Goal: Task Accomplishment & Management: Manage account settings

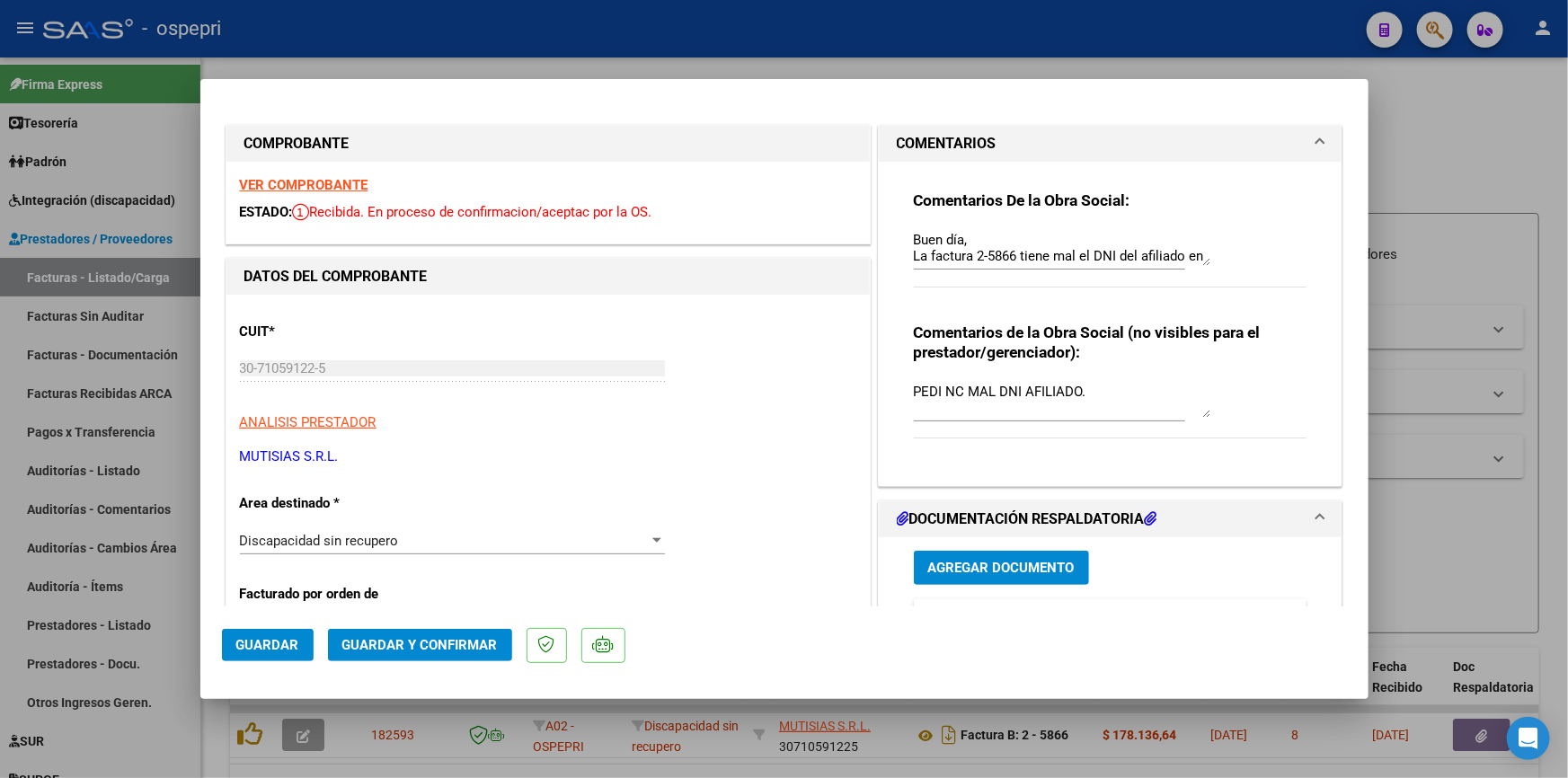
click at [1502, 145] on div at bounding box center [784, 389] width 1568 height 778
type input "$ 0,00"
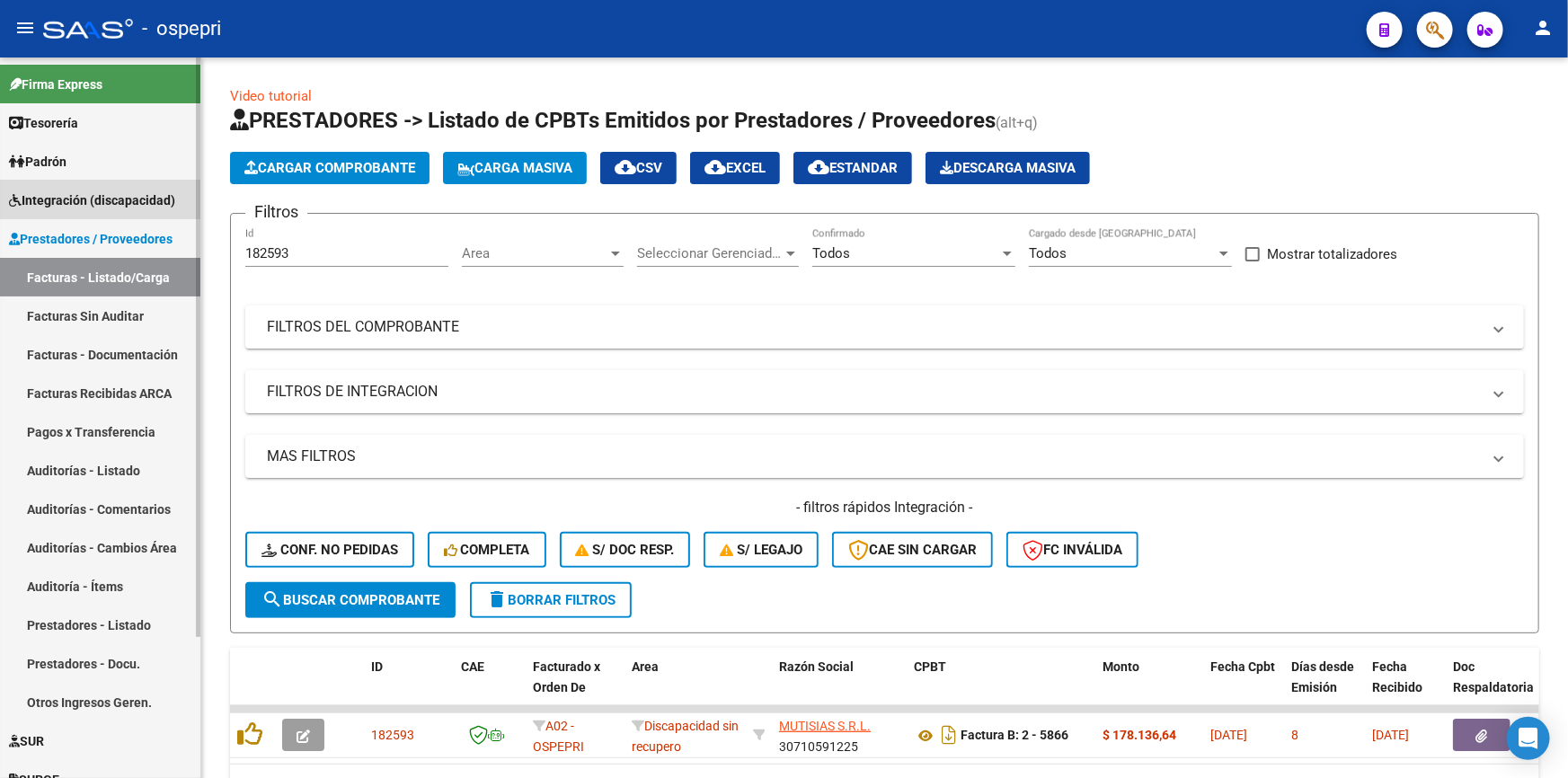
click at [79, 194] on span "Integración (discapacidad)" at bounding box center [91, 200] width 166 height 19
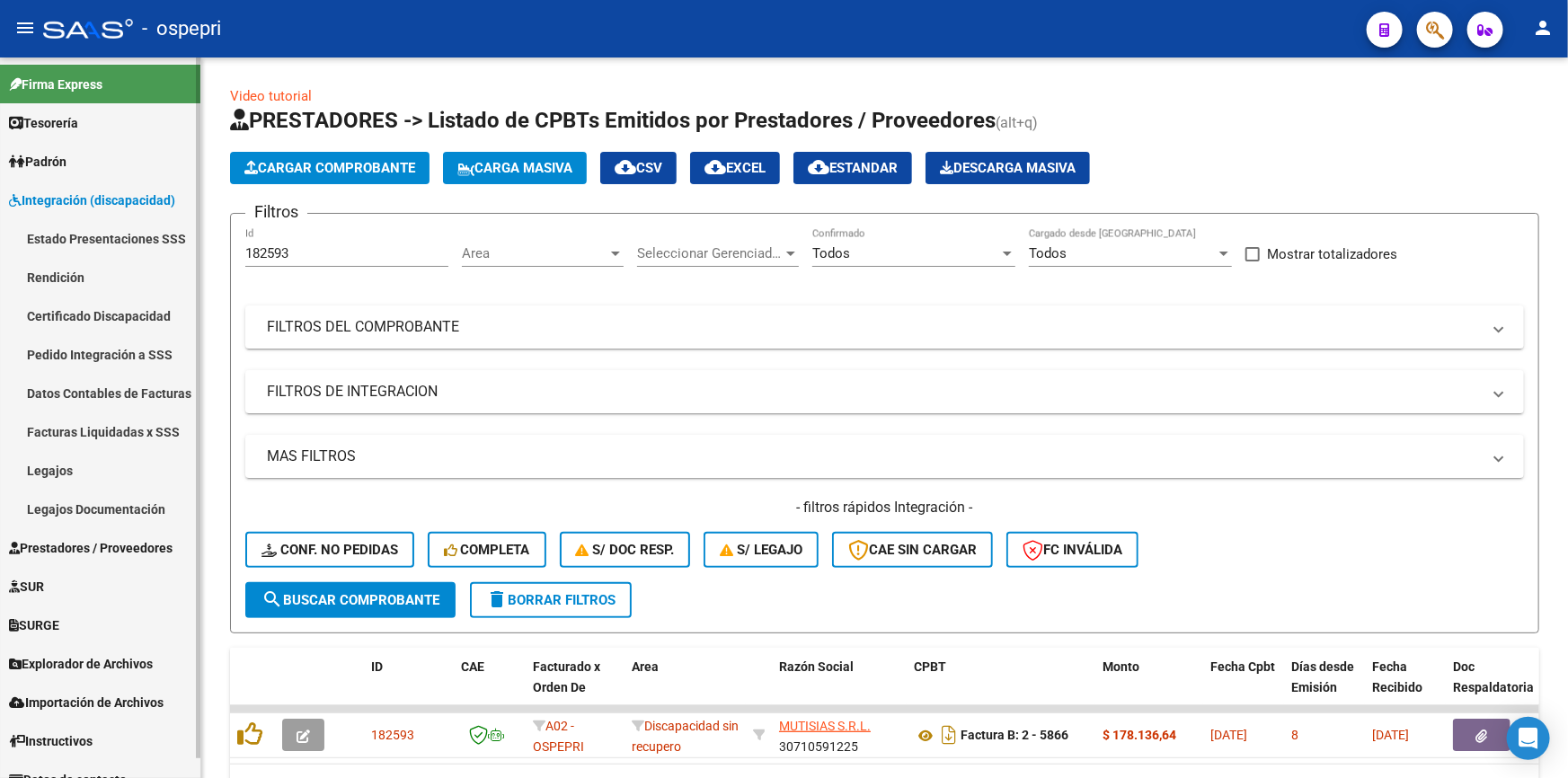
click at [73, 349] on link "Pedido Integración a SSS" at bounding box center [100, 355] width 200 height 39
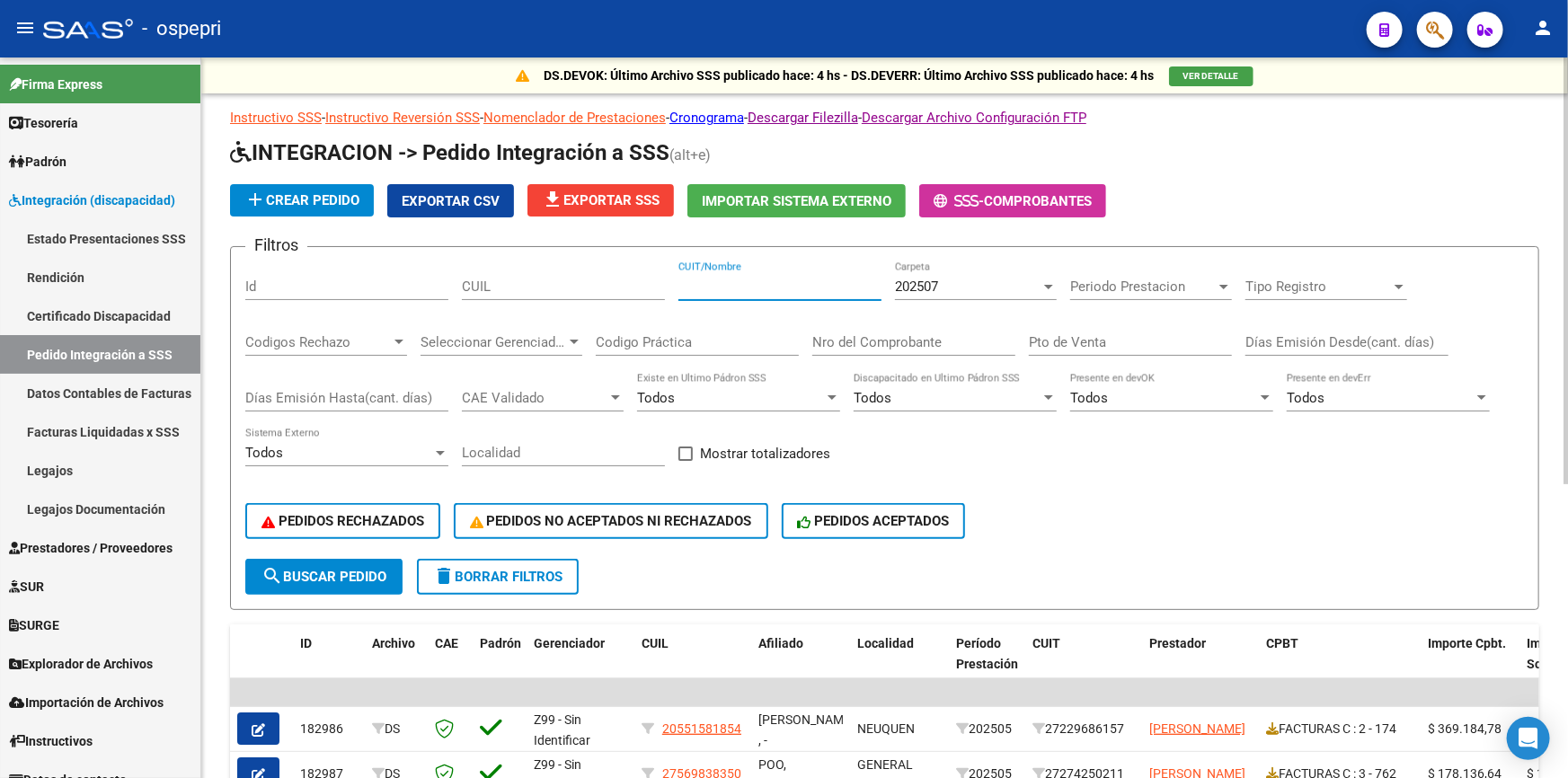
click at [777, 288] on input "CUIT/Nombre" at bounding box center [780, 287] width 203 height 17
click at [322, 569] on span "search Buscar Pedido" at bounding box center [324, 577] width 124 height 17
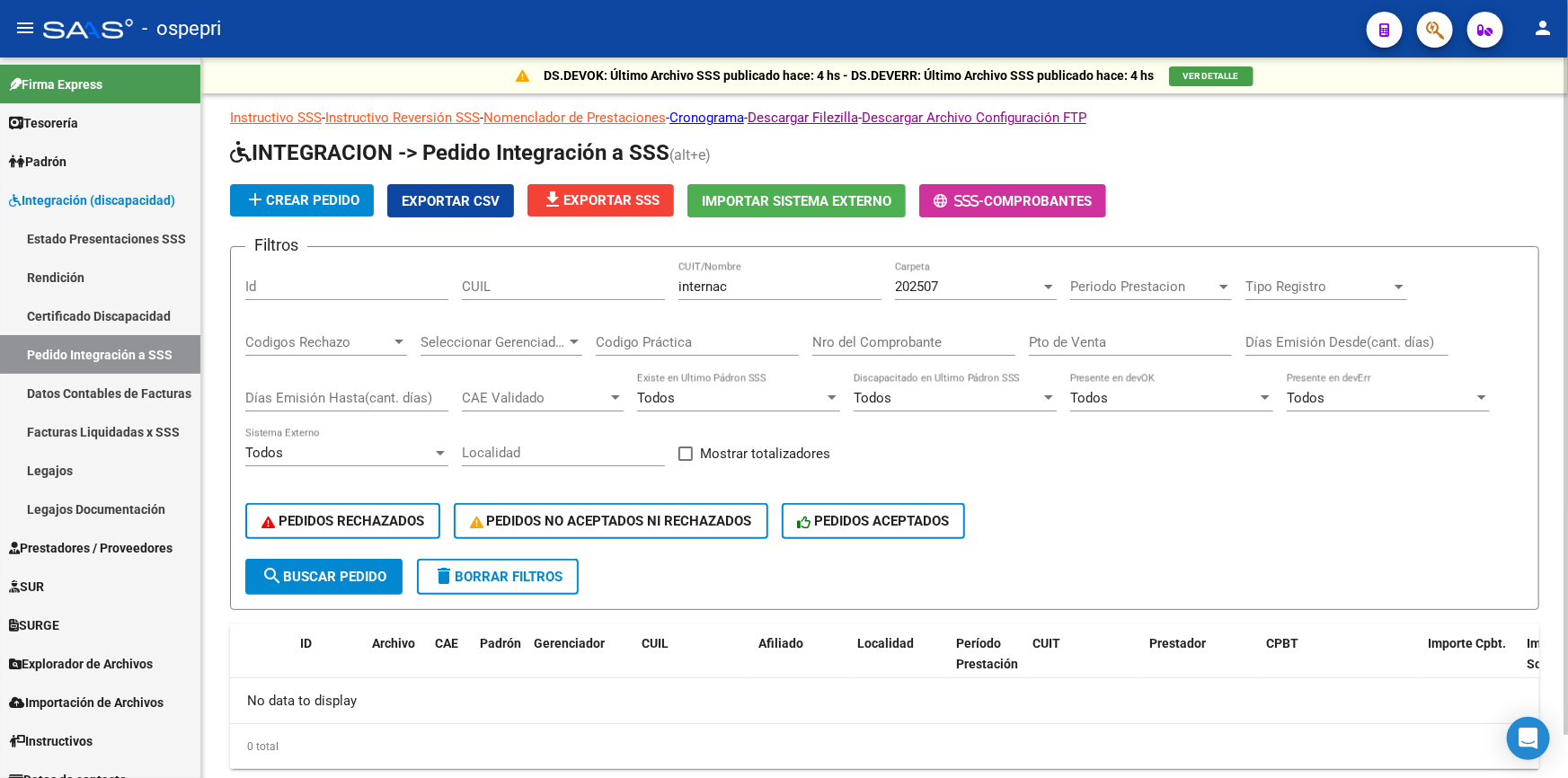
click at [761, 287] on input "internac" at bounding box center [780, 287] width 203 height 17
type input "i"
type input "atenciones"
click at [305, 569] on span "search Buscar Pedido" at bounding box center [324, 577] width 124 height 17
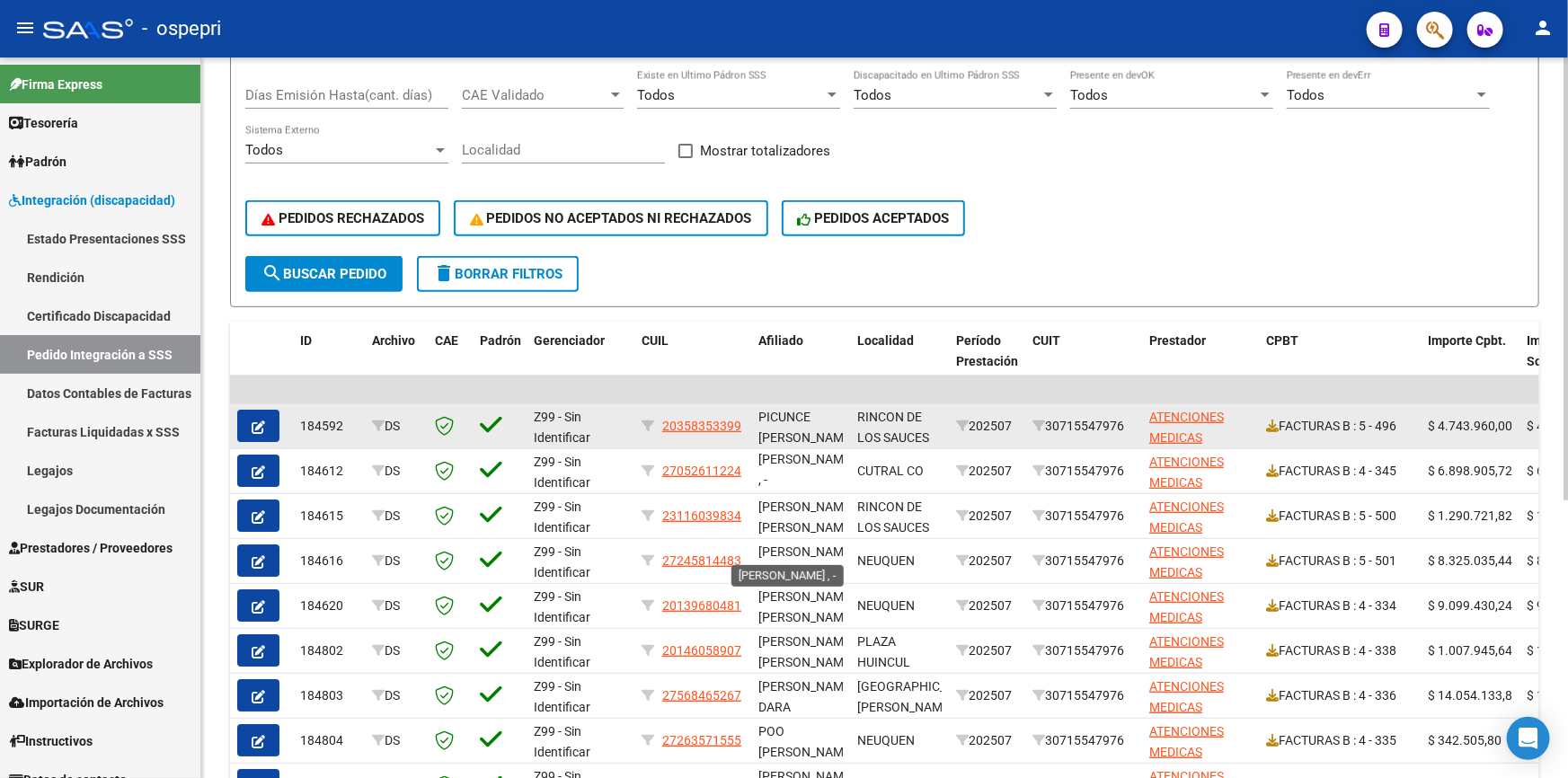
scroll to position [205, 0]
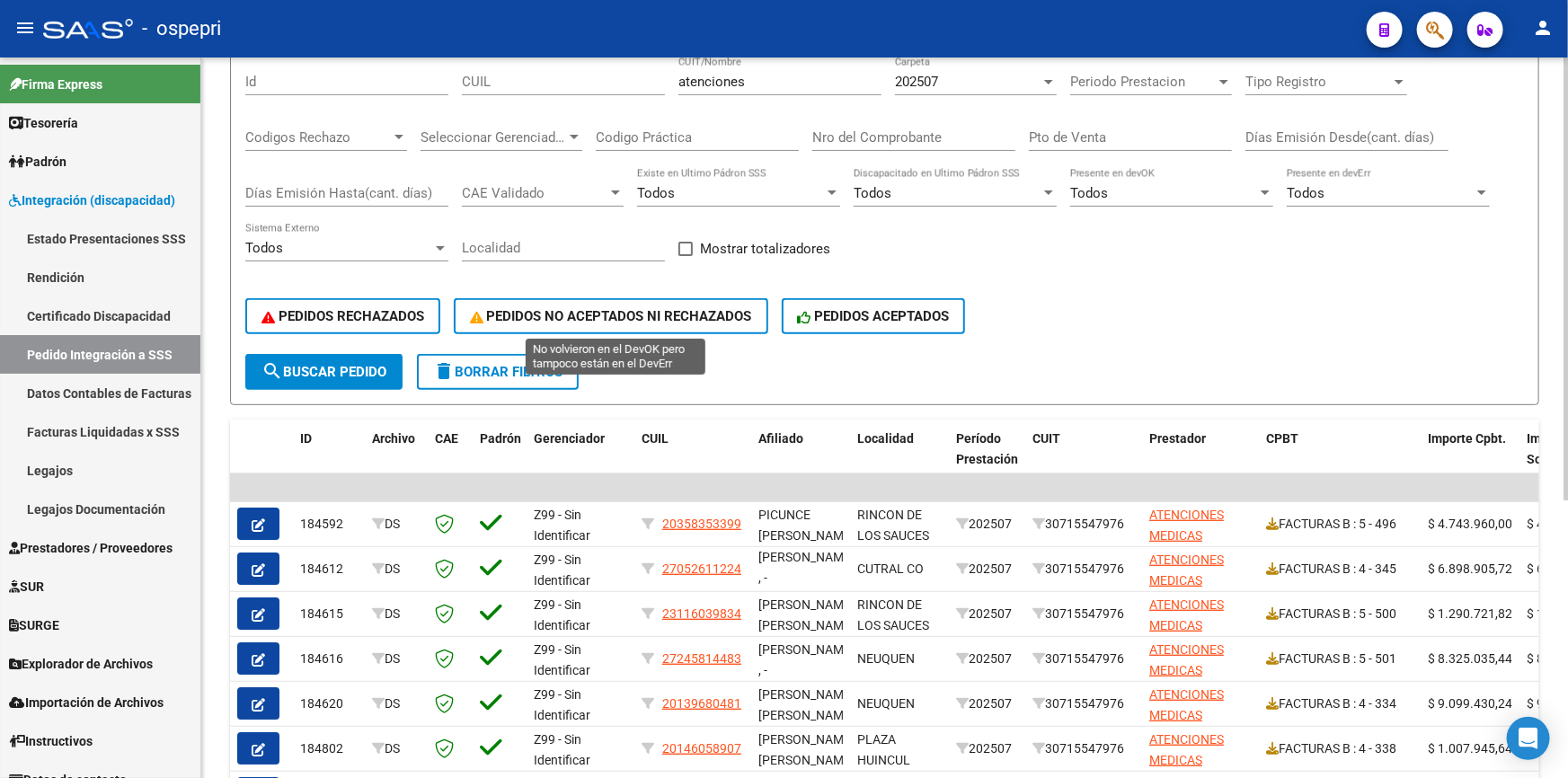
click at [594, 308] on span "PEDIDOS NO ACEPTADOS NI RECHAZADOS" at bounding box center [610, 316] width 282 height 17
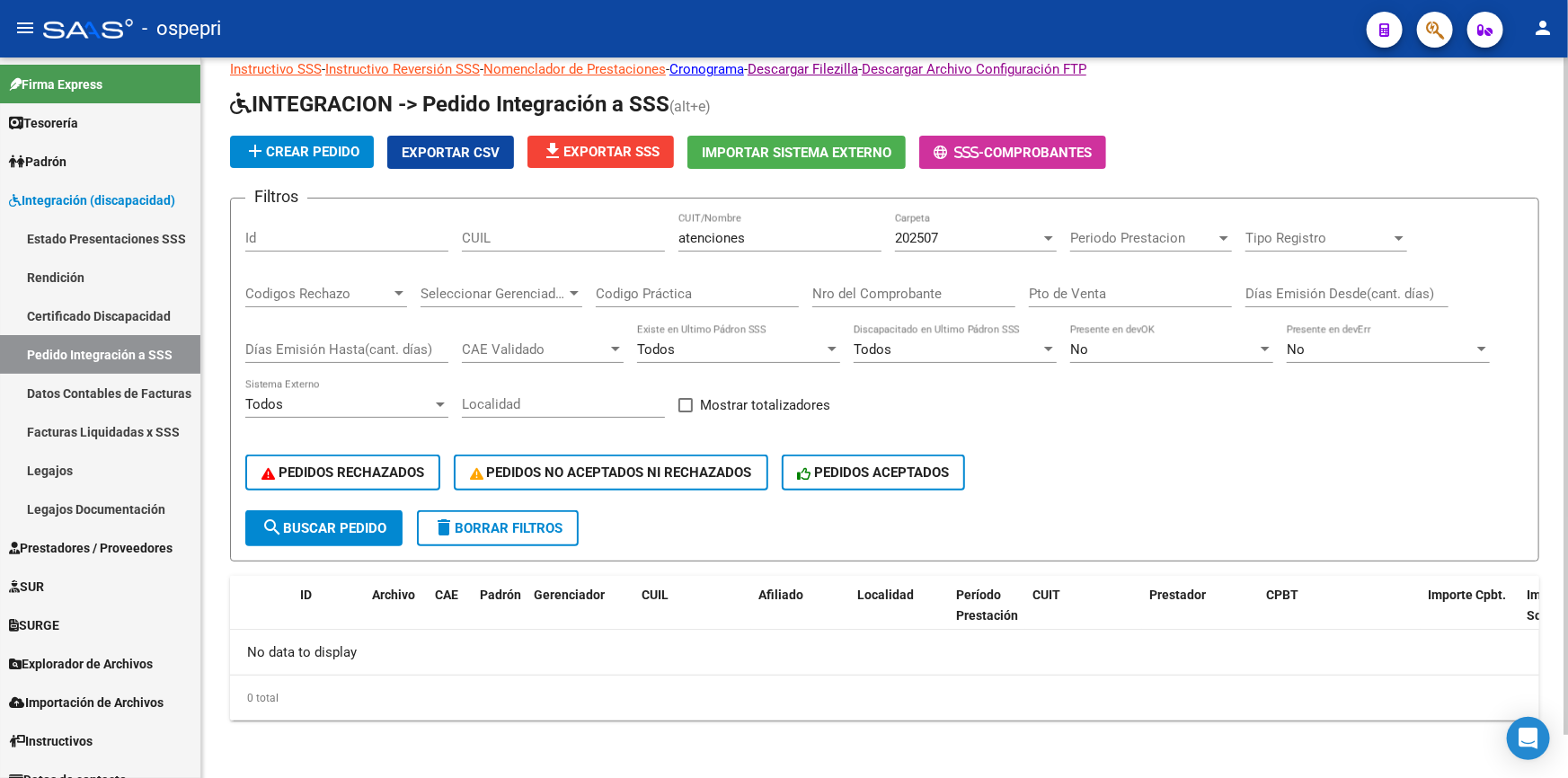
scroll to position [45, 0]
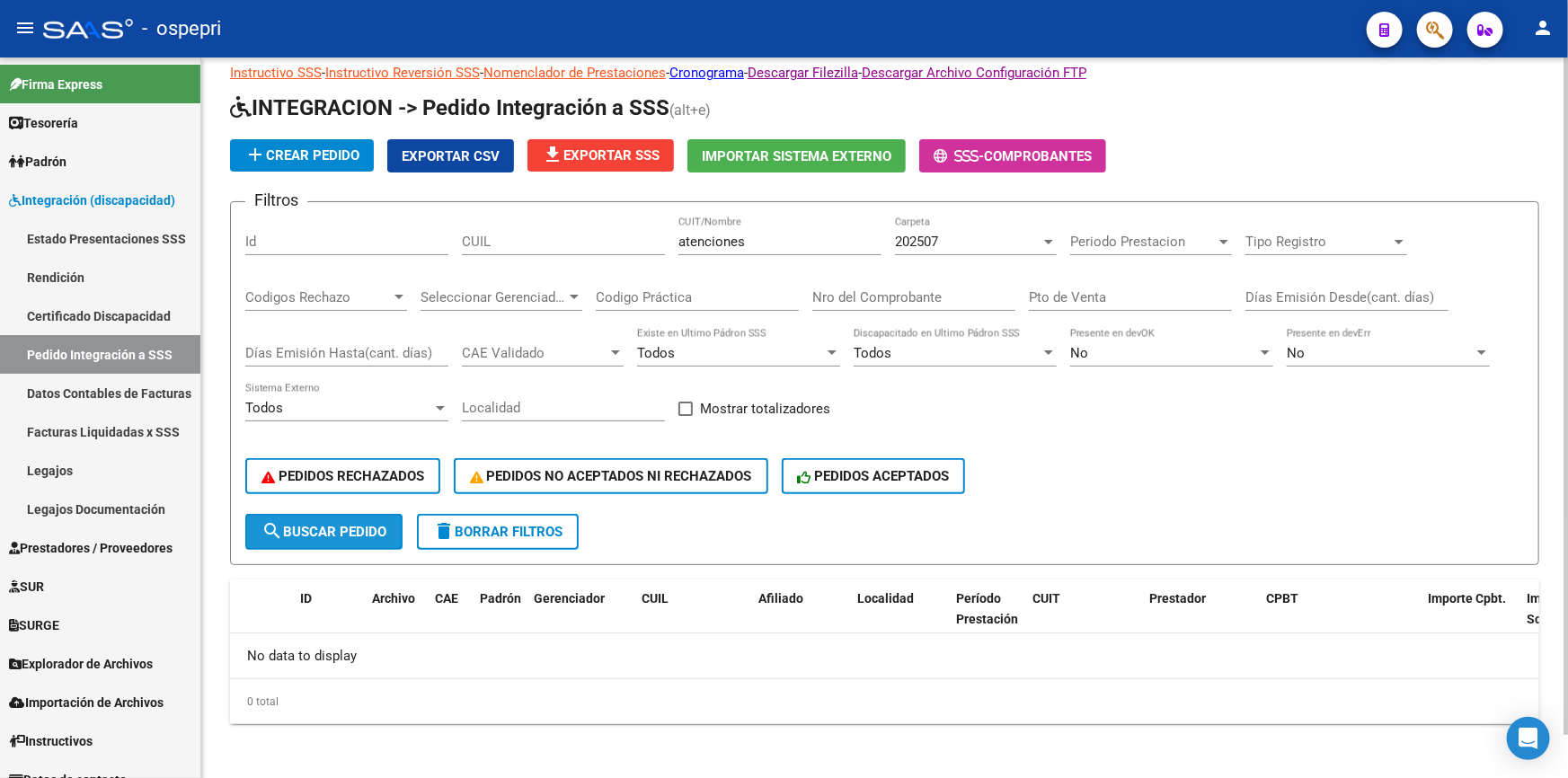
click at [324, 524] on span "search Buscar Pedido" at bounding box center [324, 532] width 124 height 17
click at [535, 524] on span "delete Borrar Filtros" at bounding box center [498, 532] width 129 height 17
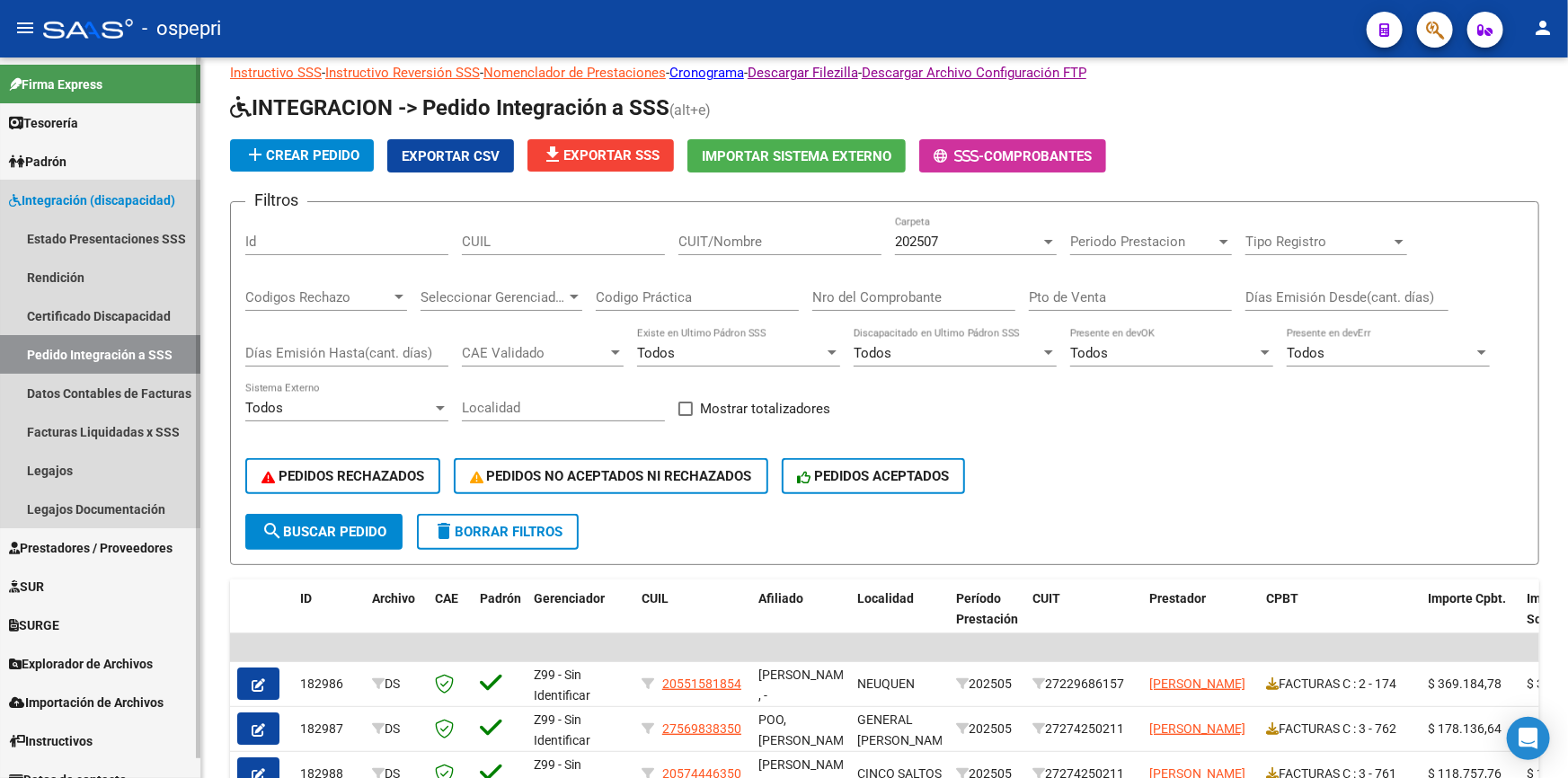
click at [76, 191] on span "Integración (discapacidad)" at bounding box center [91, 200] width 166 height 19
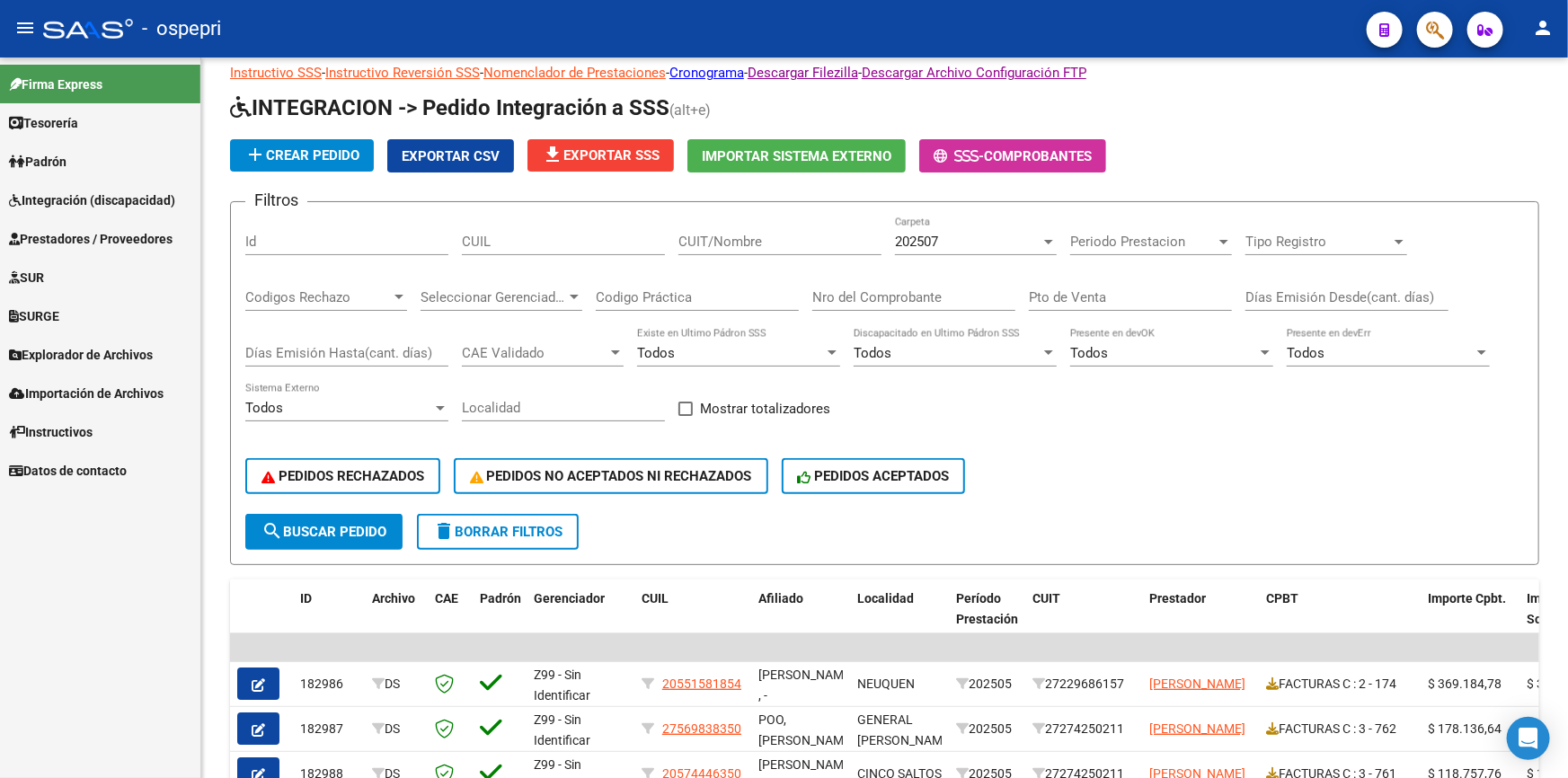
click at [67, 230] on span "Prestadores / Proveedores" at bounding box center [90, 239] width 163 height 19
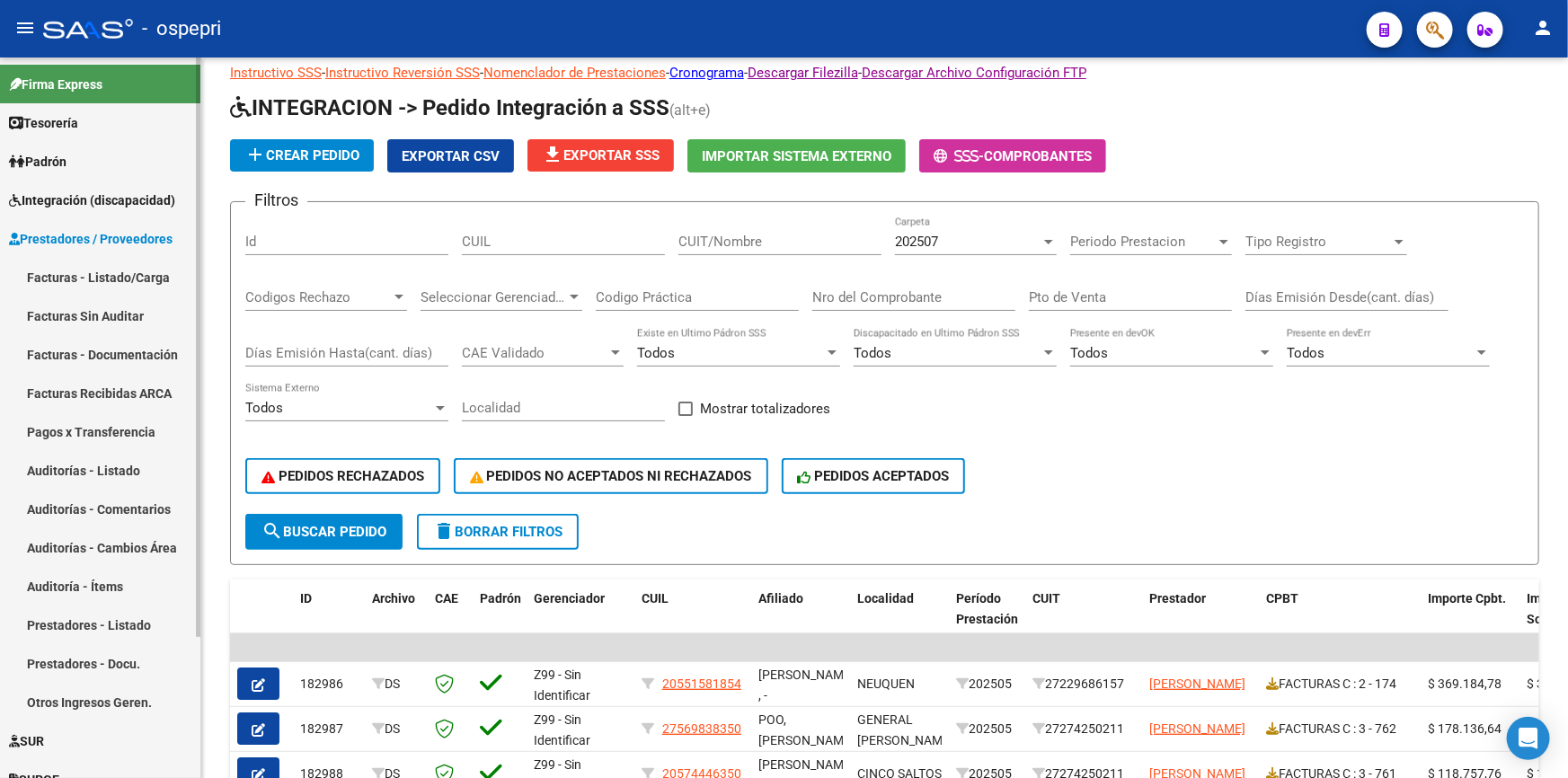
click at [71, 275] on link "Facturas - Listado/Carga" at bounding box center [100, 277] width 200 height 39
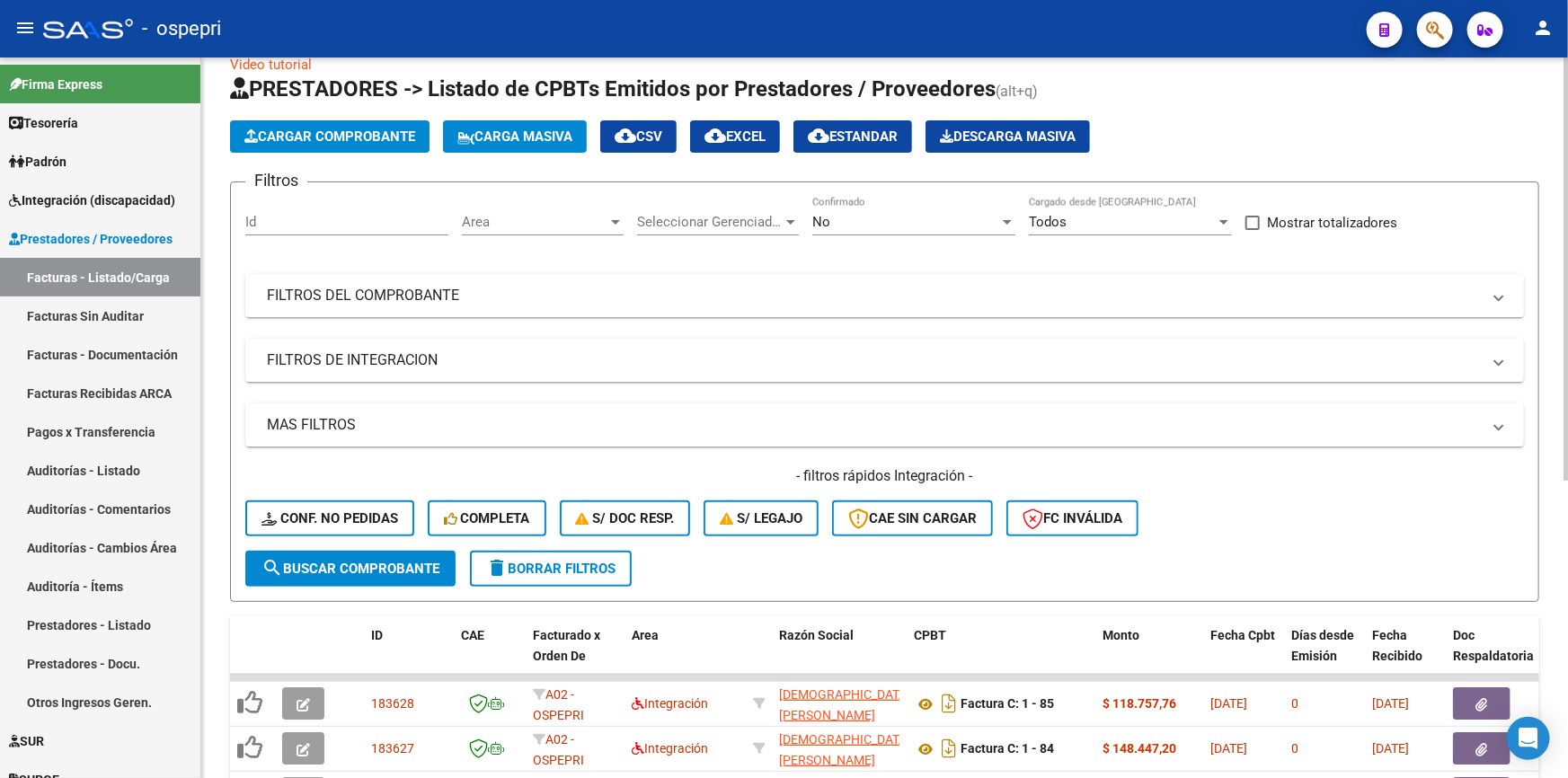
scroll to position [45, 0]
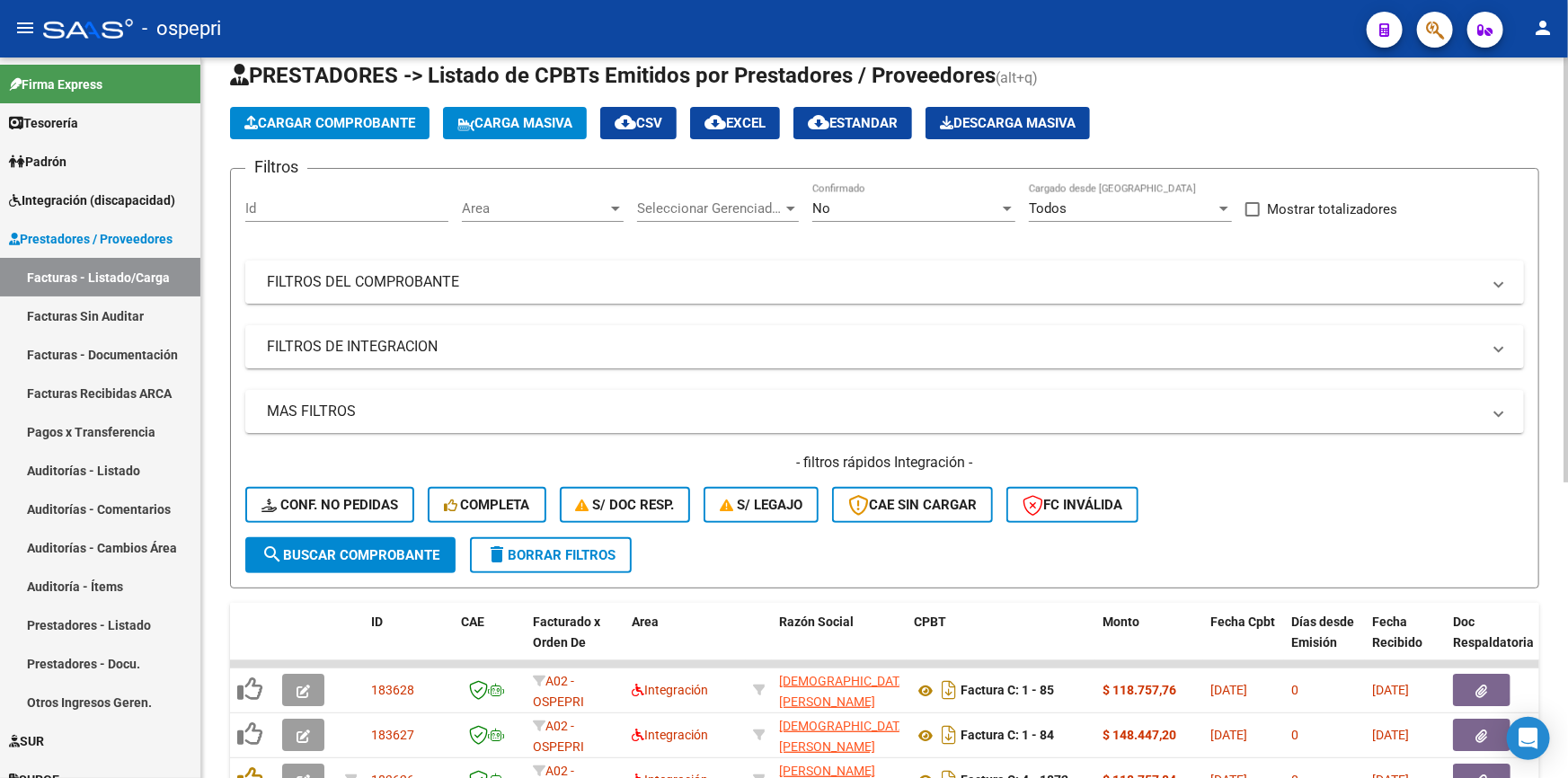
click at [365, 272] on mat-panel-title "FILTROS DEL COMPROBANTE" at bounding box center [874, 282] width 1214 height 19
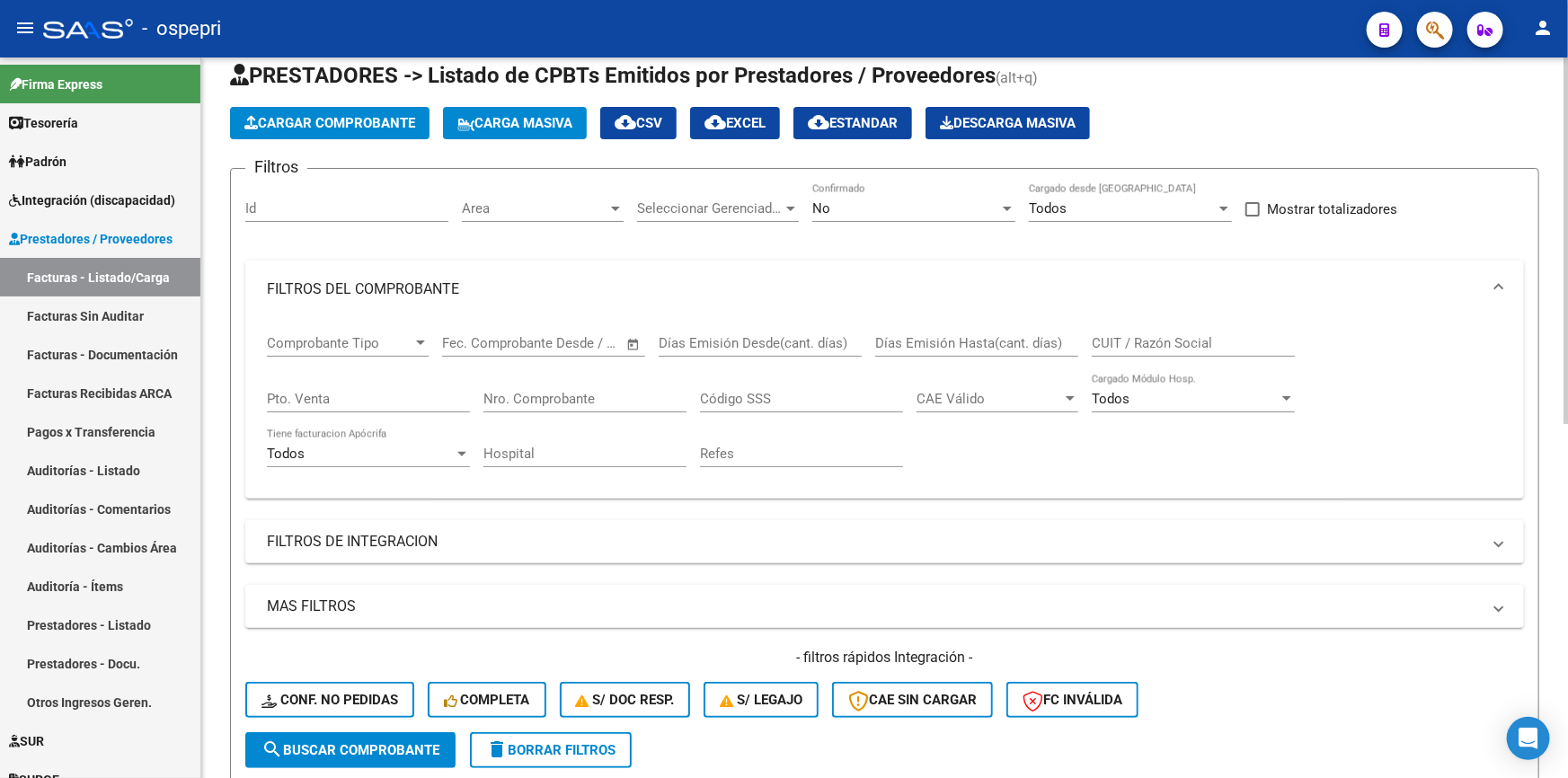
click at [563, 398] on input "Nro. Comprobante" at bounding box center [584, 399] width 203 height 17
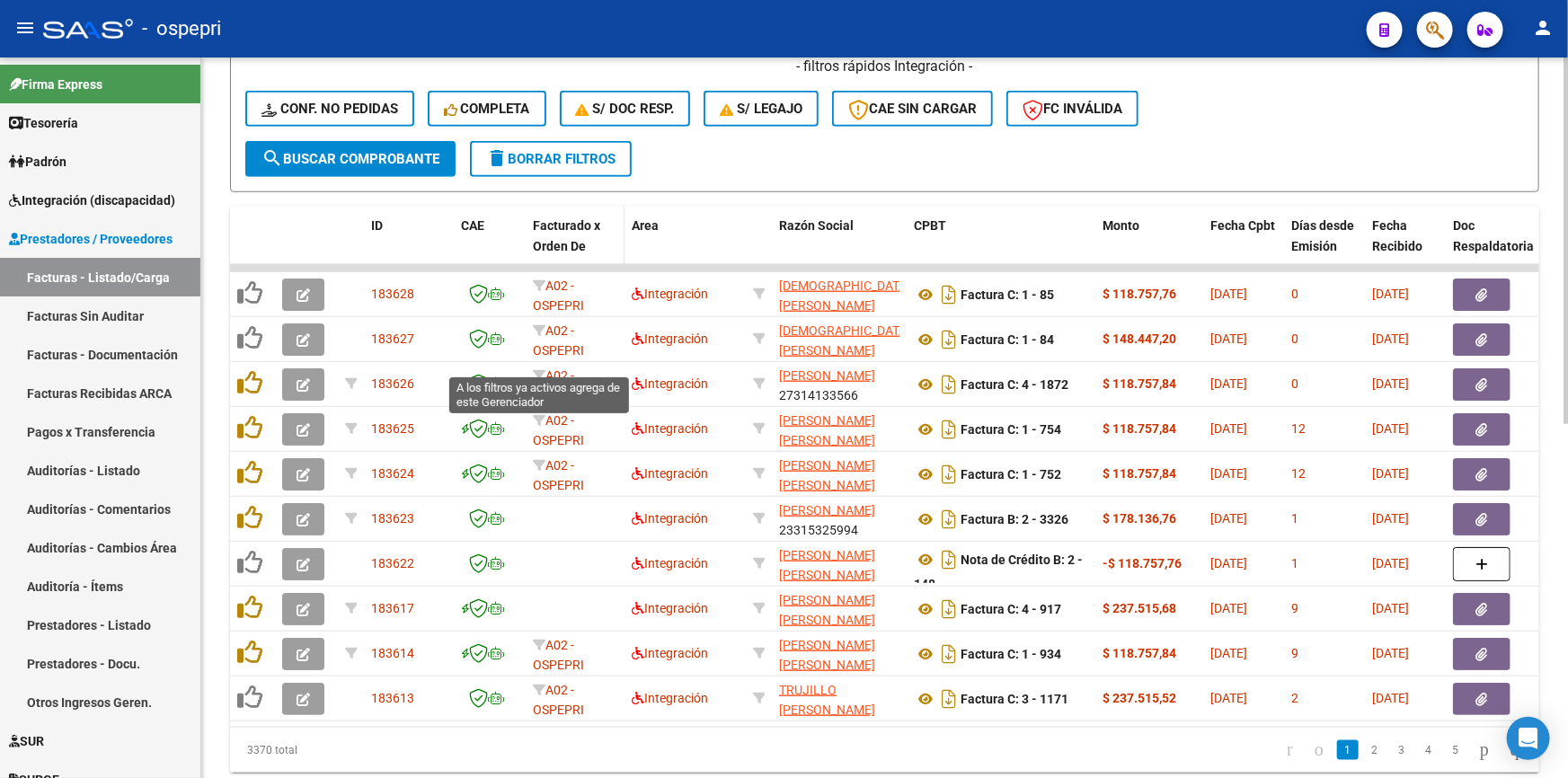
scroll to position [532, 0]
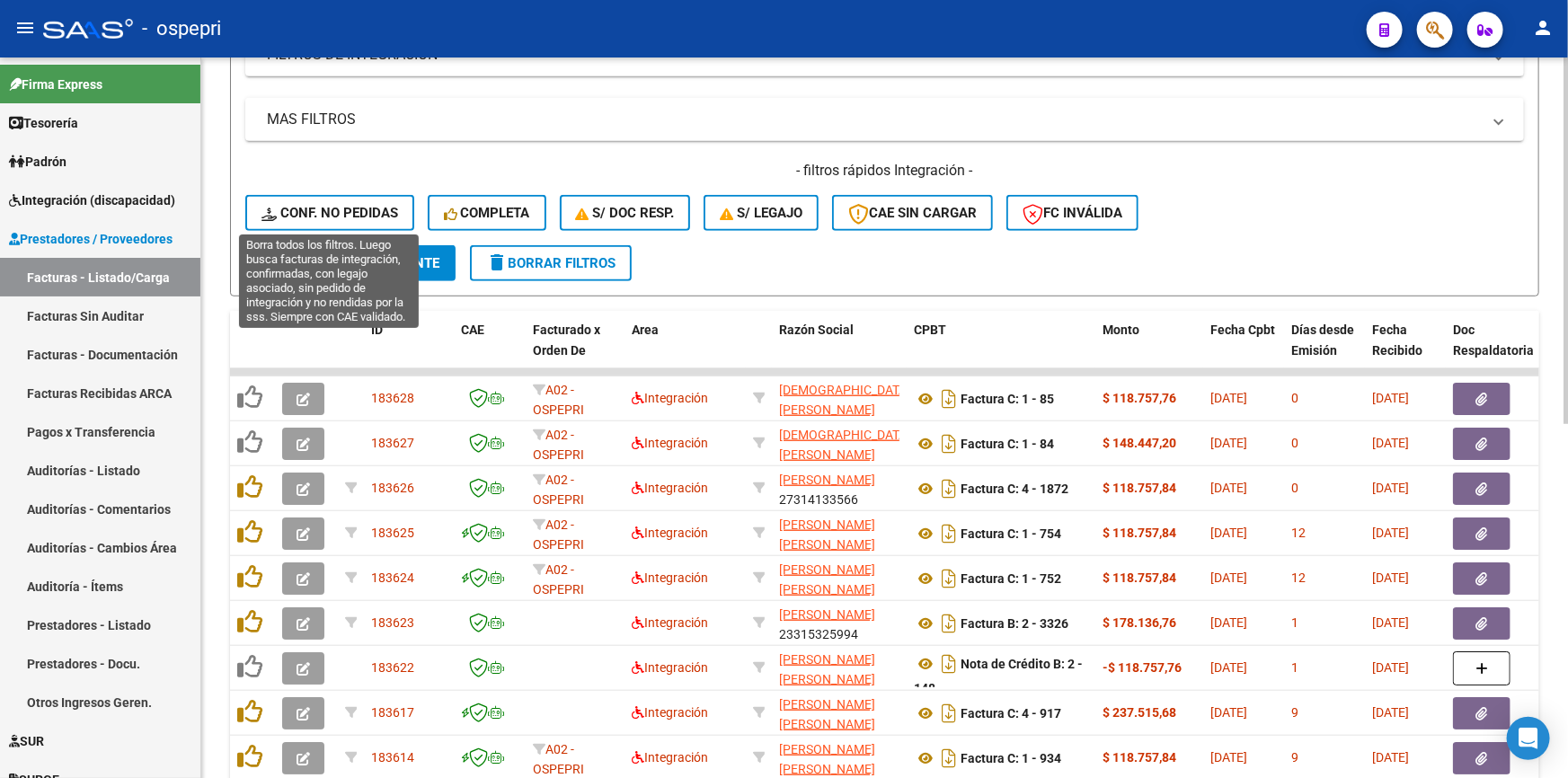
click at [341, 206] on span "Conf. no pedidas" at bounding box center [330, 213] width 136 height 17
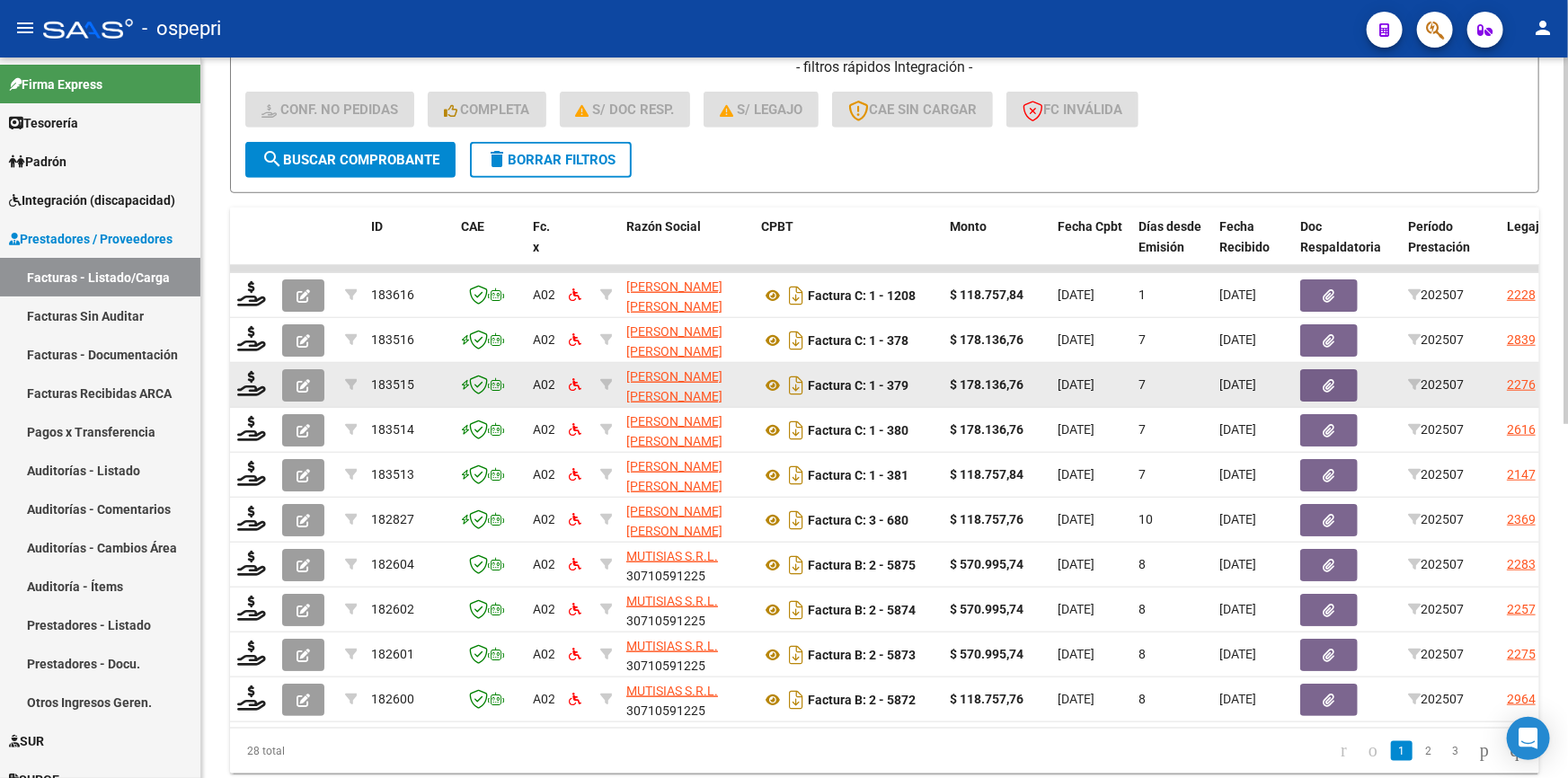
scroll to position [695, 0]
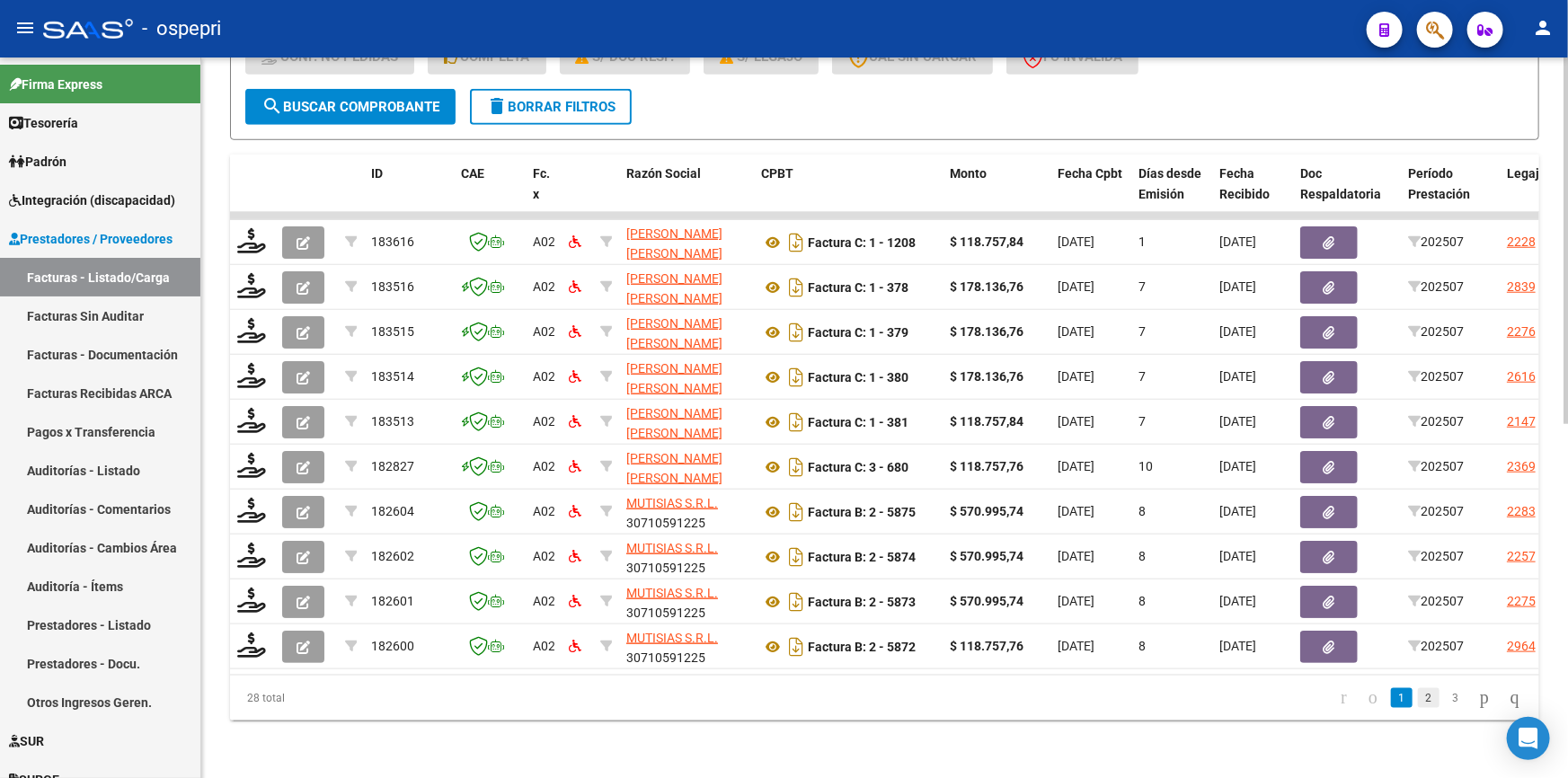
click at [1418, 701] on link "2" at bounding box center [1429, 698] width 21 height 19
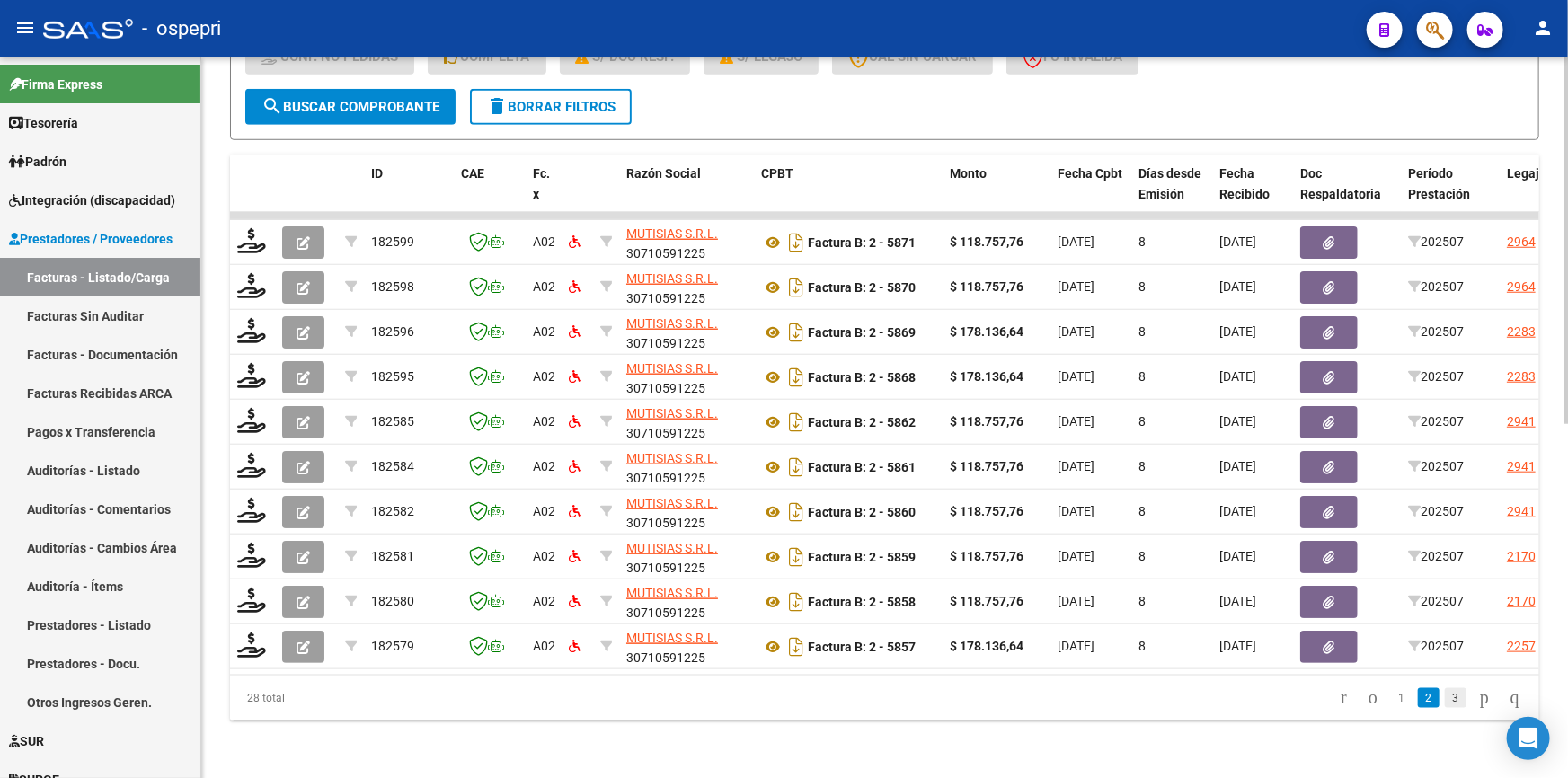
click at [1445, 697] on link "3" at bounding box center [1455, 698] width 21 height 19
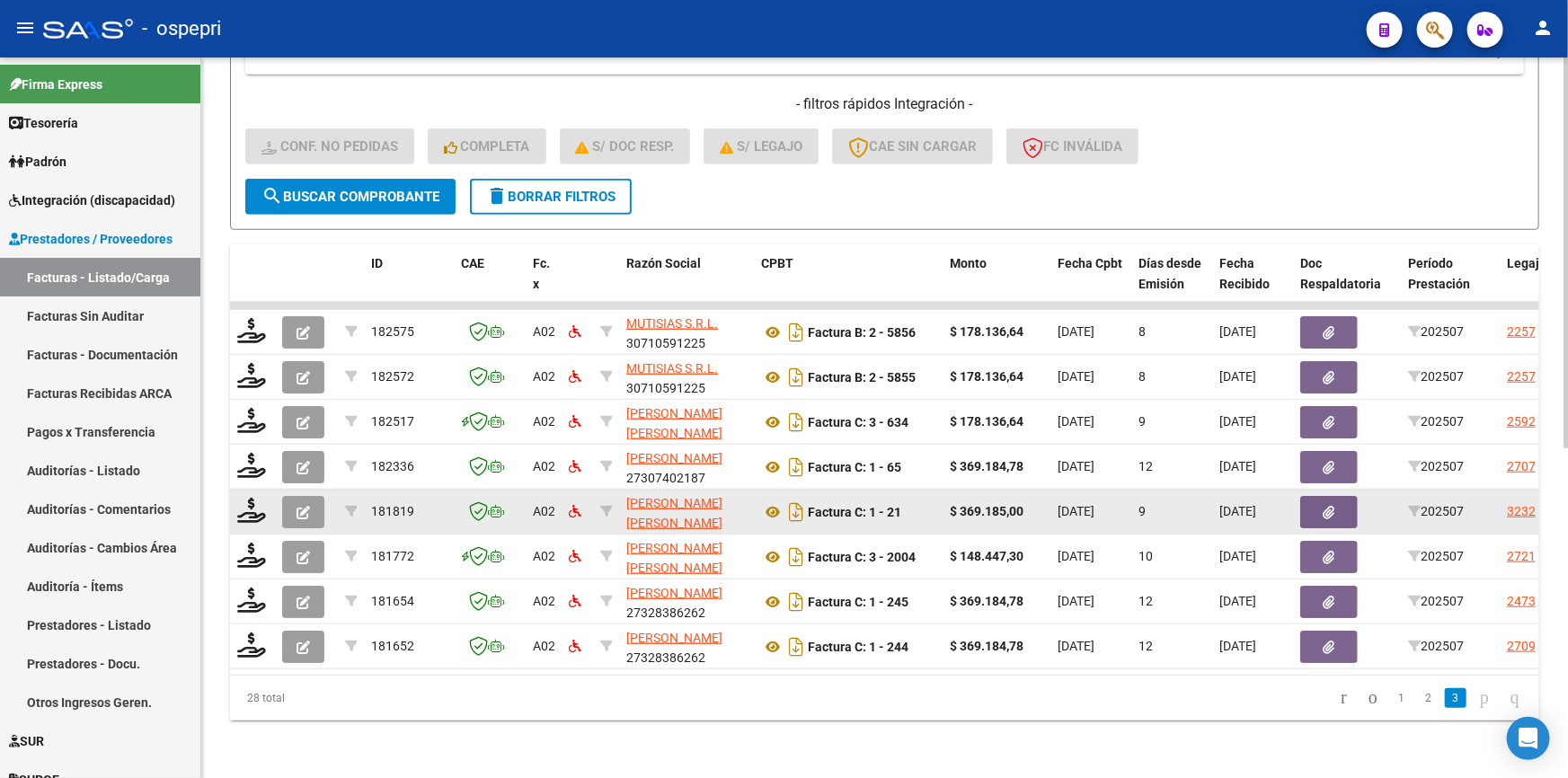
scroll to position [524, 0]
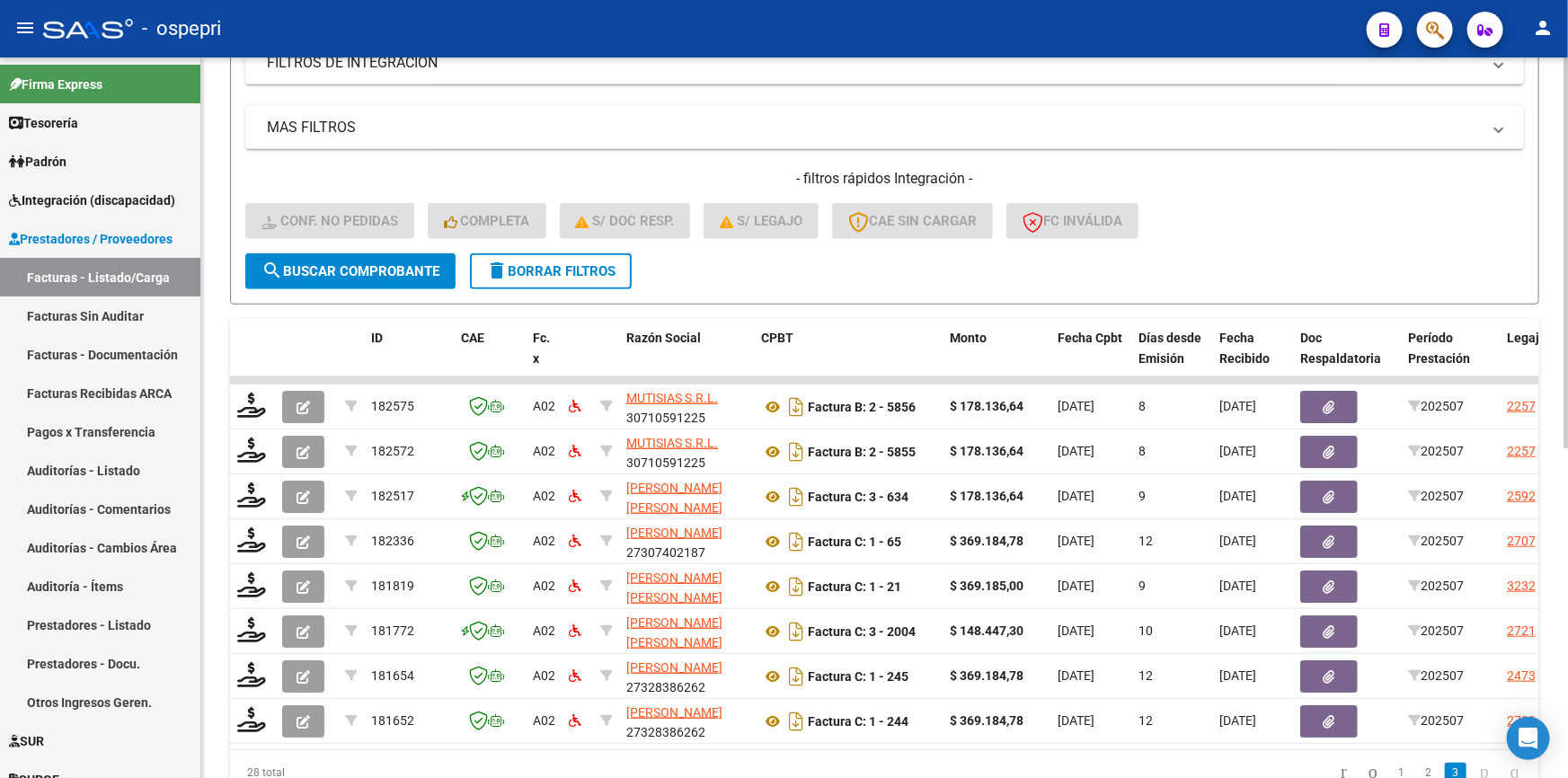
click at [546, 266] on span "delete Borrar Filtros" at bounding box center [550, 271] width 129 height 17
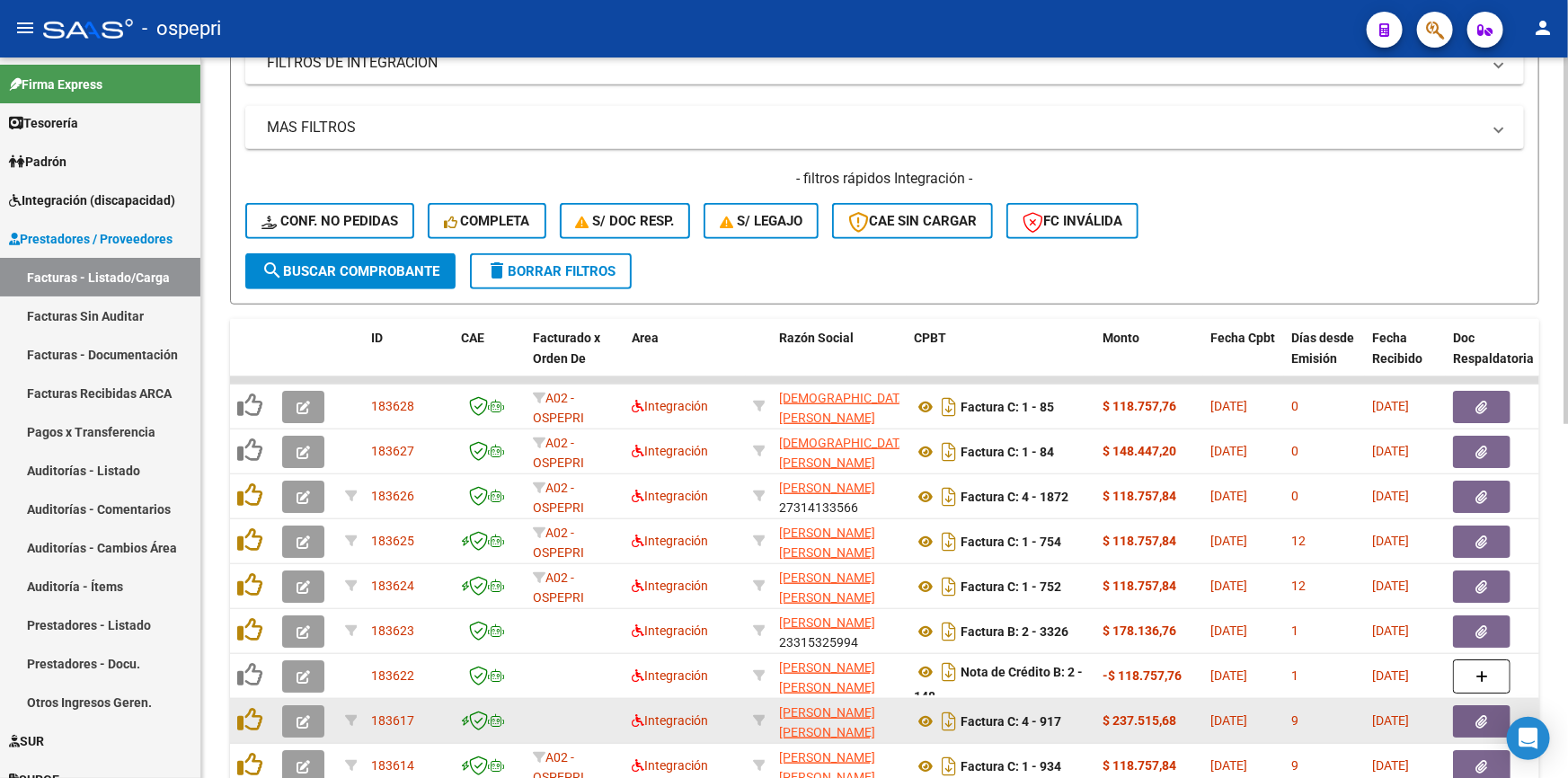
scroll to position [688, 0]
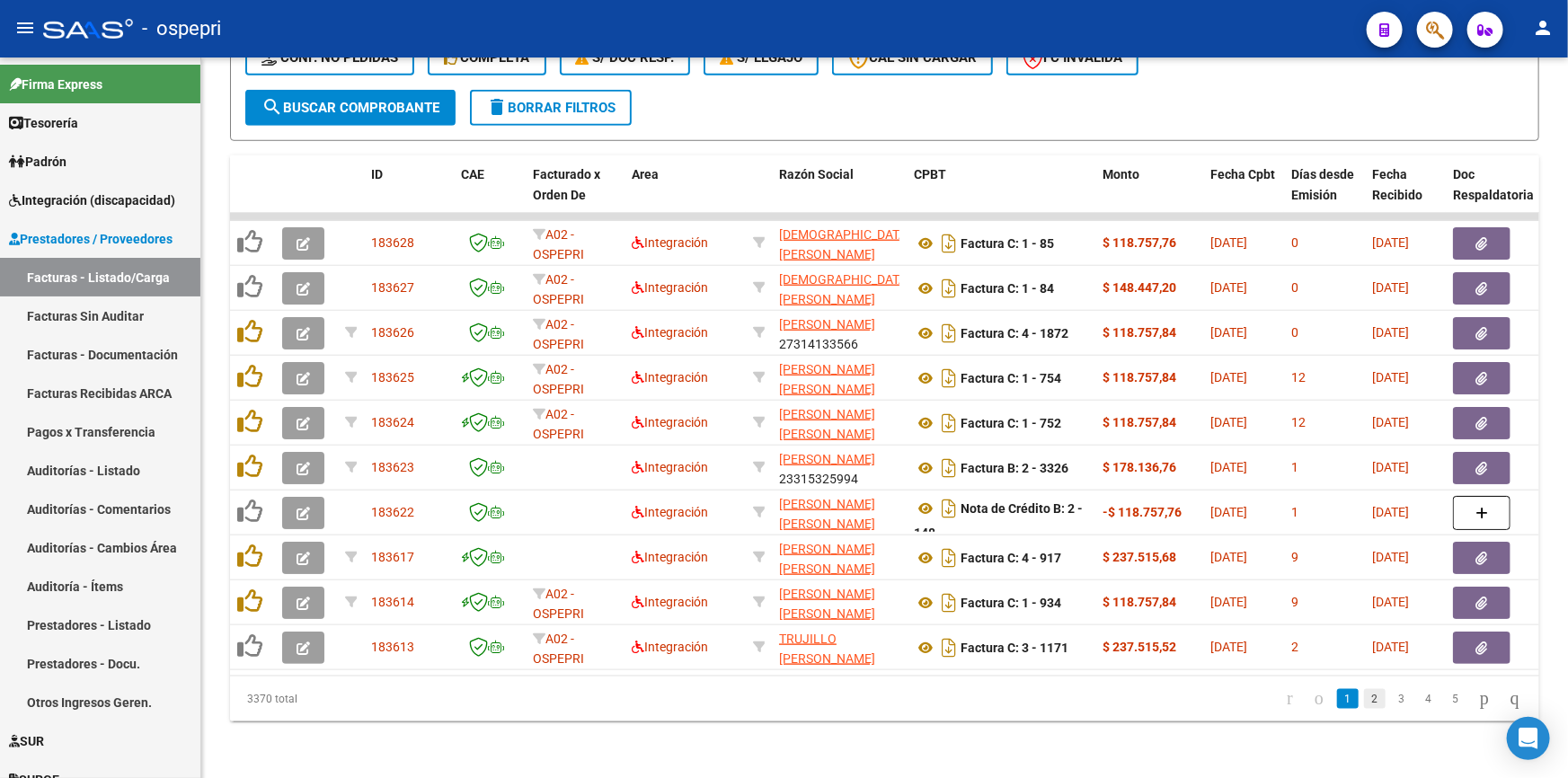
click at [1364, 709] on link "2" at bounding box center [1375, 699] width 21 height 19
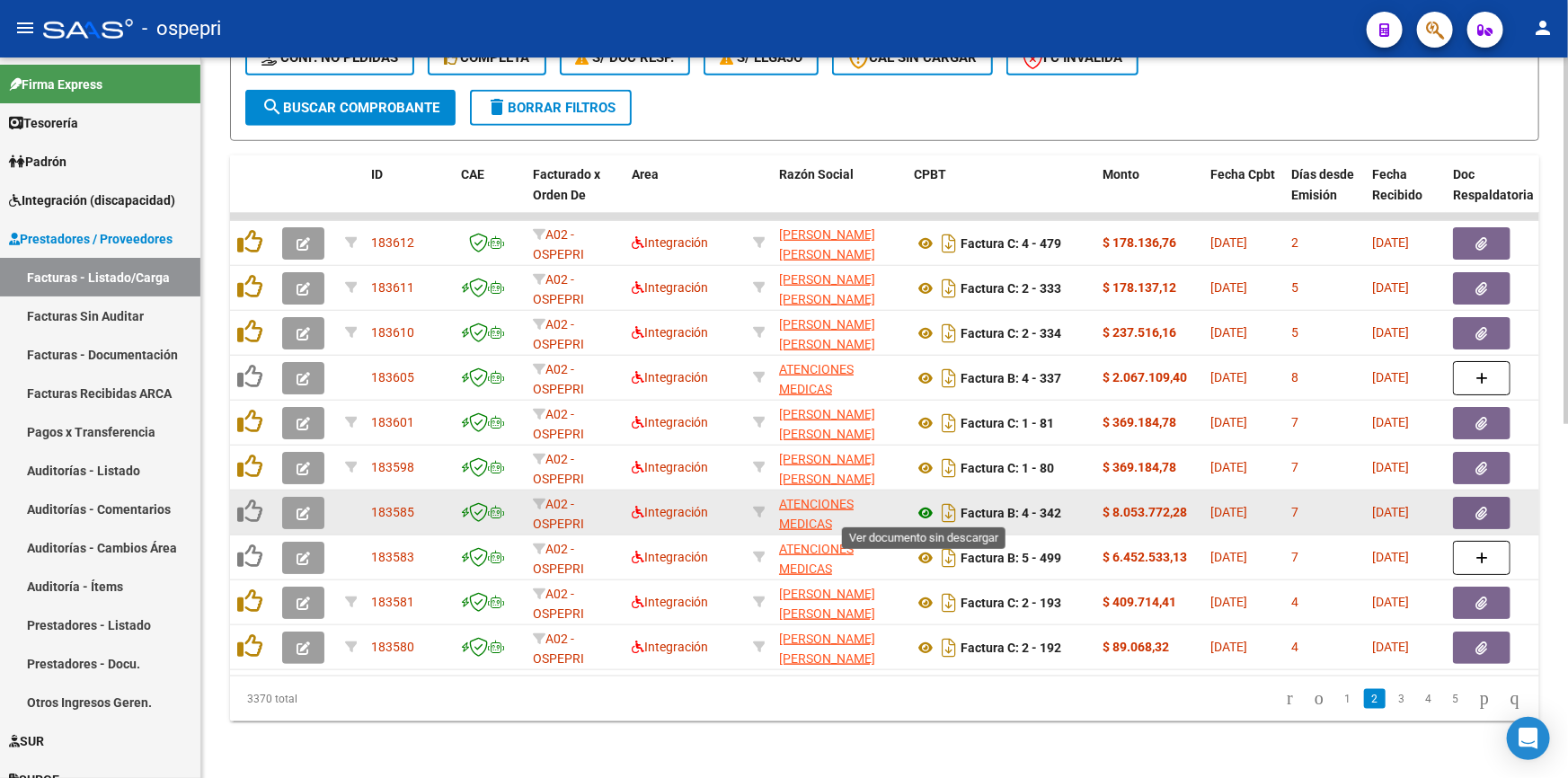
click at [920, 505] on icon at bounding box center [925, 513] width 23 height 21
click at [296, 505] on span "button" at bounding box center [303, 513] width 14 height 17
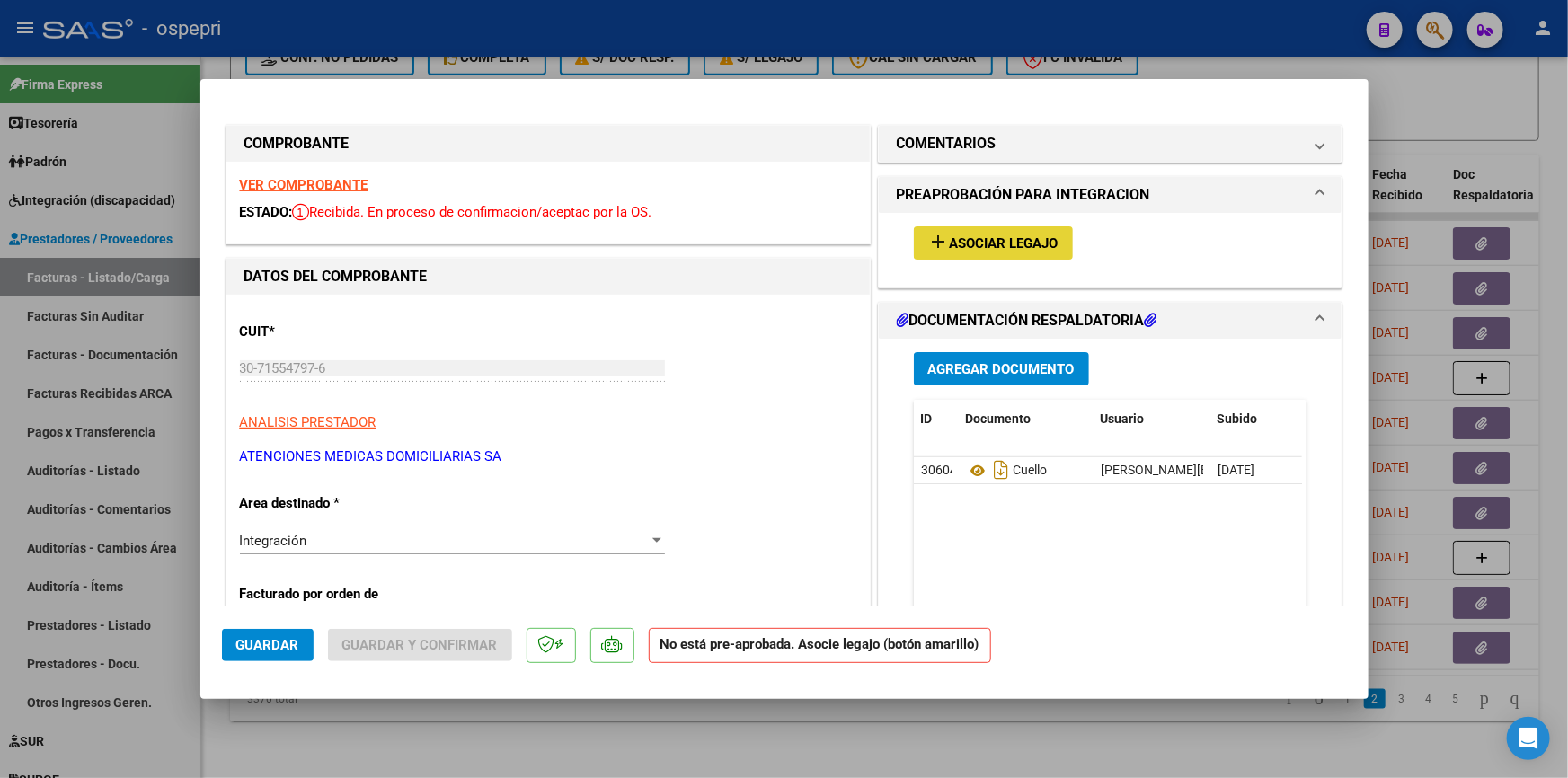
click at [1002, 241] on span "Asociar Legajo" at bounding box center [1004, 243] width 109 height 17
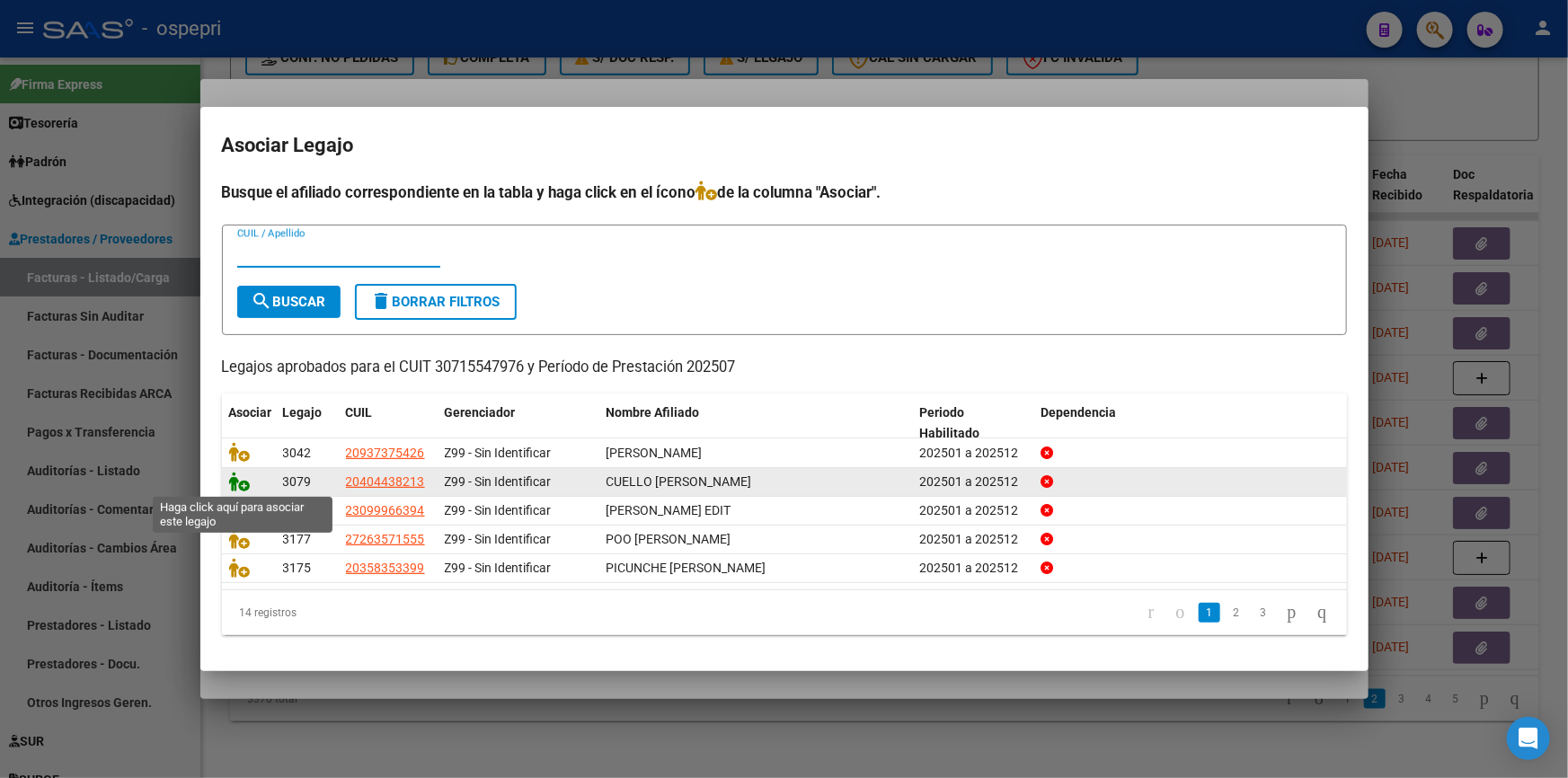
click at [235, 483] on icon at bounding box center [240, 481] width 21 height 19
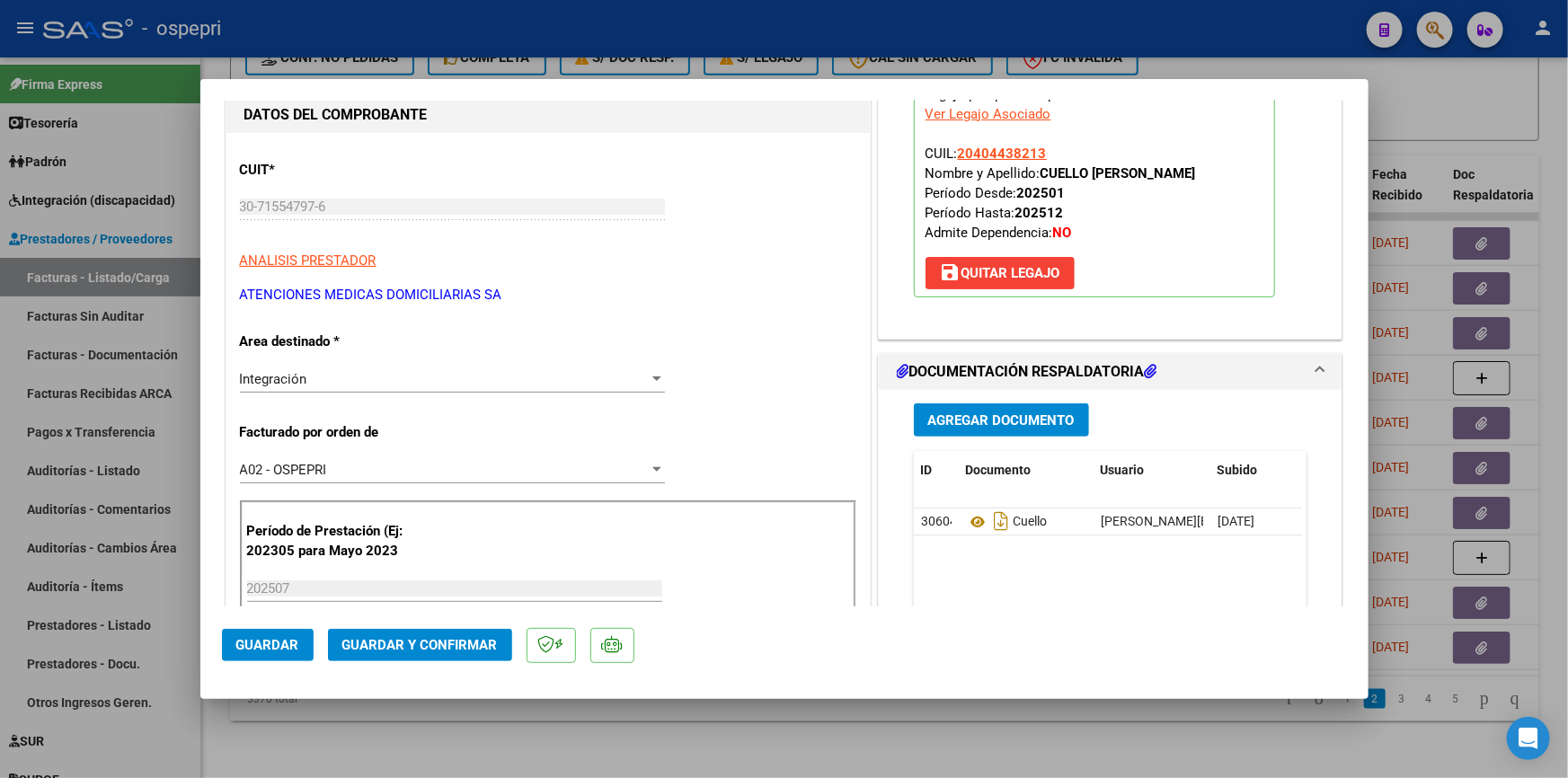
scroll to position [162, 0]
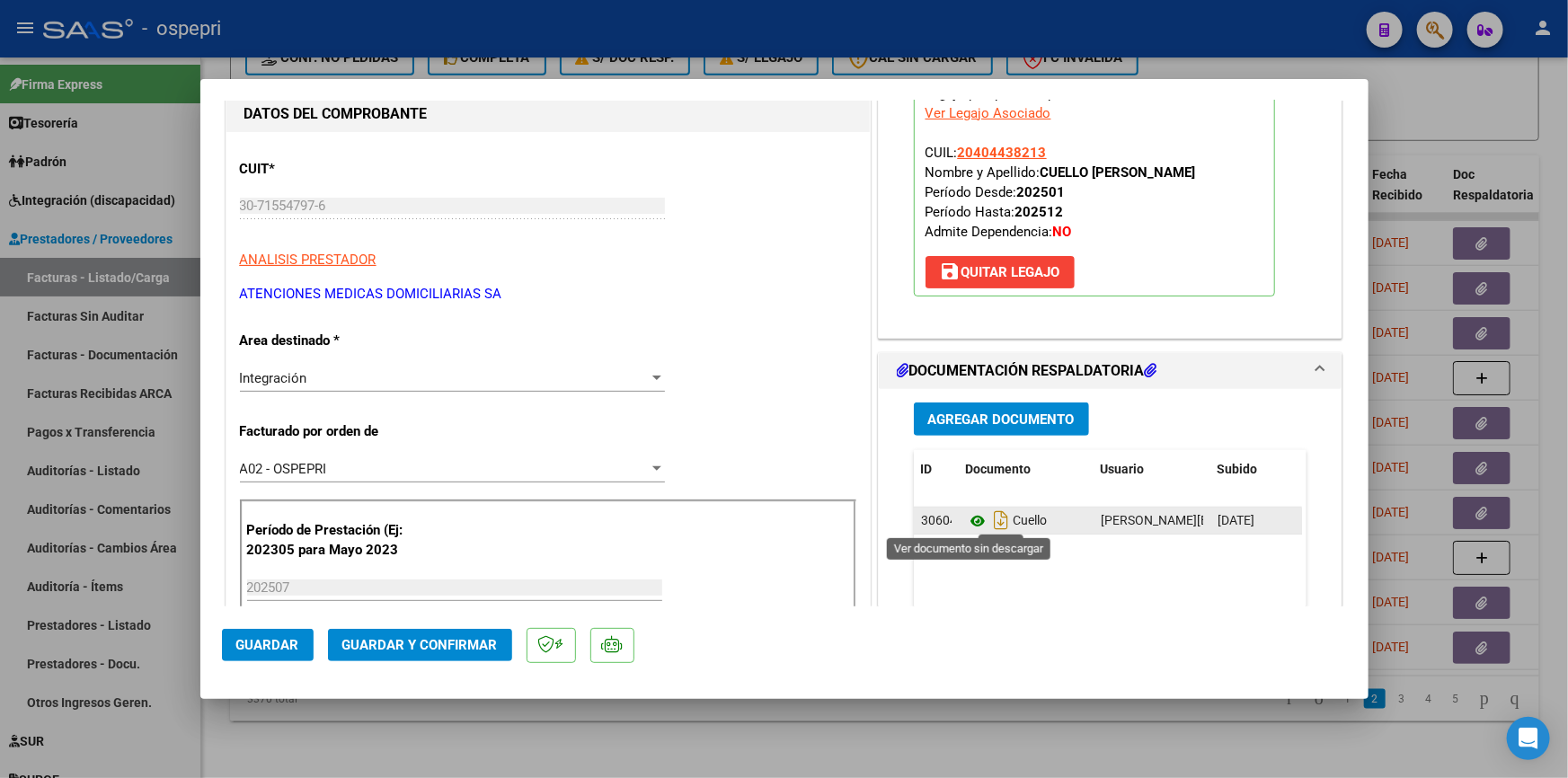
click at [970, 516] on icon at bounding box center [978, 521] width 23 height 21
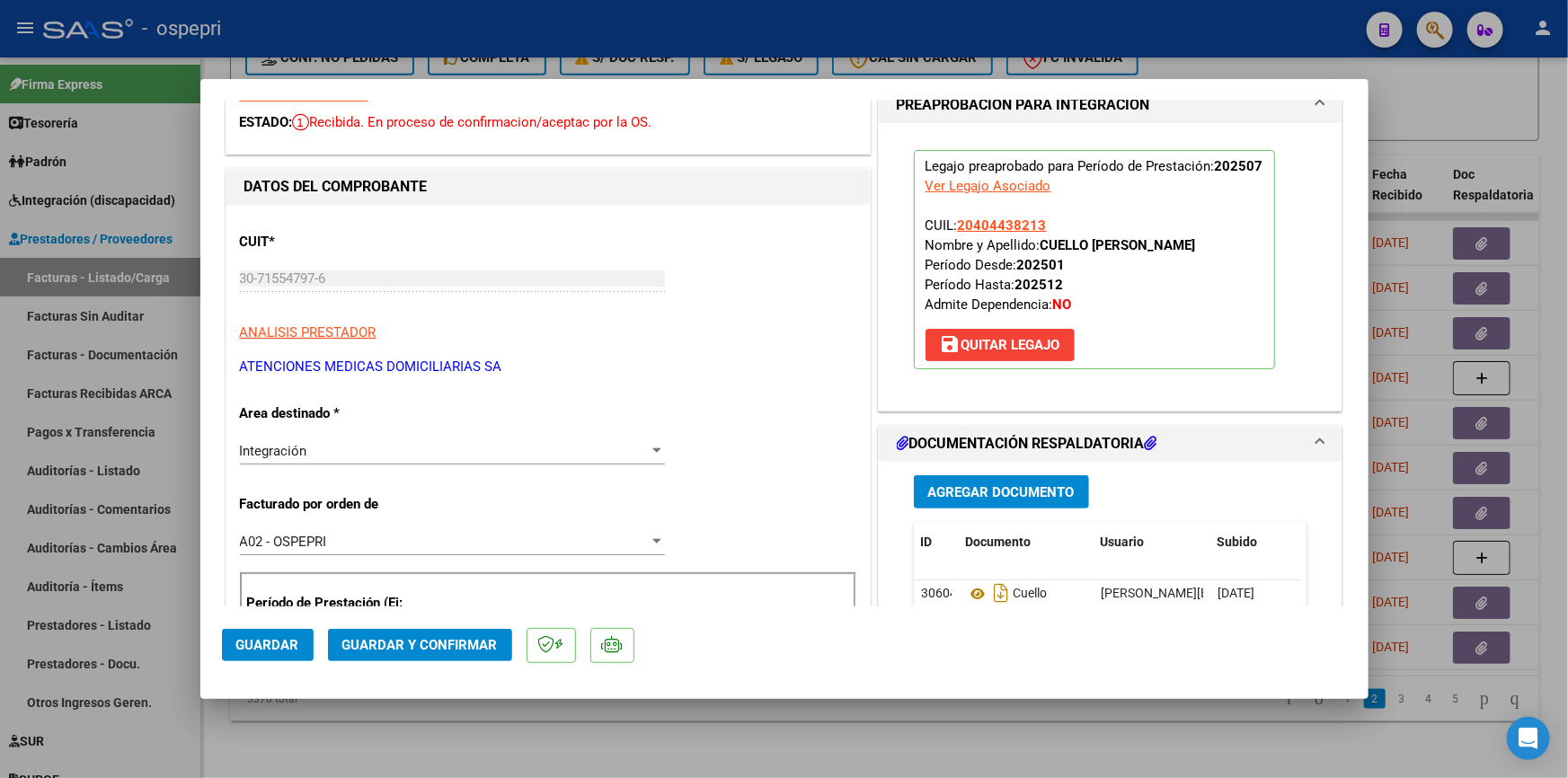
scroll to position [0, 0]
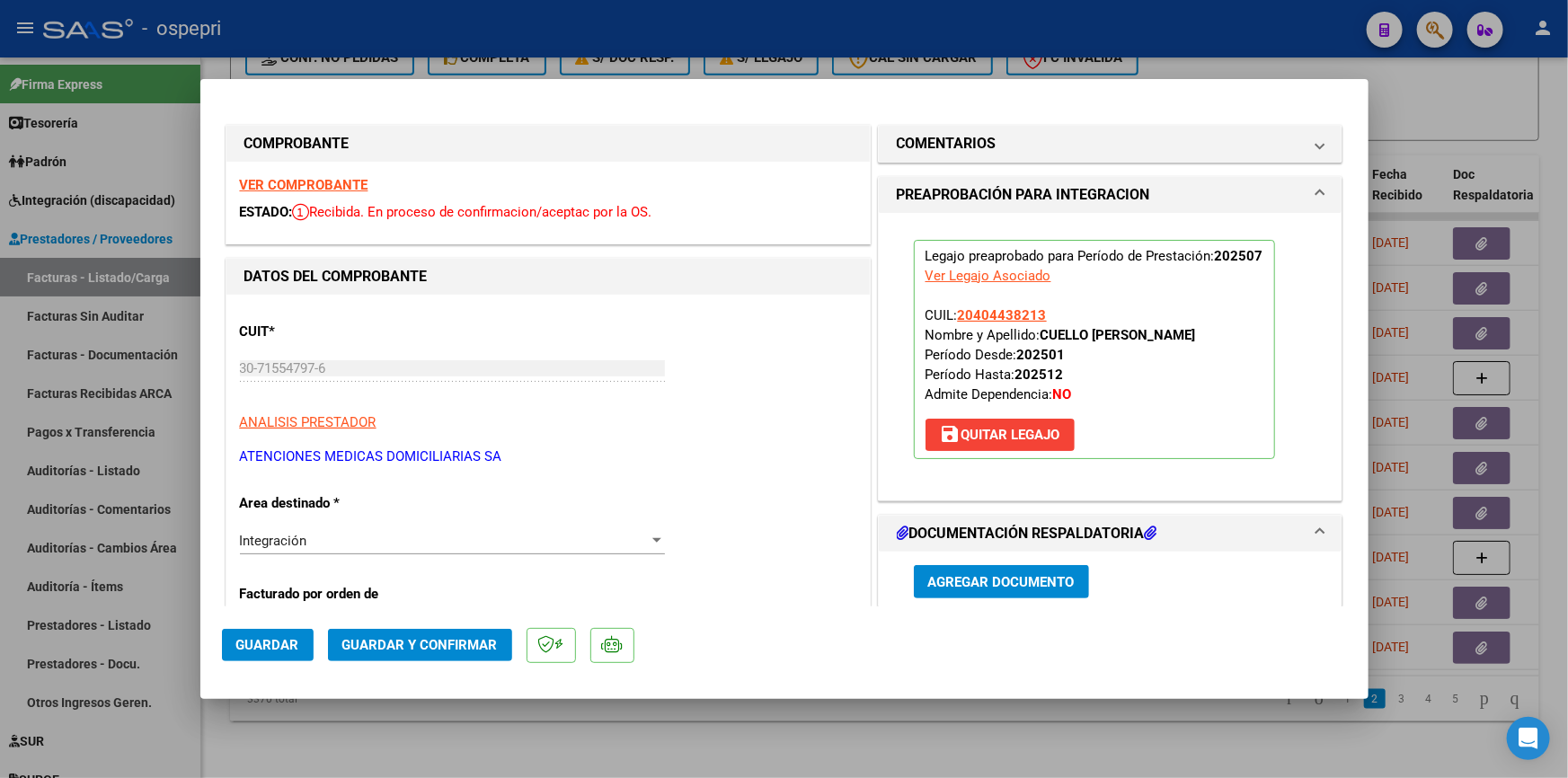
click at [391, 637] on span "Guardar y Confirmar" at bounding box center [420, 645] width 156 height 17
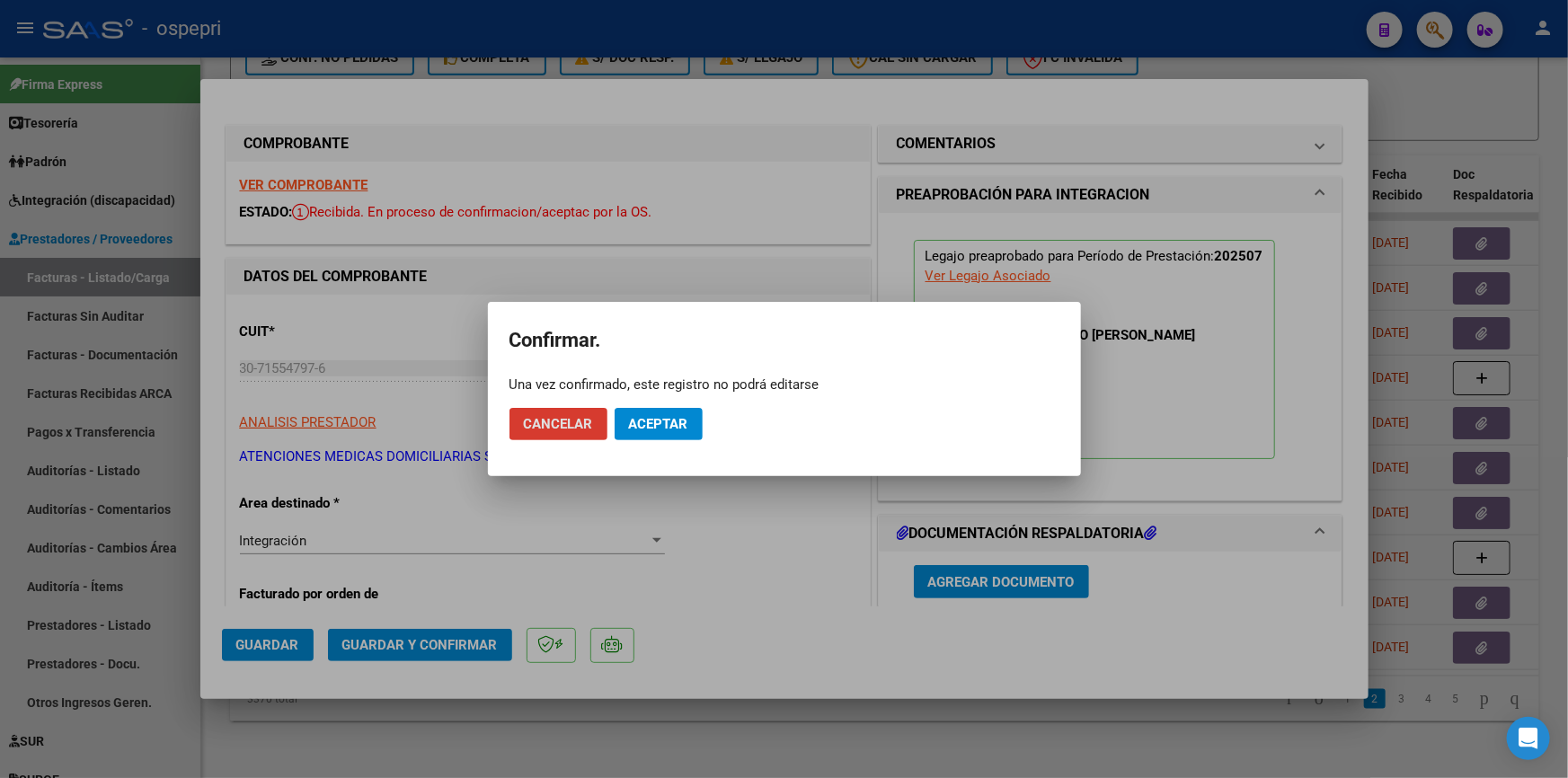
click at [655, 418] on span "Aceptar" at bounding box center [658, 424] width 59 height 17
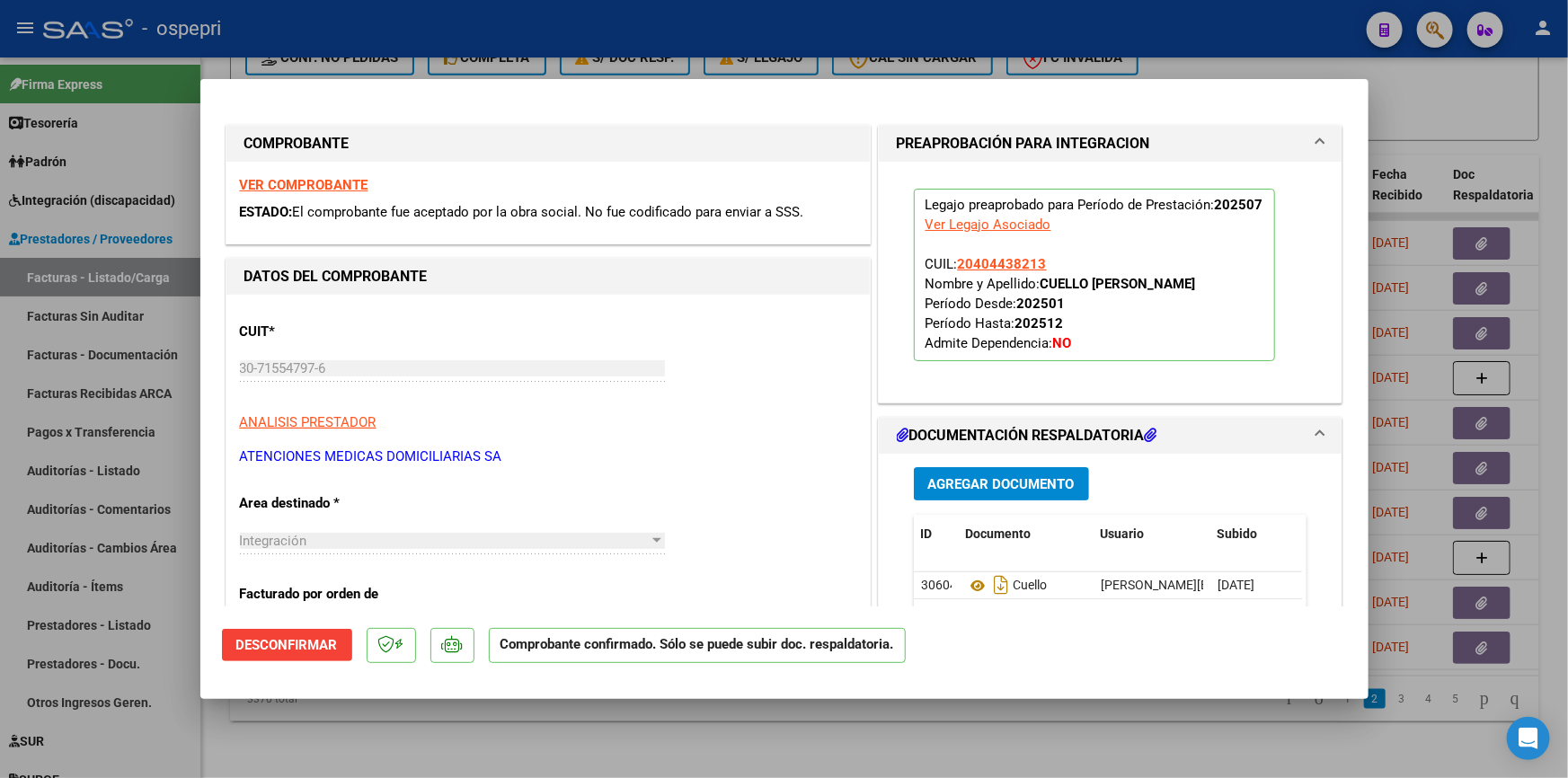
click at [1410, 100] on div at bounding box center [784, 389] width 1568 height 778
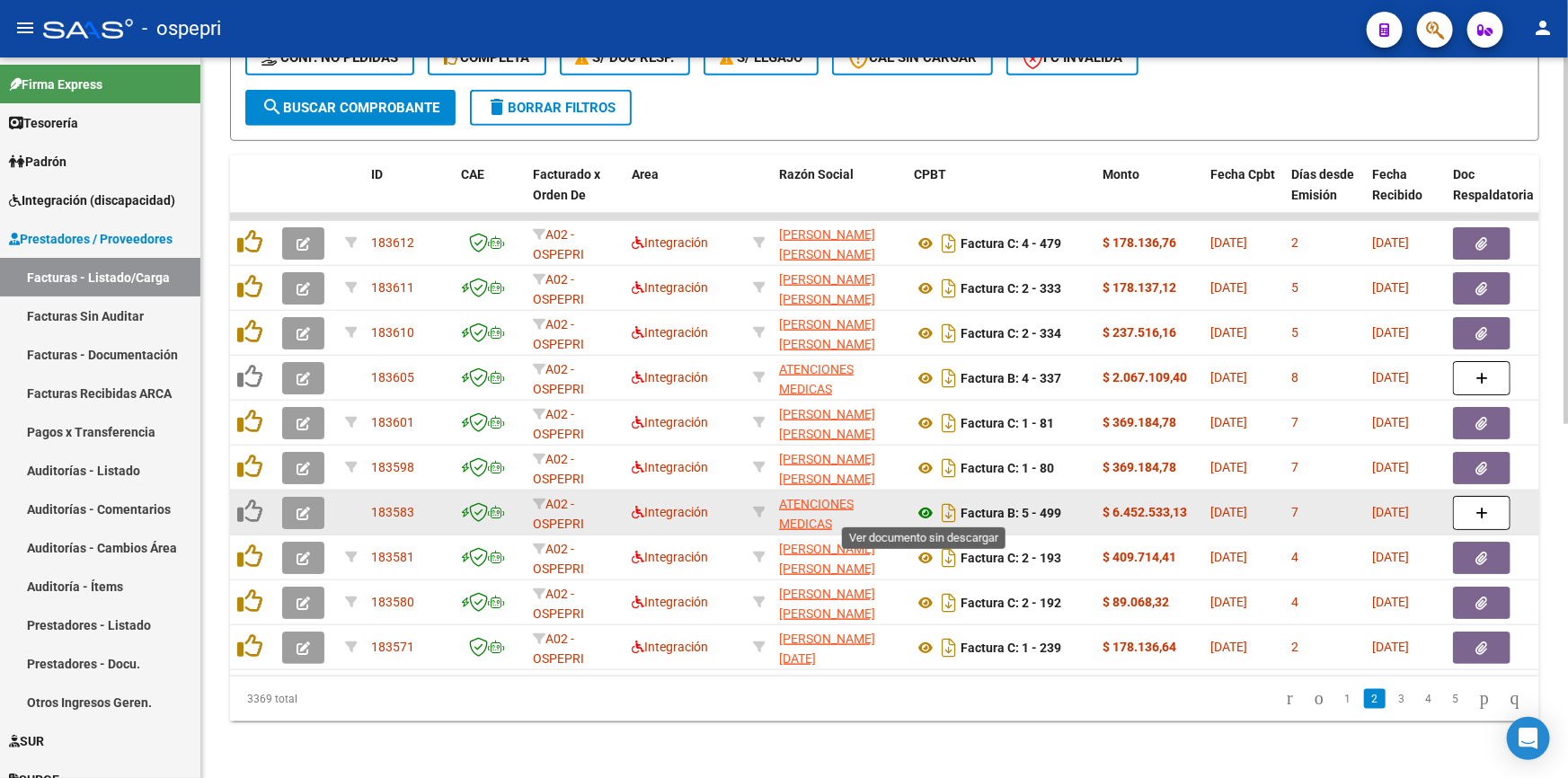
click at [919, 504] on icon at bounding box center [925, 513] width 23 height 21
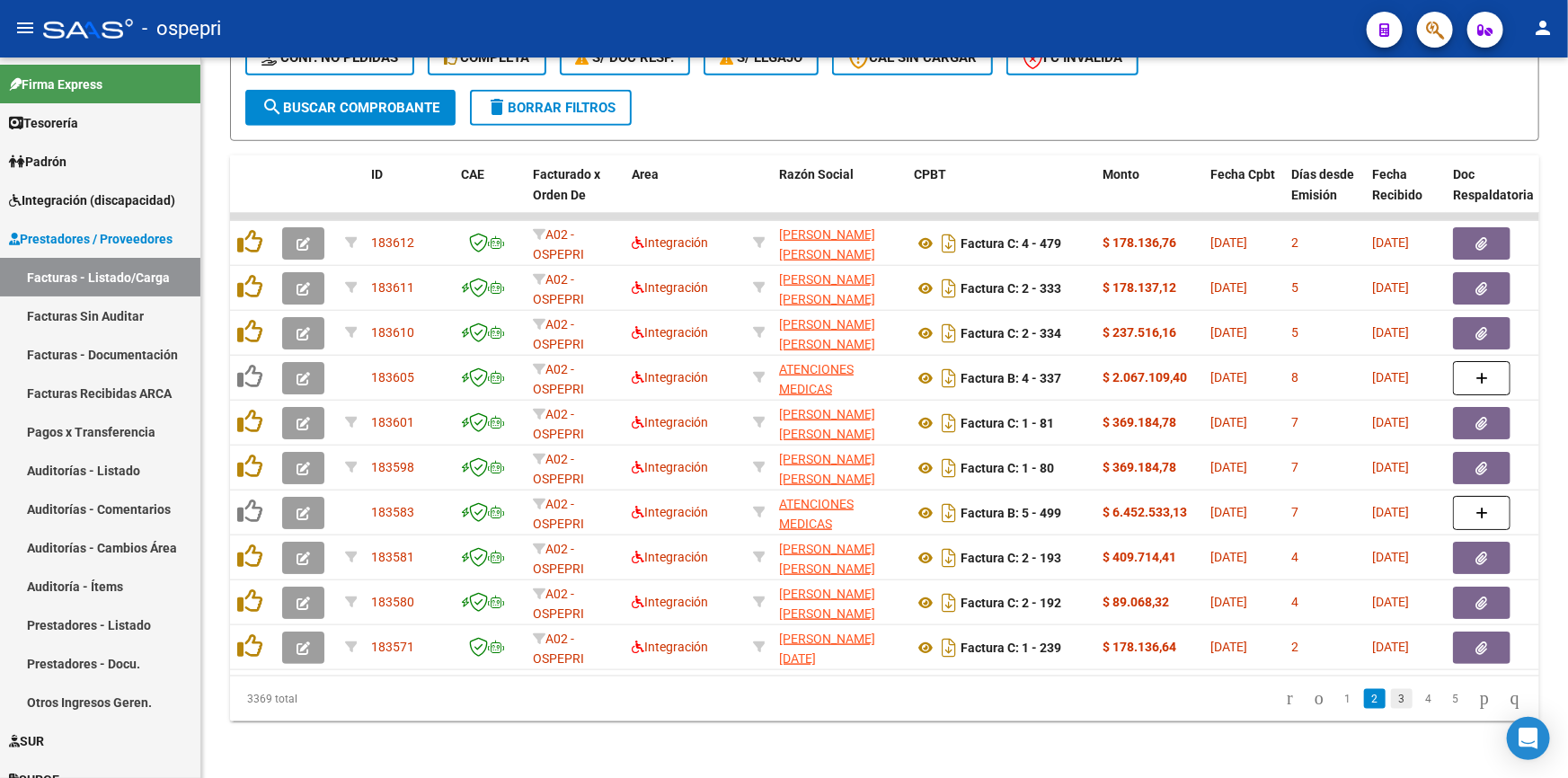
click at [1391, 708] on link "3" at bounding box center [1402, 699] width 21 height 19
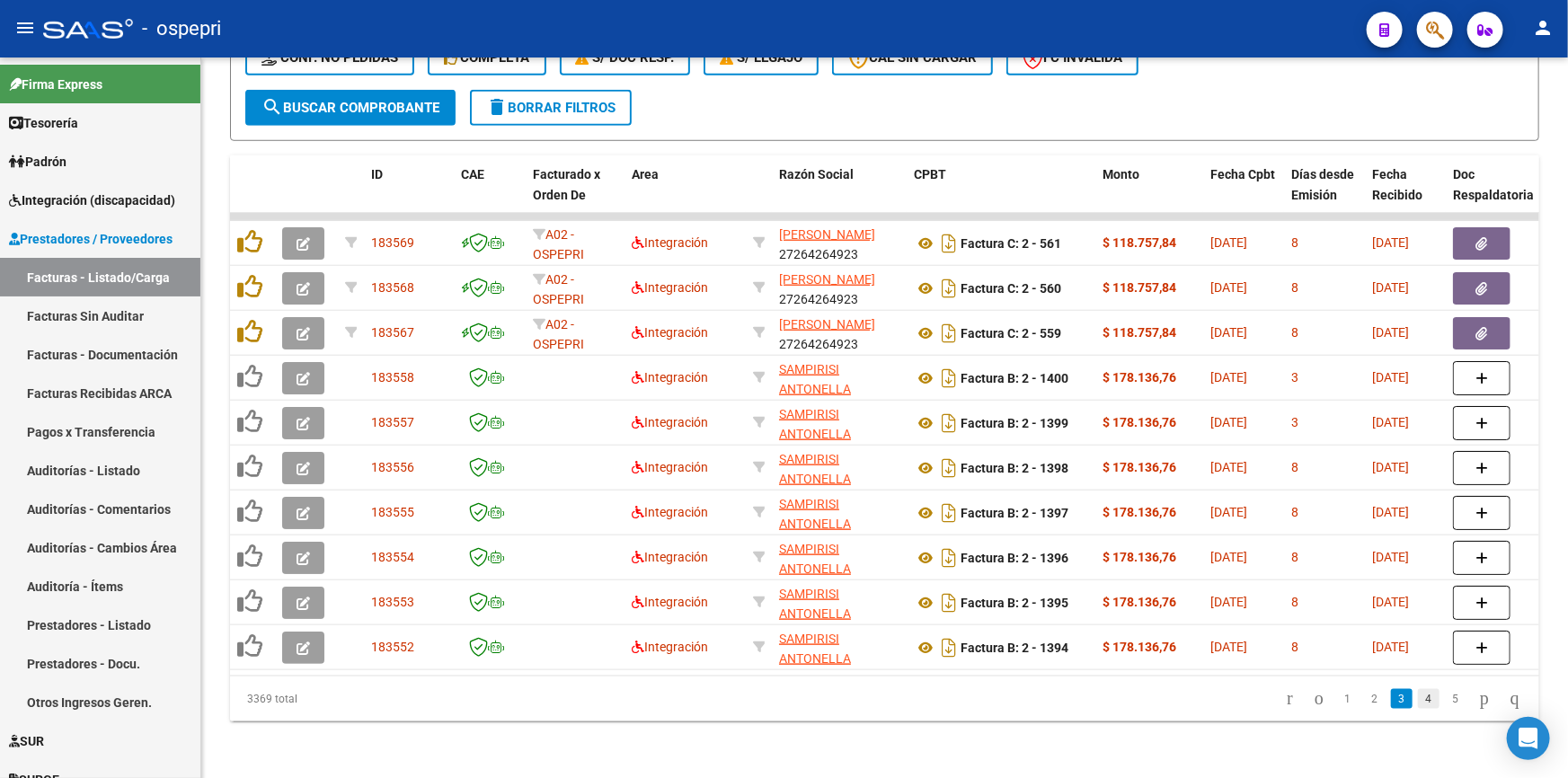
click at [1418, 708] on link "4" at bounding box center [1429, 699] width 21 height 19
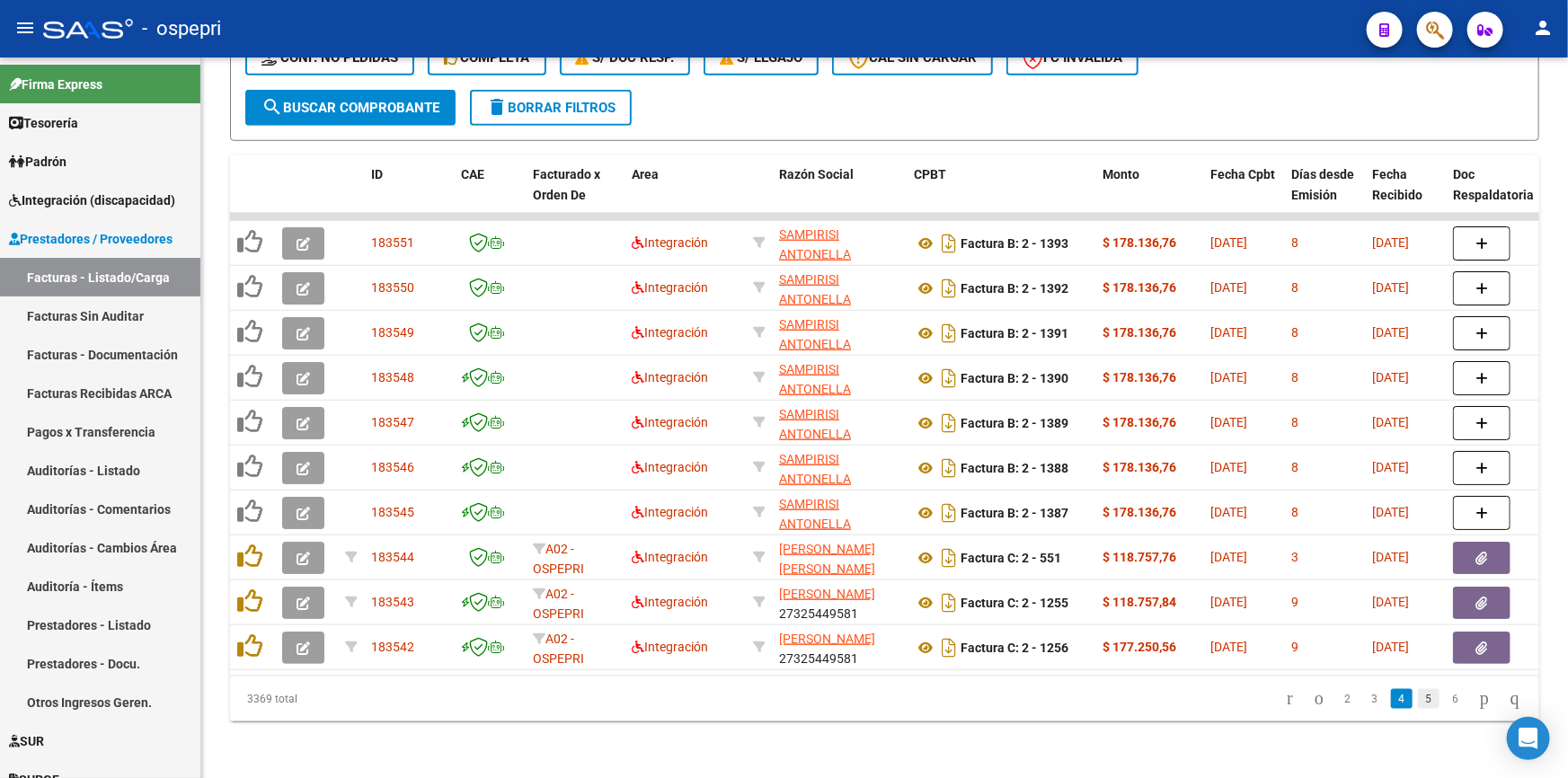
click at [1418, 705] on link "5" at bounding box center [1429, 699] width 21 height 19
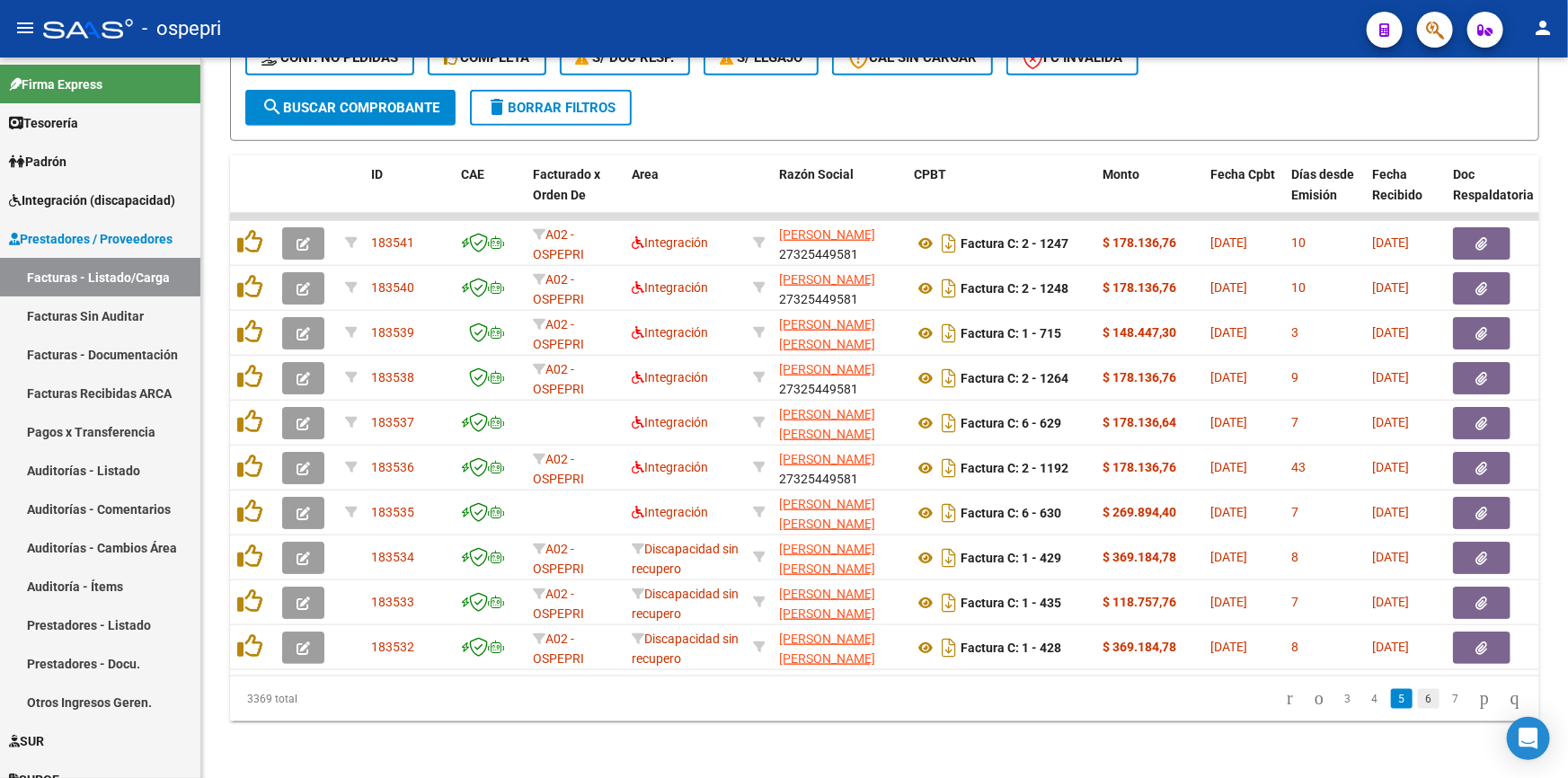
click at [1418, 704] on link "6" at bounding box center [1429, 699] width 21 height 19
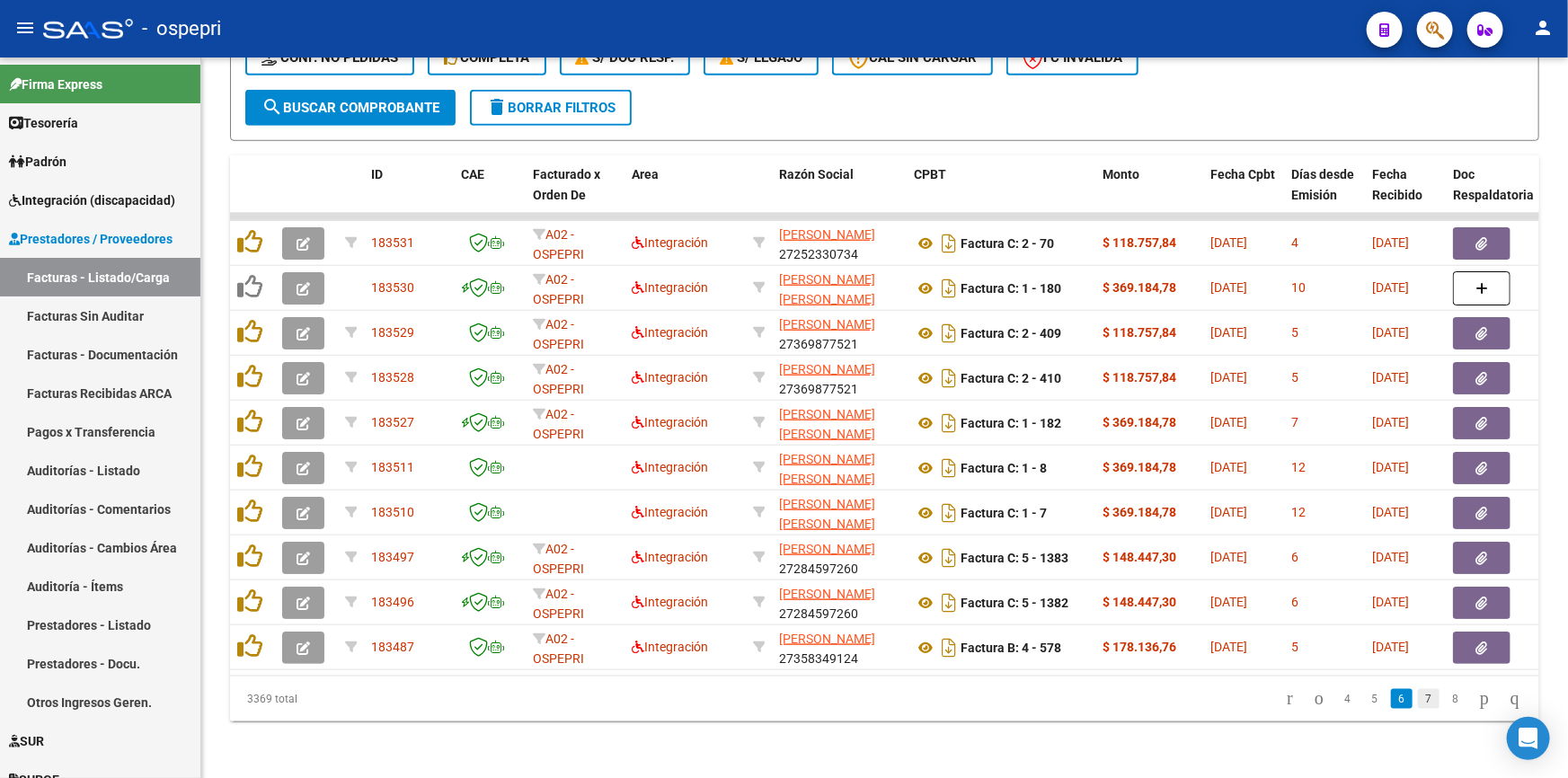
click at [1418, 707] on link "7" at bounding box center [1429, 699] width 21 height 19
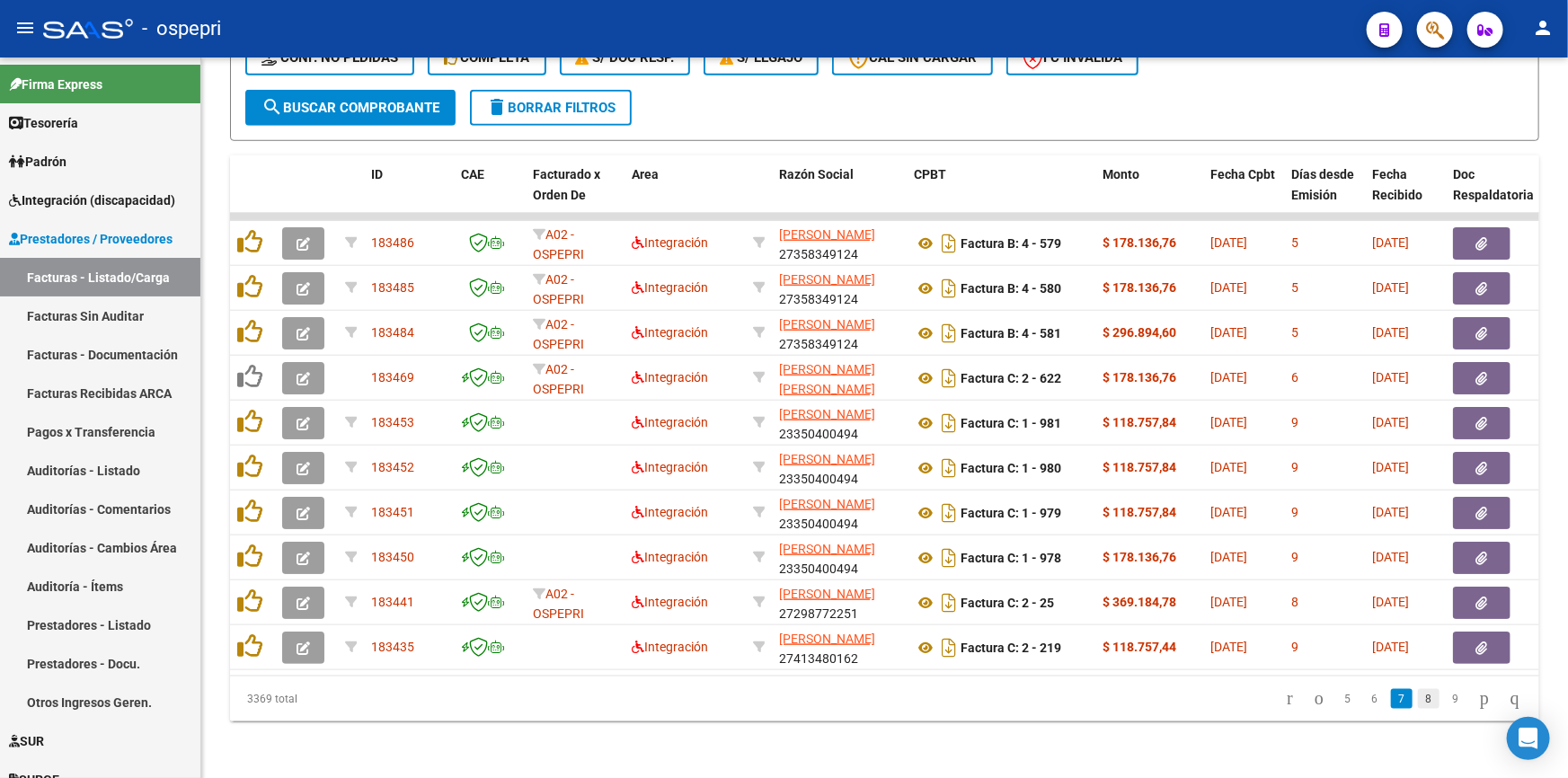
click at [1418, 706] on link "8" at bounding box center [1429, 699] width 21 height 19
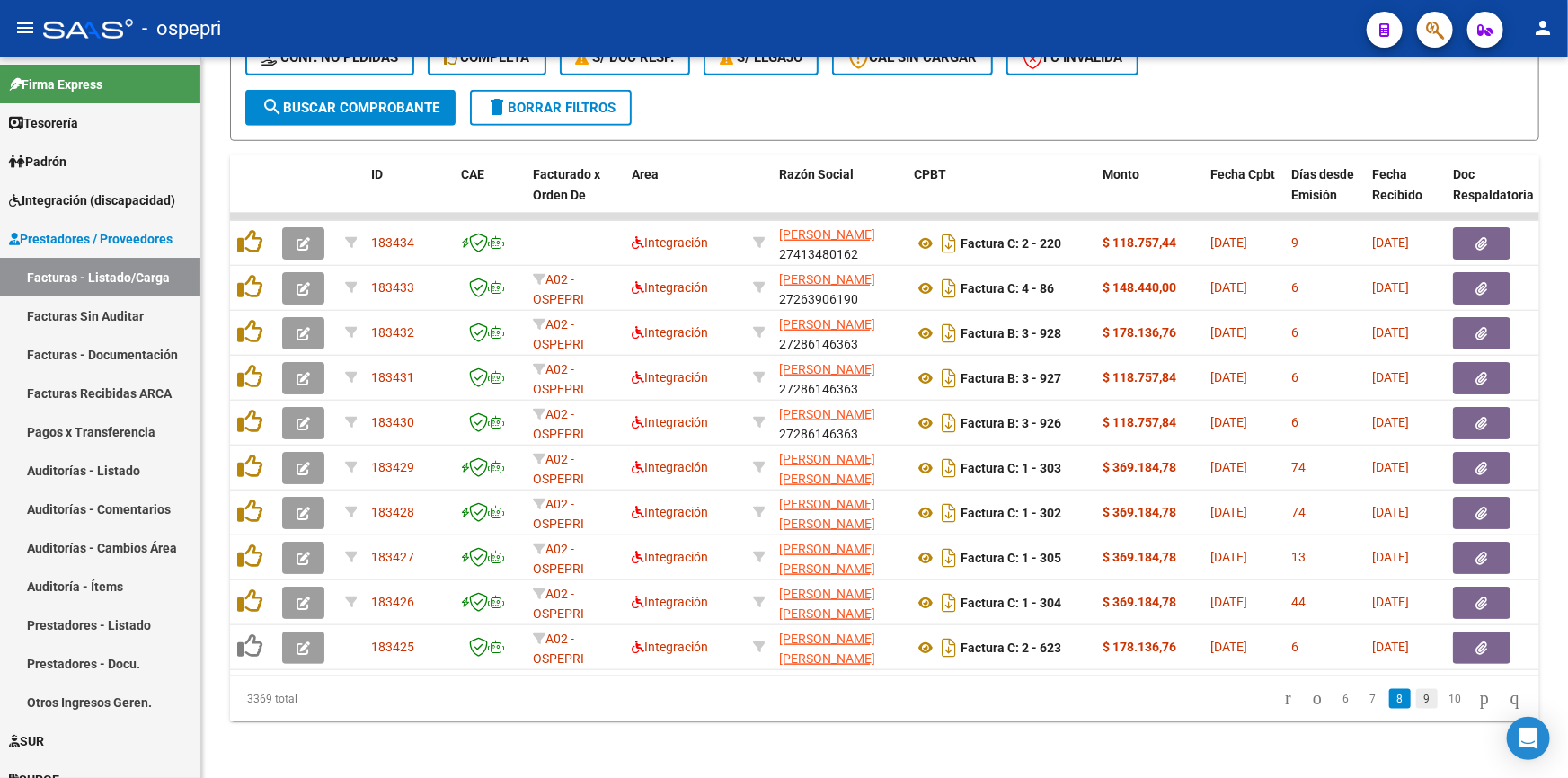
click at [1416, 707] on link "9" at bounding box center [1427, 699] width 21 height 19
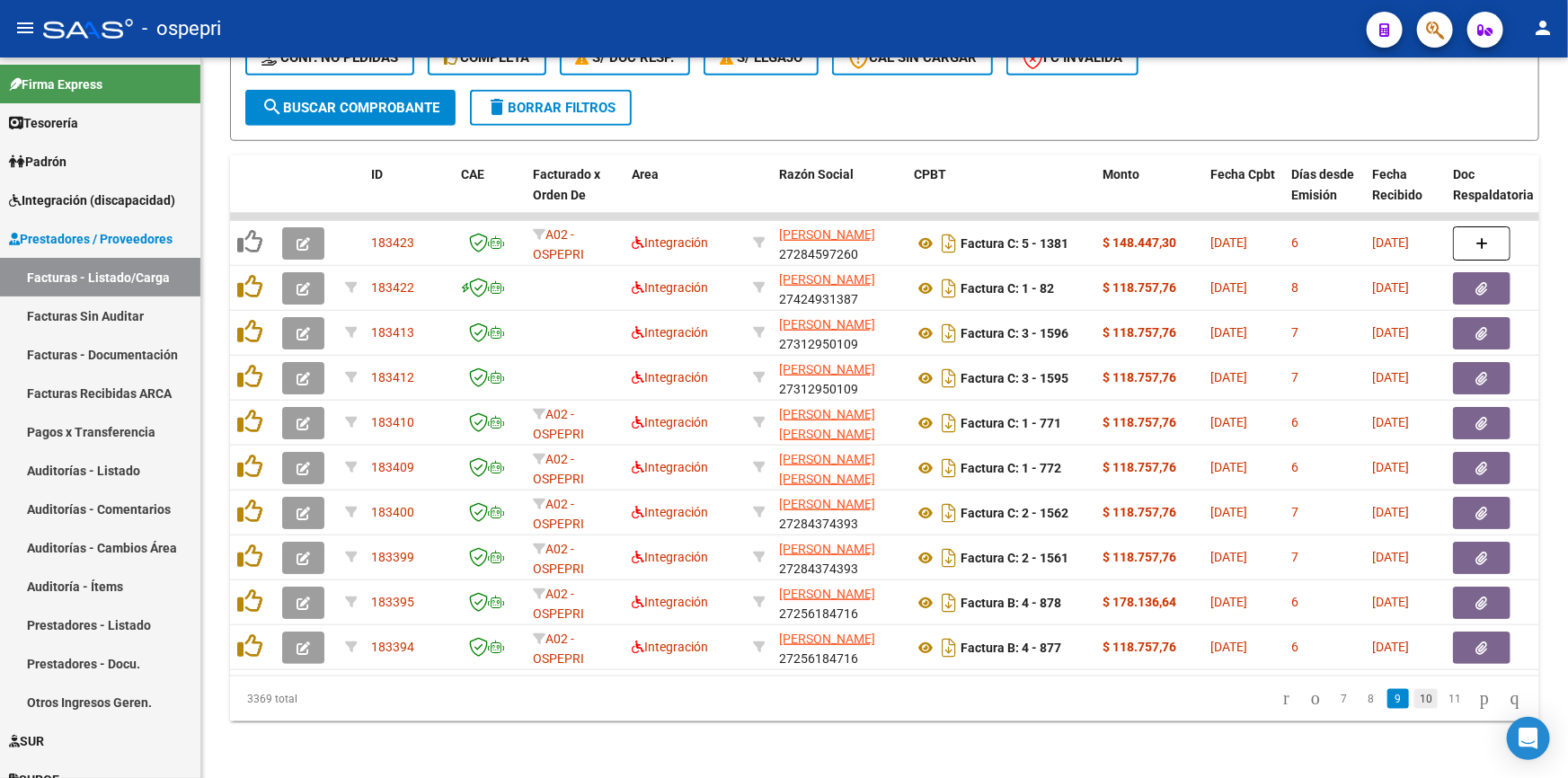
click at [1414, 702] on link "10" at bounding box center [1426, 699] width 23 height 19
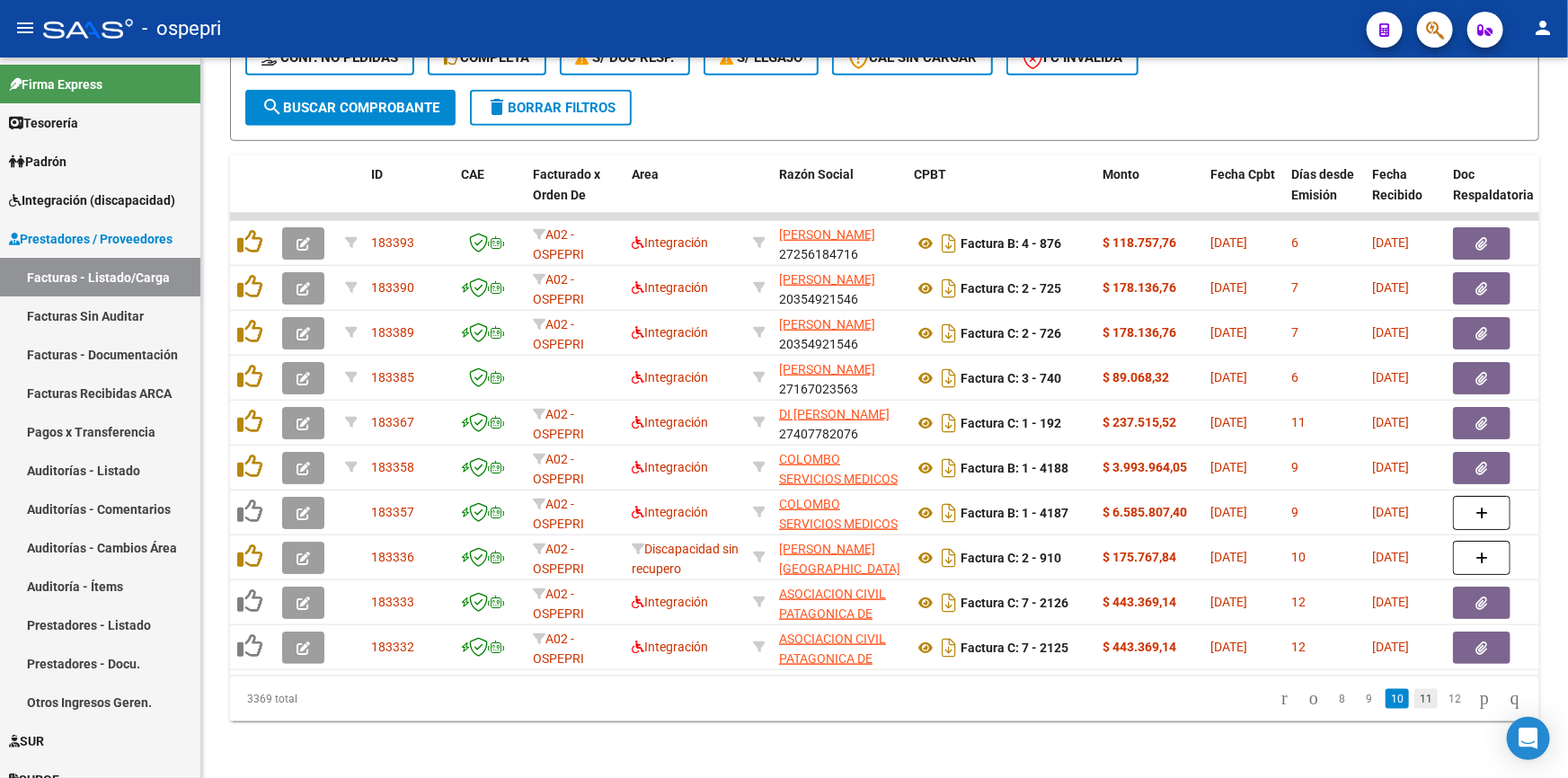
click at [1414, 703] on link "11" at bounding box center [1426, 699] width 23 height 19
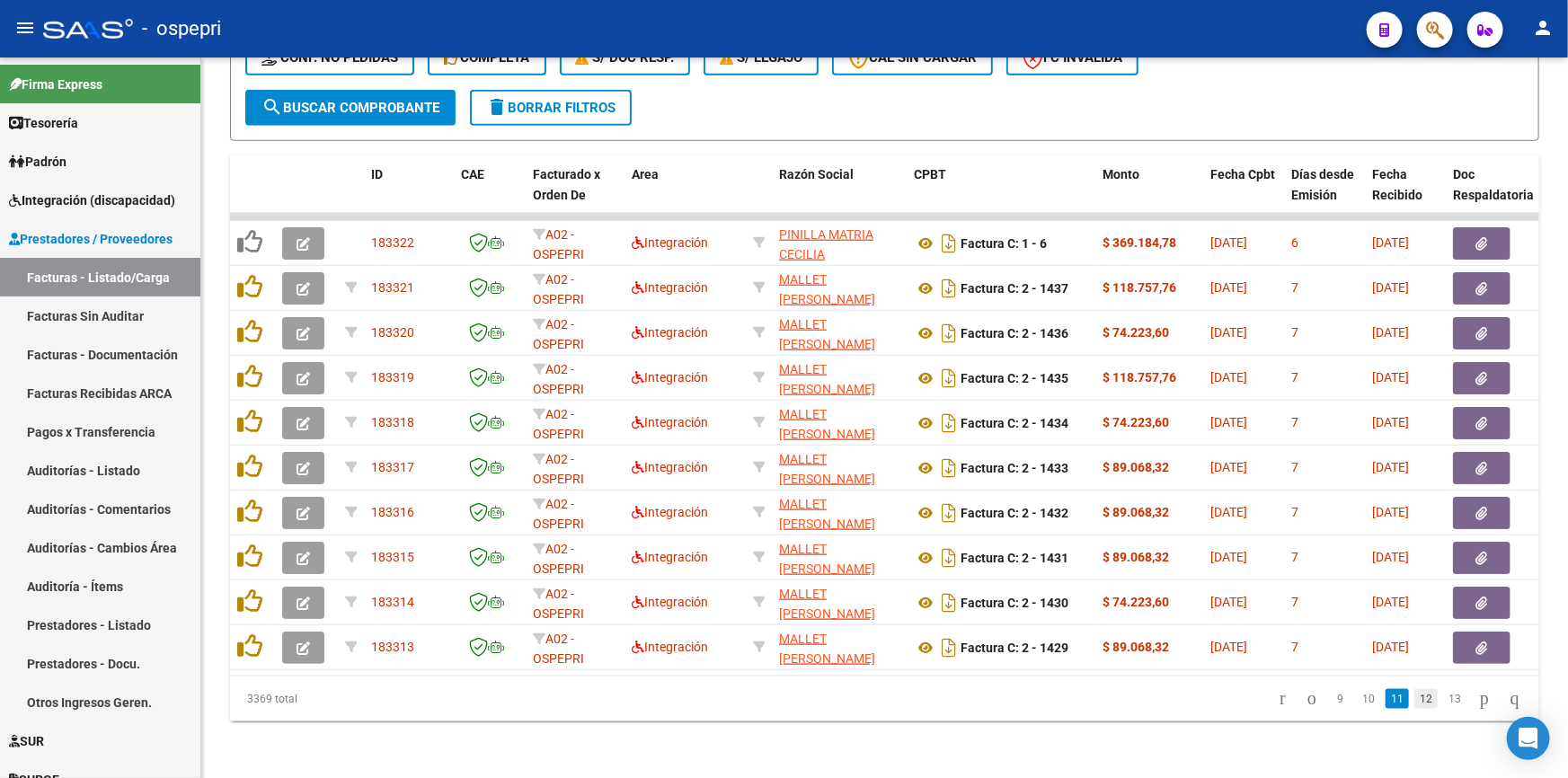
click at [1414, 700] on link "12" at bounding box center [1426, 699] width 23 height 19
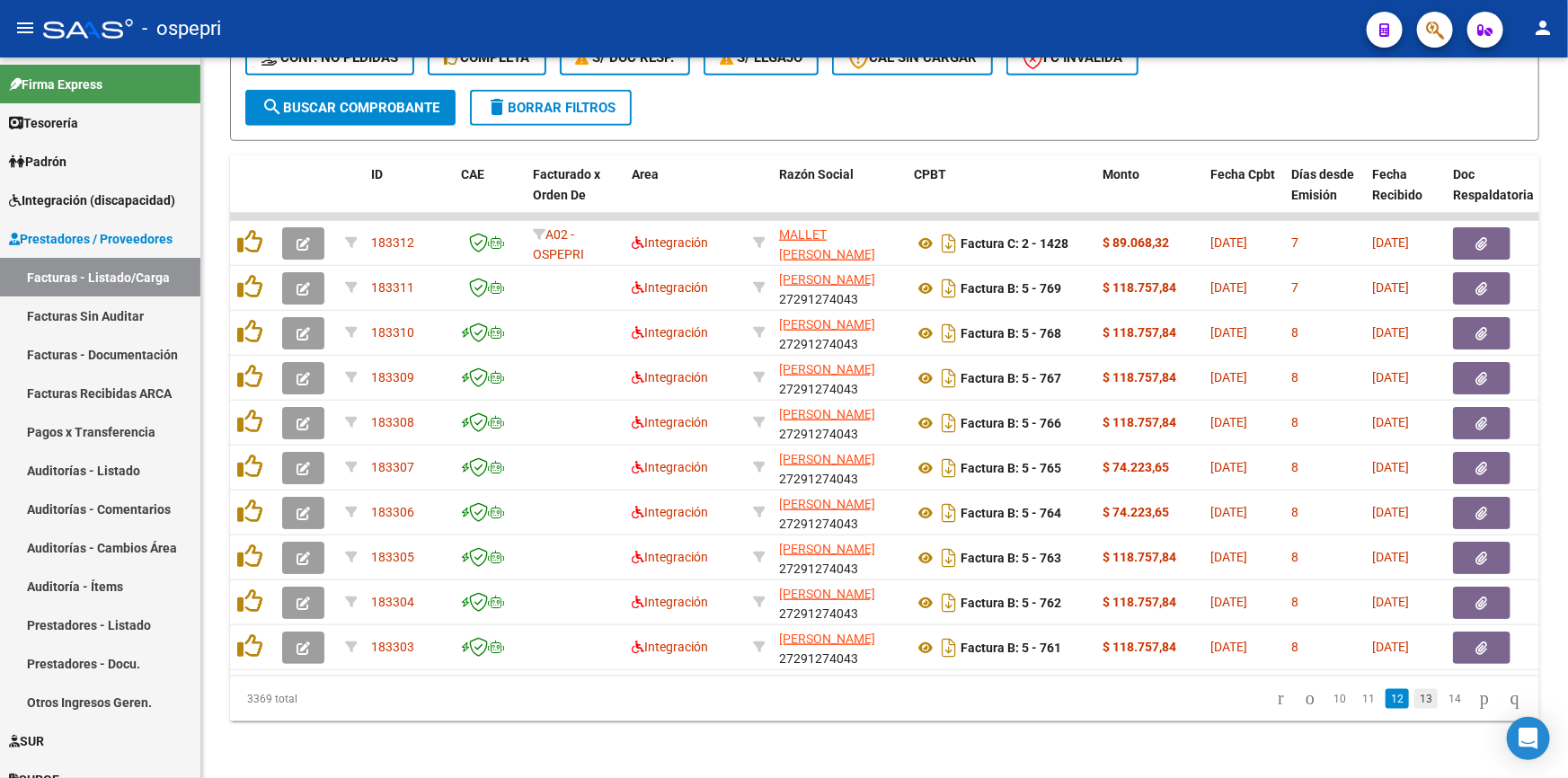
click at [1414, 703] on link "13" at bounding box center [1426, 699] width 23 height 19
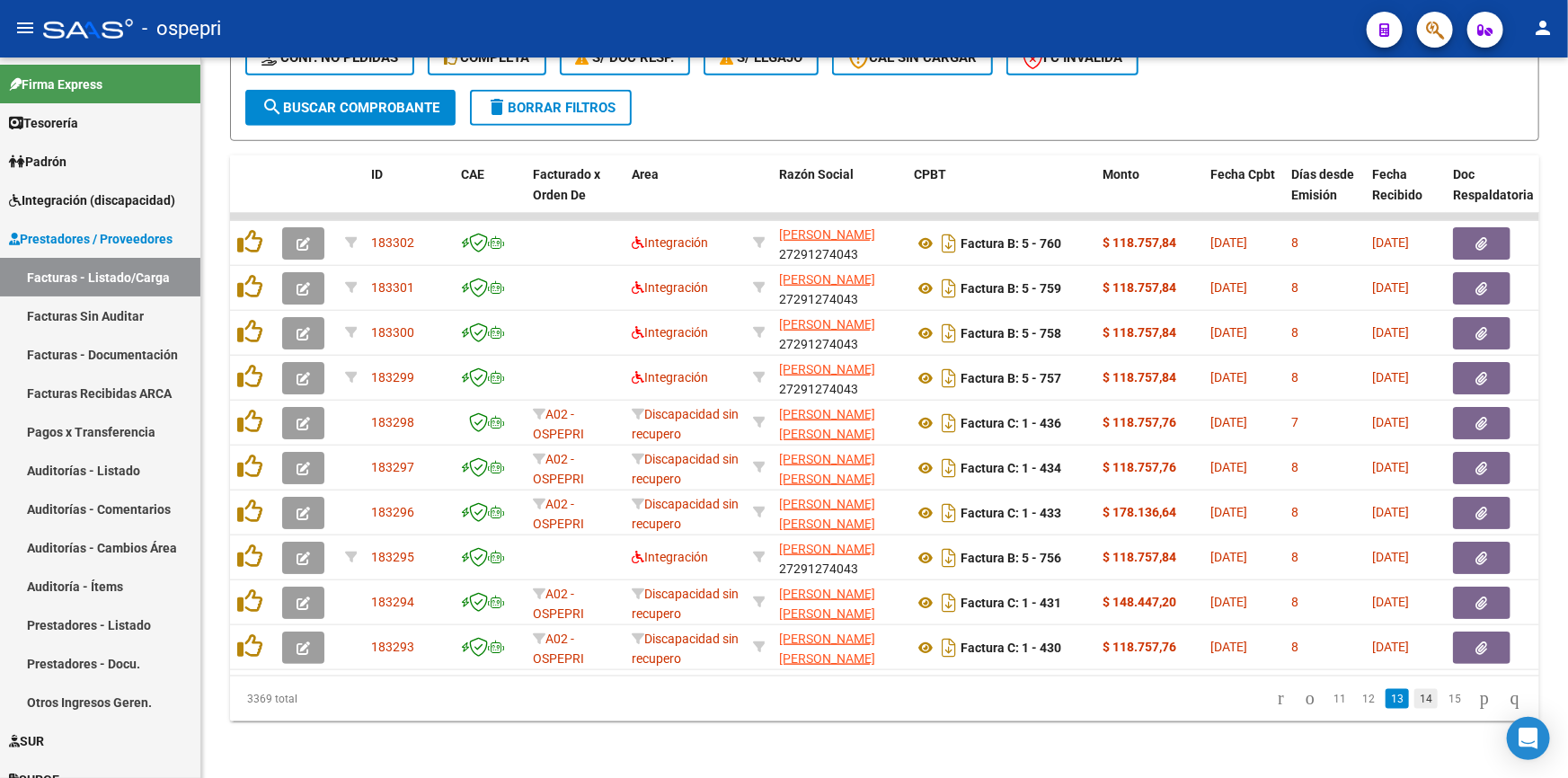
click at [1415, 708] on link "14" at bounding box center [1426, 699] width 23 height 19
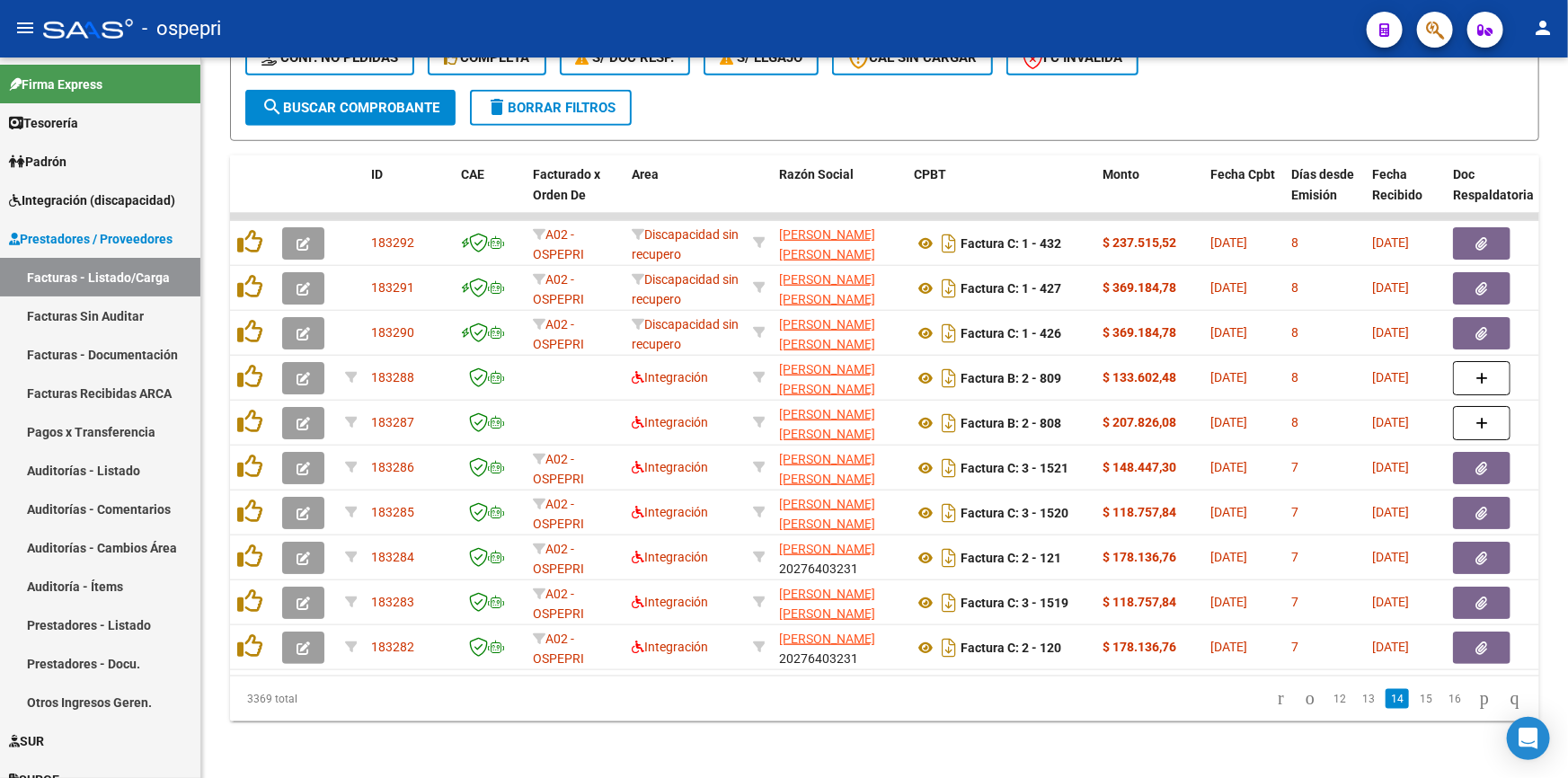
click at [1415, 708] on link "15" at bounding box center [1426, 699] width 23 height 19
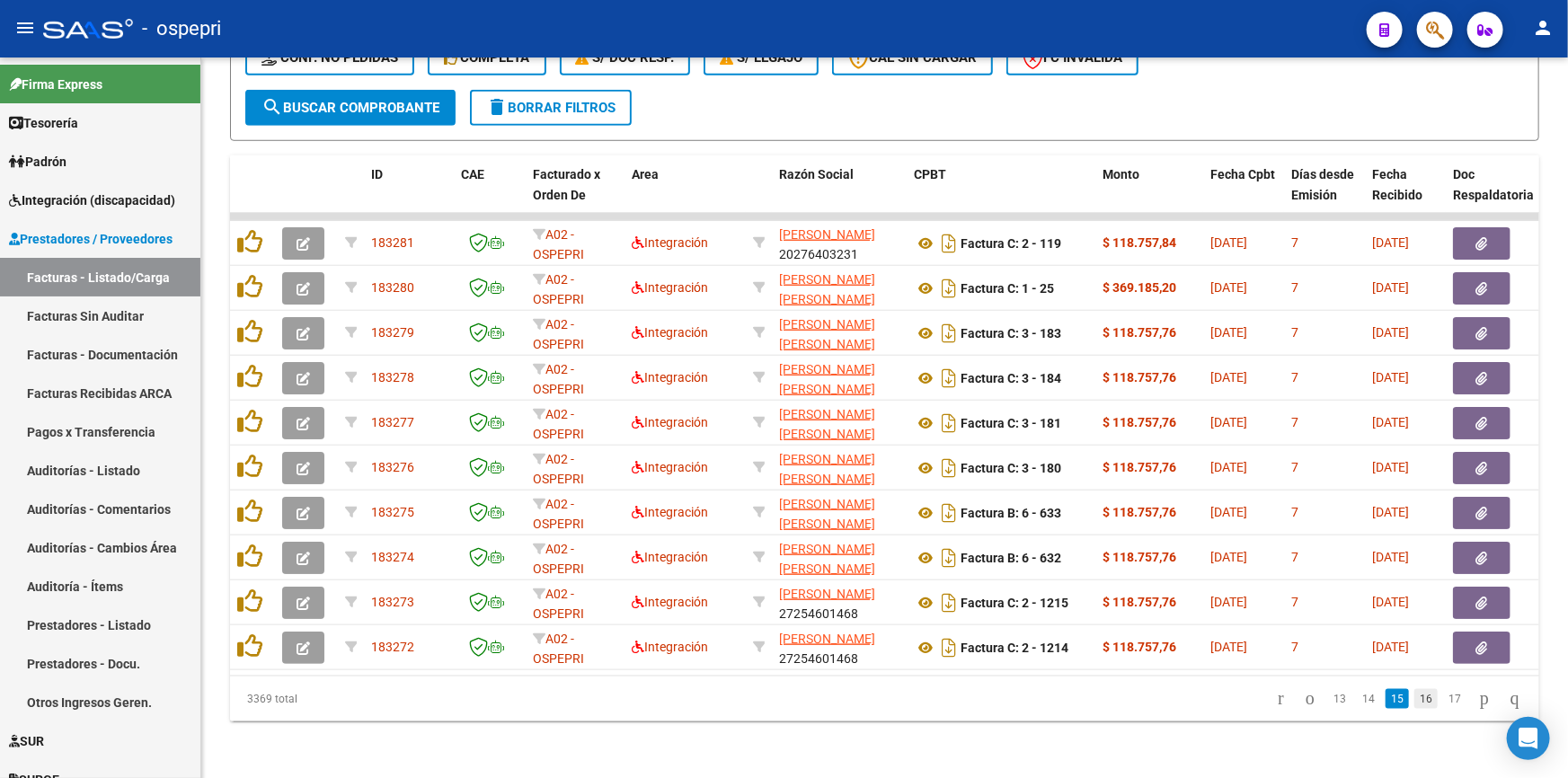
click at [1414, 708] on link "16" at bounding box center [1426, 699] width 23 height 19
click at [1414, 708] on link "17" at bounding box center [1426, 699] width 23 height 19
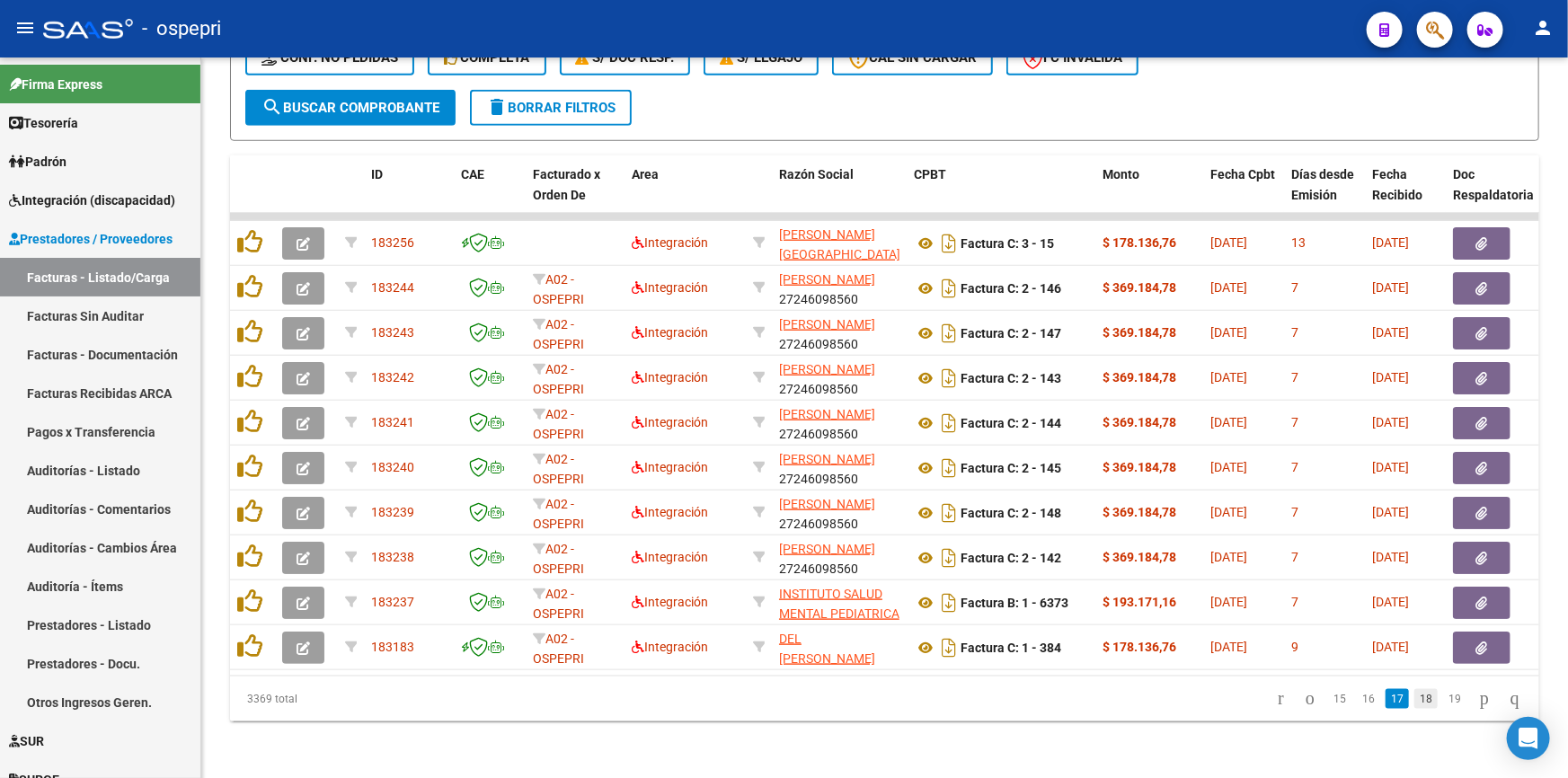
click at [1415, 709] on link "18" at bounding box center [1426, 699] width 23 height 19
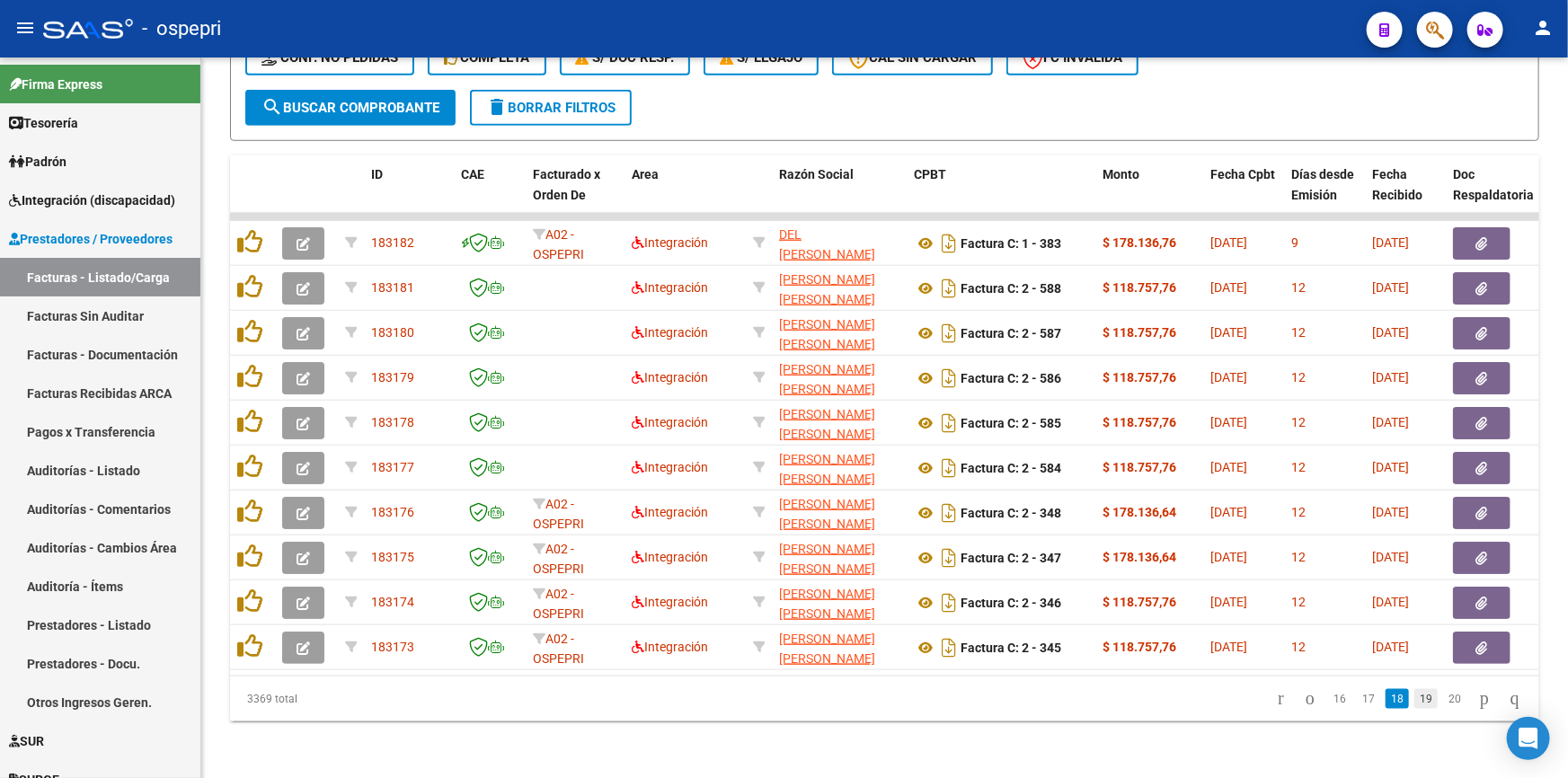
click at [1414, 704] on link "19" at bounding box center [1426, 699] width 23 height 19
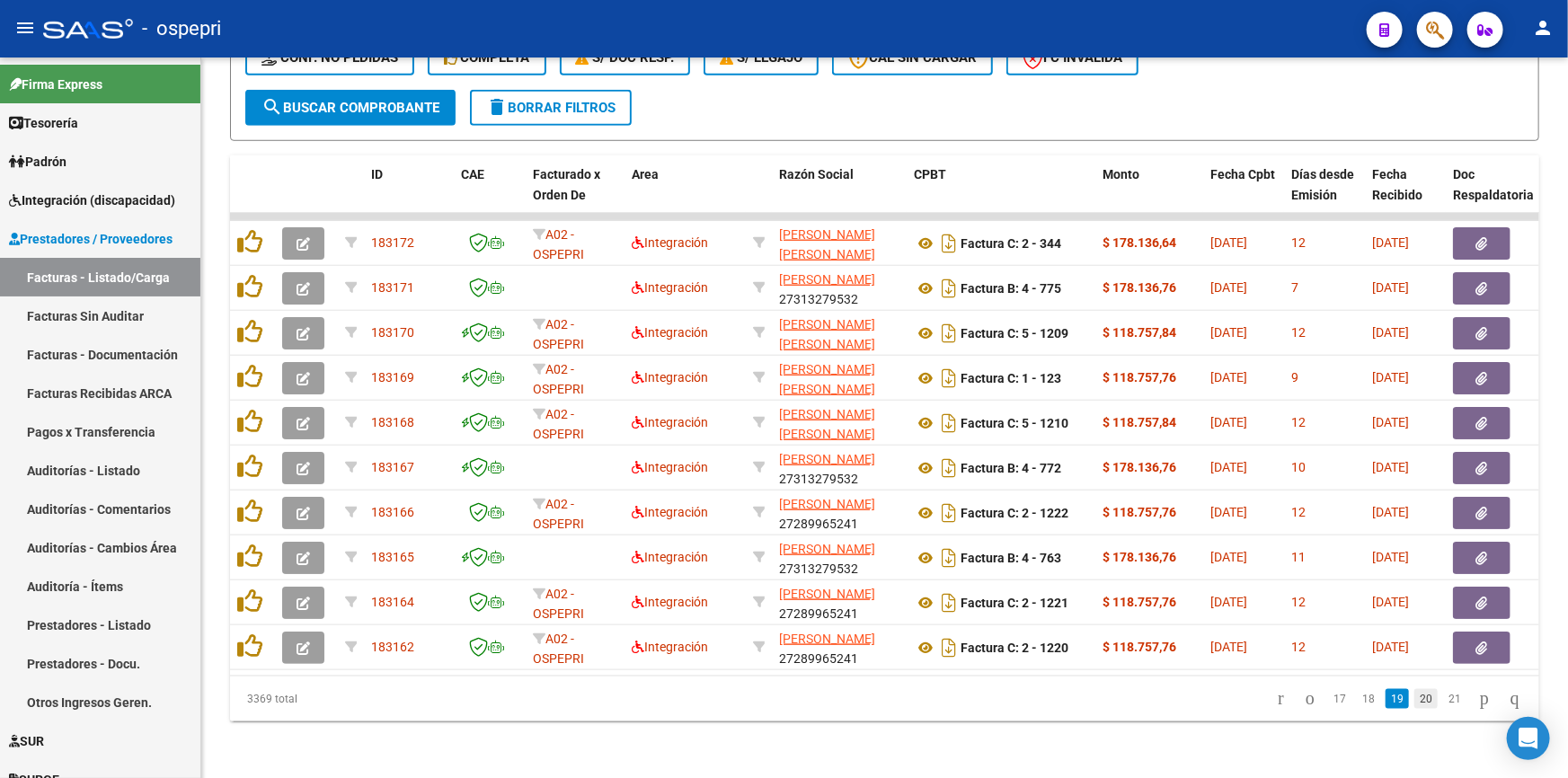
click at [1414, 701] on link "20" at bounding box center [1426, 699] width 23 height 19
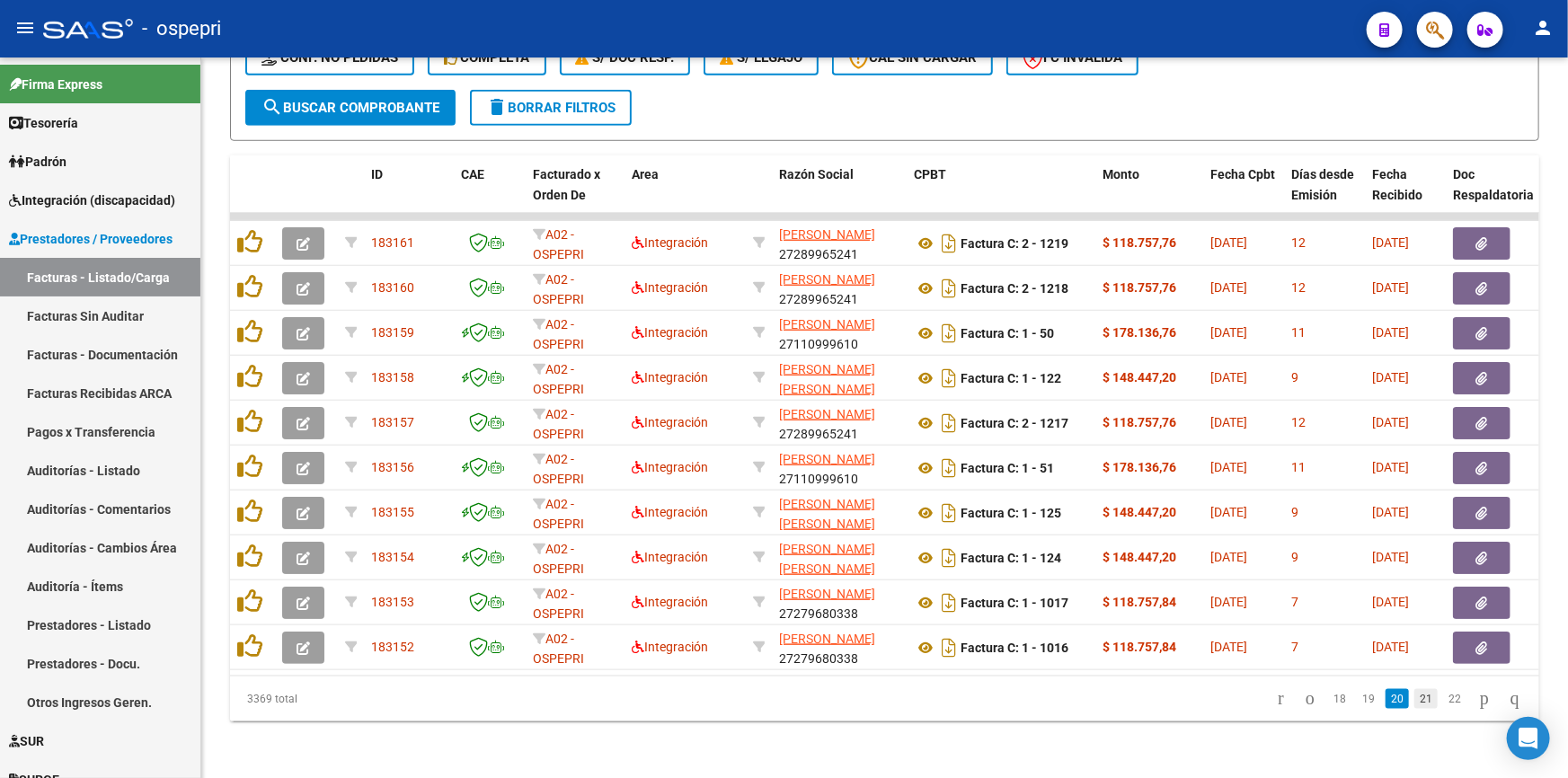
click at [1414, 702] on link "21" at bounding box center [1426, 699] width 23 height 19
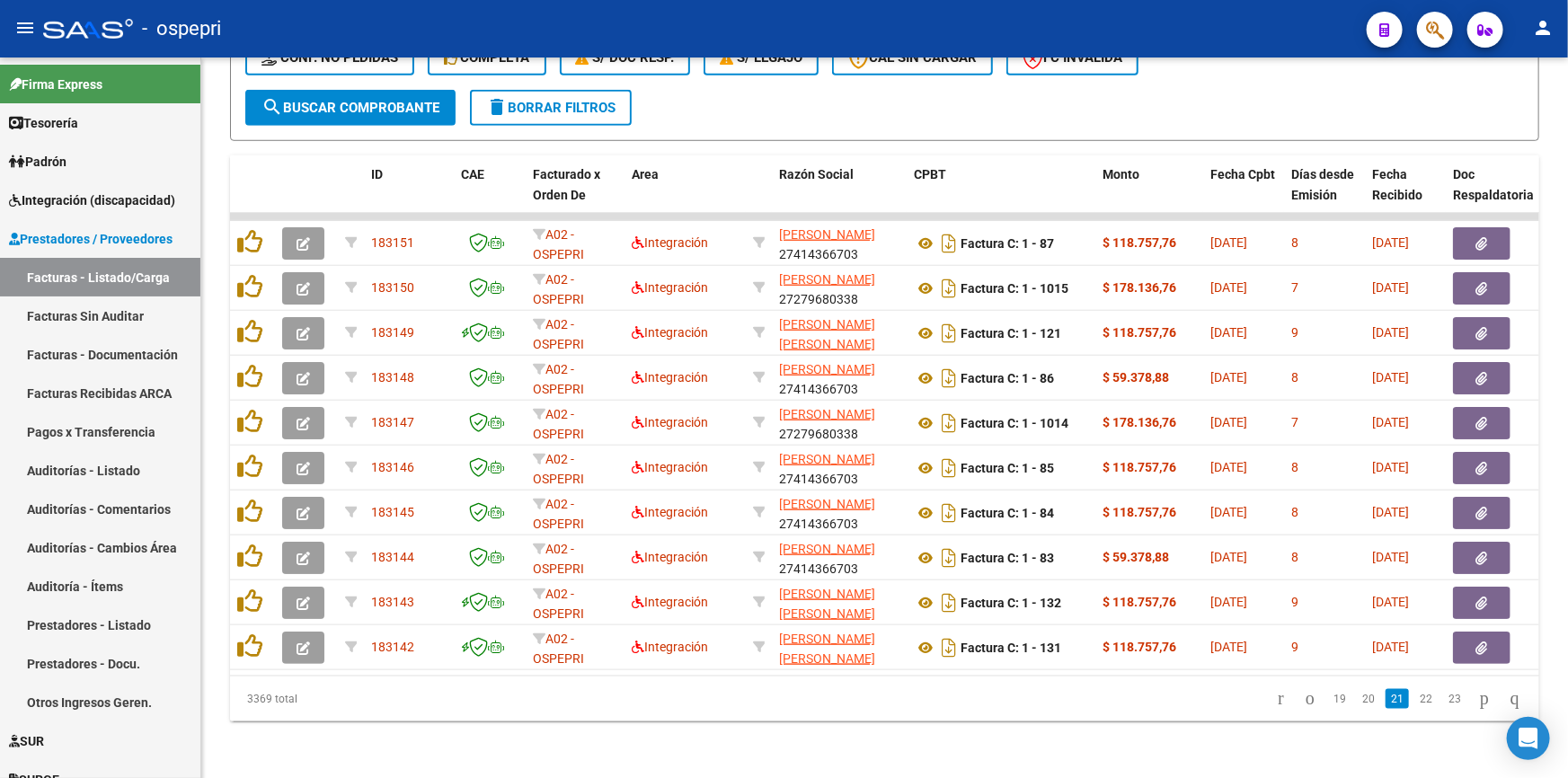
click at [1414, 702] on link "22" at bounding box center [1426, 699] width 23 height 19
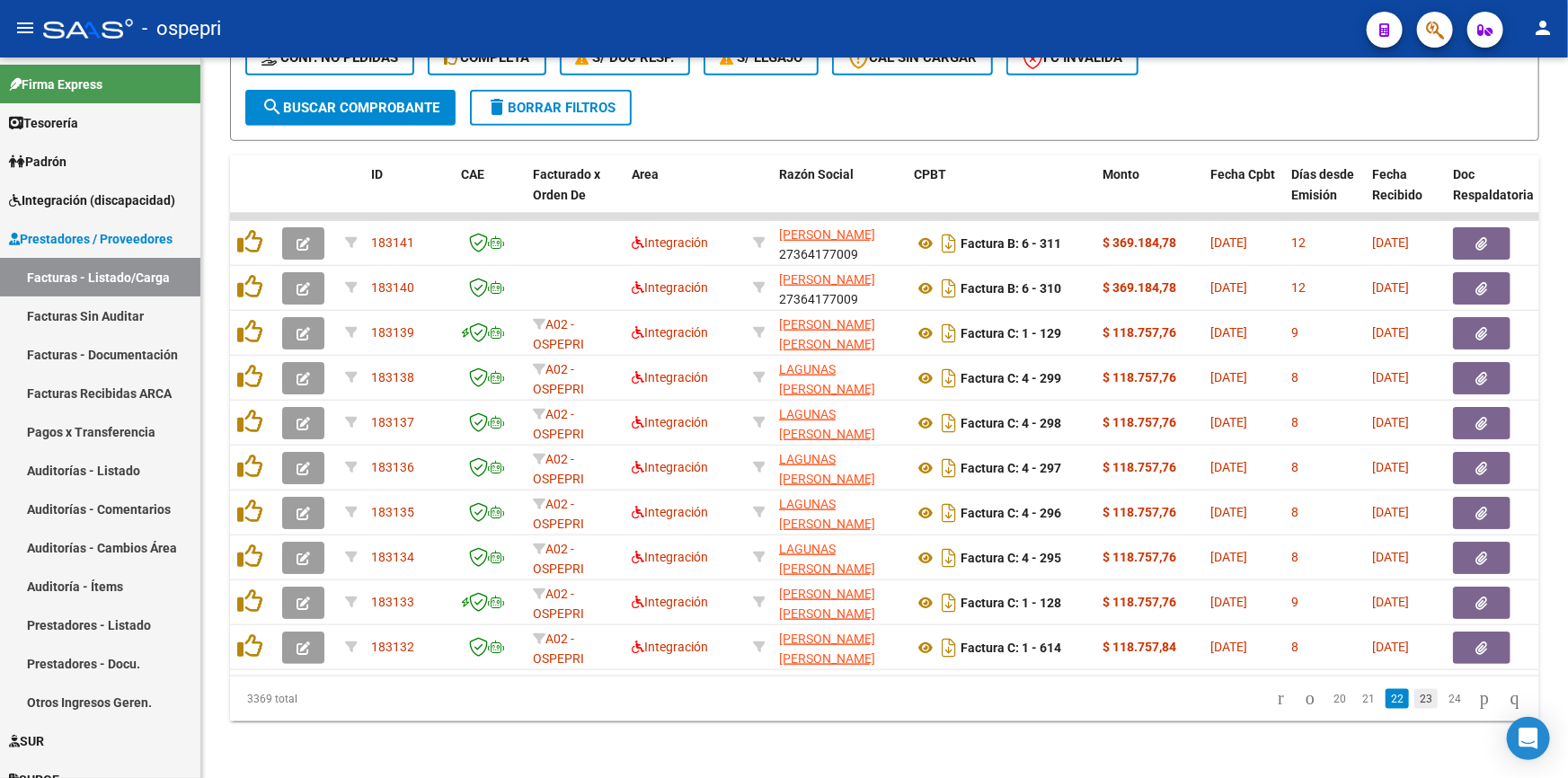
click at [1414, 709] on link "23" at bounding box center [1426, 699] width 23 height 19
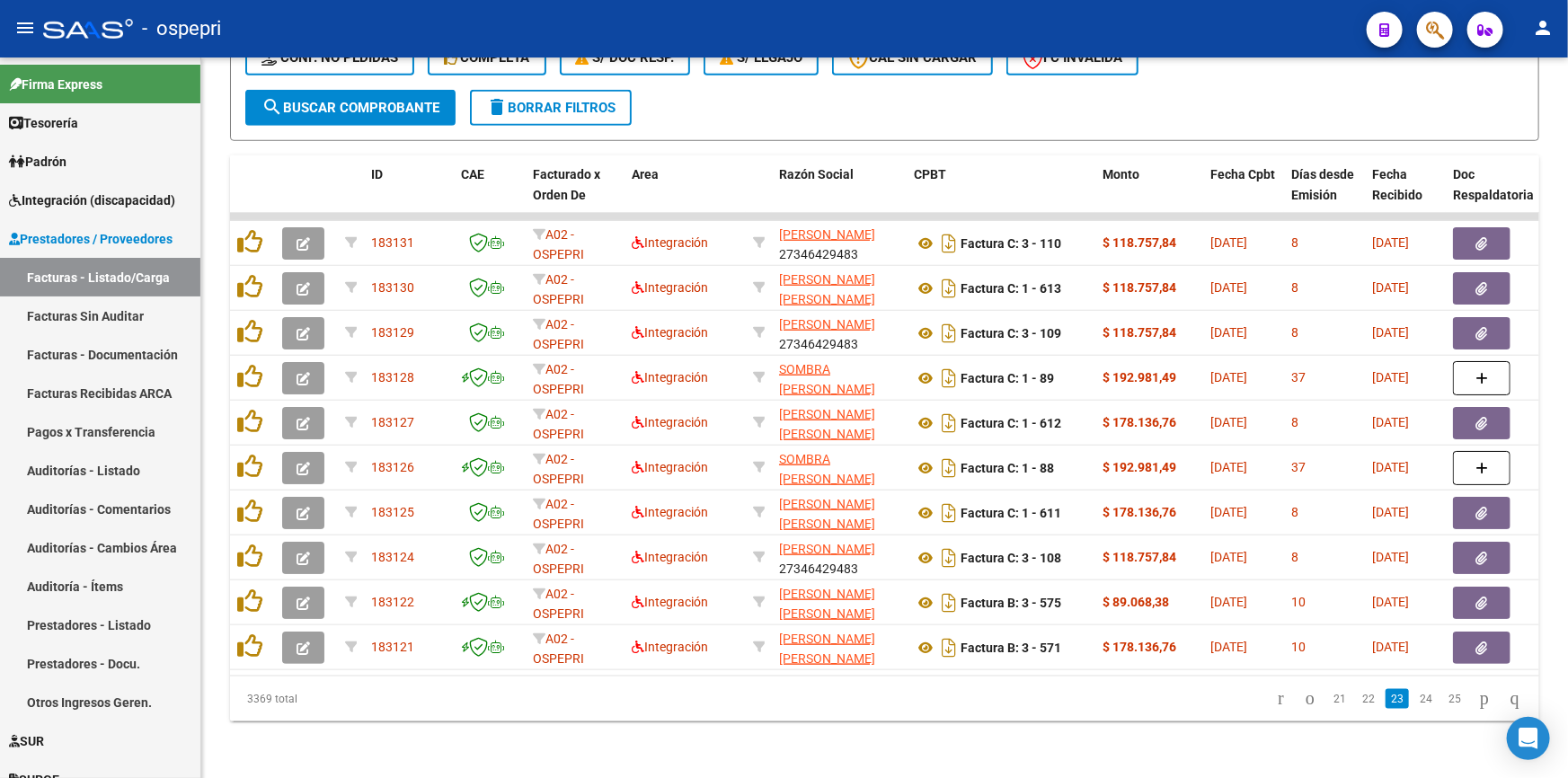
click at [1414, 709] on link "24" at bounding box center [1426, 699] width 23 height 19
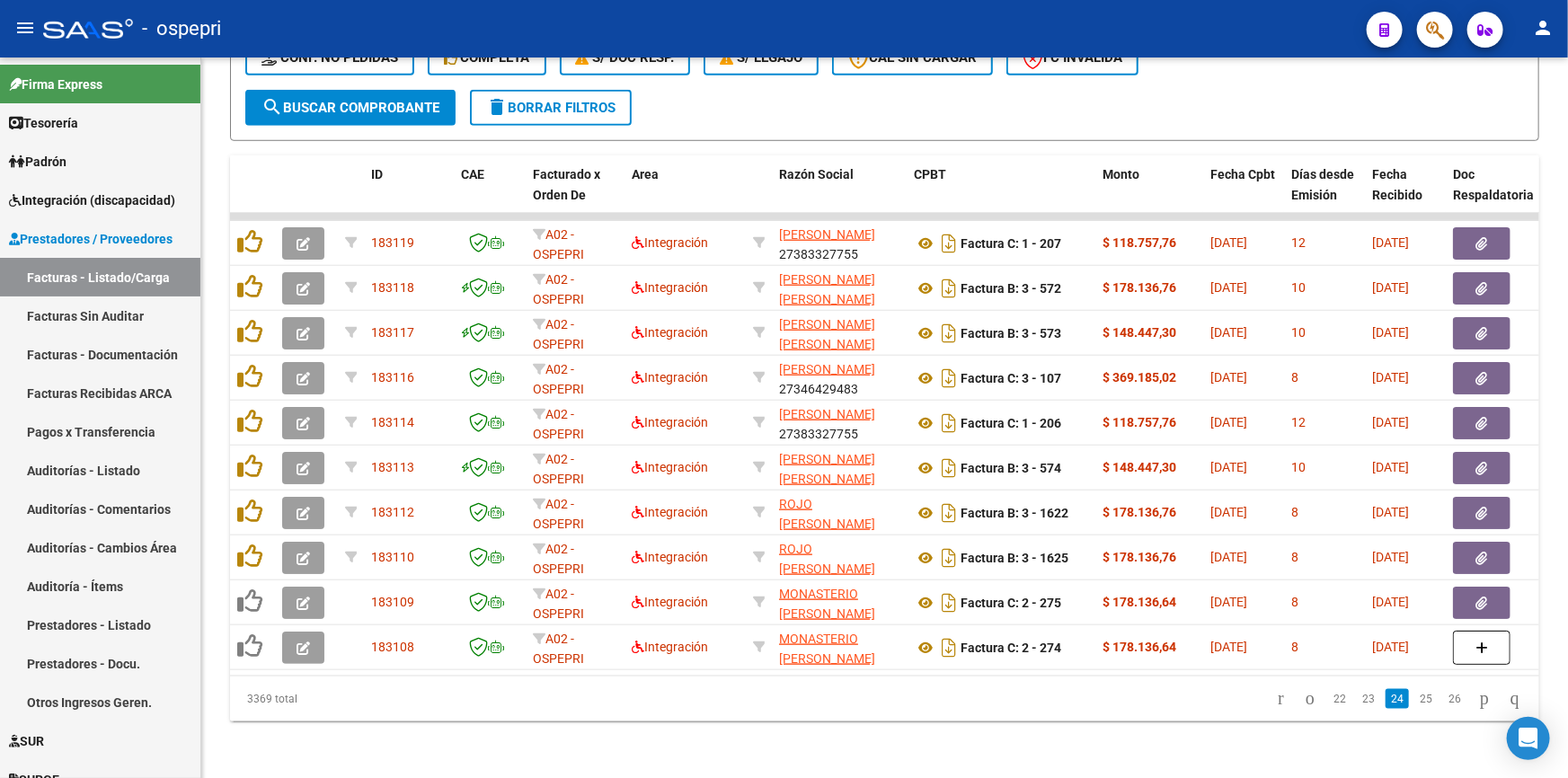
click at [1414, 709] on link "25" at bounding box center [1426, 699] width 23 height 19
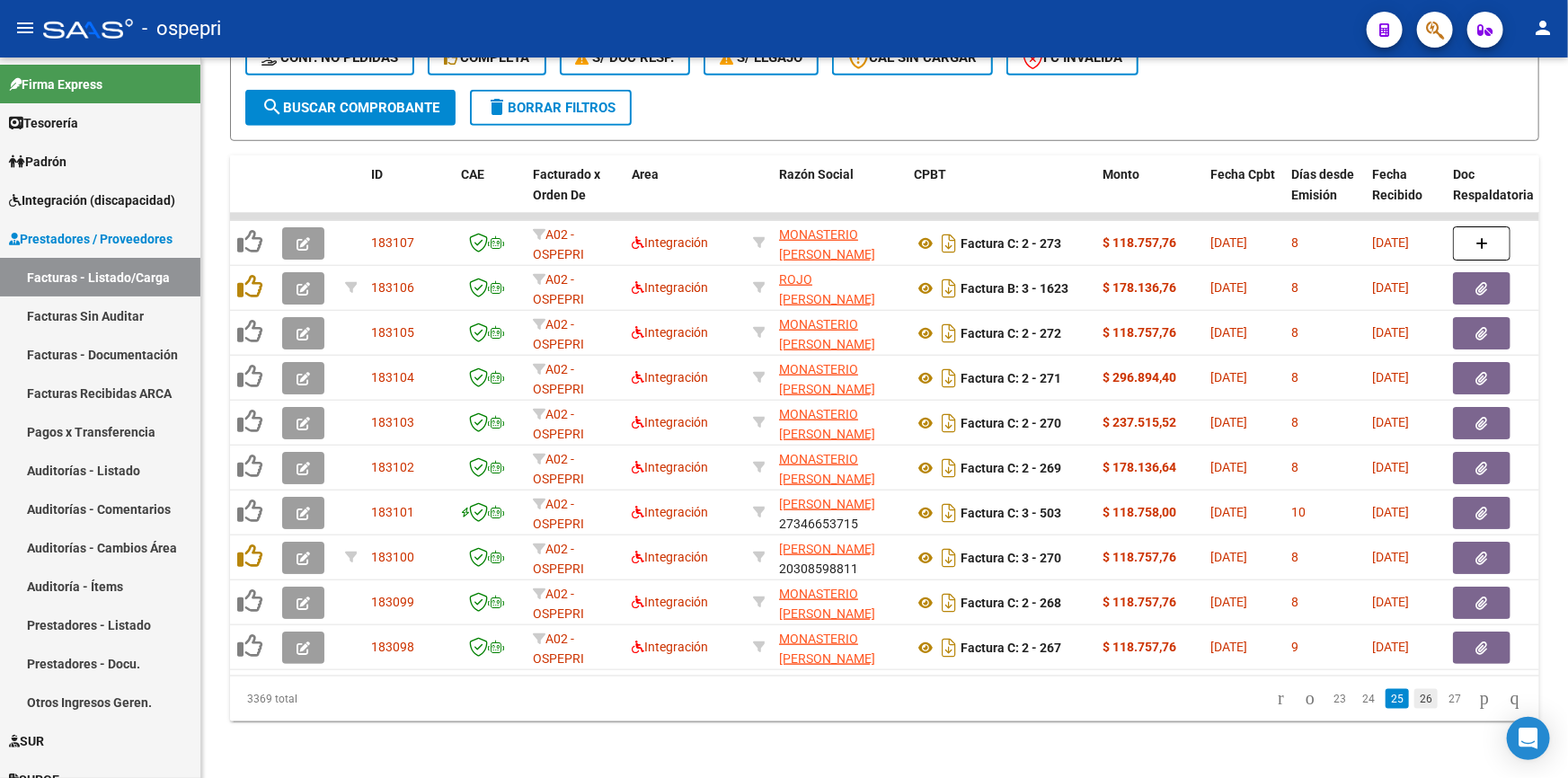
click at [1414, 709] on link "26" at bounding box center [1426, 699] width 23 height 19
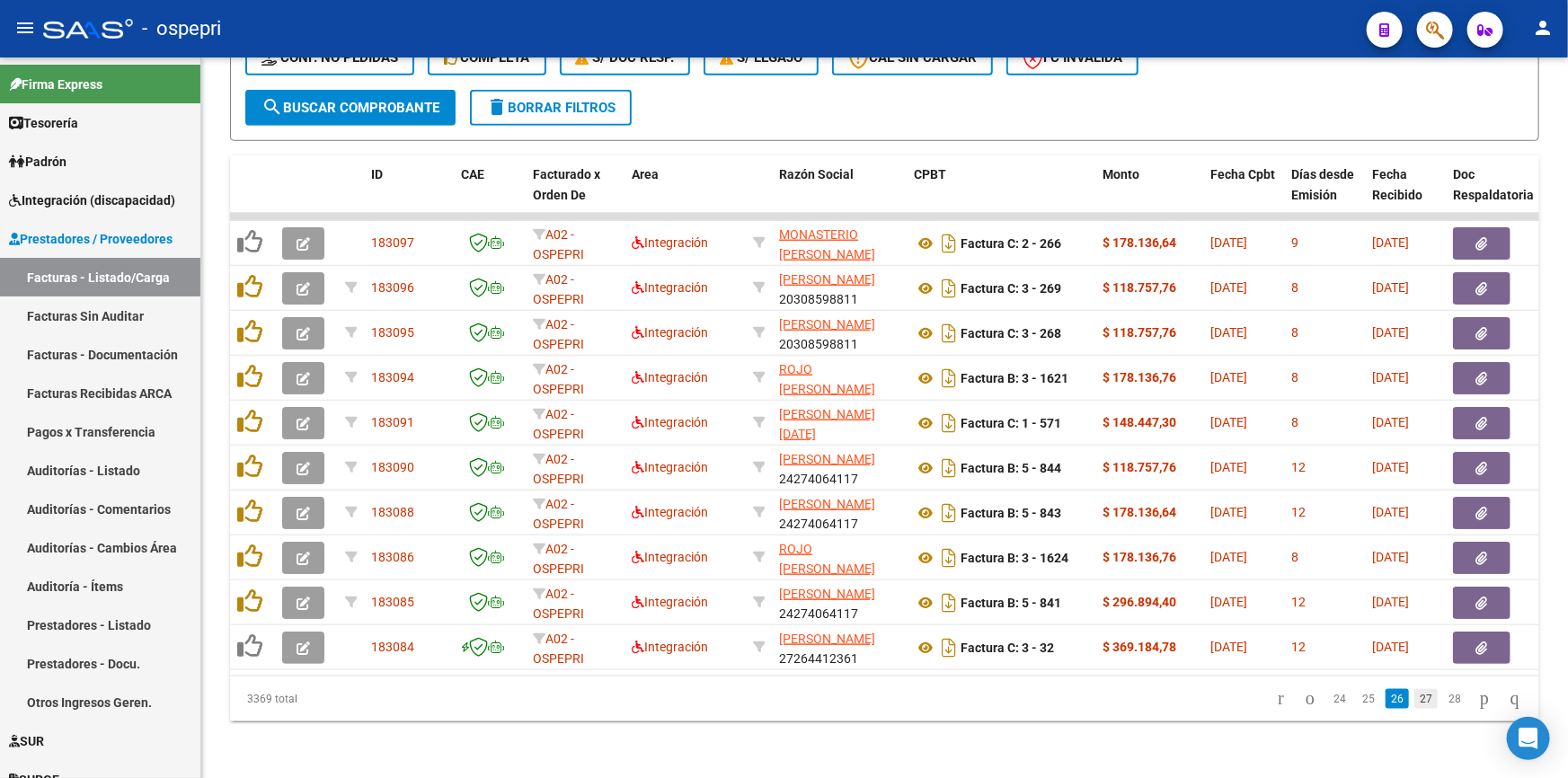
click at [1414, 709] on link "27" at bounding box center [1426, 699] width 23 height 19
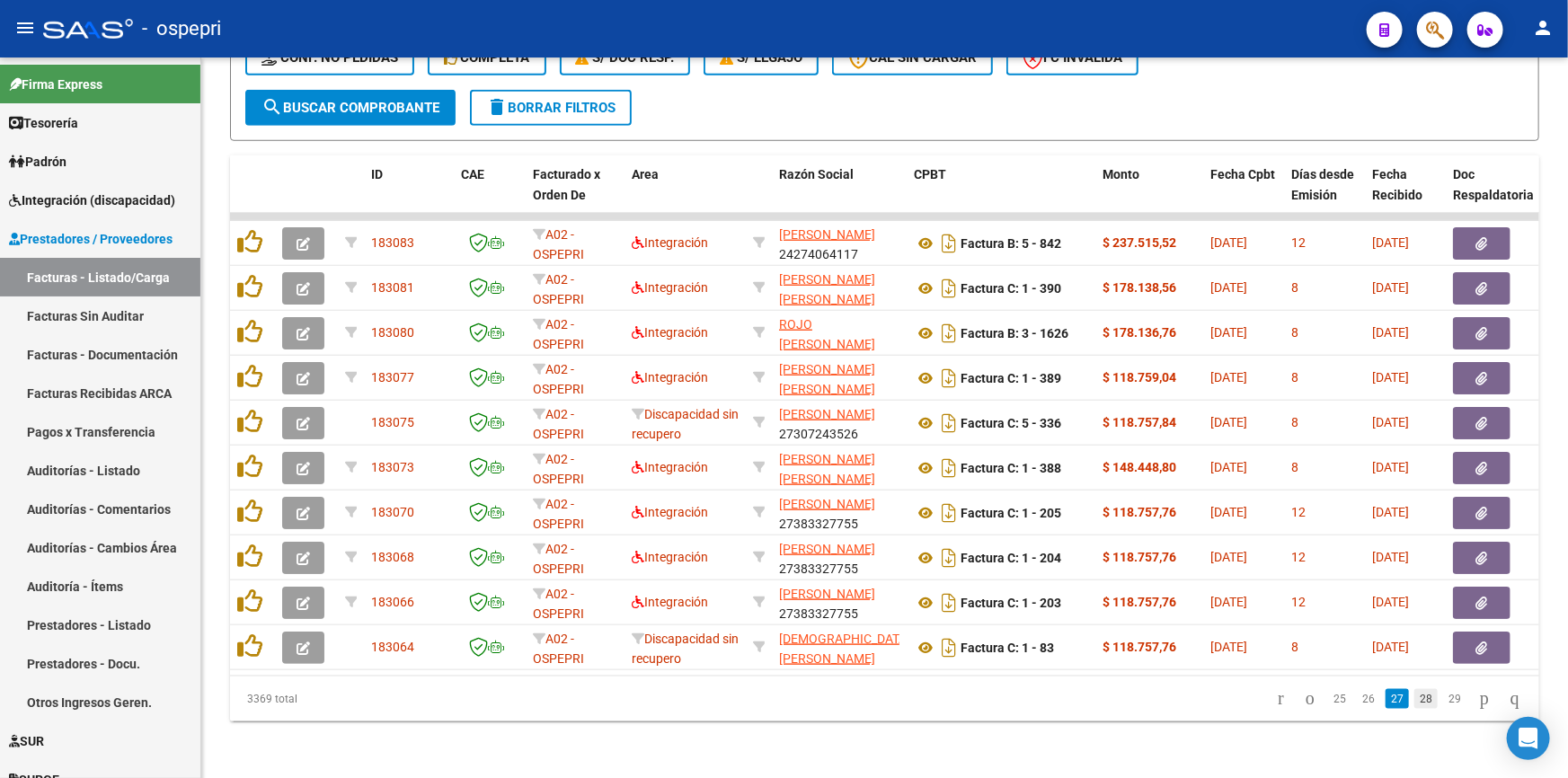
click at [1414, 704] on link "28" at bounding box center [1426, 699] width 23 height 19
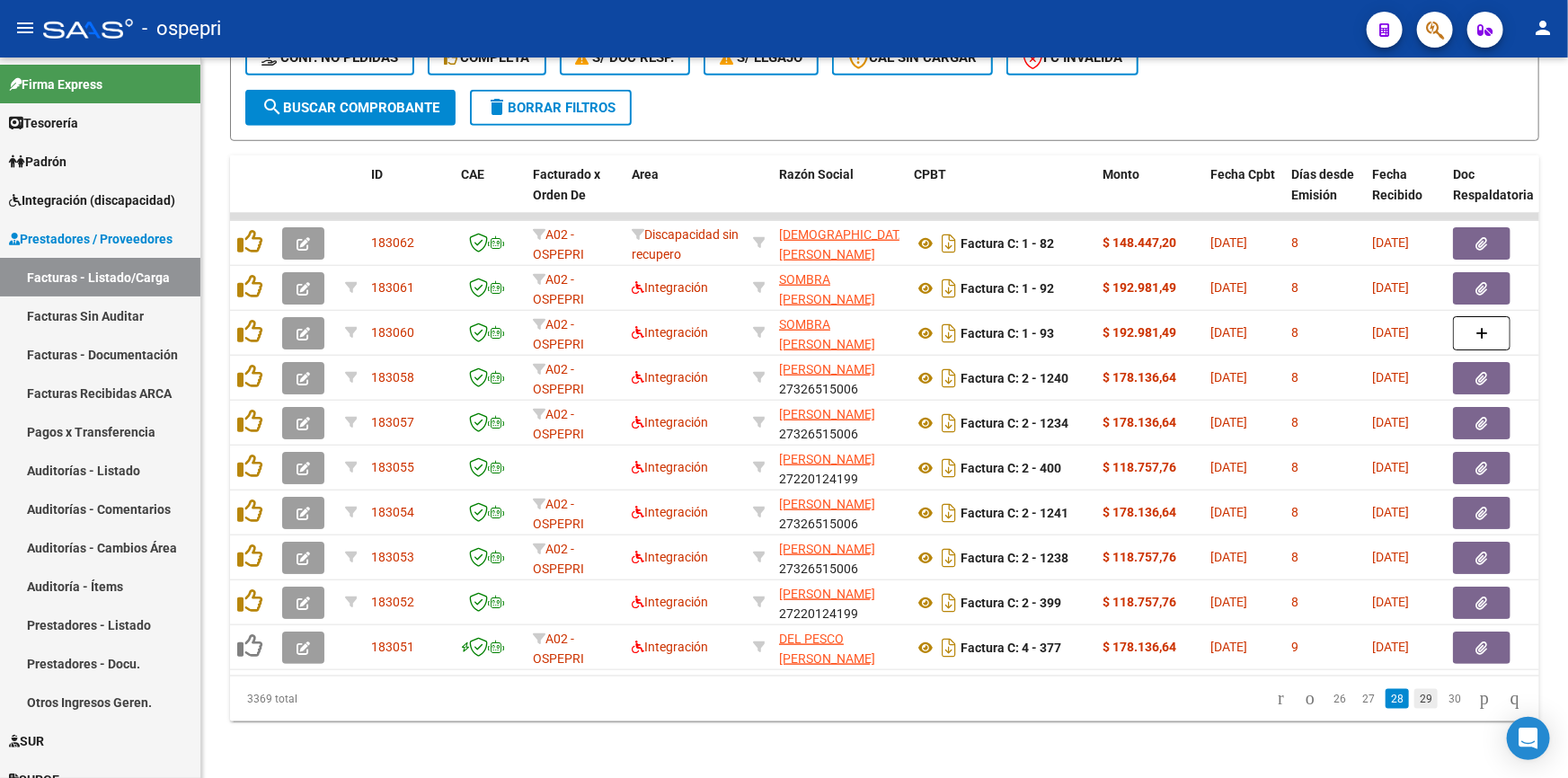
click at [1414, 708] on link "29" at bounding box center [1426, 699] width 23 height 19
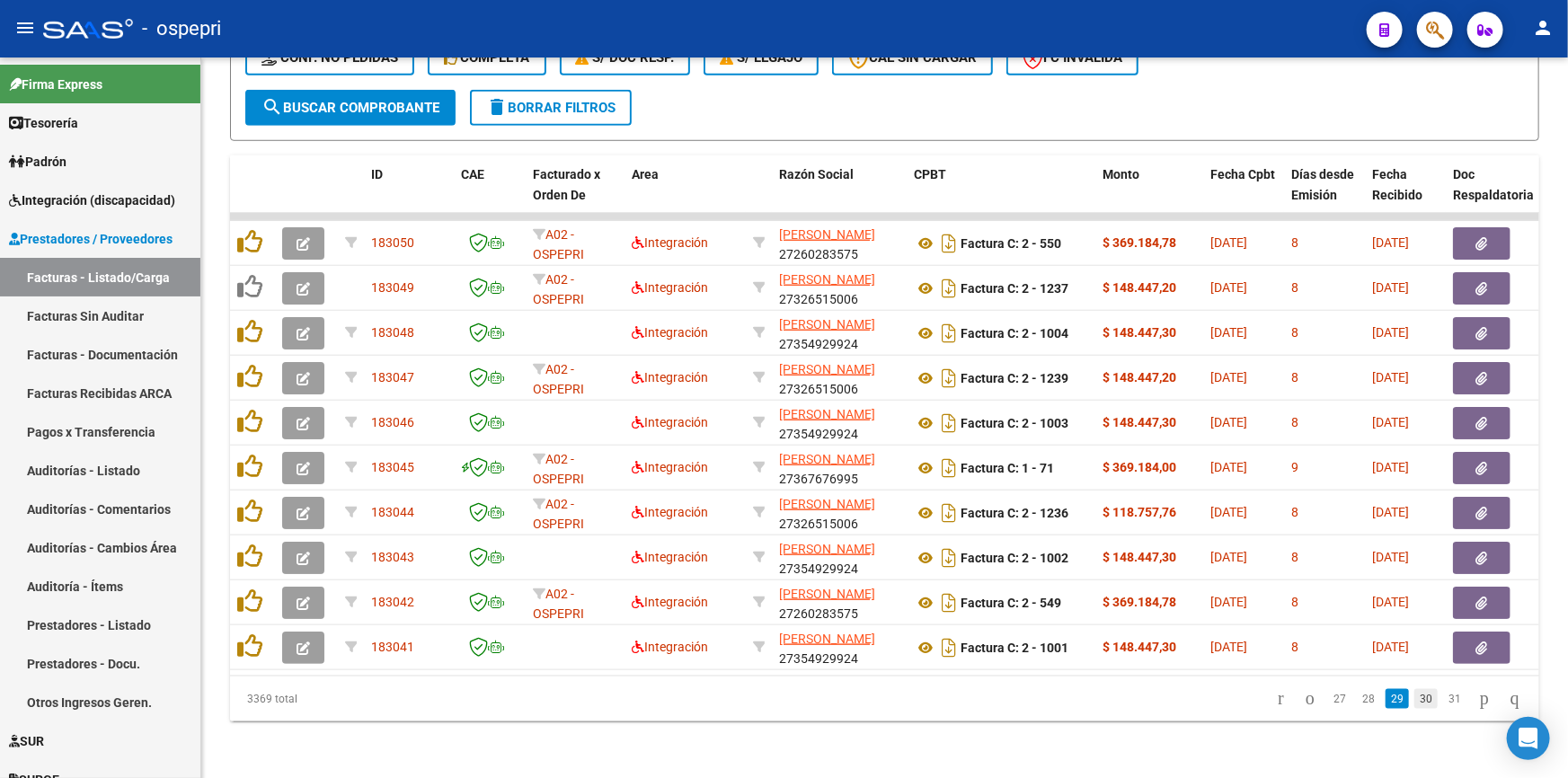
click at [1414, 708] on link "30" at bounding box center [1426, 699] width 23 height 19
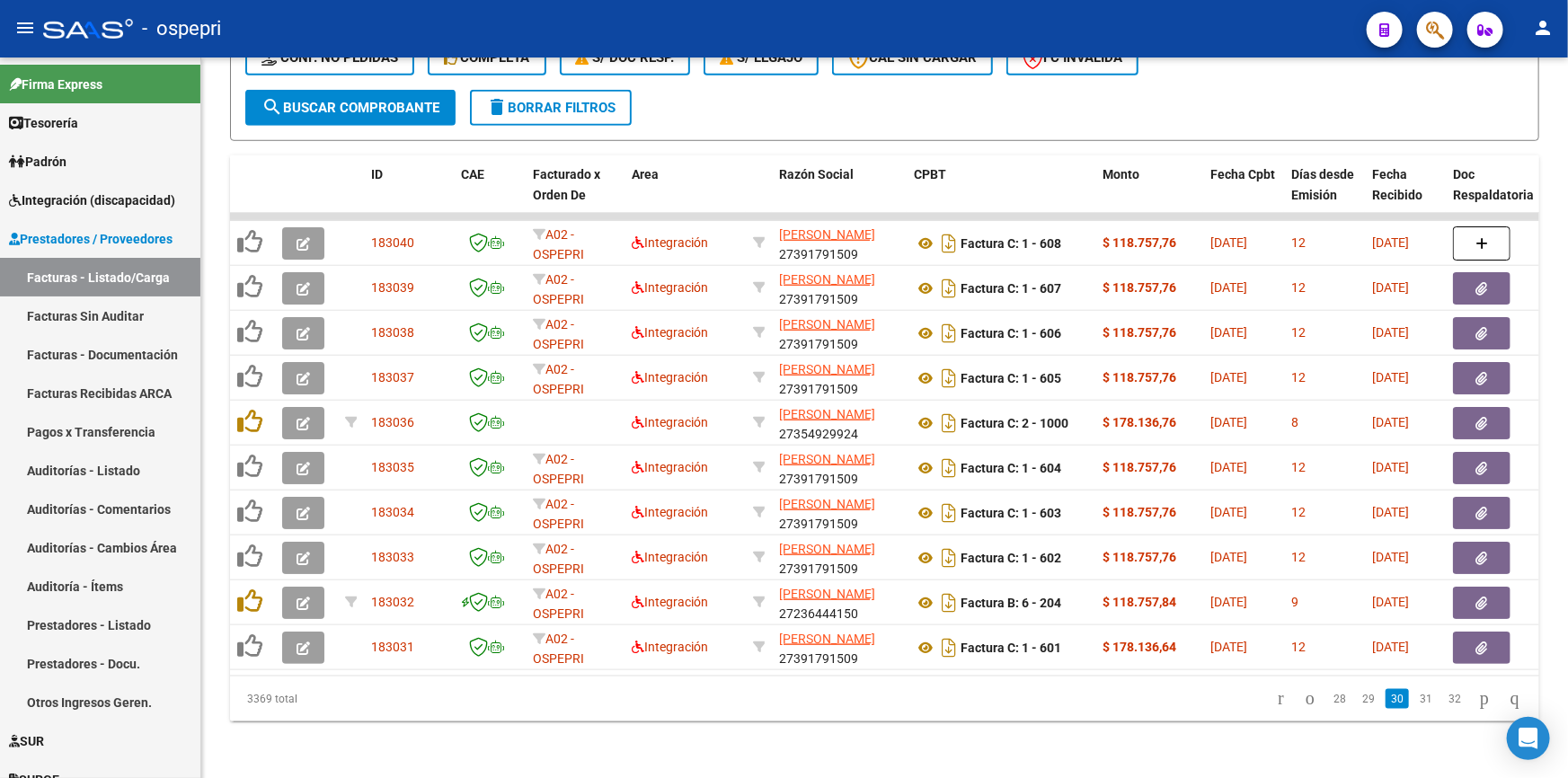
click at [1414, 708] on link "31" at bounding box center [1426, 699] width 23 height 19
click at [1414, 708] on link "32" at bounding box center [1426, 699] width 23 height 19
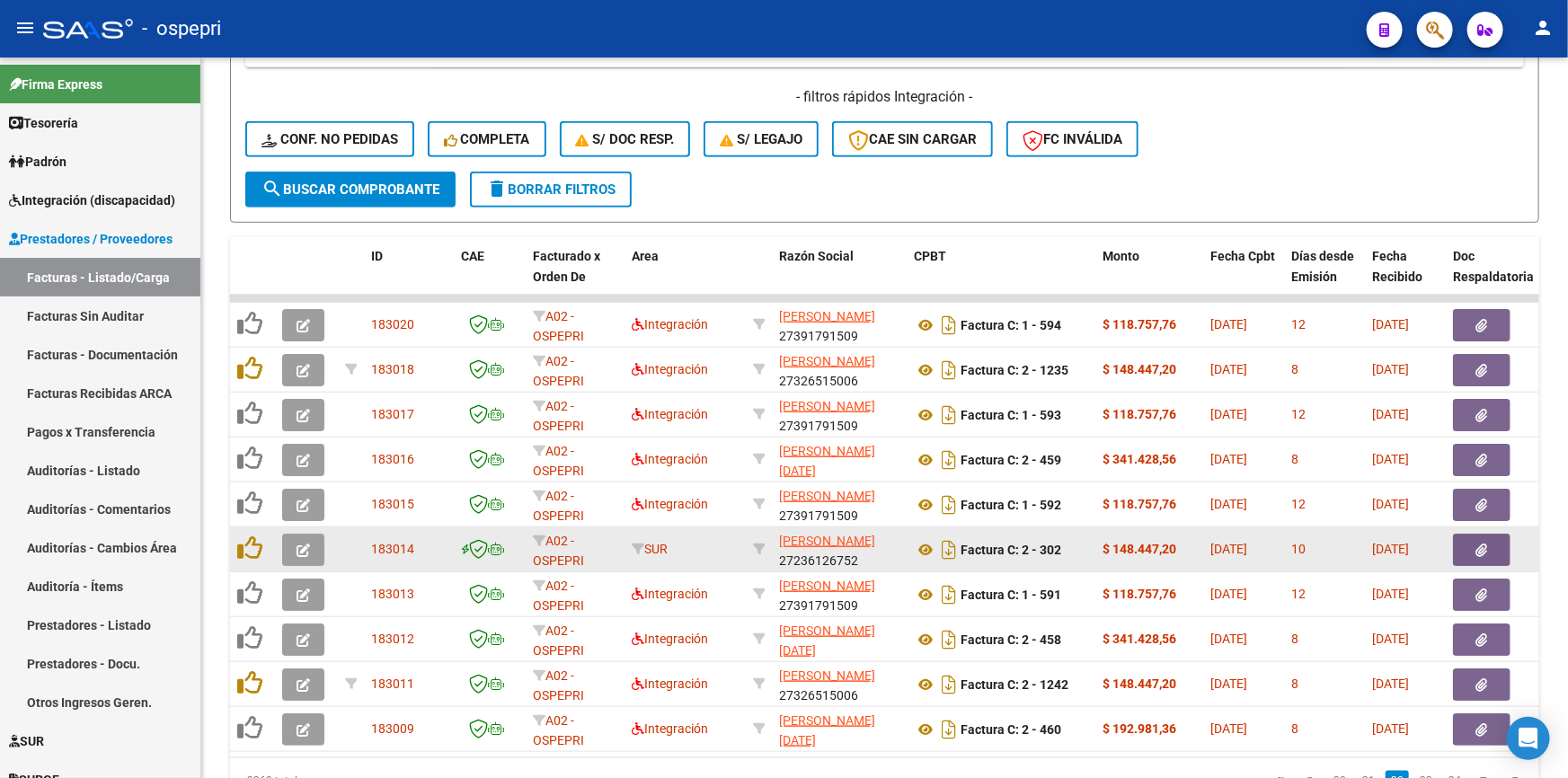
scroll to position [197, 0]
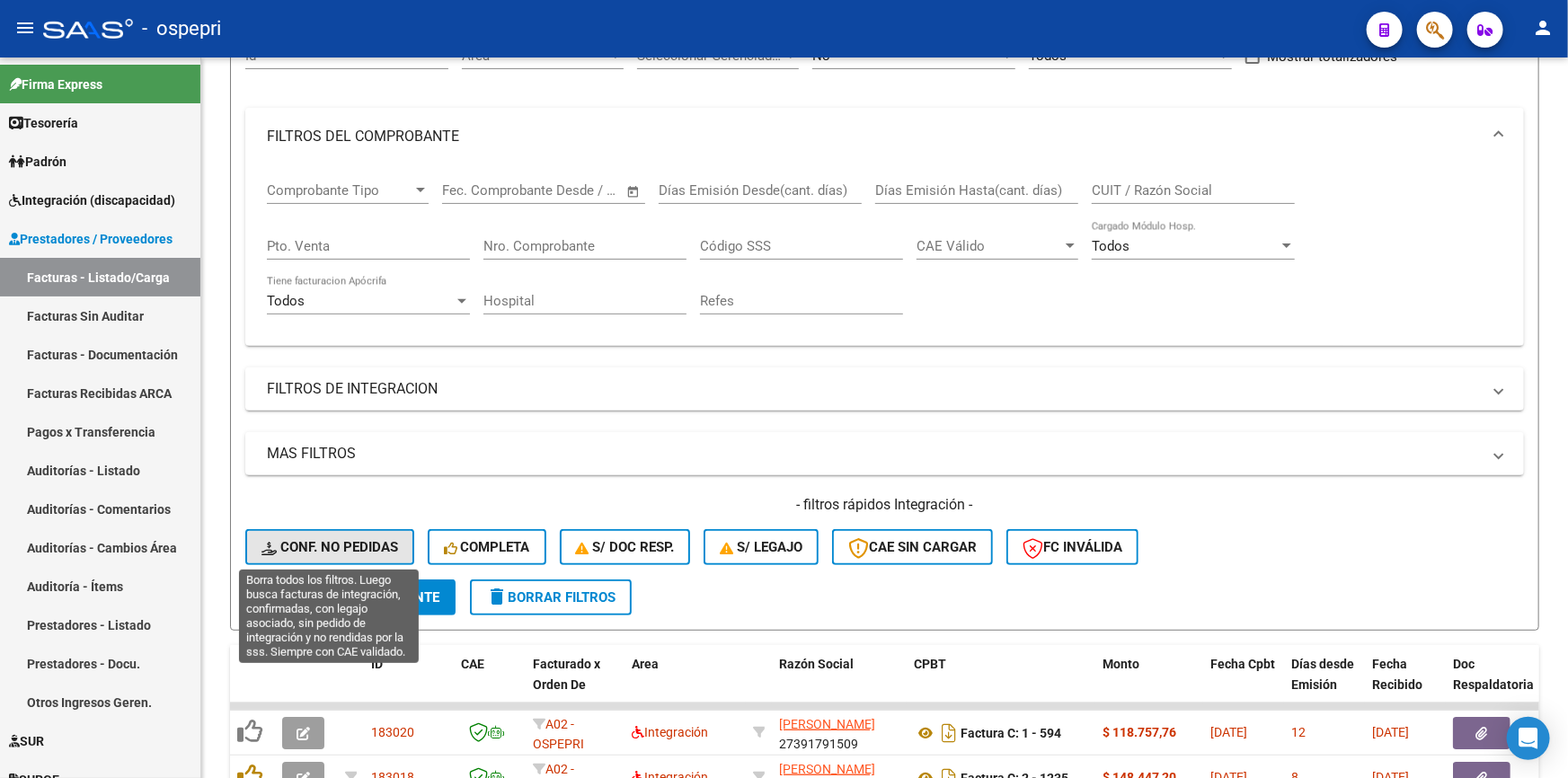
click at [324, 540] on span "Conf. no pedidas" at bounding box center [330, 548] width 136 height 17
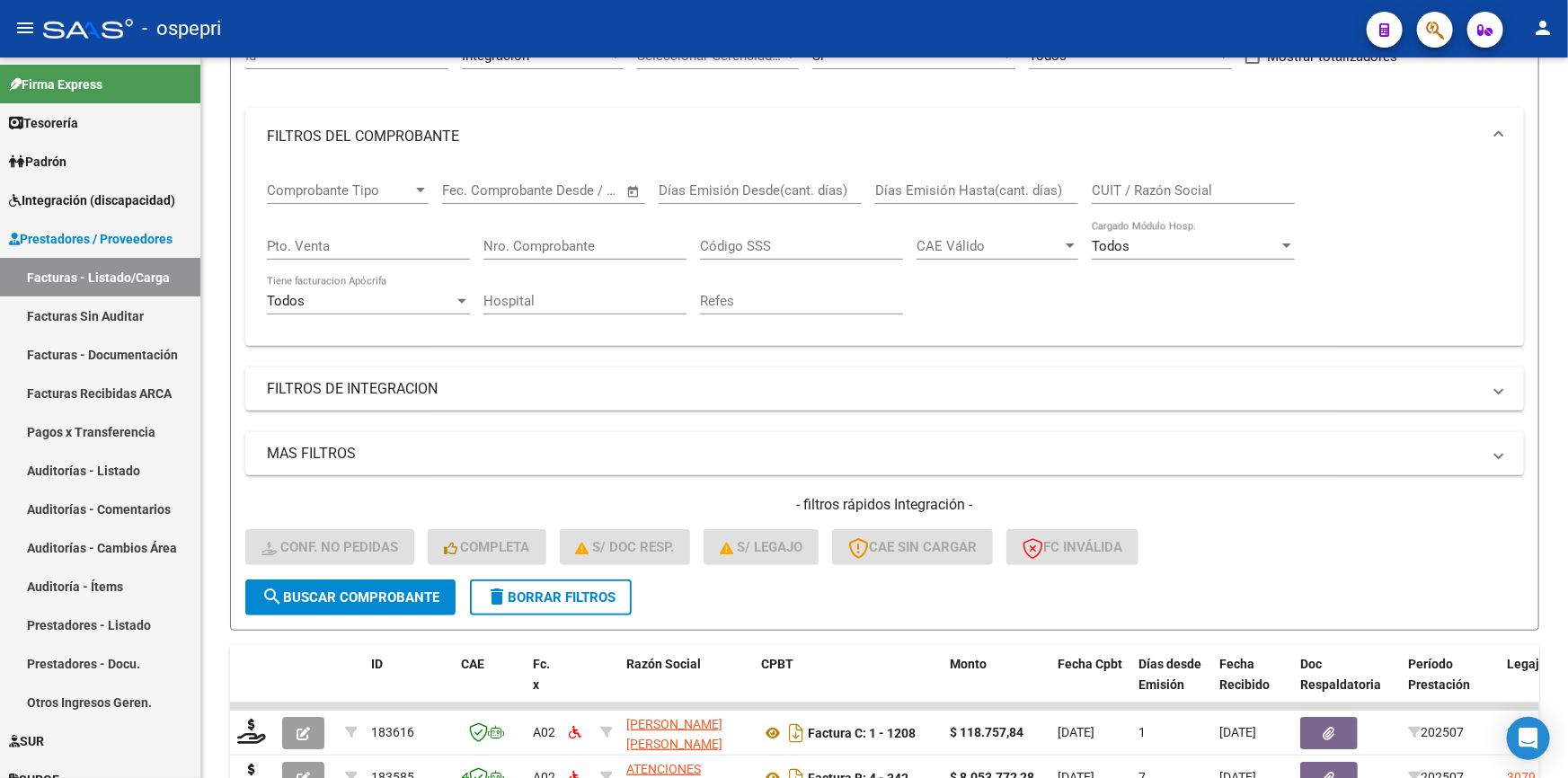
click at [539, 238] on input "Nro. Comprobante" at bounding box center [584, 246] width 203 height 17
click at [570, 243] on input "Nro. Comprobante" at bounding box center [584, 246] width 203 height 17
type input "337"
click at [345, 584] on button "search Buscar Comprobante" at bounding box center [350, 597] width 210 height 36
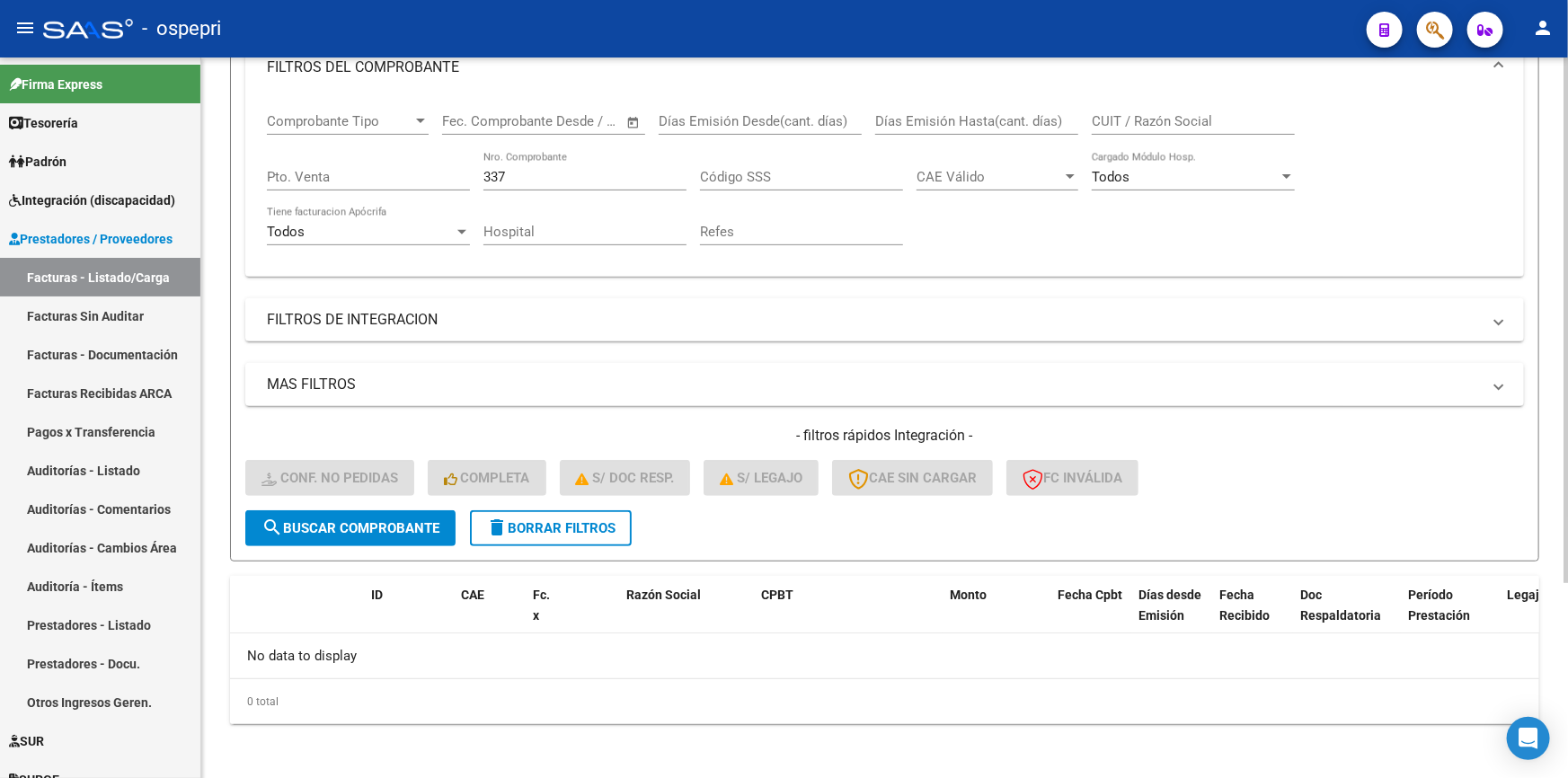
click at [570, 513] on button "delete Borrar Filtros" at bounding box center [550, 528] width 161 height 36
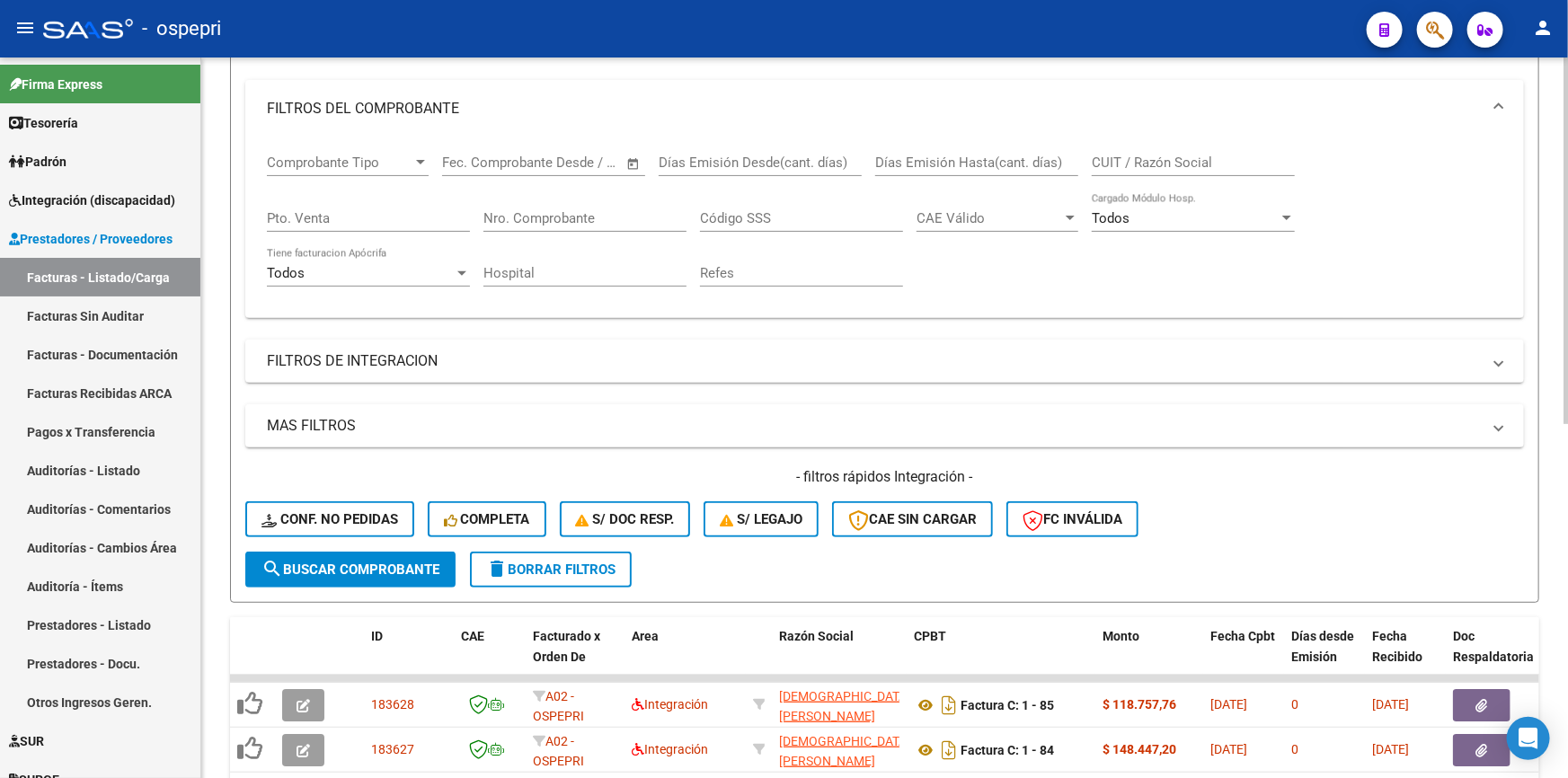
scroll to position [267, 0]
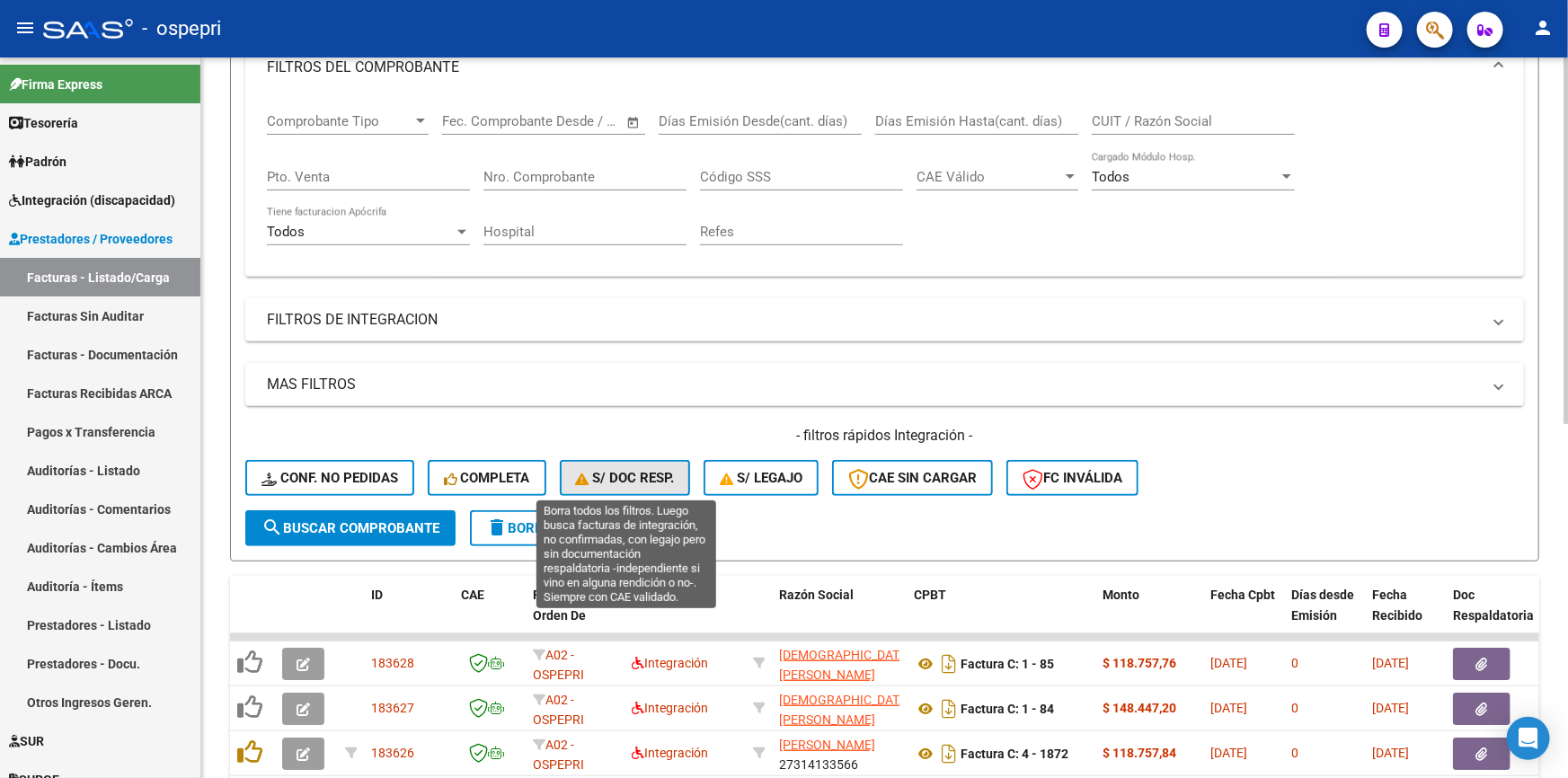
click at [638, 471] on span "S/ Doc Resp." at bounding box center [625, 477] width 99 height 17
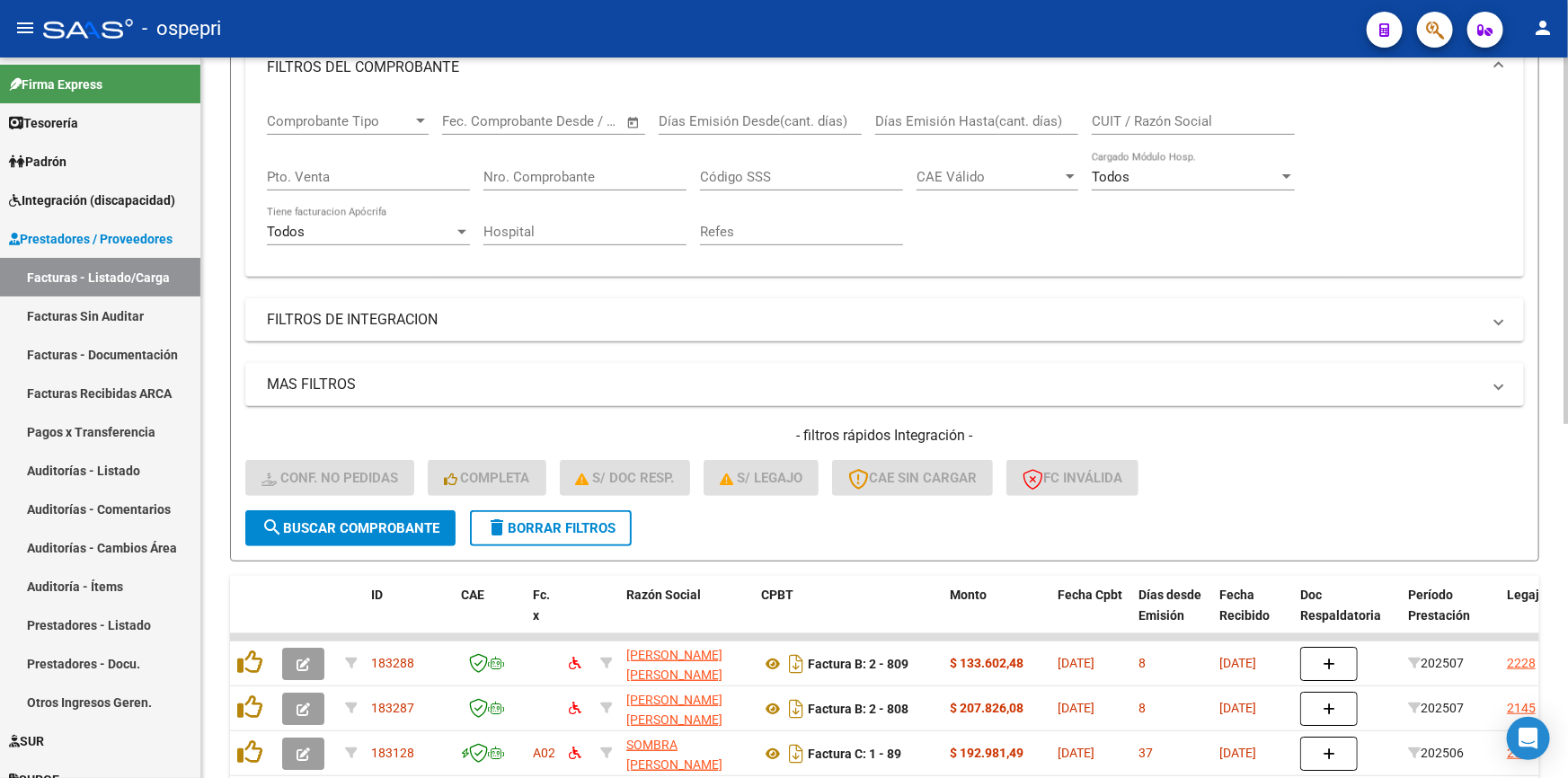
click at [533, 172] on input "Nro. Comprobante" at bounding box center [584, 177] width 203 height 17
type input "337"
click at [369, 521] on span "search Buscar Comprobante" at bounding box center [350, 528] width 178 height 17
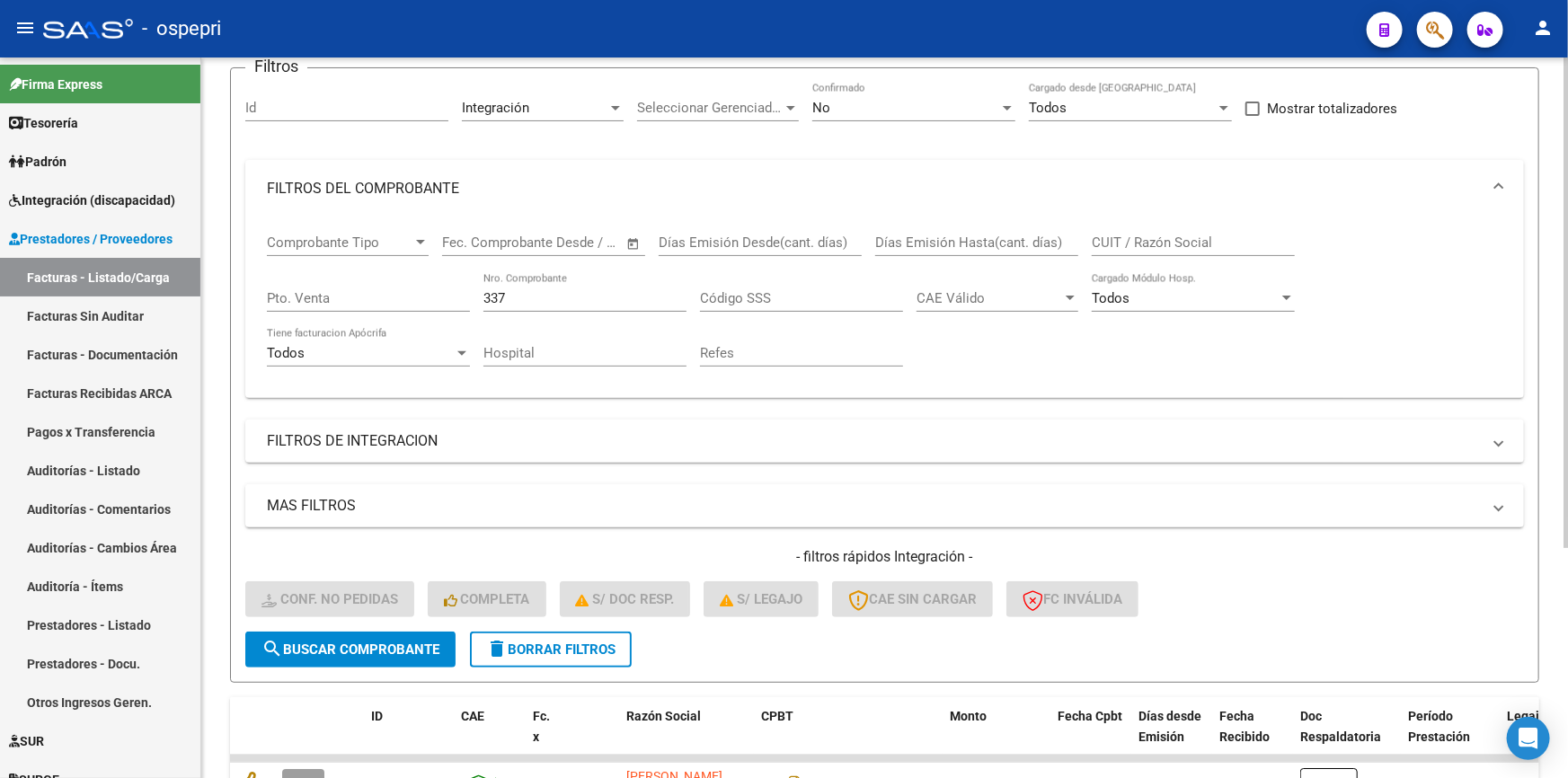
scroll to position [172, 0]
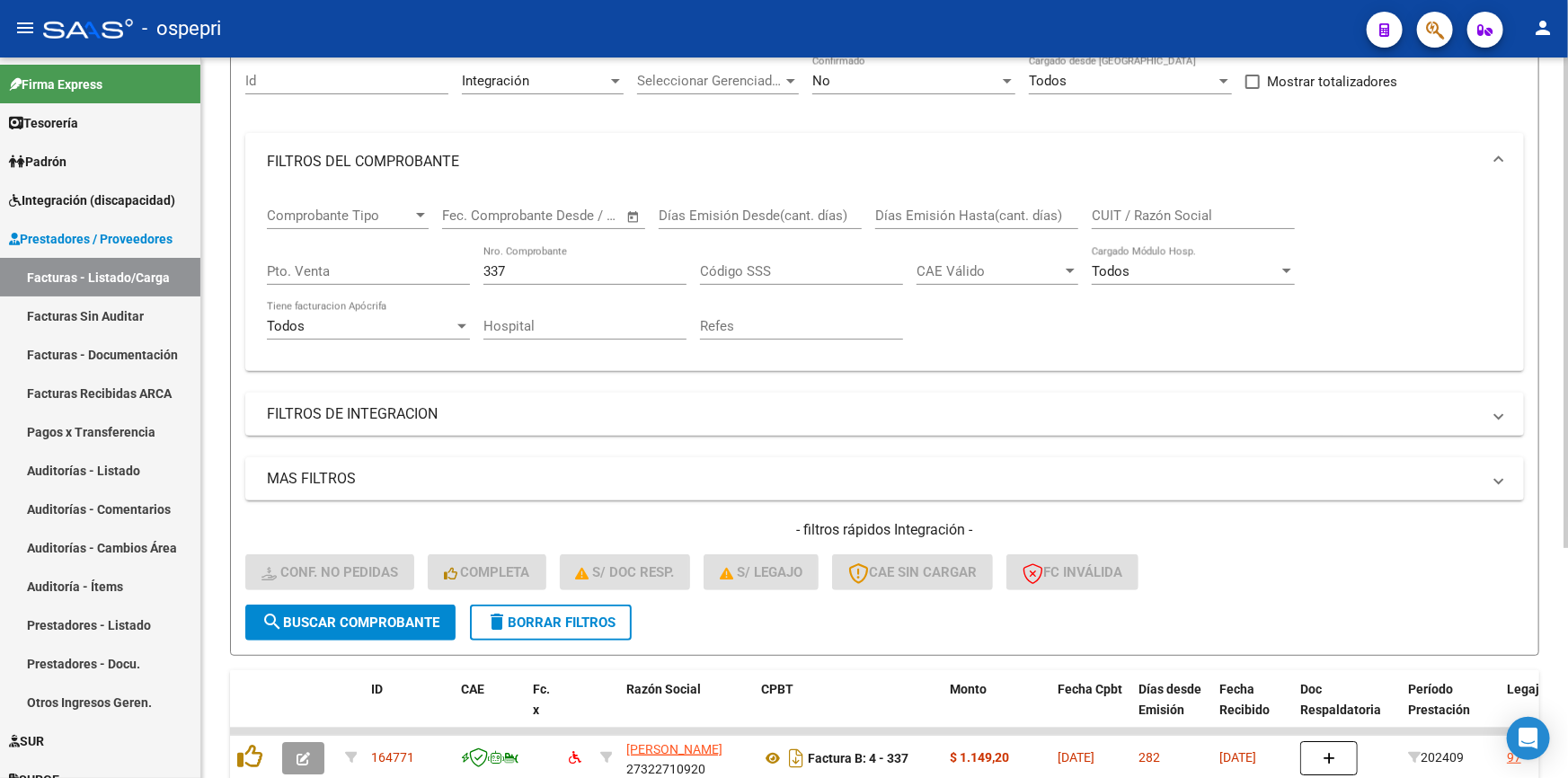
click at [317, 615] on span "search Buscar Comprobante" at bounding box center [350, 622] width 178 height 17
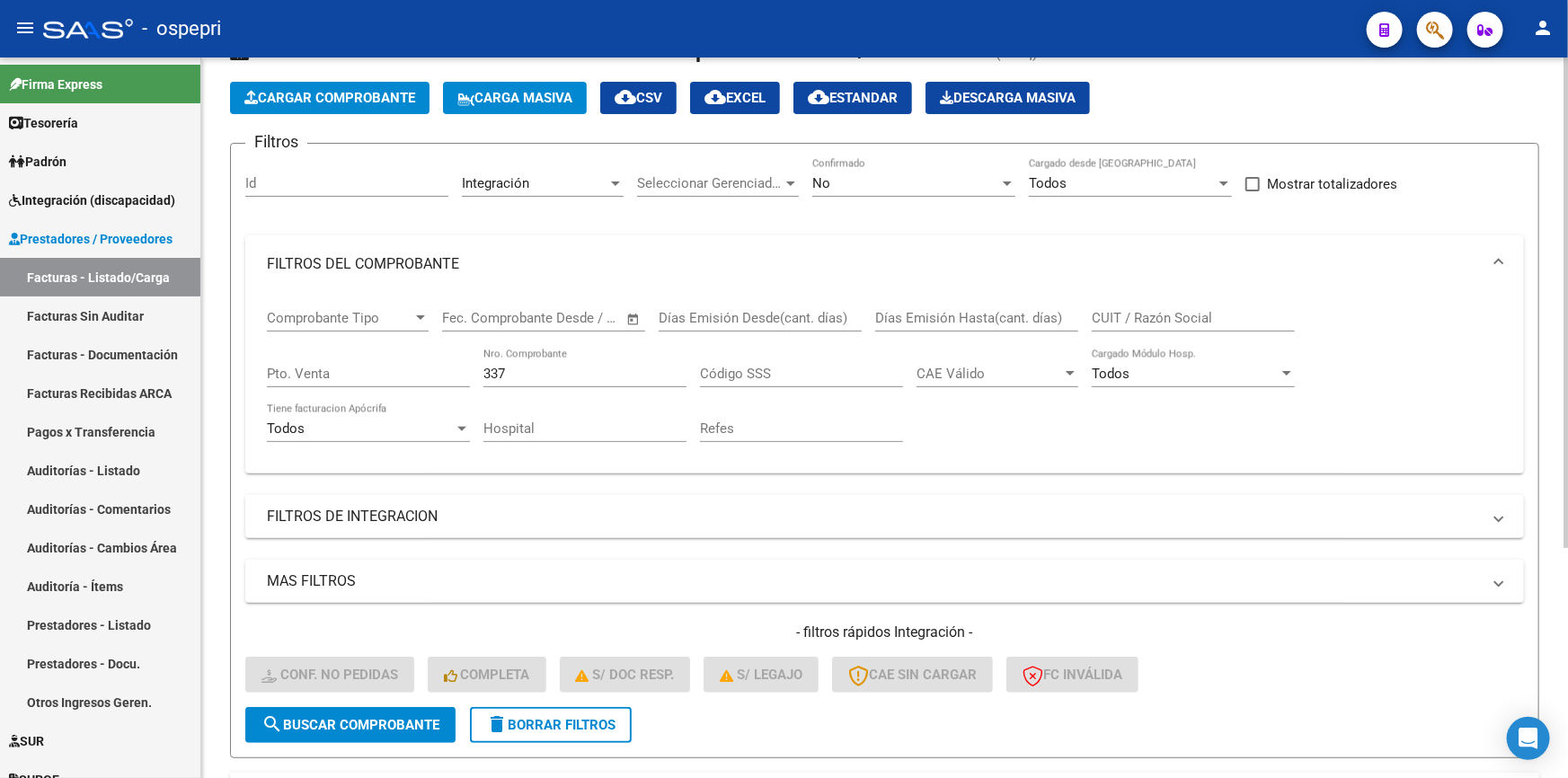
scroll to position [0, 0]
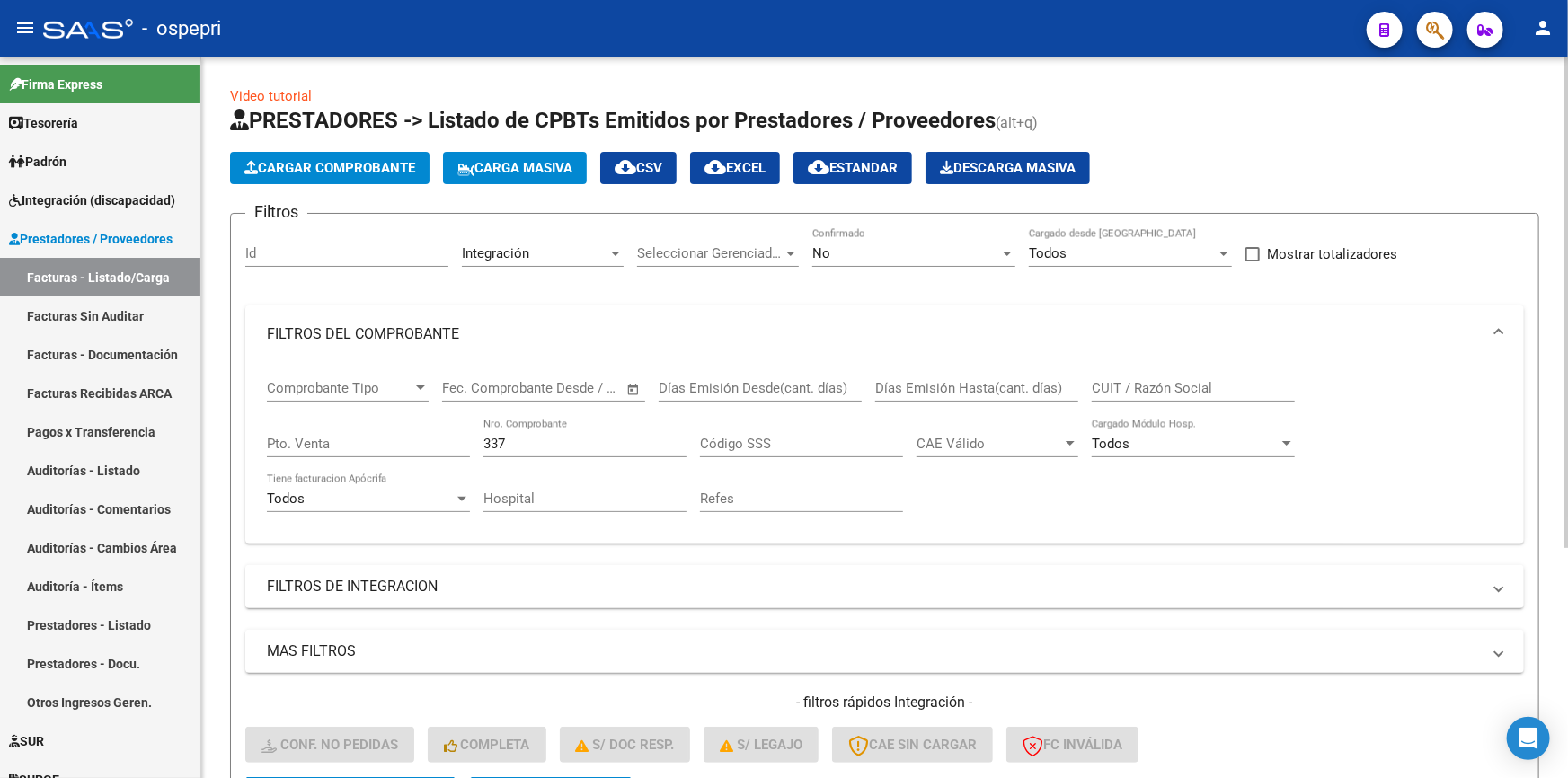
click at [628, 241] on app-drop-down-list "Integración Area" at bounding box center [549, 256] width 175 height 55
click at [760, 259] on span "Seleccionar Gerenciador" at bounding box center [710, 253] width 146 height 17
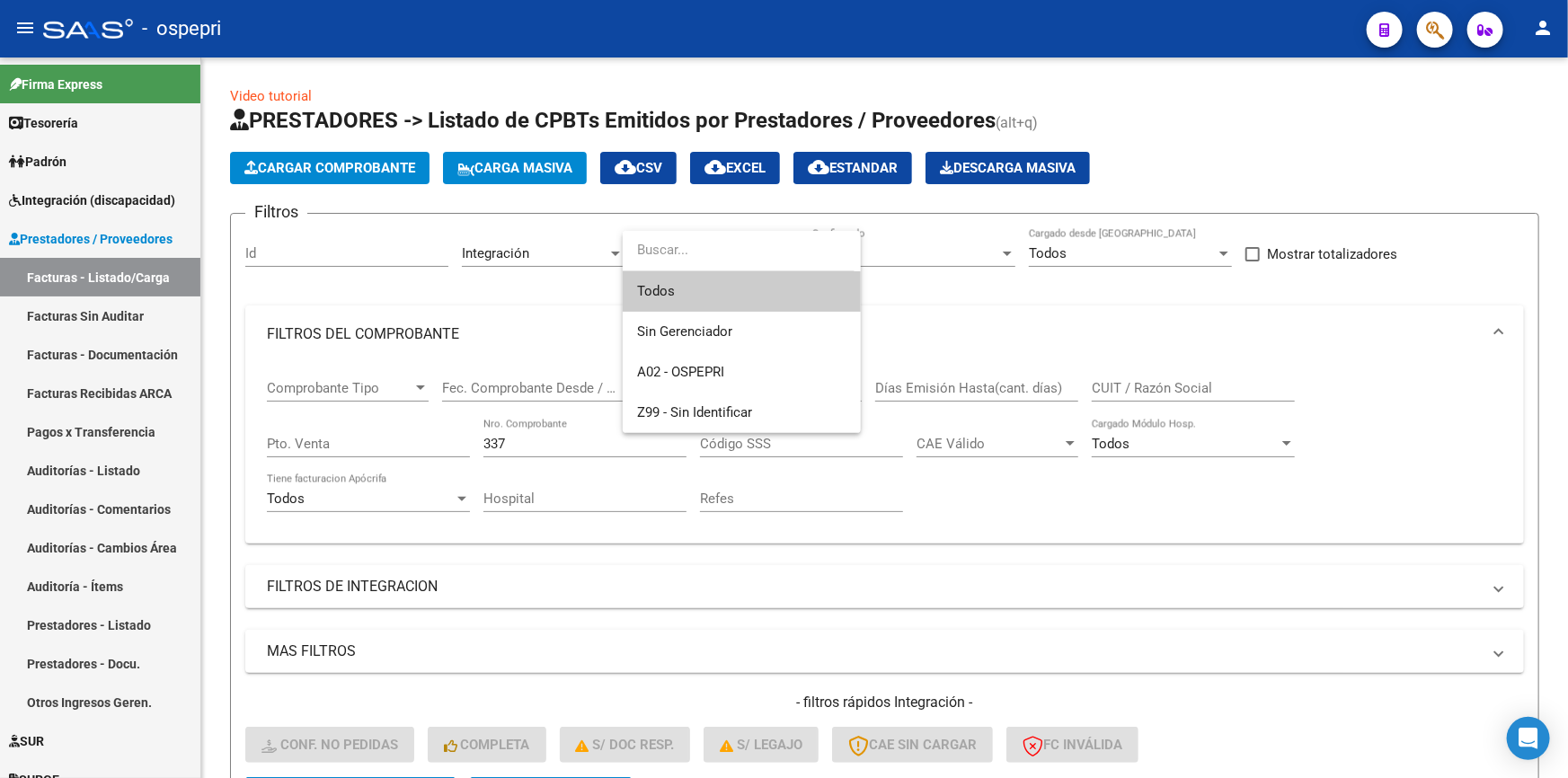
click at [540, 257] on div at bounding box center [784, 389] width 1568 height 778
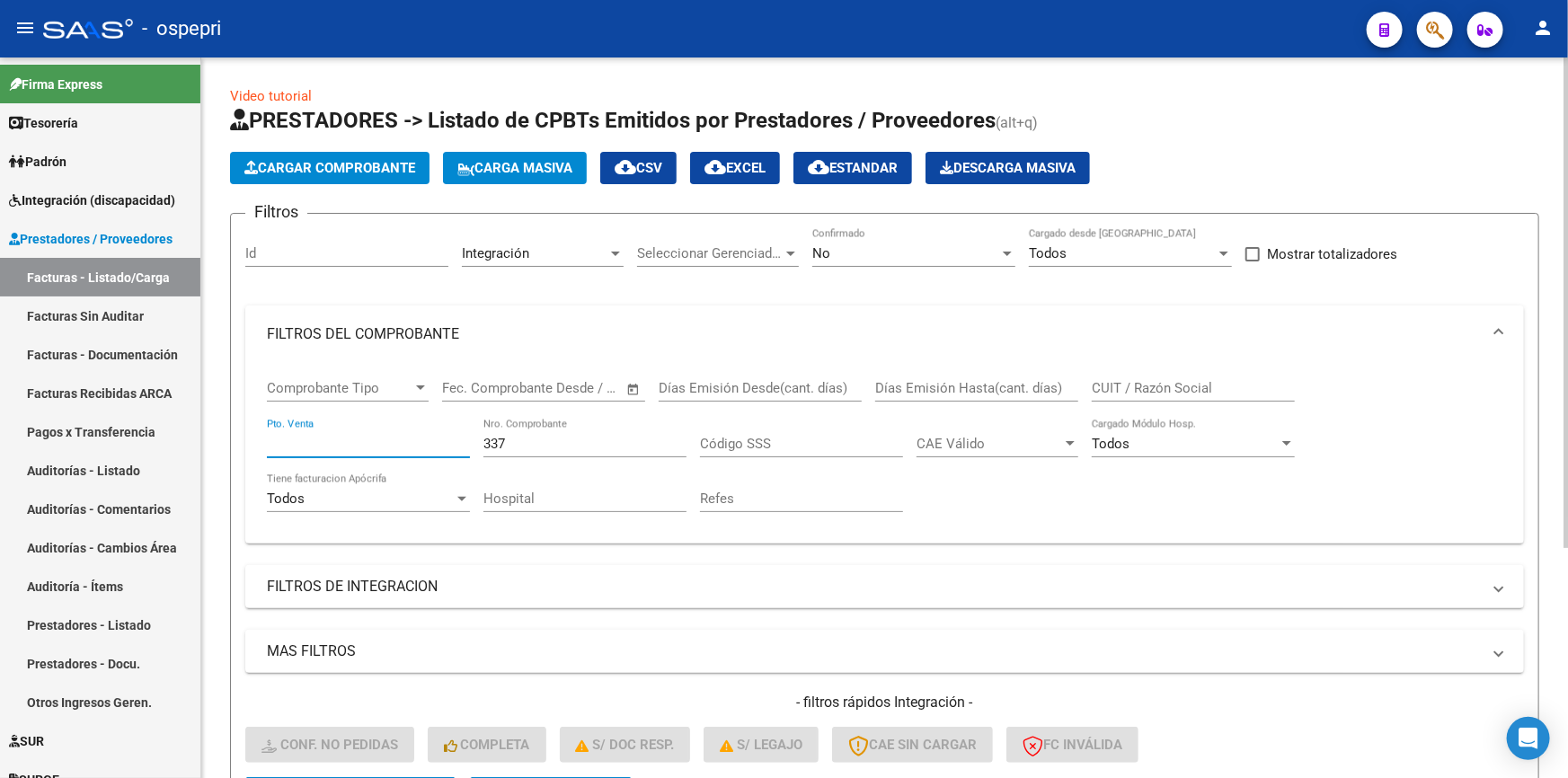
click at [360, 439] on input "Pto. Venta" at bounding box center [368, 443] width 203 height 17
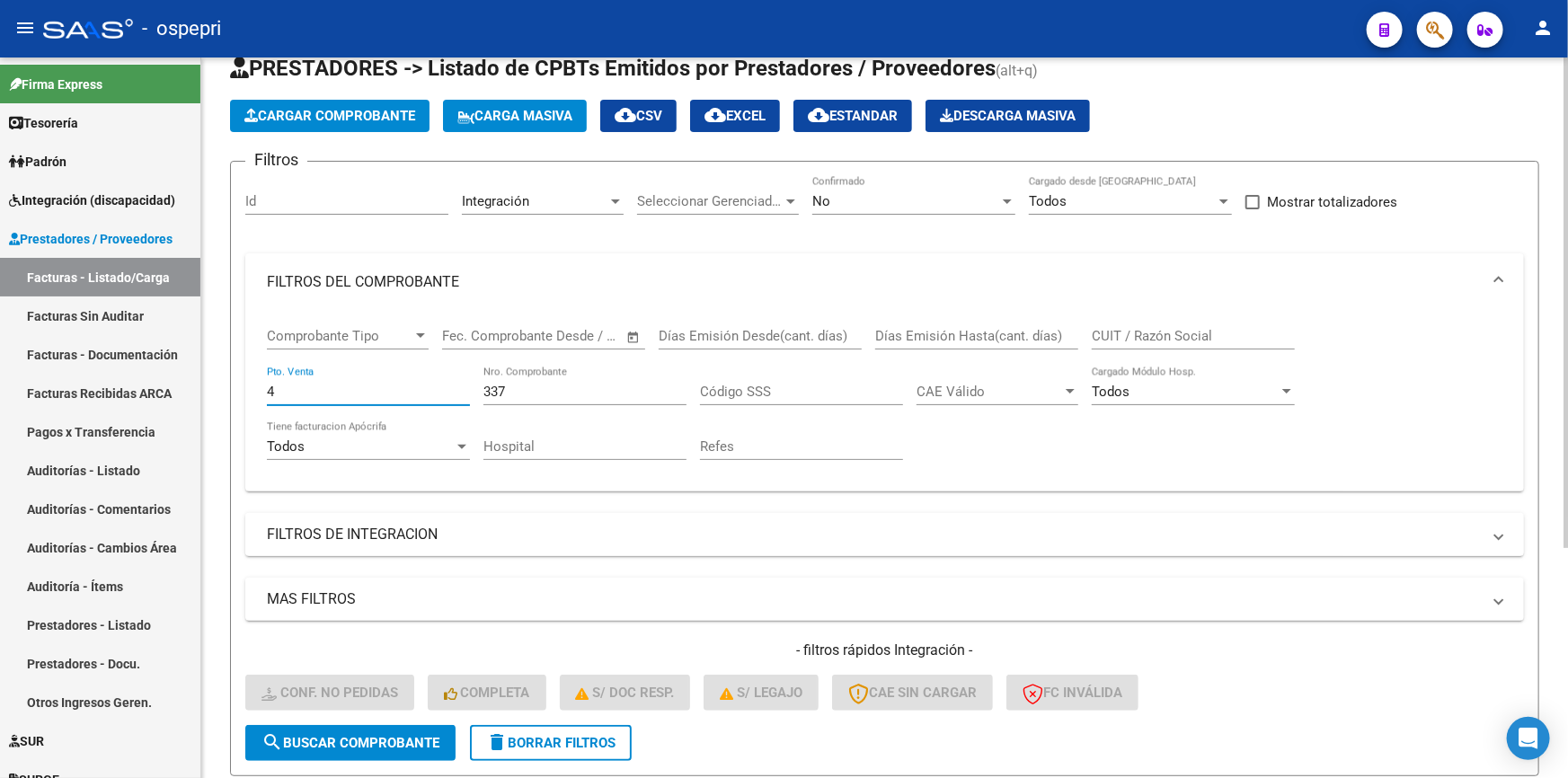
scroll to position [244, 0]
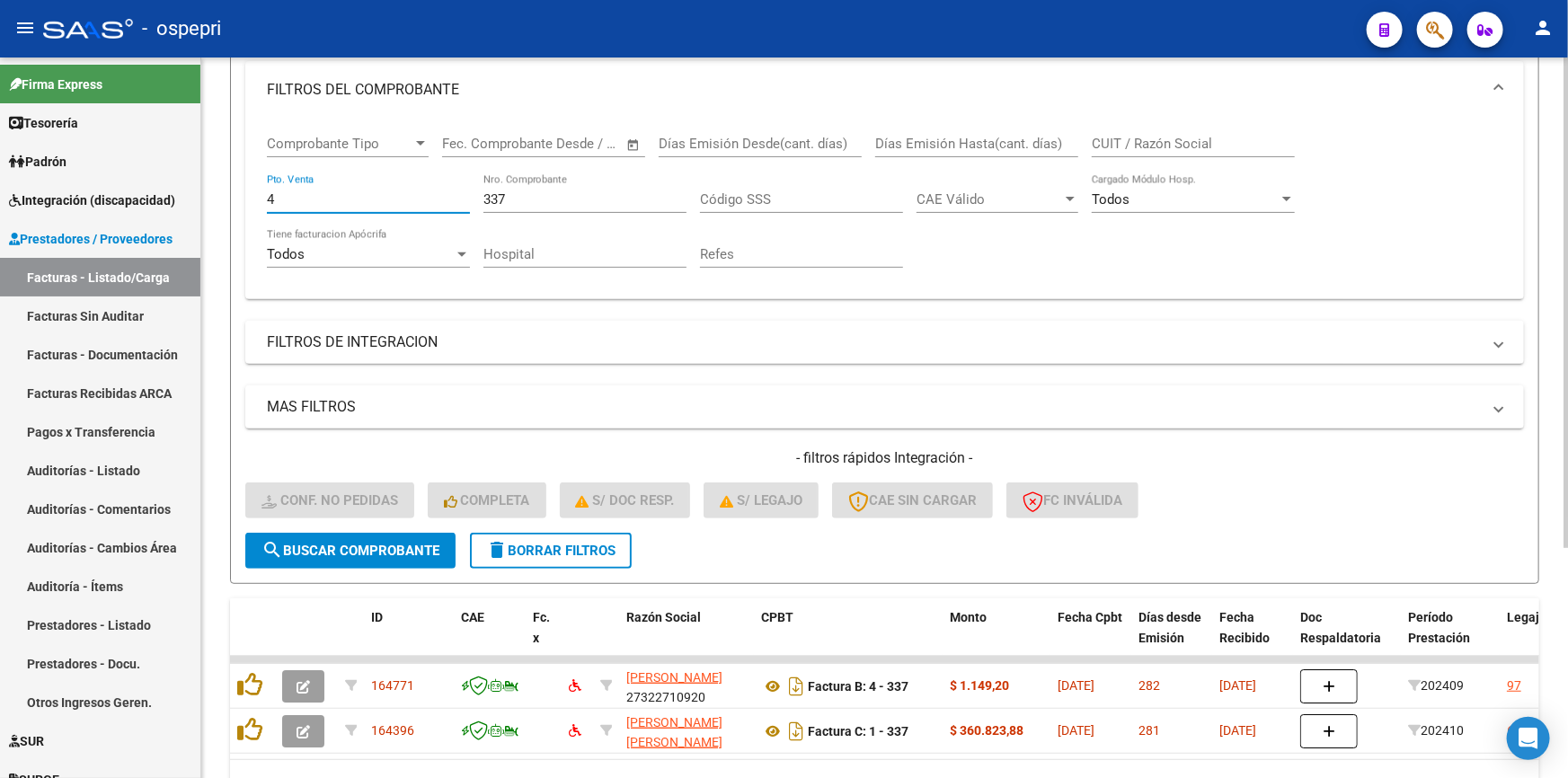
type input "4"
click at [358, 537] on button "search Buscar Comprobante" at bounding box center [350, 550] width 210 height 36
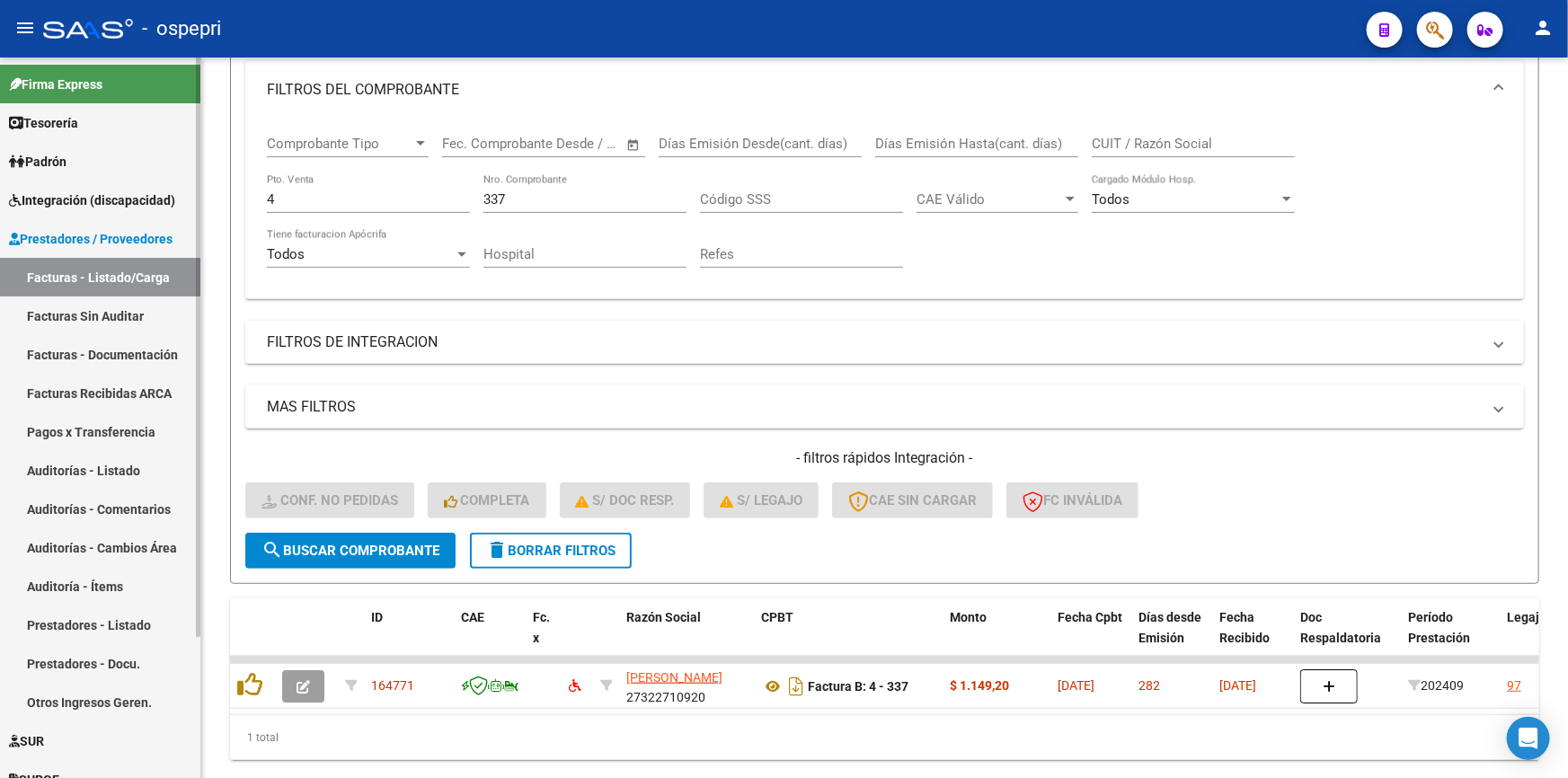
click at [74, 305] on link "Facturas Sin Auditar" at bounding box center [100, 316] width 200 height 39
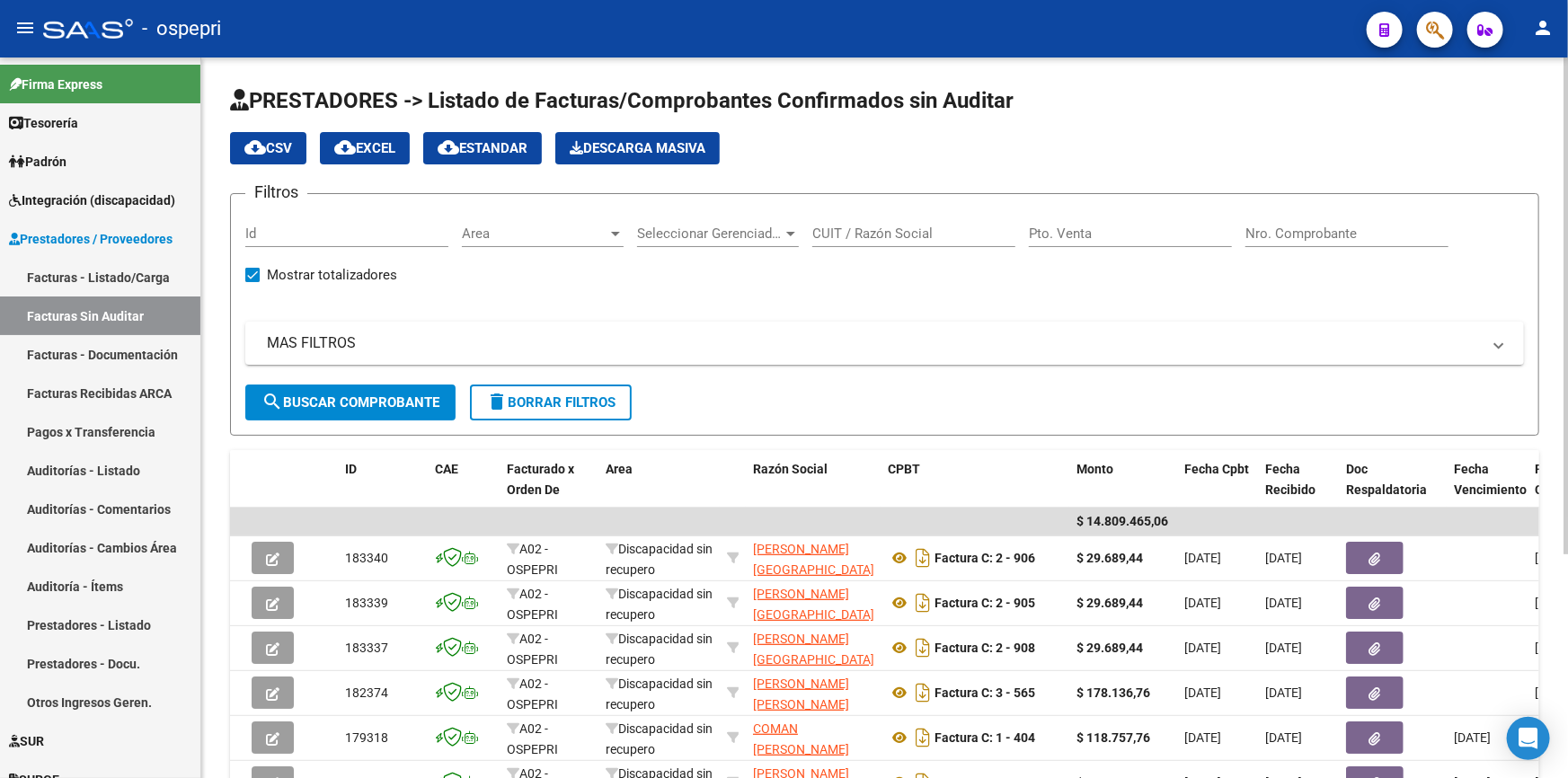
click at [332, 395] on span "search Buscar Comprobante" at bounding box center [350, 403] width 178 height 17
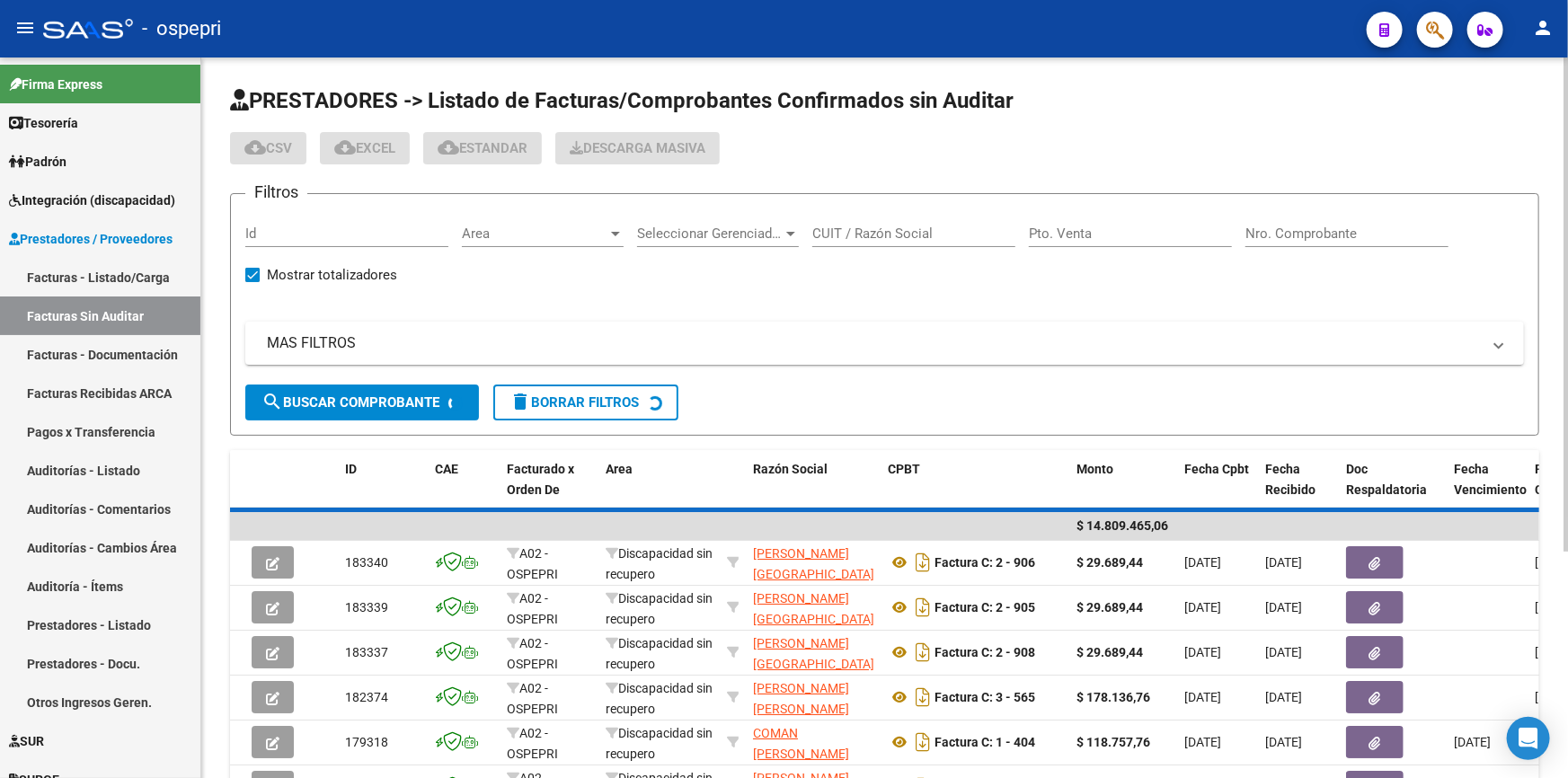
click at [710, 226] on span "Seleccionar Gerenciador" at bounding box center [710, 233] width 146 height 17
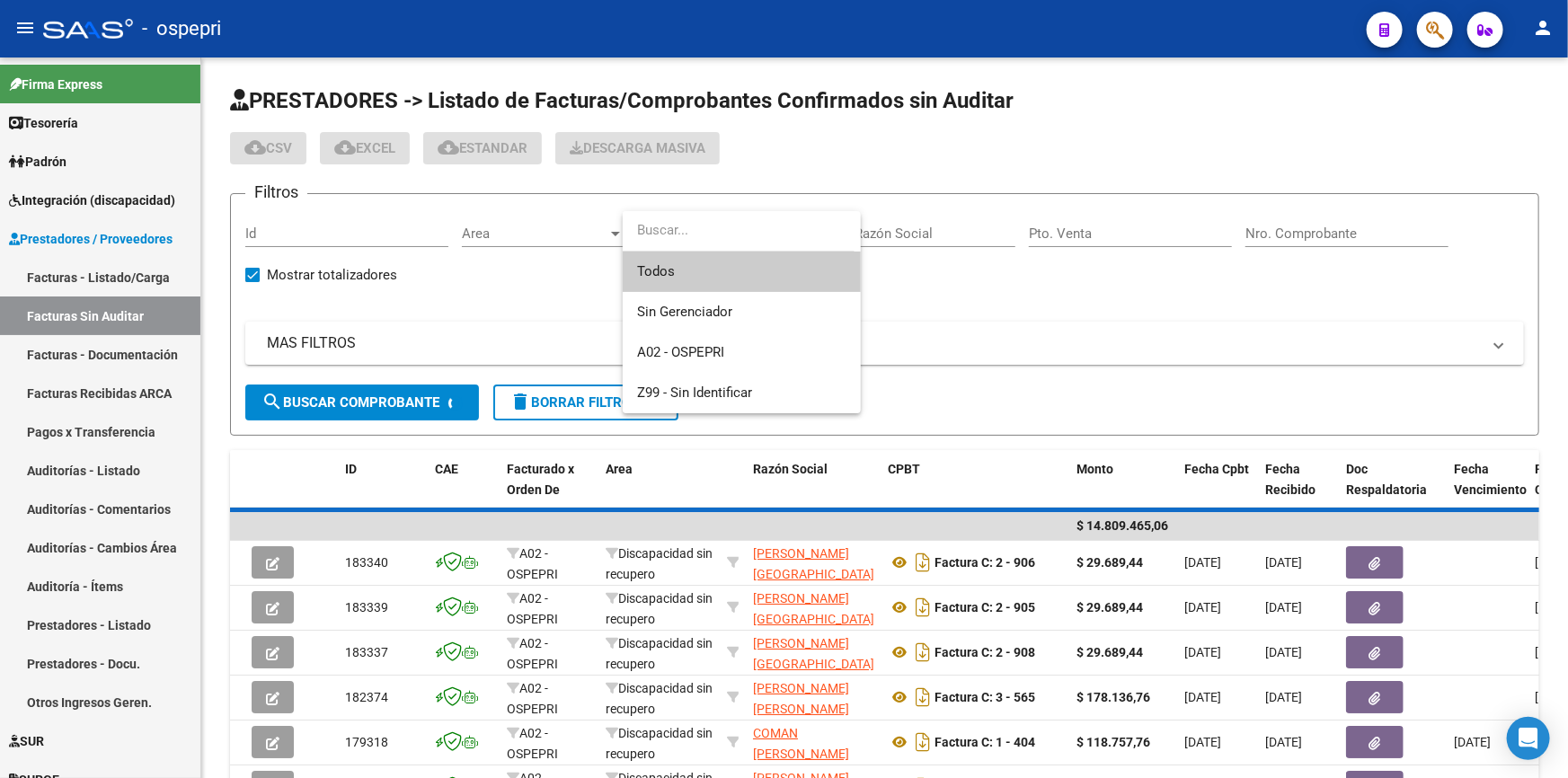
click at [495, 224] on div at bounding box center [784, 389] width 1568 height 778
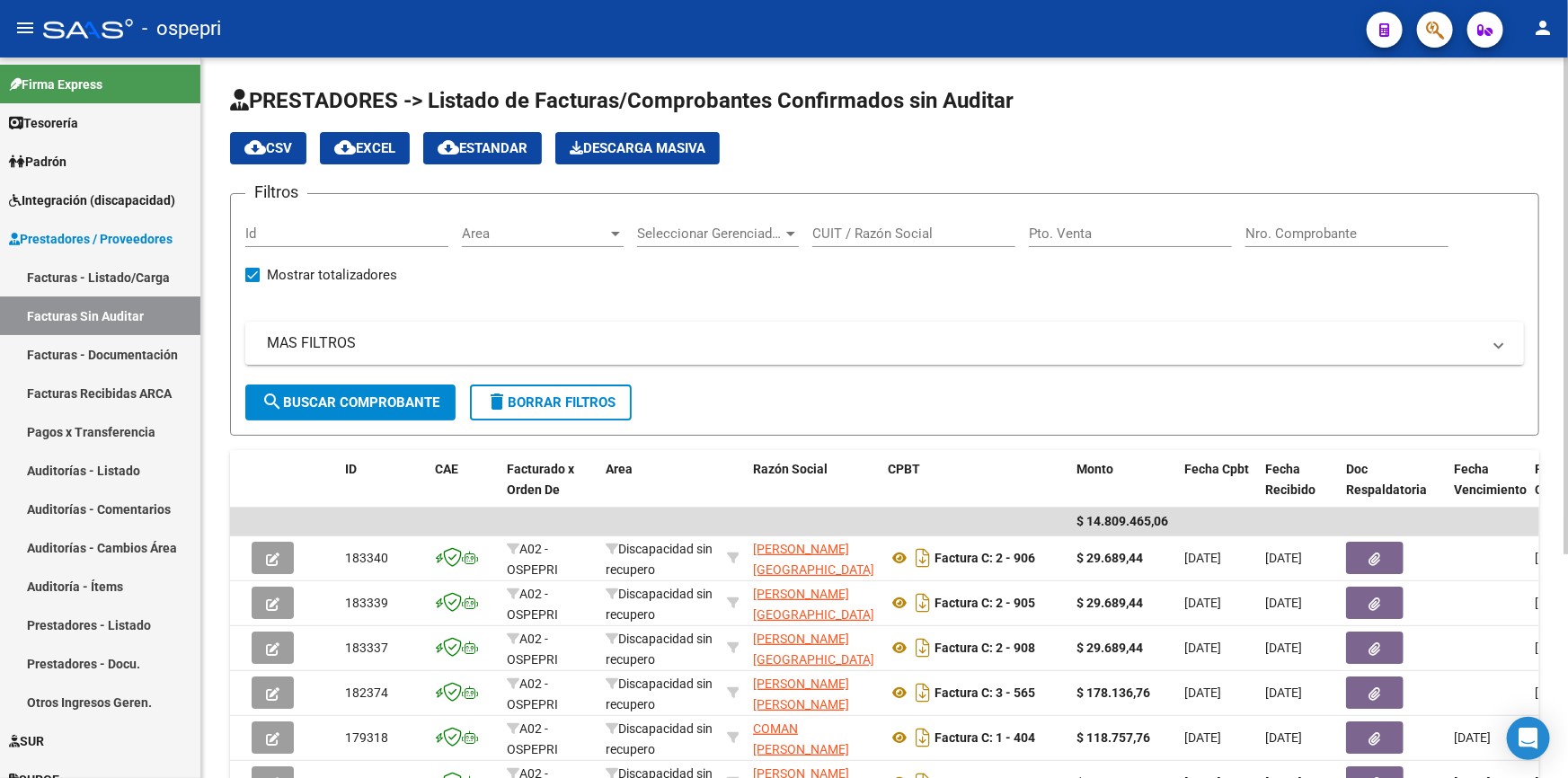
click at [296, 336] on mat-panel-title "MAS FILTROS" at bounding box center [874, 343] width 1214 height 19
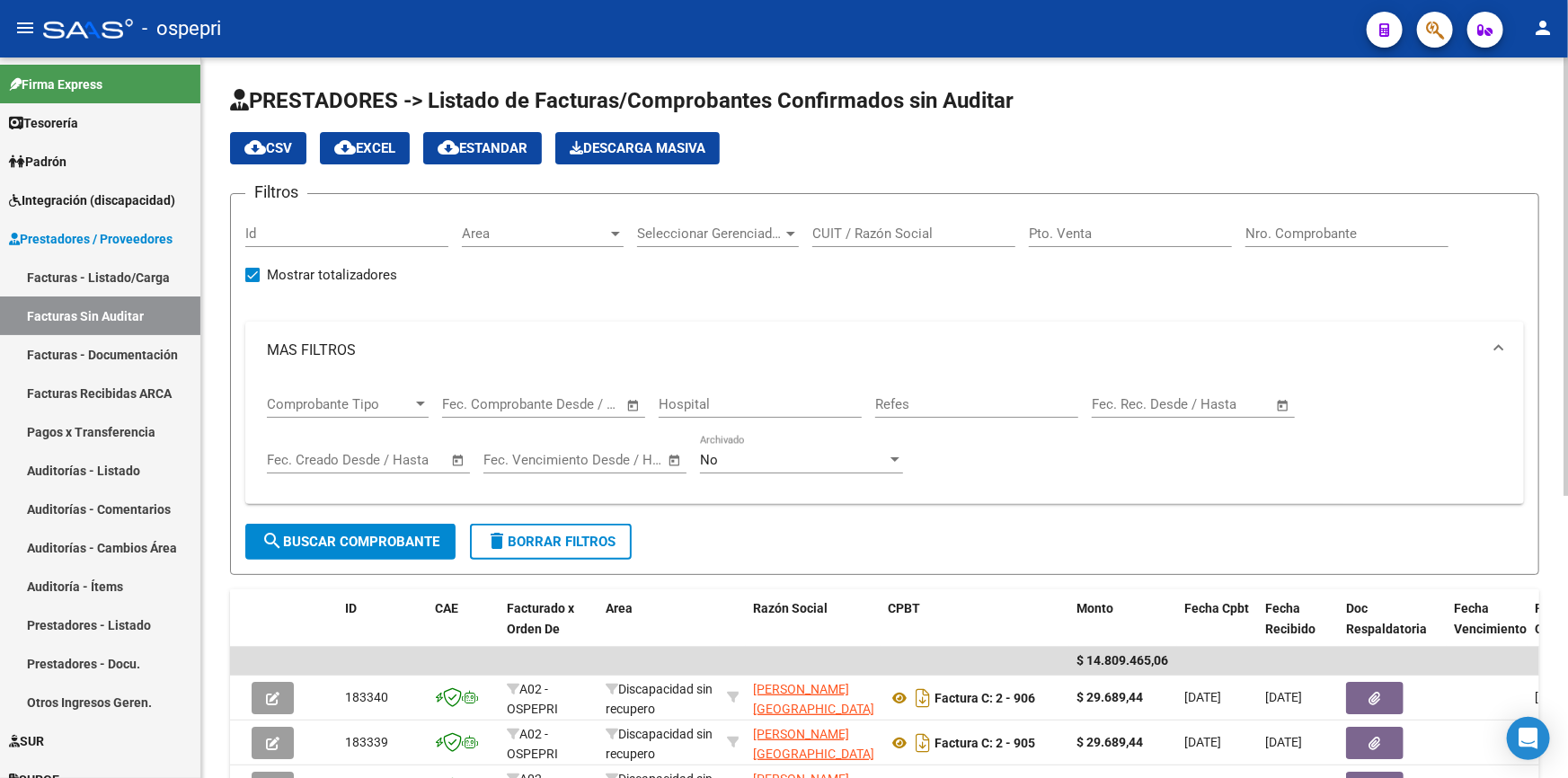
click at [383, 399] on span "Comprobante Tipo" at bounding box center [340, 405] width 146 height 17
type input "337"
click at [402, 539] on div at bounding box center [784, 389] width 1568 height 778
click at [1099, 235] on input "Pto. Venta" at bounding box center [1130, 233] width 203 height 17
click at [1354, 233] on input "Nro. Comprobante" at bounding box center [1346, 233] width 203 height 17
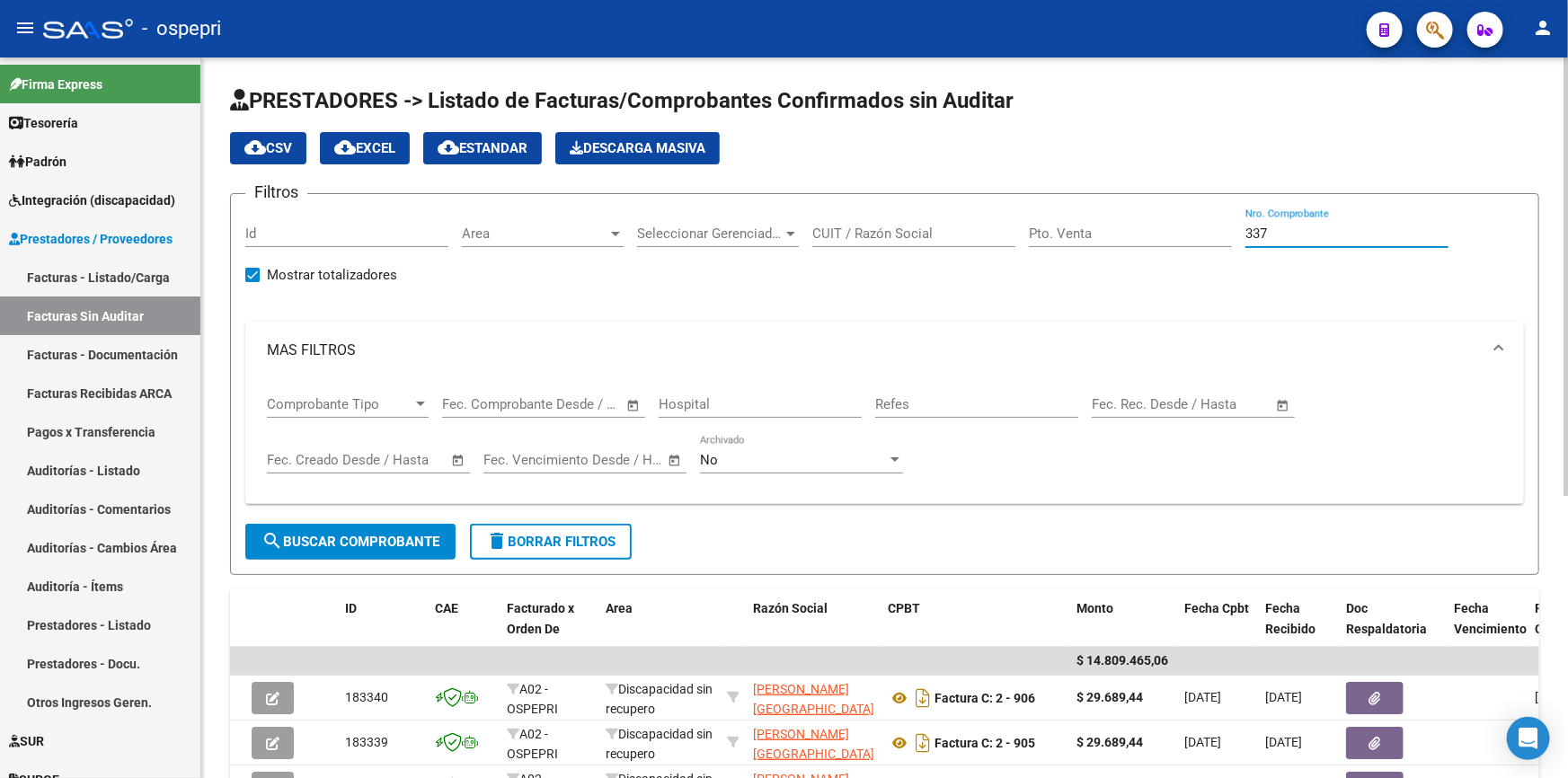
type input "337"
click at [979, 440] on div "Comprobante Tipo Comprobante Tipo Start date – End date Fec. Comprobante Desde …" at bounding box center [885, 435] width 1236 height 112
click at [378, 535] on span "search Buscar Comprobante" at bounding box center [350, 542] width 178 height 17
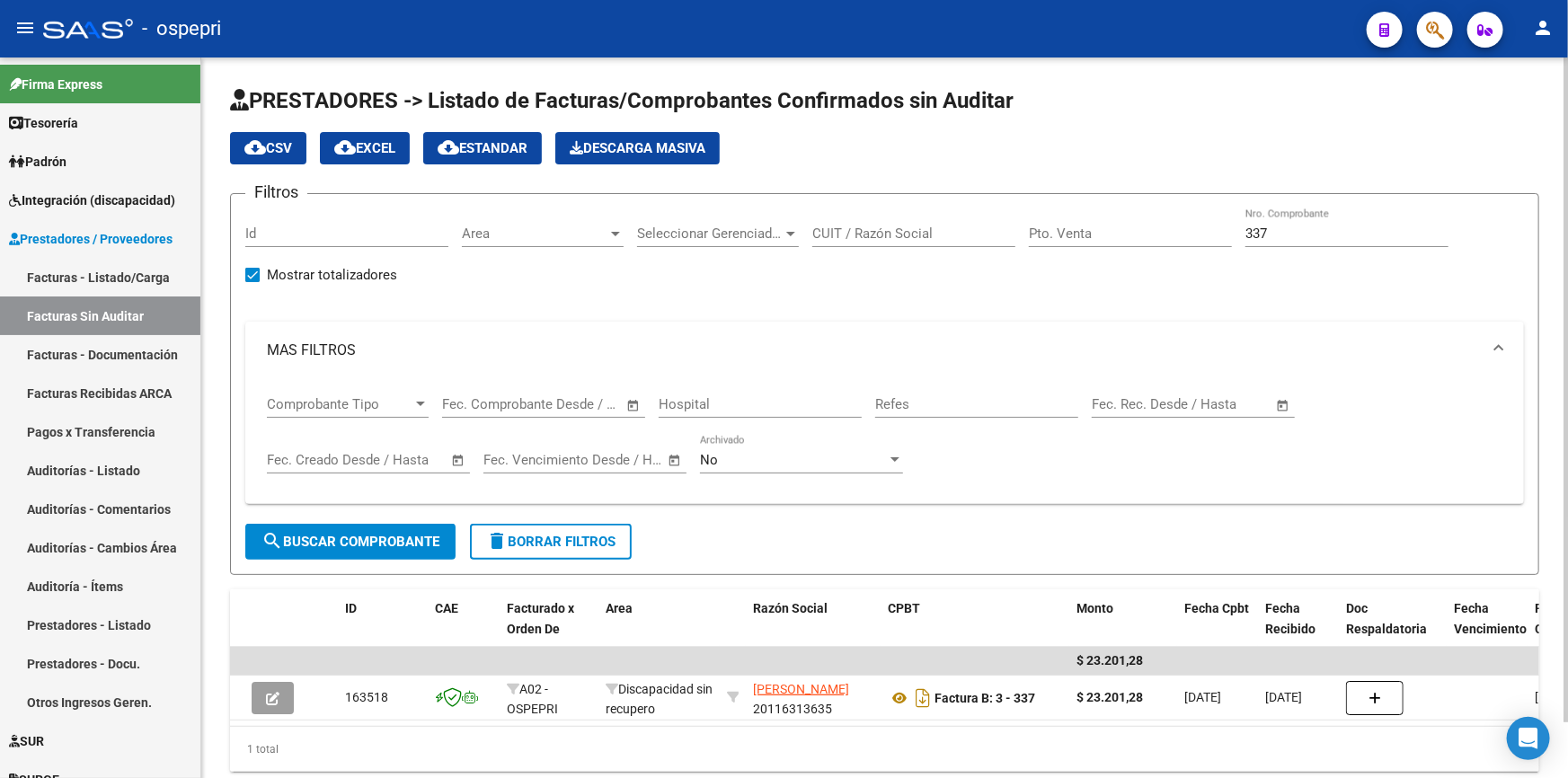
click at [1086, 232] on input "Pto. Venta" at bounding box center [1130, 233] width 203 height 17
type input "4"
click at [980, 310] on div "Filtros Id Area Area Seleccionar Gerenciador Seleccionar Gerenciador CUIT / Raz…" at bounding box center [884, 366] width 1278 height 315
click at [845, 226] on input "CUIT / Razón Social" at bounding box center [914, 233] width 203 height 17
click at [340, 541] on span "search Buscar Comprobante" at bounding box center [350, 542] width 178 height 17
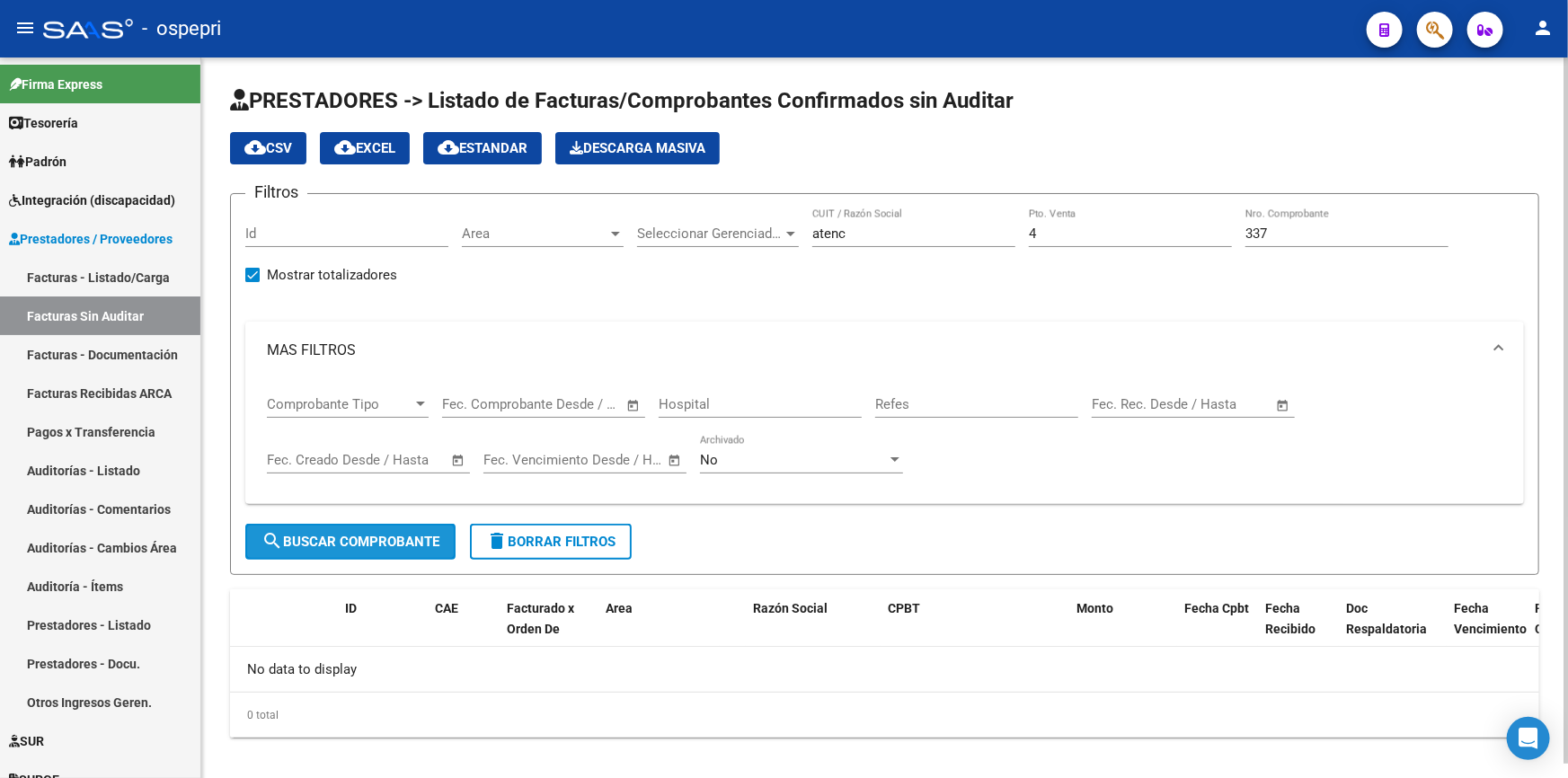
click at [380, 524] on button "search Buscar Comprobante" at bounding box center [350, 542] width 210 height 36
click at [885, 233] on input "atenc" at bounding box center [914, 233] width 203 height 17
type input "aten"
click at [305, 534] on span "search Buscar Comprobante" at bounding box center [350, 542] width 178 height 17
click at [714, 230] on span "Seleccionar Gerenciador" at bounding box center [710, 233] width 146 height 17
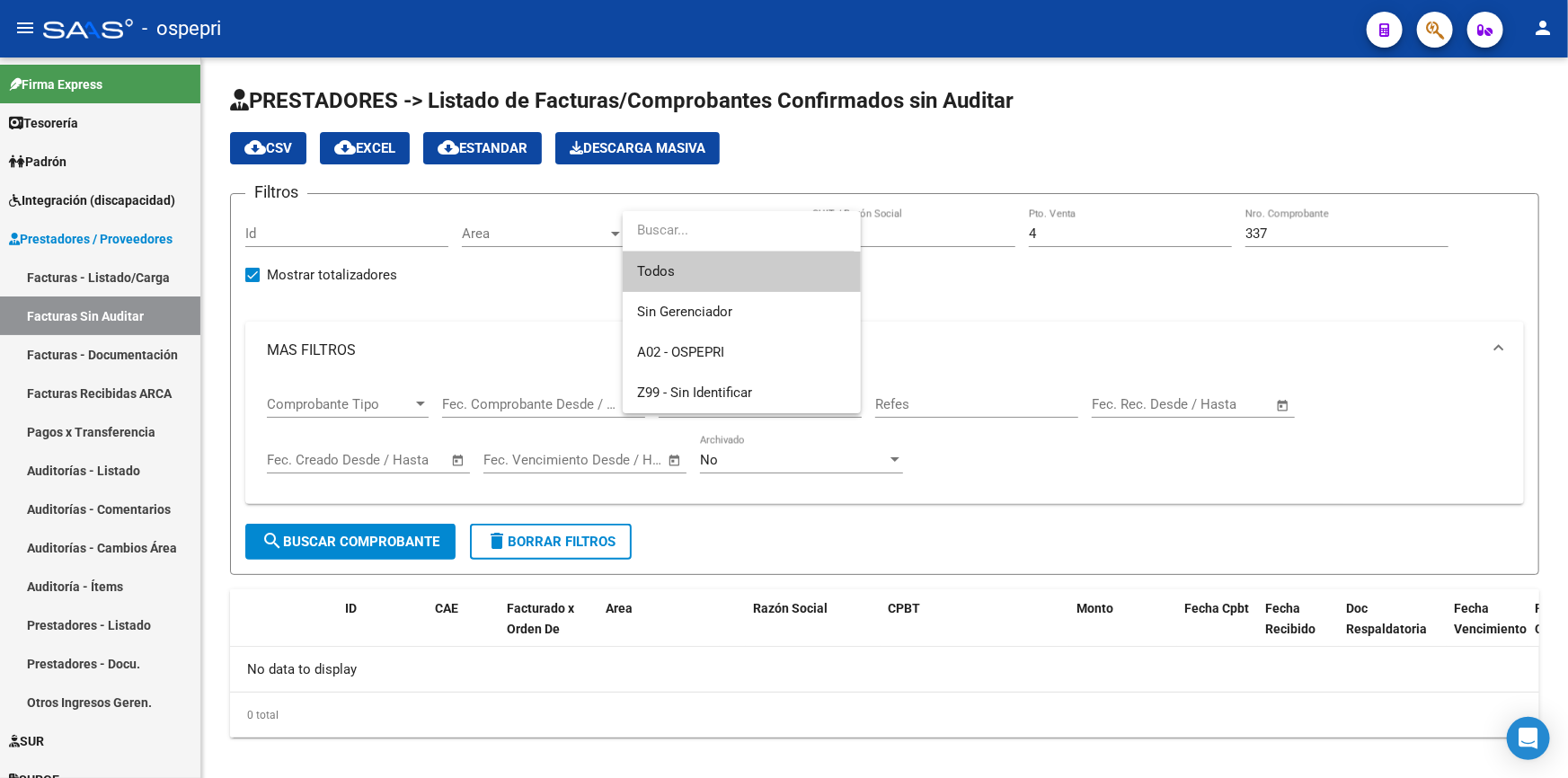
click at [996, 337] on div at bounding box center [784, 389] width 1568 height 778
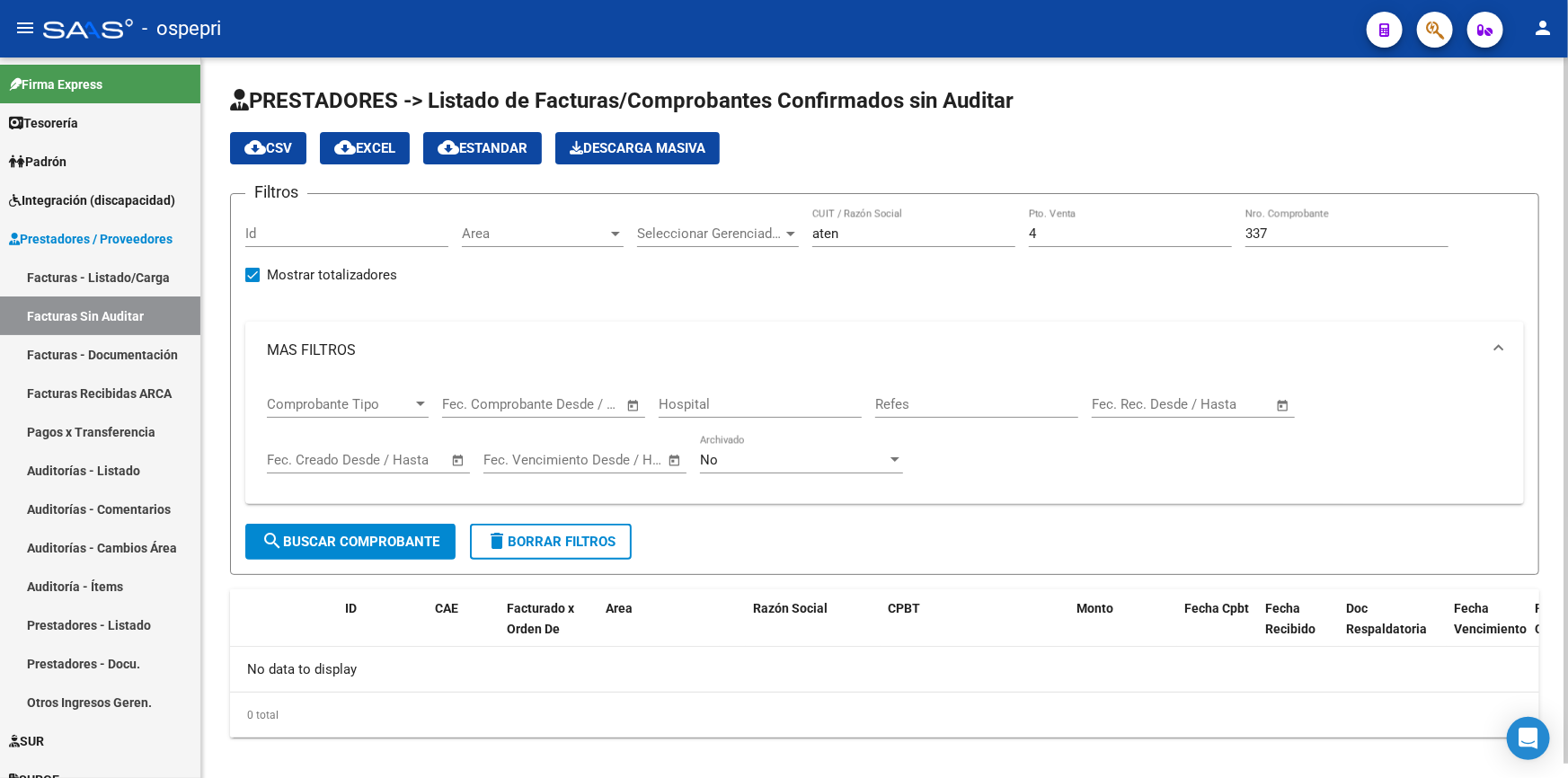
click at [516, 226] on span "Area" at bounding box center [535, 233] width 146 height 17
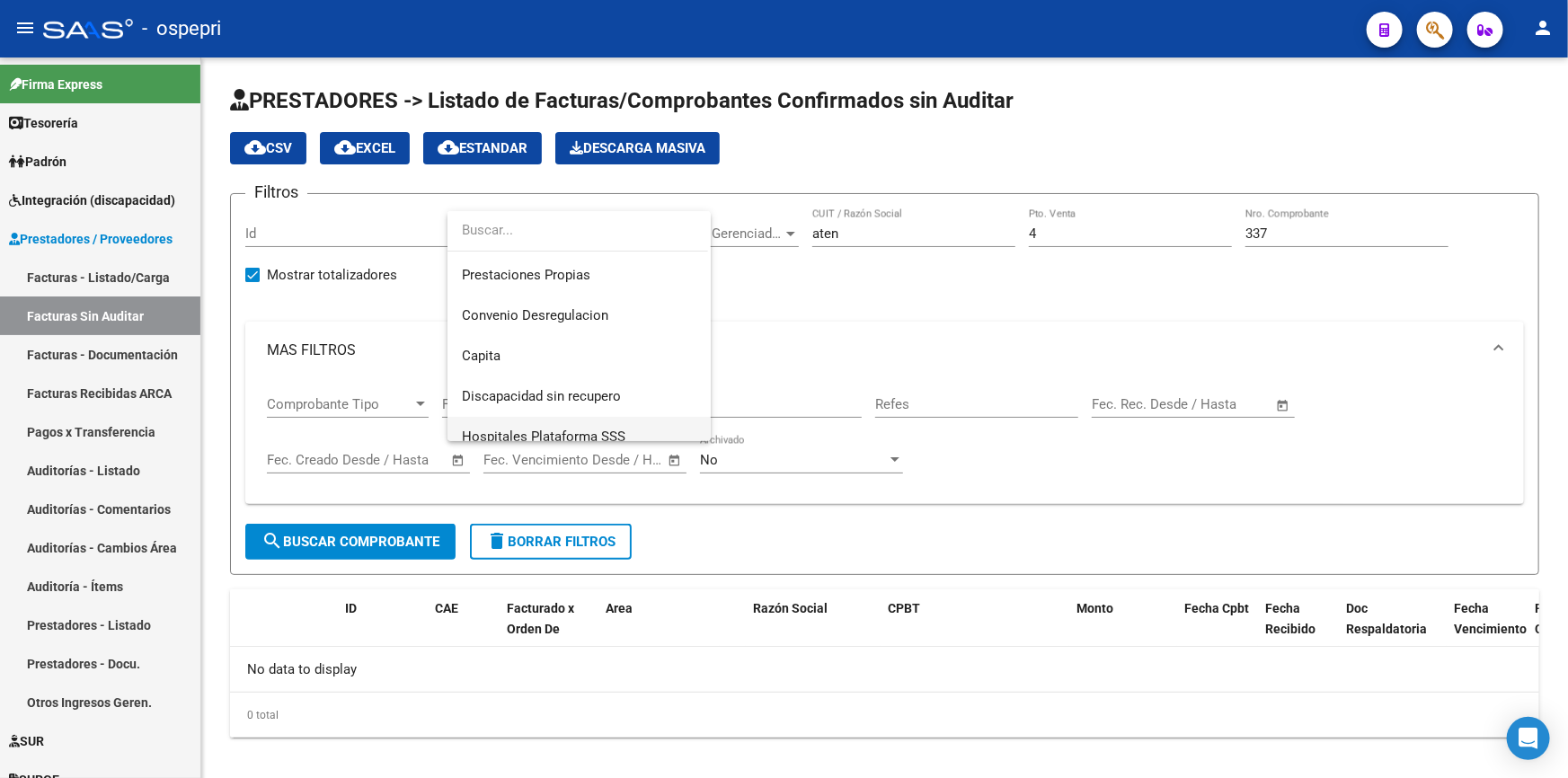
scroll to position [162, 0]
click at [845, 331] on div at bounding box center [784, 389] width 1568 height 778
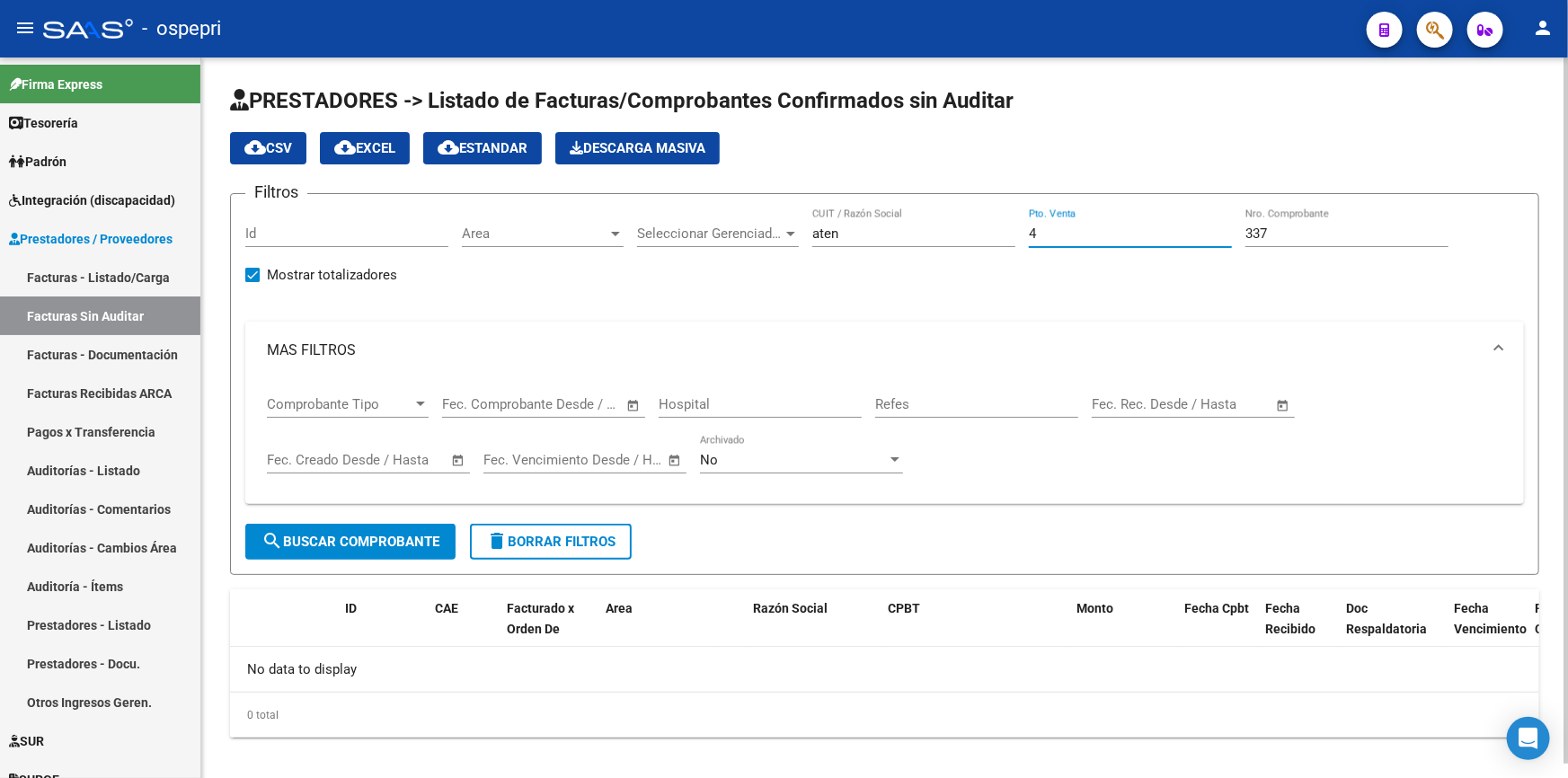
click at [1086, 228] on input "4" at bounding box center [1130, 233] width 203 height 17
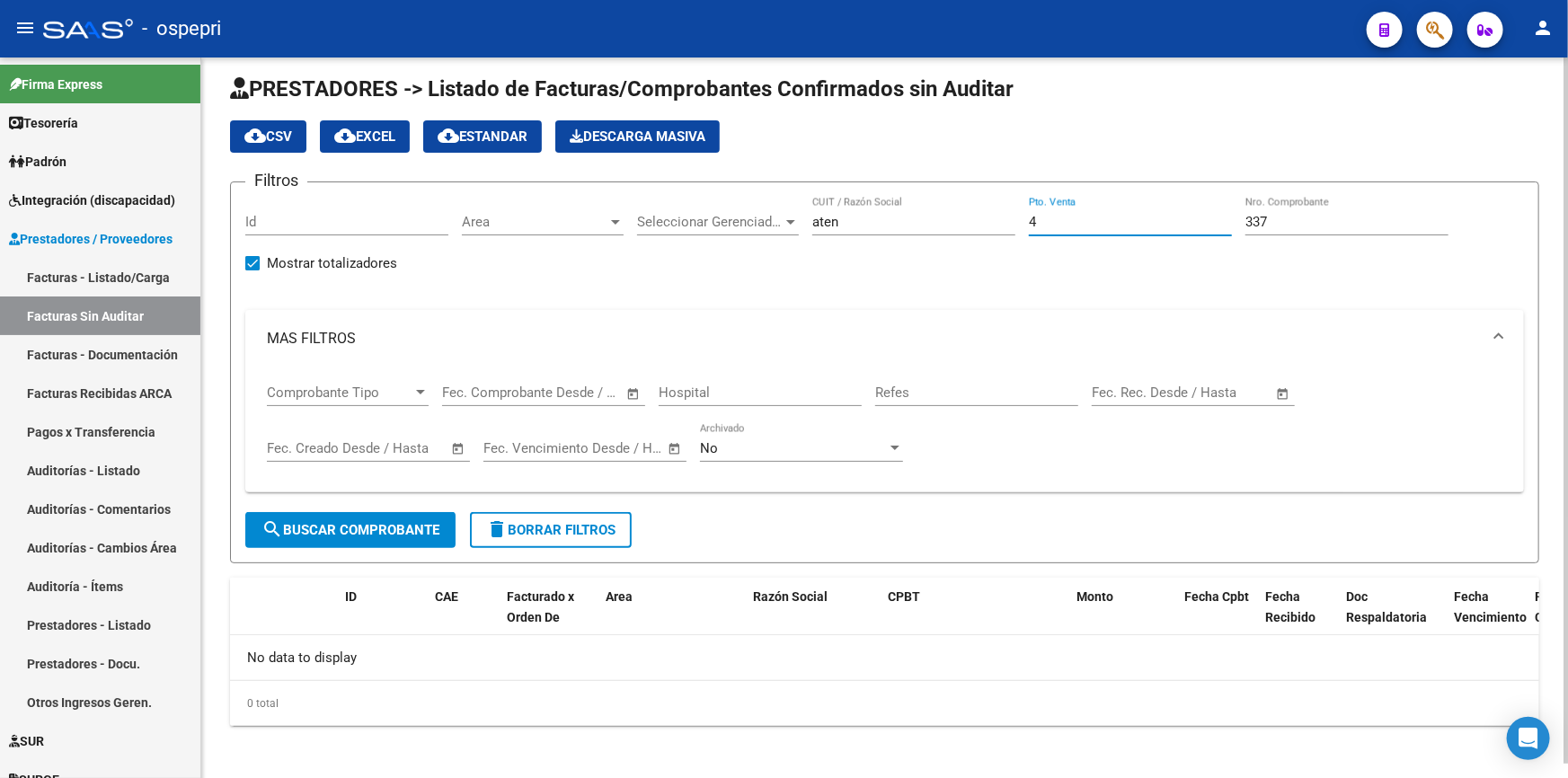
scroll to position [14, 0]
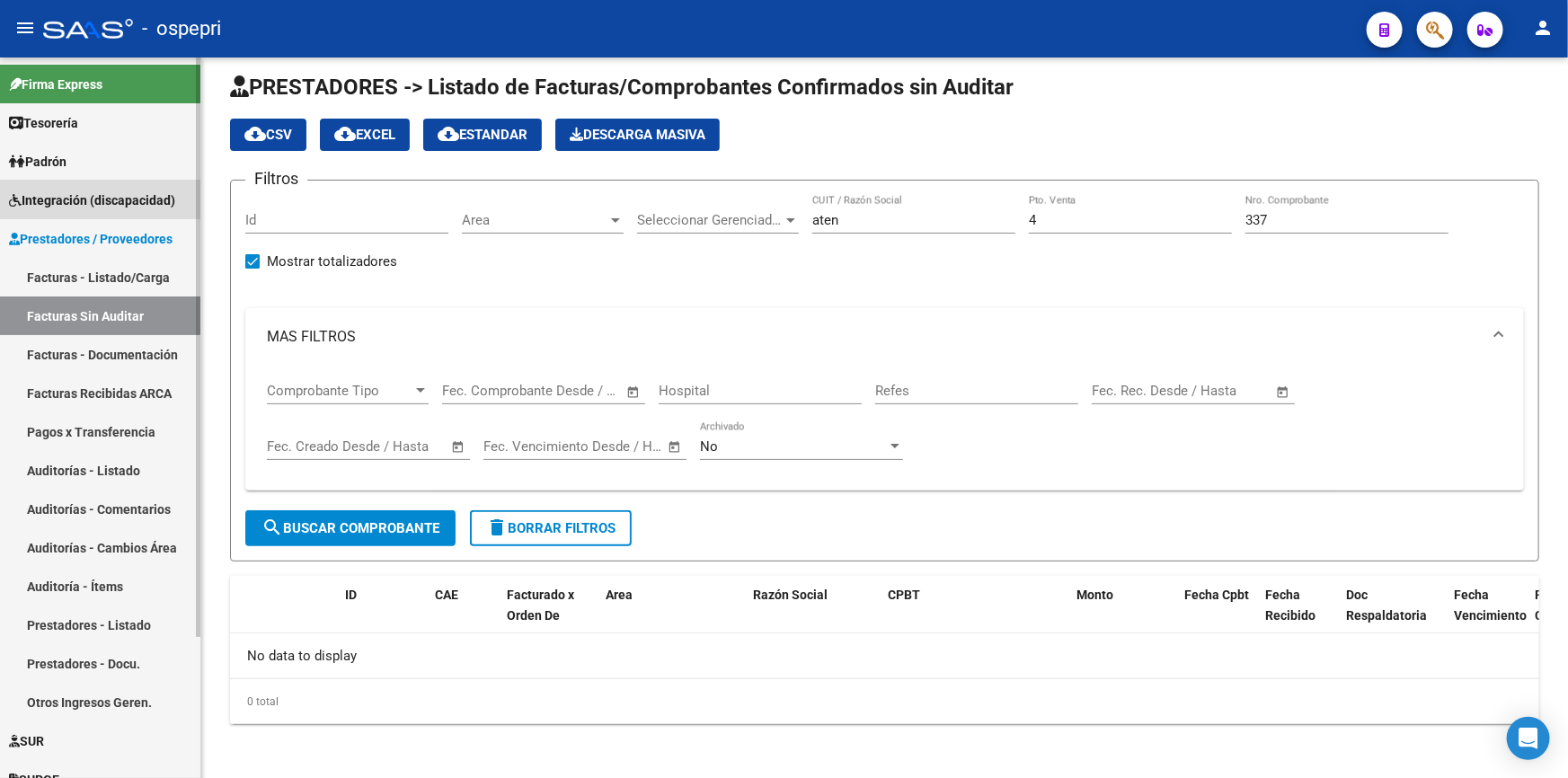
click at [90, 193] on span "Integración (discapacidad)" at bounding box center [91, 200] width 166 height 19
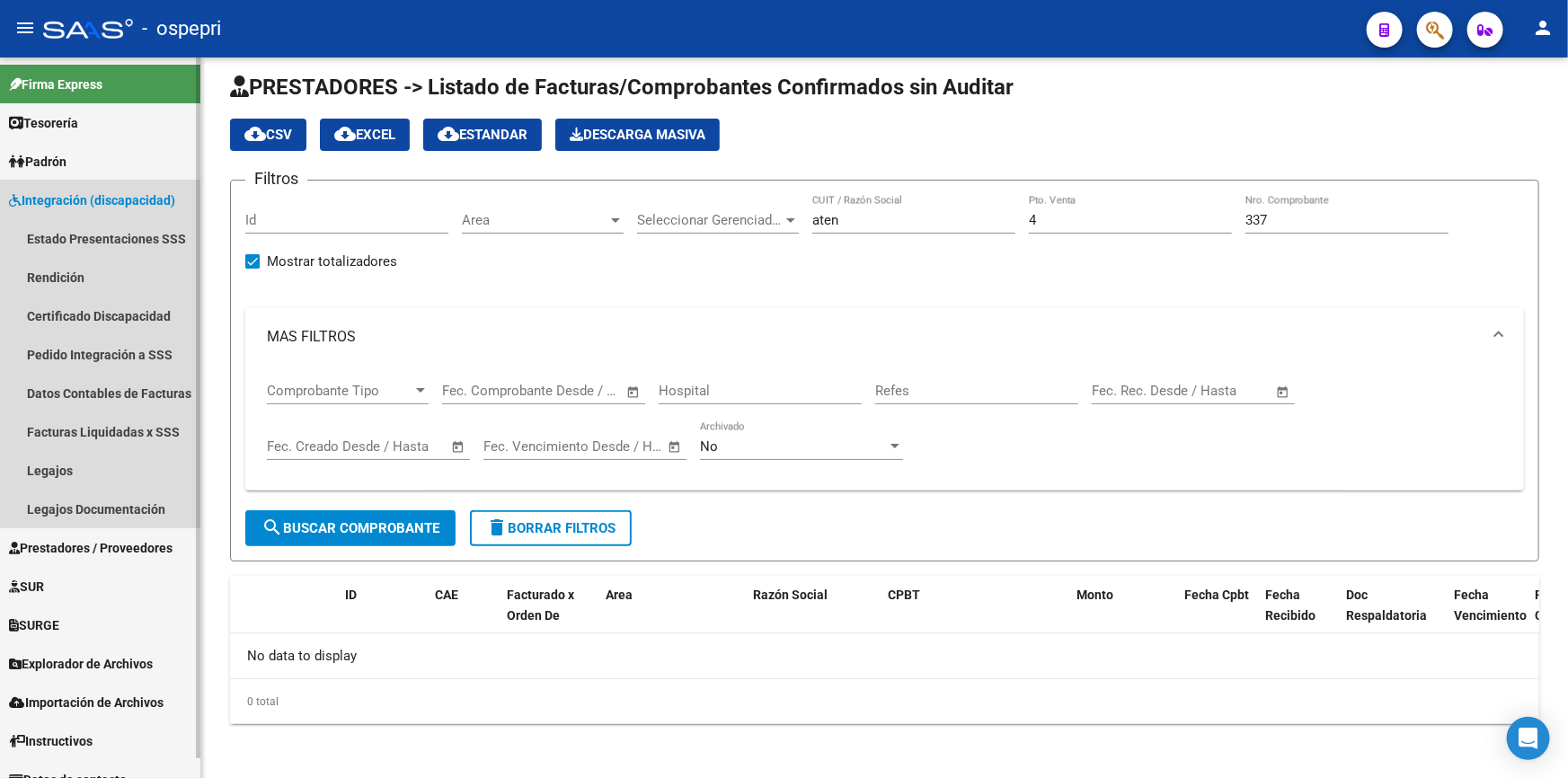
click at [77, 194] on span "Integración (discapacidad)" at bounding box center [91, 200] width 166 height 19
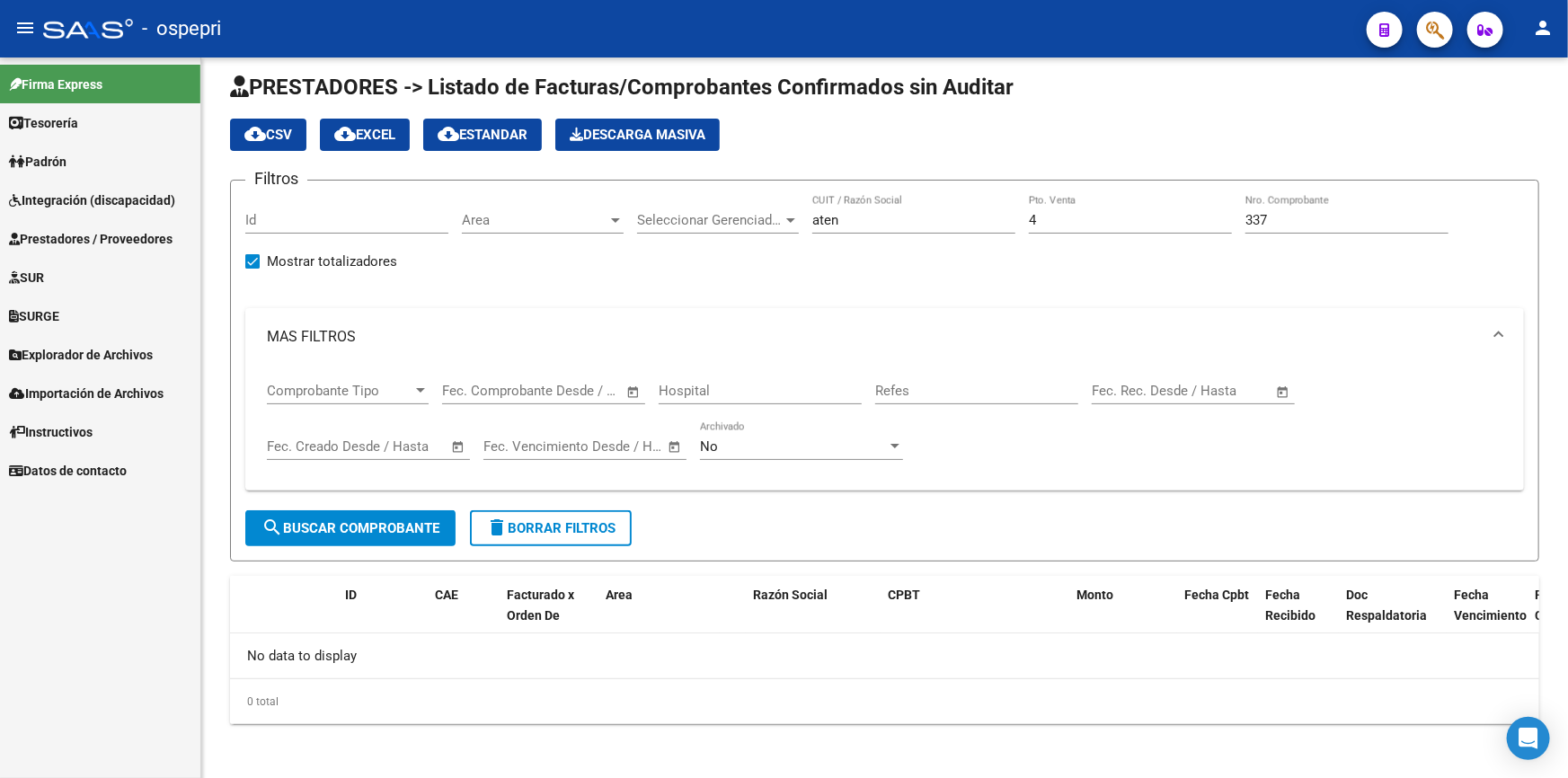
click at [78, 236] on span "Prestadores / Proveedores" at bounding box center [90, 239] width 163 height 19
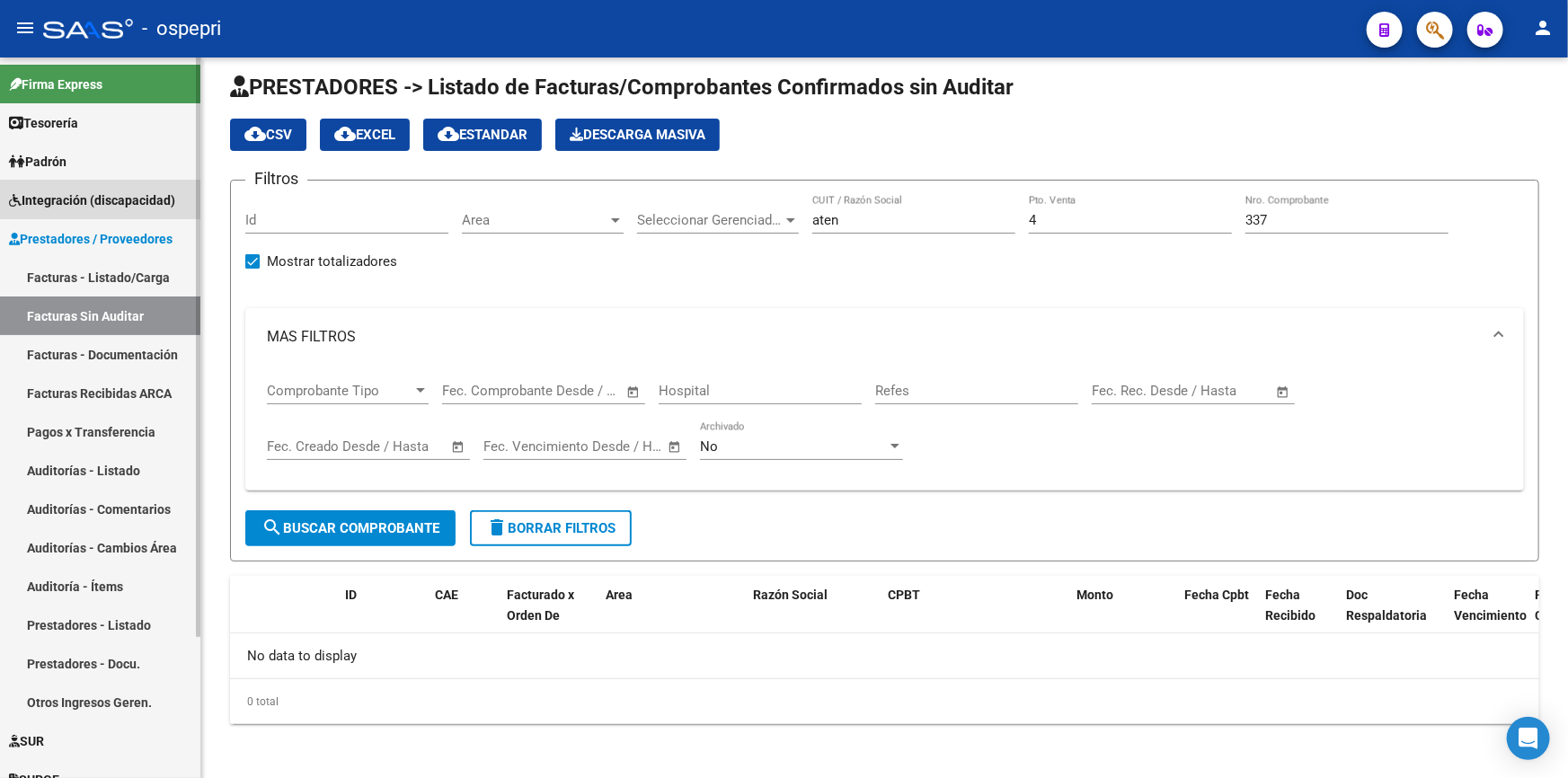
click at [55, 194] on span "Integración (discapacidad)" at bounding box center [91, 200] width 166 height 19
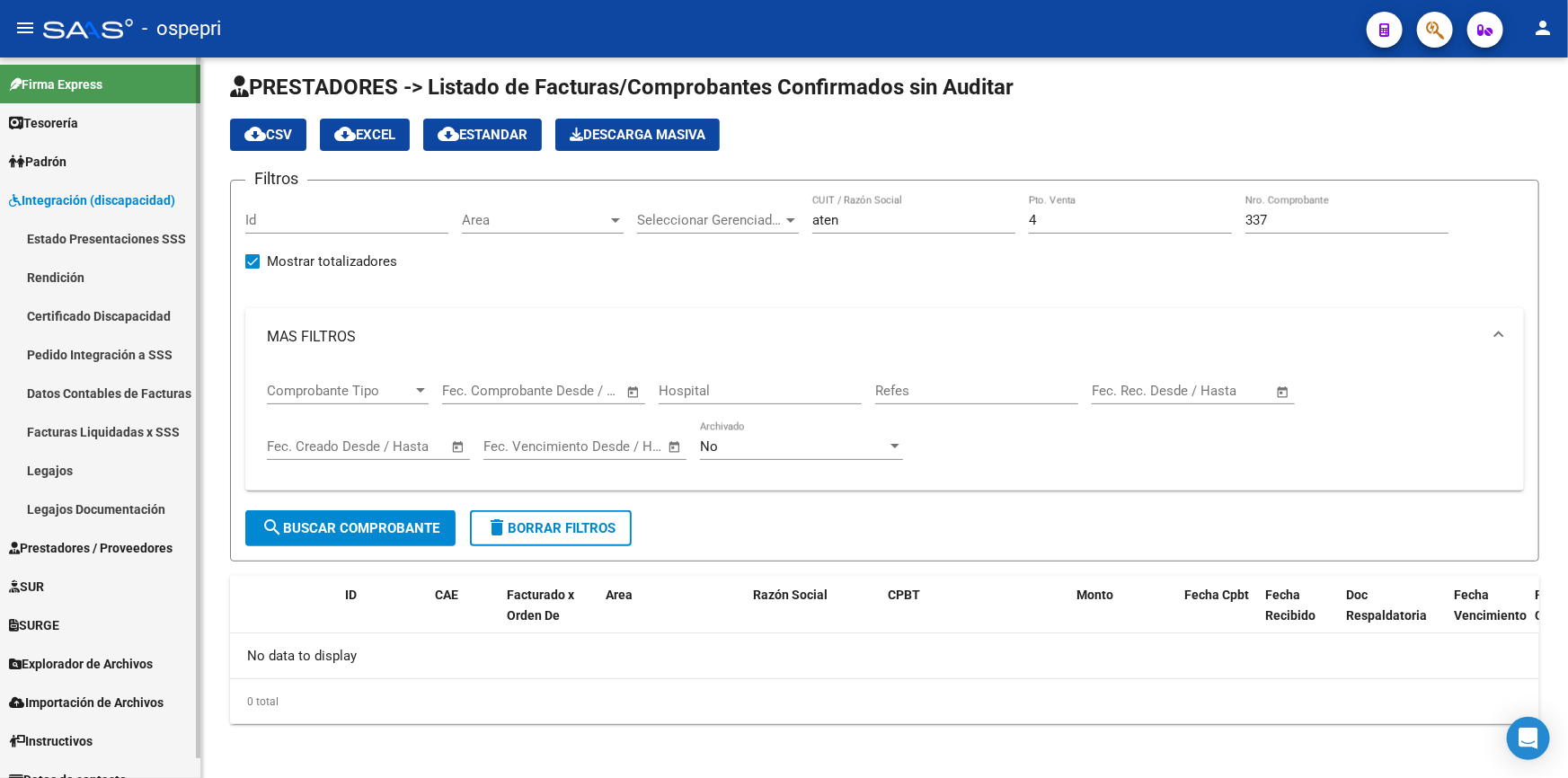
click at [54, 231] on link "Estado Presentaciones SSS" at bounding box center [100, 239] width 200 height 39
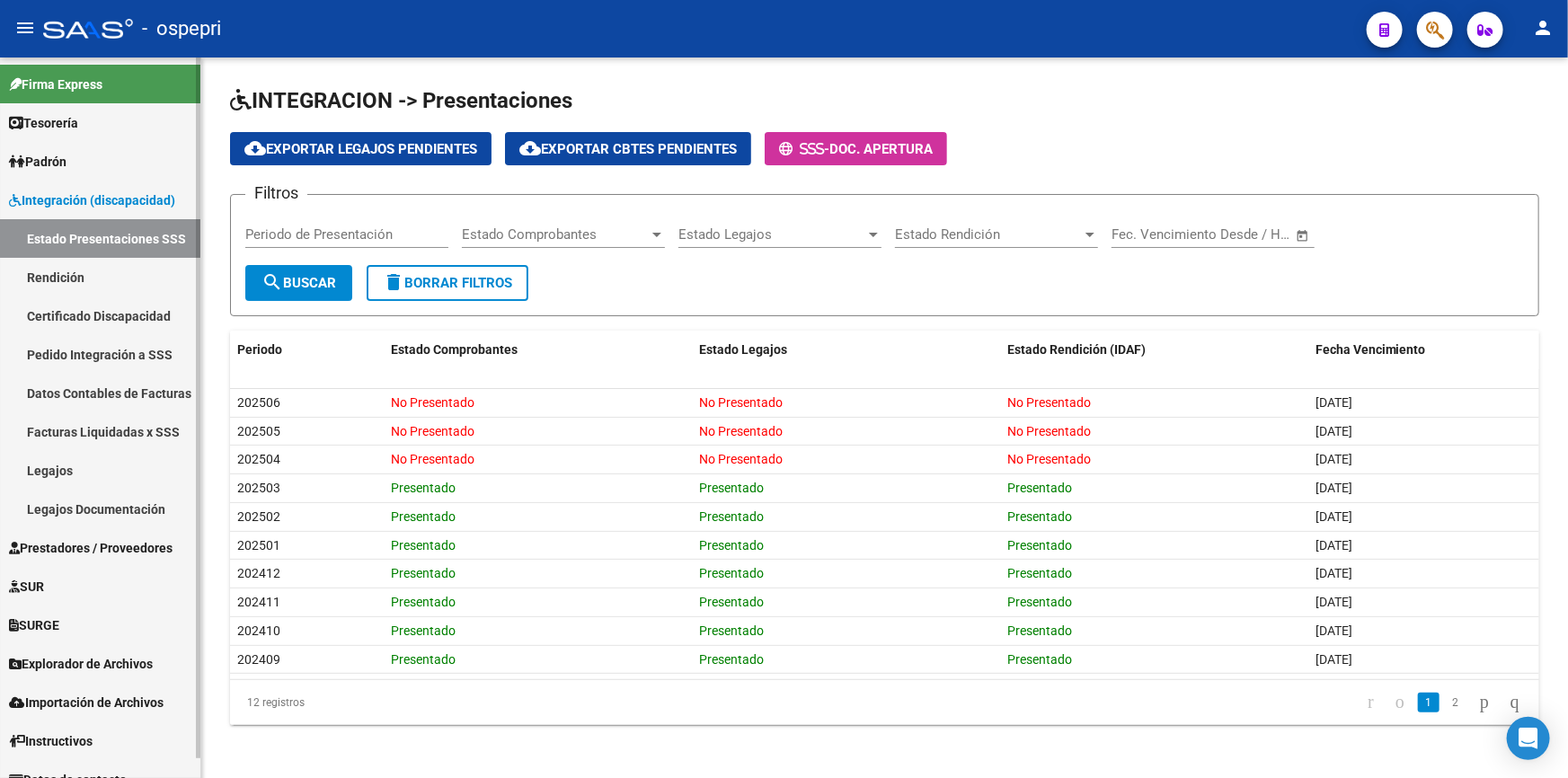
click at [101, 198] on span "Integración (discapacidad)" at bounding box center [91, 200] width 166 height 19
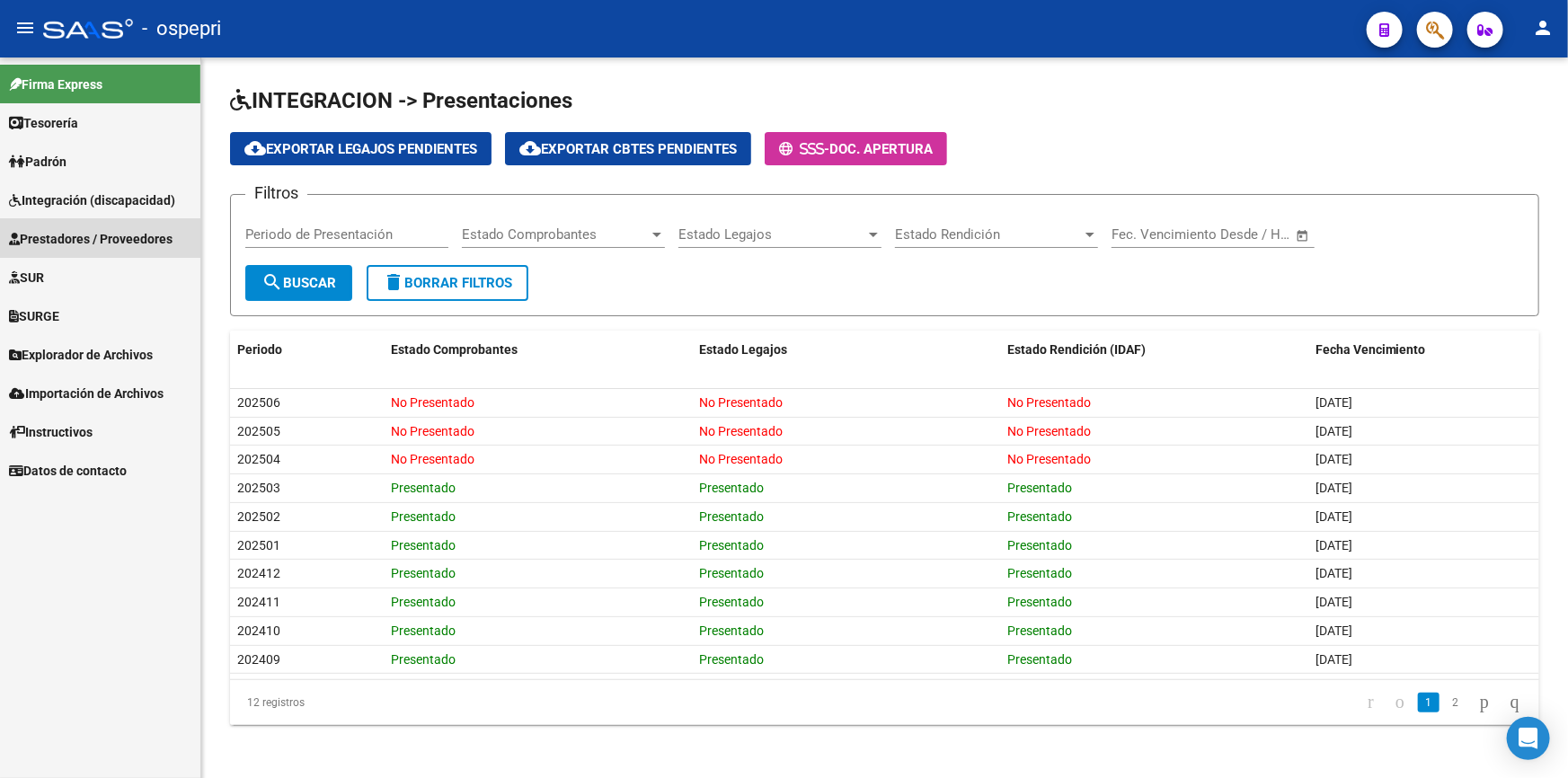
click at [87, 231] on span "Prestadores / Proveedores" at bounding box center [90, 239] width 163 height 19
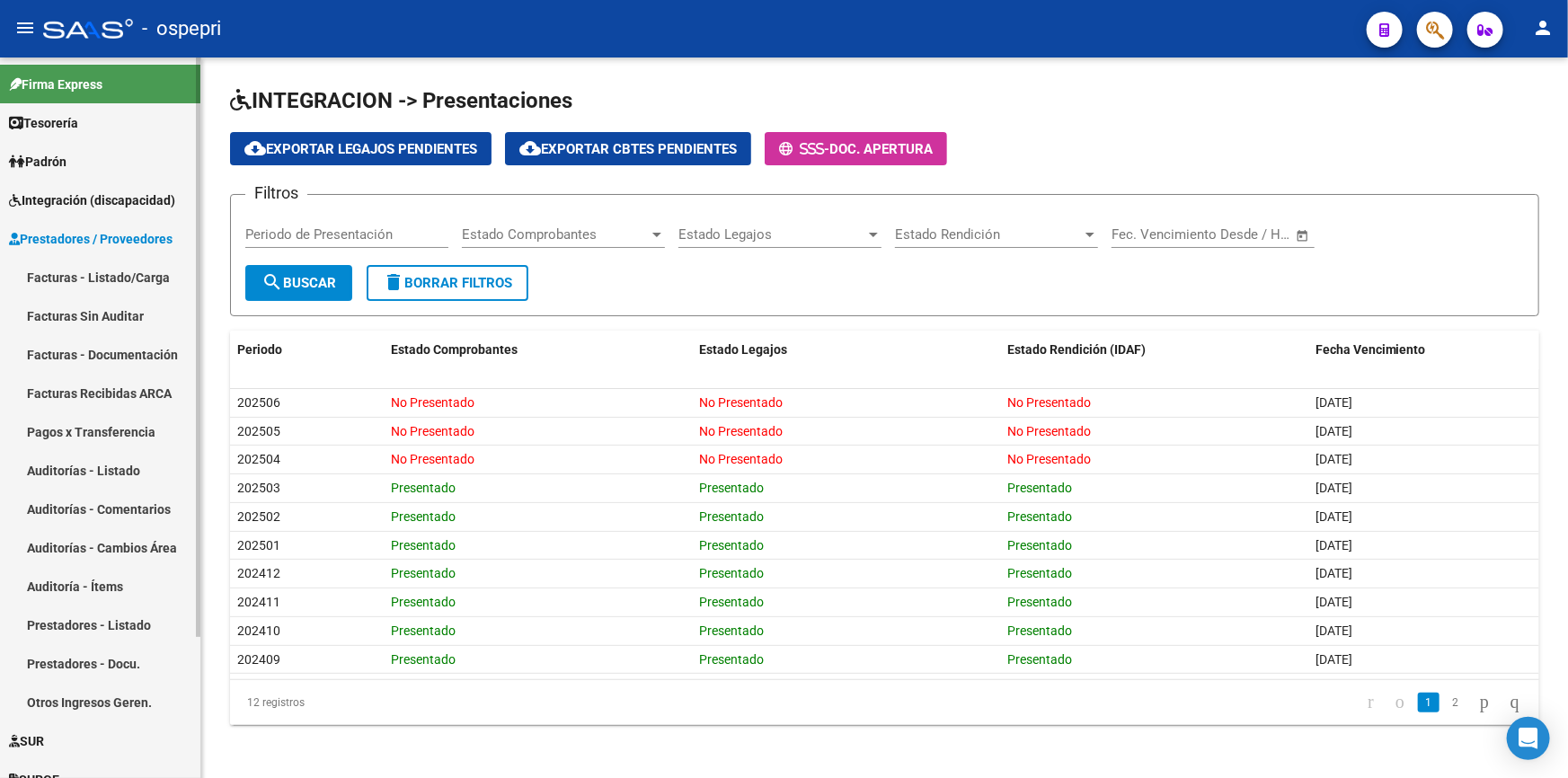
click at [40, 269] on link "Facturas - Listado/Carga" at bounding box center [100, 277] width 200 height 39
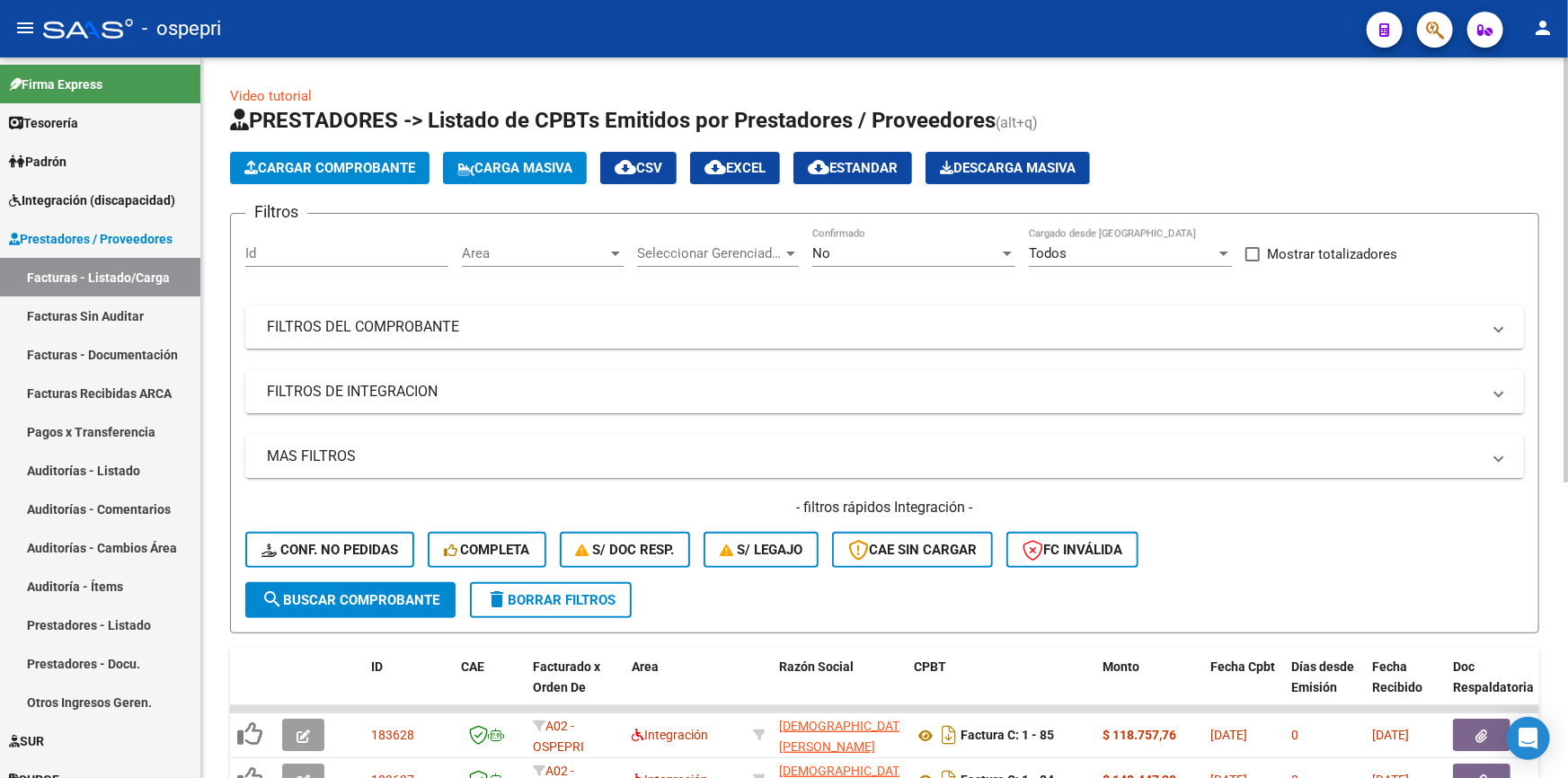
click at [331, 317] on mat-panel-title "FILTROS DEL COMPROBANTE" at bounding box center [874, 327] width 1214 height 19
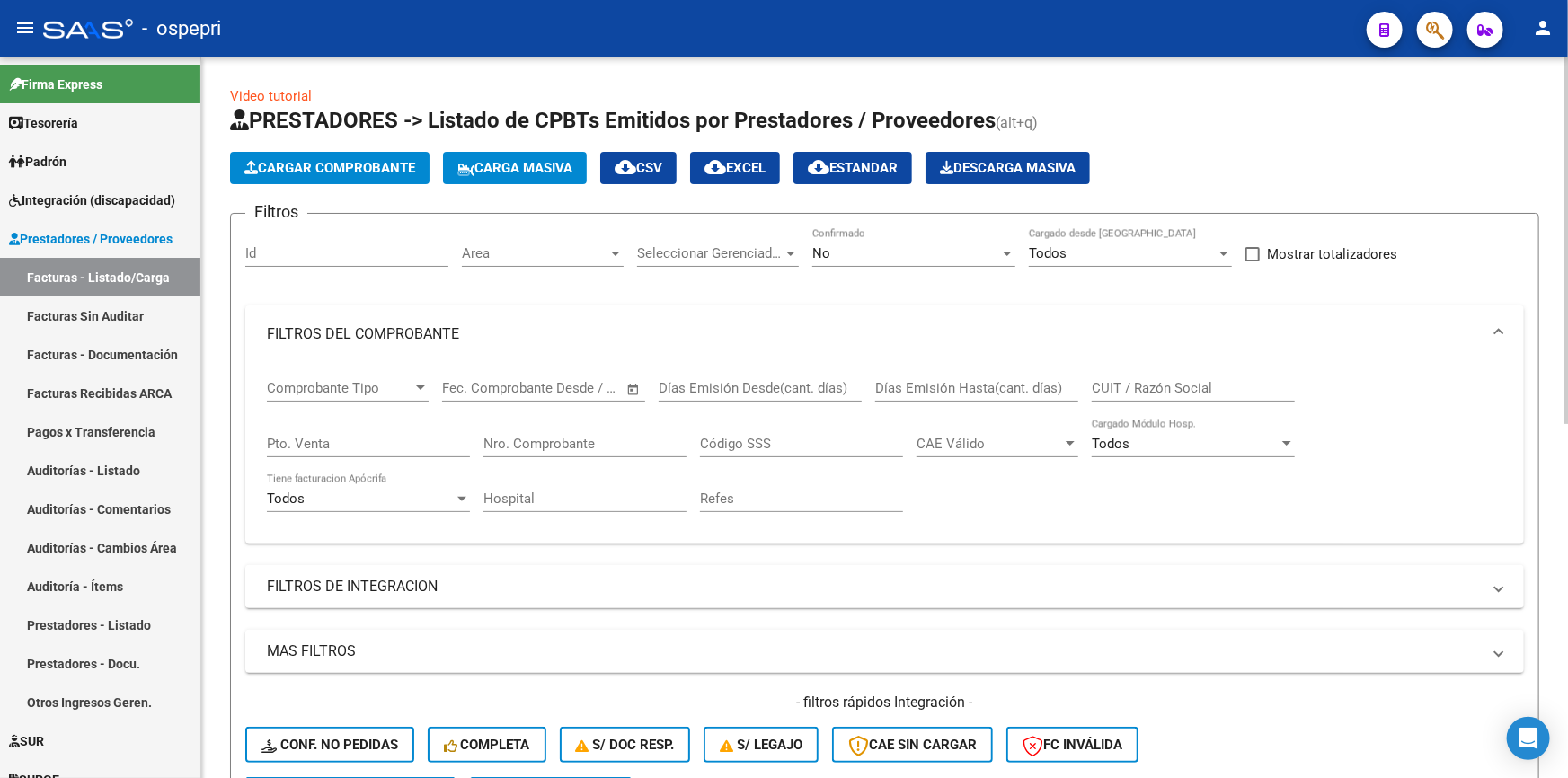
click at [547, 442] on input "Nro. Comprobante" at bounding box center [584, 443] width 203 height 17
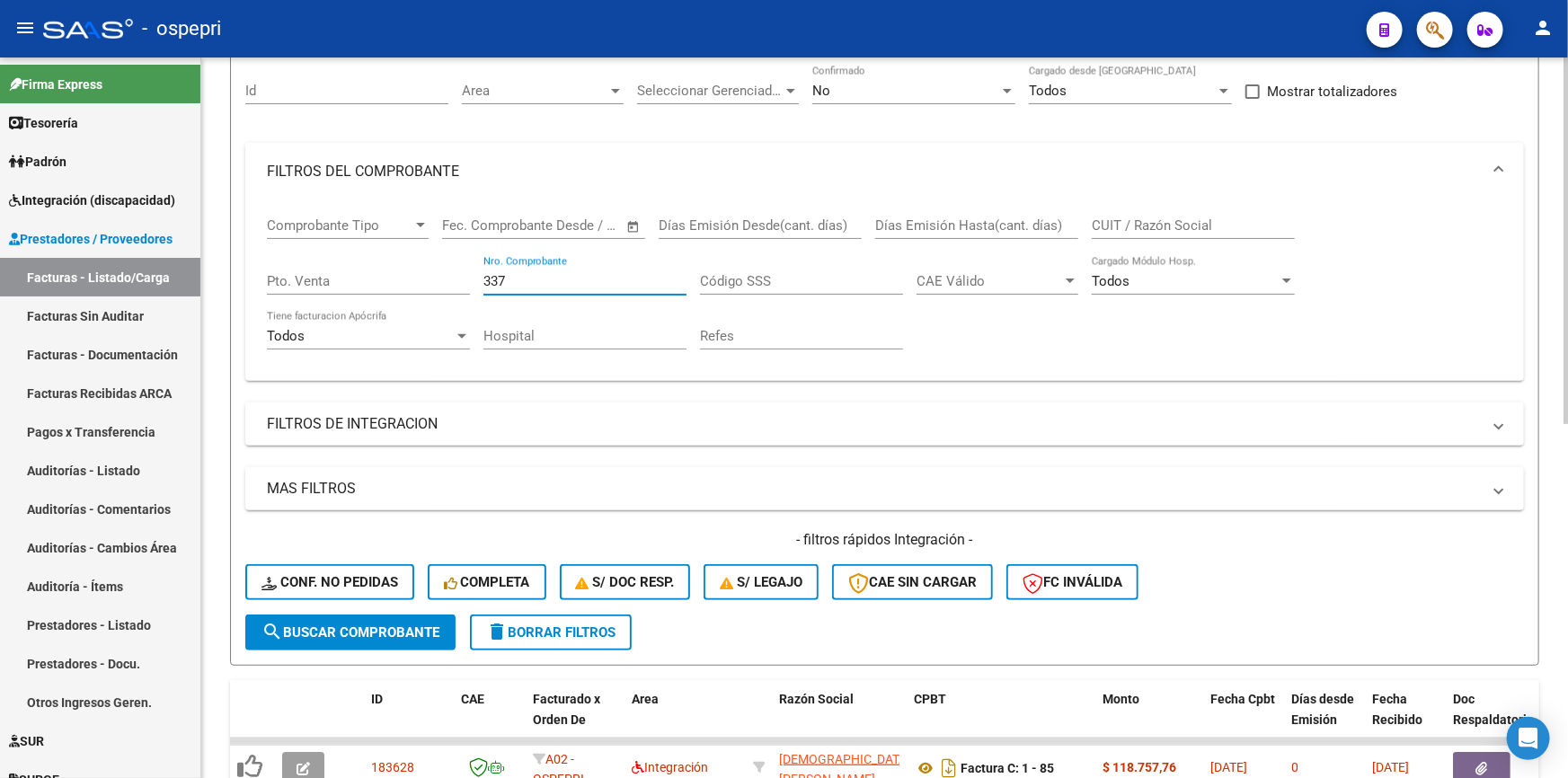
type input "337"
click at [374, 624] on span "search Buscar Comprobante" at bounding box center [350, 632] width 178 height 17
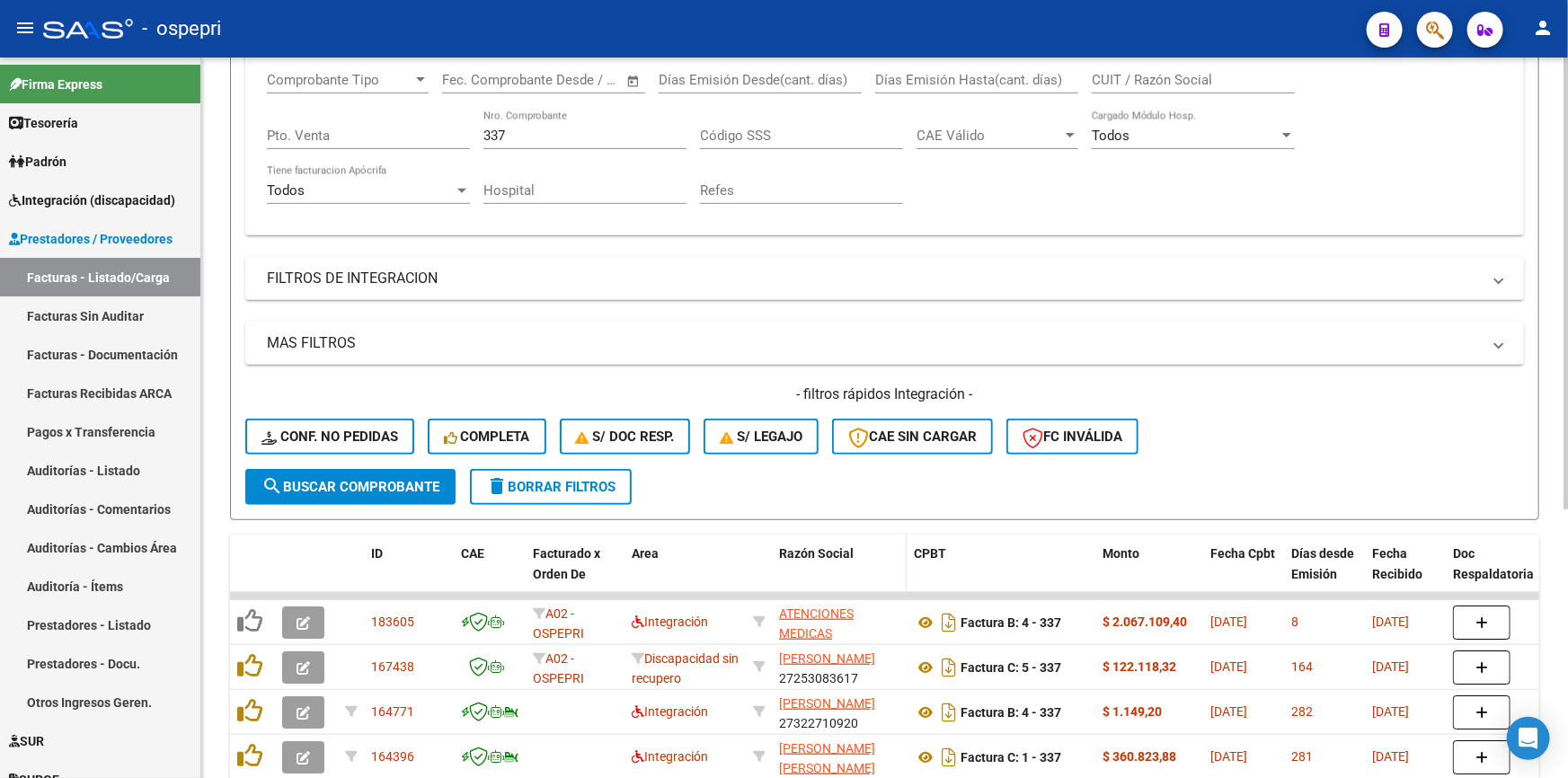
scroll to position [327, 0]
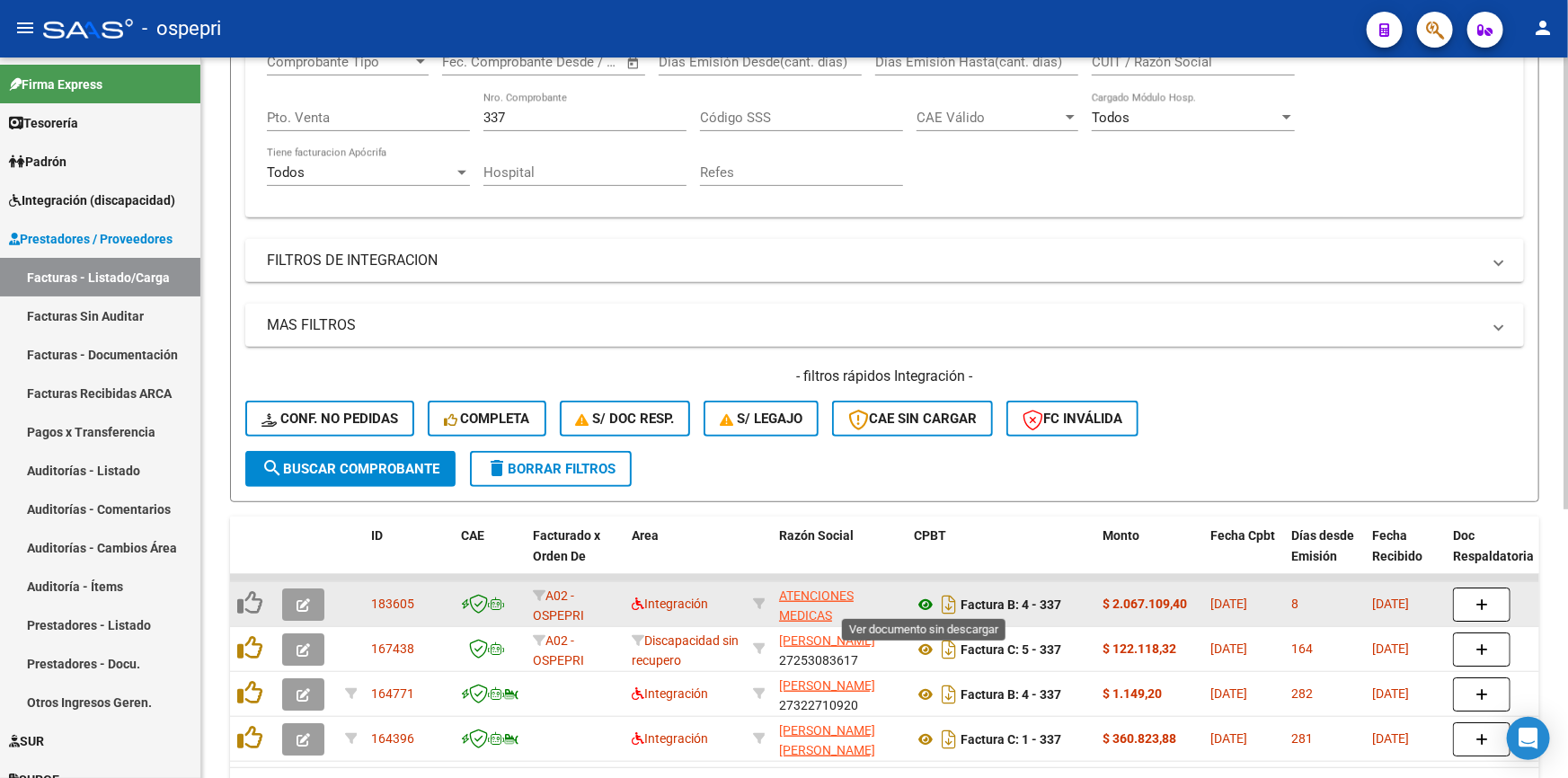
click at [924, 601] on icon at bounding box center [925, 605] width 23 height 21
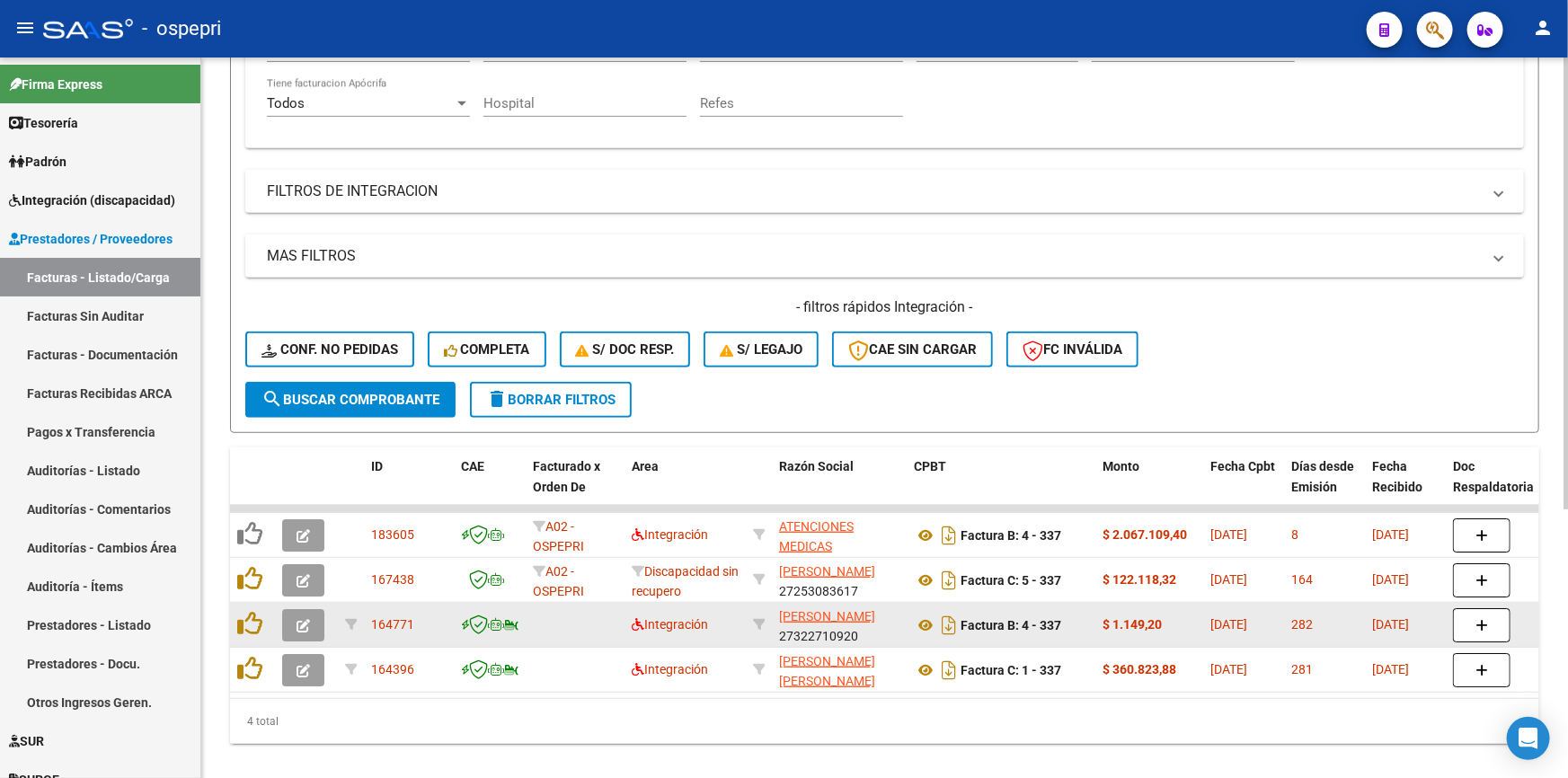
scroll to position [426, 0]
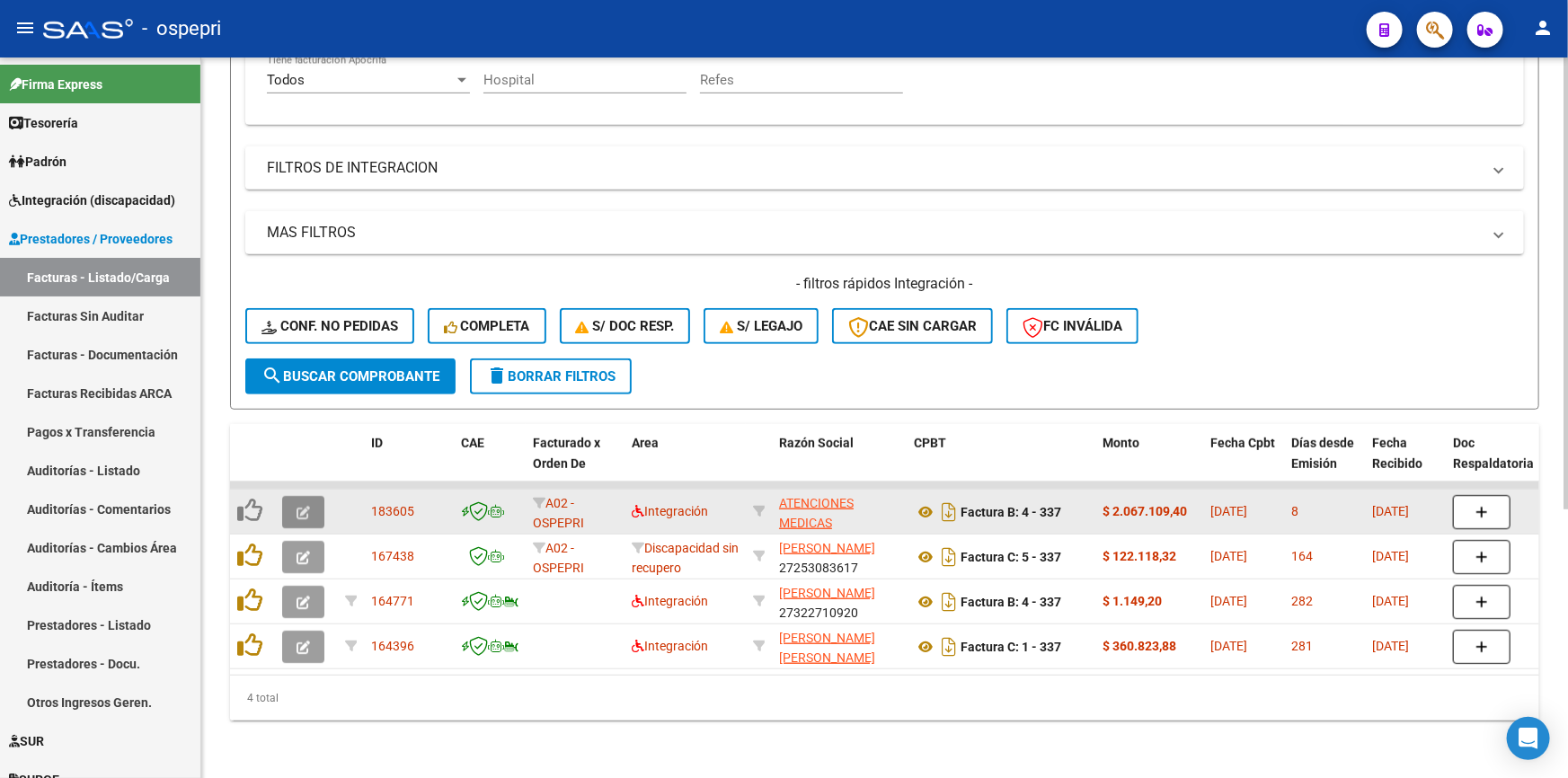
click at [291, 497] on button "button" at bounding box center [302, 512] width 42 height 32
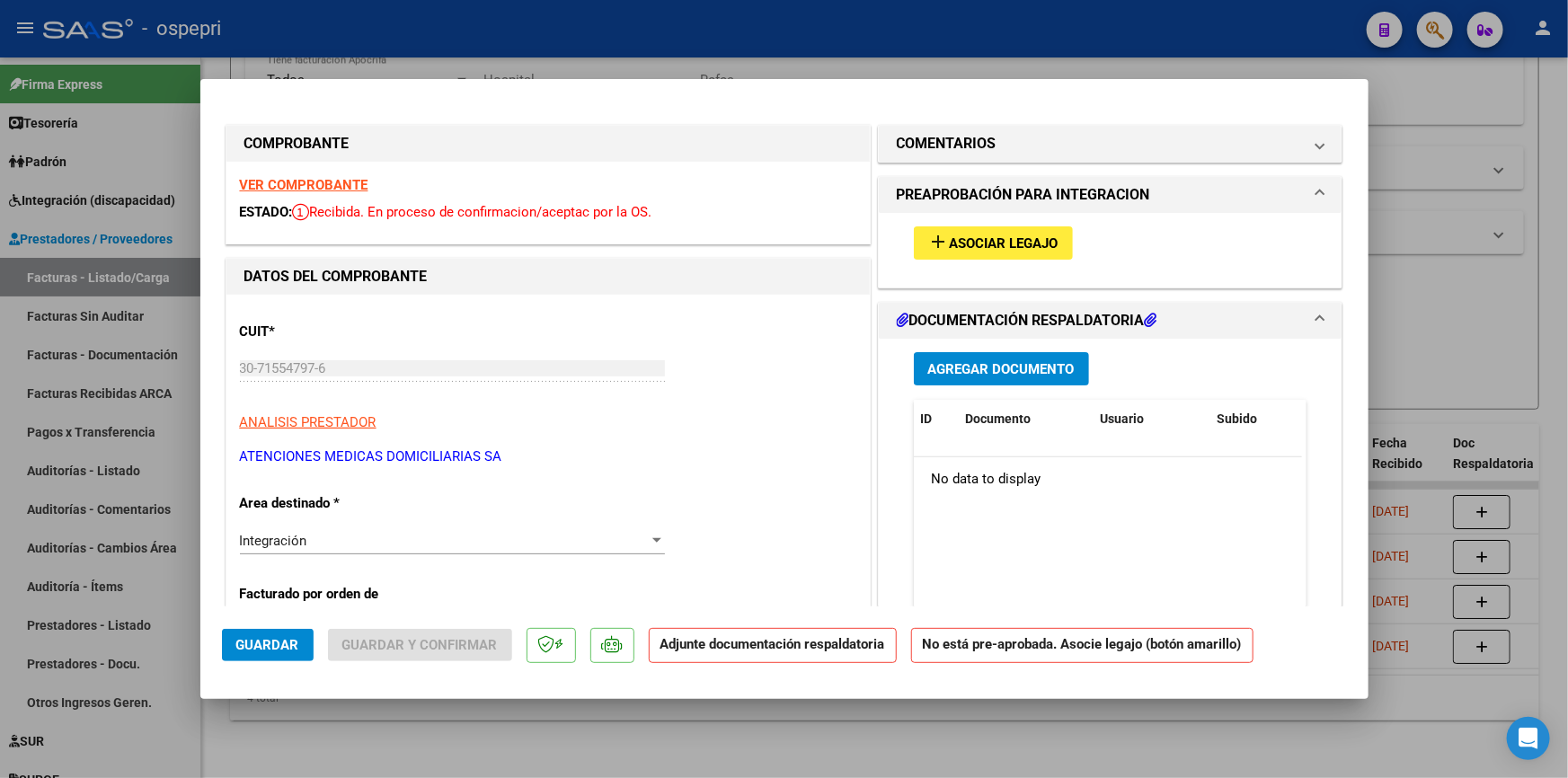
click at [1019, 230] on button "add Asociar Legajo" at bounding box center [993, 243] width 159 height 33
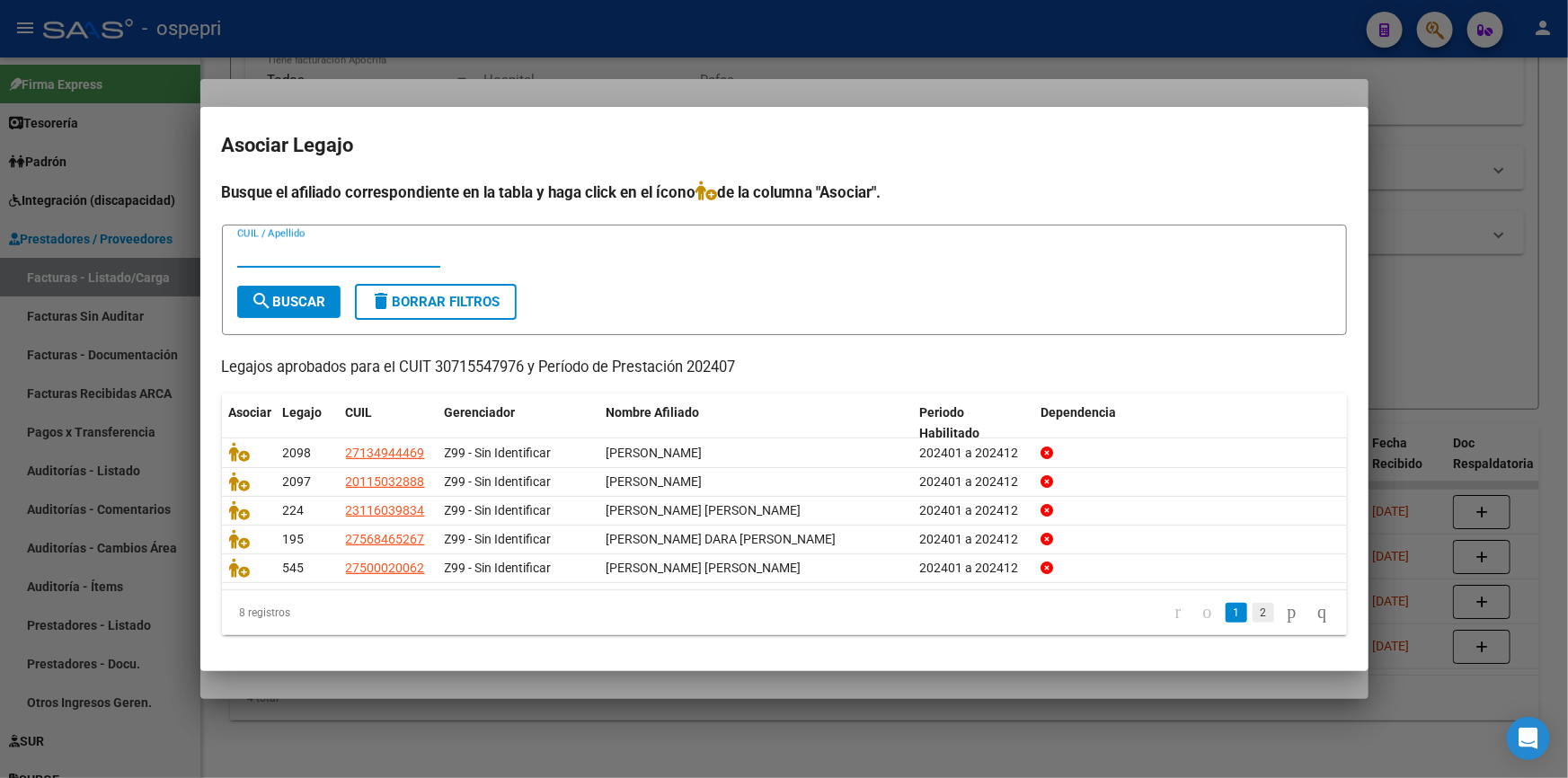
click at [1252, 613] on link "2" at bounding box center [1263, 613] width 21 height 19
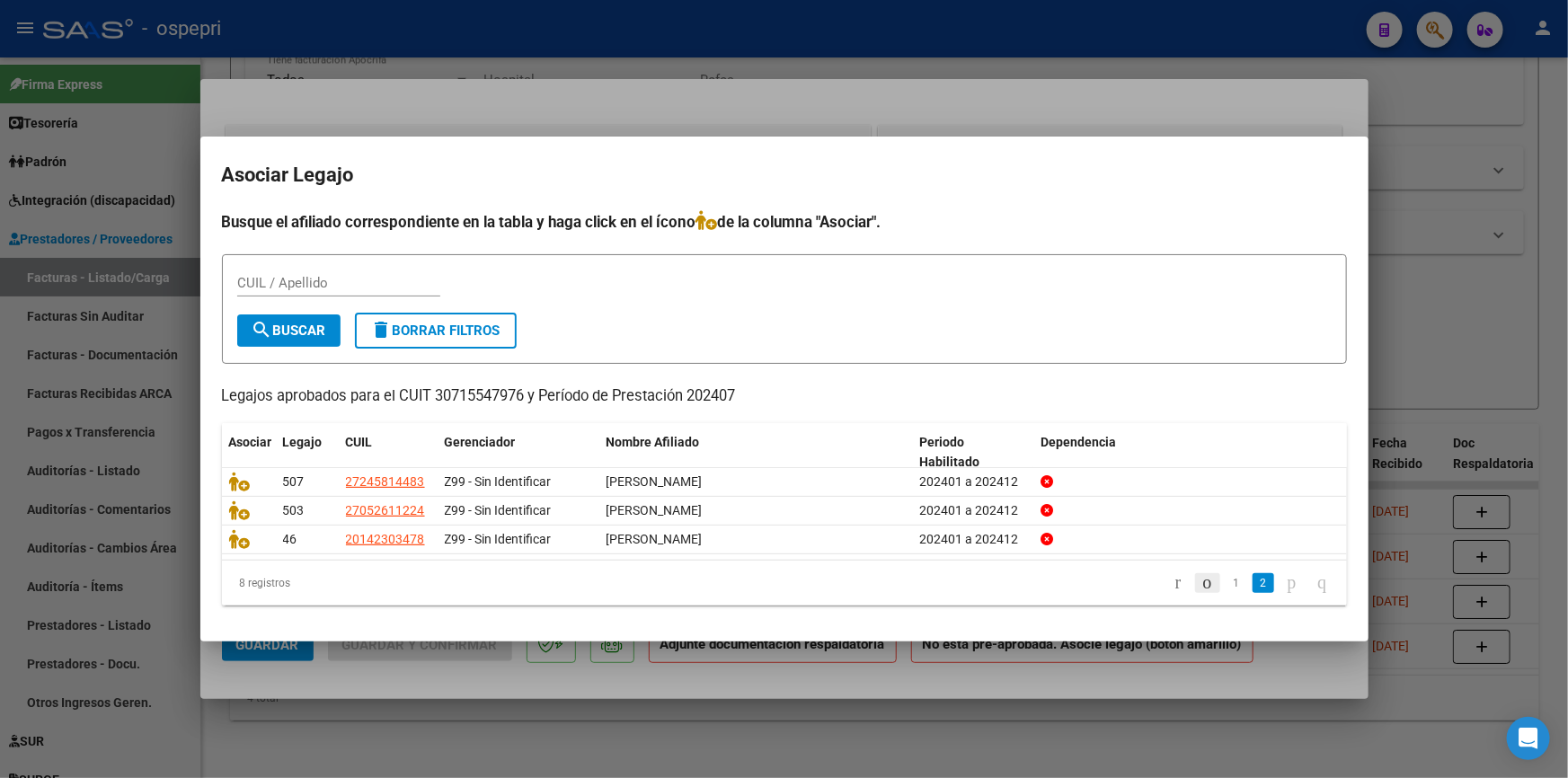
click at [1201, 584] on icon "go to previous page" at bounding box center [1207, 583] width 15 height 21
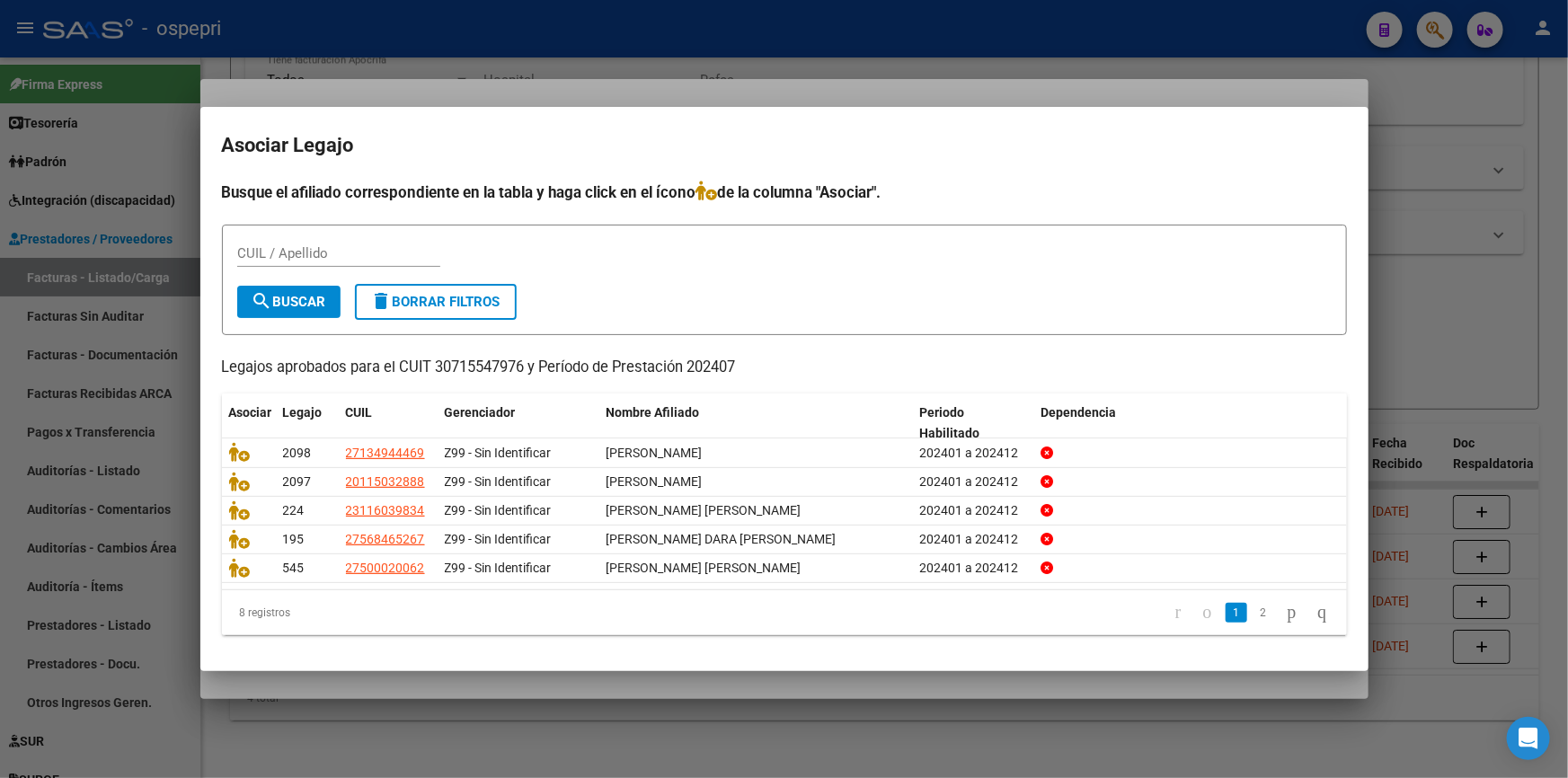
click at [1426, 158] on div at bounding box center [784, 389] width 1568 height 778
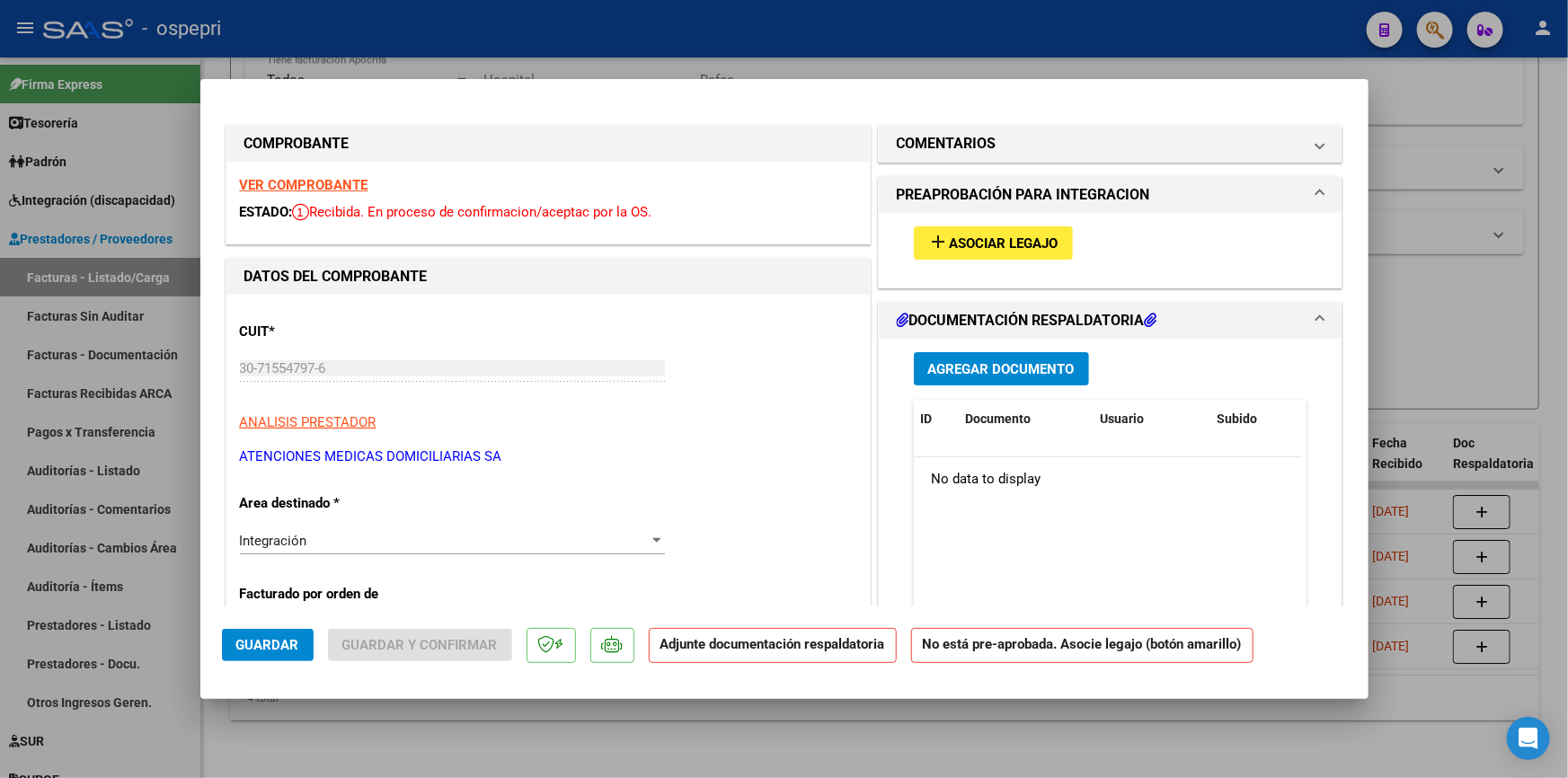
click at [1435, 99] on div at bounding box center [784, 389] width 1568 height 778
type input "$ 0,00"
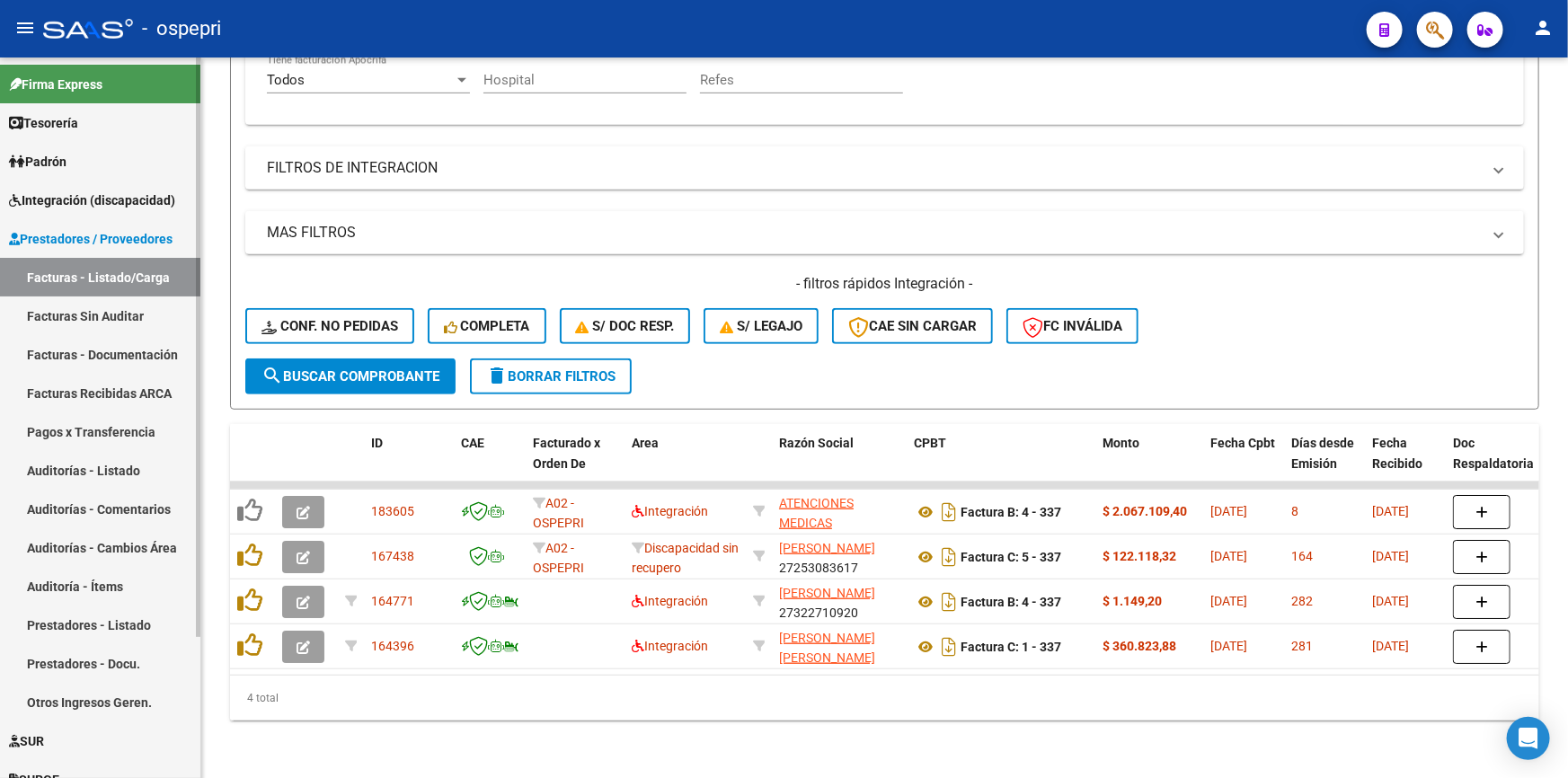
click at [75, 191] on span "Integración (discapacidad)" at bounding box center [91, 200] width 166 height 19
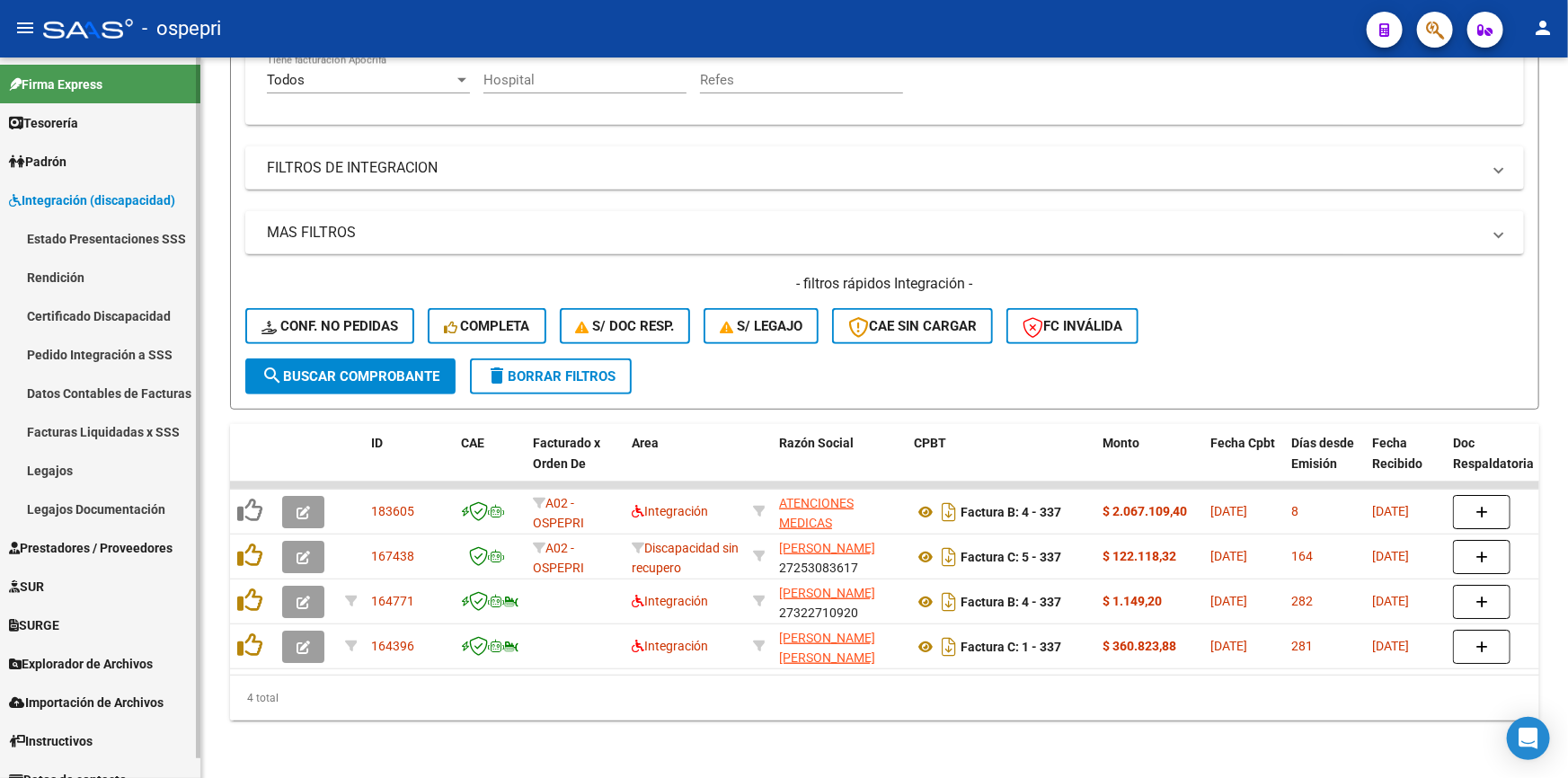
click at [52, 467] on link "Legajos" at bounding box center [100, 471] width 200 height 39
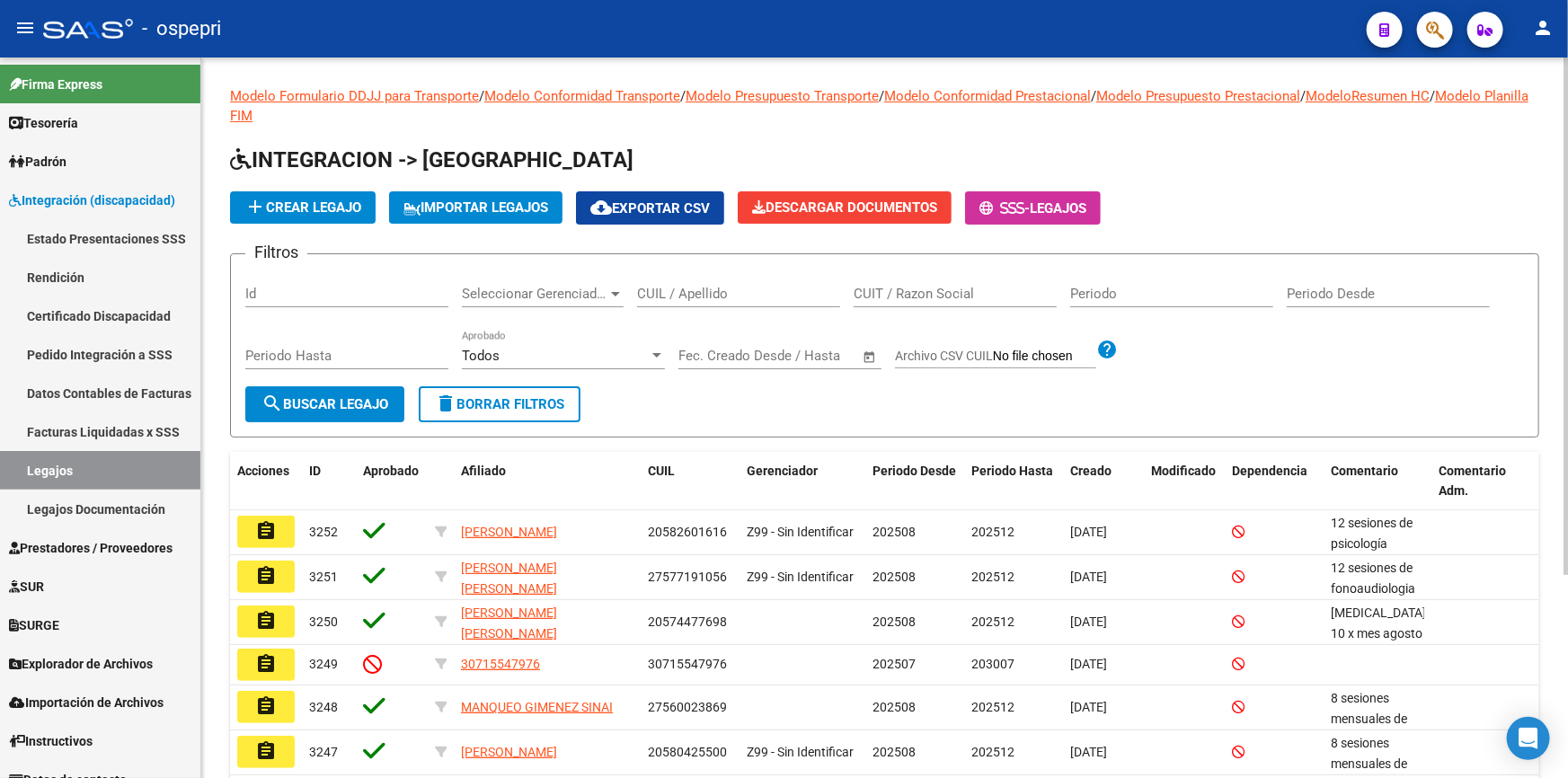
click at [733, 296] on input "CUIL / Apellido" at bounding box center [738, 294] width 203 height 17
type input "rocha"
click at [329, 397] on span "search Buscar Legajo" at bounding box center [325, 405] width 126 height 17
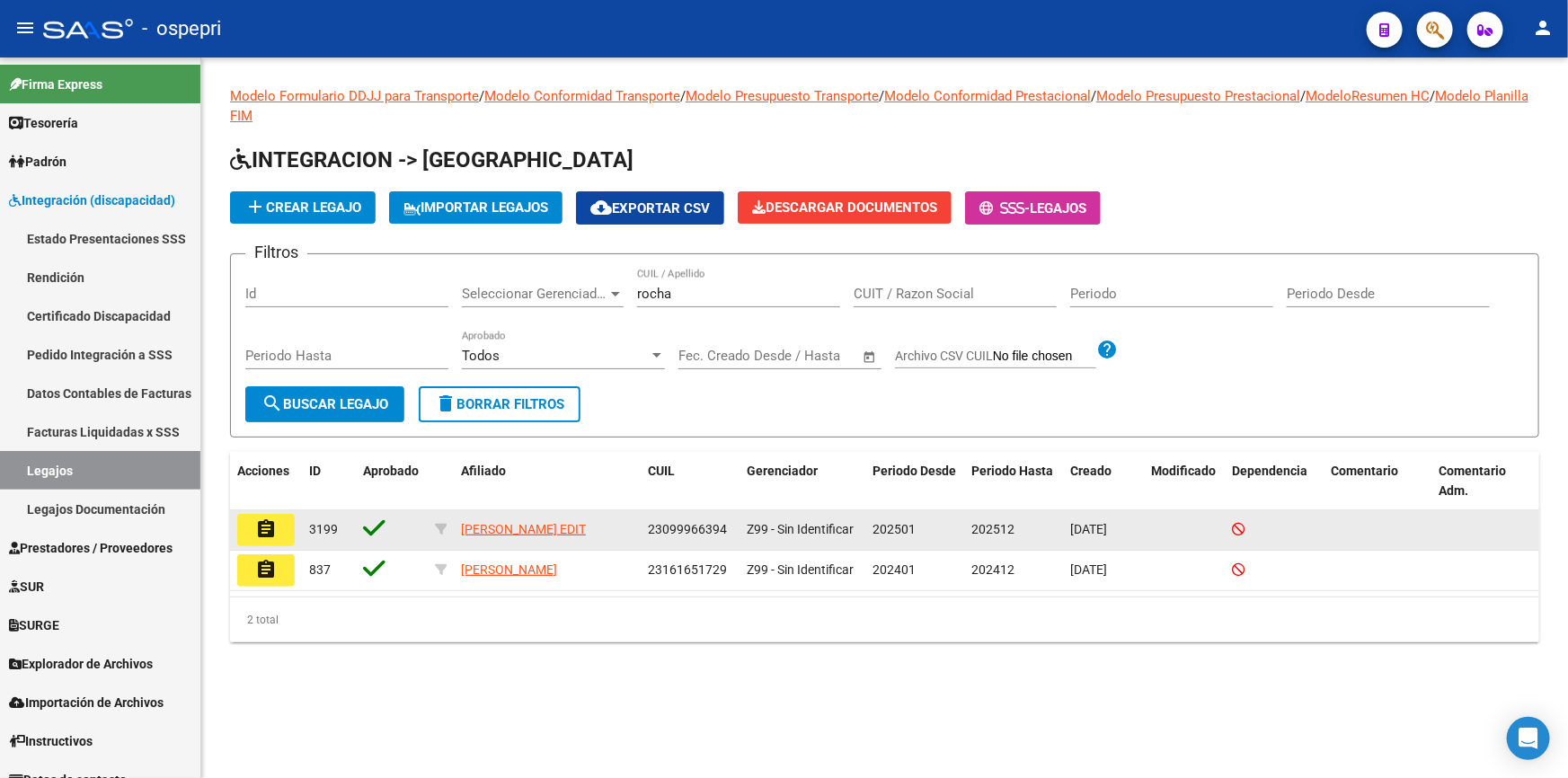
click at [261, 519] on mat-icon "assignment" at bounding box center [266, 529] width 21 height 21
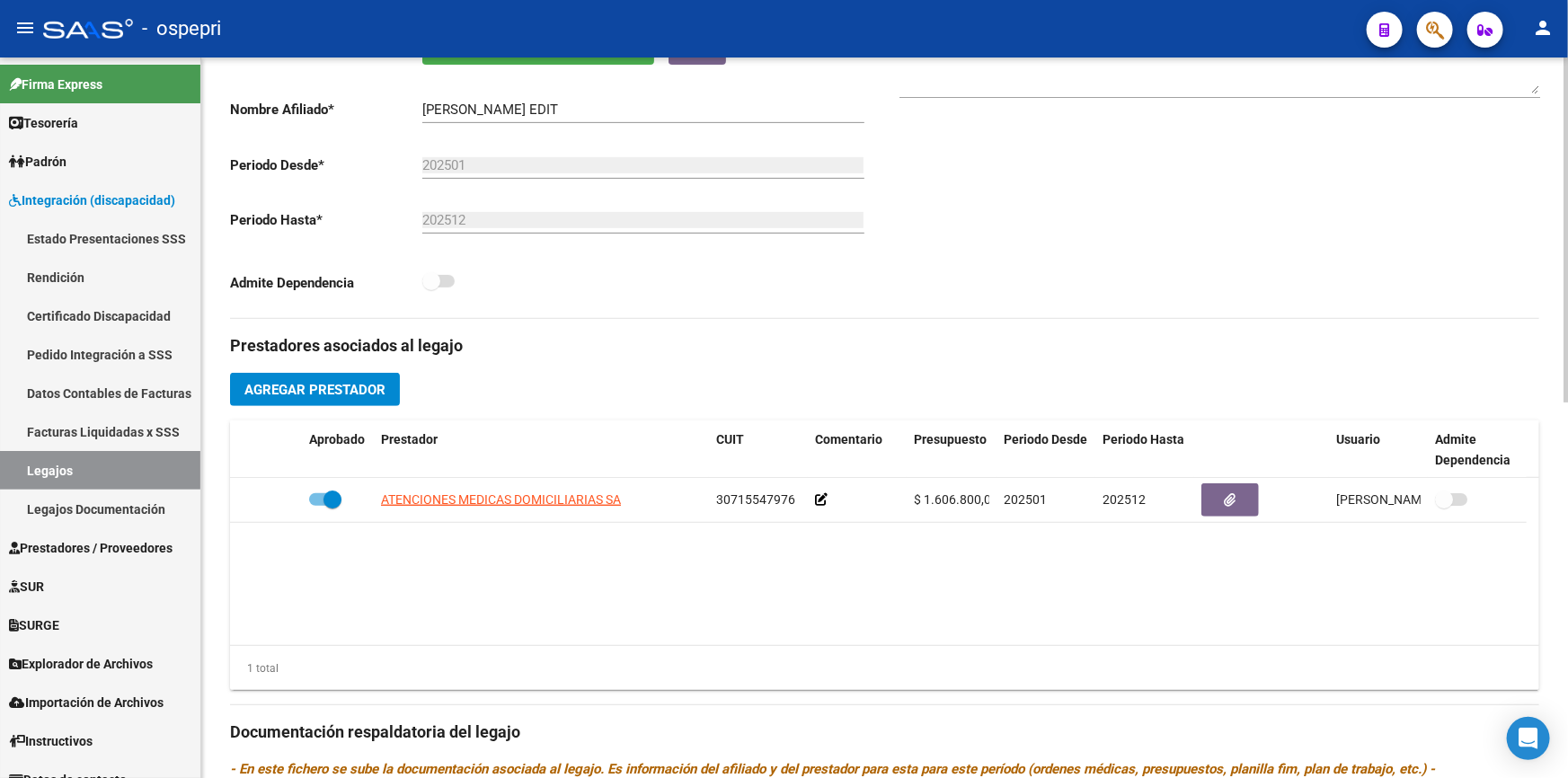
scroll to position [408, 0]
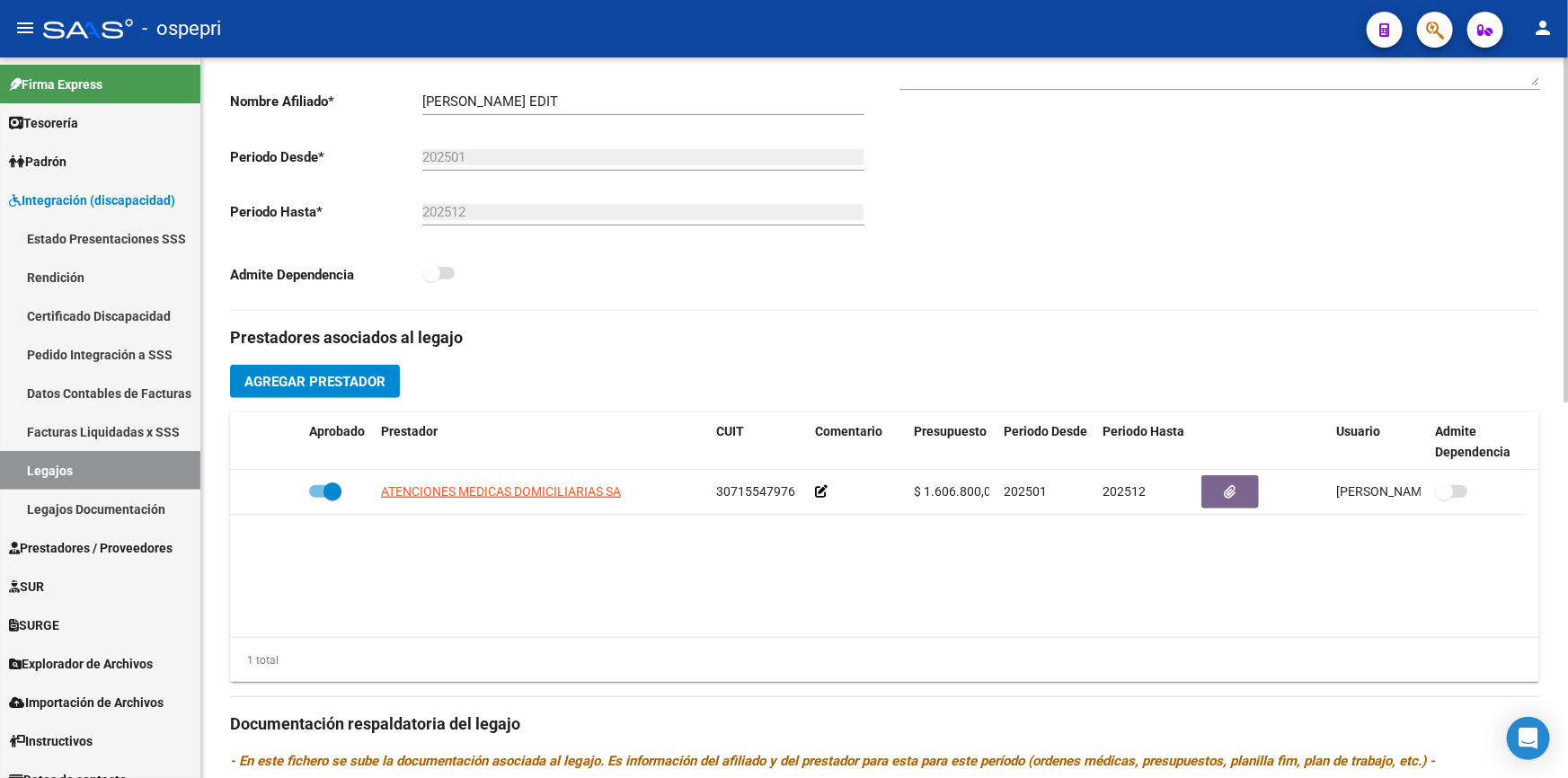
click at [1114, 543] on datatable-body "ATENCIONES MEDICAS DOMICILIARIAS SA 30715547976 $ 1.606.800,00 202501 202512 [P…" at bounding box center [885, 553] width 1309 height 167
click at [336, 367] on button "Agregar Prestador" at bounding box center [315, 381] width 170 height 33
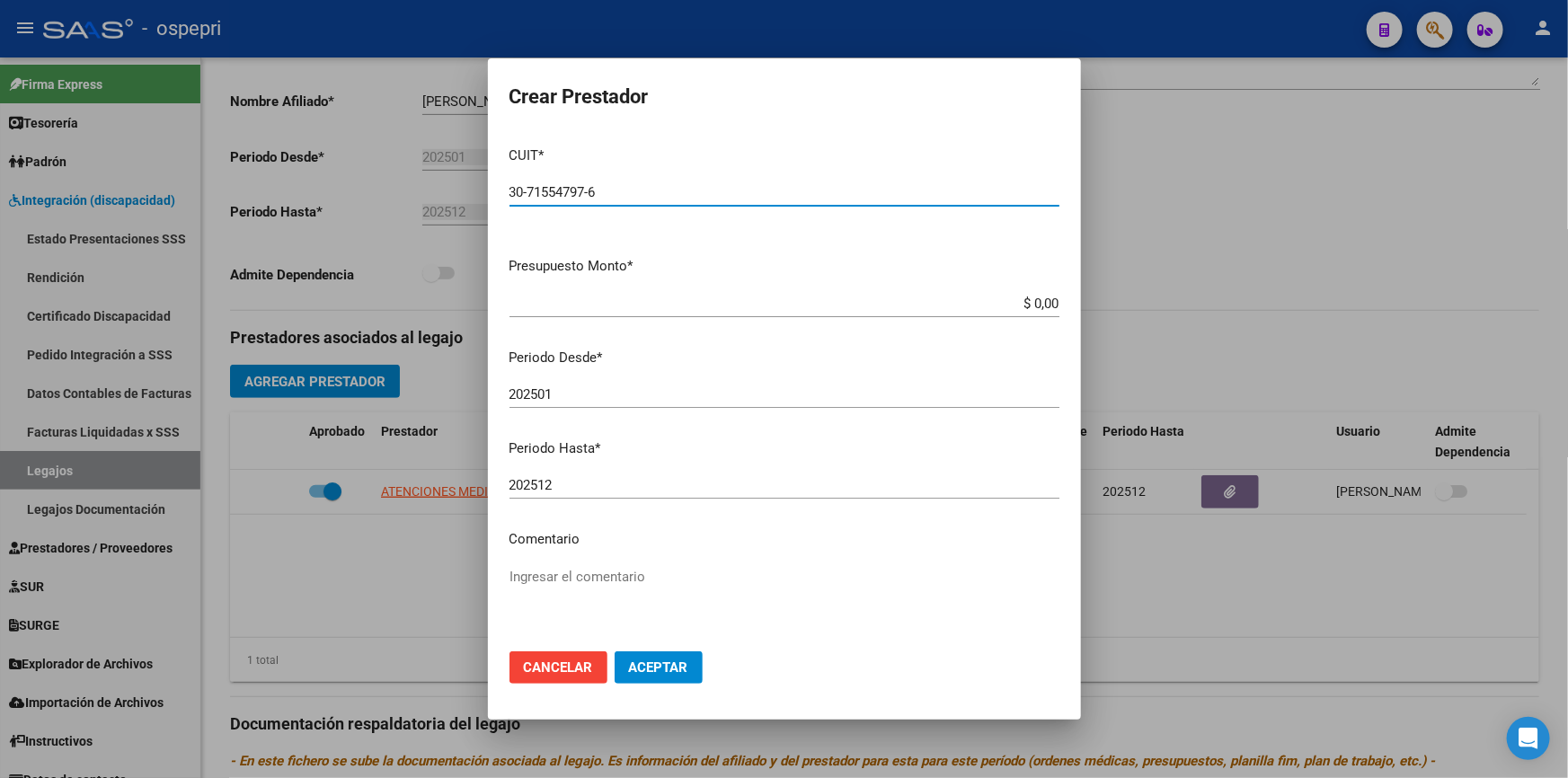
type input "30-71554797-6"
click at [819, 350] on p "Periodo Desde *" at bounding box center [784, 358] width 550 height 20
click at [1049, 302] on app-form-text-field "Presupuesto Monto * $ 0,00 Ingresar el monto" at bounding box center [791, 283] width 564 height 55
click at [1044, 299] on input "$ 0,00" at bounding box center [784, 303] width 550 height 17
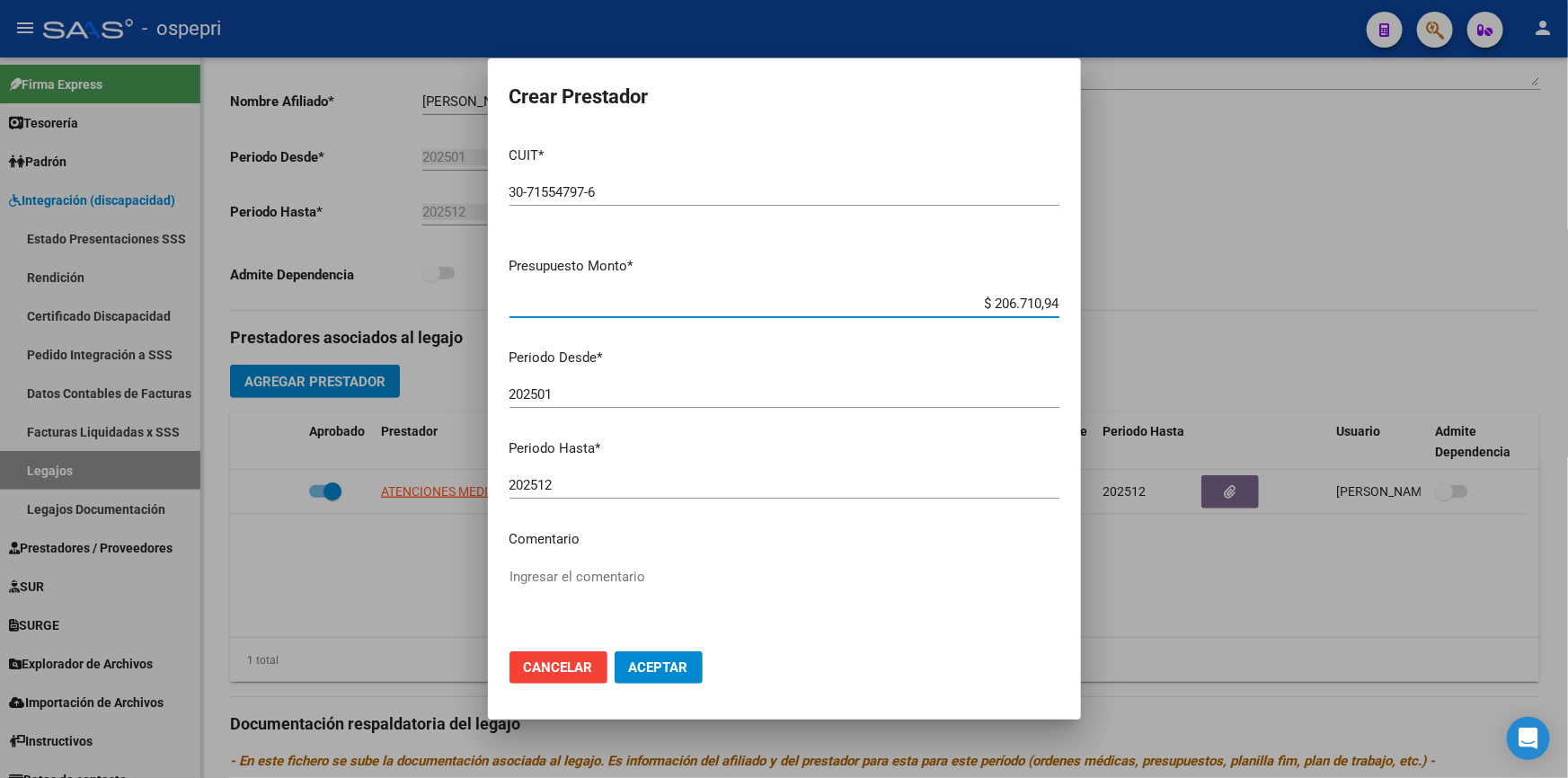
type input "$ 2.067.109,40"
click at [1033, 375] on mat-dialog-content "CUIT * 30-71554797-6 Ingresar CUIT ARCA Padrón Presupuesto Monto * $ 2.067.109,…" at bounding box center [784, 385] width 593 height 506
click at [593, 396] on input "202501" at bounding box center [784, 394] width 550 height 17
click at [648, 540] on p "Comentario" at bounding box center [784, 539] width 550 height 20
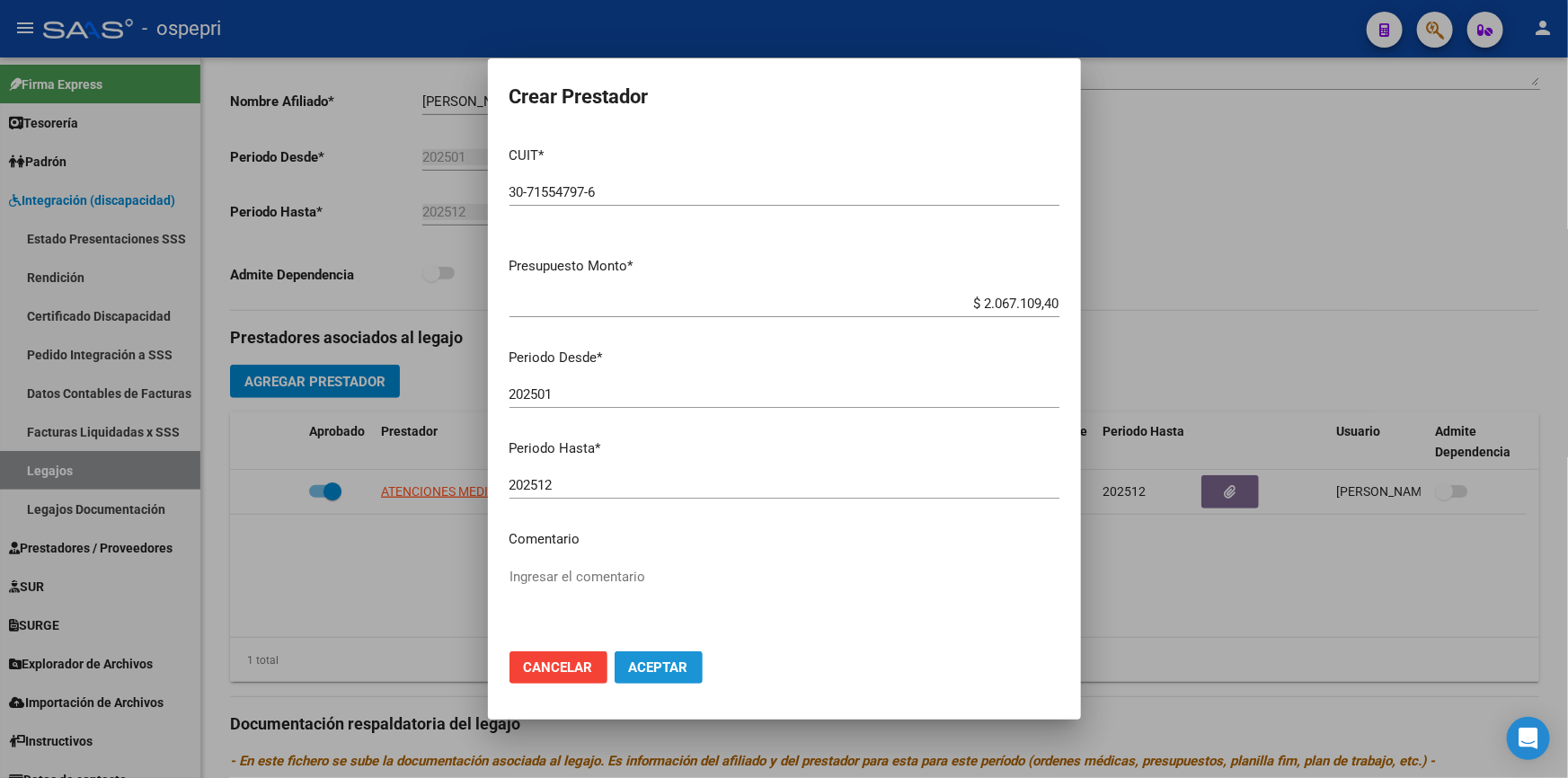
click at [665, 666] on span "Aceptar" at bounding box center [658, 667] width 59 height 17
click at [641, 673] on span "Aceptar" at bounding box center [658, 667] width 59 height 17
click at [559, 665] on span "Cancelar" at bounding box center [558, 667] width 69 height 17
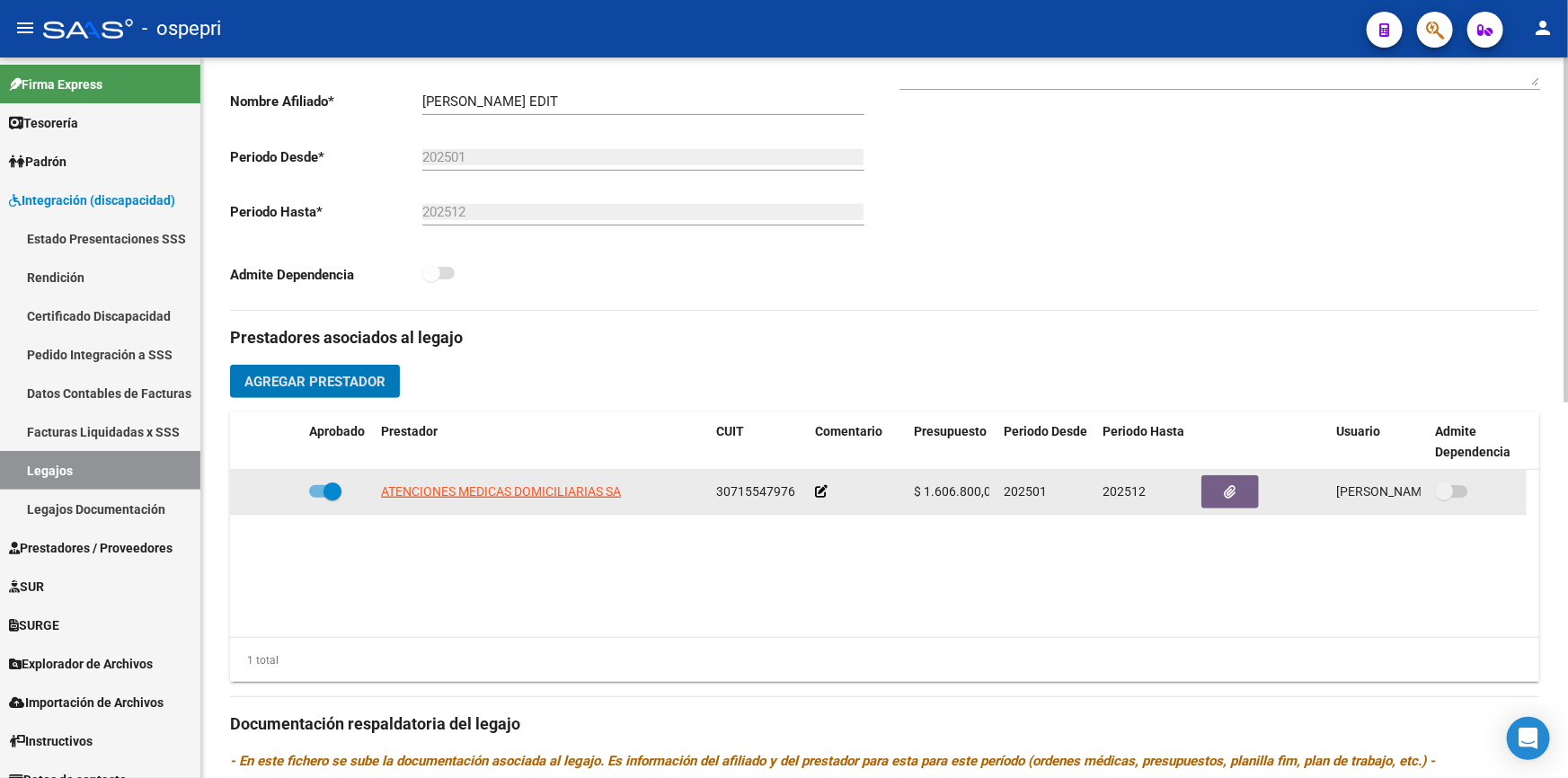
click at [1465, 487] on span at bounding box center [1450, 491] width 32 height 13
click at [1450, 487] on span at bounding box center [1444, 491] width 17 height 18
click at [1443, 485] on span at bounding box center [1444, 491] width 17 height 18
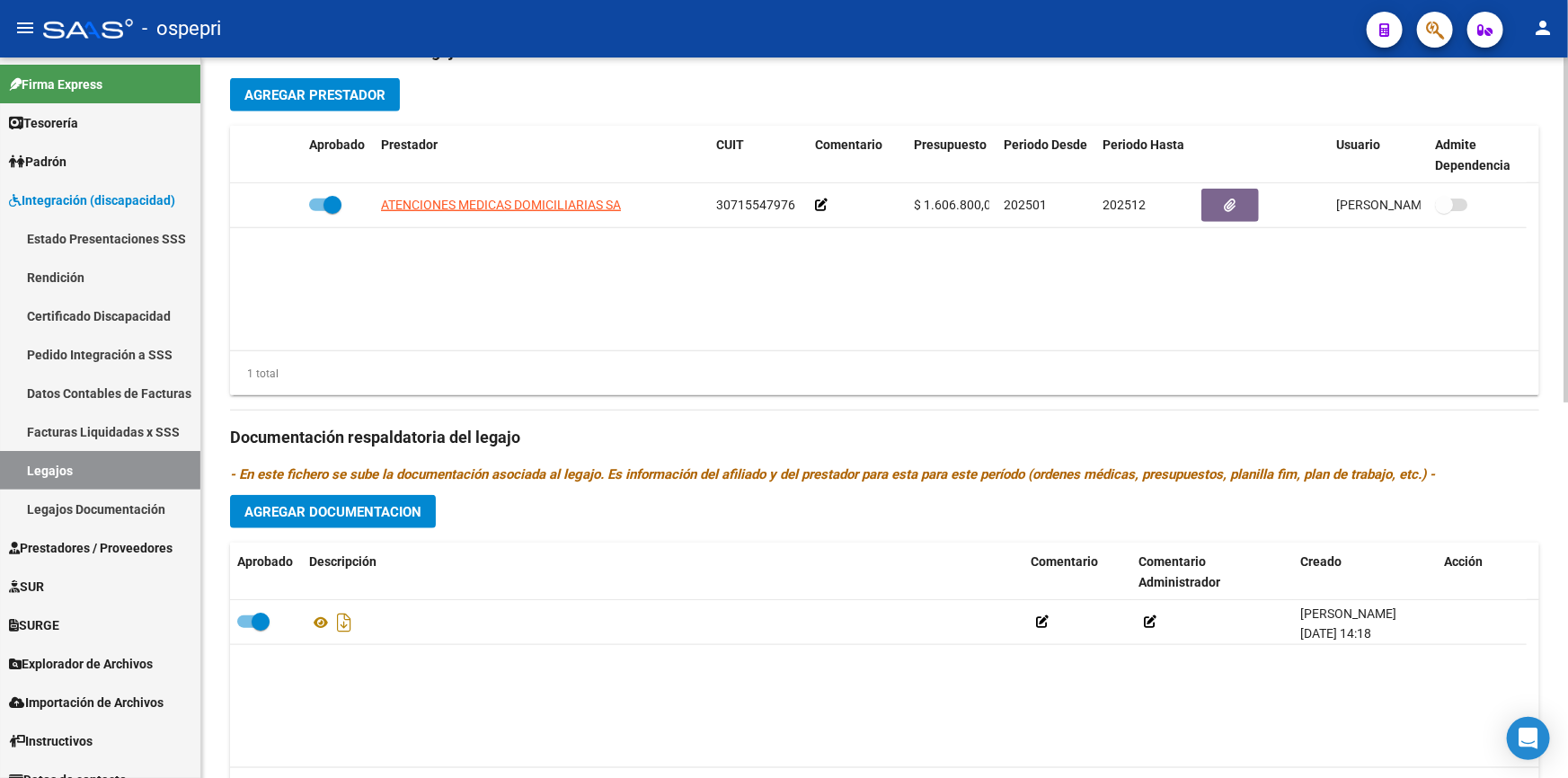
scroll to position [735, 0]
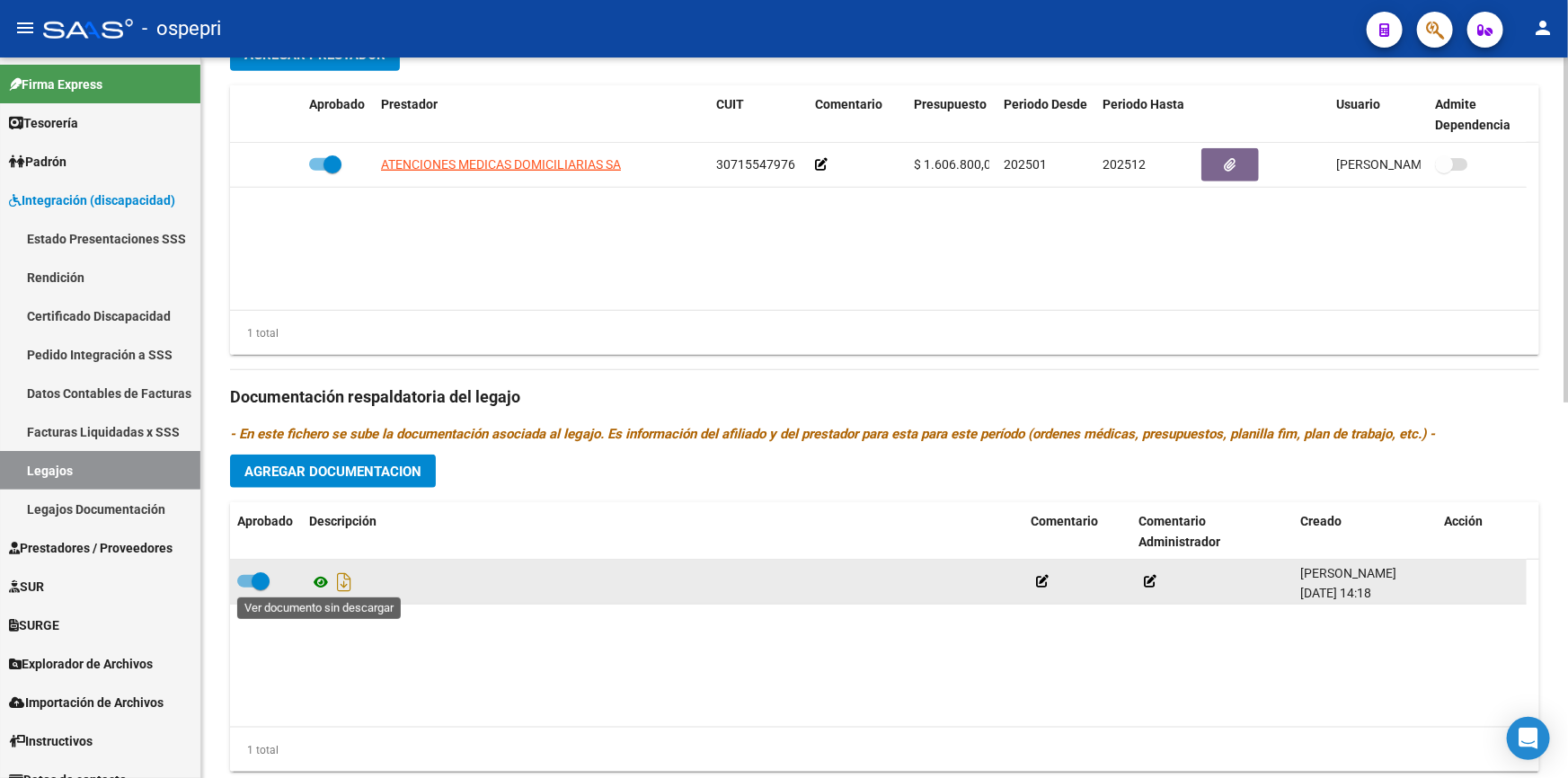
click at [319, 579] on icon at bounding box center [321, 583] width 23 height 21
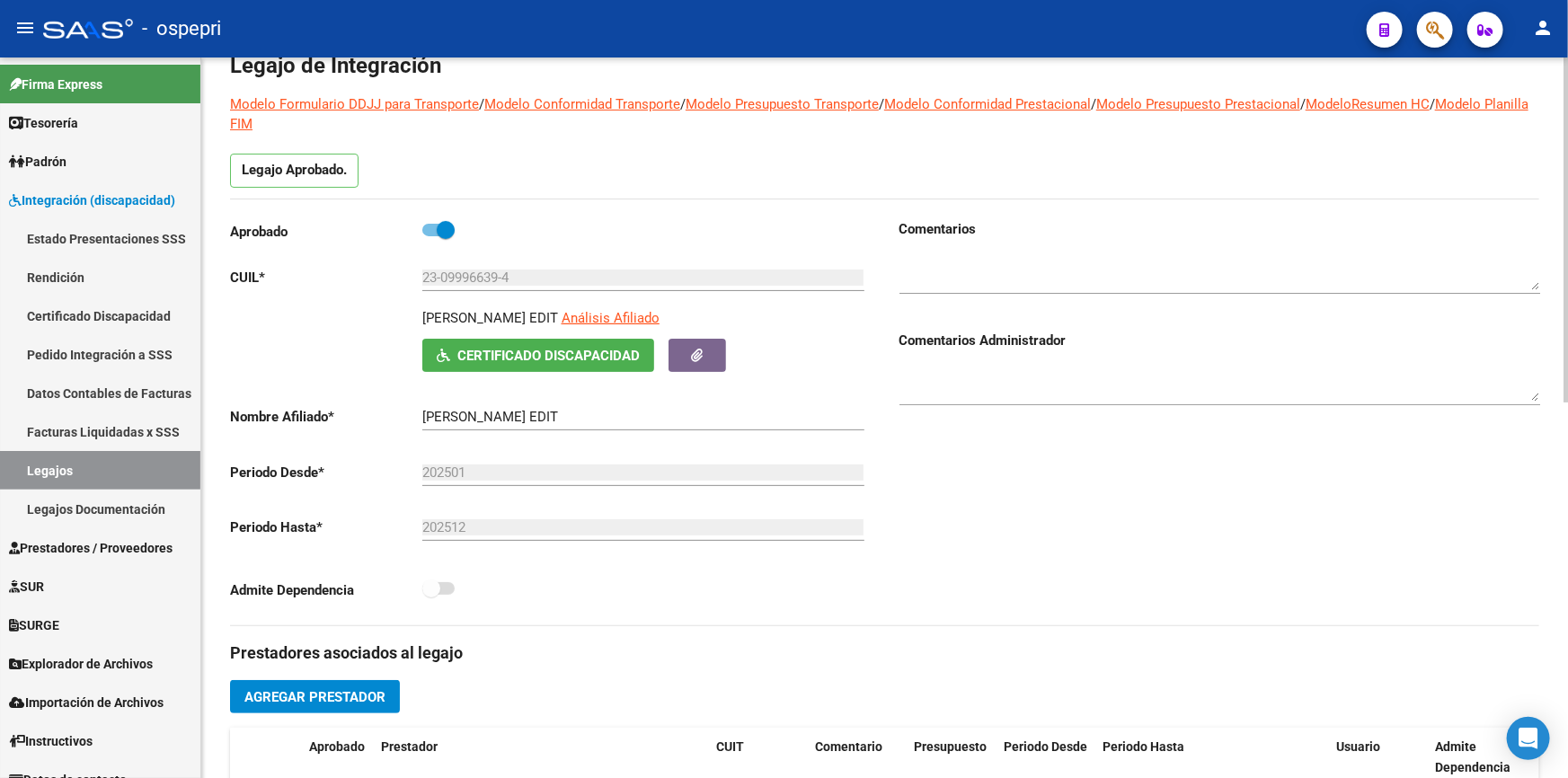
scroll to position [81, 0]
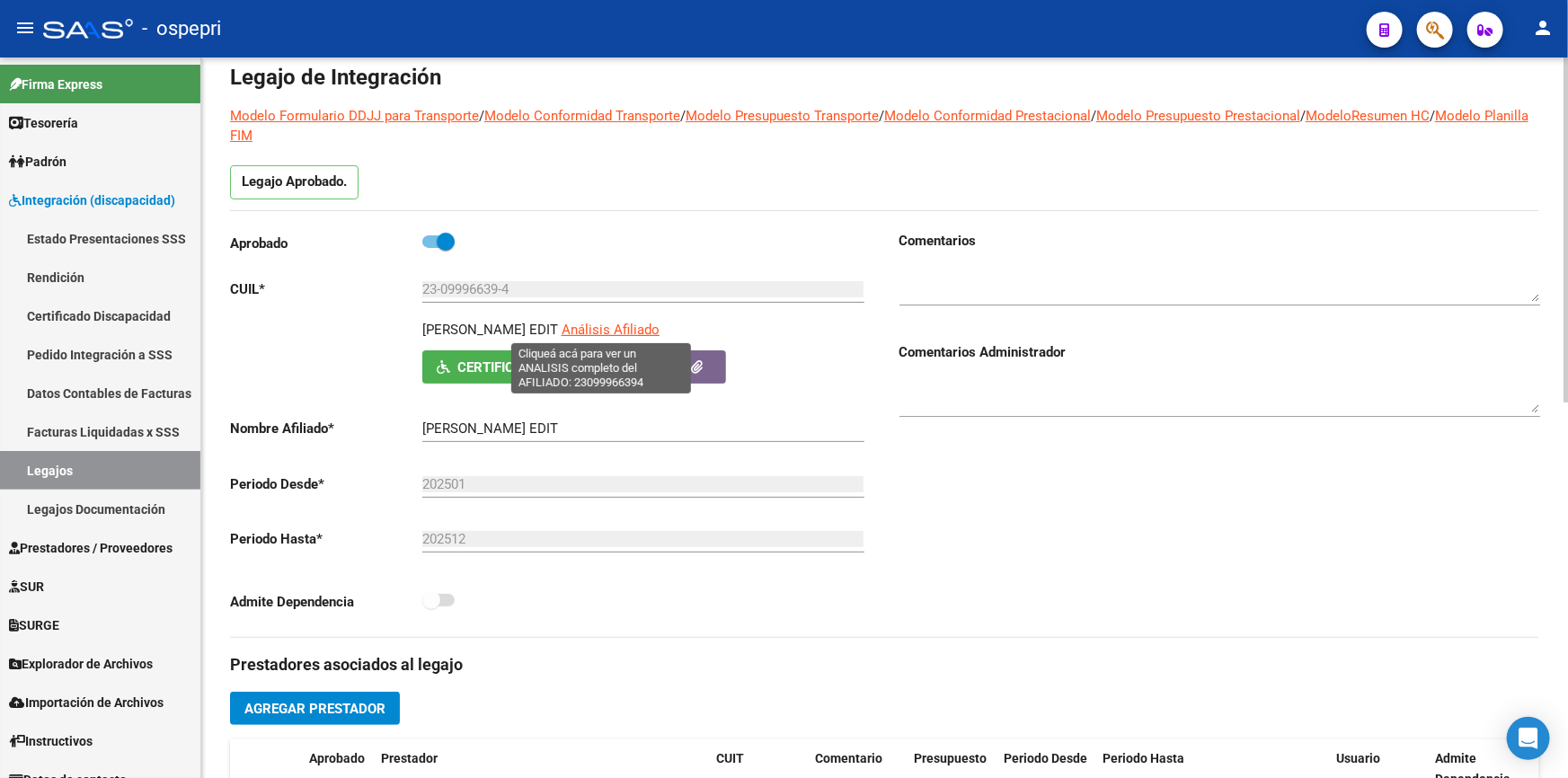
click at [602, 324] on span "Análisis Afiliado" at bounding box center [610, 330] width 98 height 17
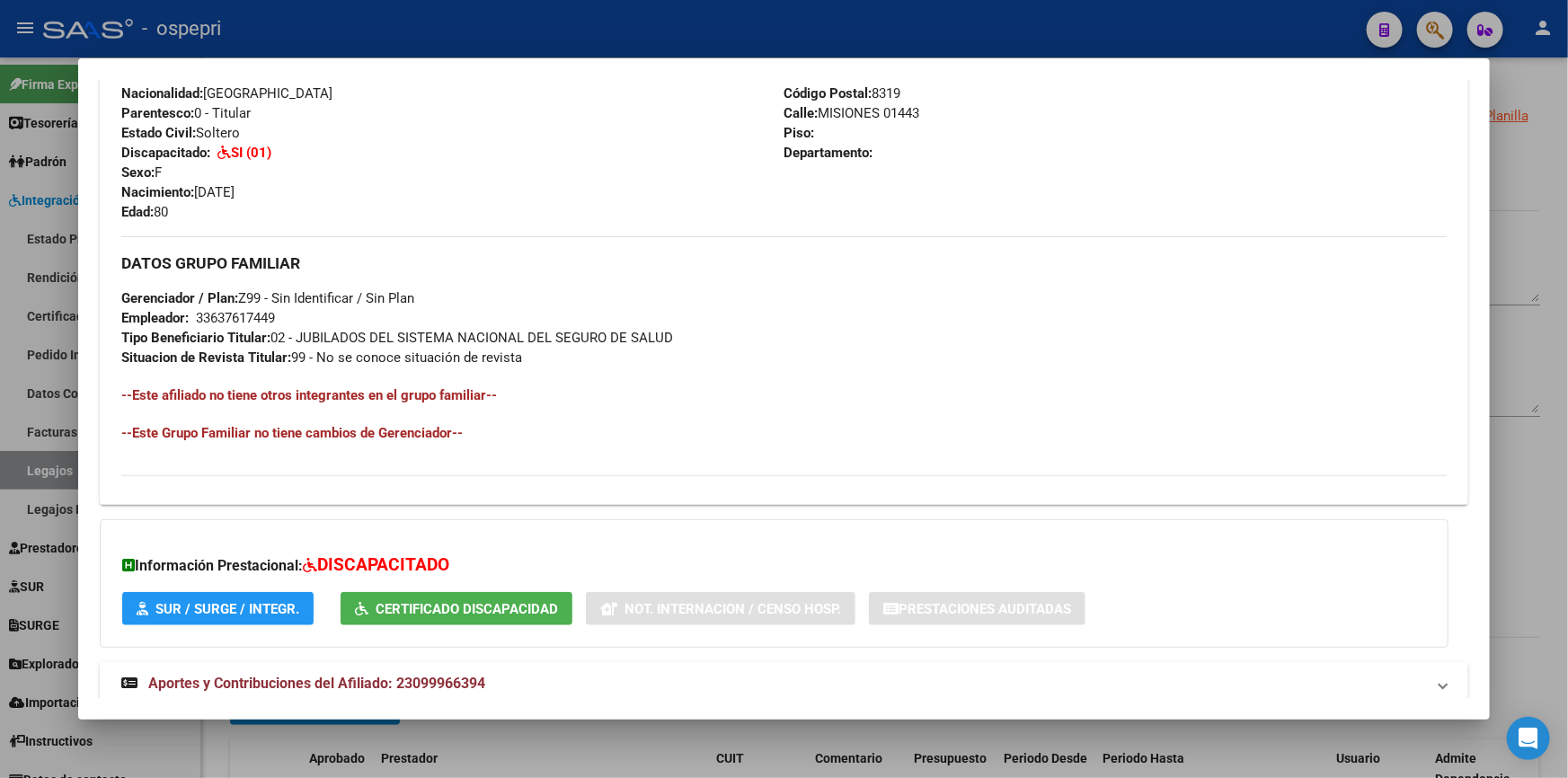
scroll to position [750, 0]
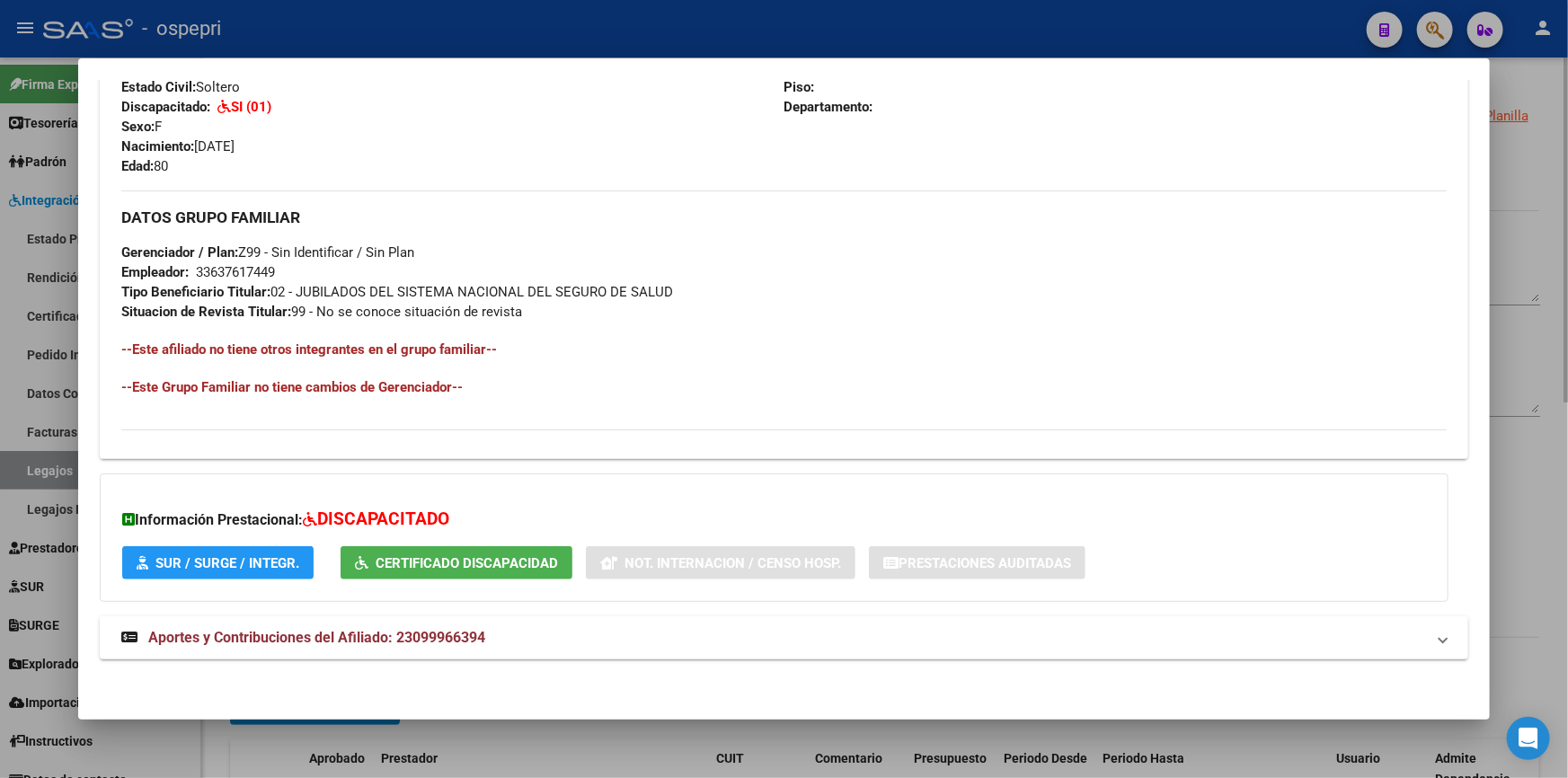
click at [1532, 160] on div at bounding box center [784, 389] width 1568 height 778
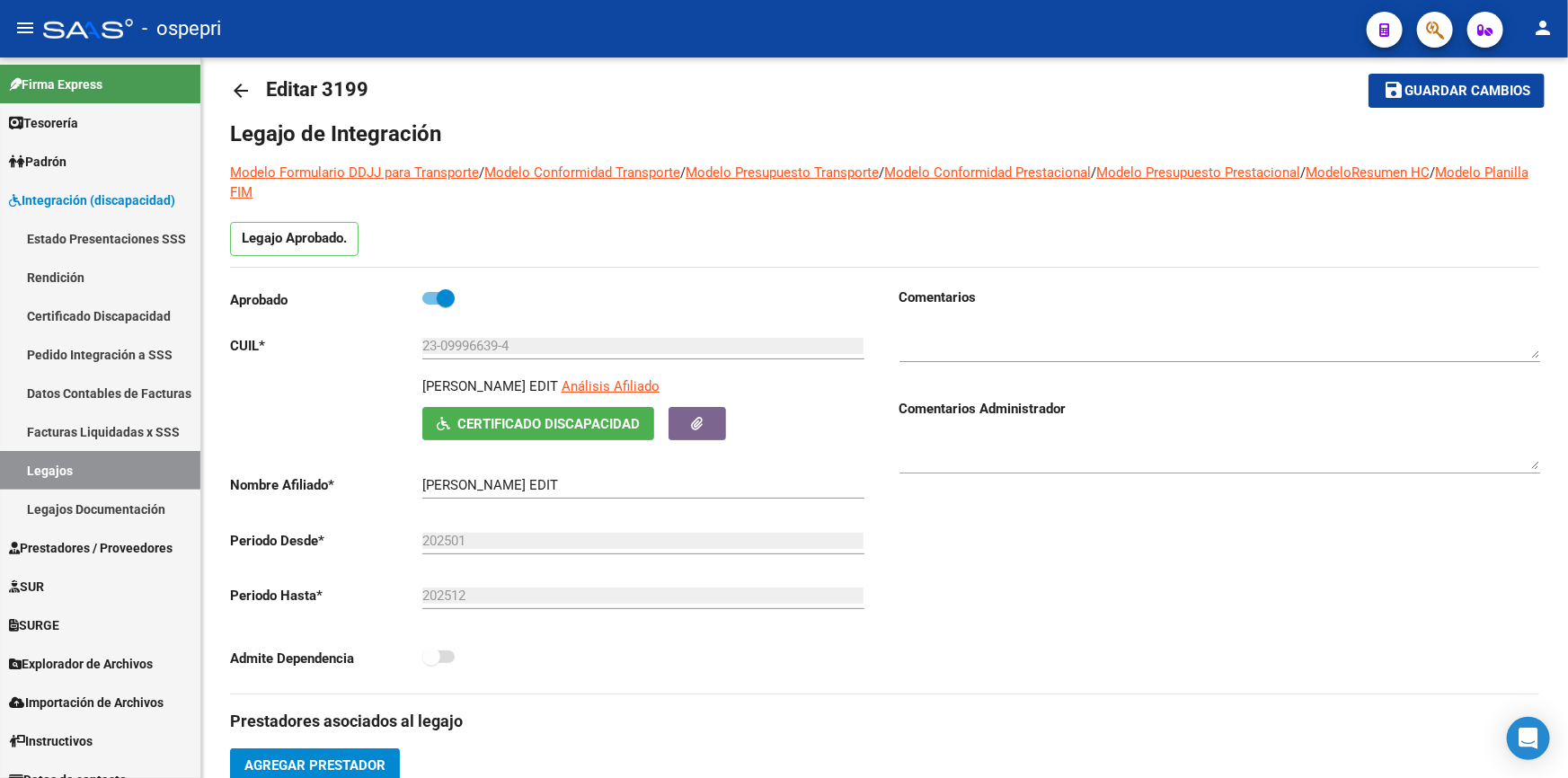
scroll to position [0, 0]
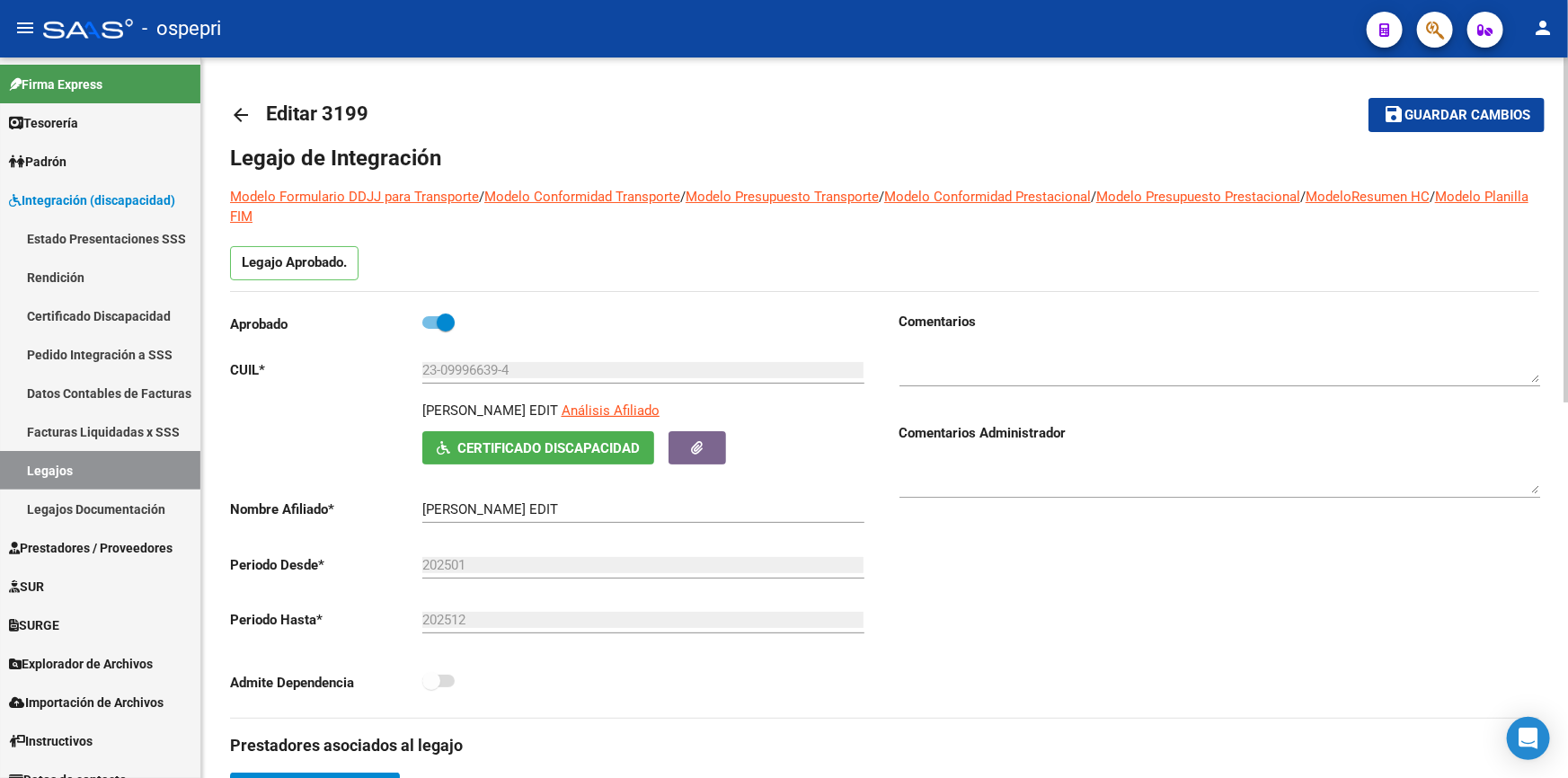
click at [240, 108] on mat-icon "arrow_back" at bounding box center [241, 115] width 21 height 21
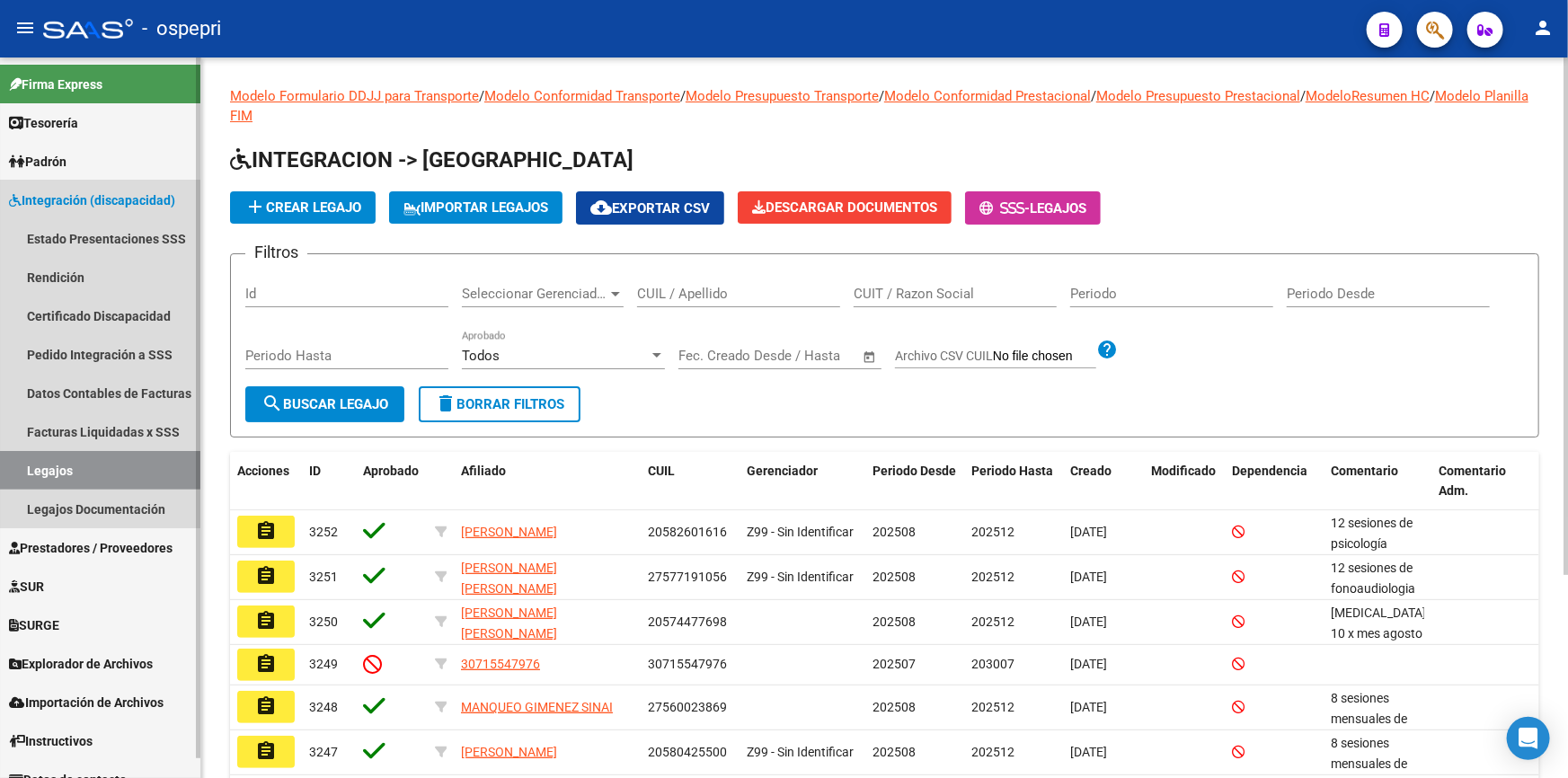
click at [89, 195] on span "Integración (discapacidad)" at bounding box center [91, 200] width 166 height 19
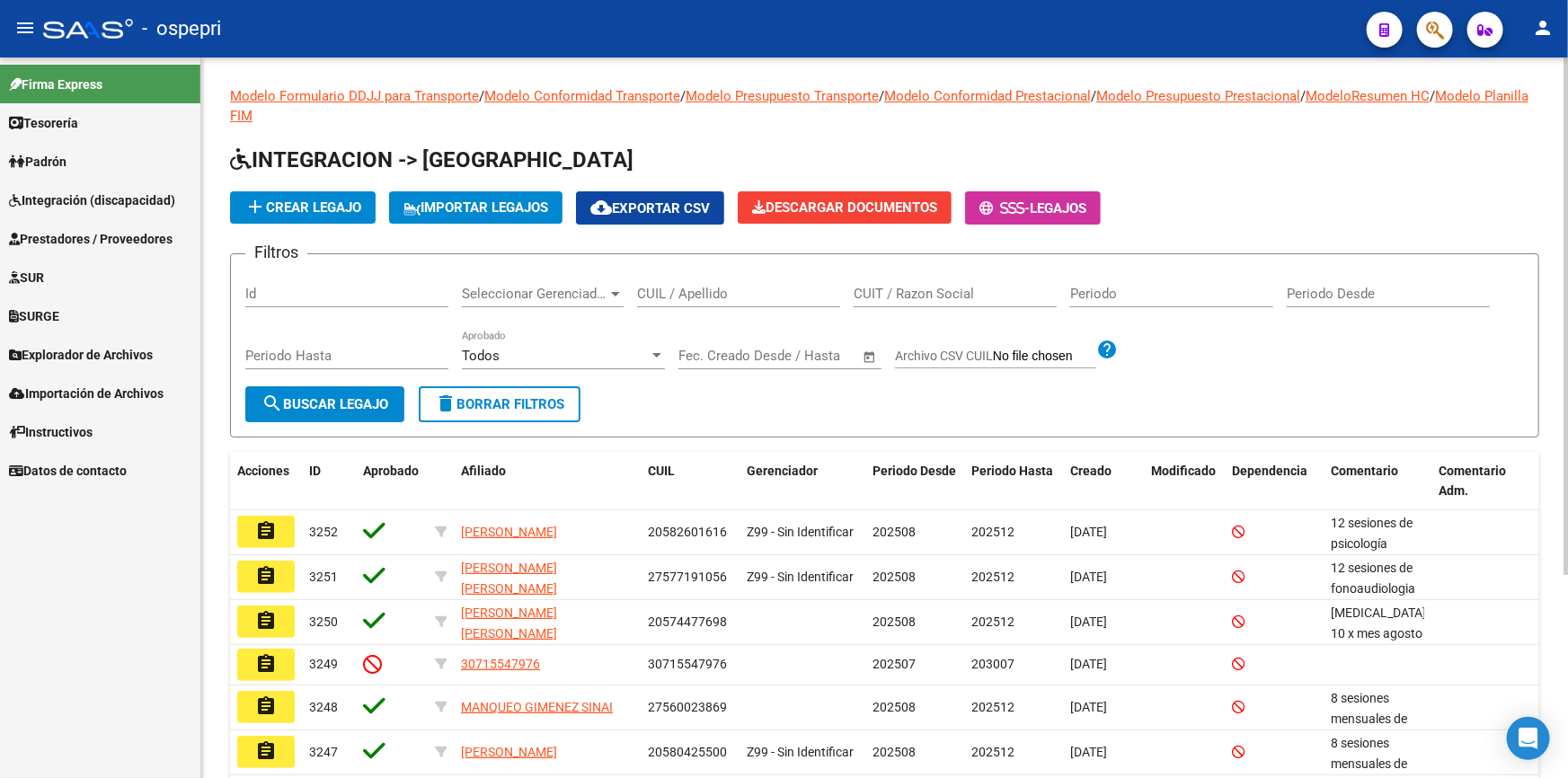
click at [77, 230] on span "Prestadores / Proveedores" at bounding box center [90, 239] width 163 height 19
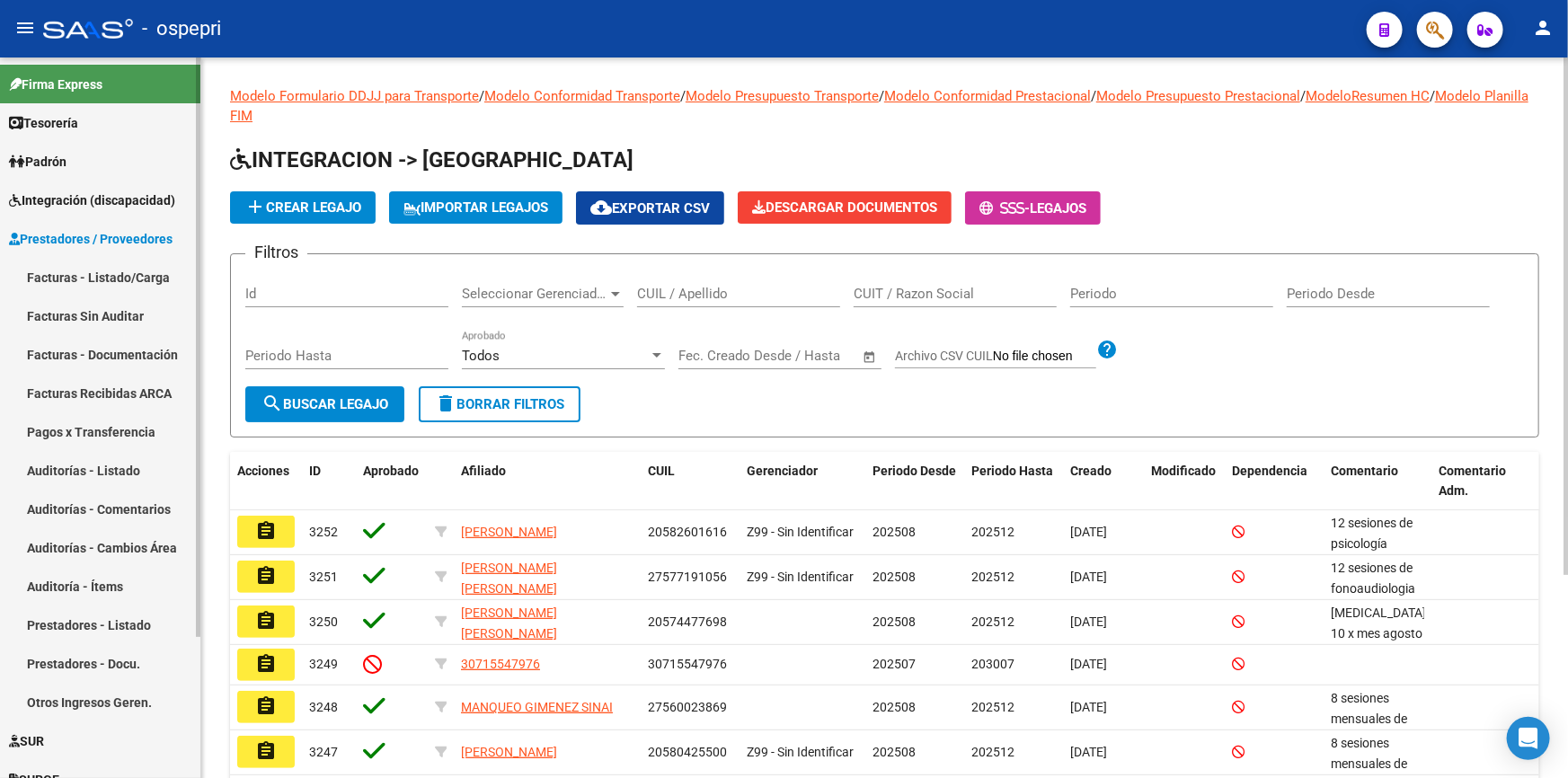
click at [56, 267] on link "Facturas - Listado/Carga" at bounding box center [100, 277] width 200 height 39
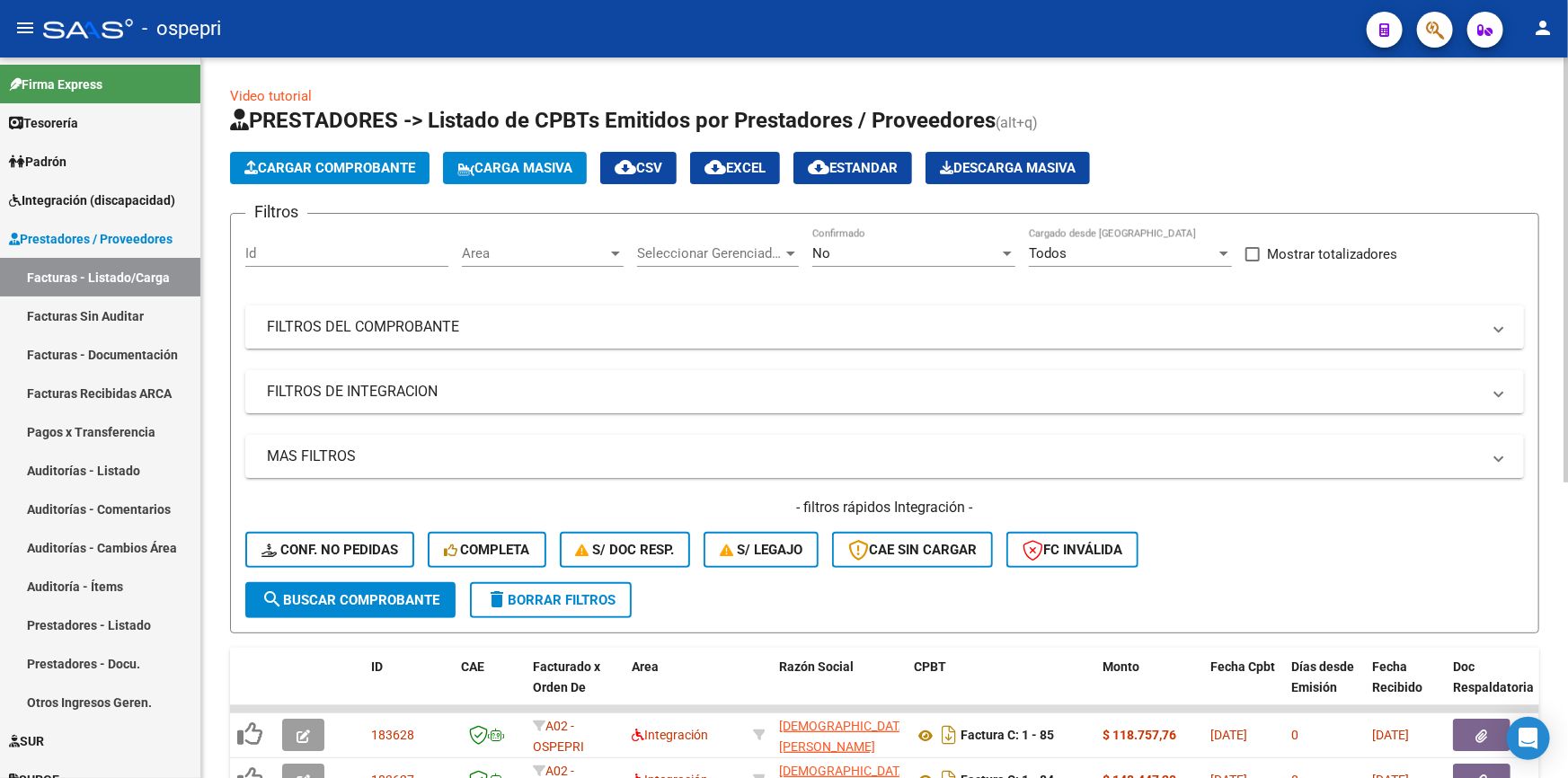
click at [343, 325] on mat-panel-title "FILTROS DEL COMPROBANTE" at bounding box center [874, 327] width 1214 height 19
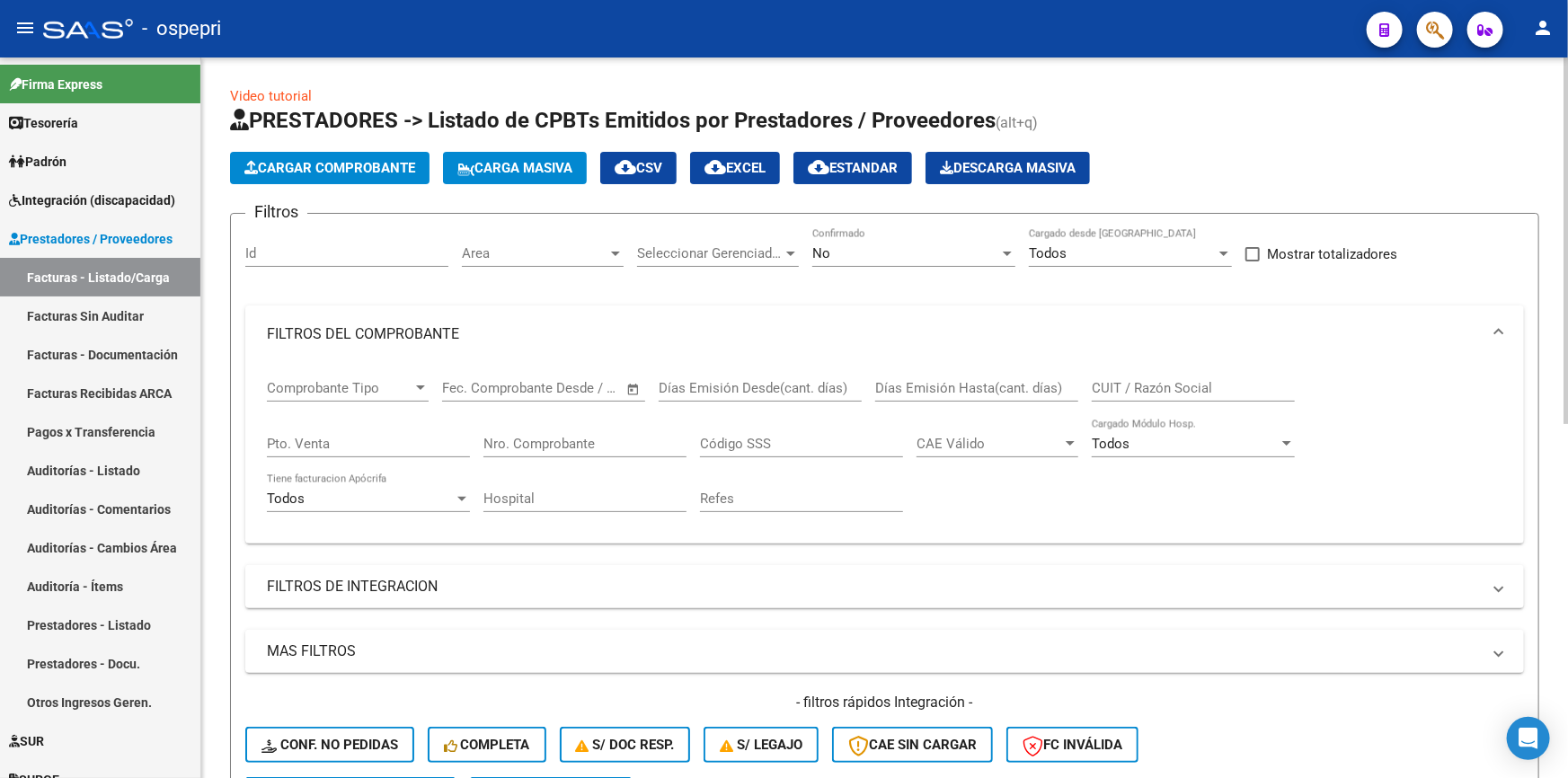
click at [560, 443] on input "Nro. Comprobante" at bounding box center [584, 443] width 203 height 17
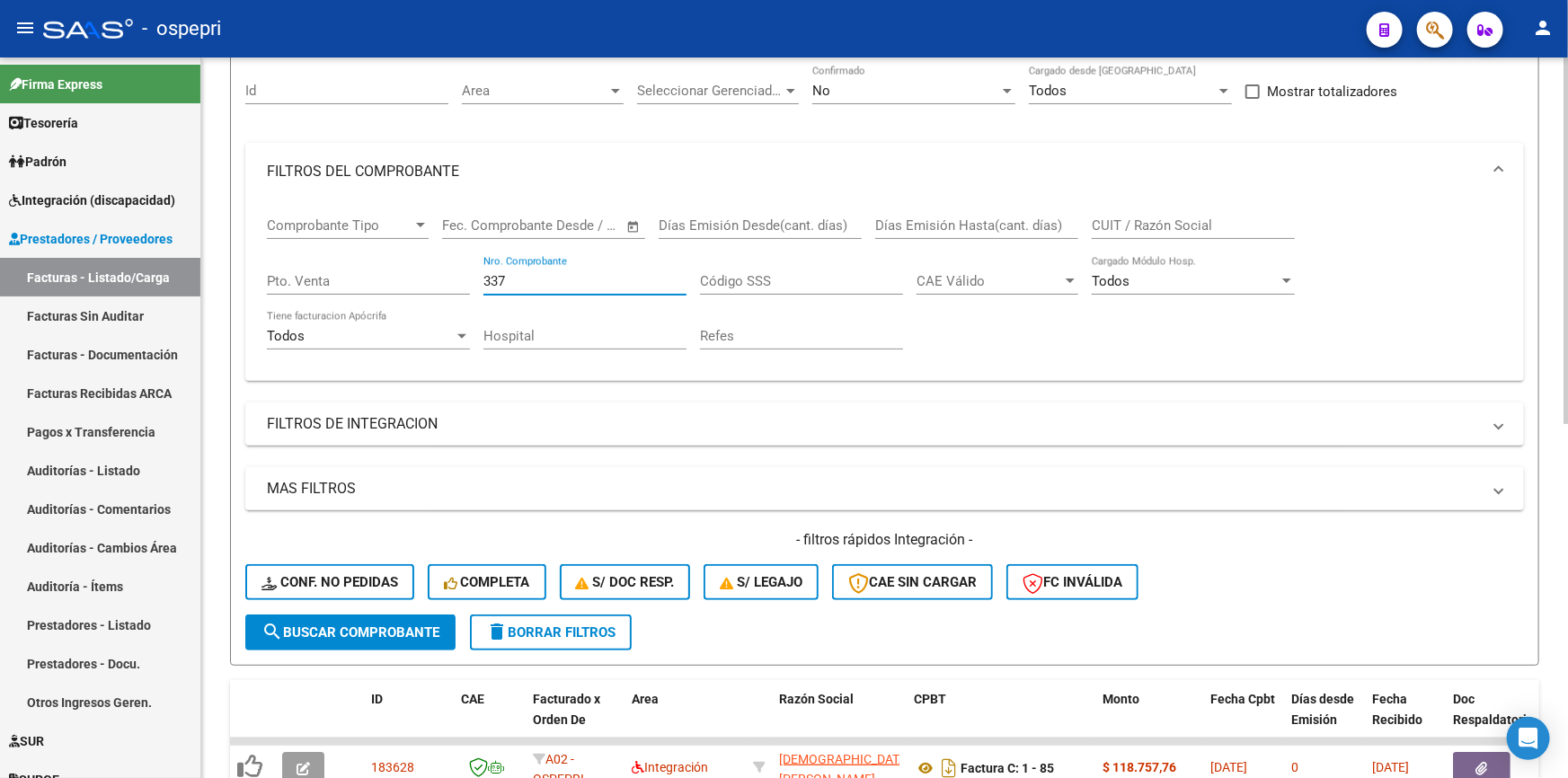
type input "337"
click at [315, 624] on span "search Buscar Comprobante" at bounding box center [350, 632] width 178 height 17
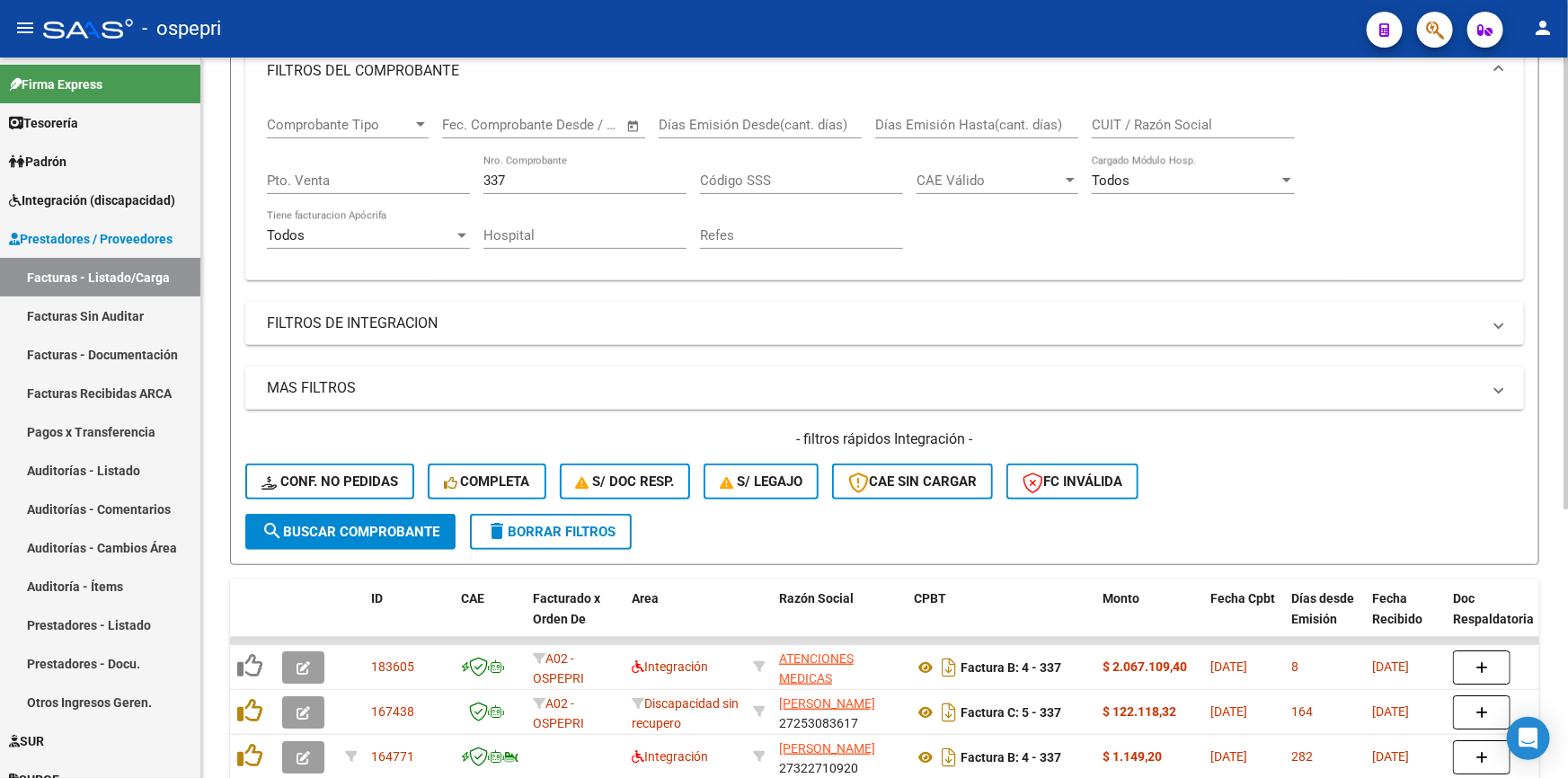
scroll to position [408, 0]
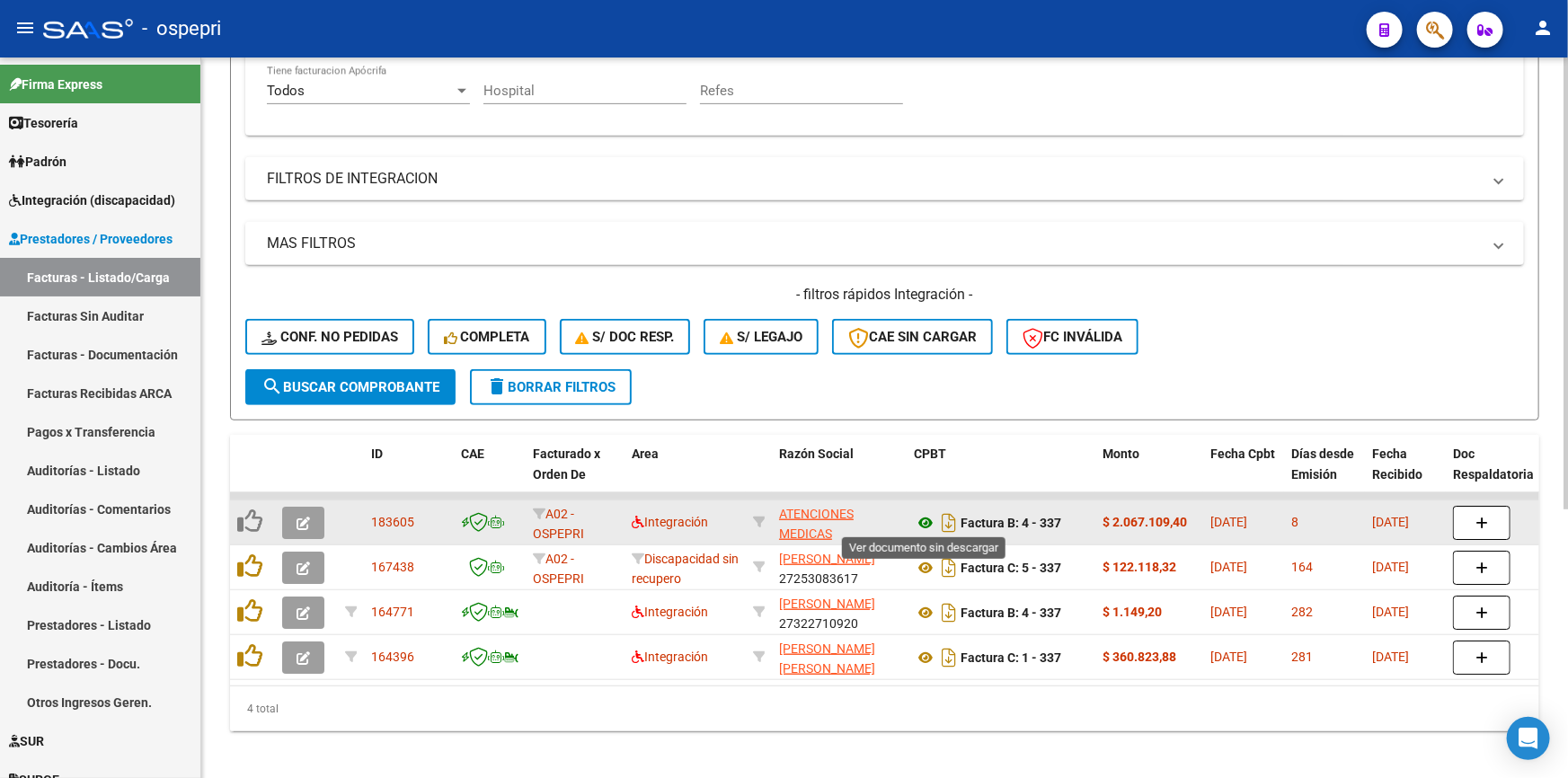
click at [926, 515] on icon at bounding box center [925, 523] width 23 height 21
click at [1484, 516] on icon "button" at bounding box center [1481, 523] width 13 height 14
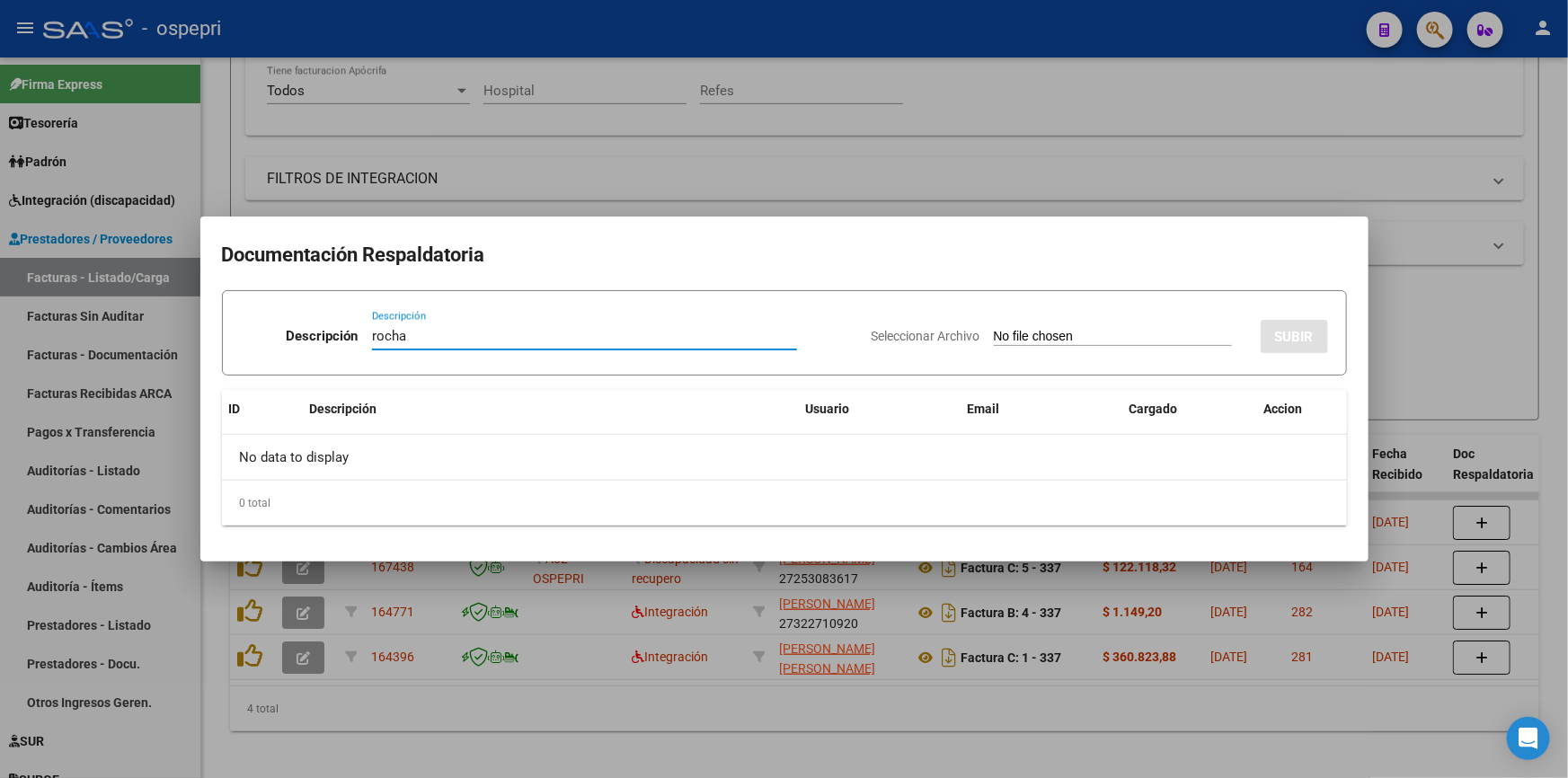
type input "rocha"
click at [1041, 337] on input "Seleccionar Archivo" at bounding box center [1112, 337] width 238 height 18
type input "C:\fakepath\DOC RESP [PERSON_NAME][DATE].pdf"
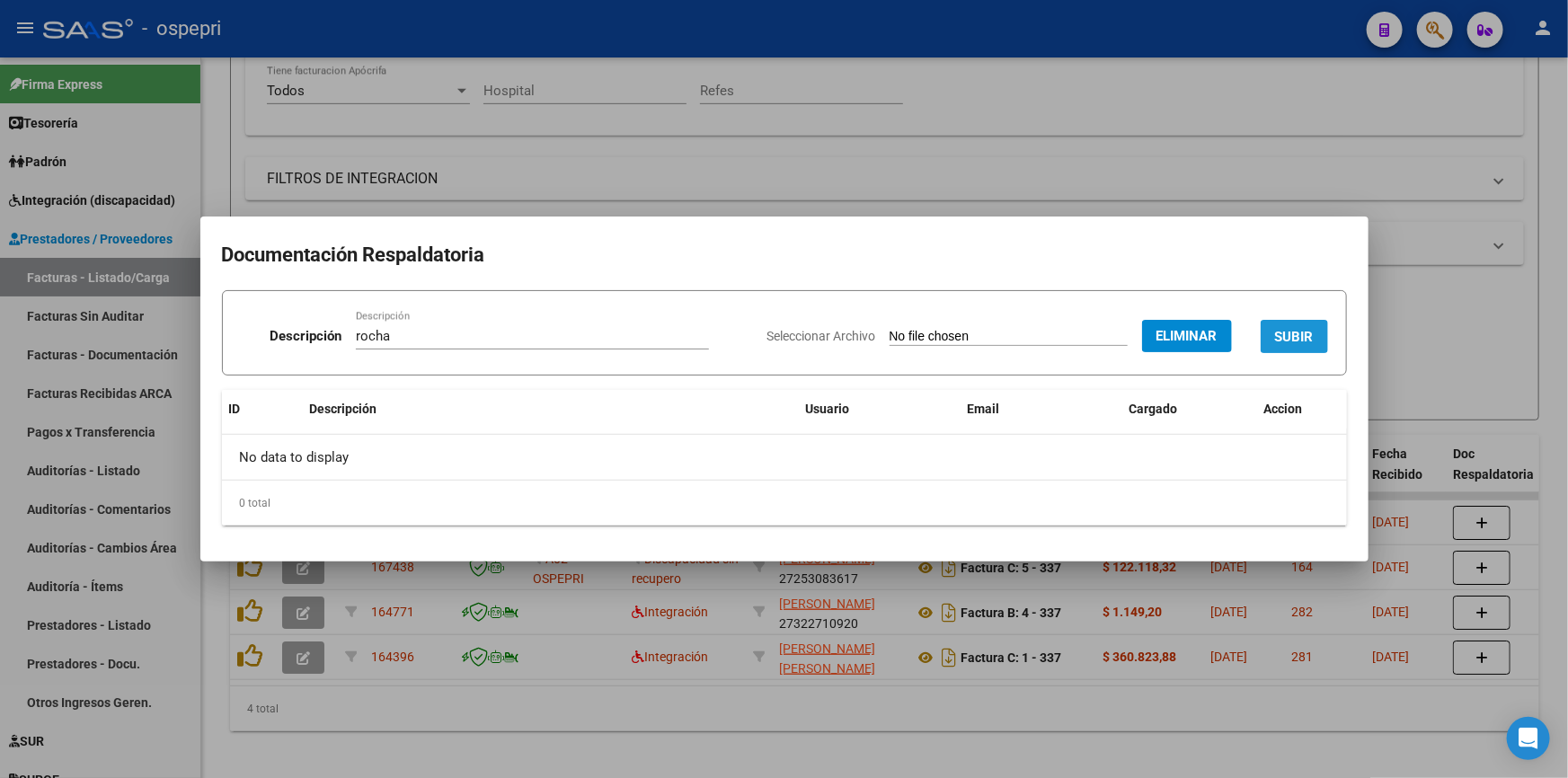
click at [1302, 332] on span "SUBIR" at bounding box center [1295, 336] width 39 height 17
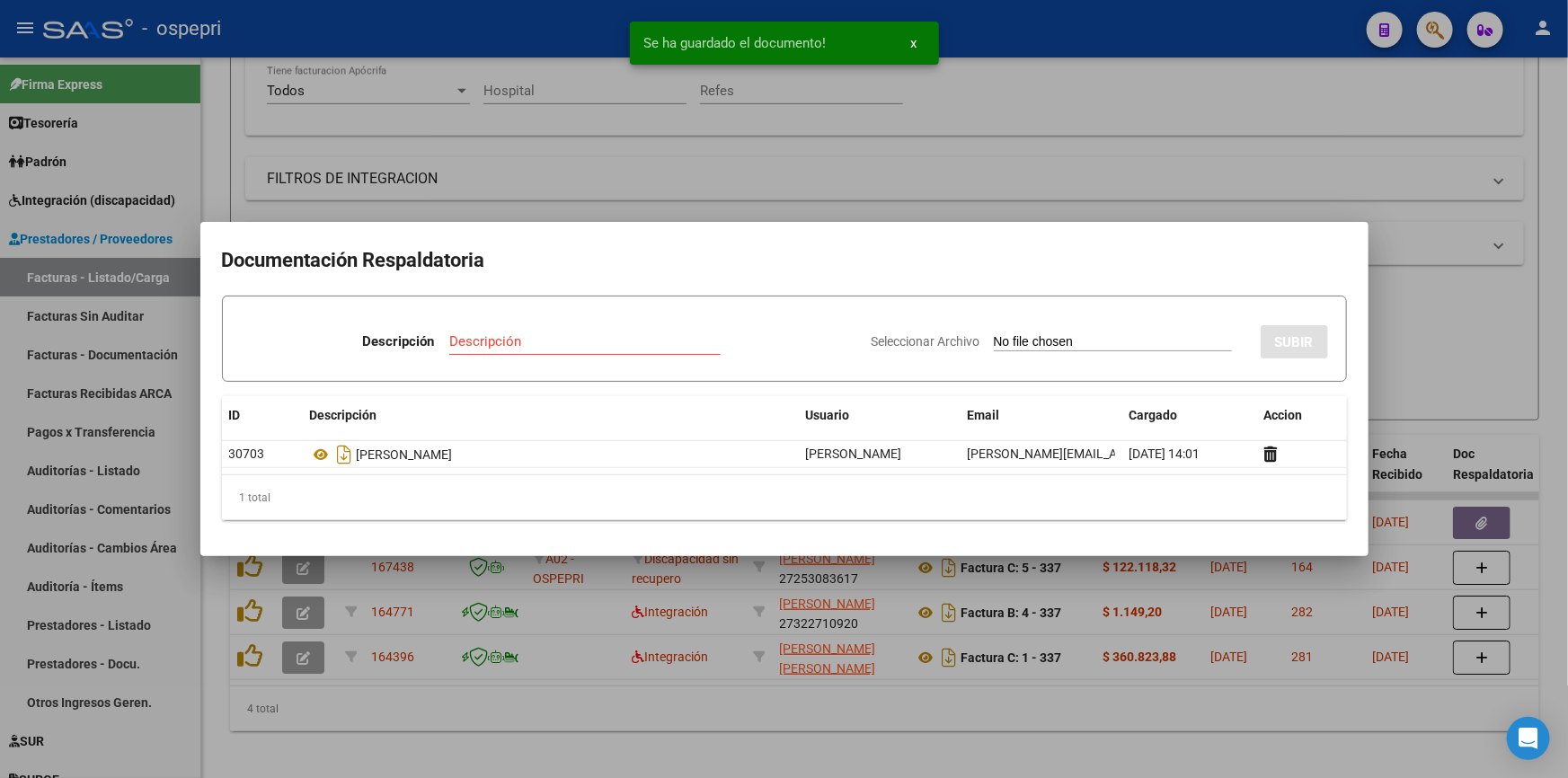
click at [1260, 157] on div at bounding box center [784, 389] width 1568 height 778
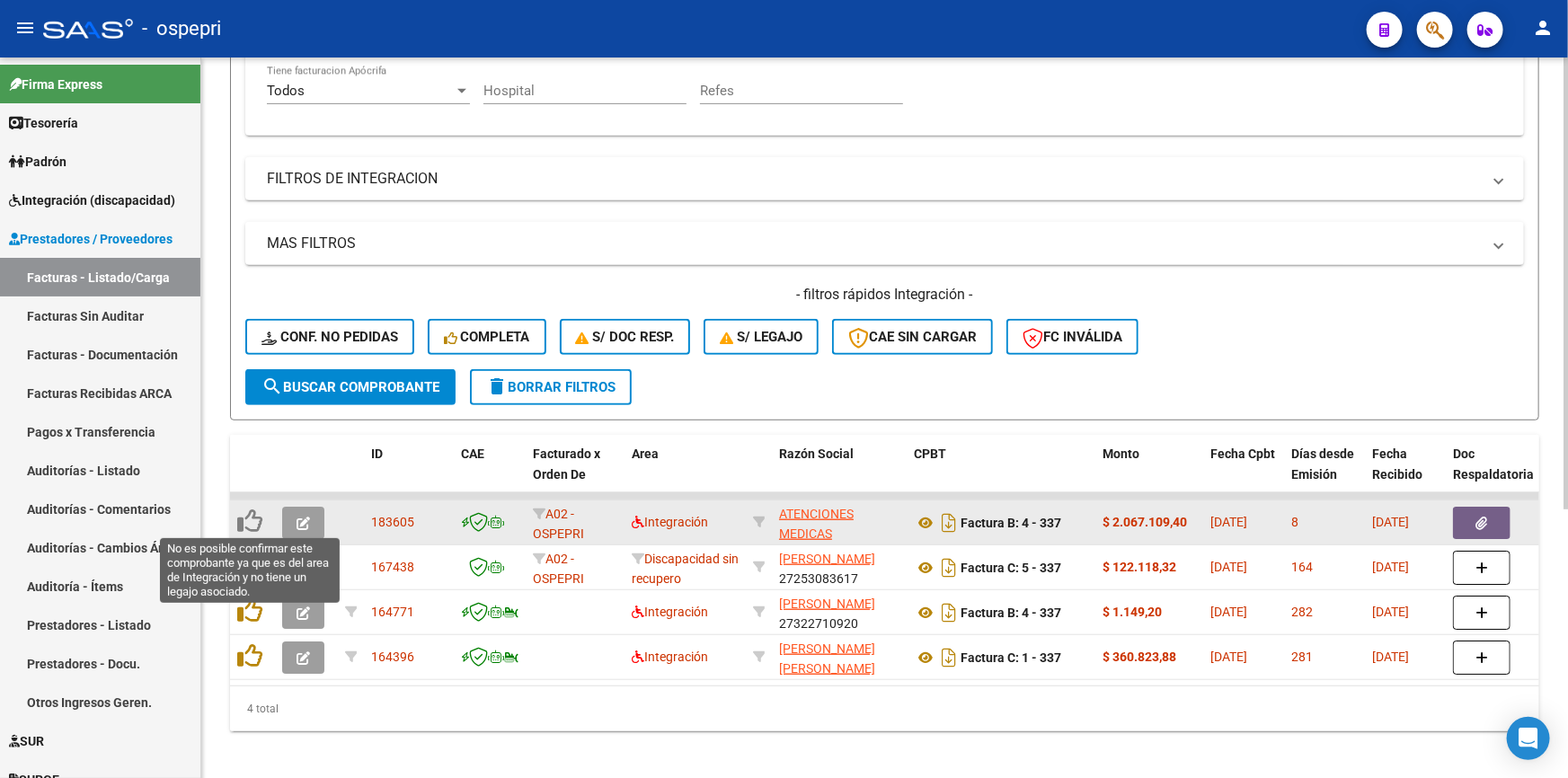
click at [252, 513] on icon at bounding box center [250, 521] width 25 height 25
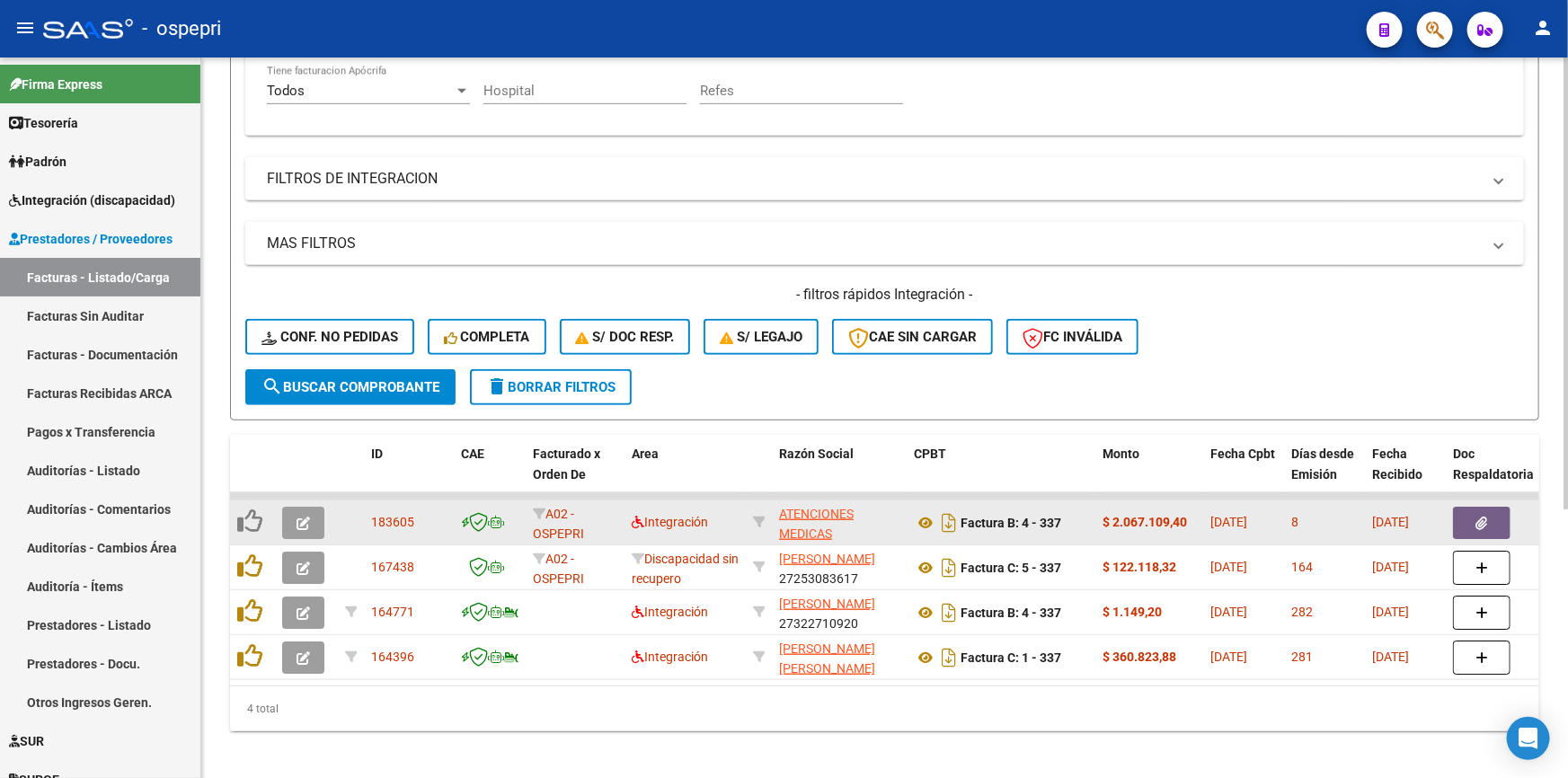
click at [304, 519] on icon "button" at bounding box center [303, 523] width 14 height 14
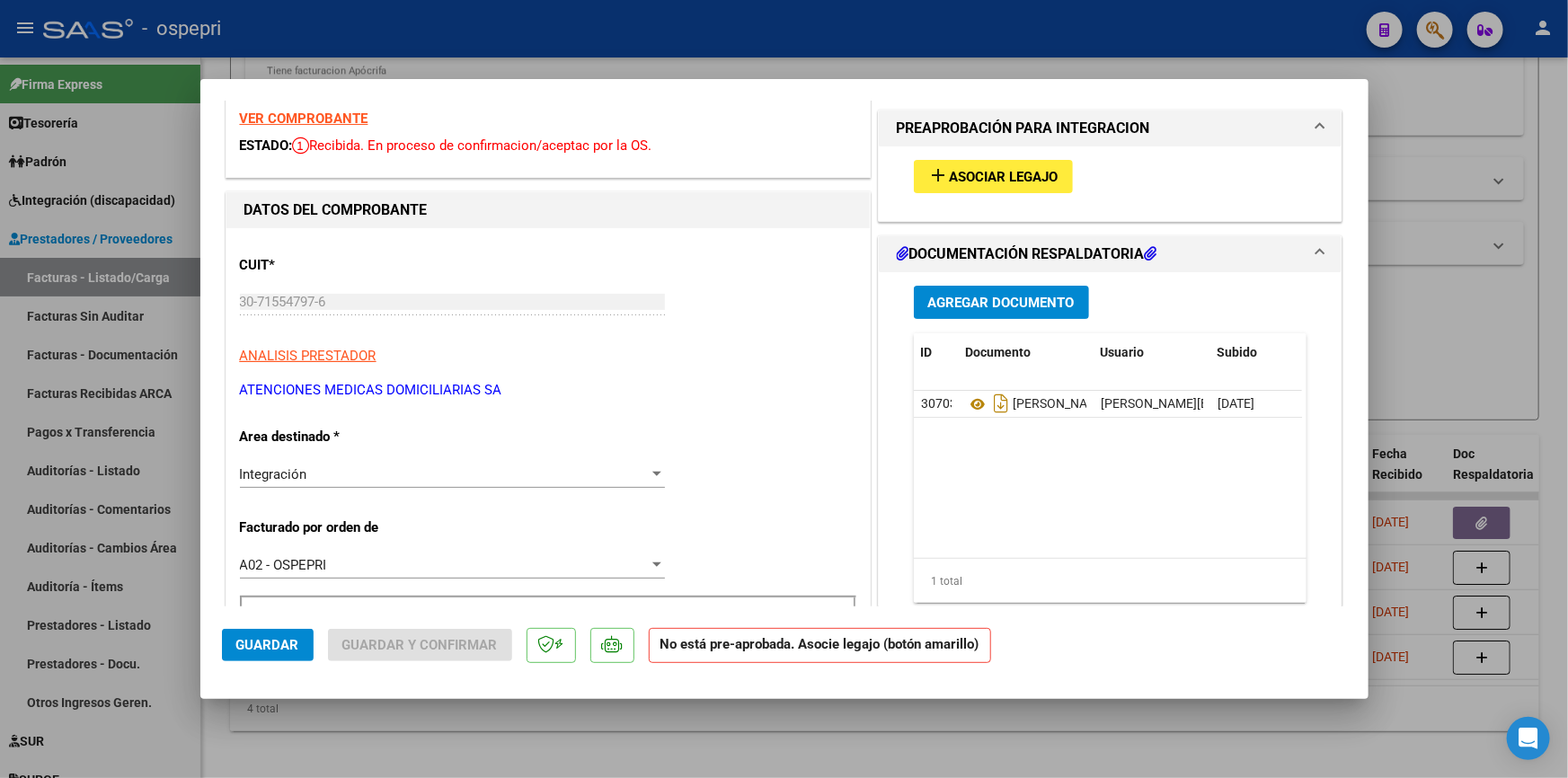
scroll to position [0, 0]
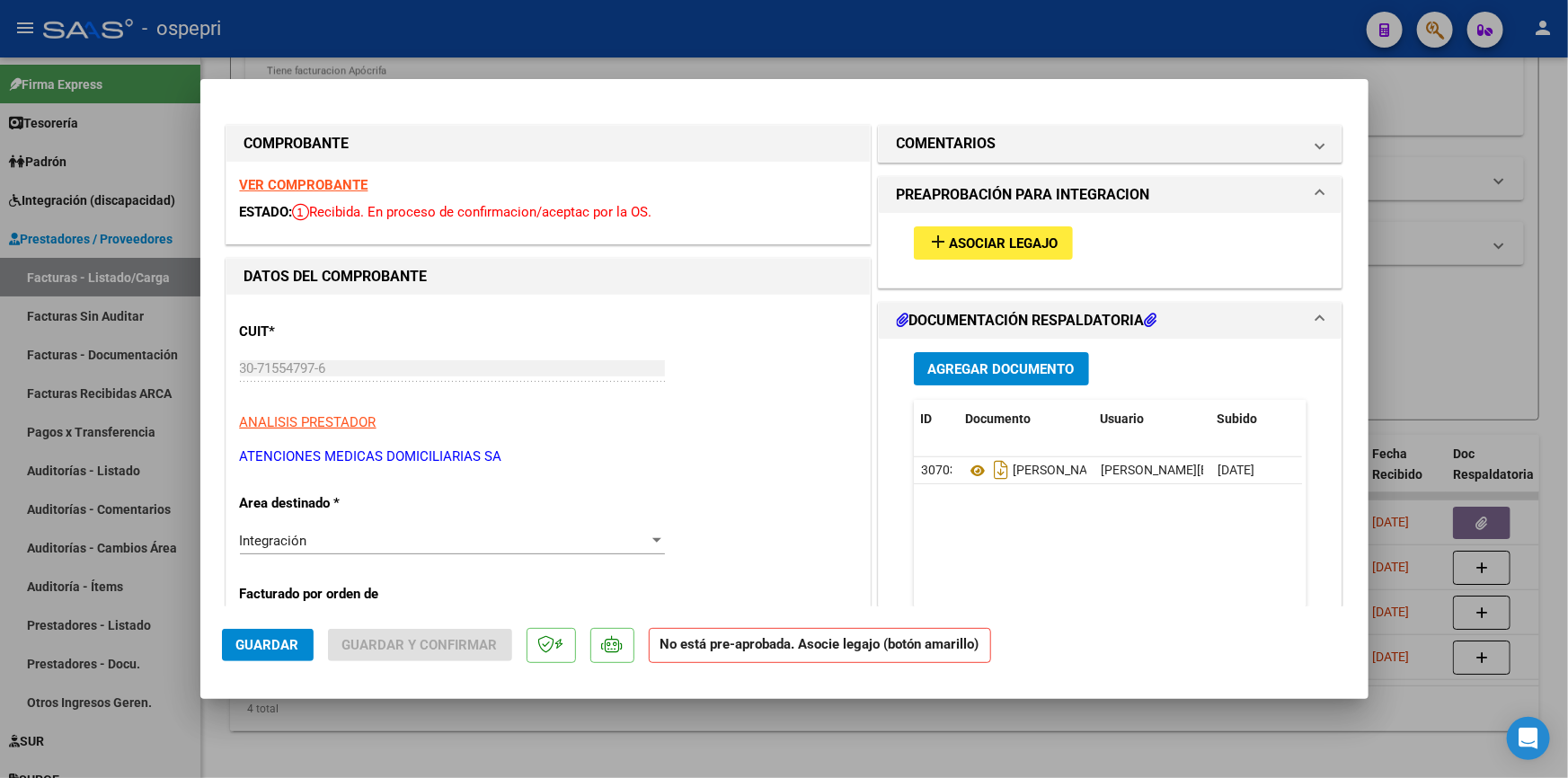
click at [958, 236] on span "Asociar Legajo" at bounding box center [1004, 243] width 109 height 17
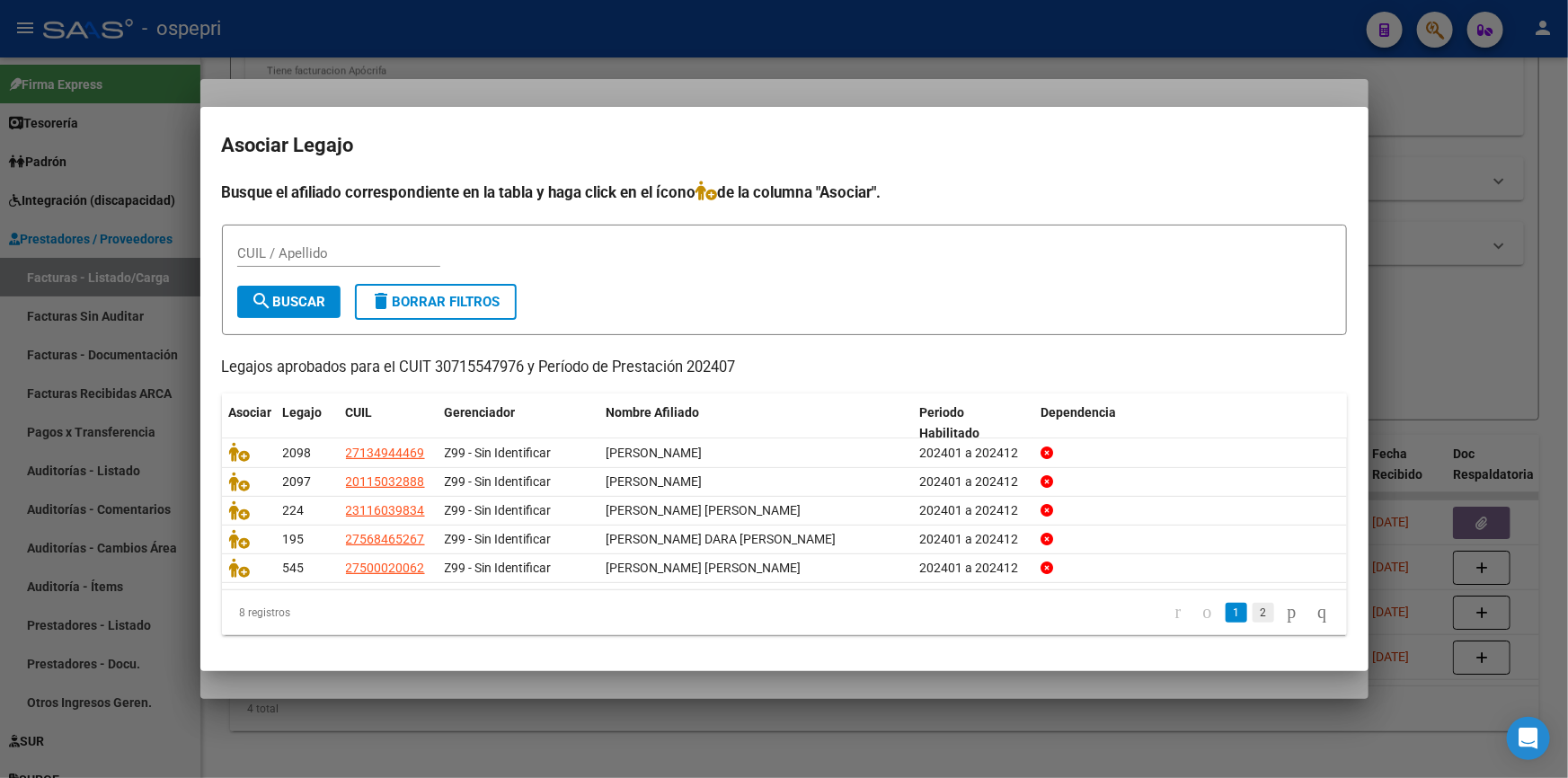
click at [1252, 603] on link "2" at bounding box center [1263, 613] width 21 height 19
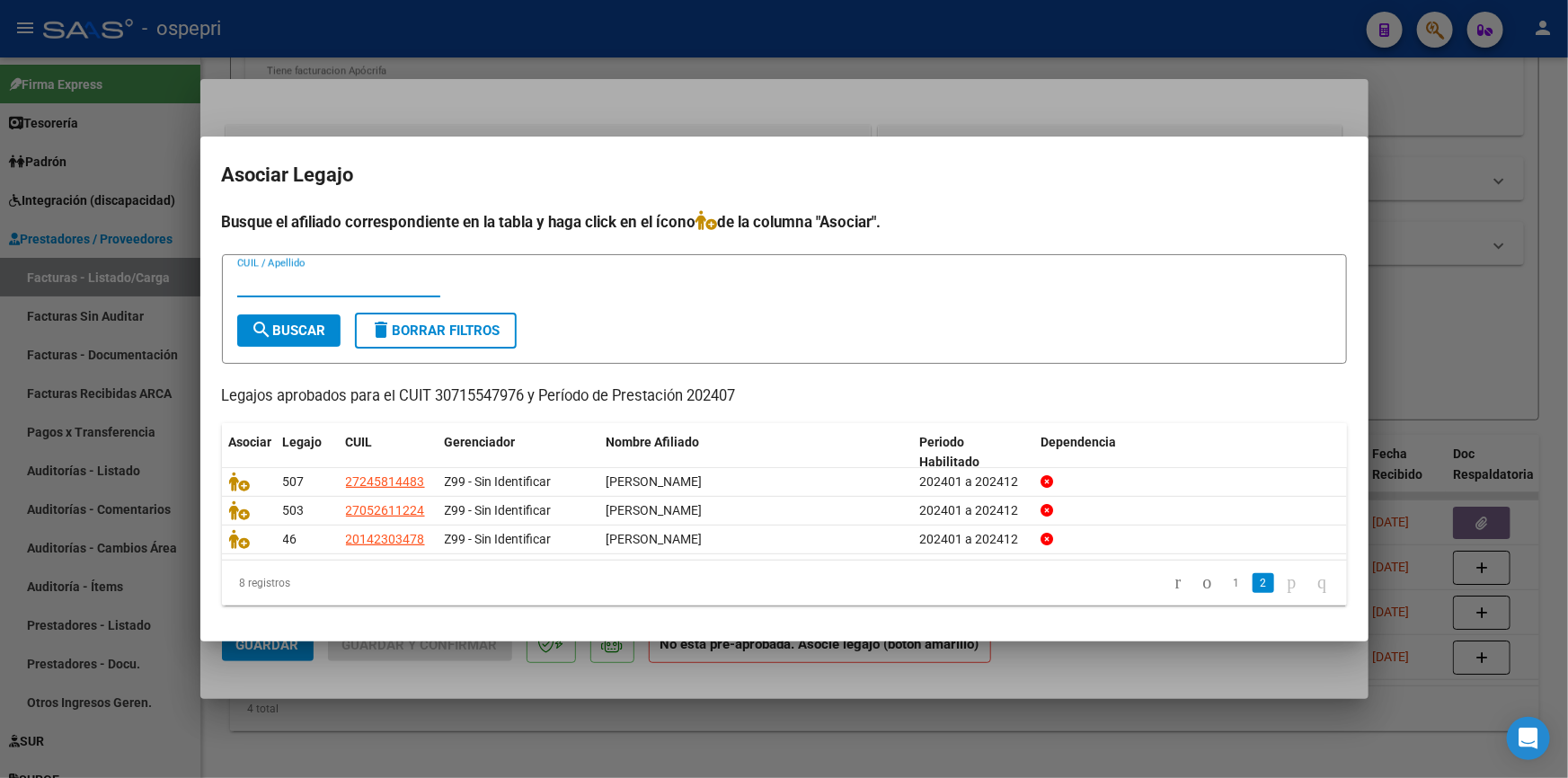
click at [269, 279] on input "CUIL / Apellido" at bounding box center [338, 283] width 203 height 17
type input "rocha"
click at [295, 329] on span "search Buscar" at bounding box center [289, 331] width 75 height 17
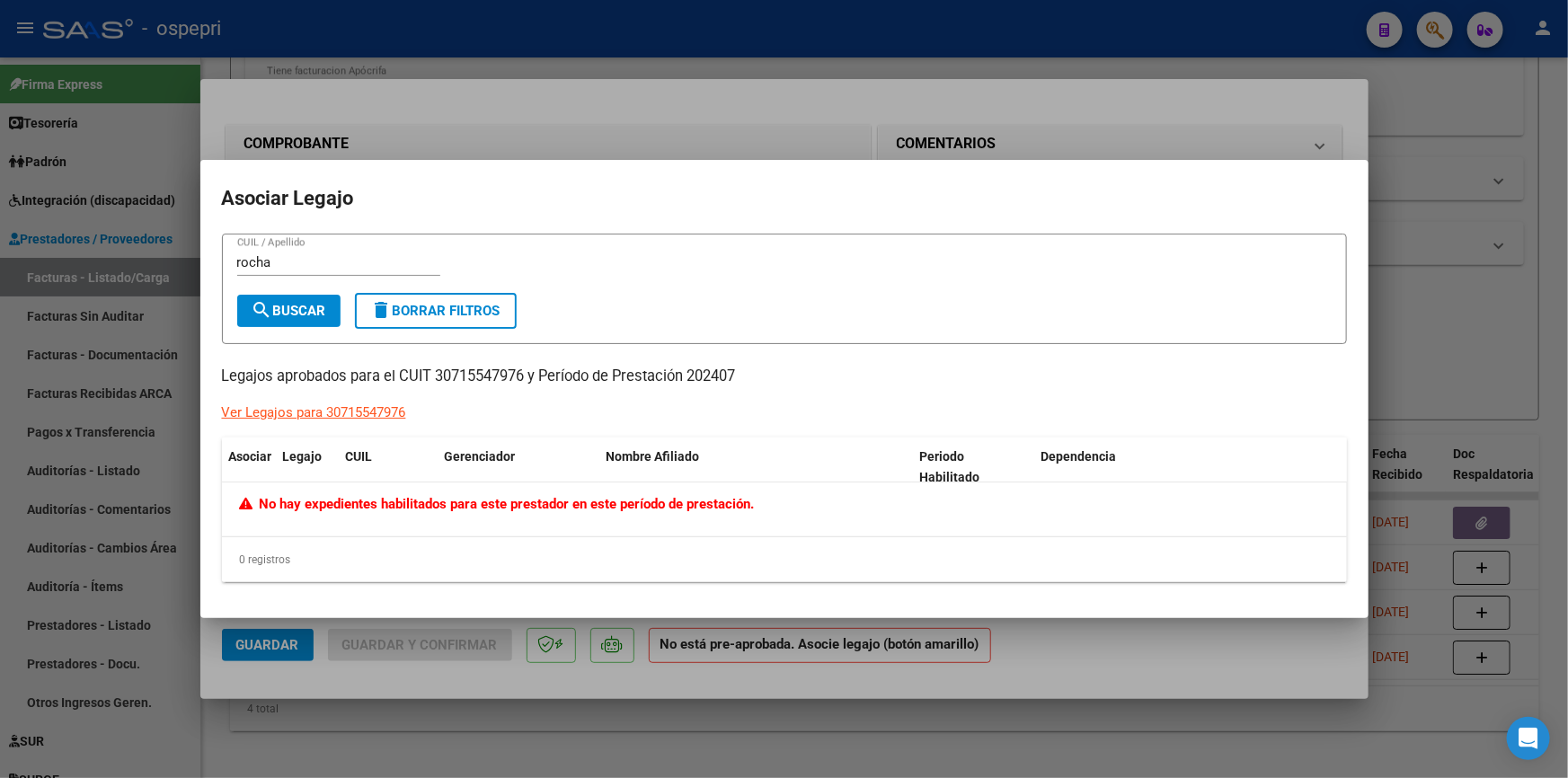
click at [270, 410] on div "Ver Legajos para 30715547976" at bounding box center [313, 412] width 184 height 20
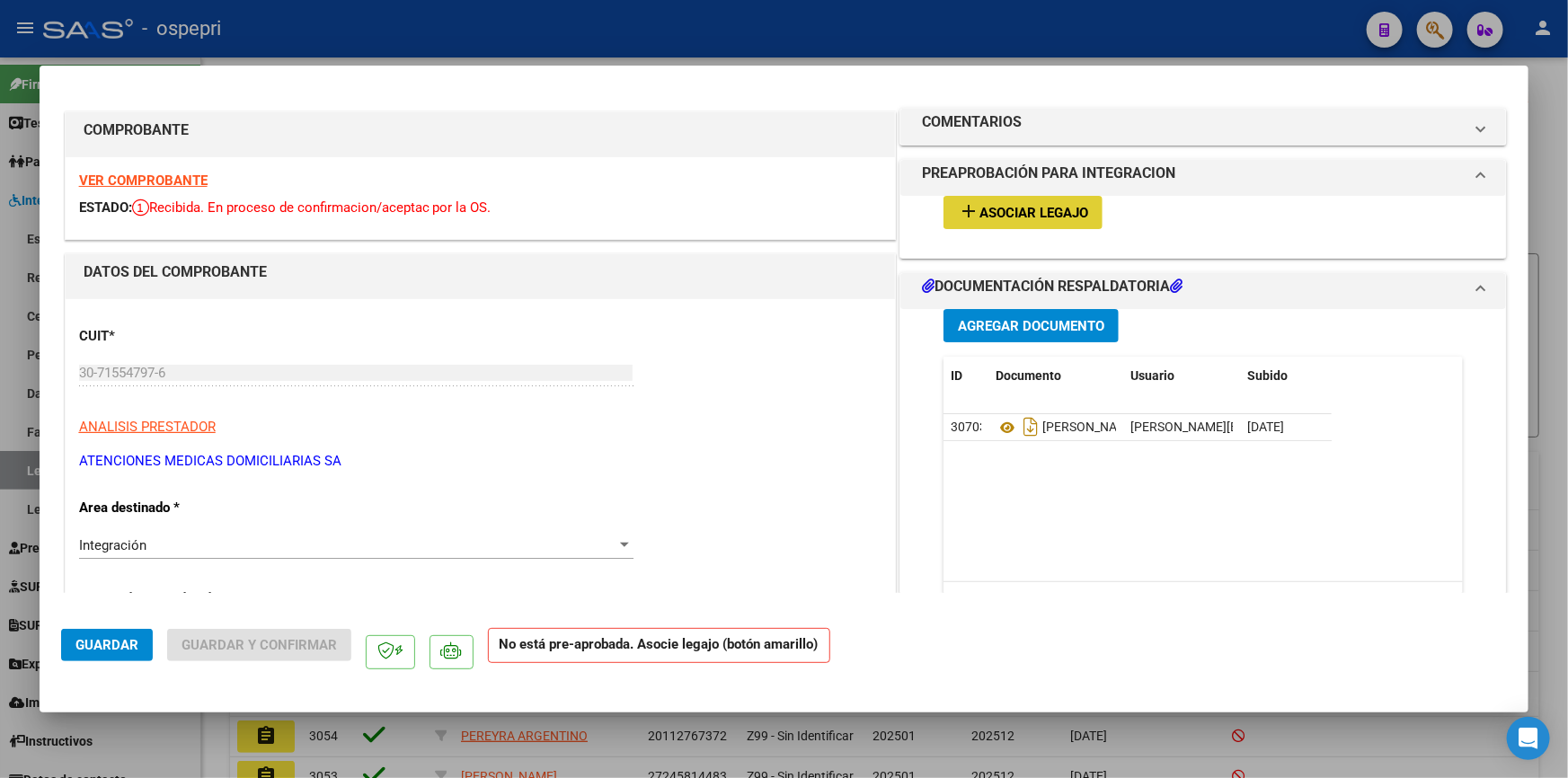
click at [1561, 109] on div at bounding box center [784, 389] width 1568 height 778
type input "$ 0,00"
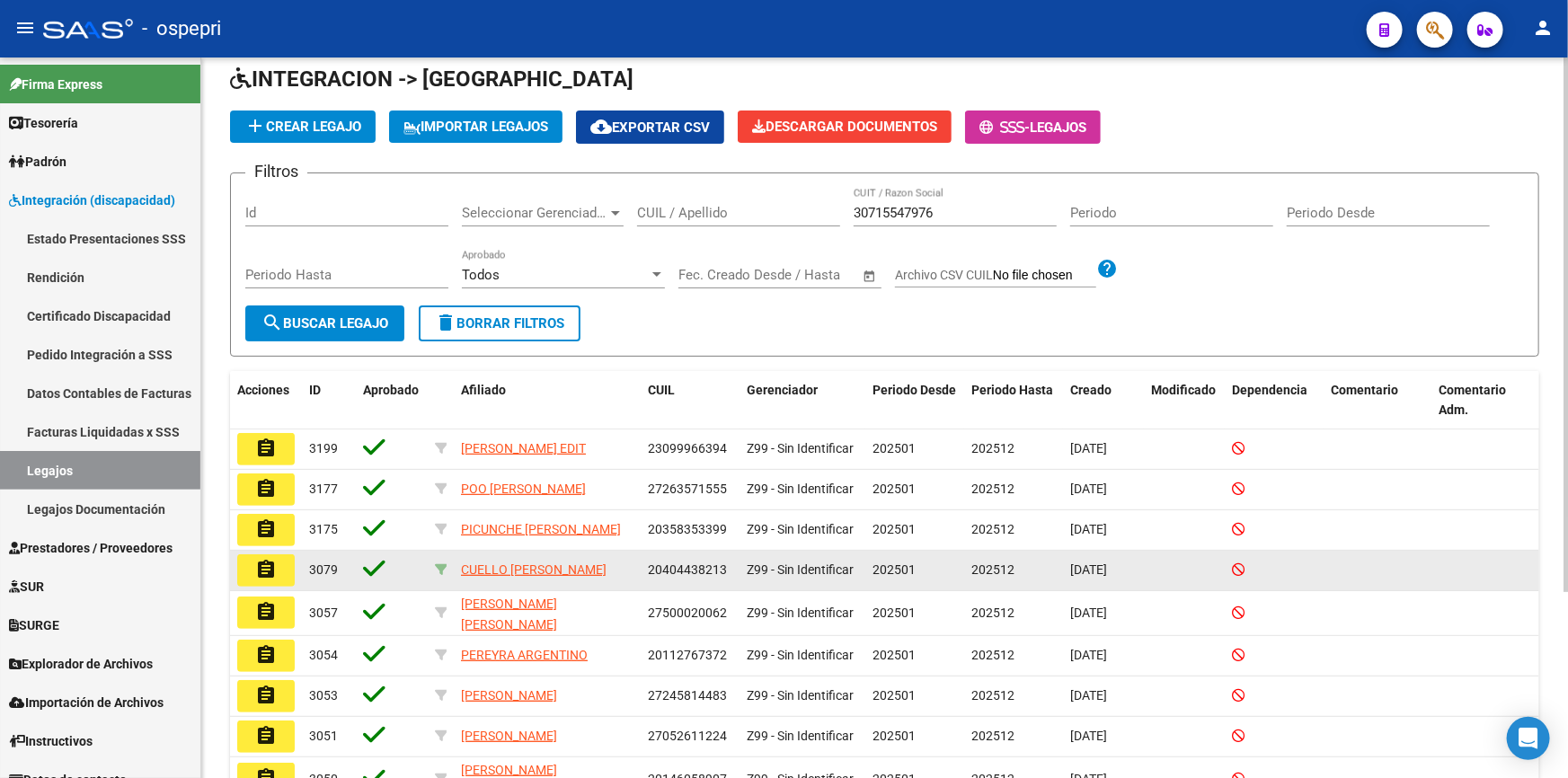
scroll to position [250, 0]
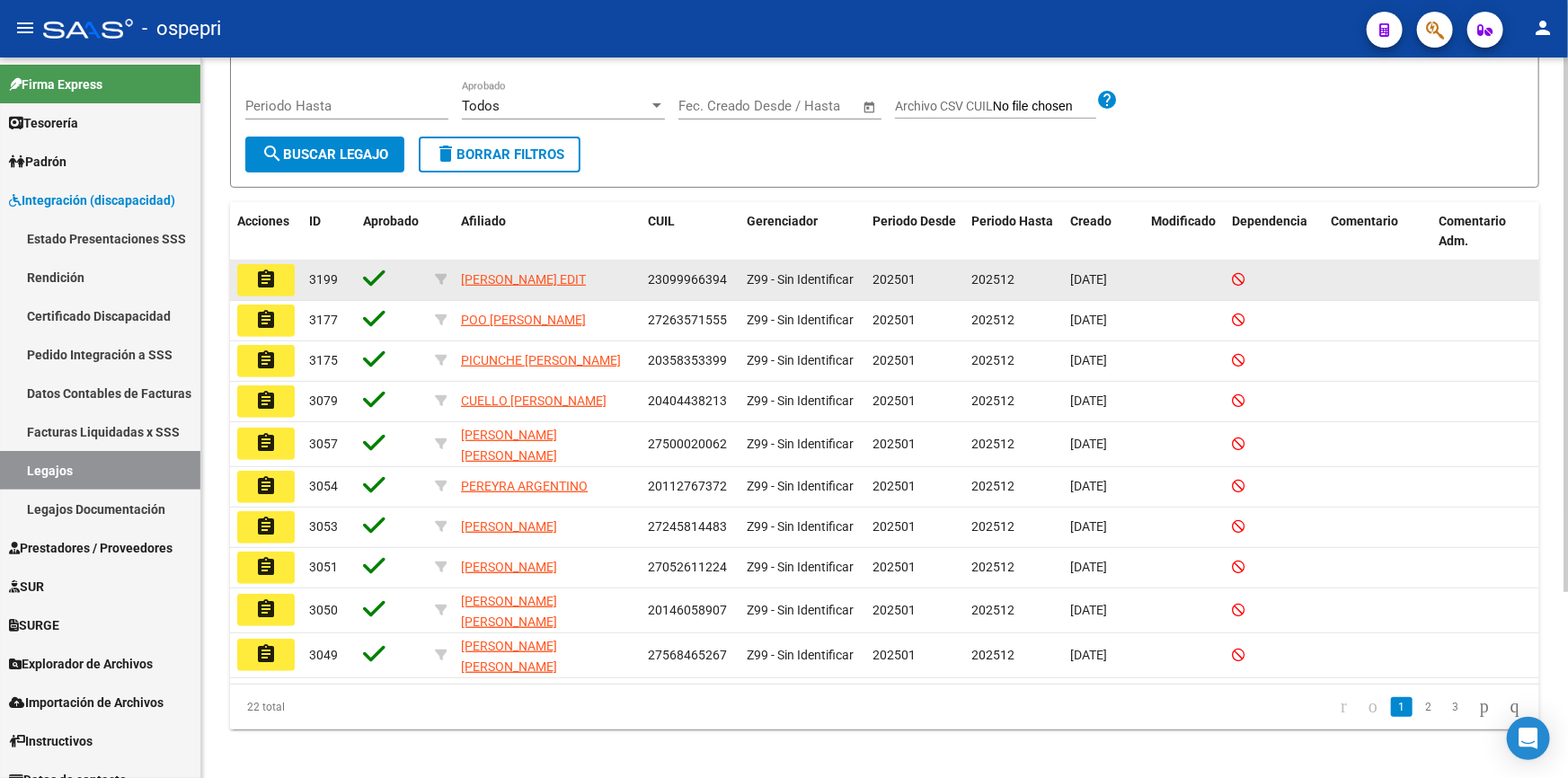
click at [271, 268] on mat-icon "assignment" at bounding box center [266, 279] width 21 height 21
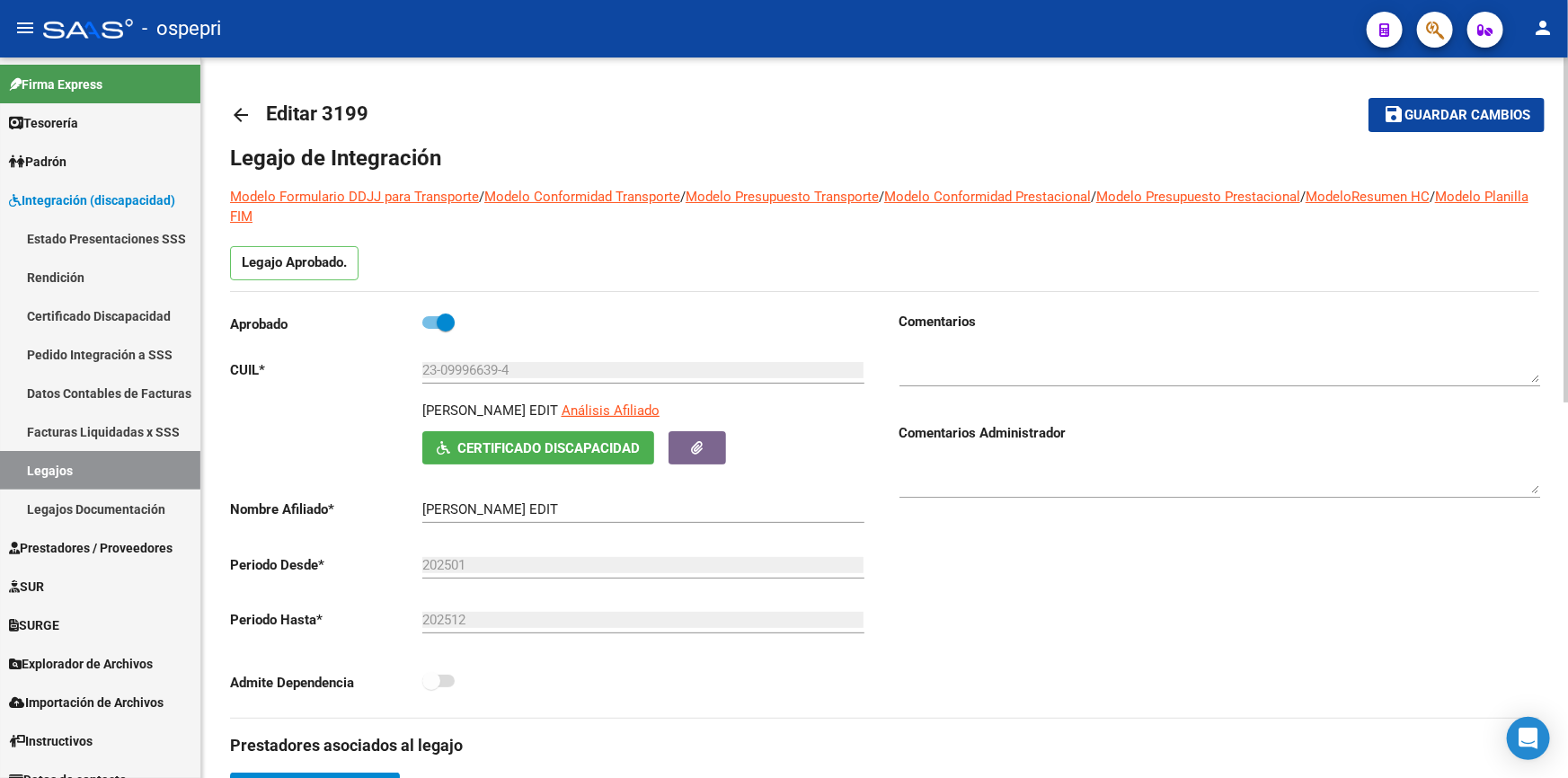
click at [1486, 101] on button "save Guardar cambios" at bounding box center [1456, 115] width 176 height 33
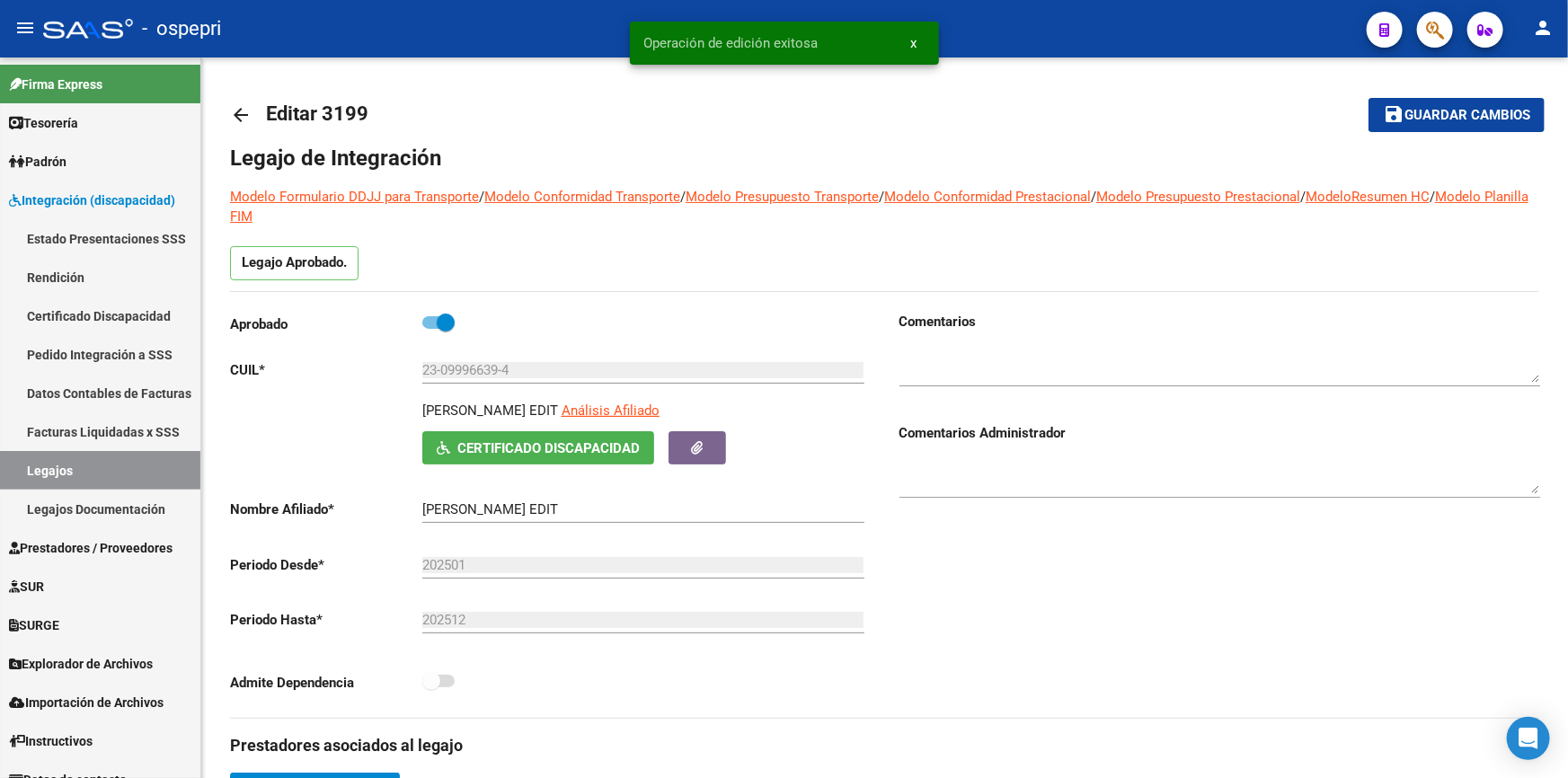
click at [557, 26] on div "- ospepri" at bounding box center [697, 28] width 1309 height 40
click at [243, 108] on mat-icon "arrow_back" at bounding box center [241, 115] width 21 height 21
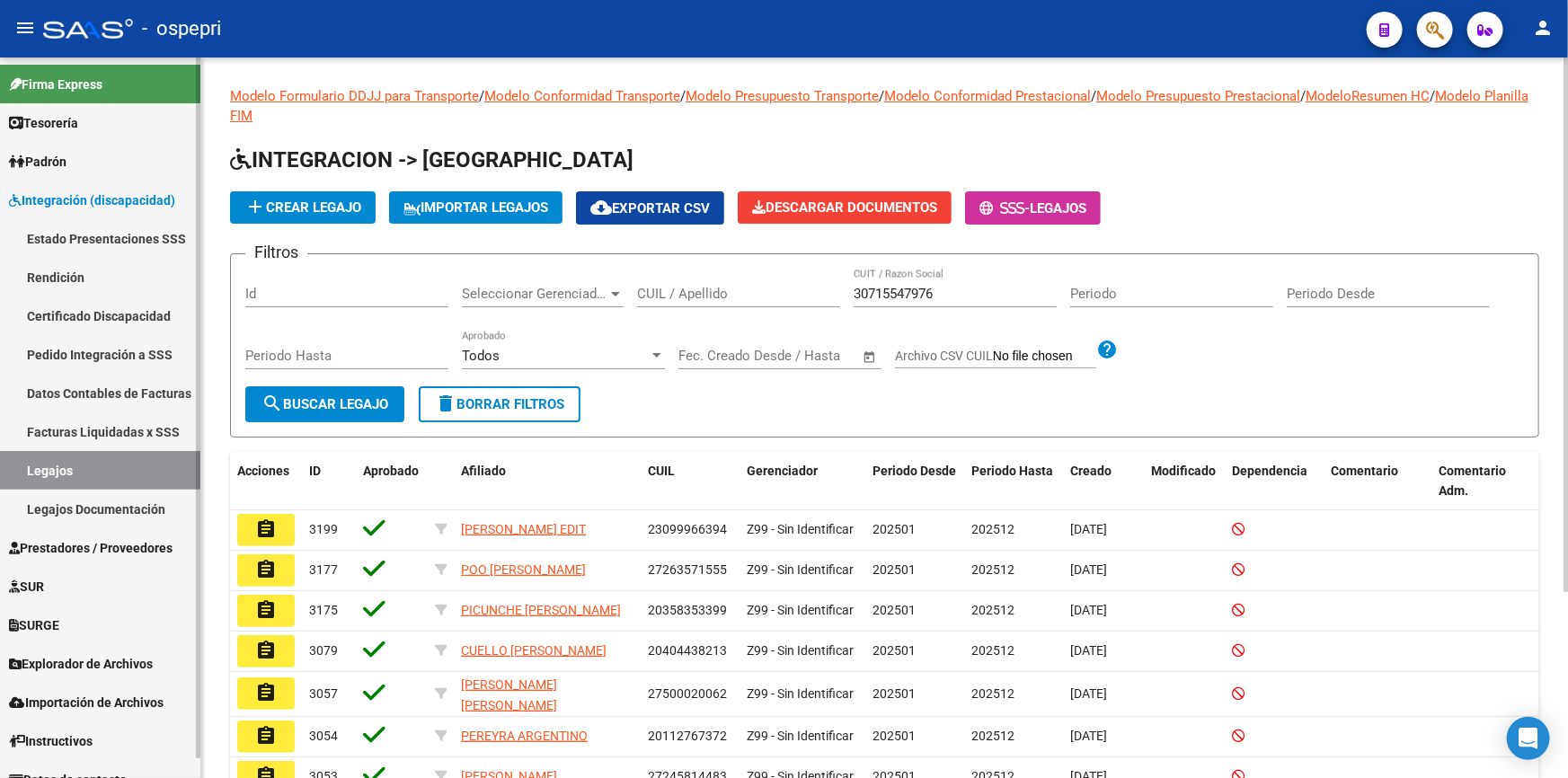
click at [79, 196] on span "Integración (discapacidad)" at bounding box center [91, 200] width 166 height 19
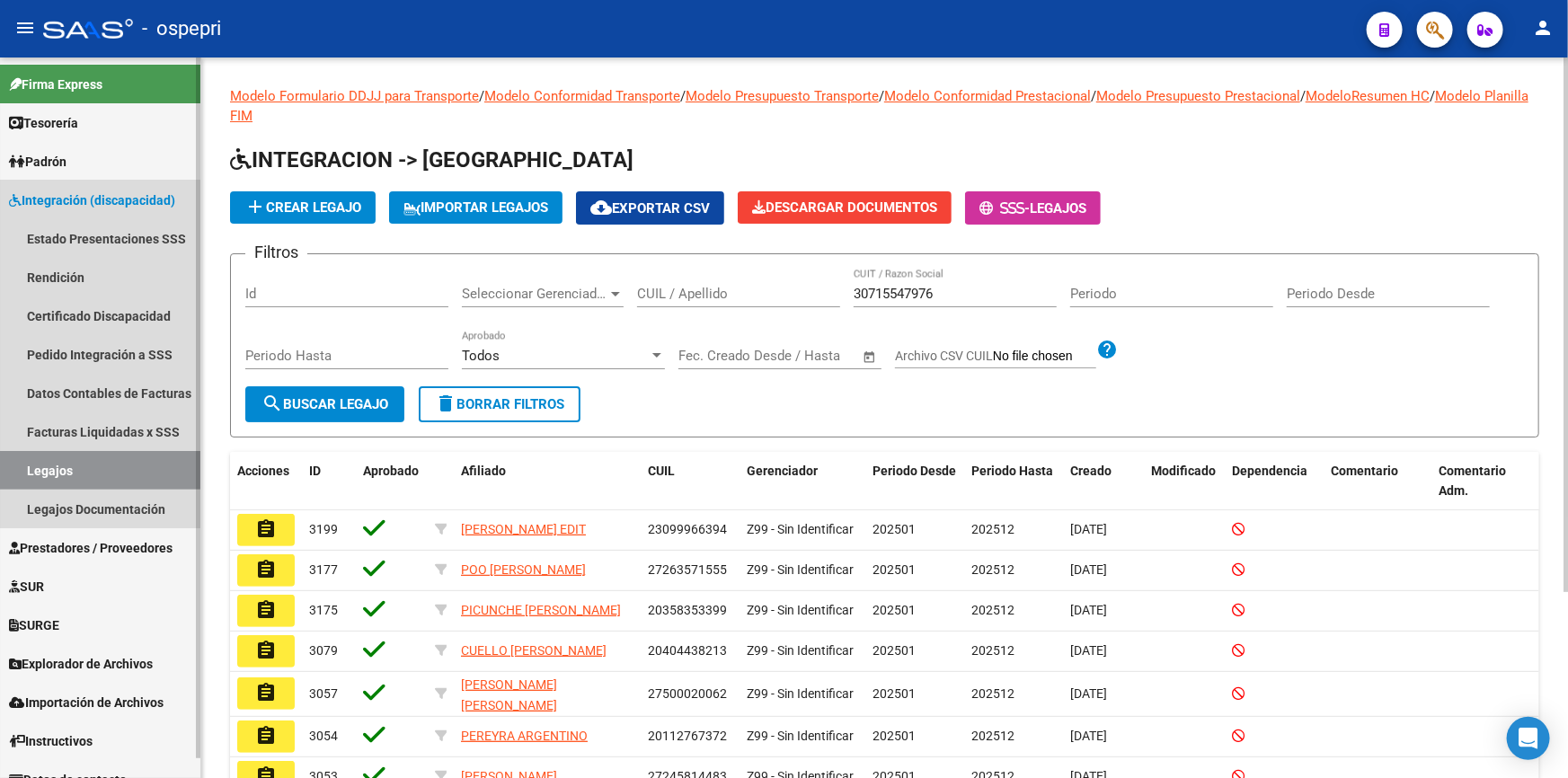
click at [79, 196] on span "Integración (discapacidad)" at bounding box center [91, 200] width 166 height 19
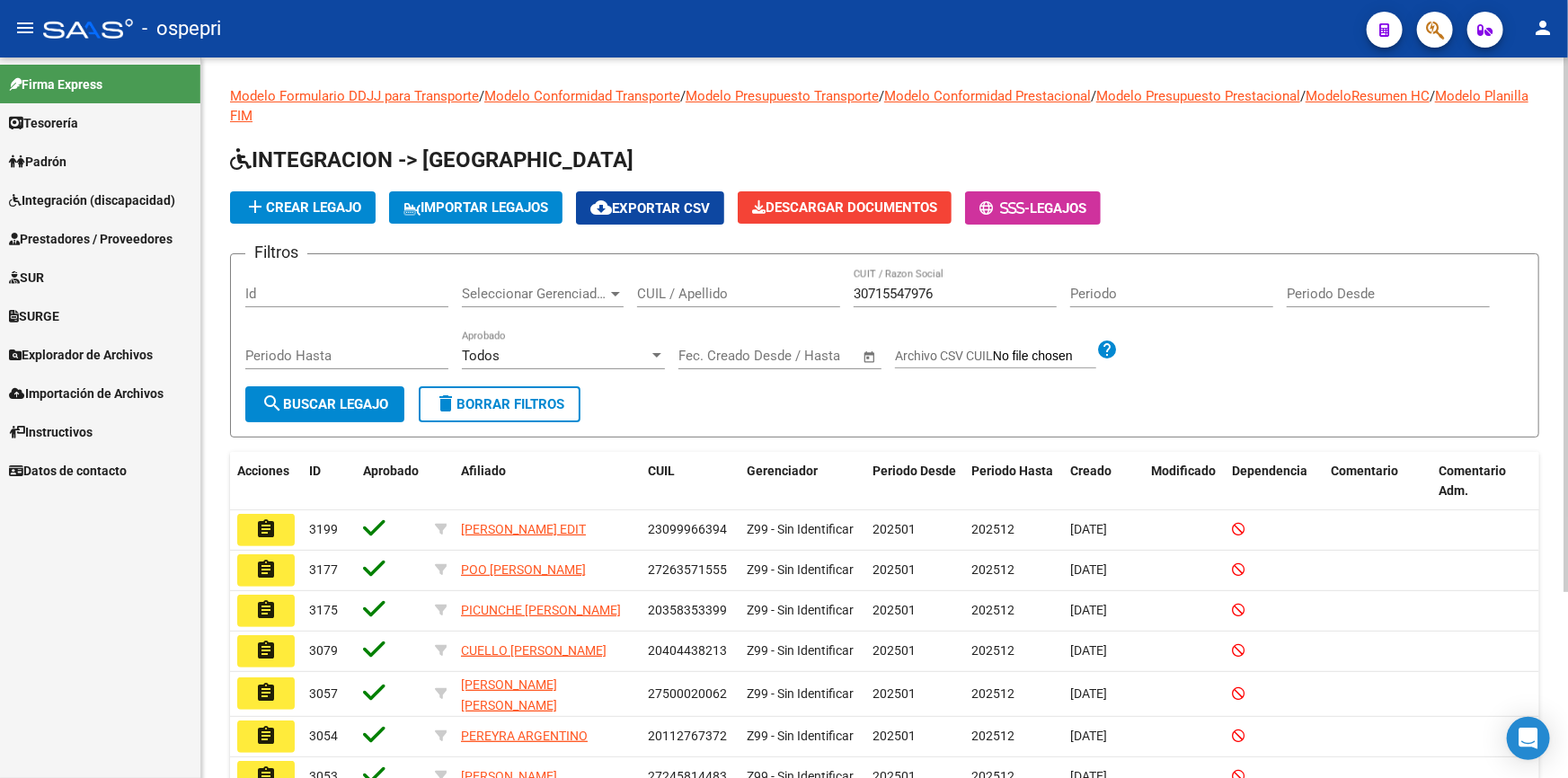
click at [75, 230] on span "Prestadores / Proveedores" at bounding box center [90, 239] width 163 height 19
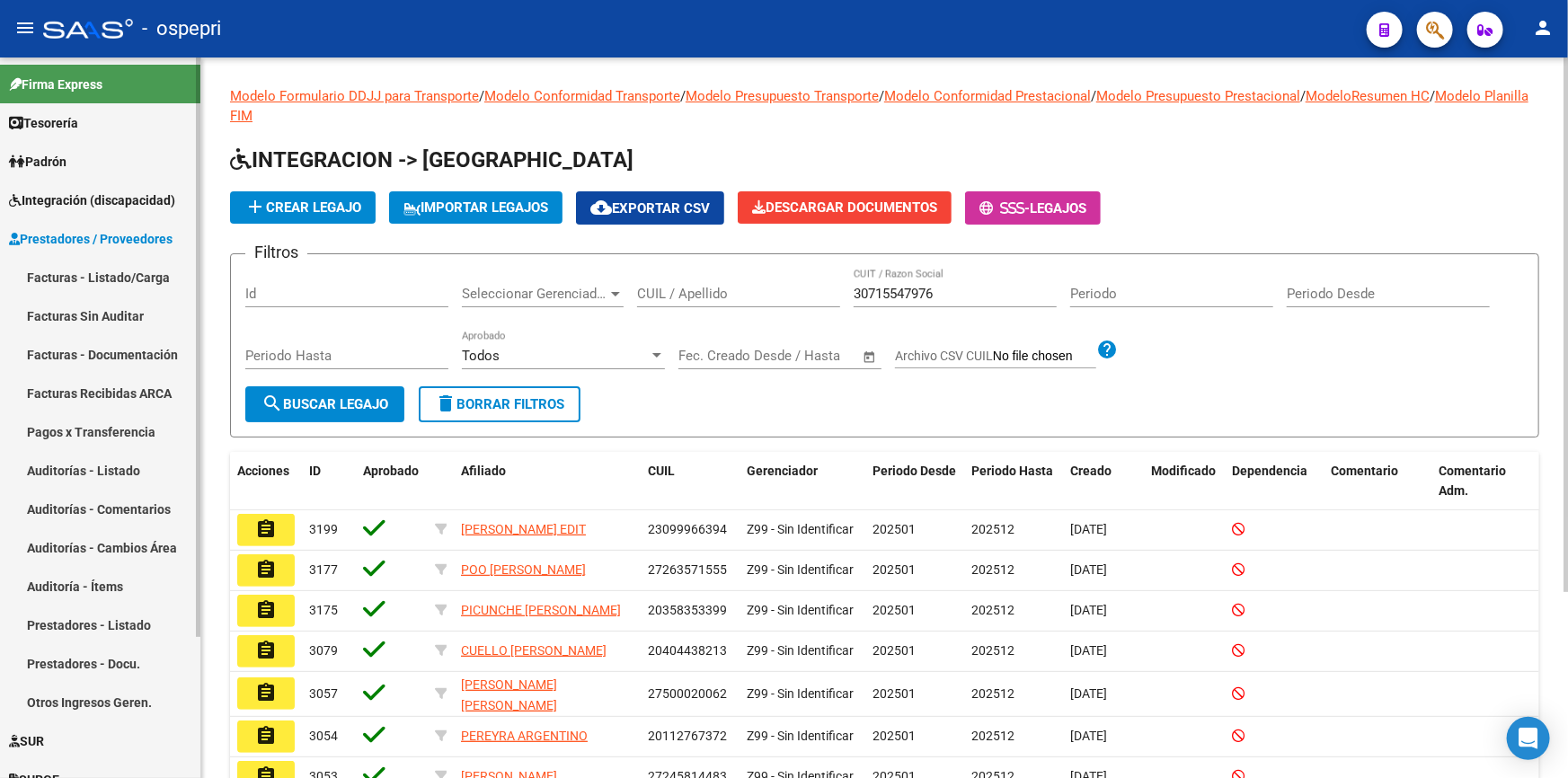
click at [54, 309] on link "Facturas Sin Auditar" at bounding box center [100, 316] width 200 height 39
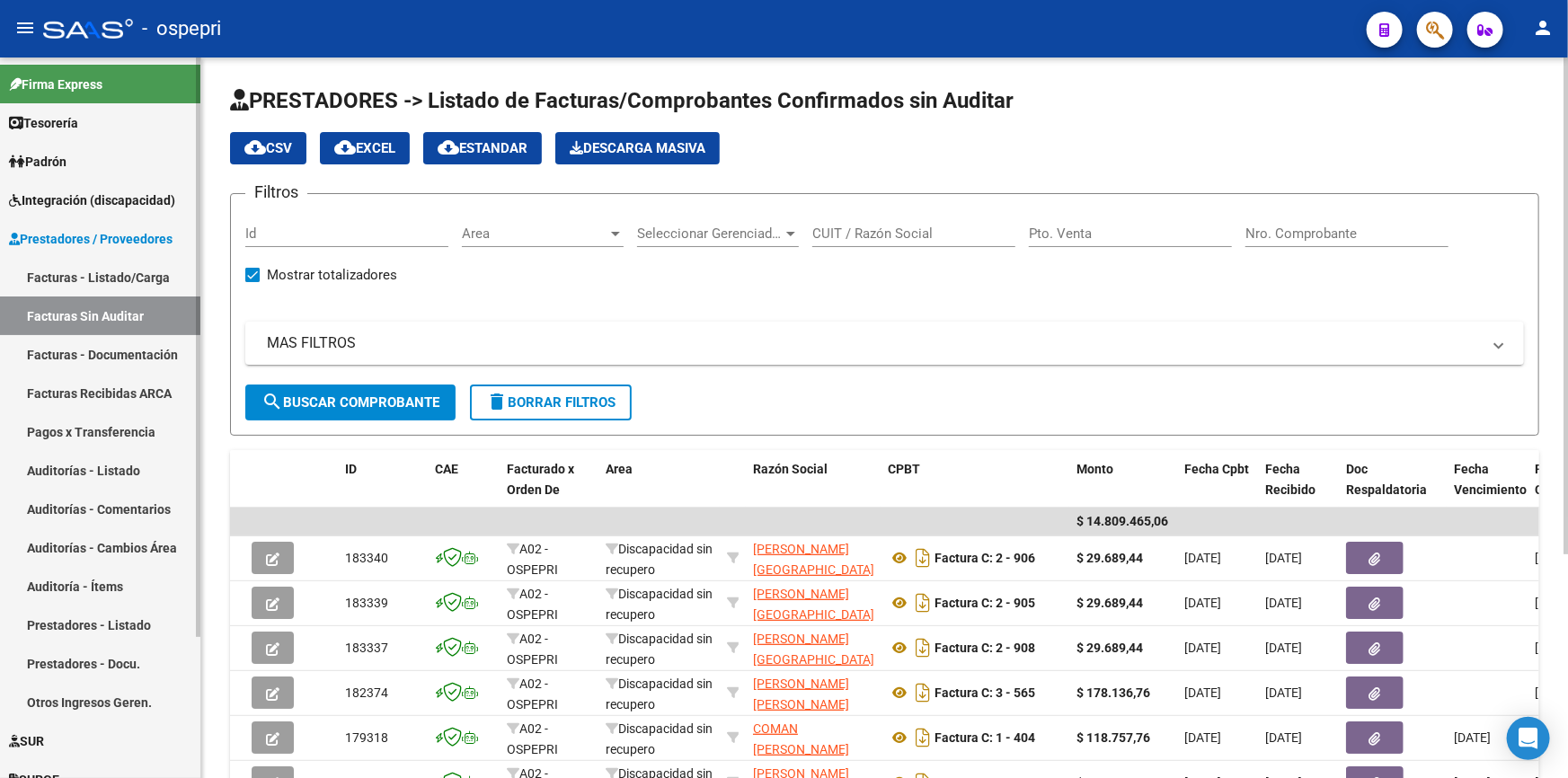
click at [56, 276] on link "Facturas - Listado/Carga" at bounding box center [100, 277] width 200 height 39
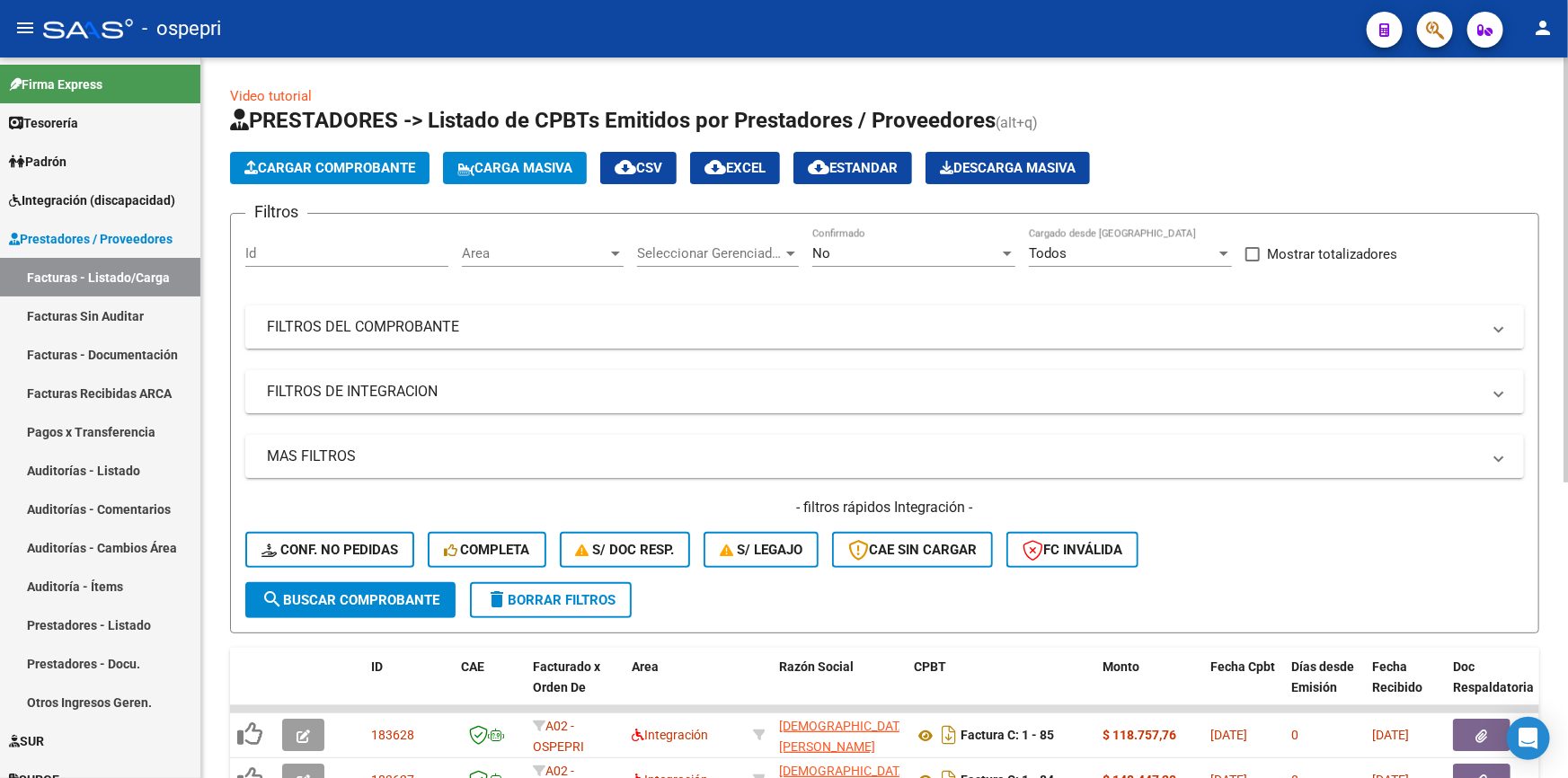
click at [321, 314] on mat-expansion-panel-header "FILTROS DEL COMPROBANTE" at bounding box center [884, 327] width 1278 height 43
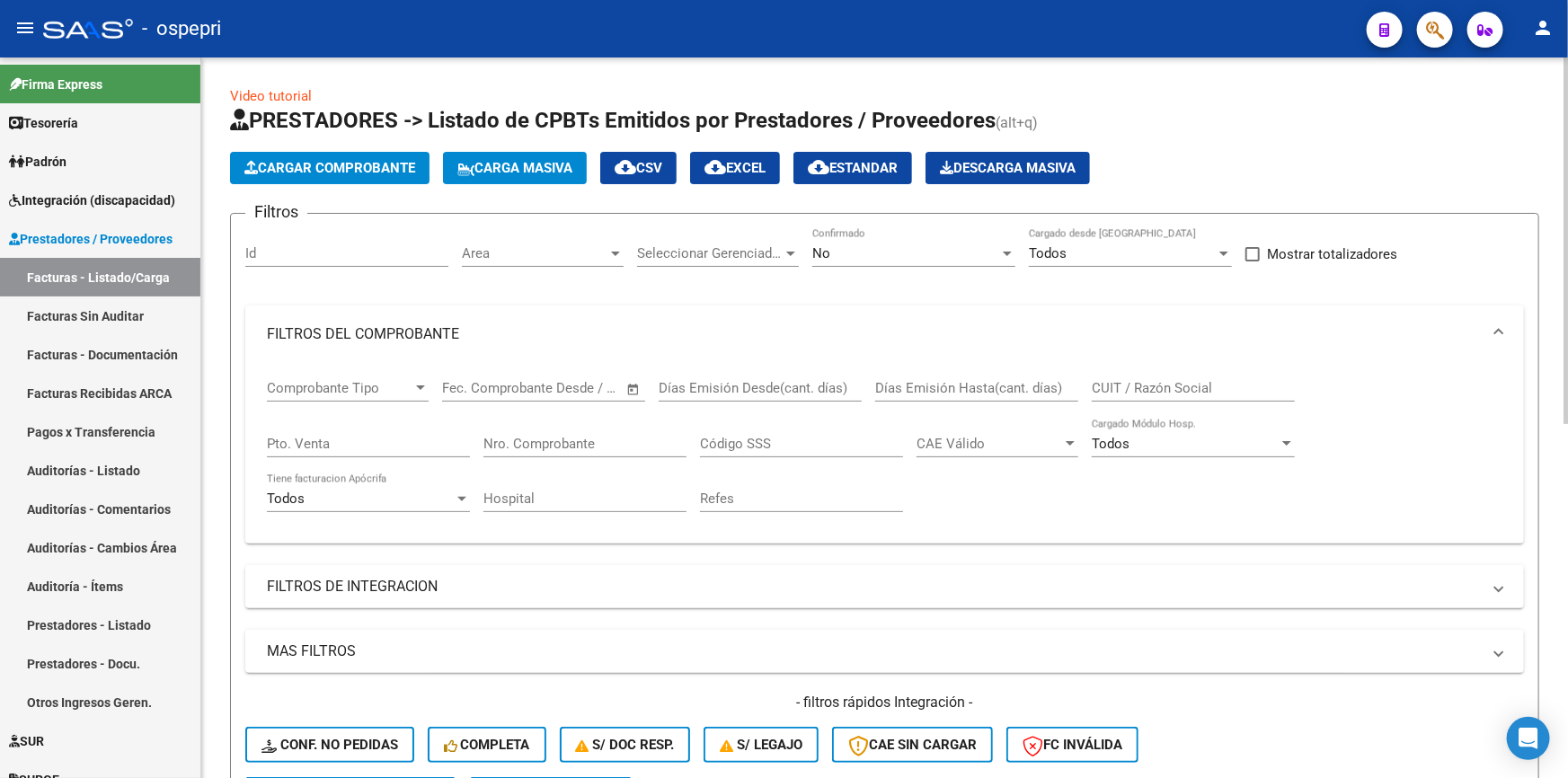
click at [575, 422] on div "Nro. Comprobante" at bounding box center [584, 439] width 203 height 39
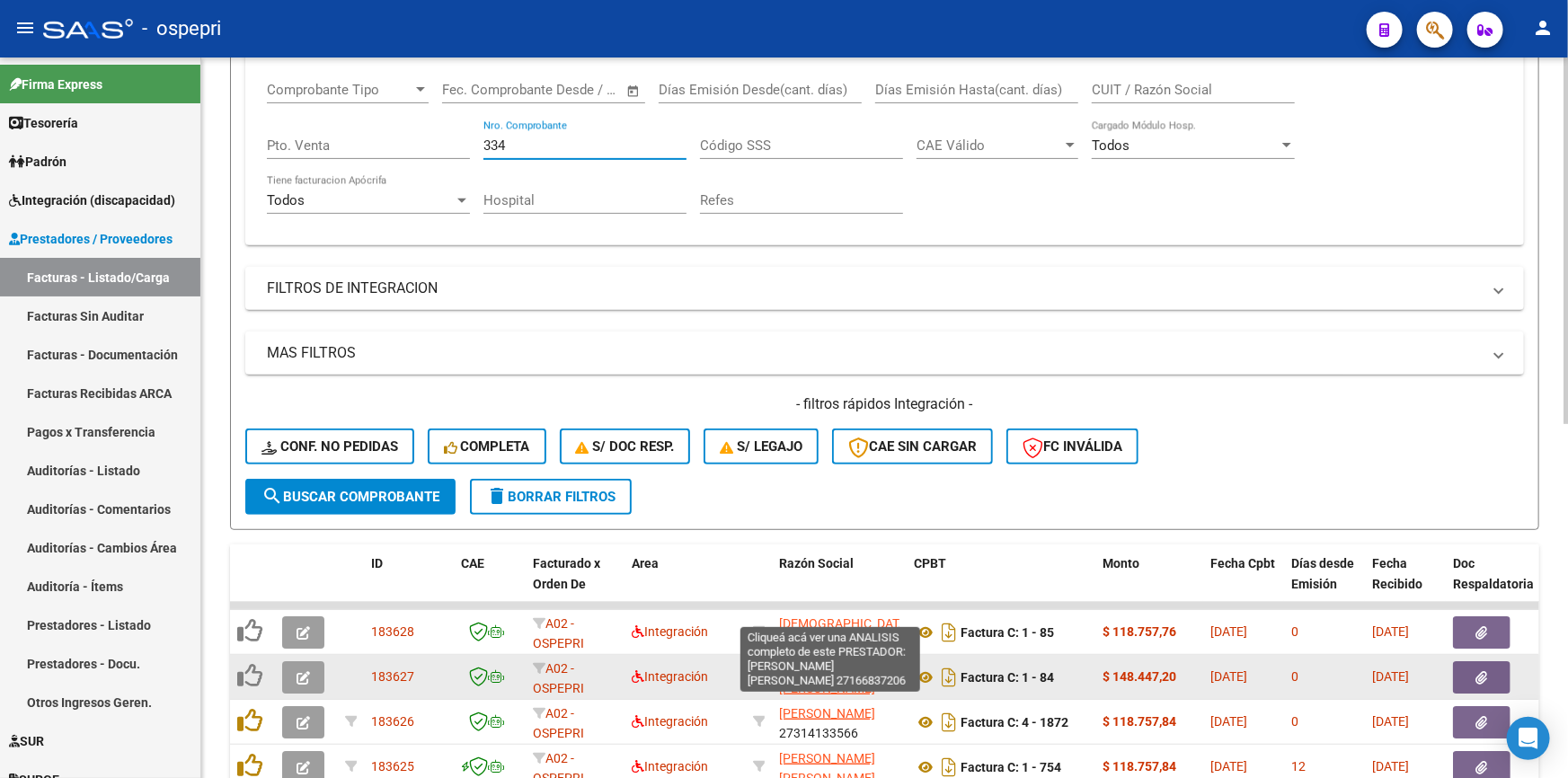
scroll to position [327, 0]
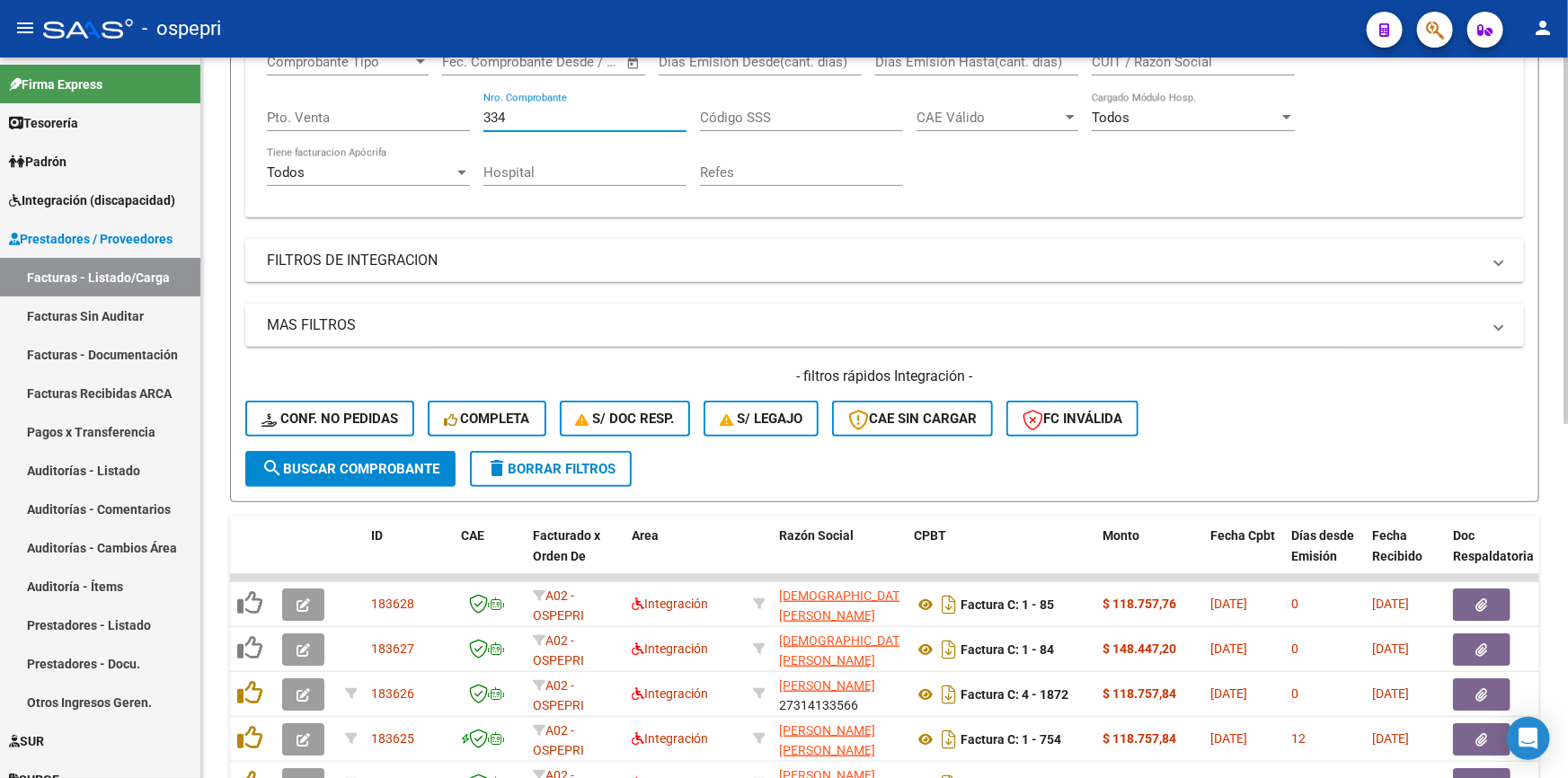
type input "334"
click at [353, 451] on button "search Buscar Comprobante" at bounding box center [350, 469] width 210 height 36
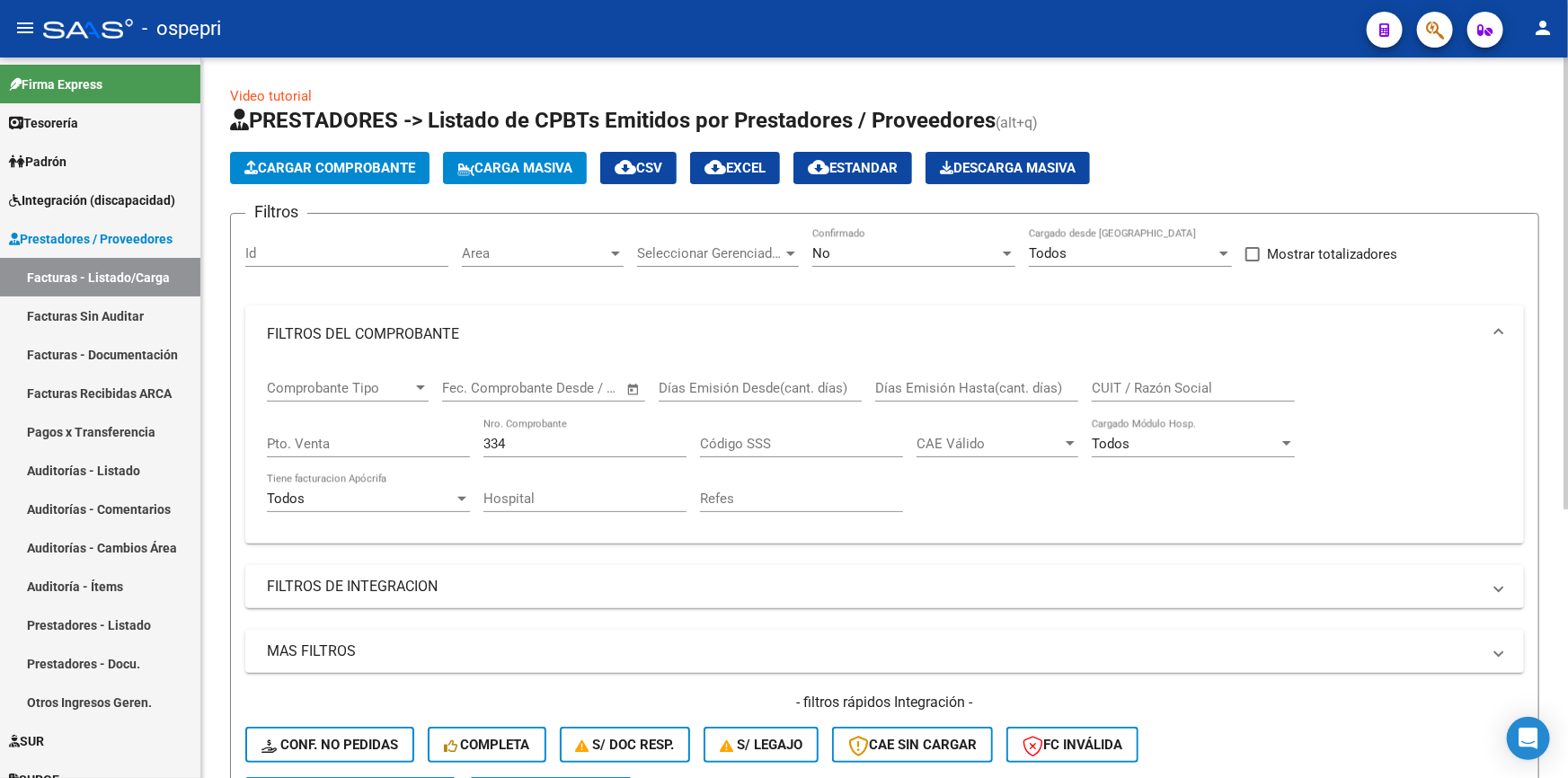
scroll to position [162, 0]
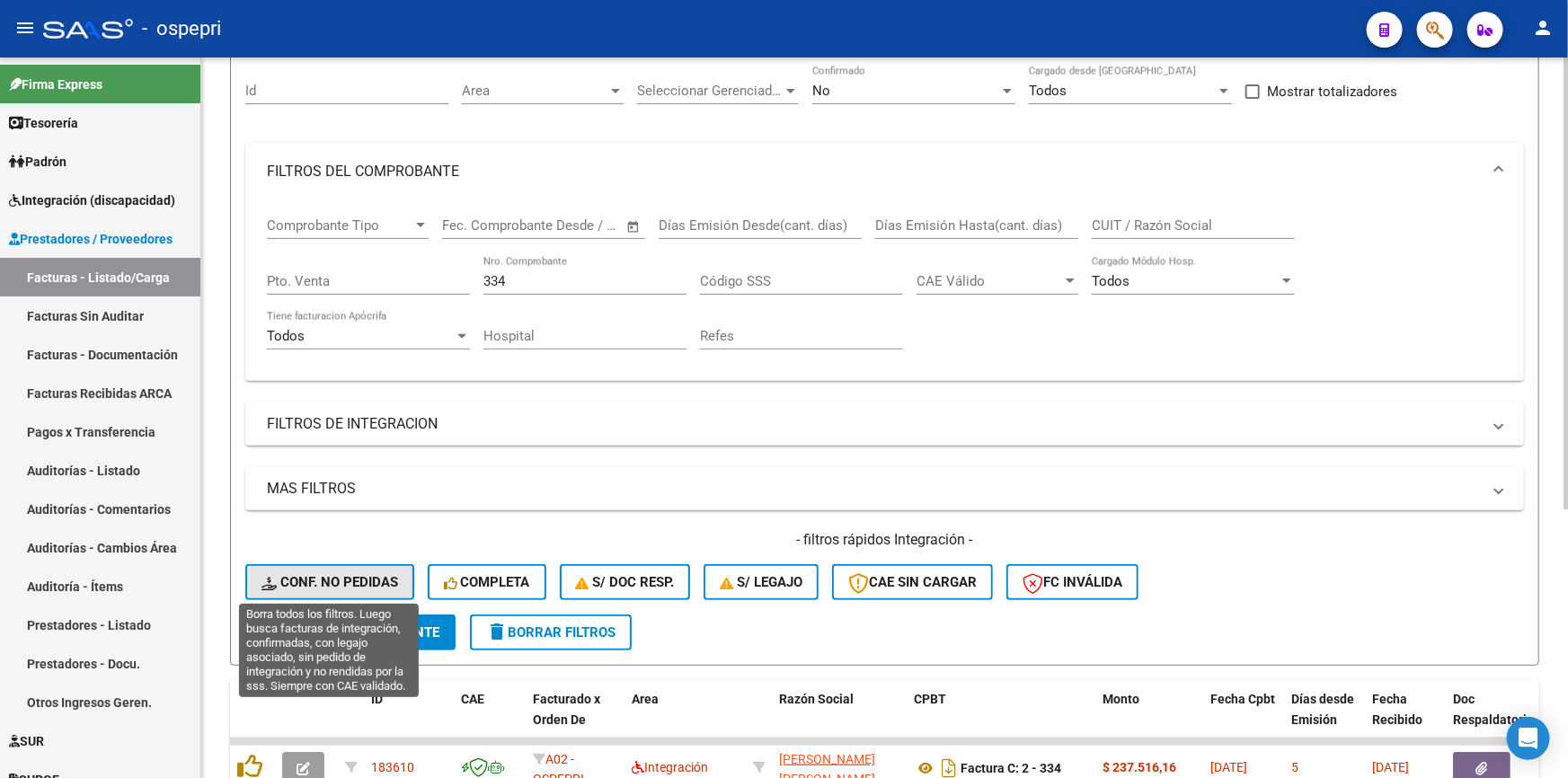
click at [333, 576] on span "Conf. no pedidas" at bounding box center [330, 583] width 136 height 17
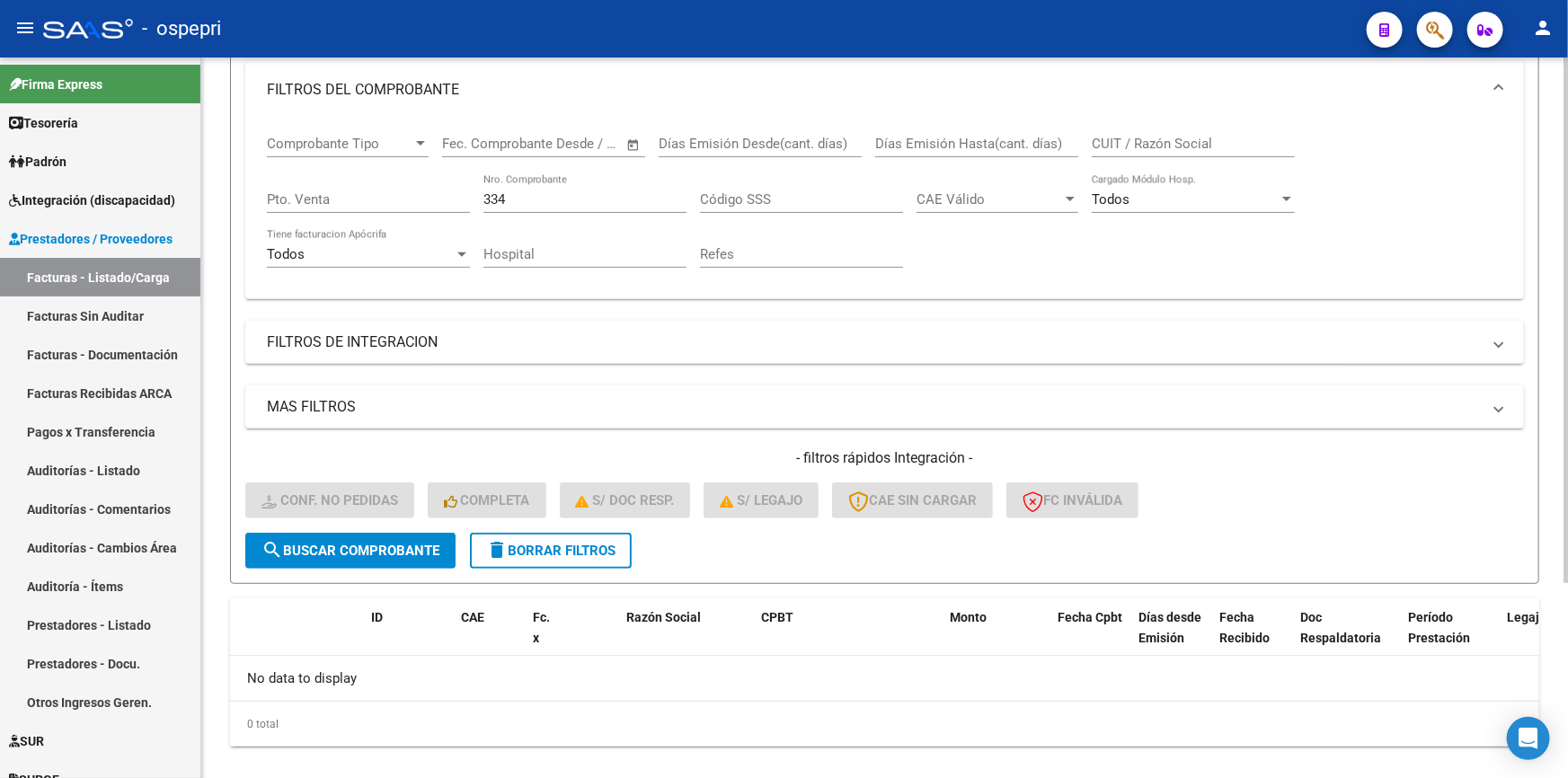
scroll to position [267, 0]
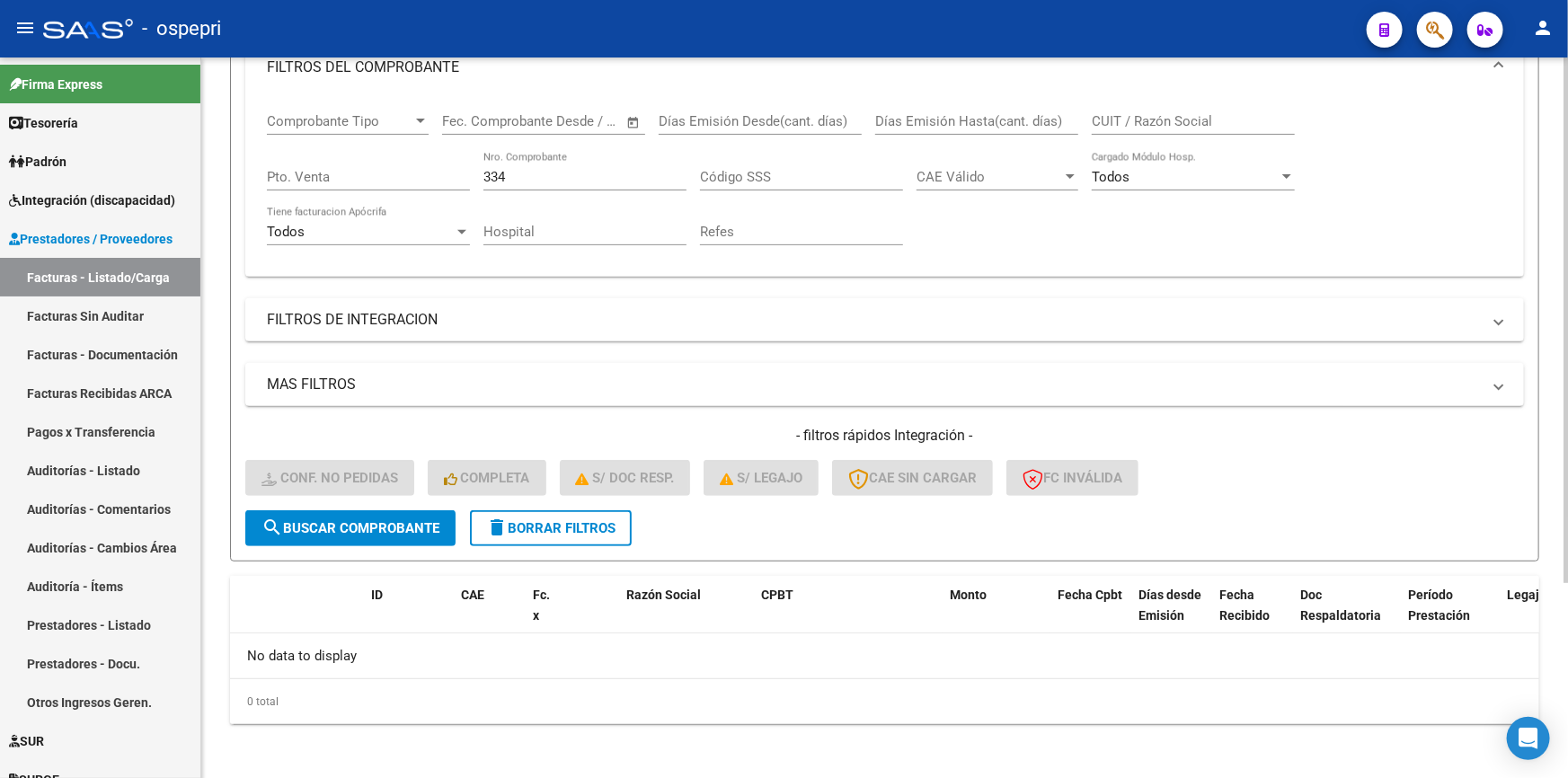
click at [306, 513] on button "search Buscar Comprobante" at bounding box center [350, 528] width 210 height 36
click at [555, 521] on span "delete Borrar Filtros" at bounding box center [550, 528] width 129 height 17
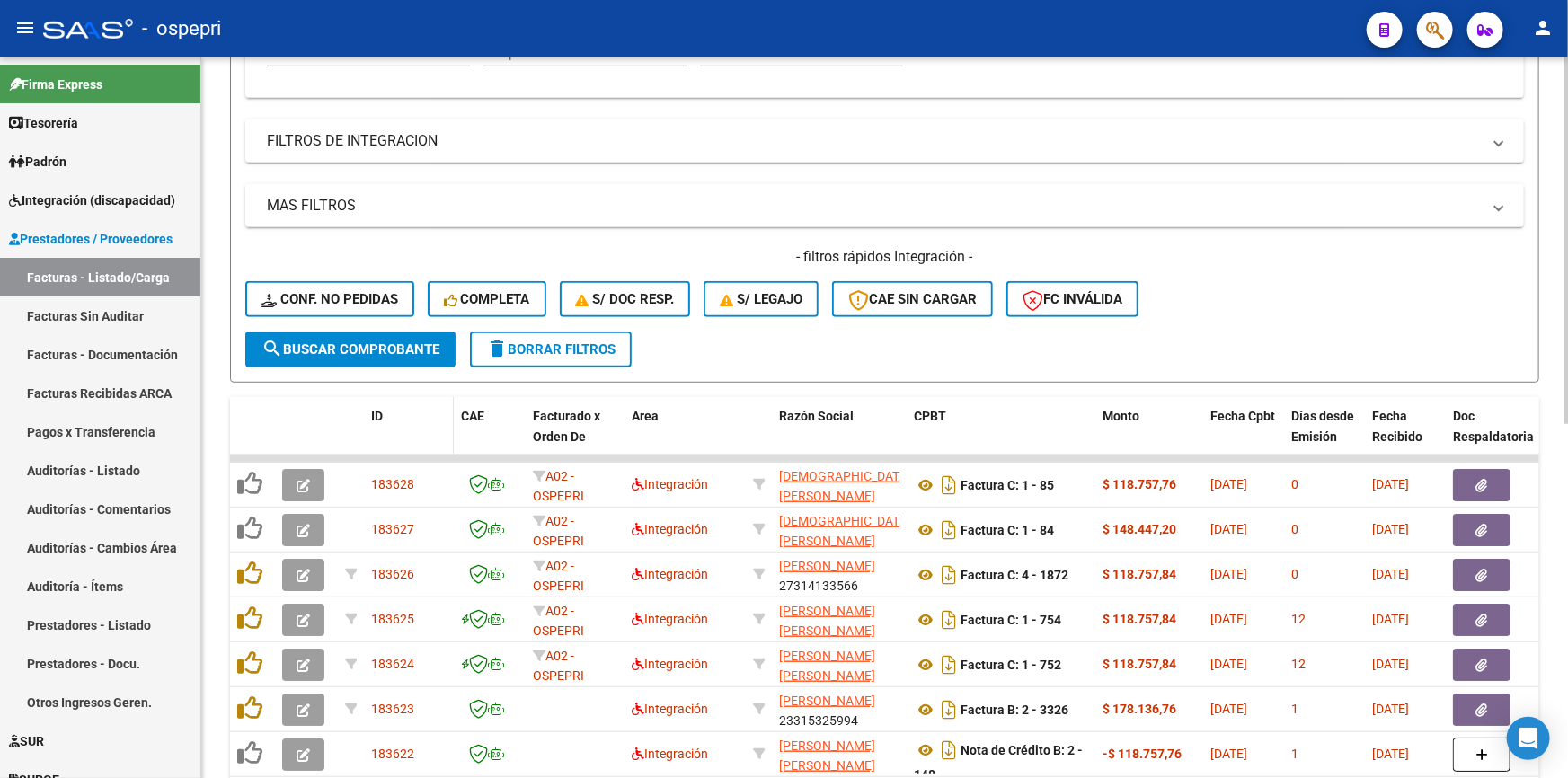
scroll to position [513, 0]
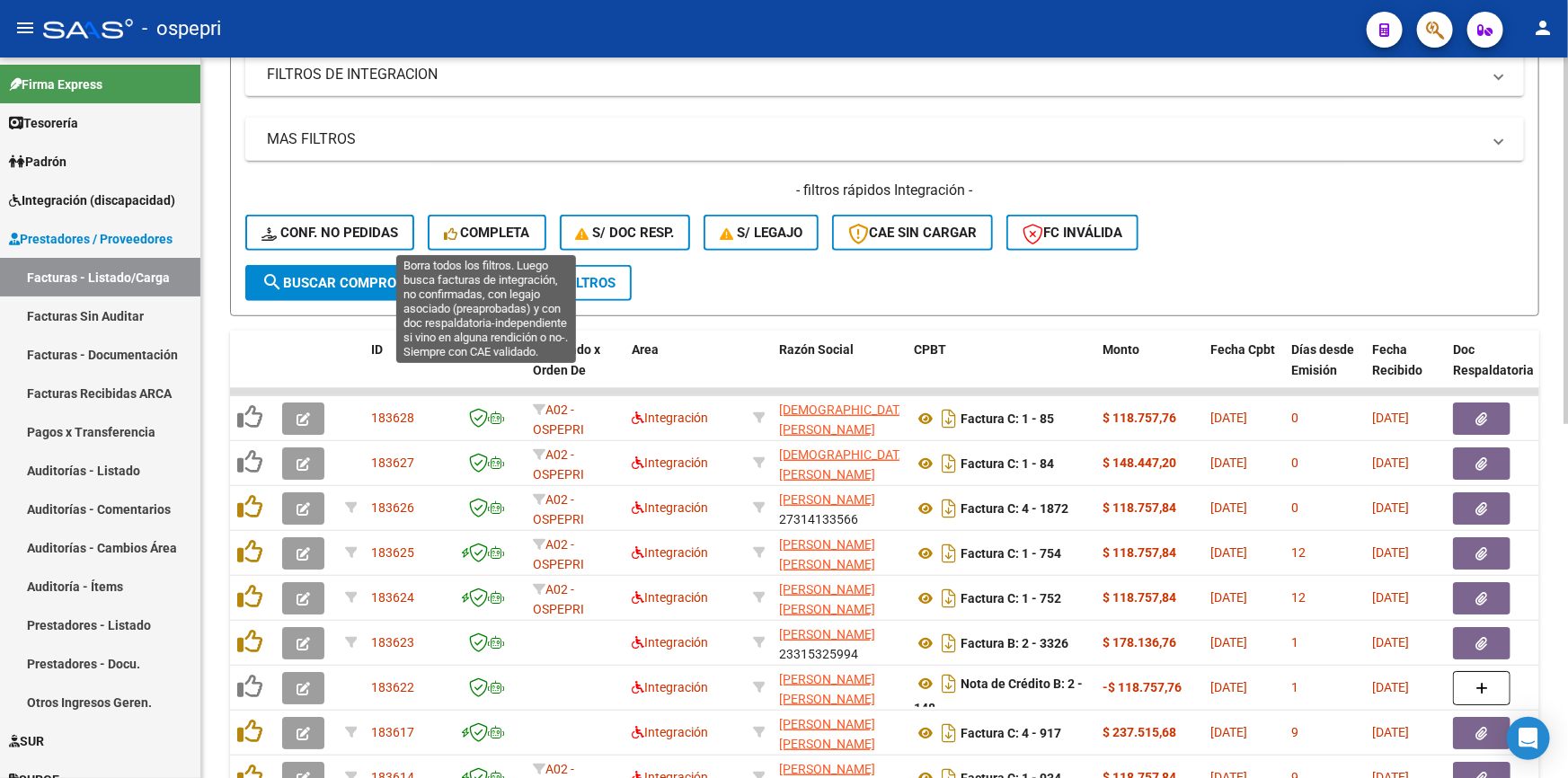
click at [488, 220] on button "Completa" at bounding box center [487, 232] width 119 height 36
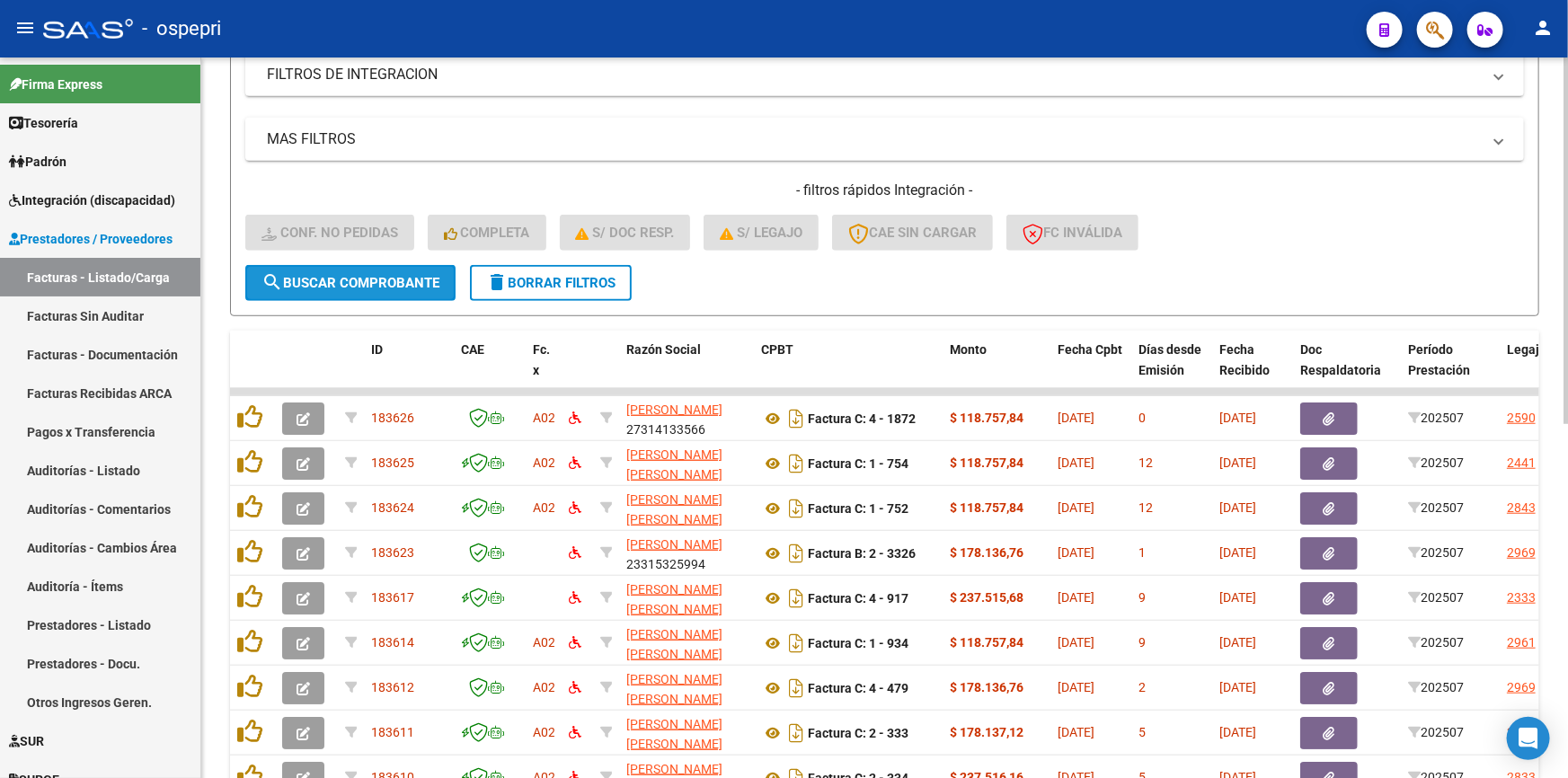
click at [341, 268] on button "search Buscar Comprobante" at bounding box center [350, 283] width 210 height 36
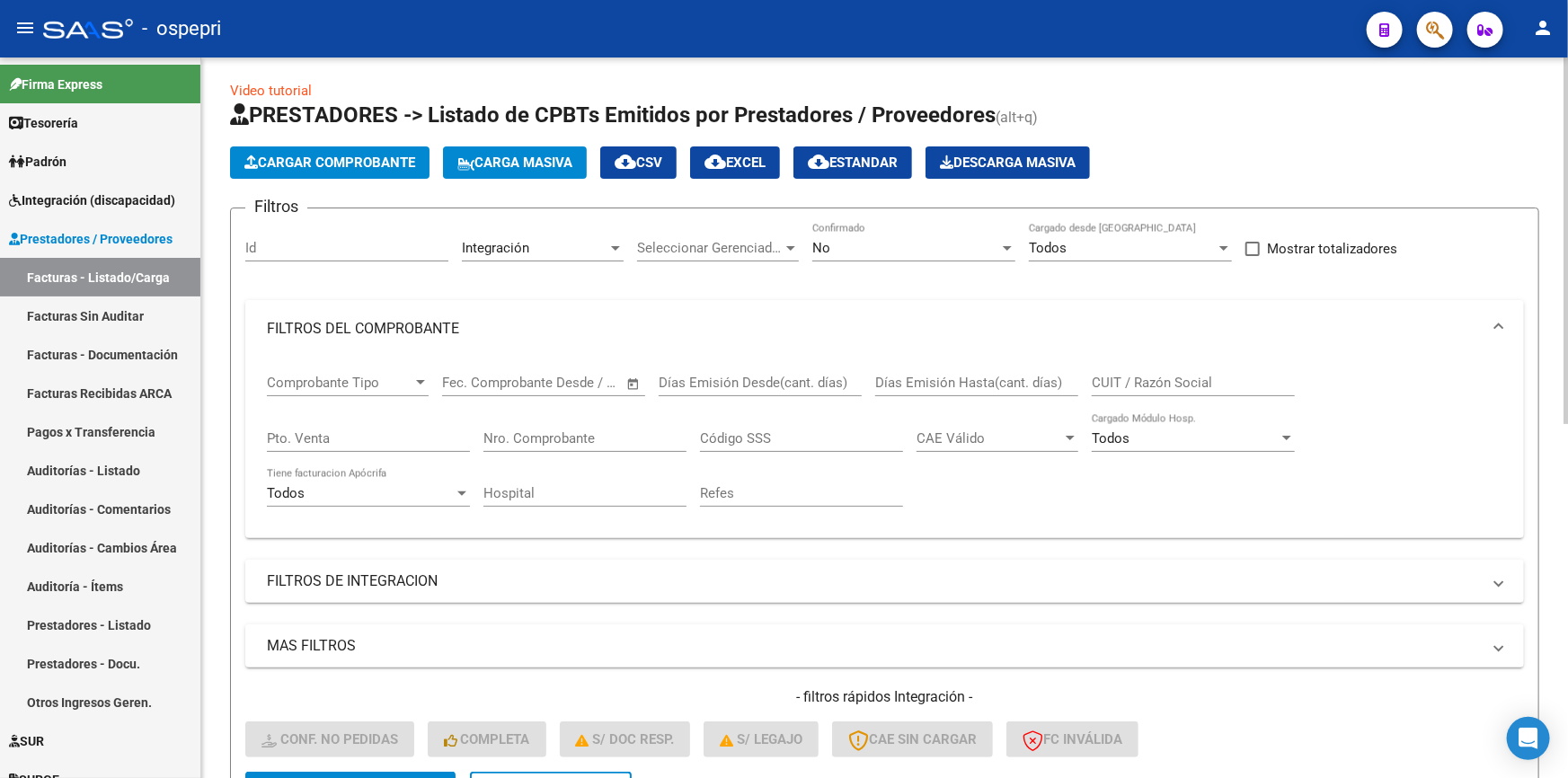
scroll to position [0, 0]
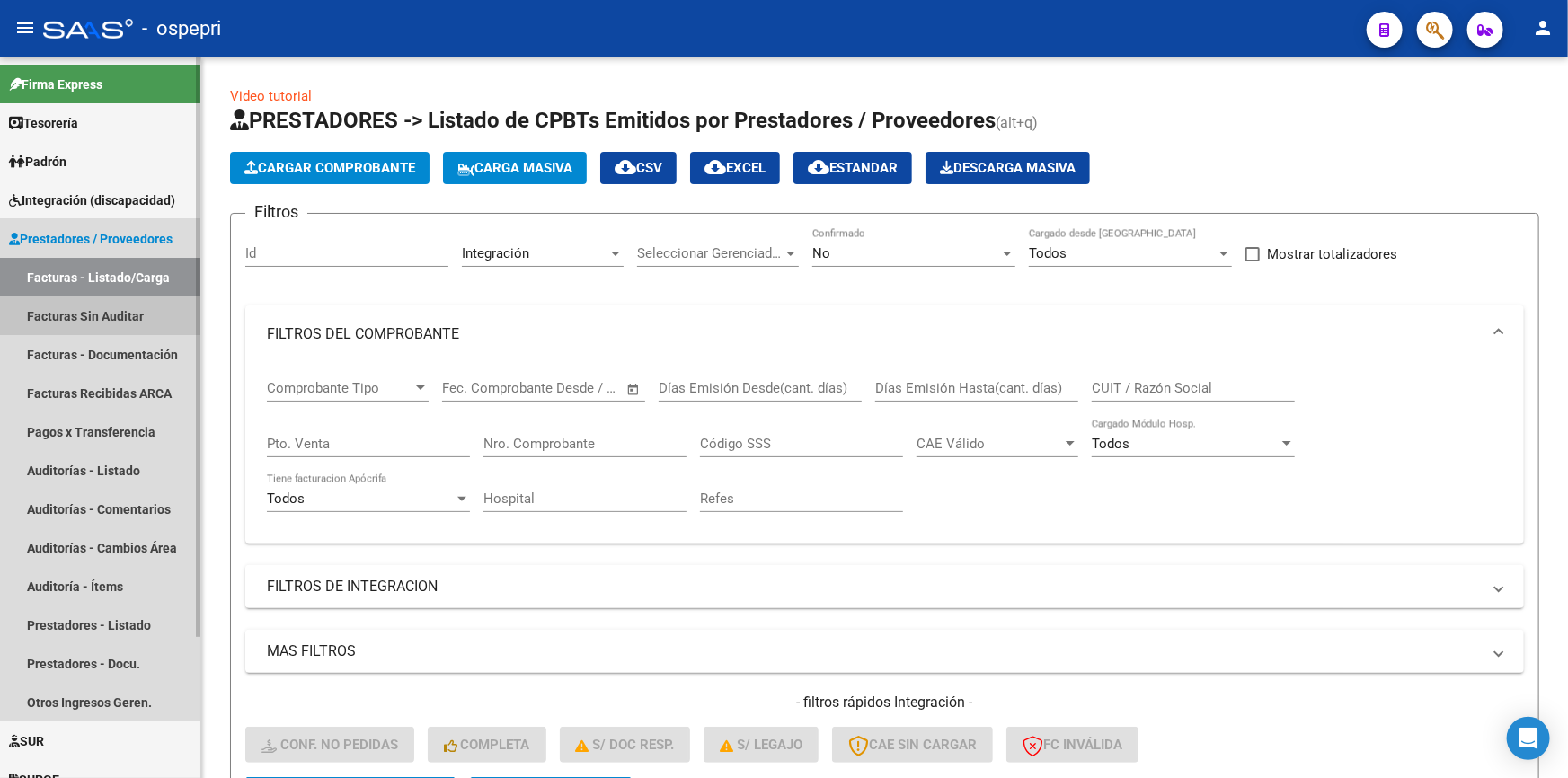
click at [65, 305] on link "Facturas Sin Auditar" at bounding box center [100, 316] width 200 height 39
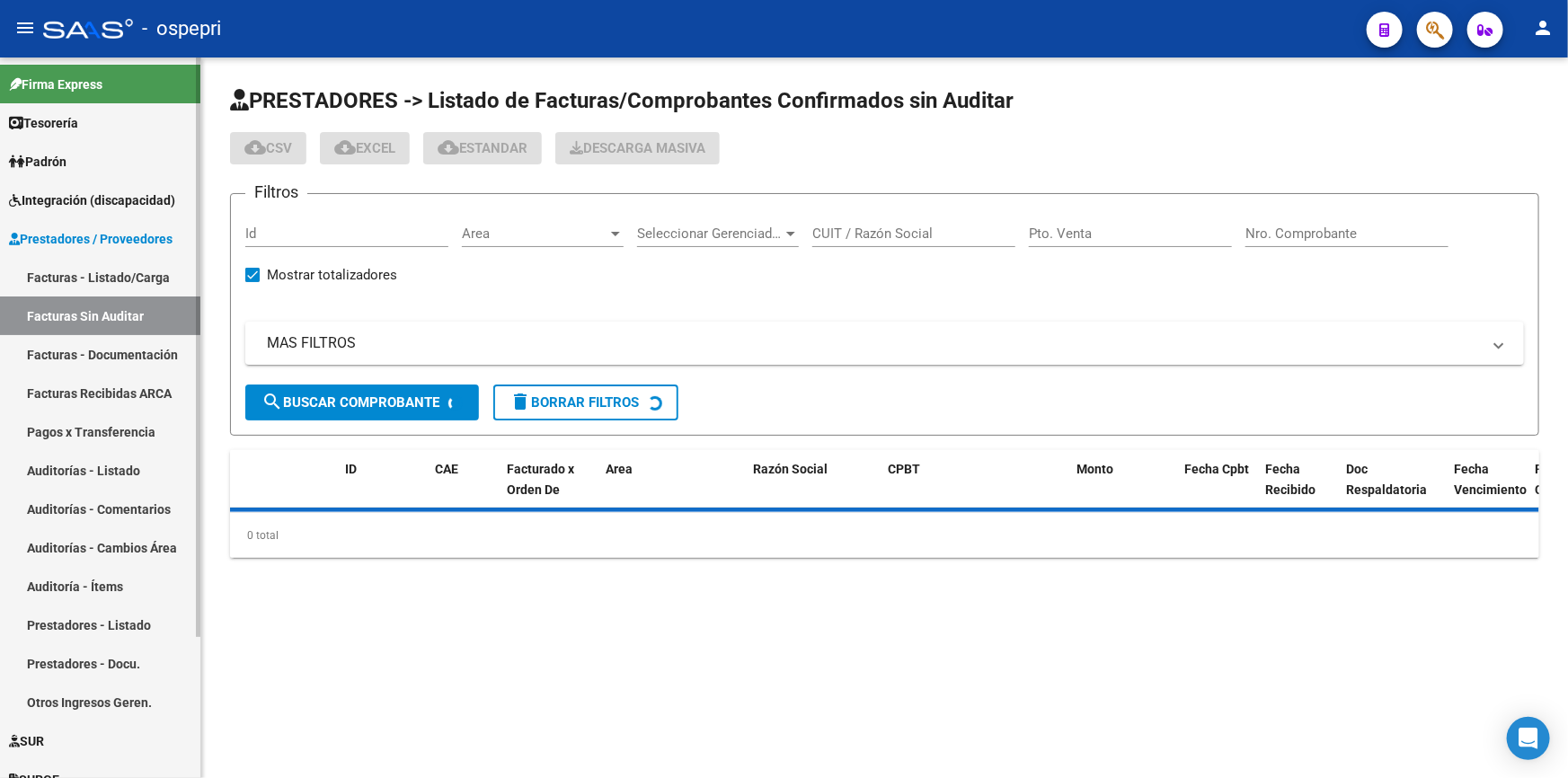
click at [68, 347] on link "Facturas - Documentación" at bounding box center [100, 355] width 200 height 39
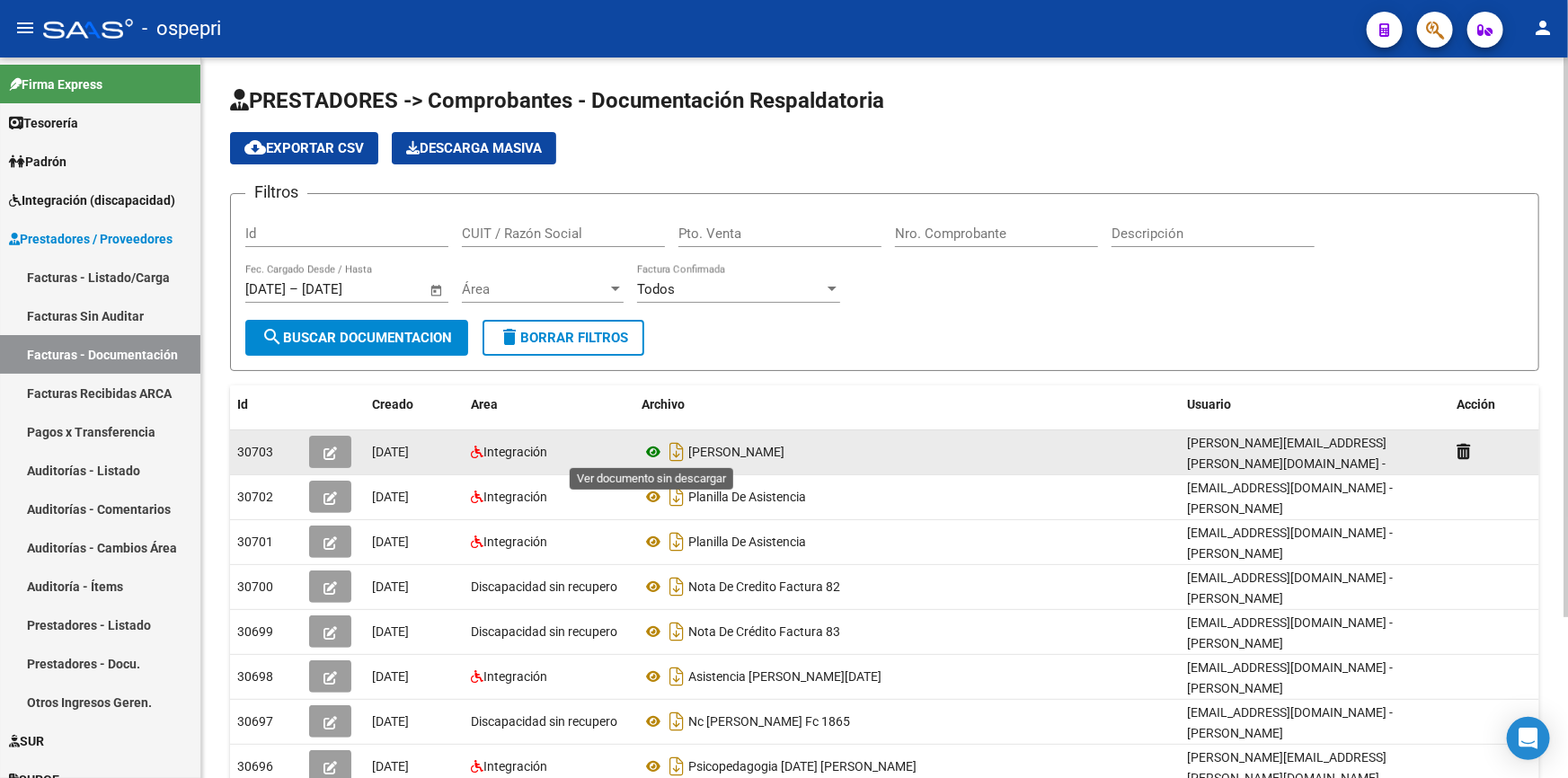
click at [648, 444] on icon at bounding box center [653, 452] width 23 height 21
click at [330, 446] on icon "button" at bounding box center [331, 453] width 14 height 14
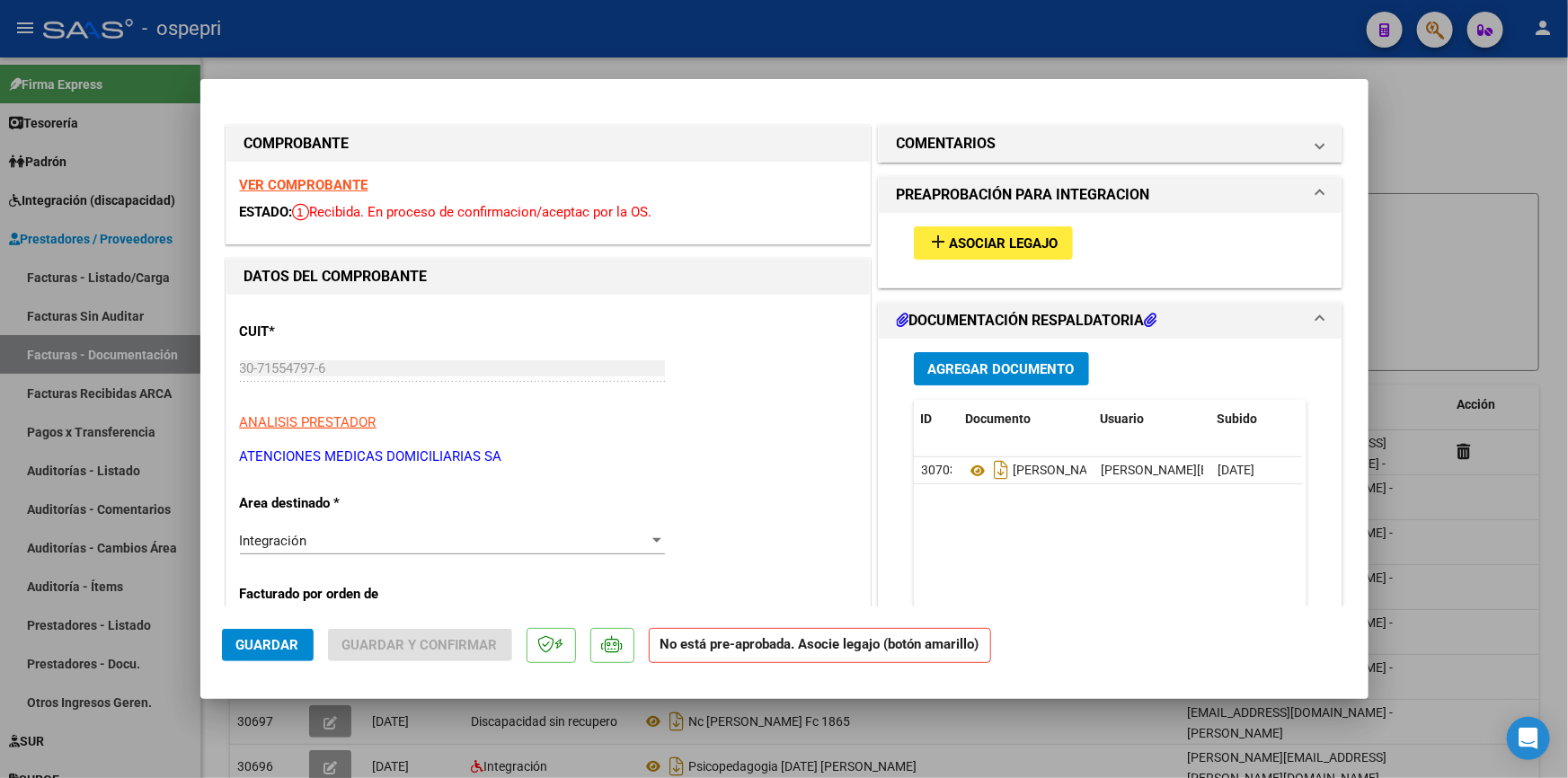
click at [986, 231] on button "add Asociar Legajo" at bounding box center [993, 243] width 159 height 33
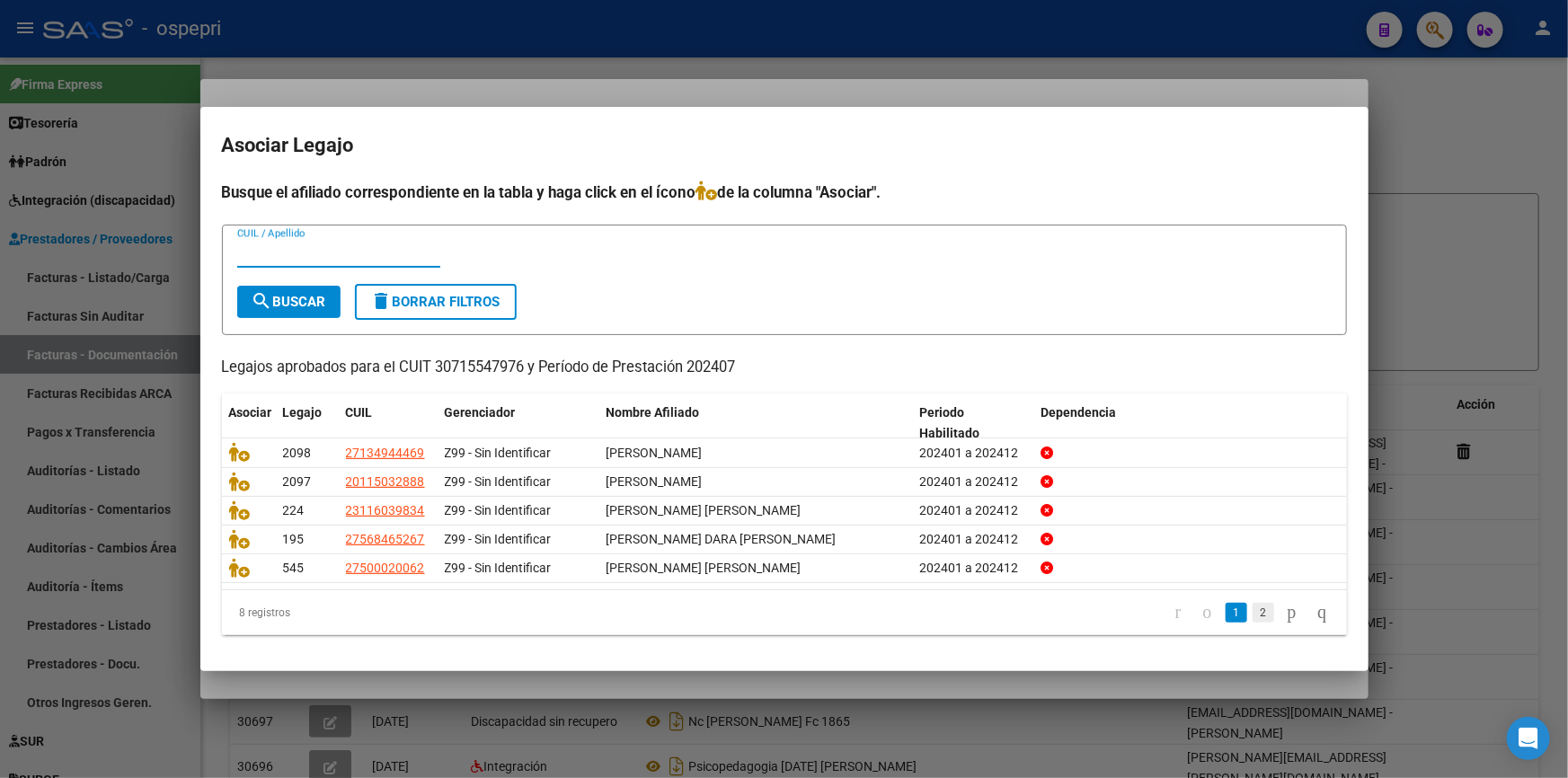
click at [1252, 611] on link "2" at bounding box center [1263, 613] width 21 height 19
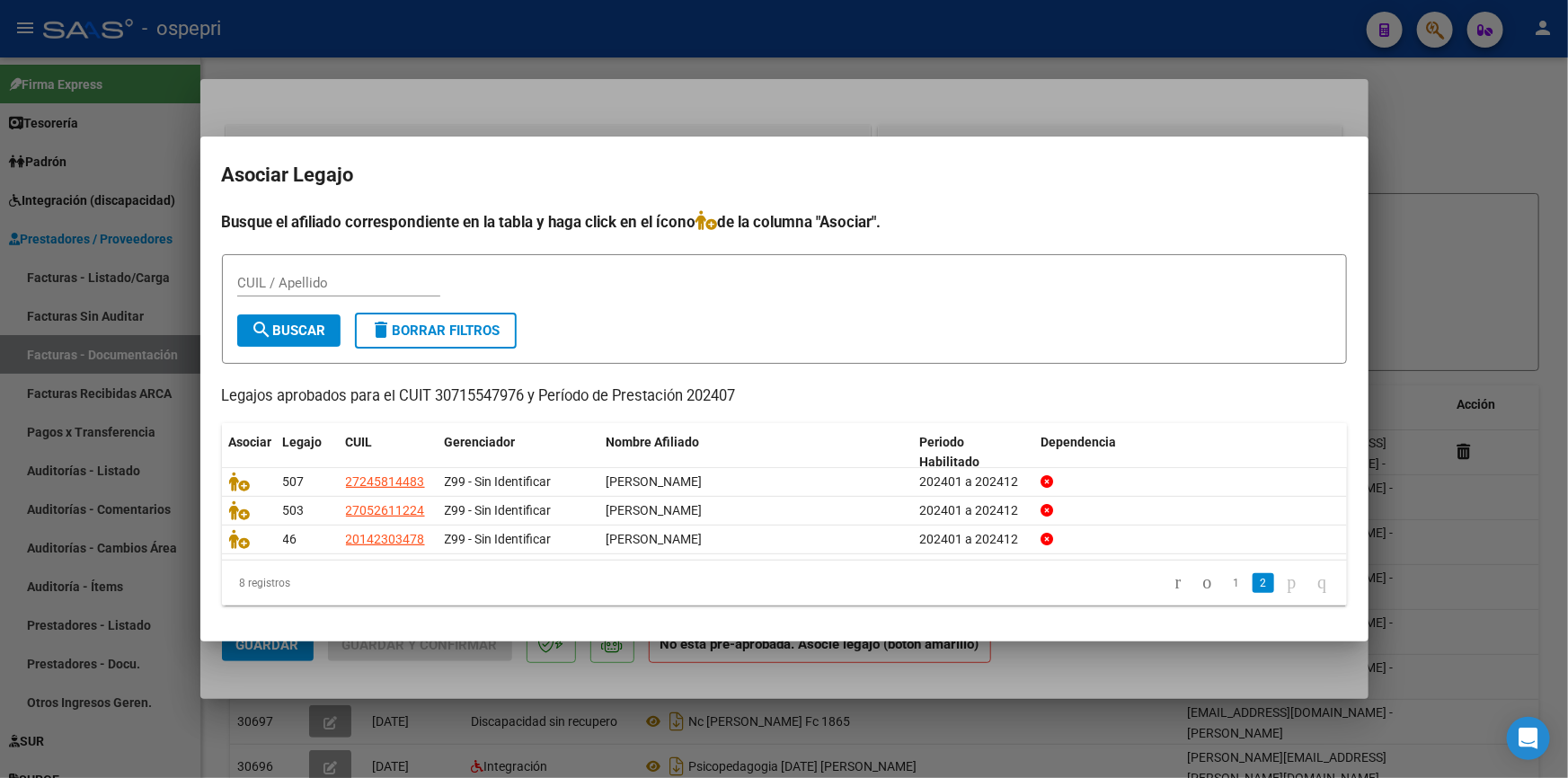
drag, startPoint x: 1465, startPoint y: 134, endPoint x: 1471, endPoint y: 143, distance: 10.8
click at [1467, 140] on div at bounding box center [784, 389] width 1568 height 778
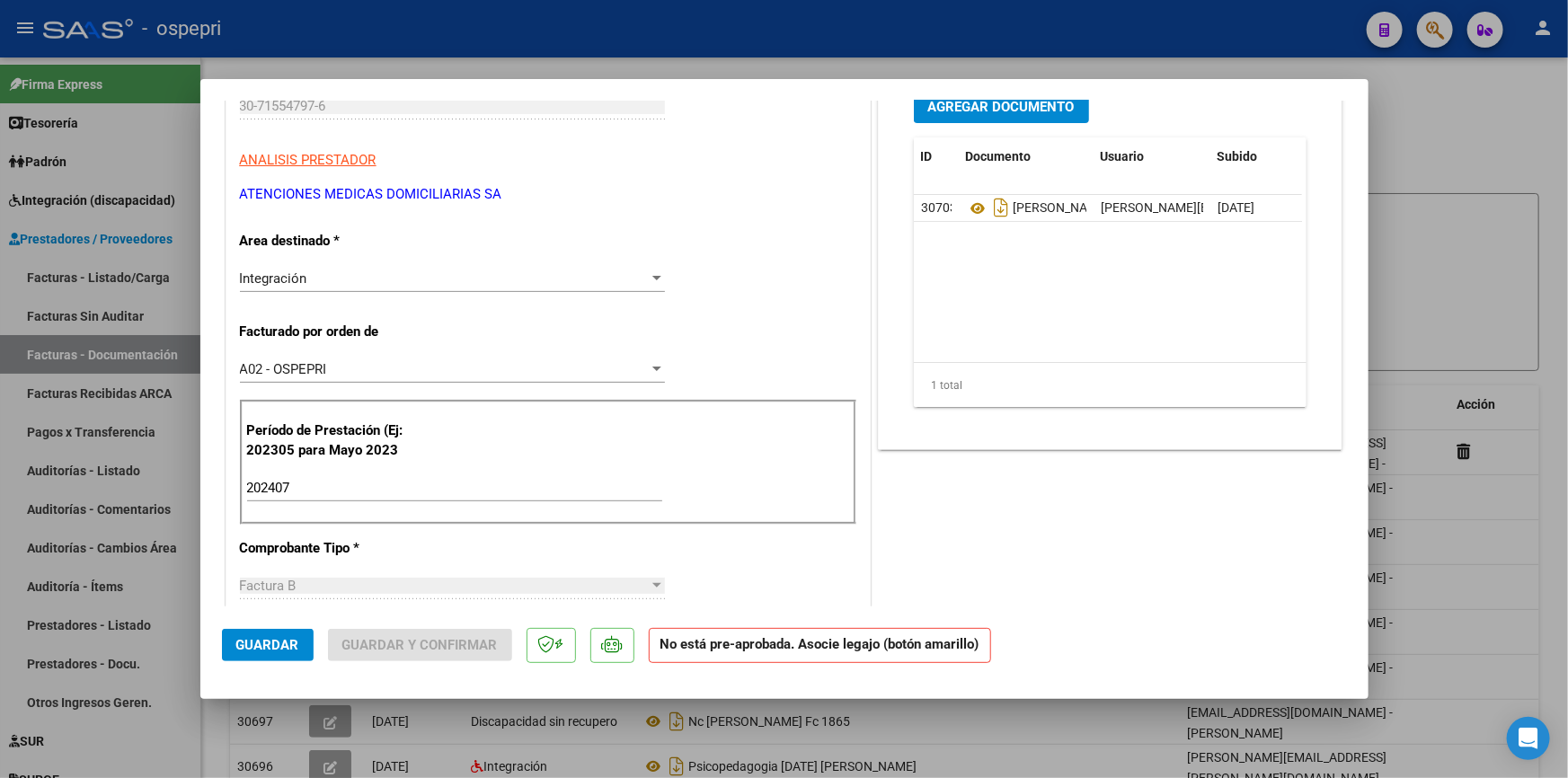
scroll to position [327, 0]
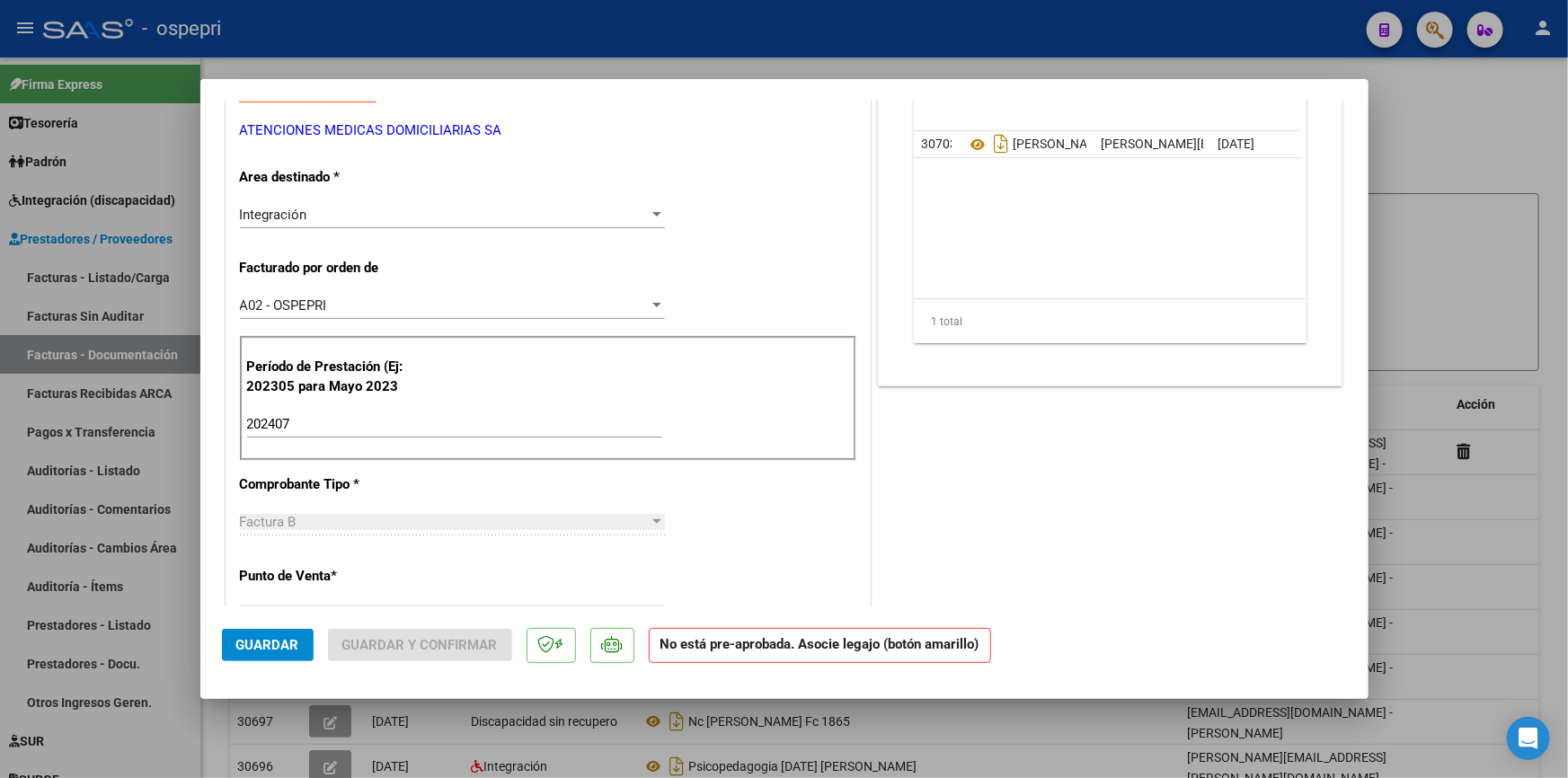
click at [308, 423] on input "202407" at bounding box center [454, 424] width 415 height 17
type input "202507"
click at [586, 469] on div "CUIT * 30-71554797-6 Ingresar CUIT ANALISIS PRESTADOR ATENCIONES MEDICAS DOMICI…" at bounding box center [548, 714] width 644 height 1491
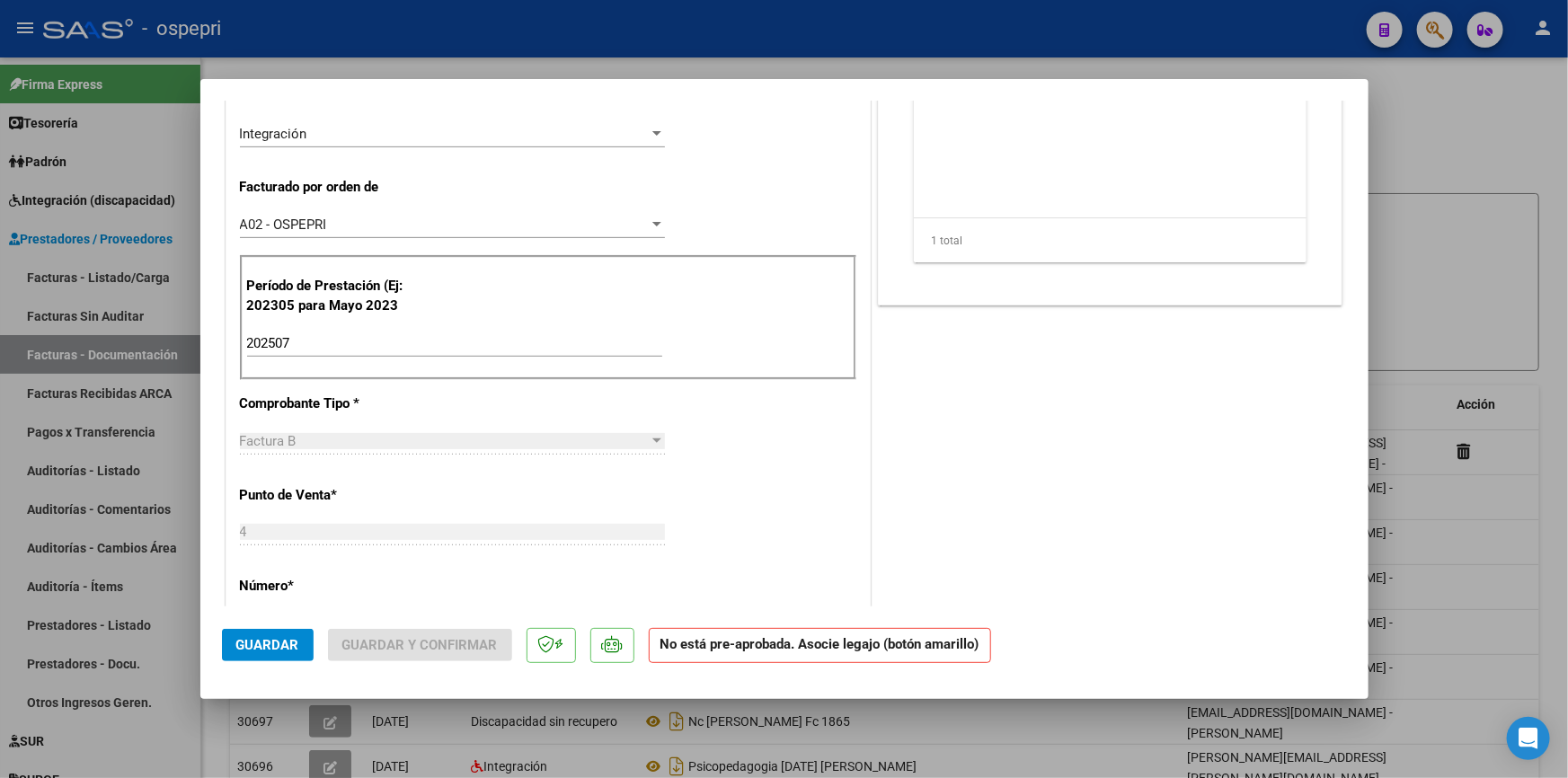
scroll to position [735, 0]
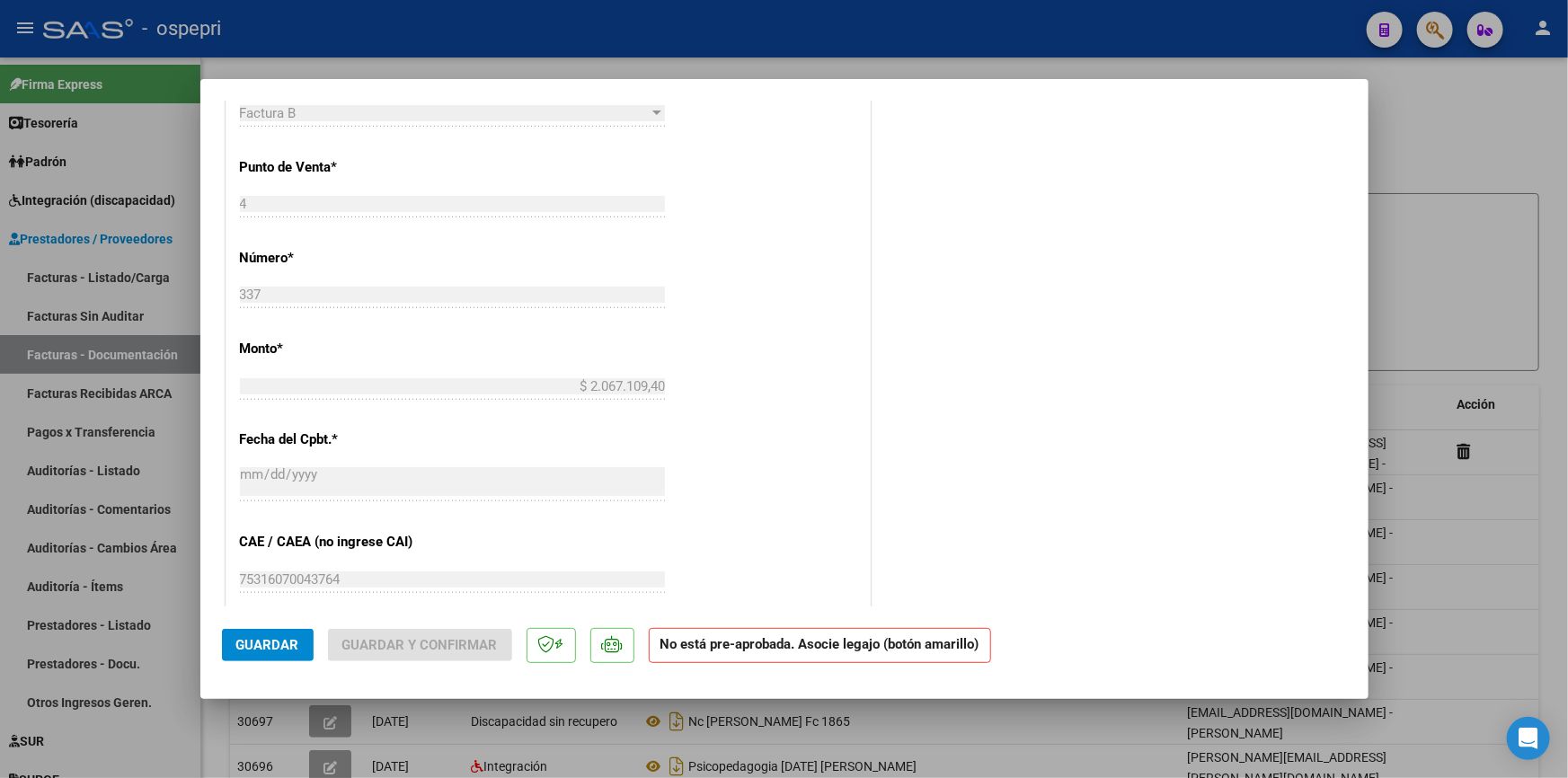
click at [274, 641] on span "Guardar" at bounding box center [267, 645] width 63 height 17
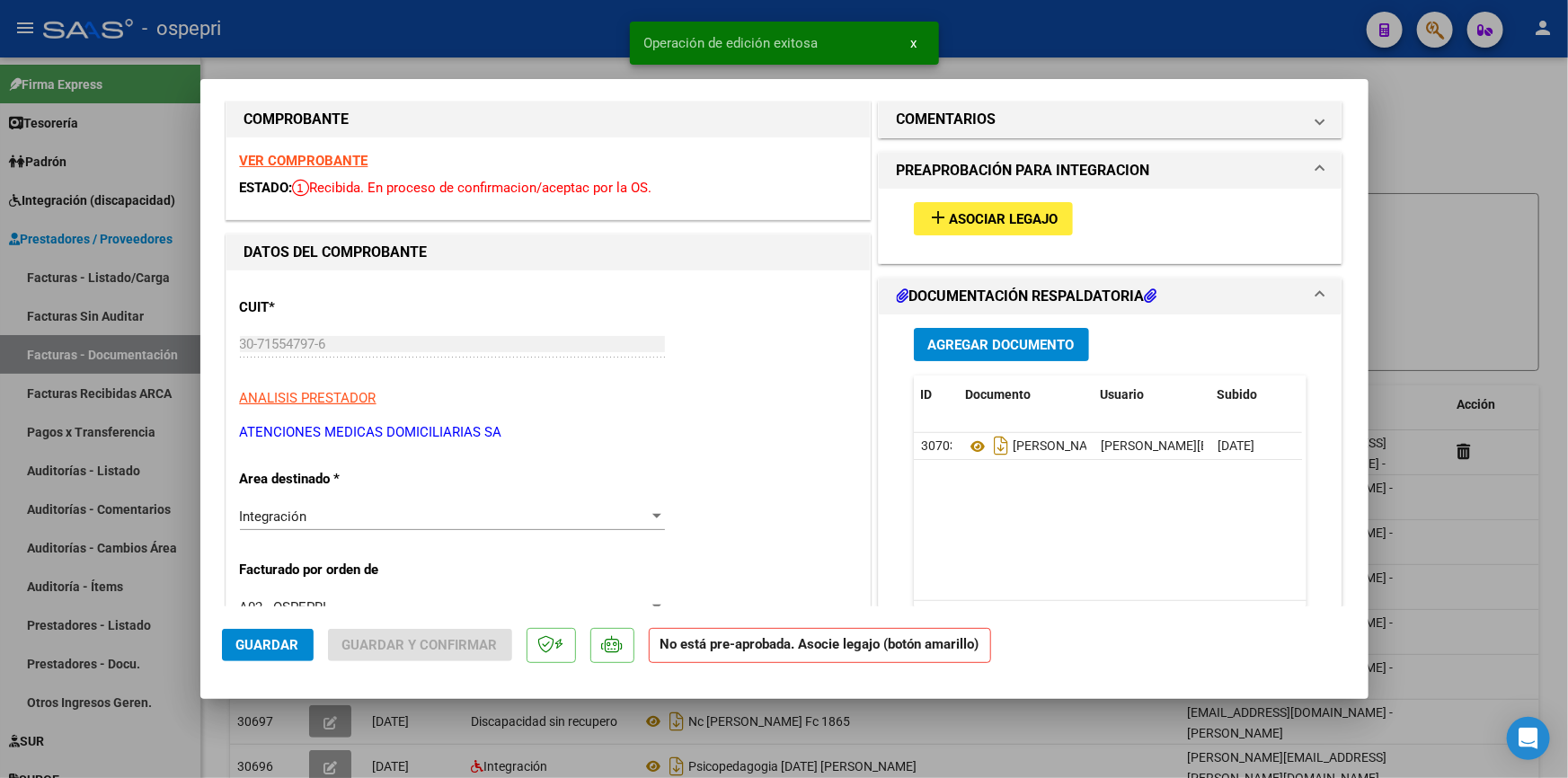
scroll to position [0, 0]
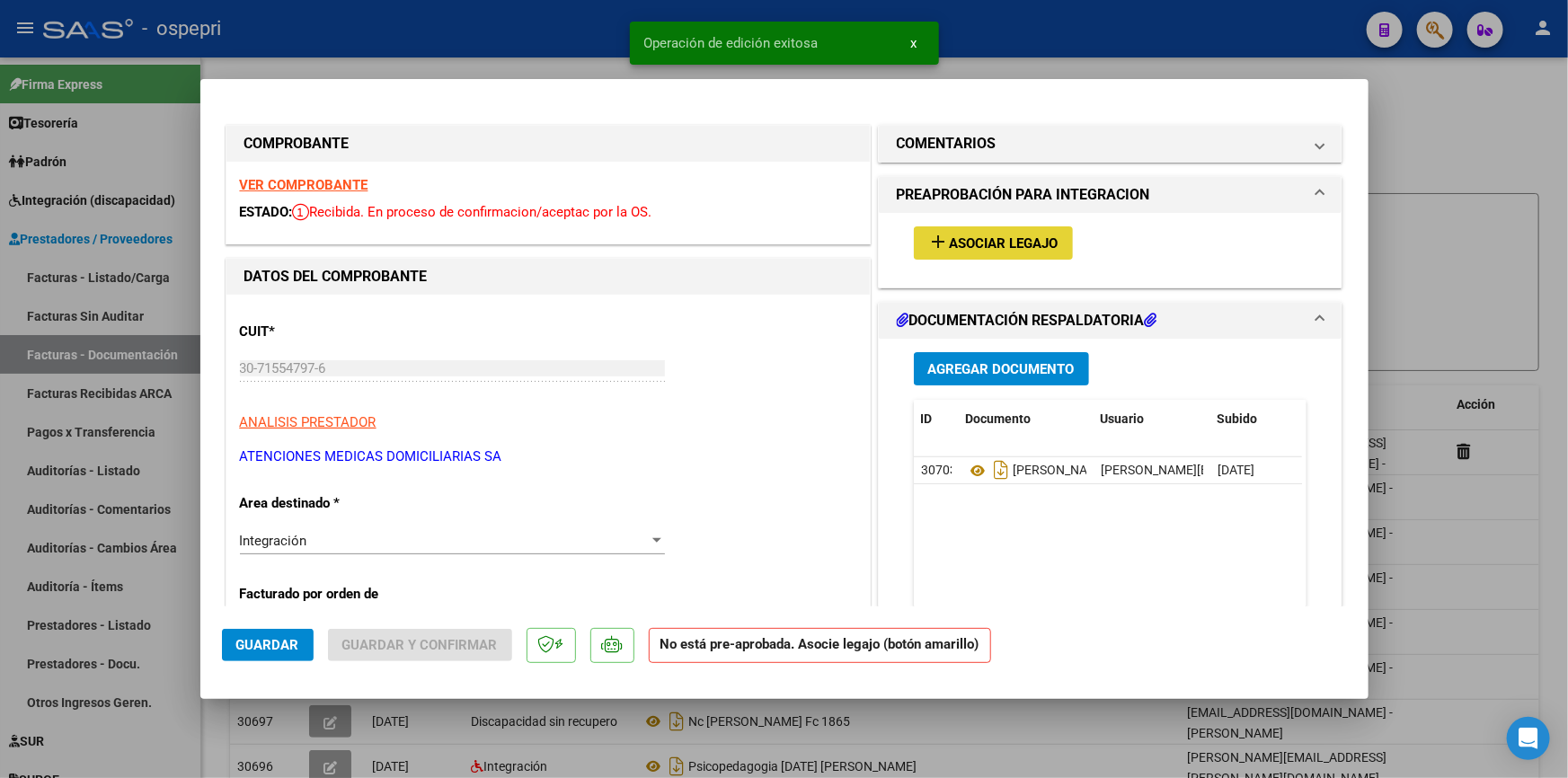
click at [979, 230] on button "add Asociar Legajo" at bounding box center [993, 243] width 159 height 33
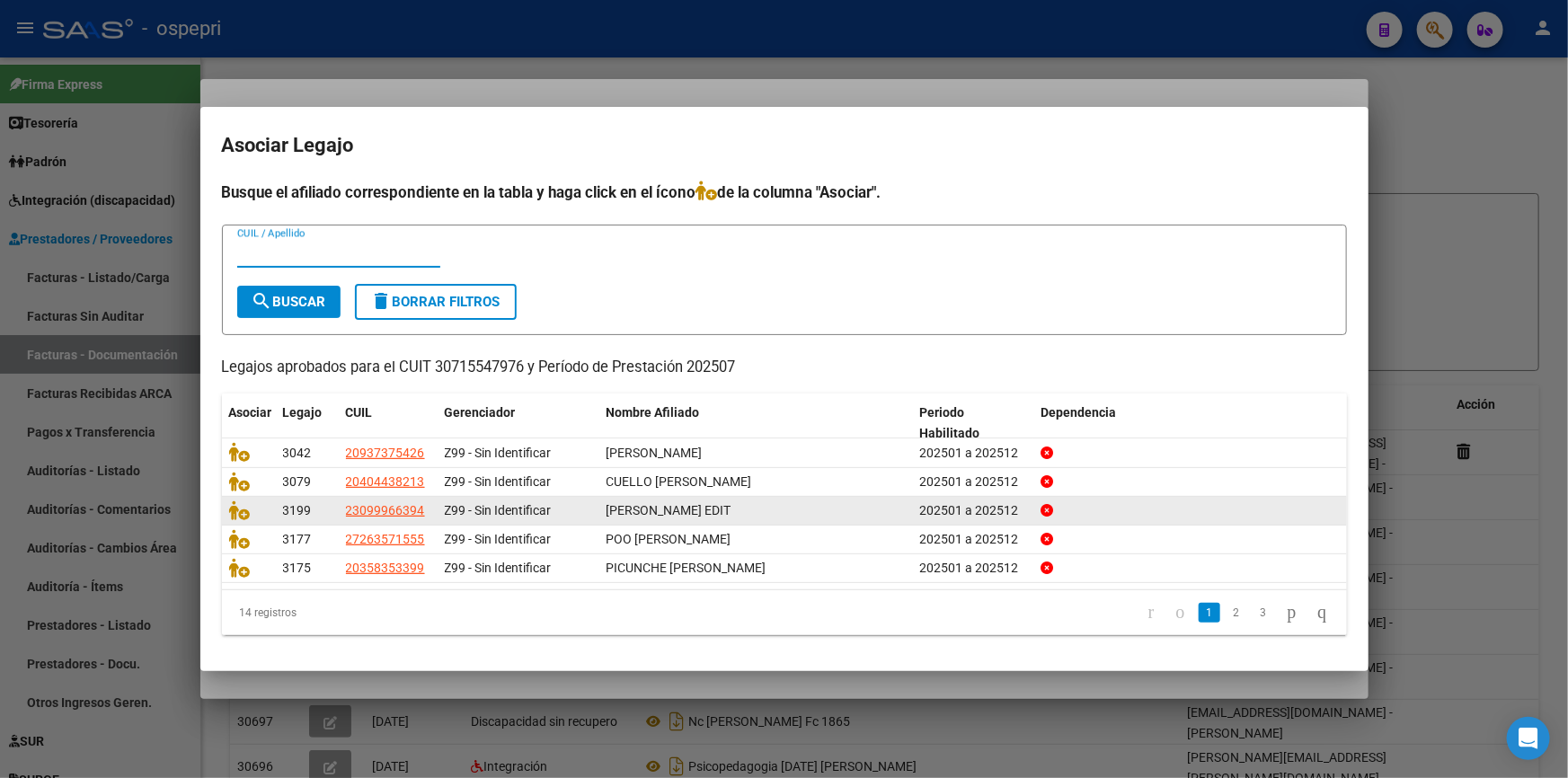
click at [650, 513] on span "[PERSON_NAME] EDIT" at bounding box center [669, 511] width 124 height 15
click at [233, 508] on icon at bounding box center [240, 511] width 21 height 19
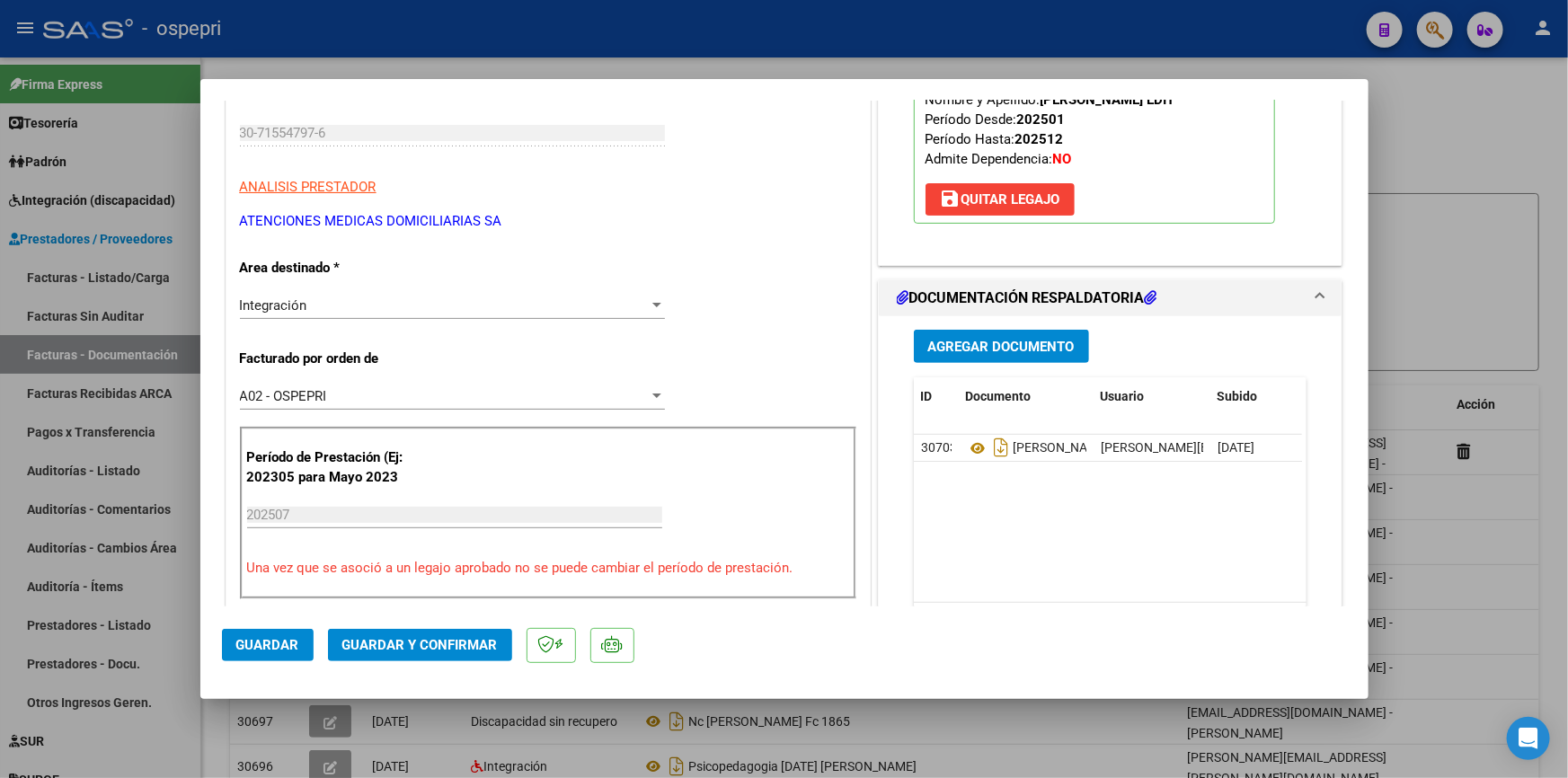
scroll to position [244, 0]
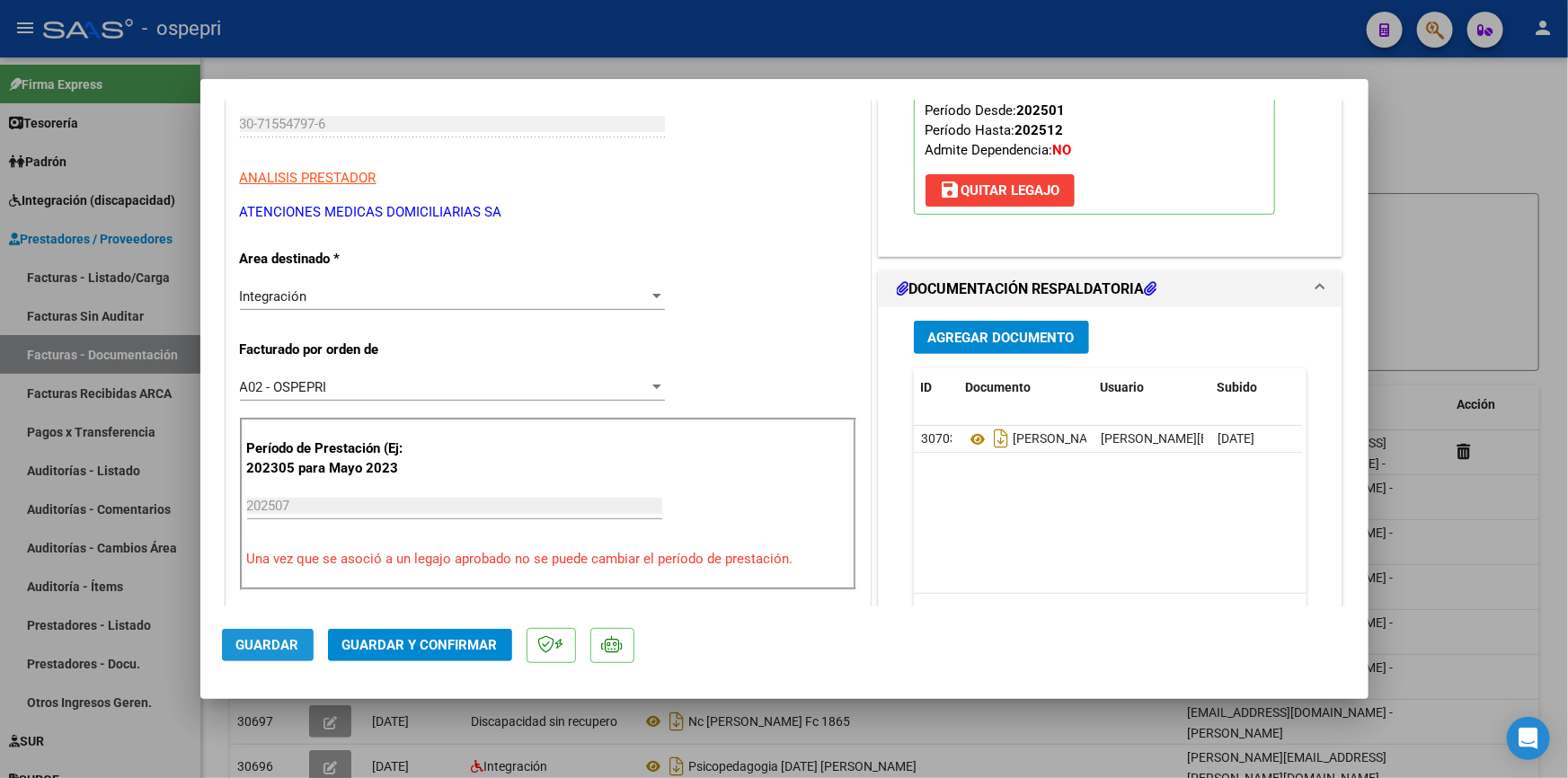
click at [263, 635] on button "Guardar" at bounding box center [267, 645] width 91 height 32
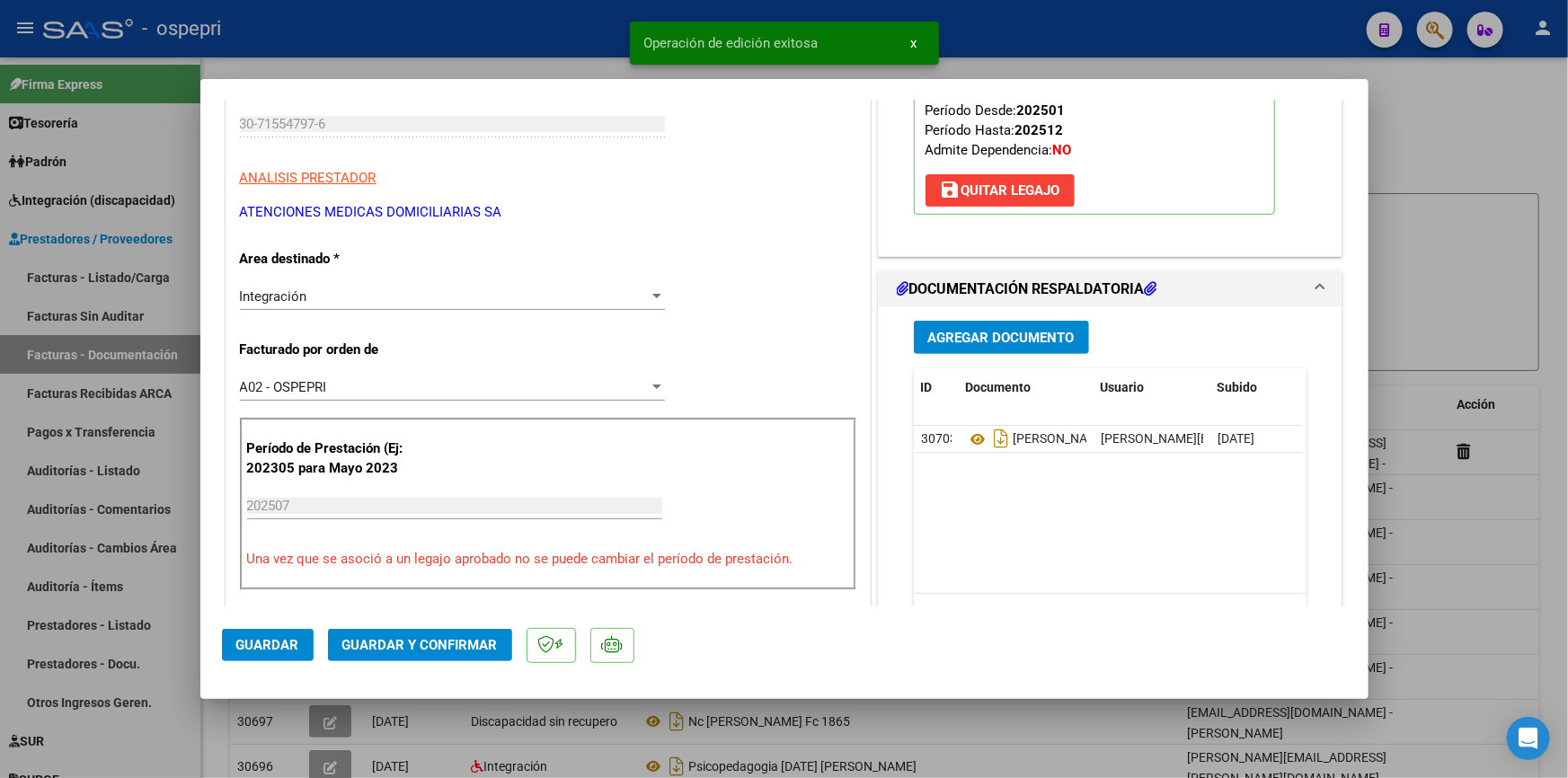
click at [393, 638] on span "Guardar y Confirmar" at bounding box center [420, 645] width 156 height 17
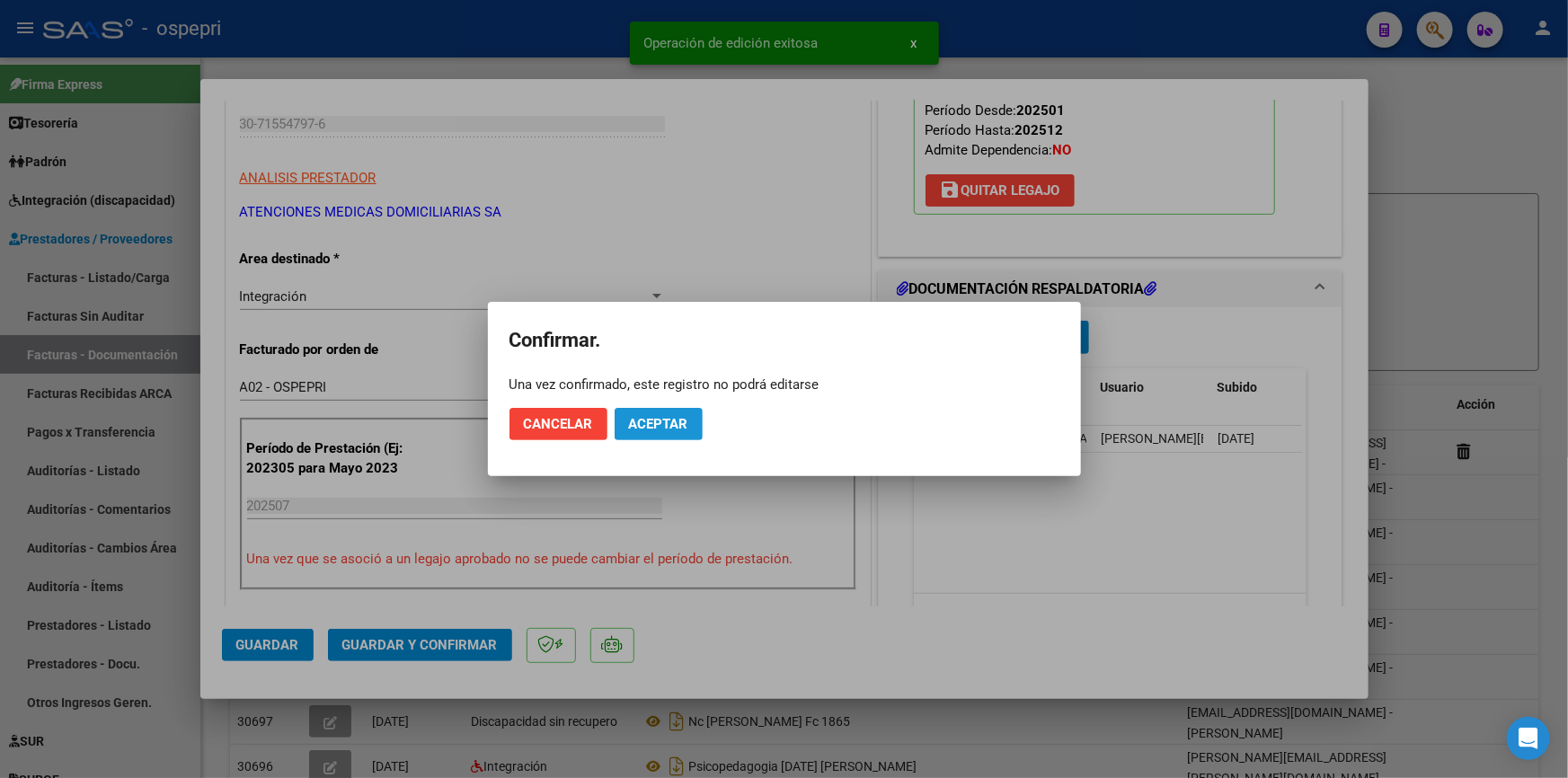
click at [663, 417] on span "Aceptar" at bounding box center [658, 424] width 59 height 17
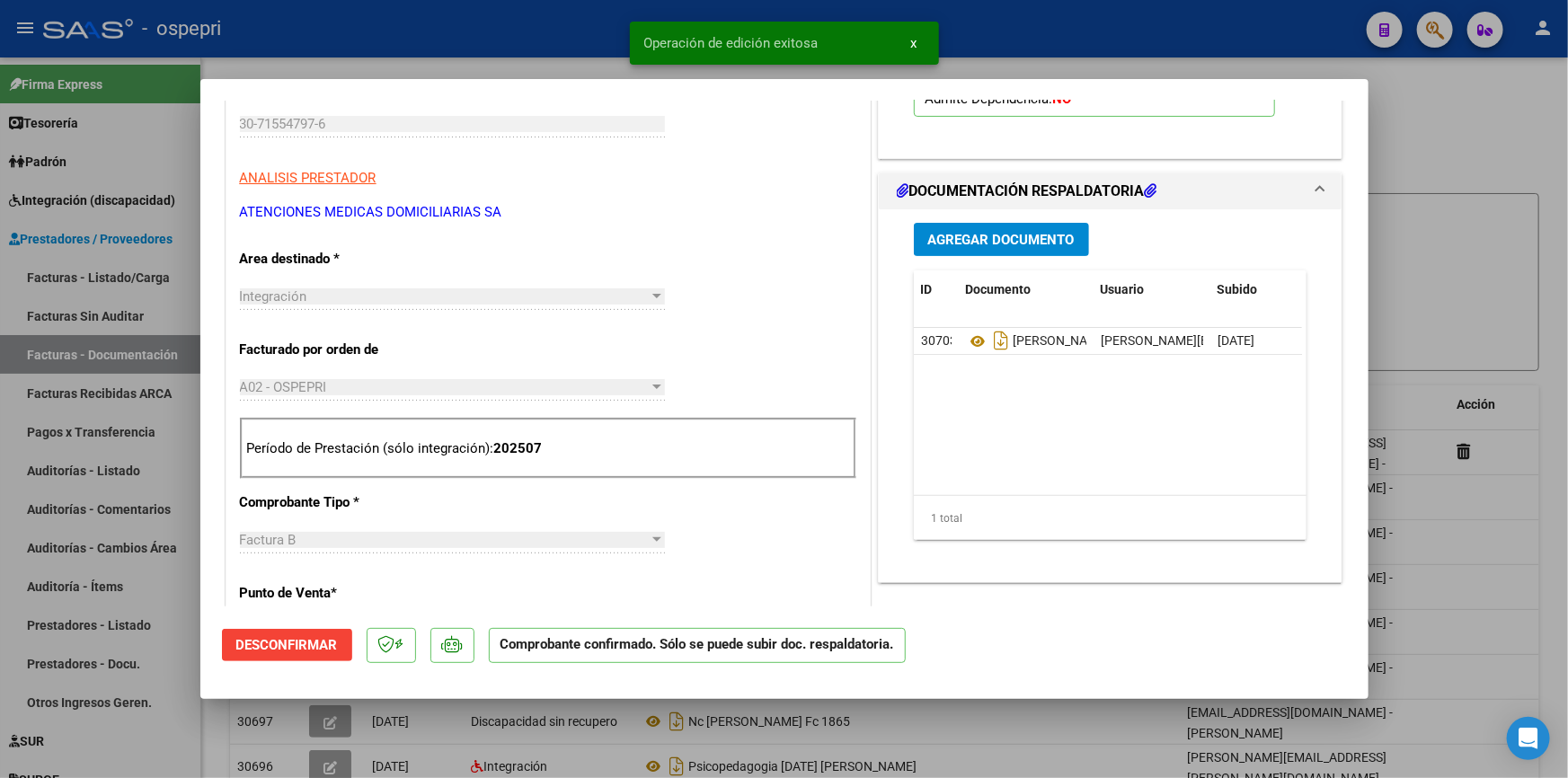
click at [1455, 132] on div at bounding box center [784, 389] width 1568 height 778
type input "$ 0,00"
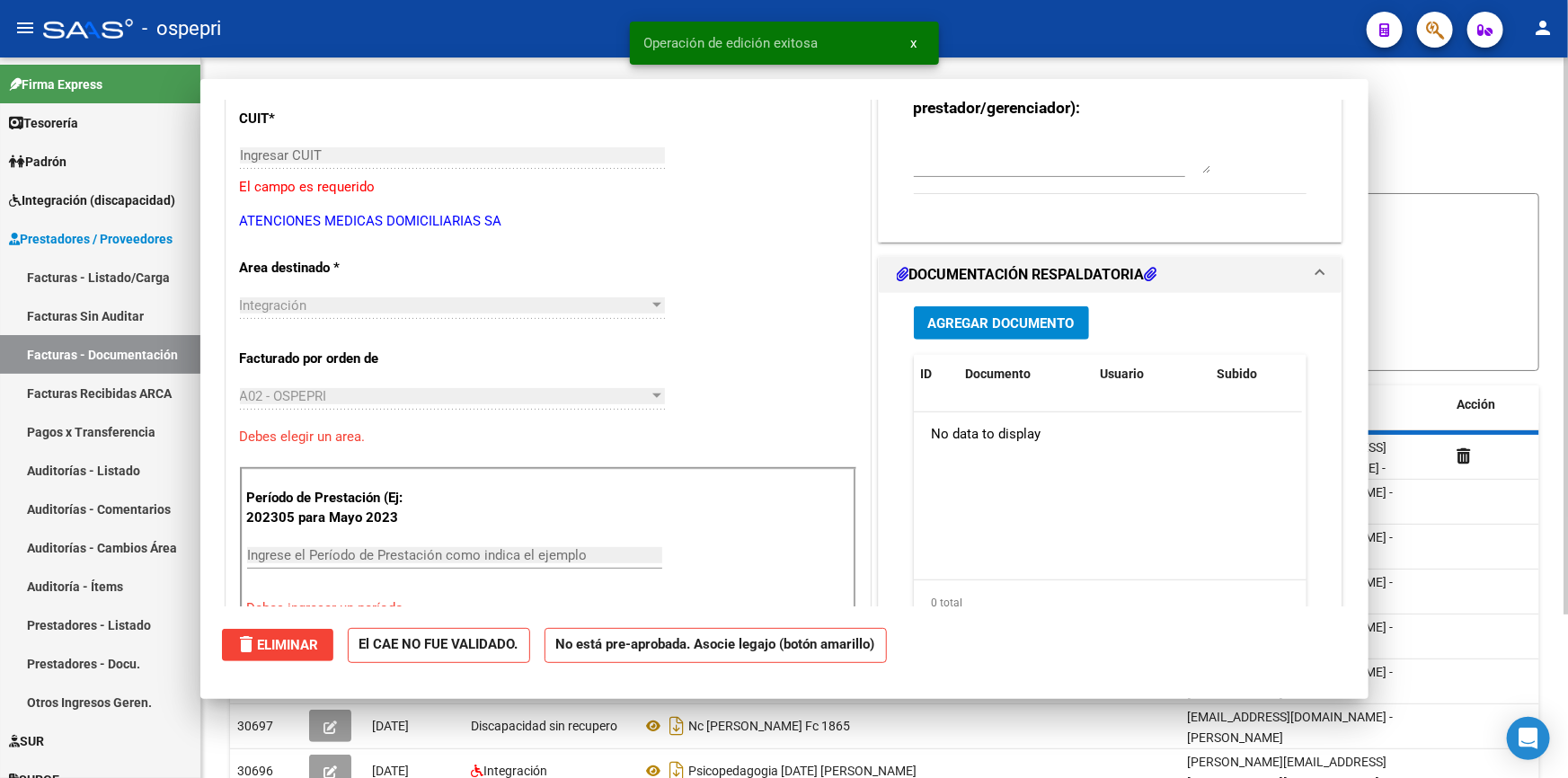
scroll to position [0, 0]
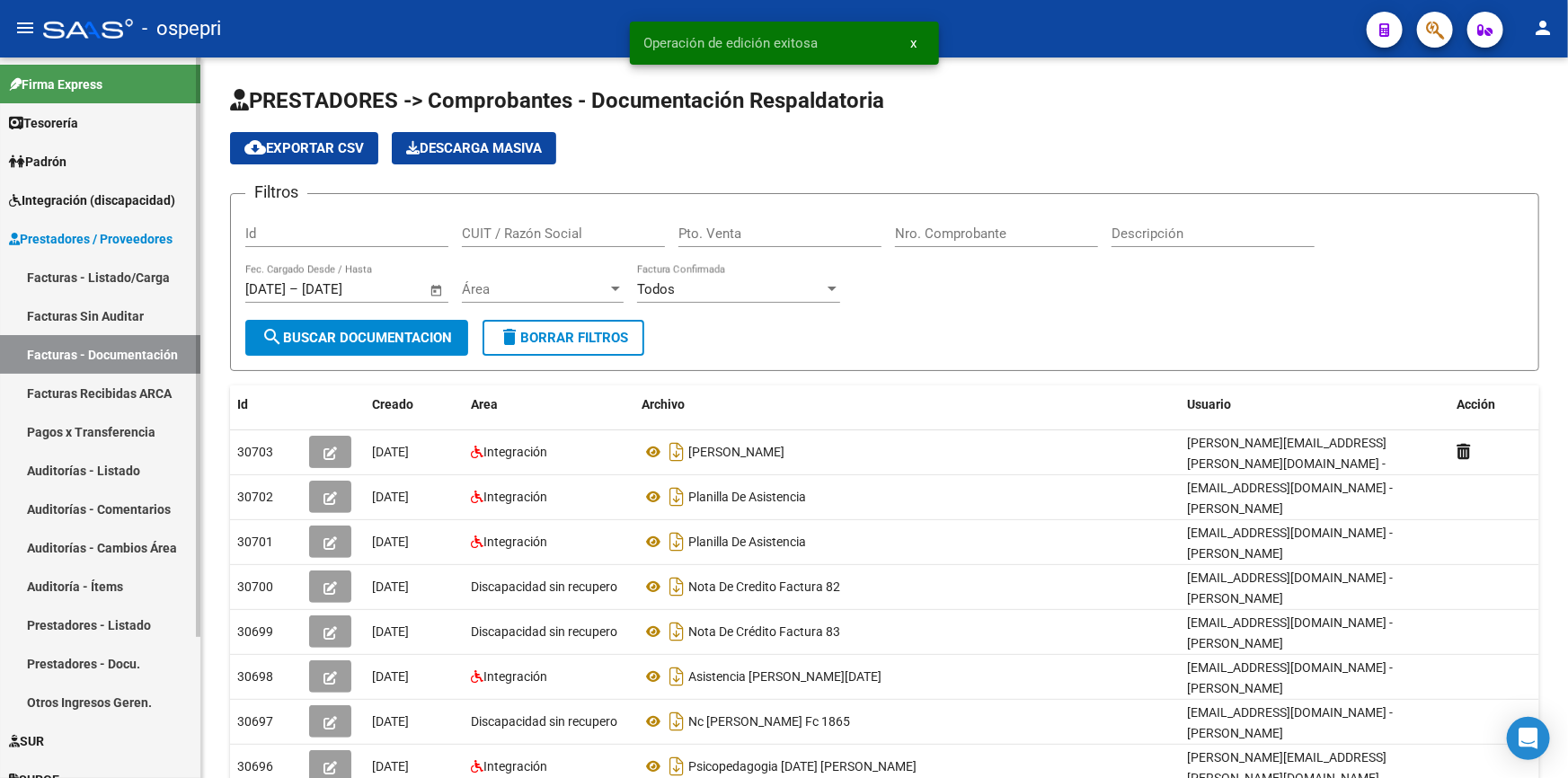
click at [63, 269] on link "Facturas - Listado/Carga" at bounding box center [100, 277] width 200 height 39
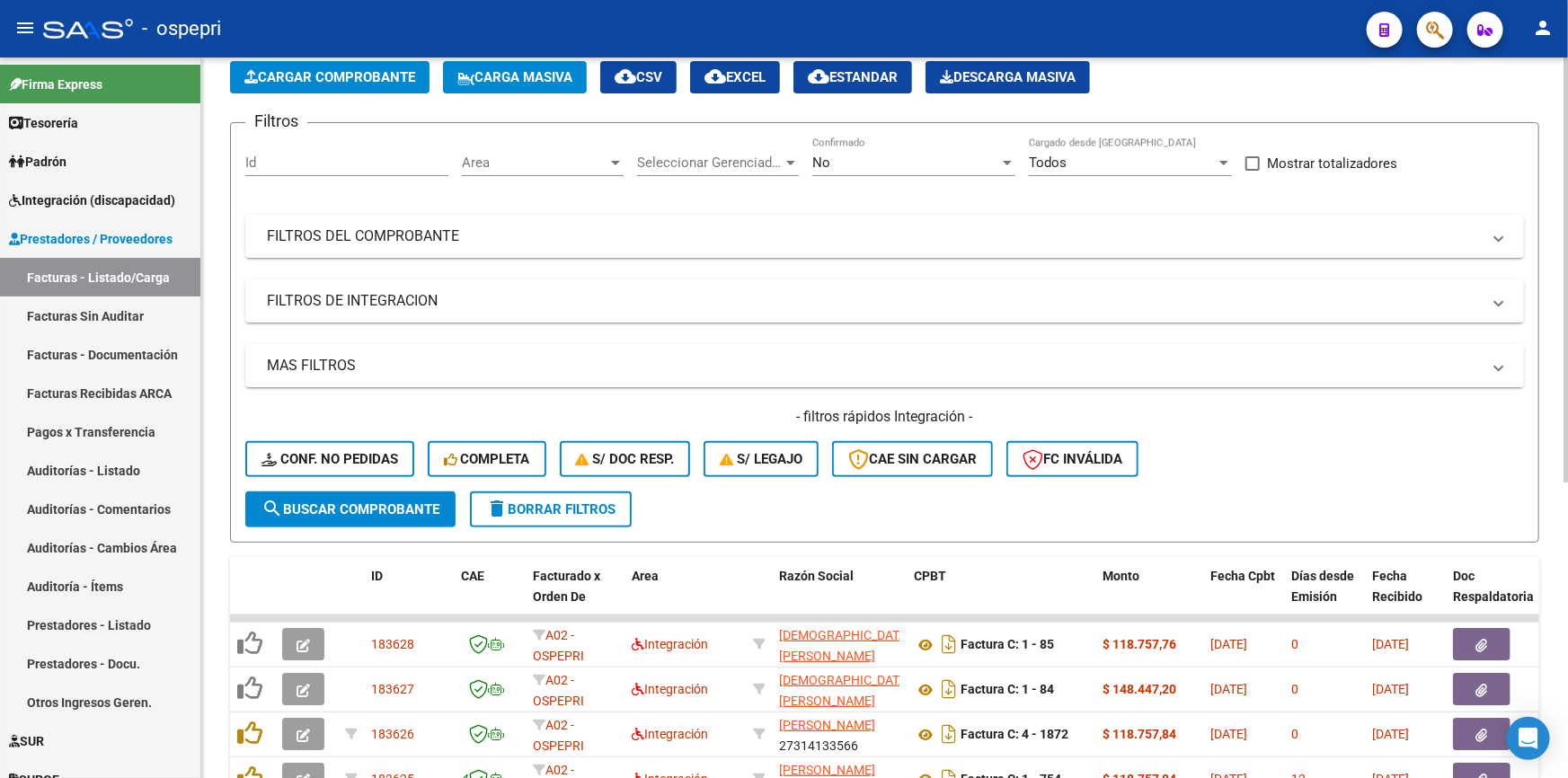
scroll to position [162, 0]
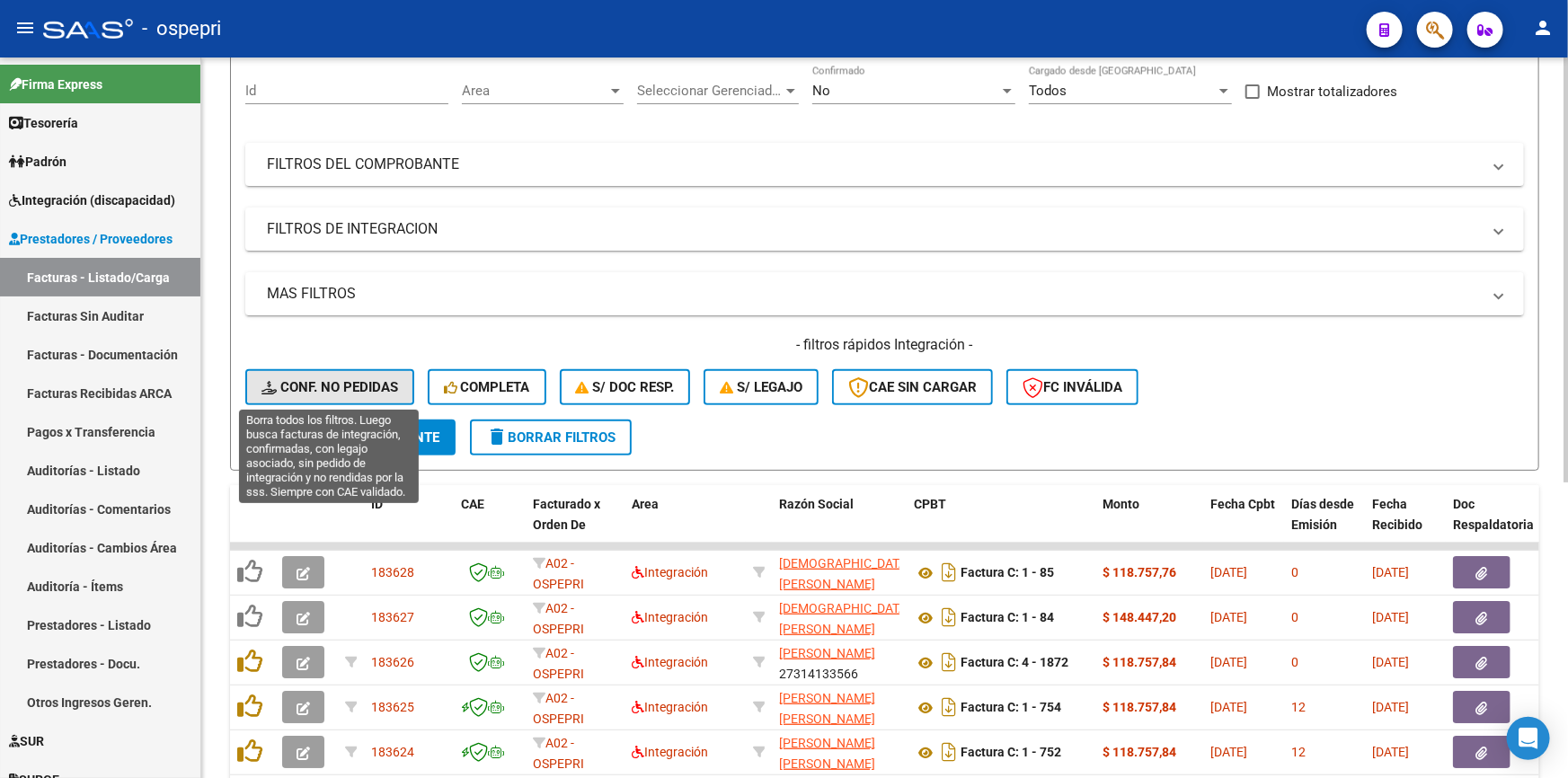
click at [311, 379] on span "Conf. no pedidas" at bounding box center [330, 387] width 136 height 17
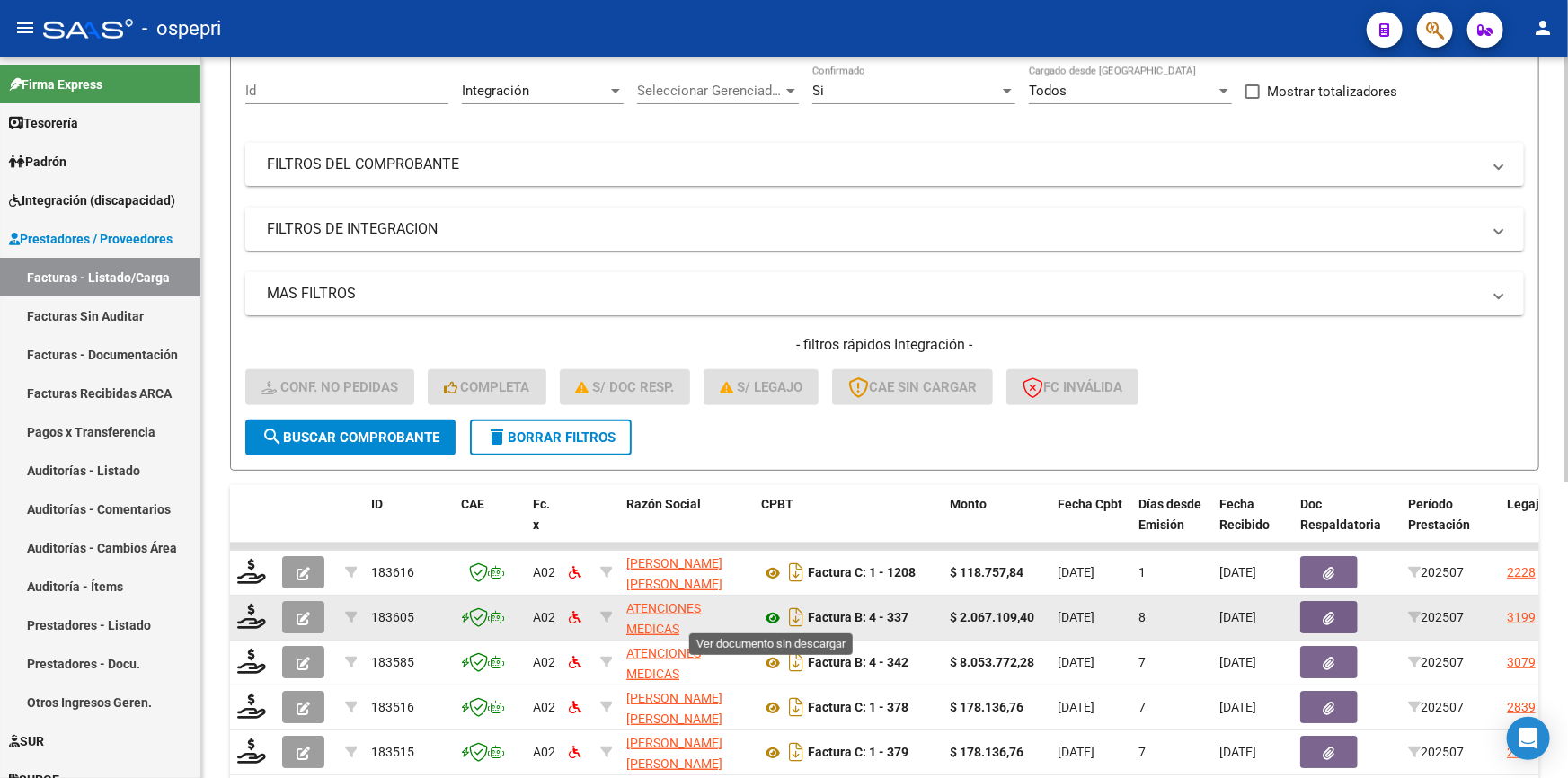
click at [767, 611] on icon at bounding box center [773, 619] width 23 height 21
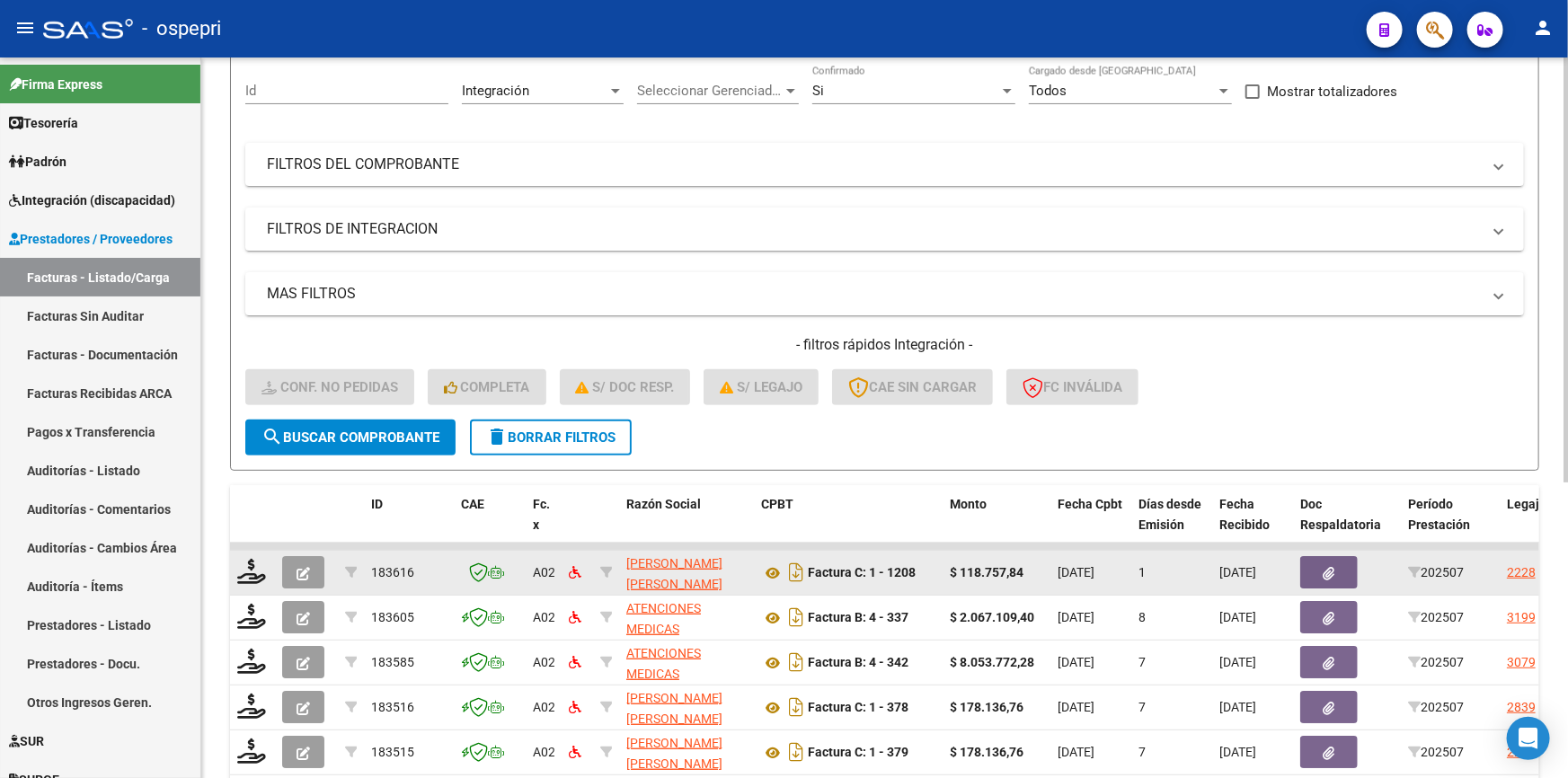
scroll to position [244, 0]
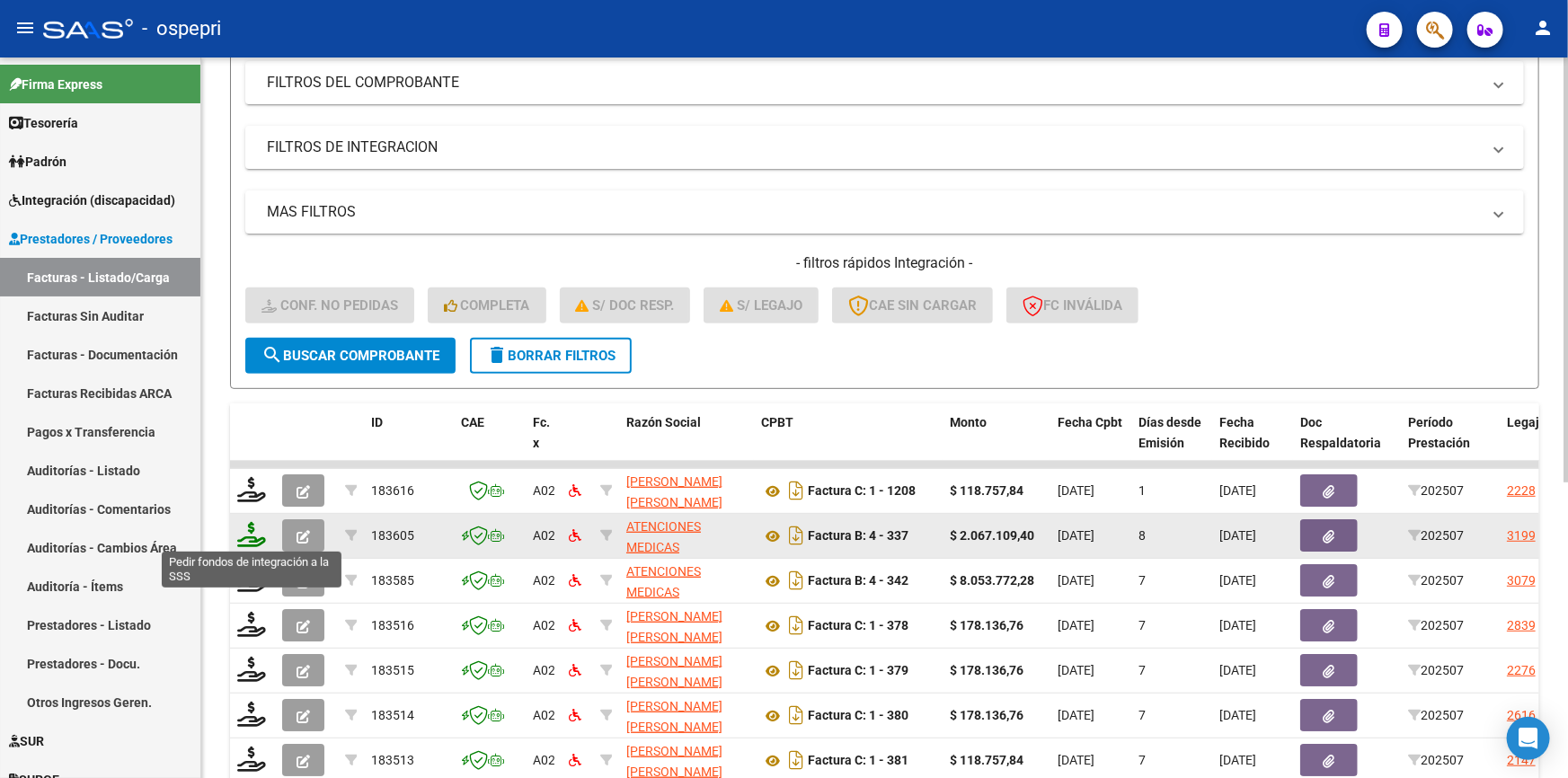
click at [252, 531] on icon at bounding box center [252, 535] width 29 height 25
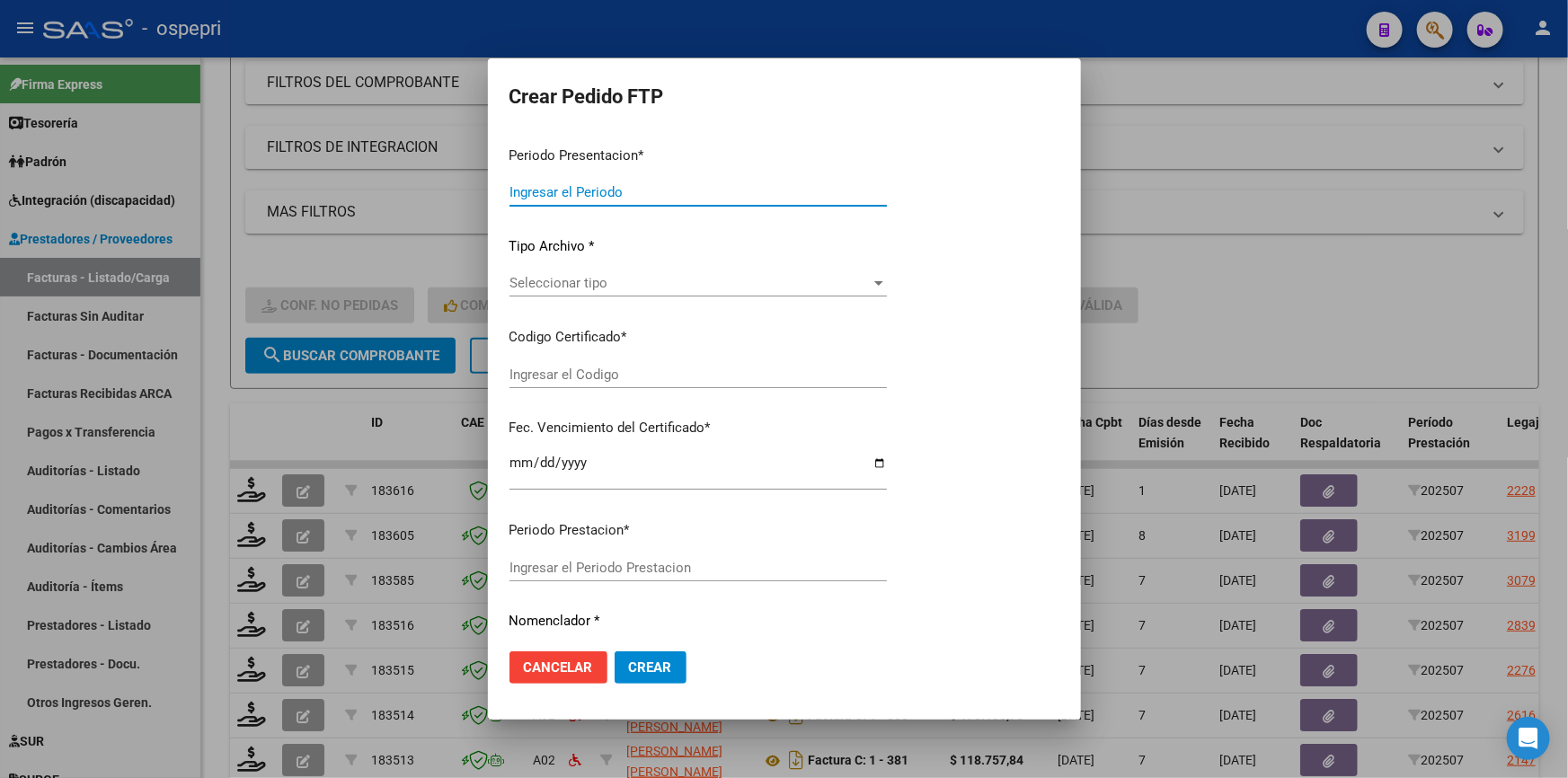
type input "202507"
type input "$ 2.067.109,40"
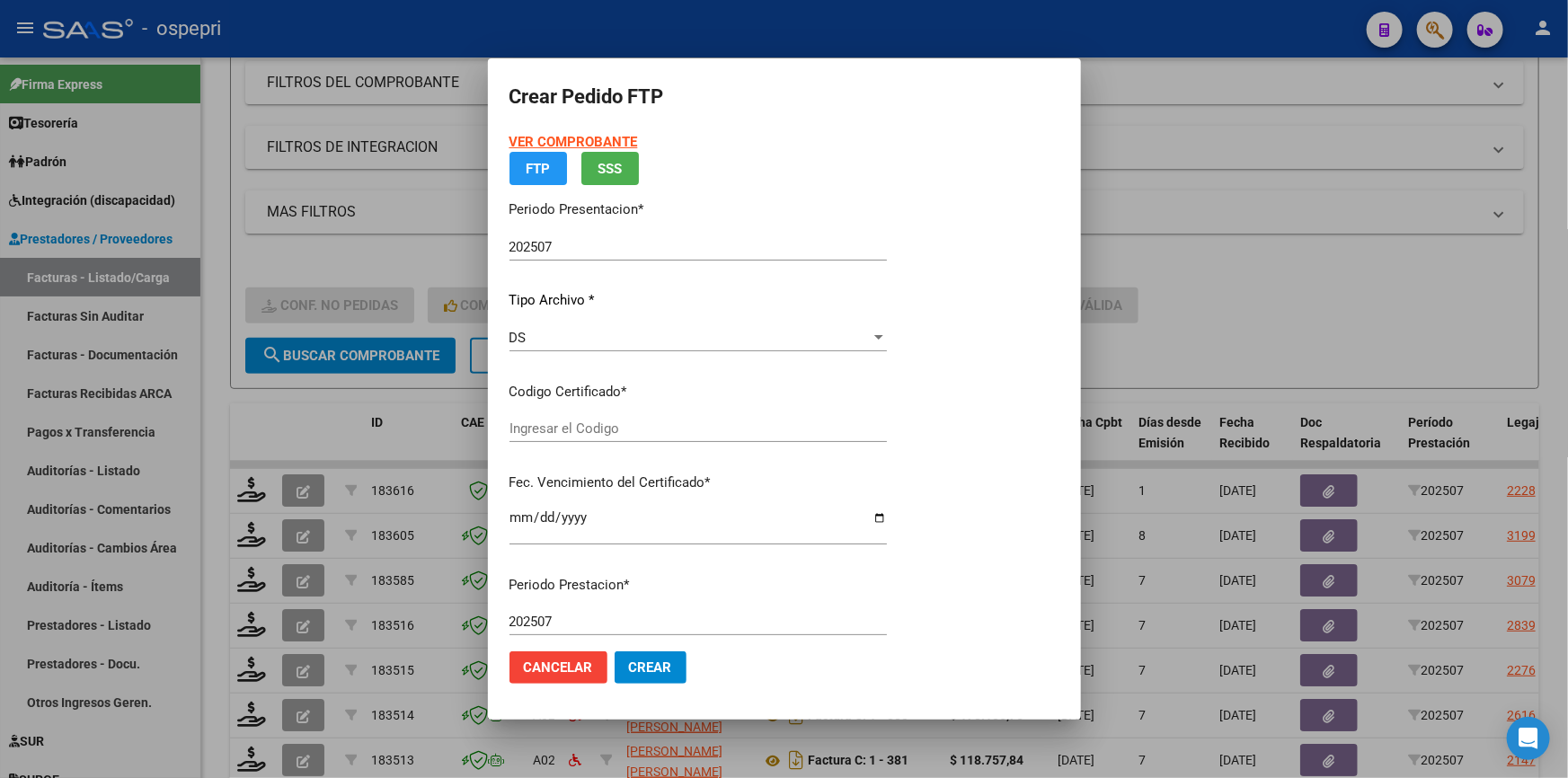
click at [579, 370] on div "VER COMPROBANTE ARCA Padrón FTP SSS Periodo Presentacion * 202507 Ingresar el P…" at bounding box center [698, 347] width 377 height 430
type input "ARG010000999663920113091820250918NQN249"
type input "[DATE]"
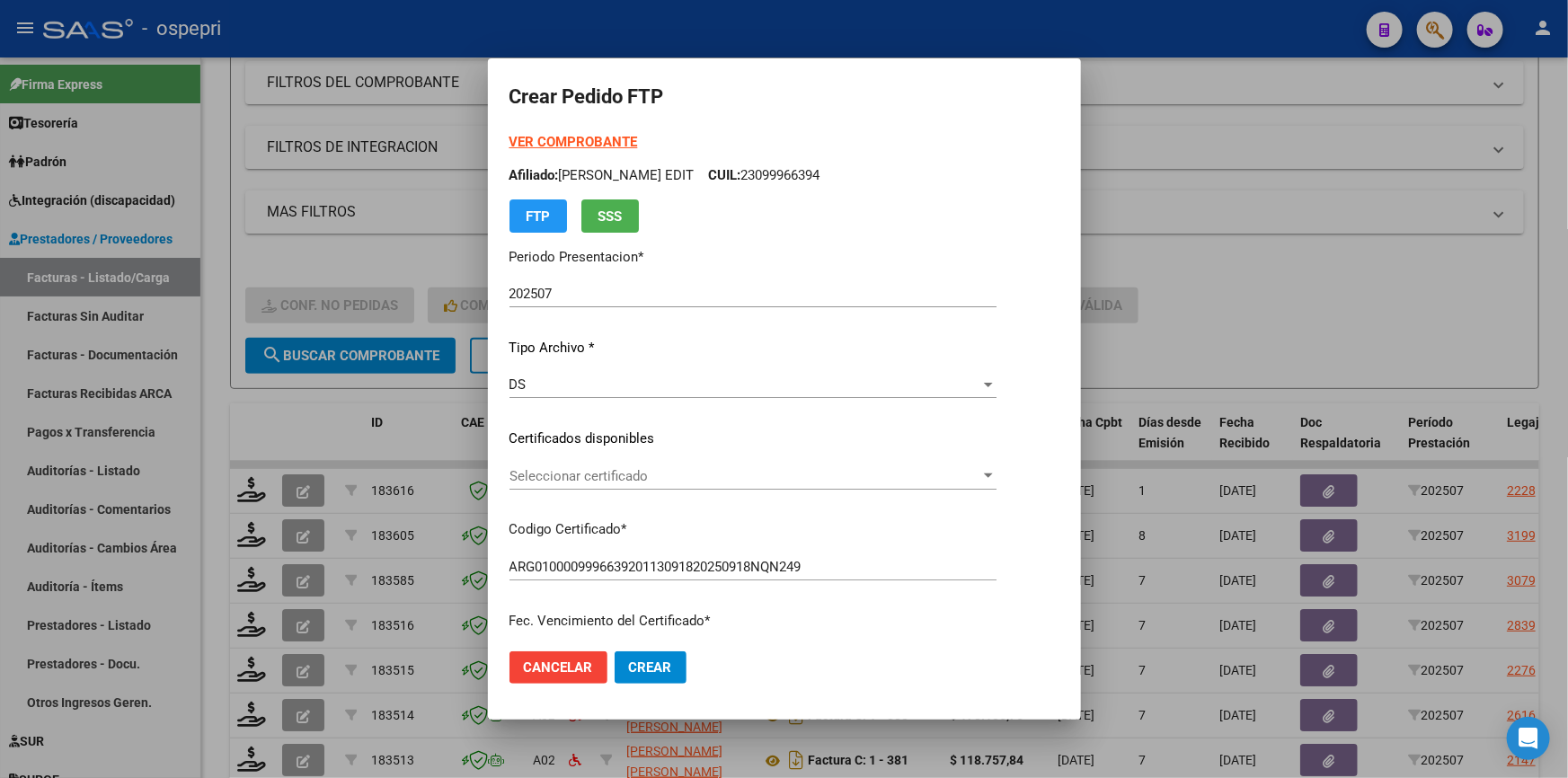
click at [993, 475] on div at bounding box center [988, 476] width 9 height 5
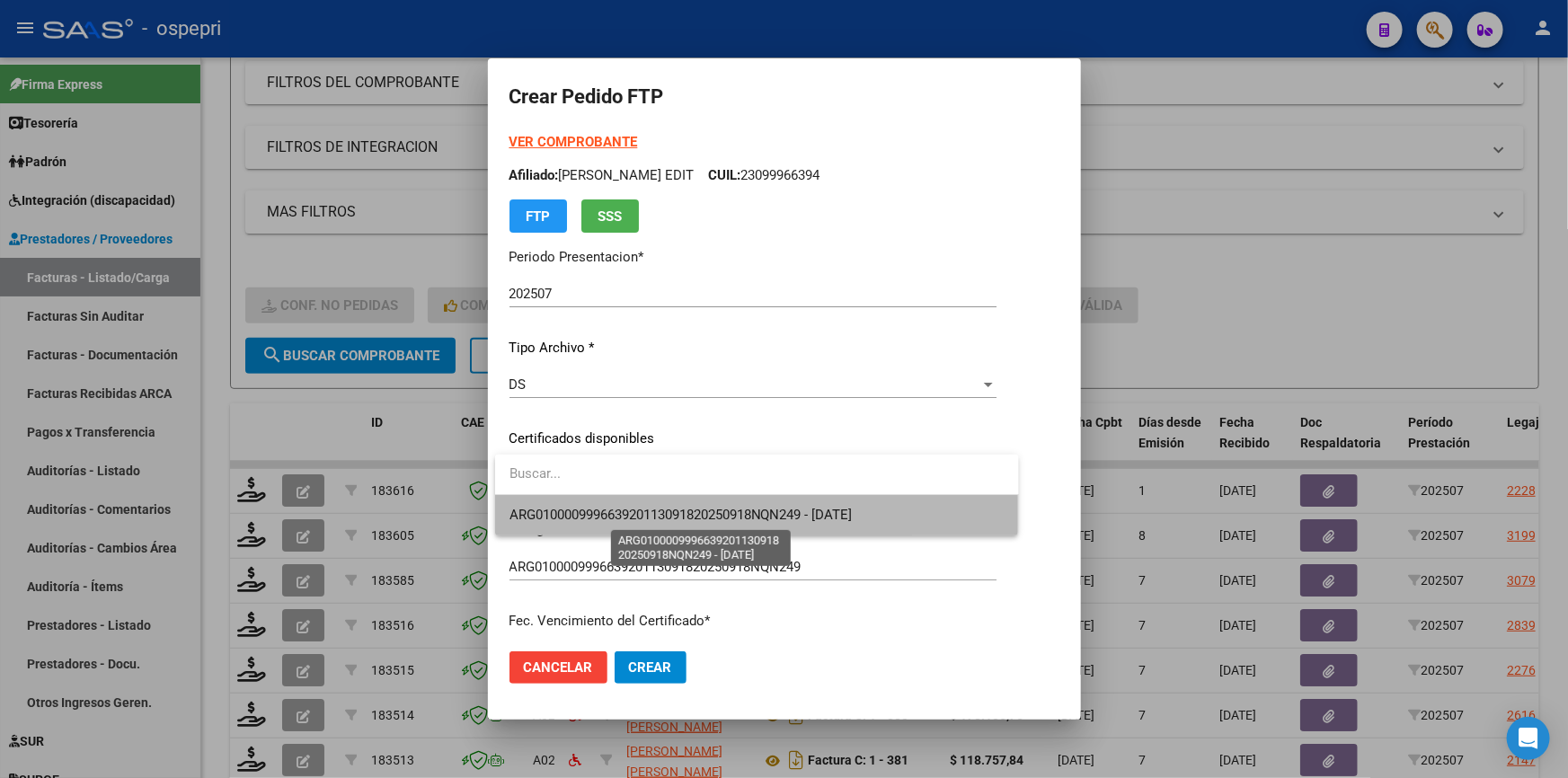
click at [737, 516] on span "ARG010000999663920113091820250918NQN249 - [DATE]" at bounding box center [680, 514] width 343 height 17
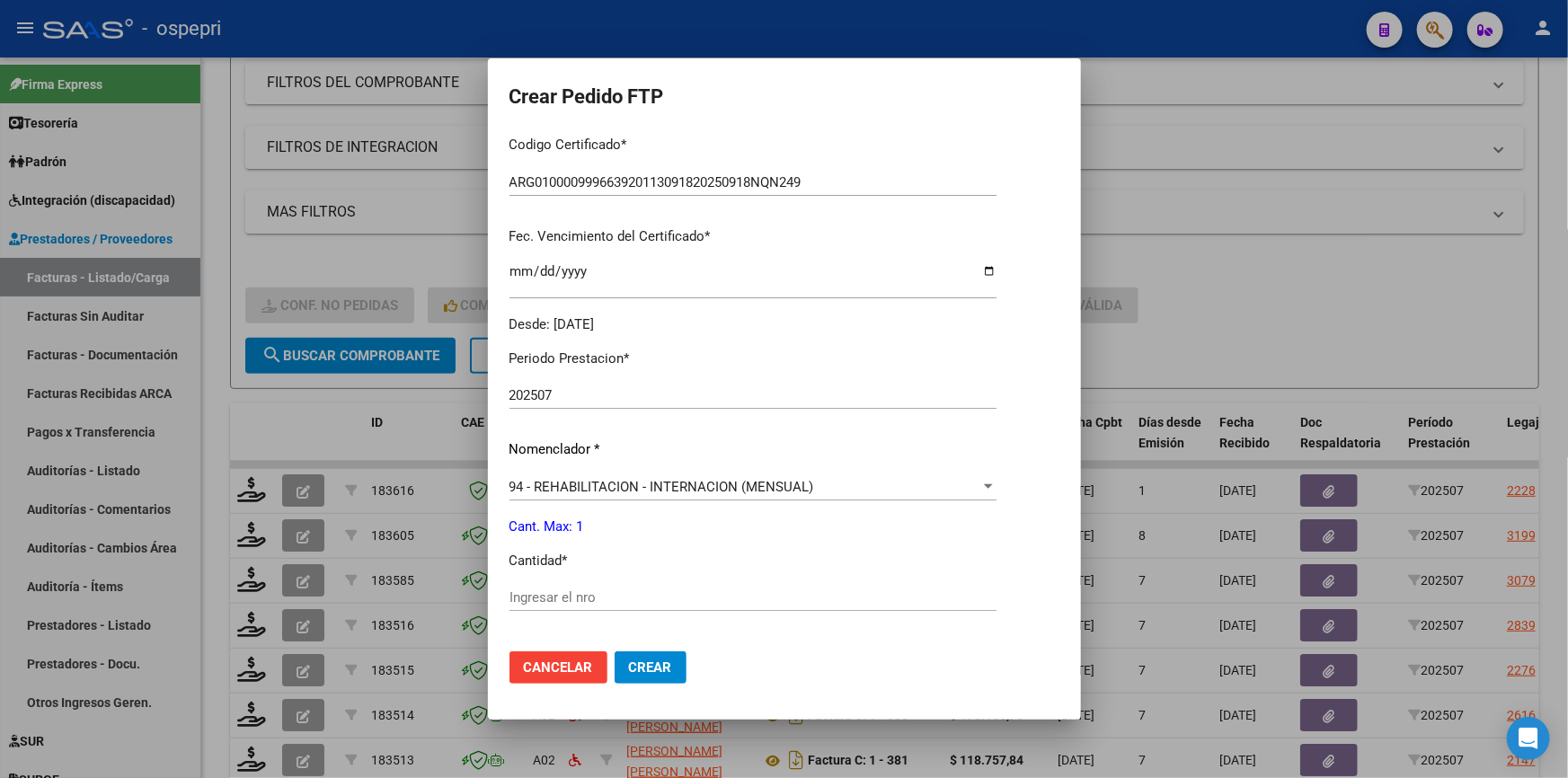
scroll to position [490, 0]
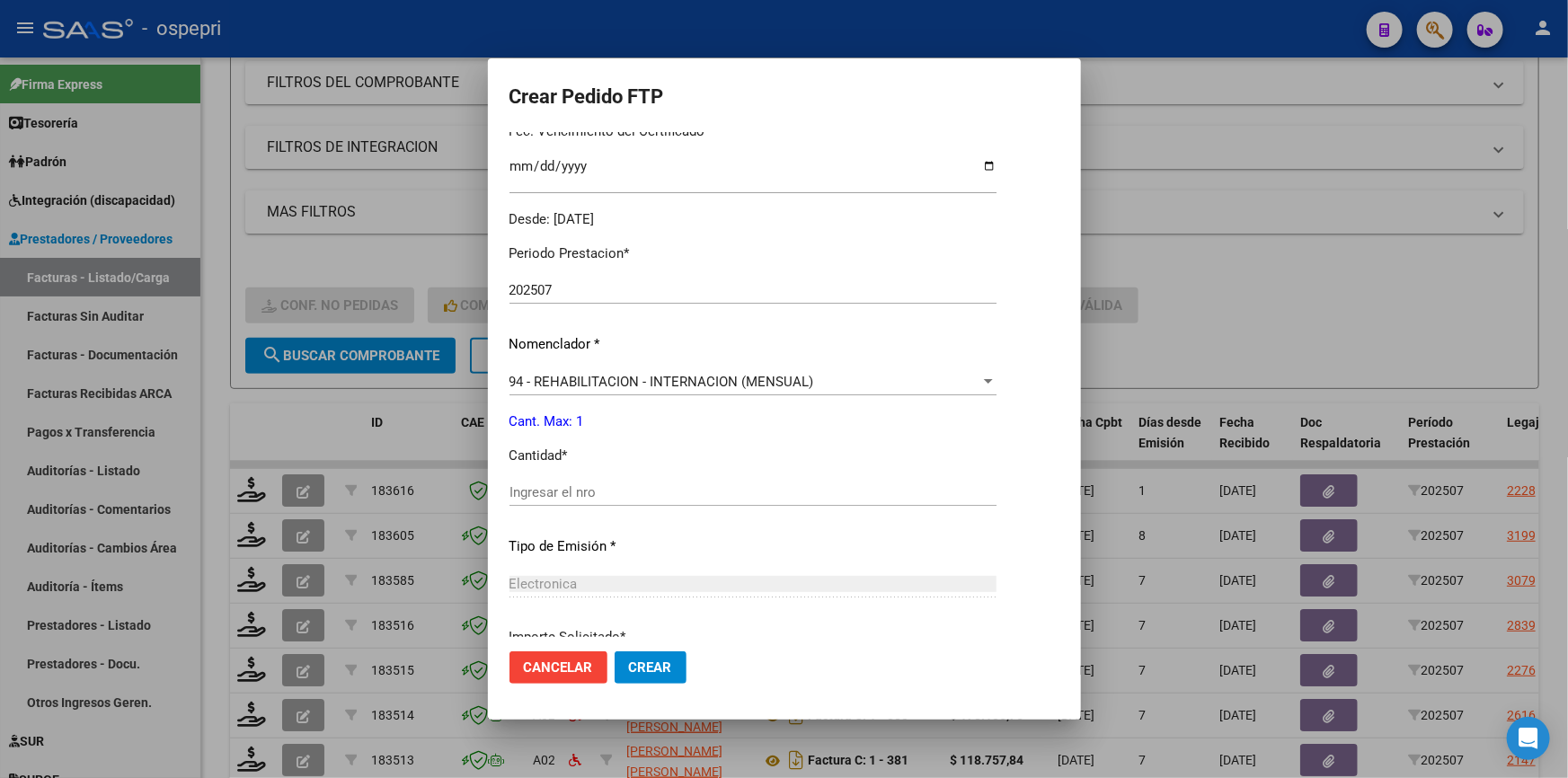
click at [589, 500] on div "Ingresar el nro" at bounding box center [752, 493] width 487 height 27
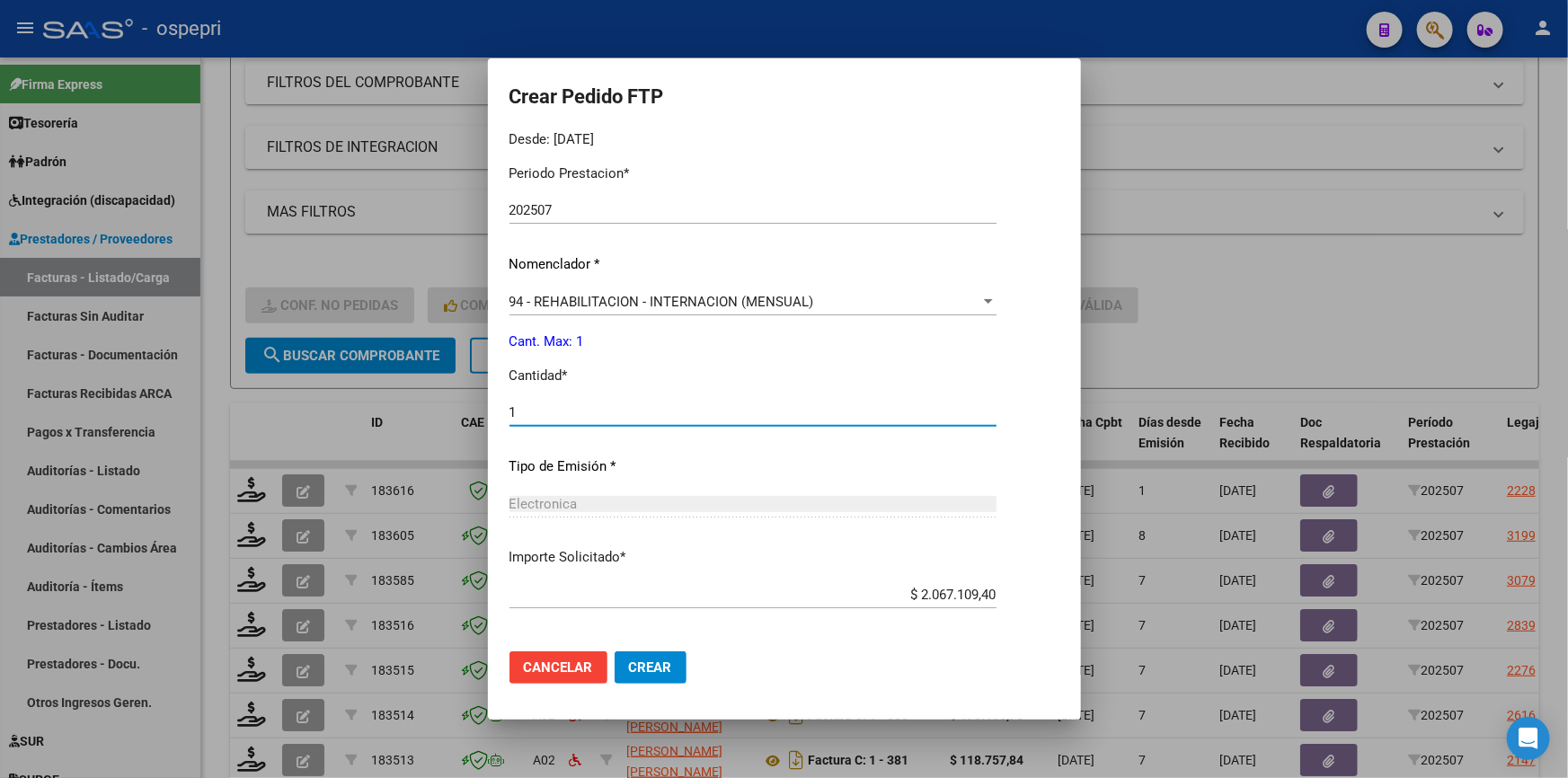
scroll to position [648, 0]
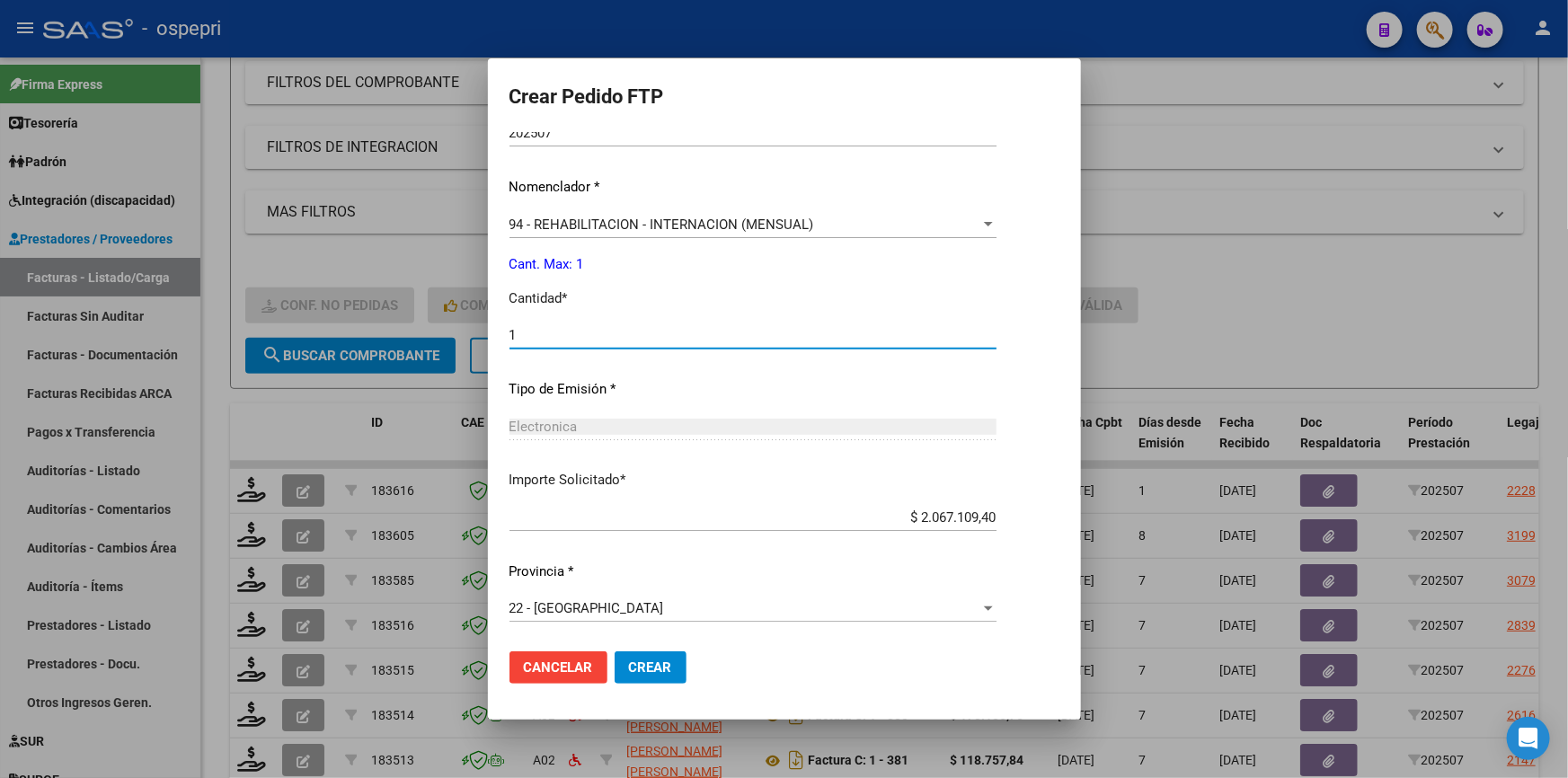
type input "1"
click at [649, 660] on span "Crear" at bounding box center [650, 667] width 43 height 17
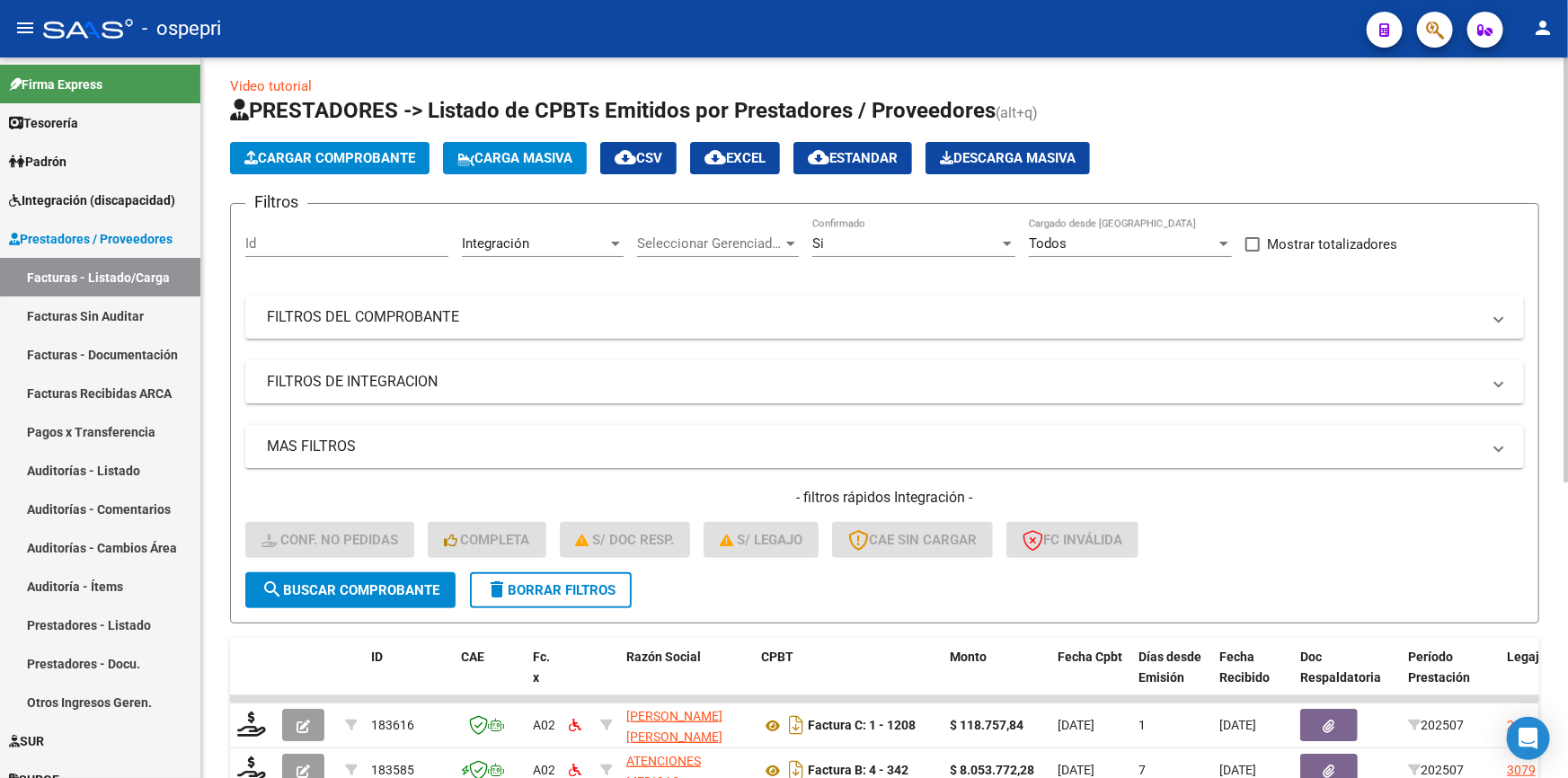
scroll to position [0, 0]
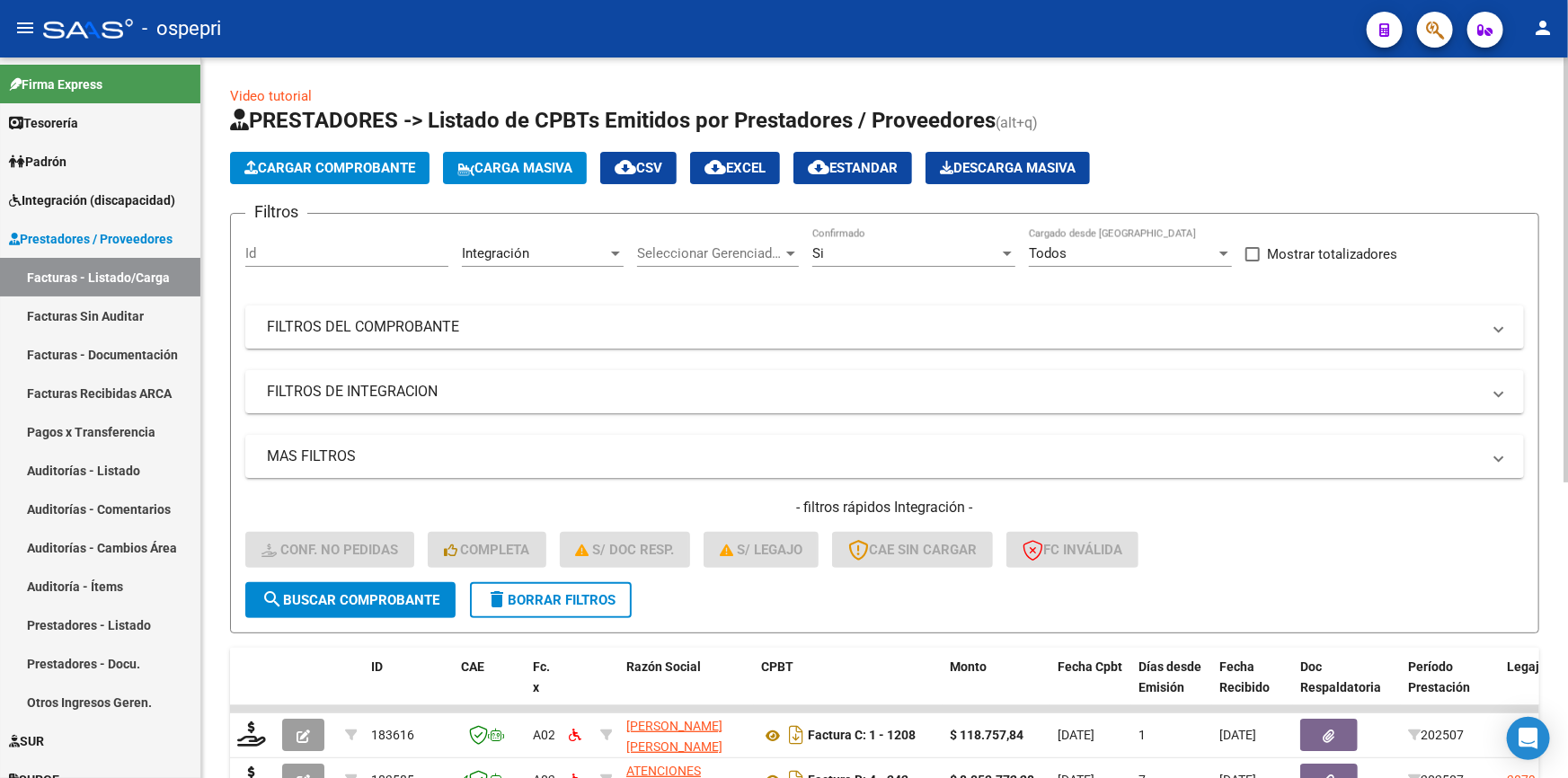
click at [326, 160] on span "Cargar Comprobante" at bounding box center [330, 168] width 171 height 17
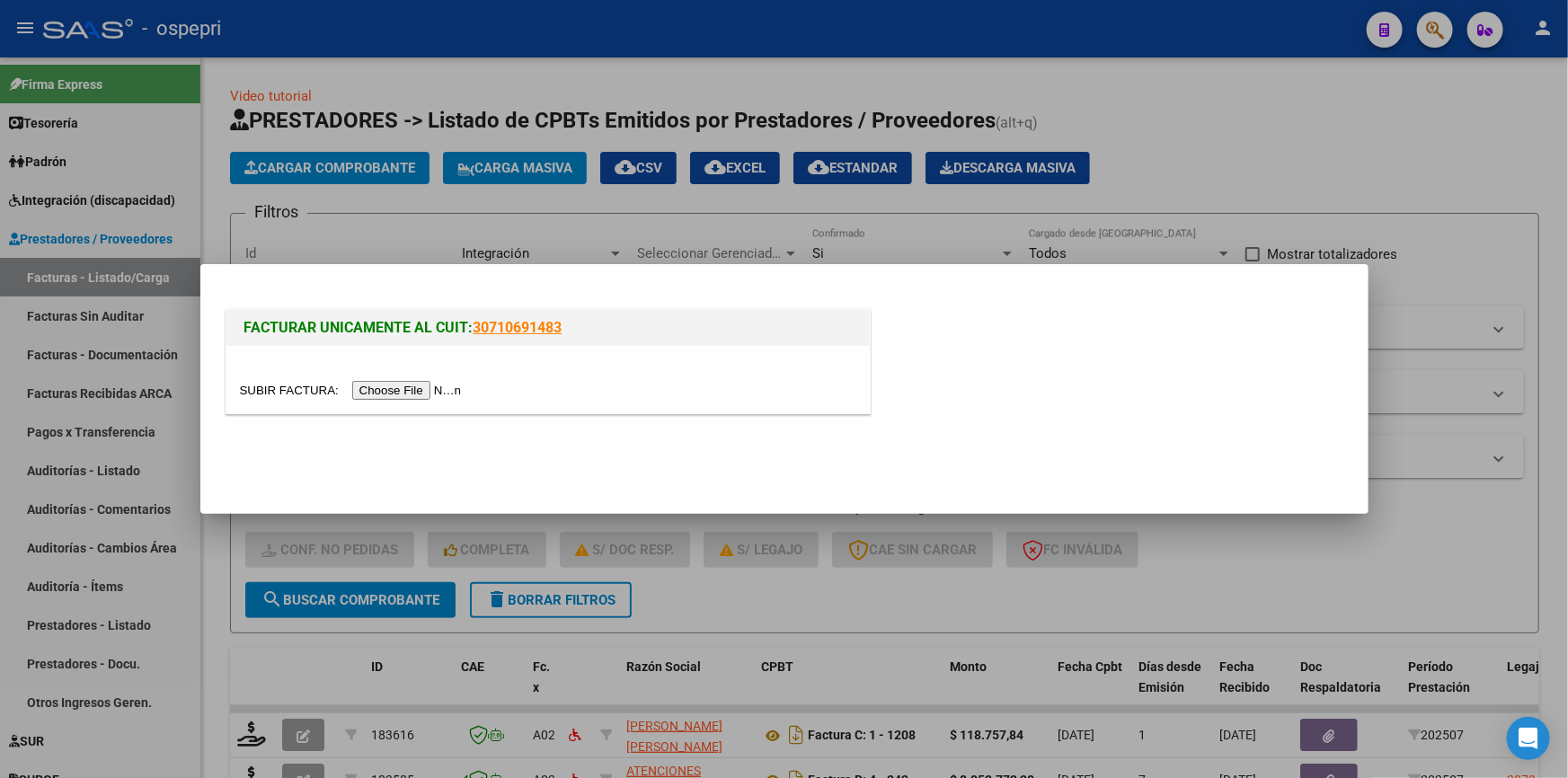
click at [419, 386] on input "file" at bounding box center [354, 390] width 227 height 18
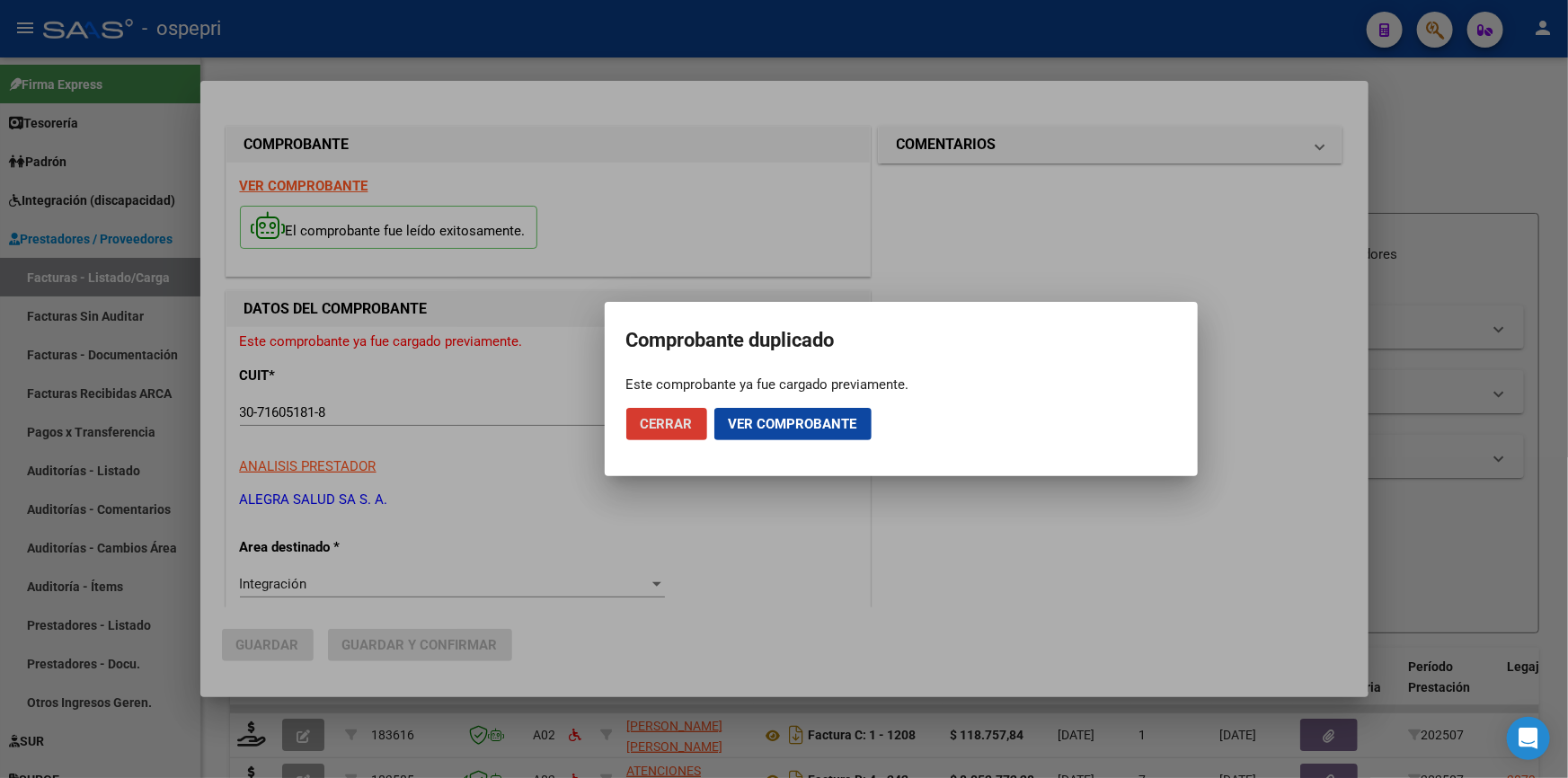
click at [1477, 253] on div at bounding box center [784, 389] width 1568 height 778
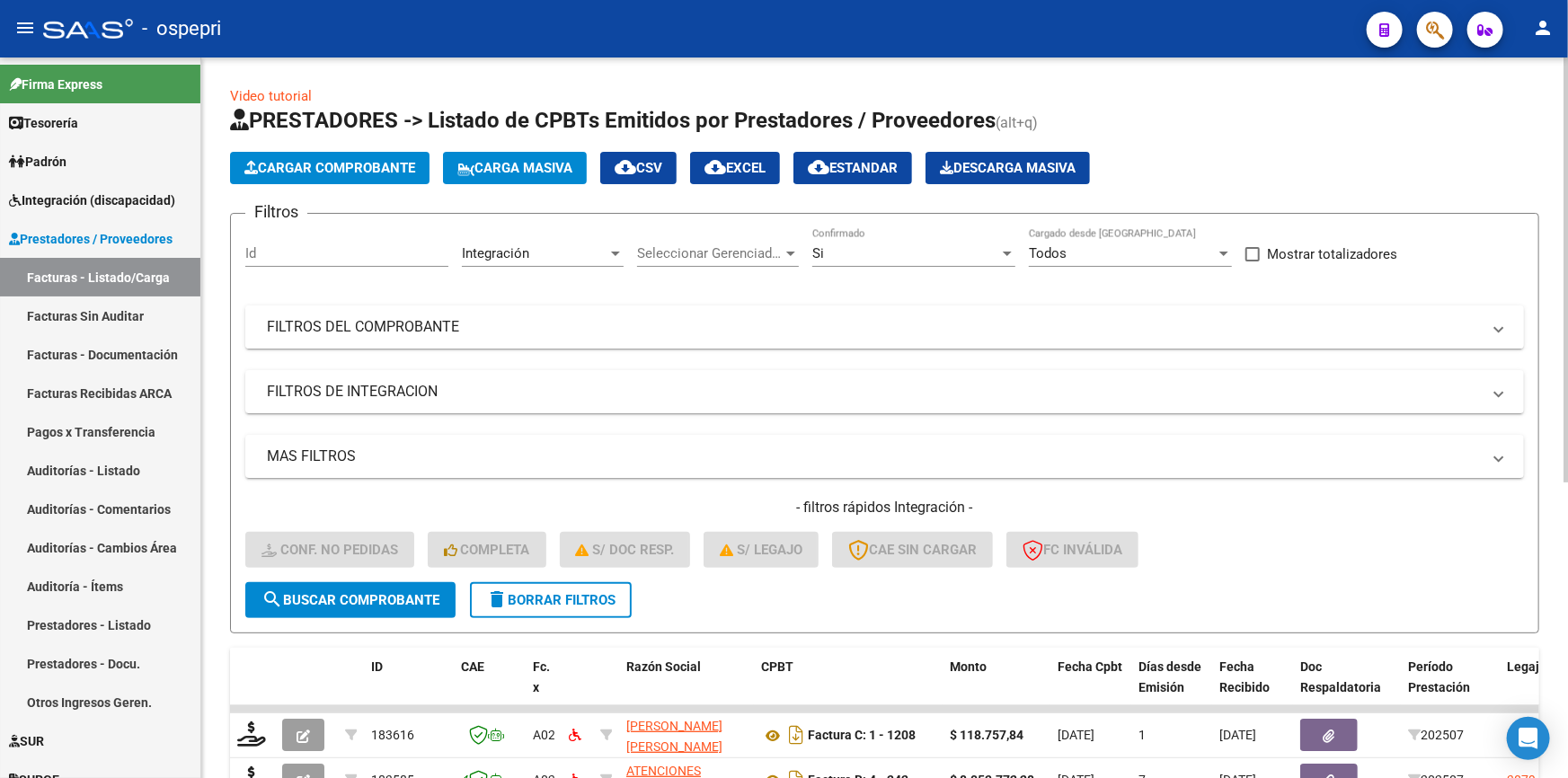
click at [315, 320] on mat-panel-title "FILTROS DEL COMPROBANTE" at bounding box center [874, 327] width 1214 height 19
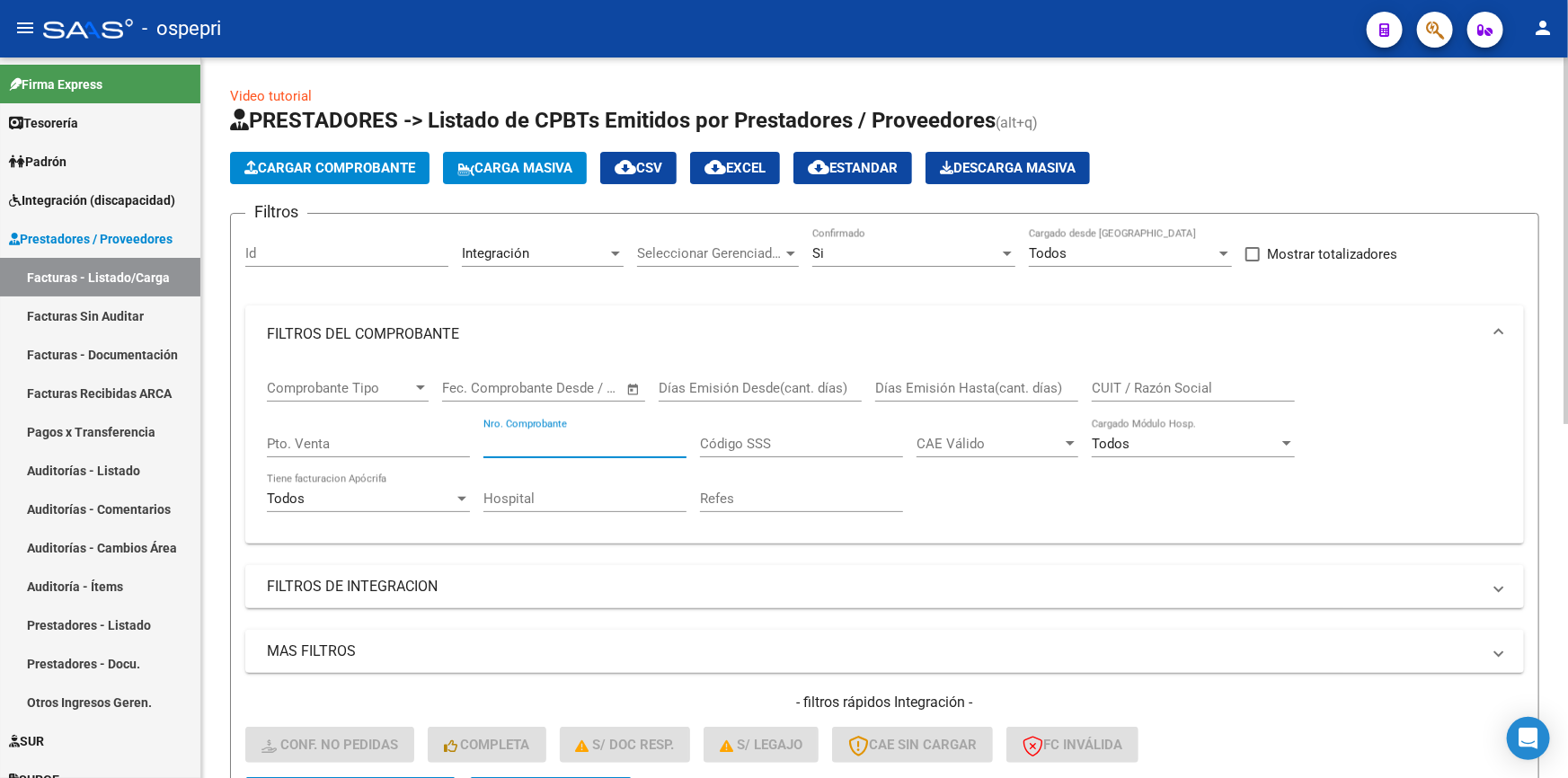
click at [547, 442] on input "Nro. Comprobante" at bounding box center [584, 443] width 203 height 17
type input "206"
click at [671, 512] on div "Hospital" at bounding box center [584, 501] width 203 height 55
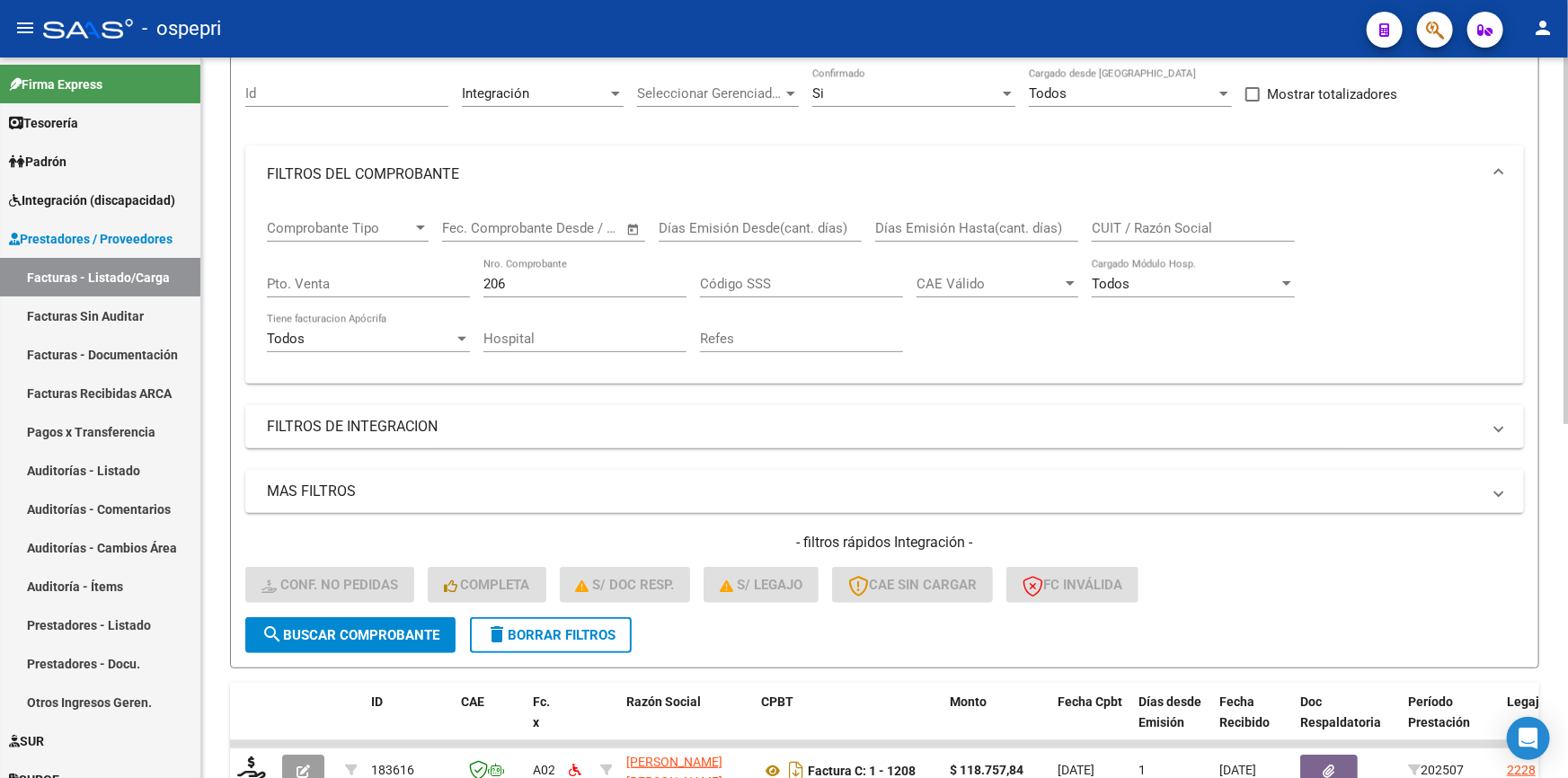
scroll to position [162, 0]
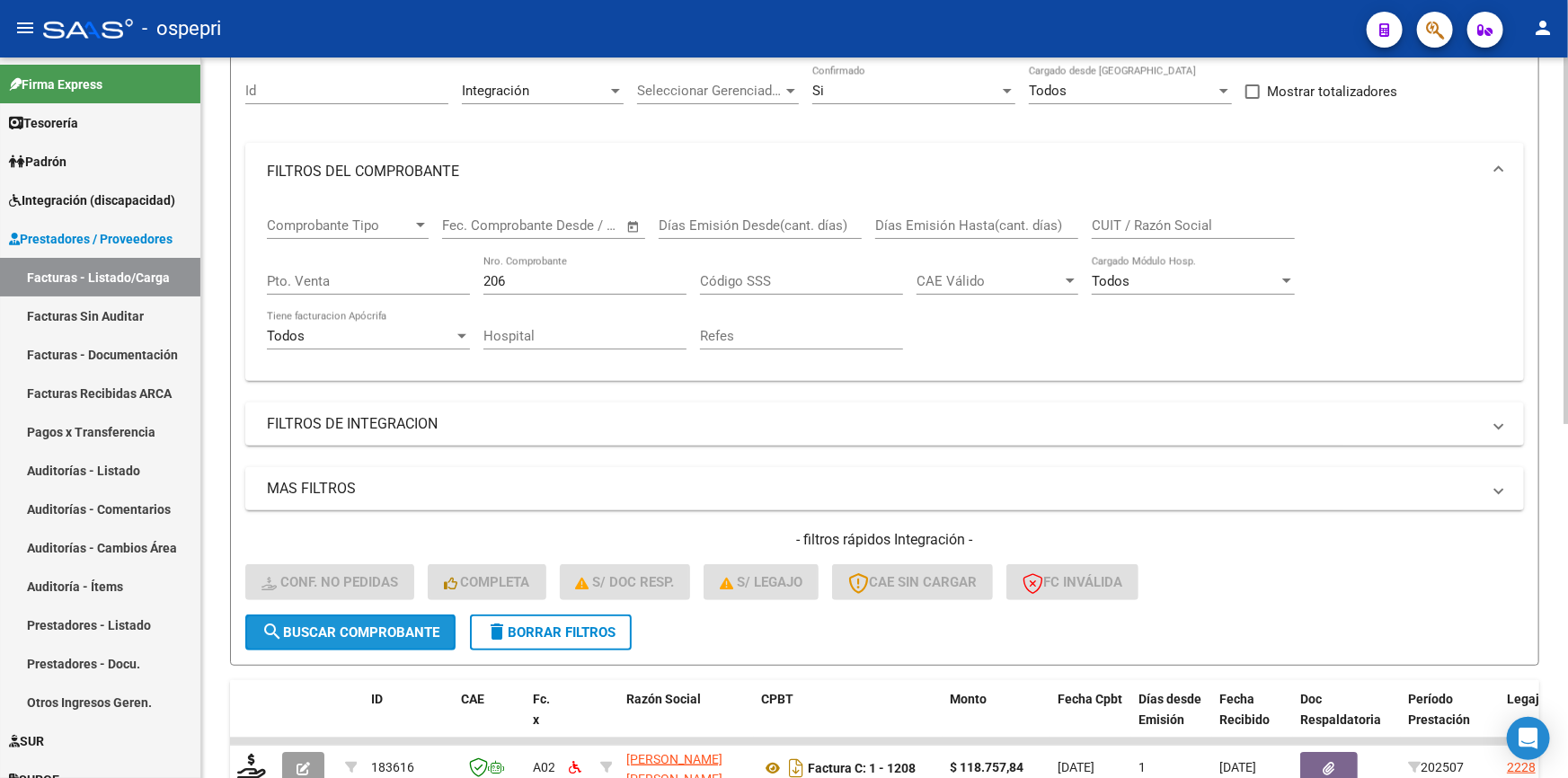
click at [324, 627] on span "search Buscar Comprobante" at bounding box center [350, 632] width 178 height 17
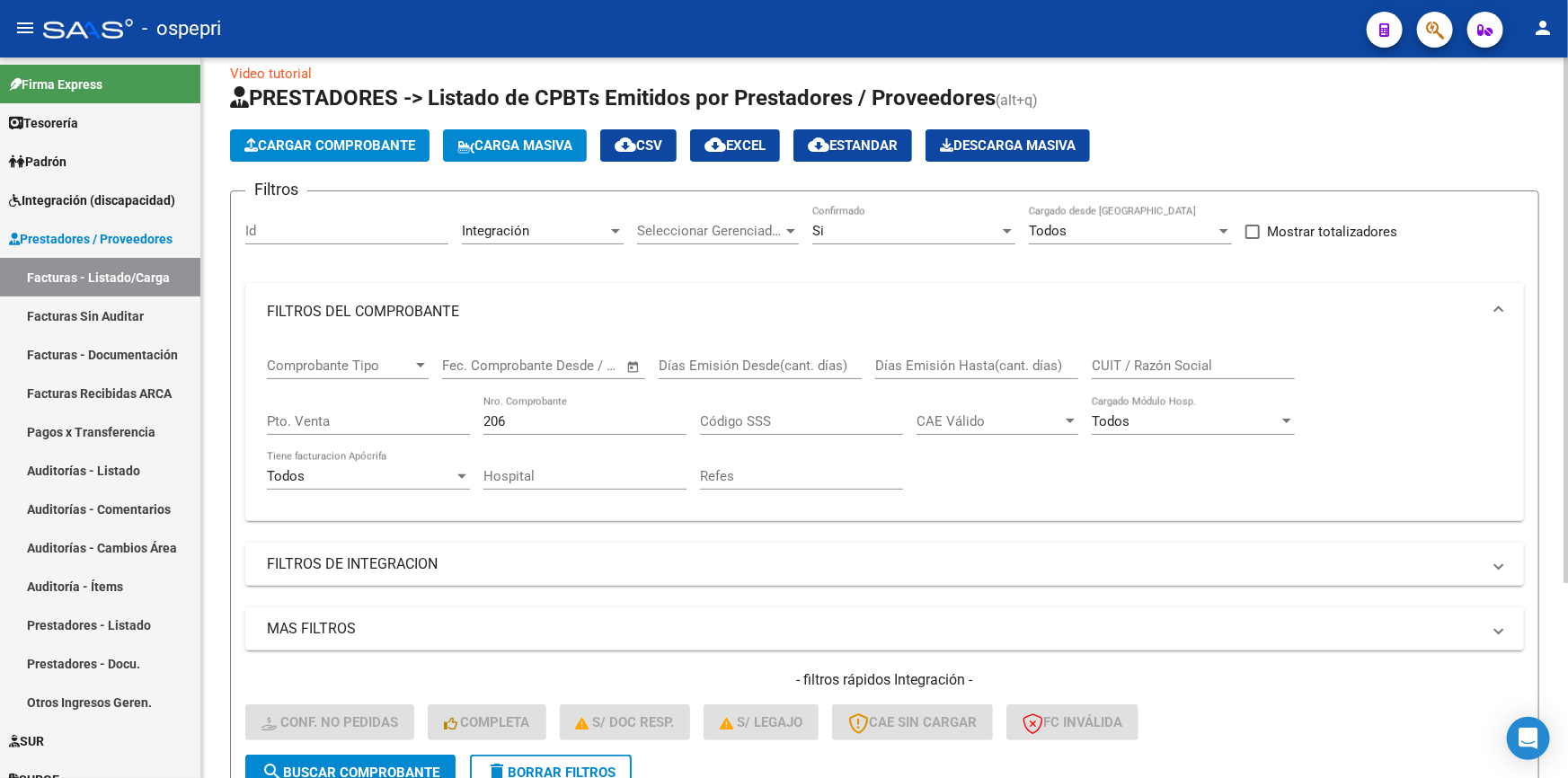
scroll to position [21, 0]
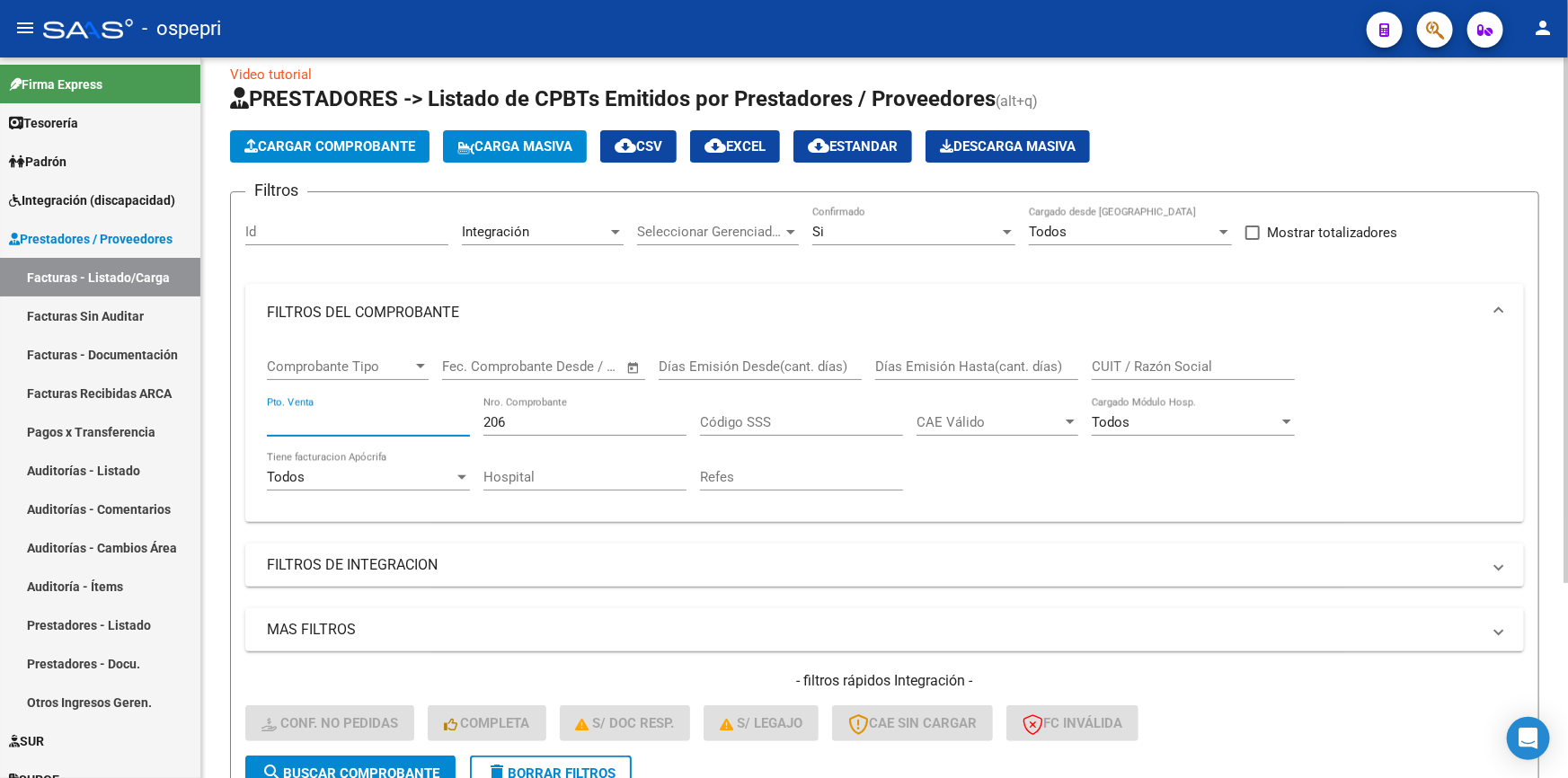
click at [331, 417] on input "Pto. Venta" at bounding box center [368, 422] width 203 height 17
click at [756, 595] on div "Filtros Id Integración Area Seleccionar Gerenciador Seleccionar Gerenciador Si …" at bounding box center [884, 481] width 1278 height 549
click at [348, 420] on input "Pto. Venta" at bounding box center [368, 422] width 203 height 17
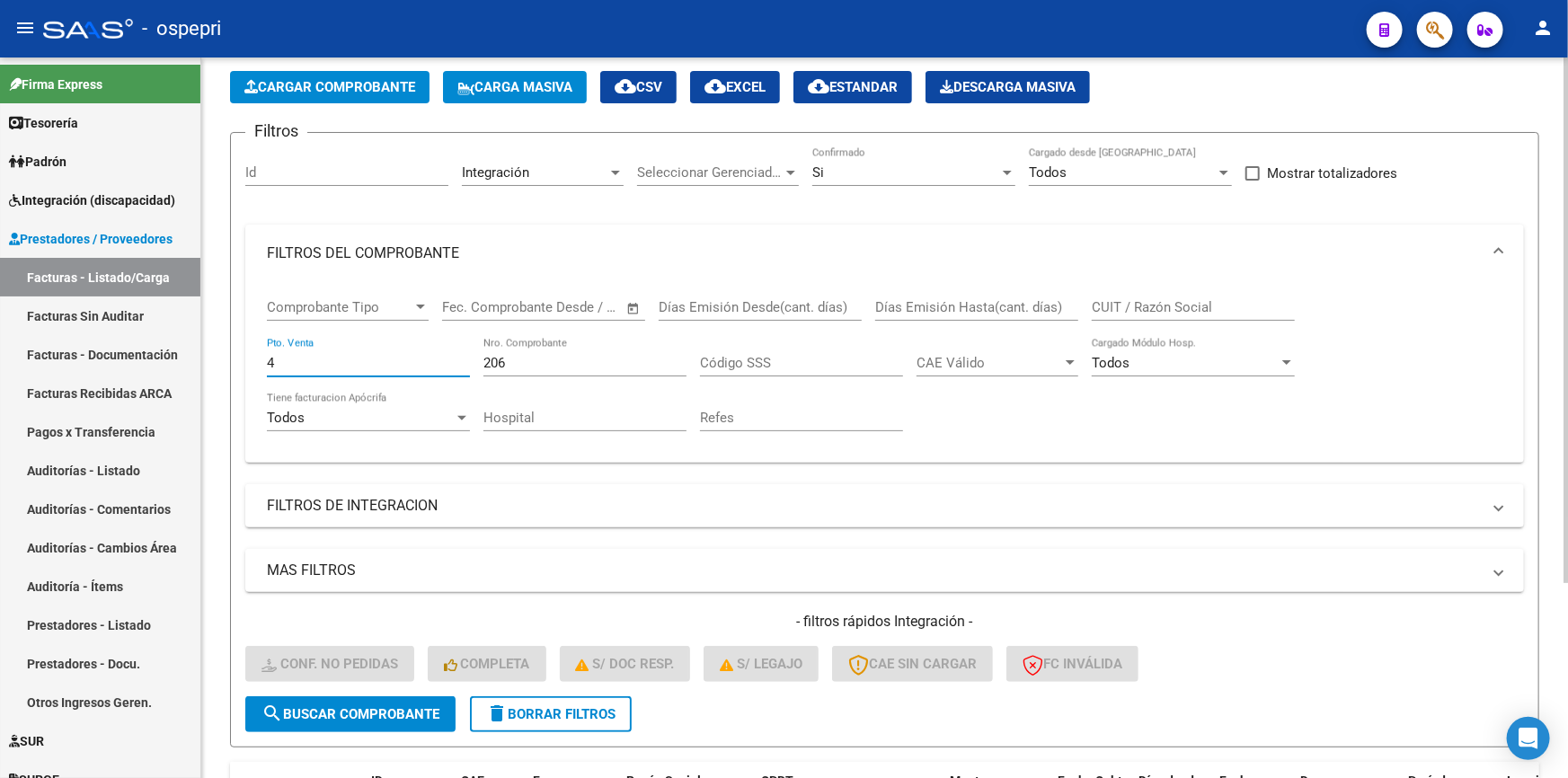
scroll to position [103, 0]
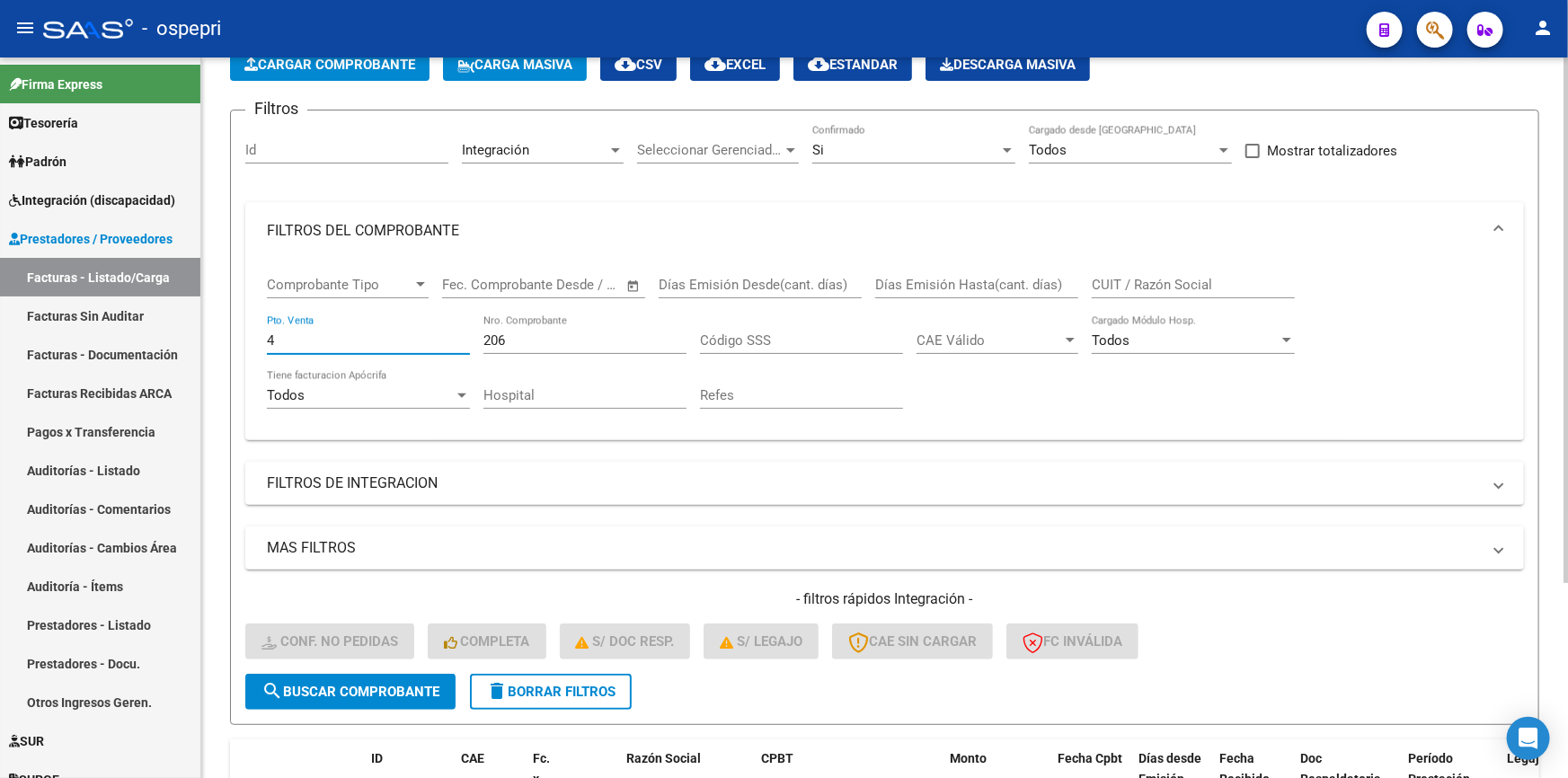
type input "4"
click at [356, 677] on button "search Buscar Comprobante" at bounding box center [350, 691] width 210 height 36
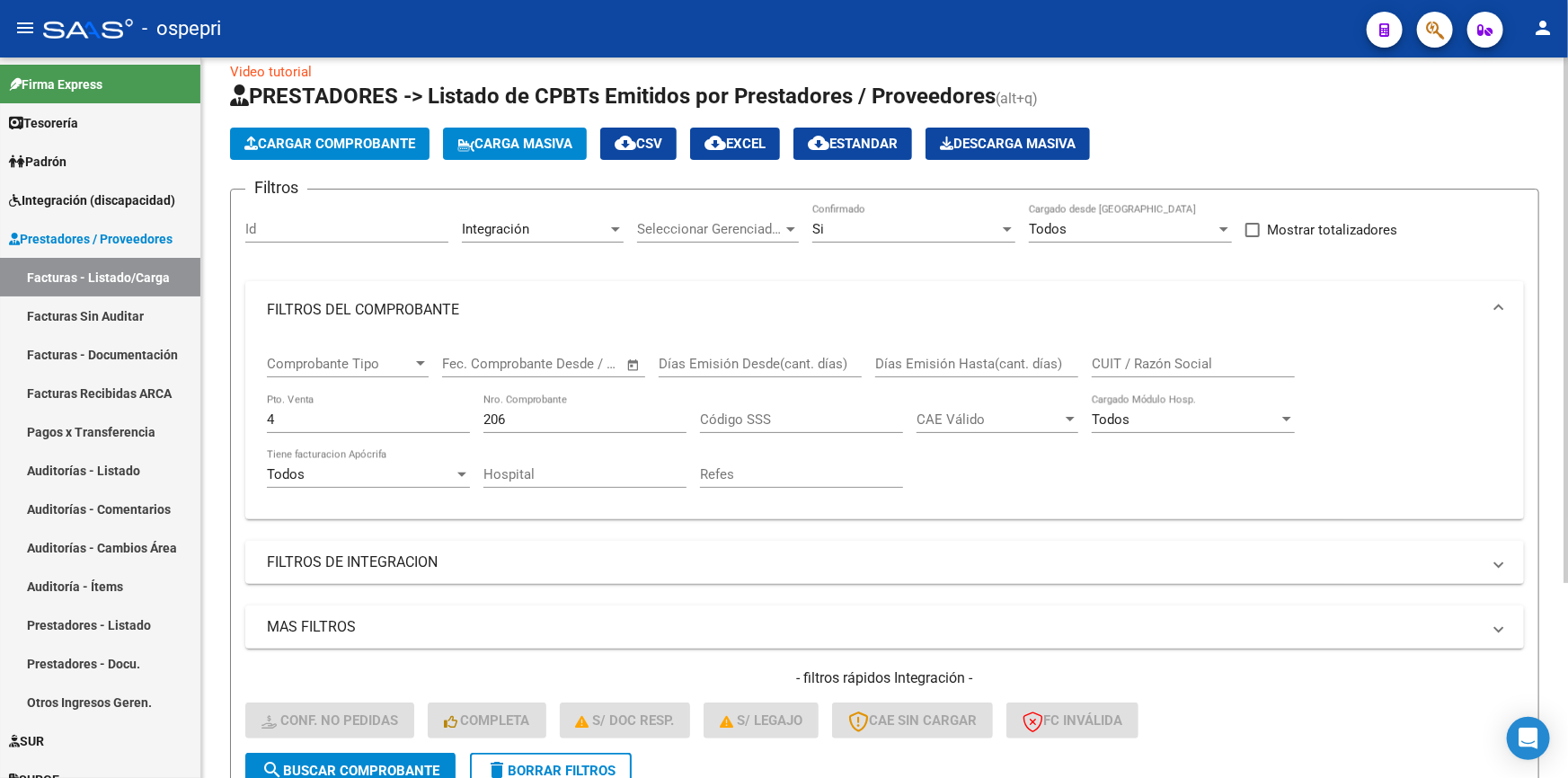
scroll to position [0, 0]
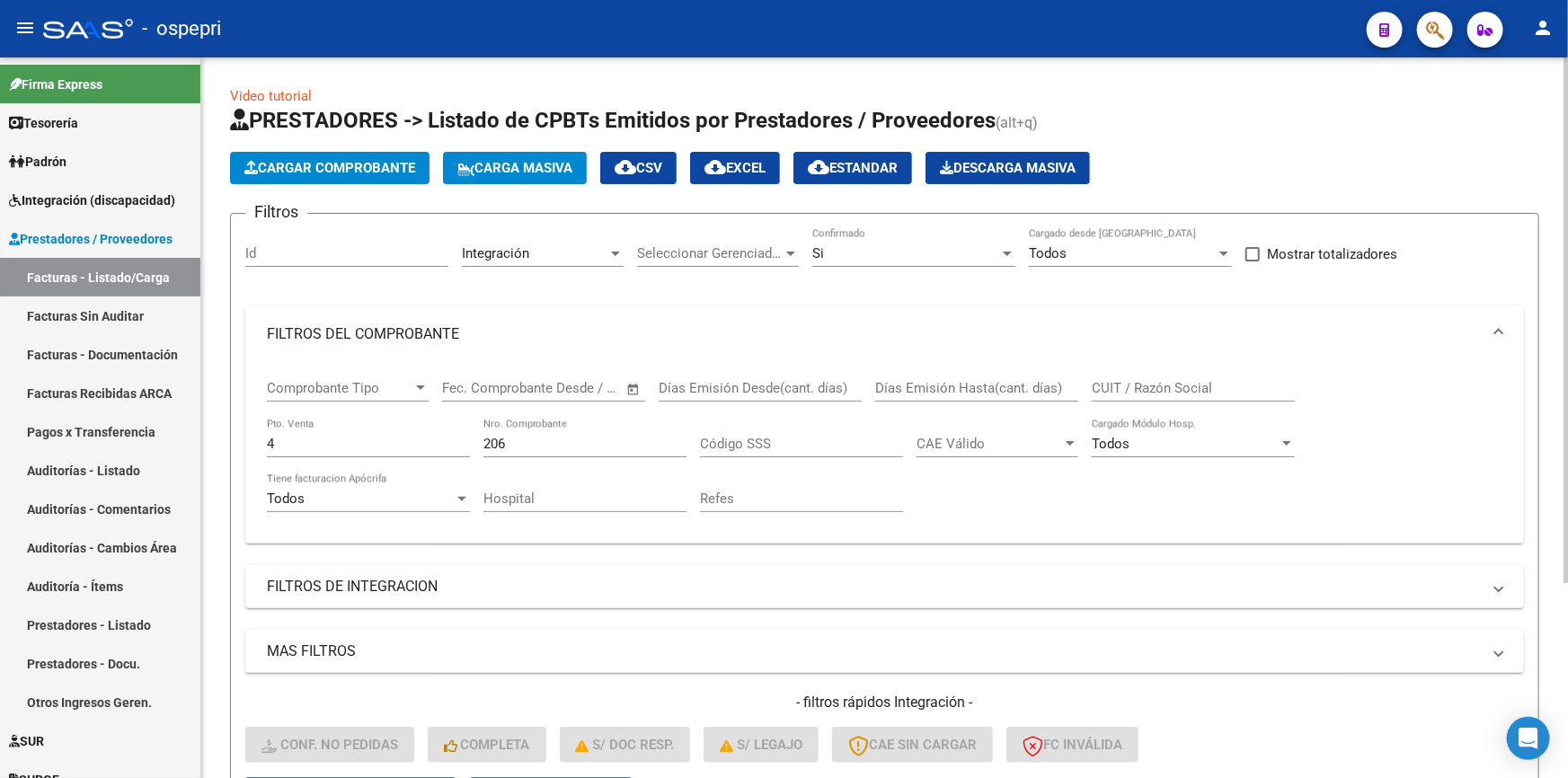
click at [557, 386] on input "text" at bounding box center [560, 388] width 87 height 17
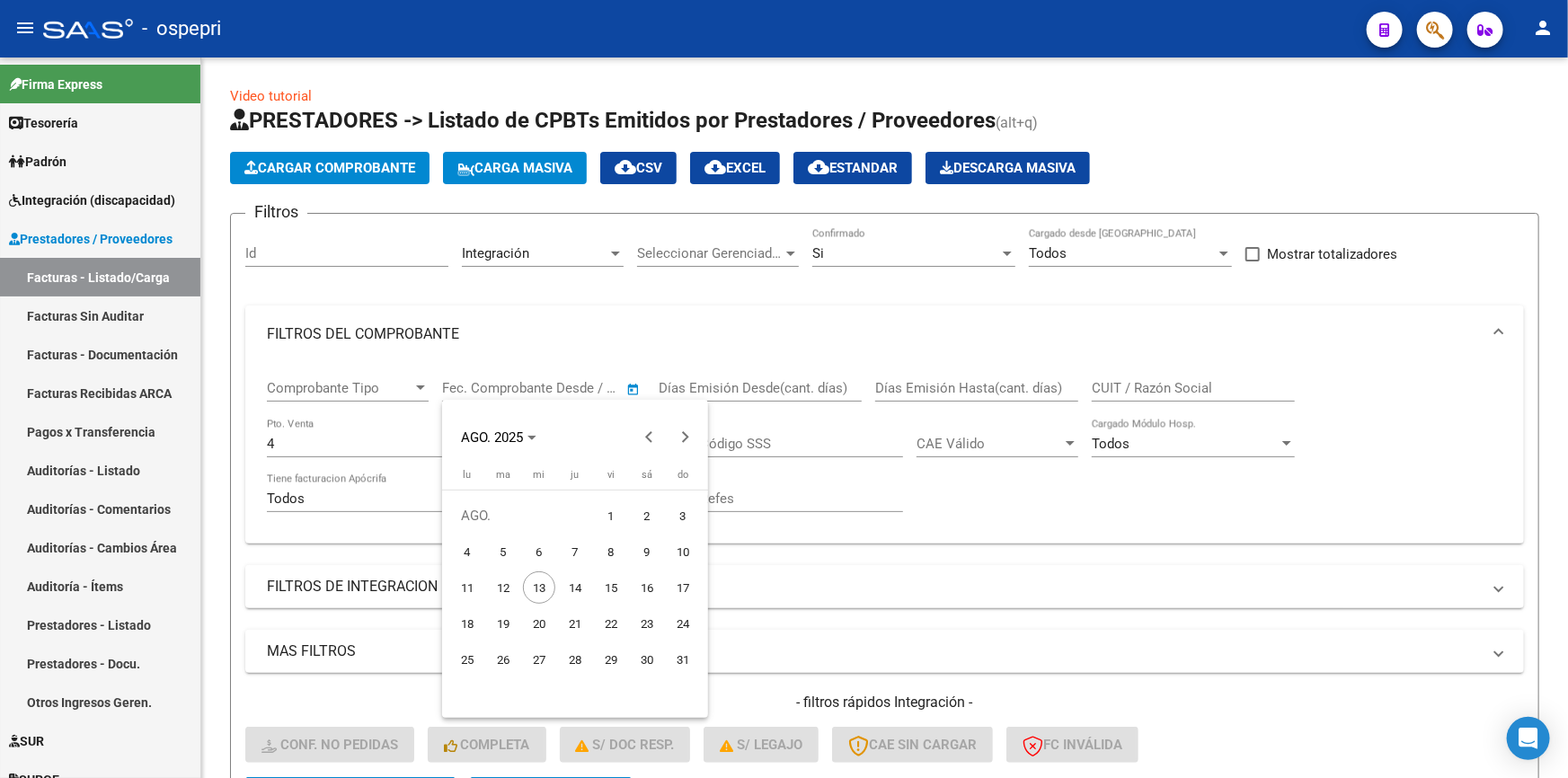
click at [383, 384] on div at bounding box center [784, 389] width 1568 height 778
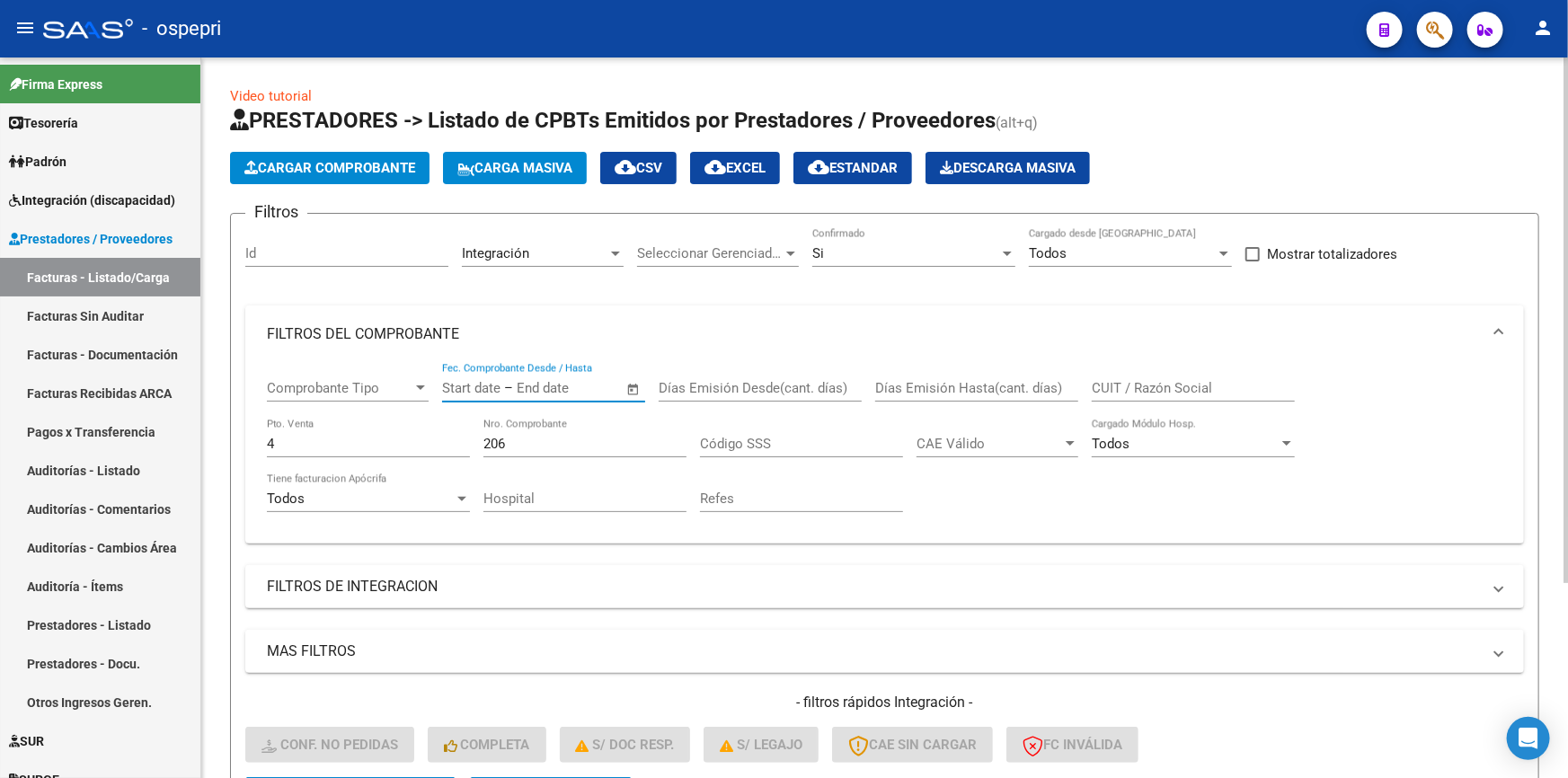
click at [412, 381] on div at bounding box center [420, 388] width 17 height 15
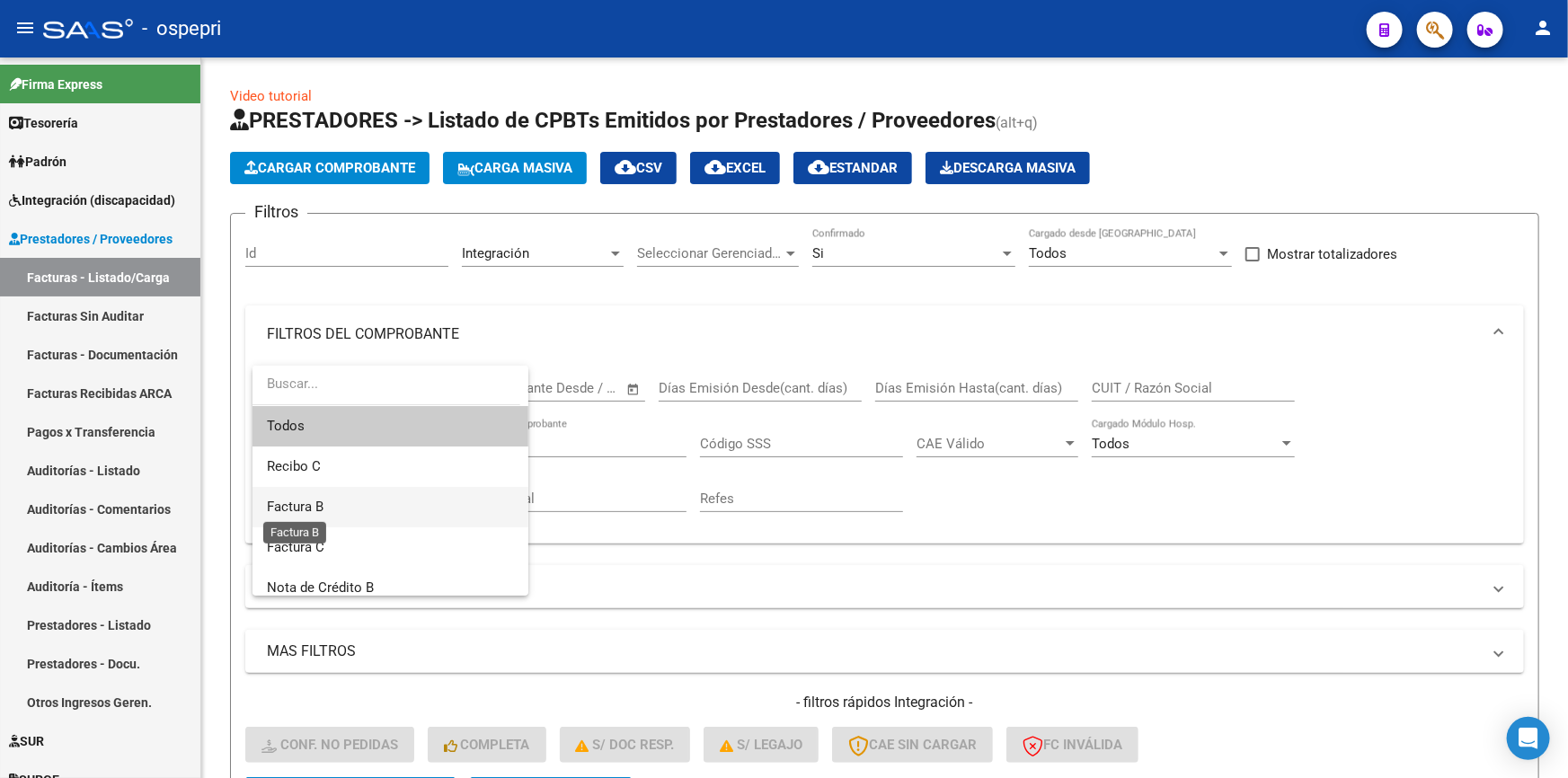
click at [293, 503] on span "Factura B" at bounding box center [296, 507] width 56 height 17
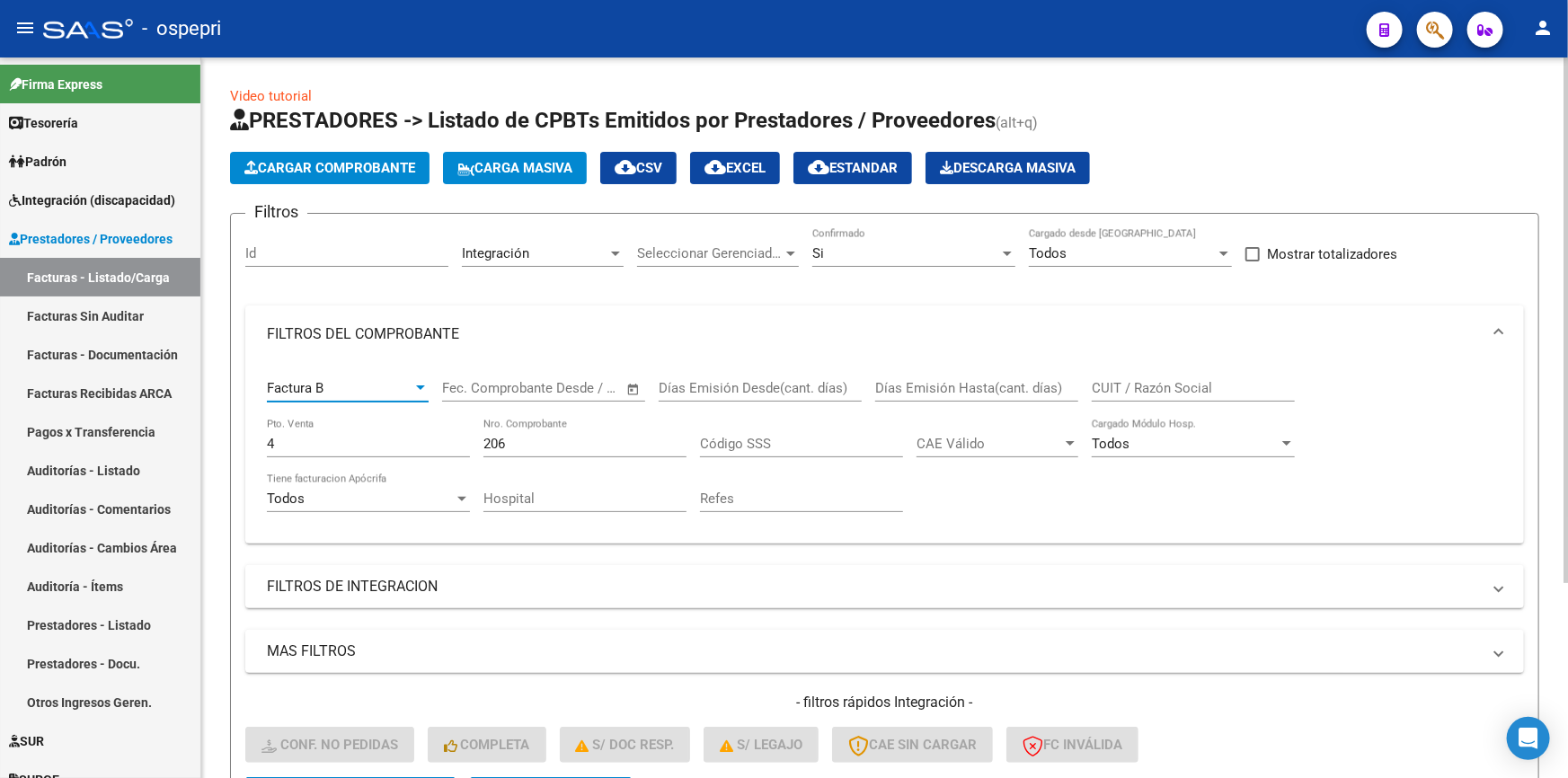
click at [623, 380] on span "Open calendar" at bounding box center [633, 389] width 43 height 43
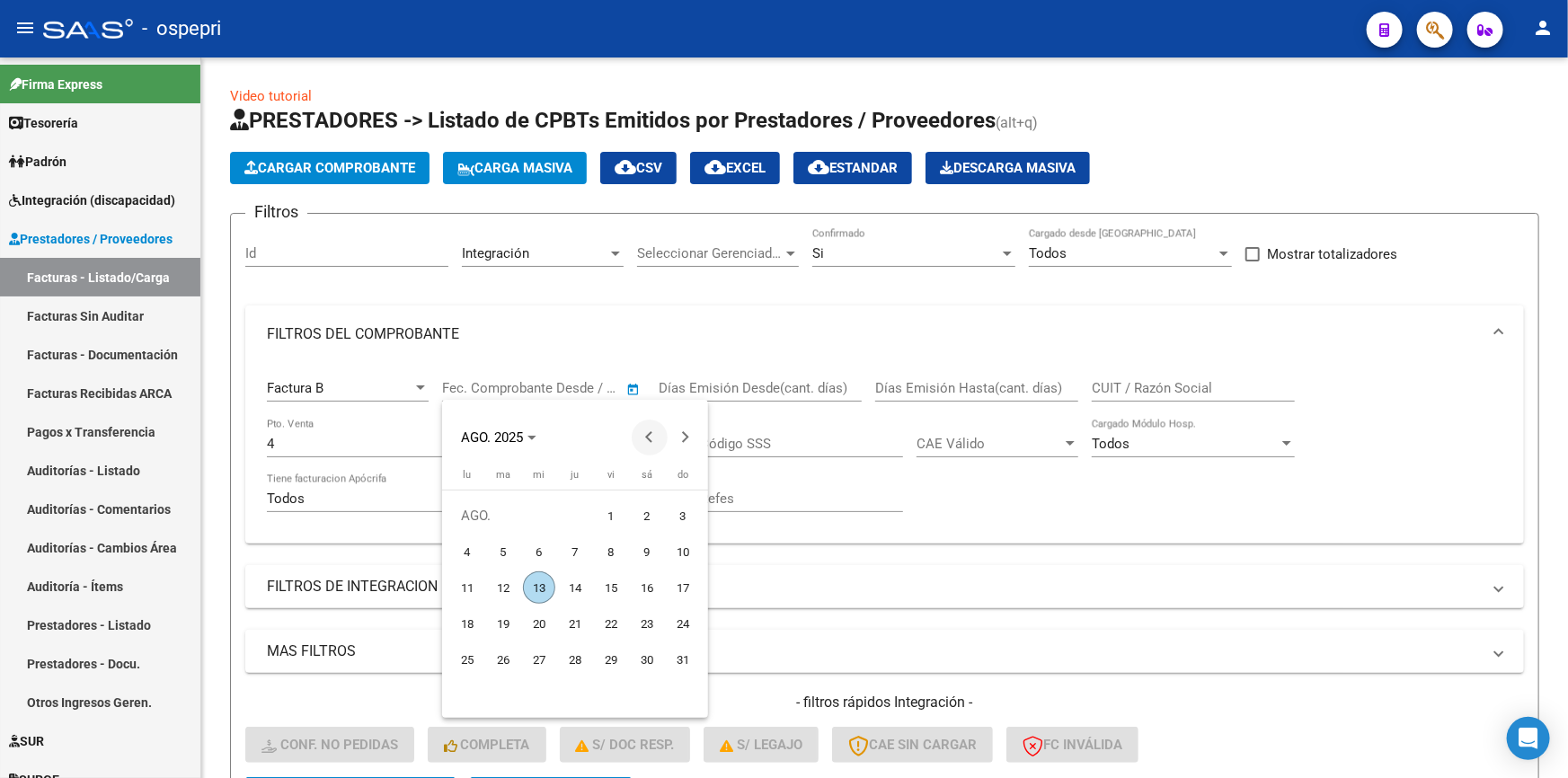
click at [647, 433] on span "Previous month" at bounding box center [649, 438] width 36 height 36
click at [583, 694] on span "31" at bounding box center [575, 695] width 32 height 32
type input "[DATE]"
click at [932, 582] on div at bounding box center [784, 389] width 1568 height 778
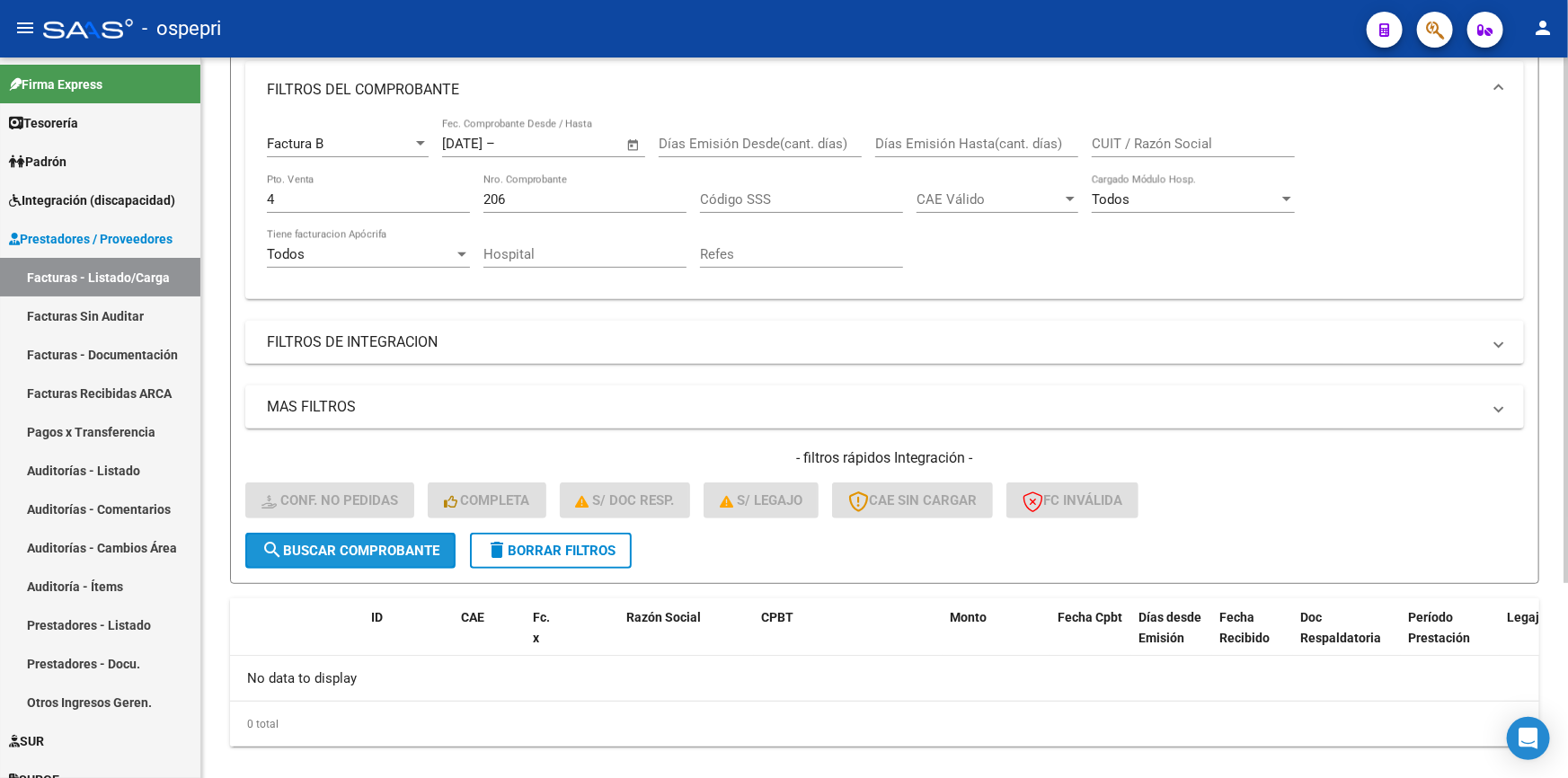
click at [338, 548] on span "search Buscar Comprobante" at bounding box center [350, 550] width 178 height 17
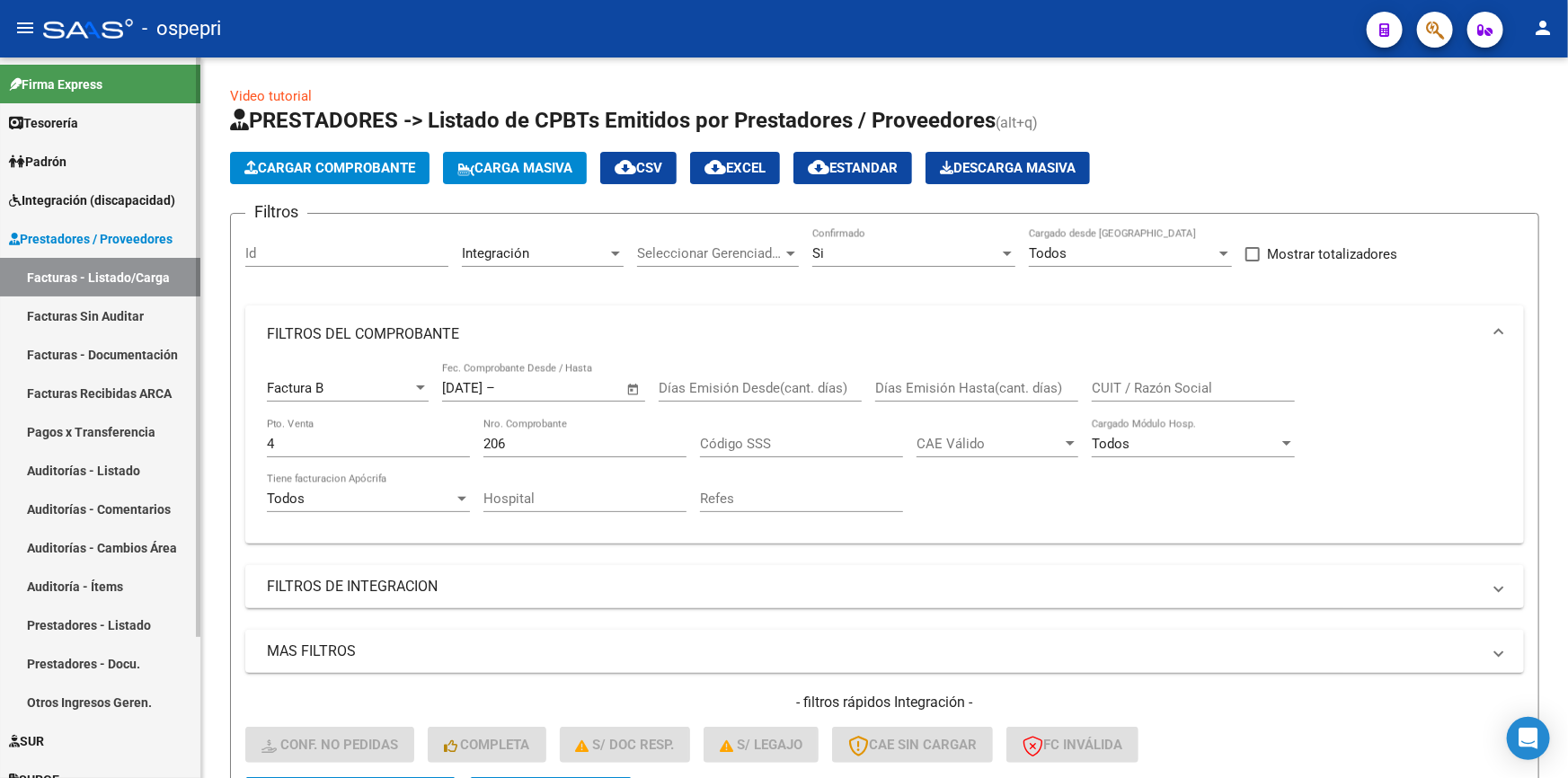
click at [71, 301] on link "Facturas Sin Auditar" at bounding box center [100, 316] width 200 height 39
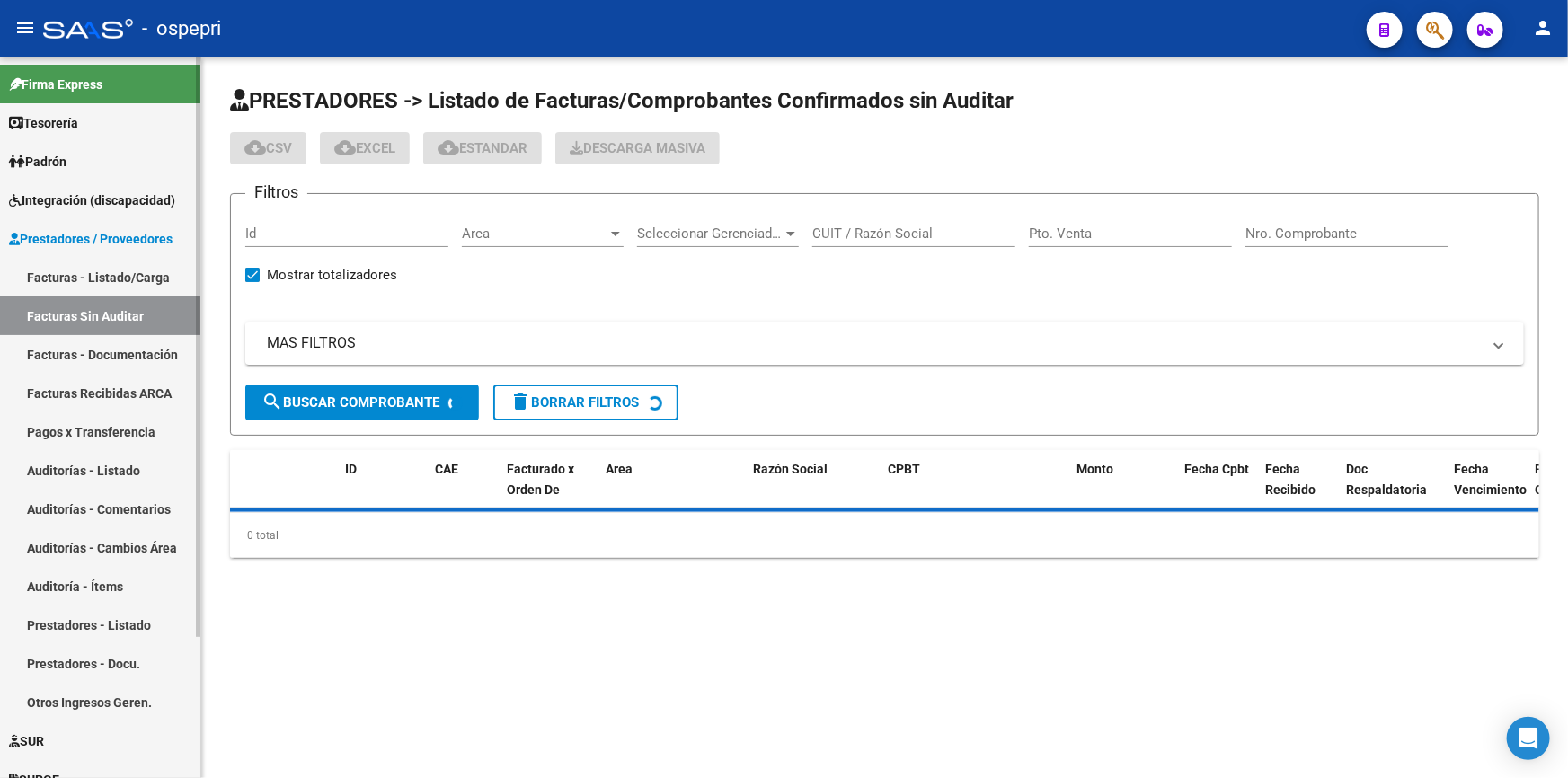
click at [81, 344] on link "Facturas - Documentación" at bounding box center [100, 355] width 200 height 39
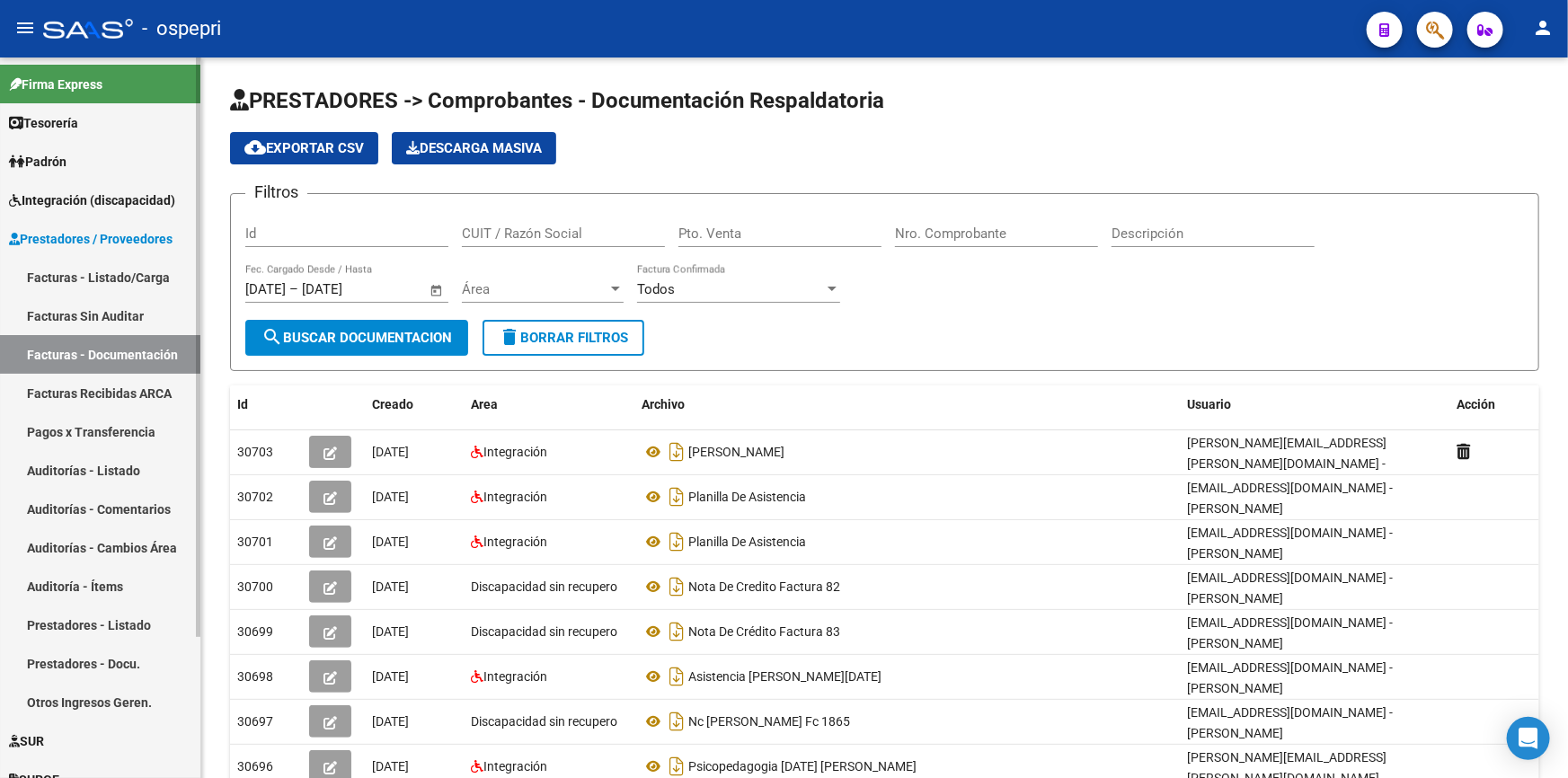
click at [84, 191] on span "Integración (discapacidad)" at bounding box center [91, 200] width 166 height 19
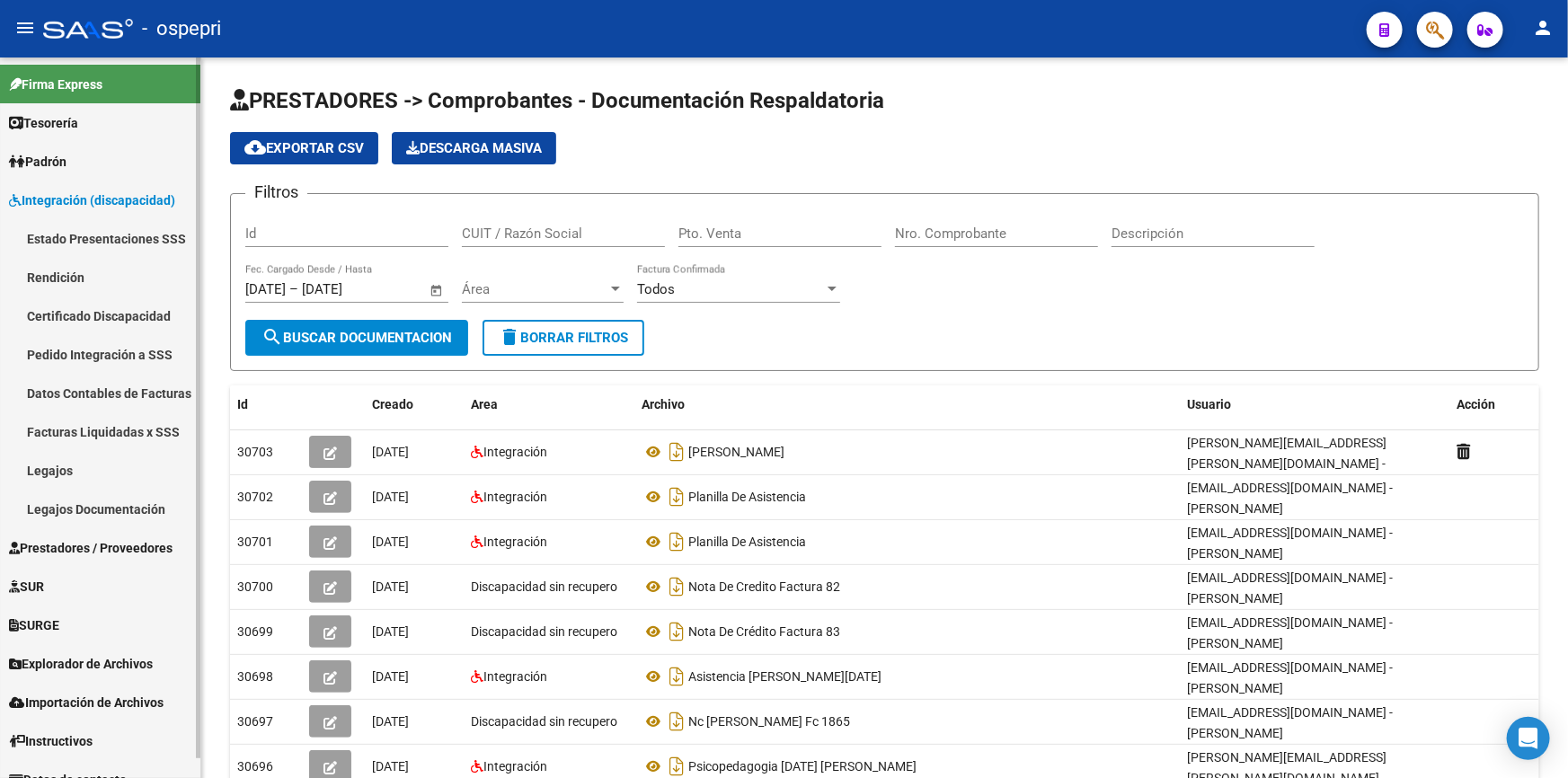
click at [74, 346] on link "Pedido Integración a SSS" at bounding box center [100, 355] width 200 height 39
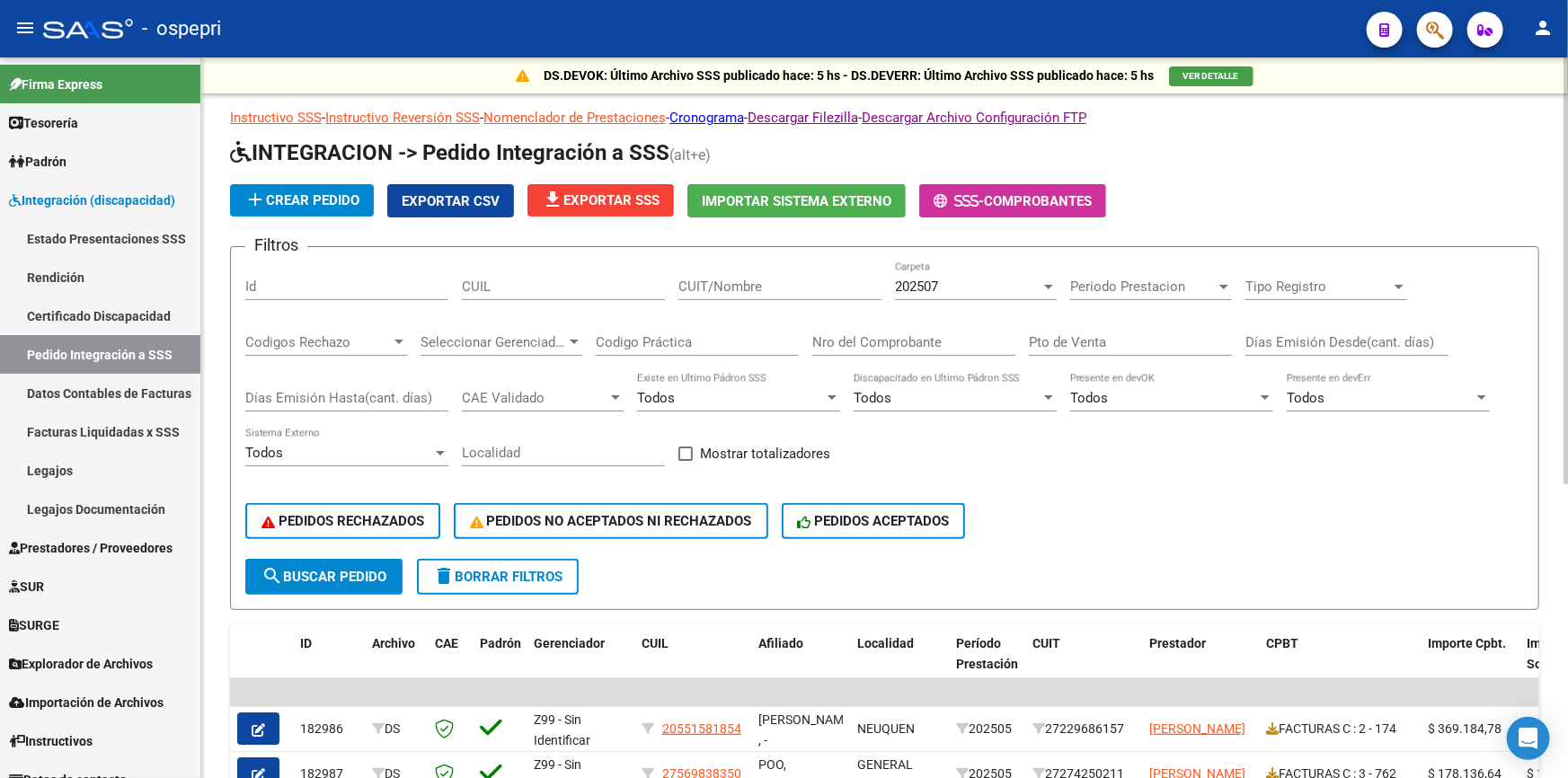
click at [925, 338] on input "Nro del Comprobante" at bounding box center [914, 342] width 203 height 17
click at [962, 335] on input "Nro del Comprobante" at bounding box center [914, 342] width 203 height 17
type input "206"
click at [1132, 338] on input "Pto de Venta" at bounding box center [1130, 342] width 203 height 17
type input "4"
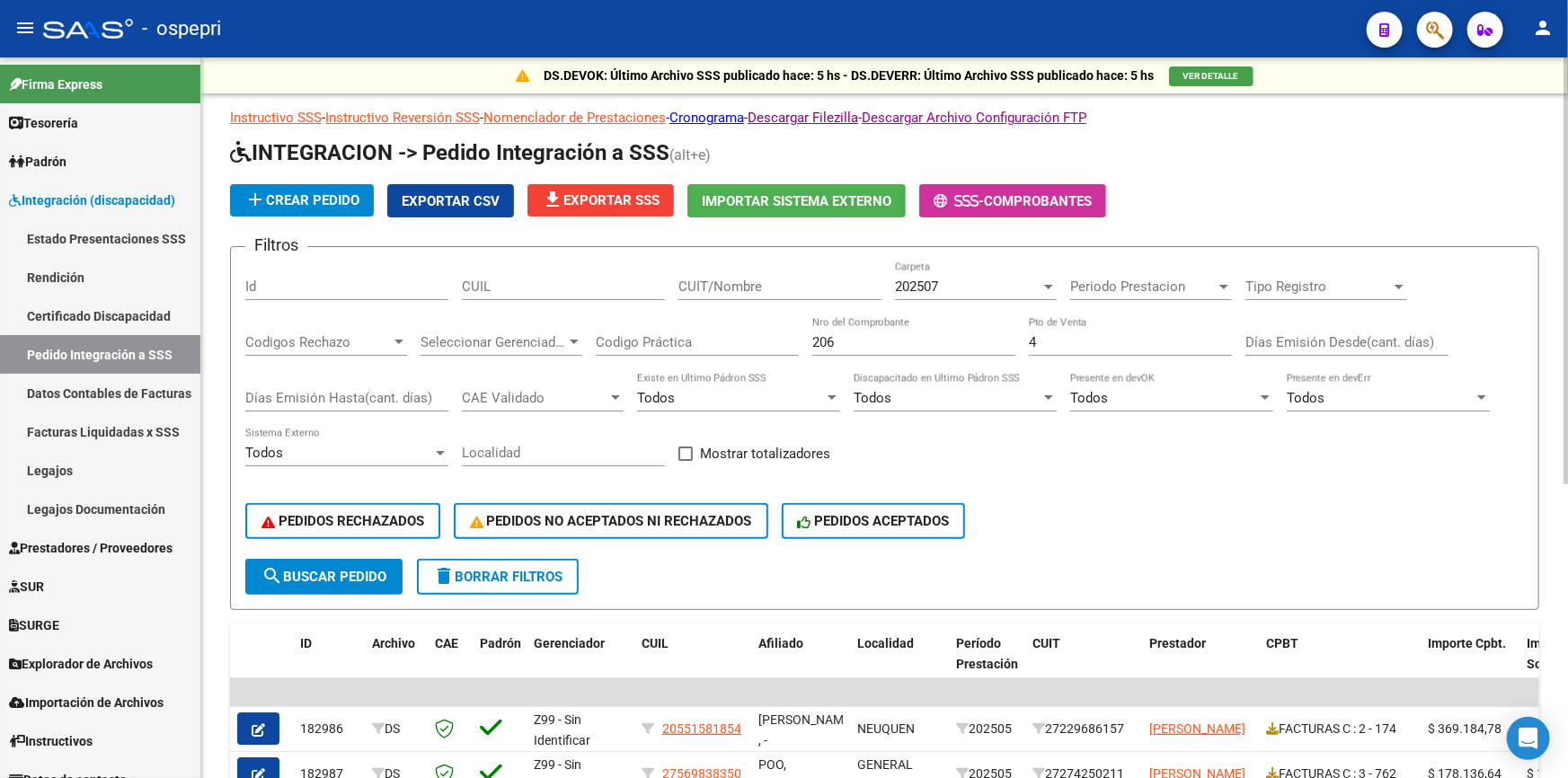
click at [1179, 511] on div "PEDIDOS RECHAZADOS PEDIDOS NO ACEPTADOS NI RECHAZADOS PEDIDOS ACEPTADOS" at bounding box center [884, 521] width 1278 height 76
click at [327, 569] on span "search Buscar Pedido" at bounding box center [324, 577] width 124 height 17
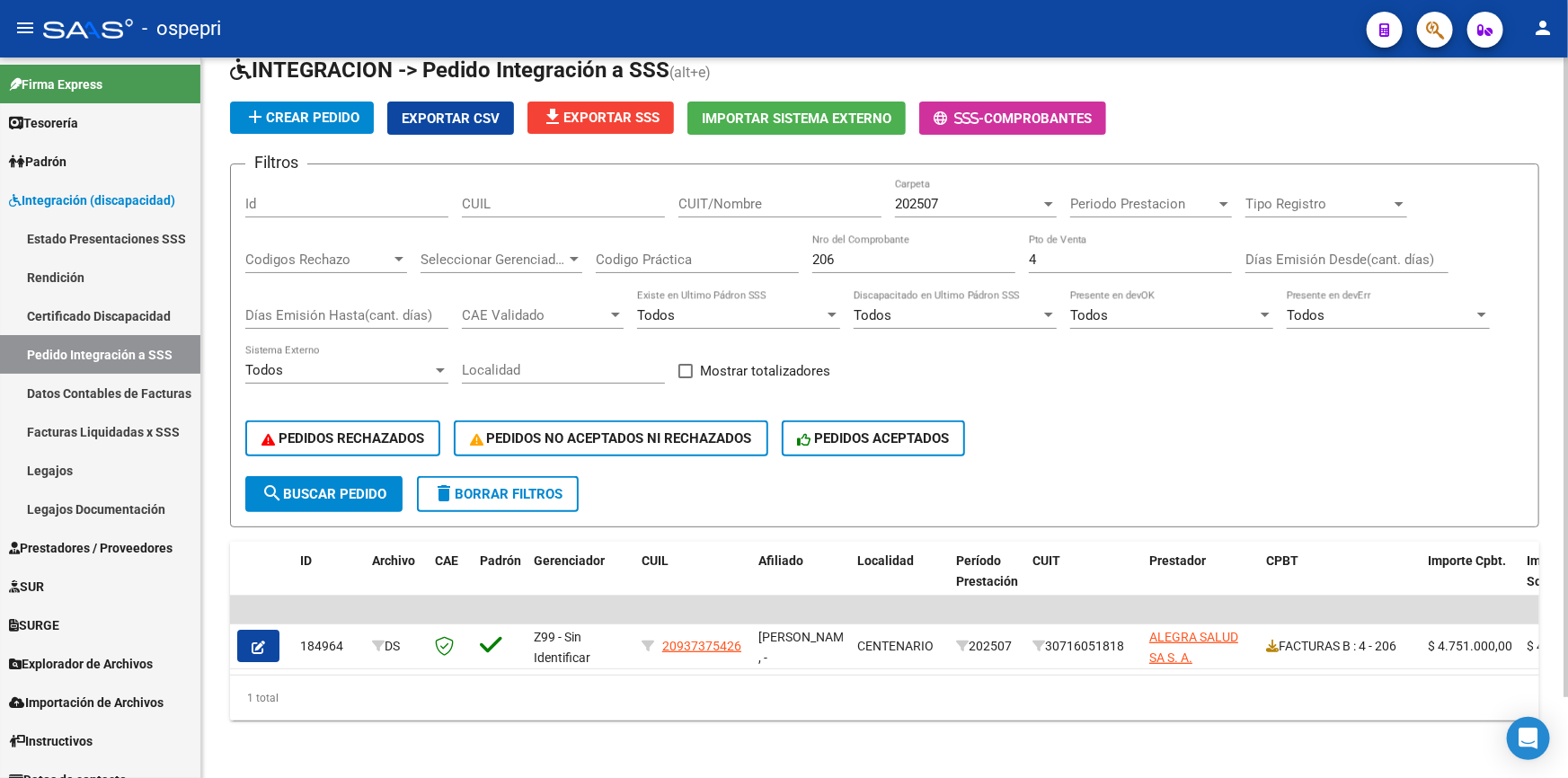
scroll to position [89, 0]
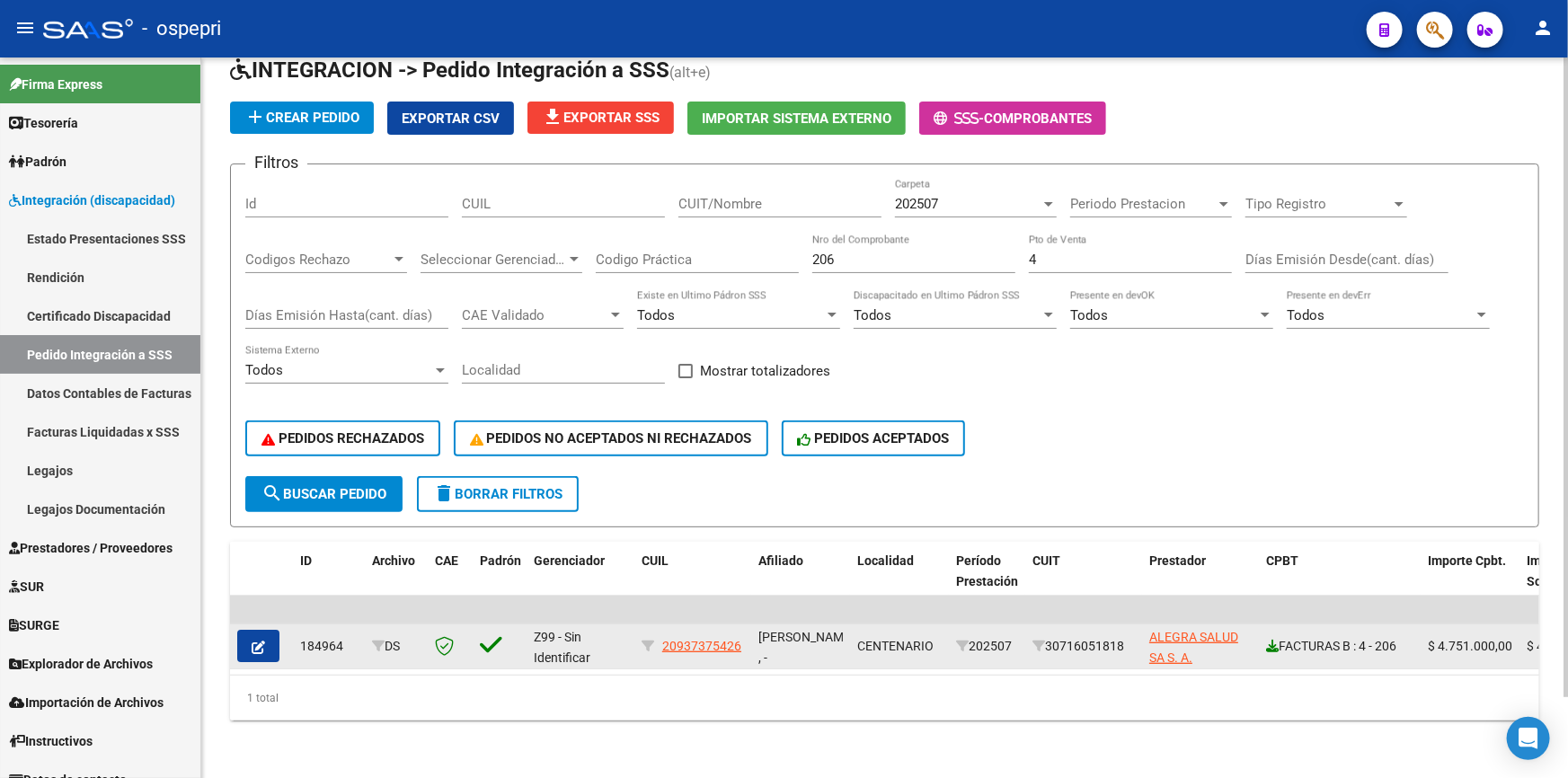
click at [1271, 640] on icon at bounding box center [1272, 646] width 13 height 13
click at [253, 641] on icon "button" at bounding box center [259, 648] width 14 height 14
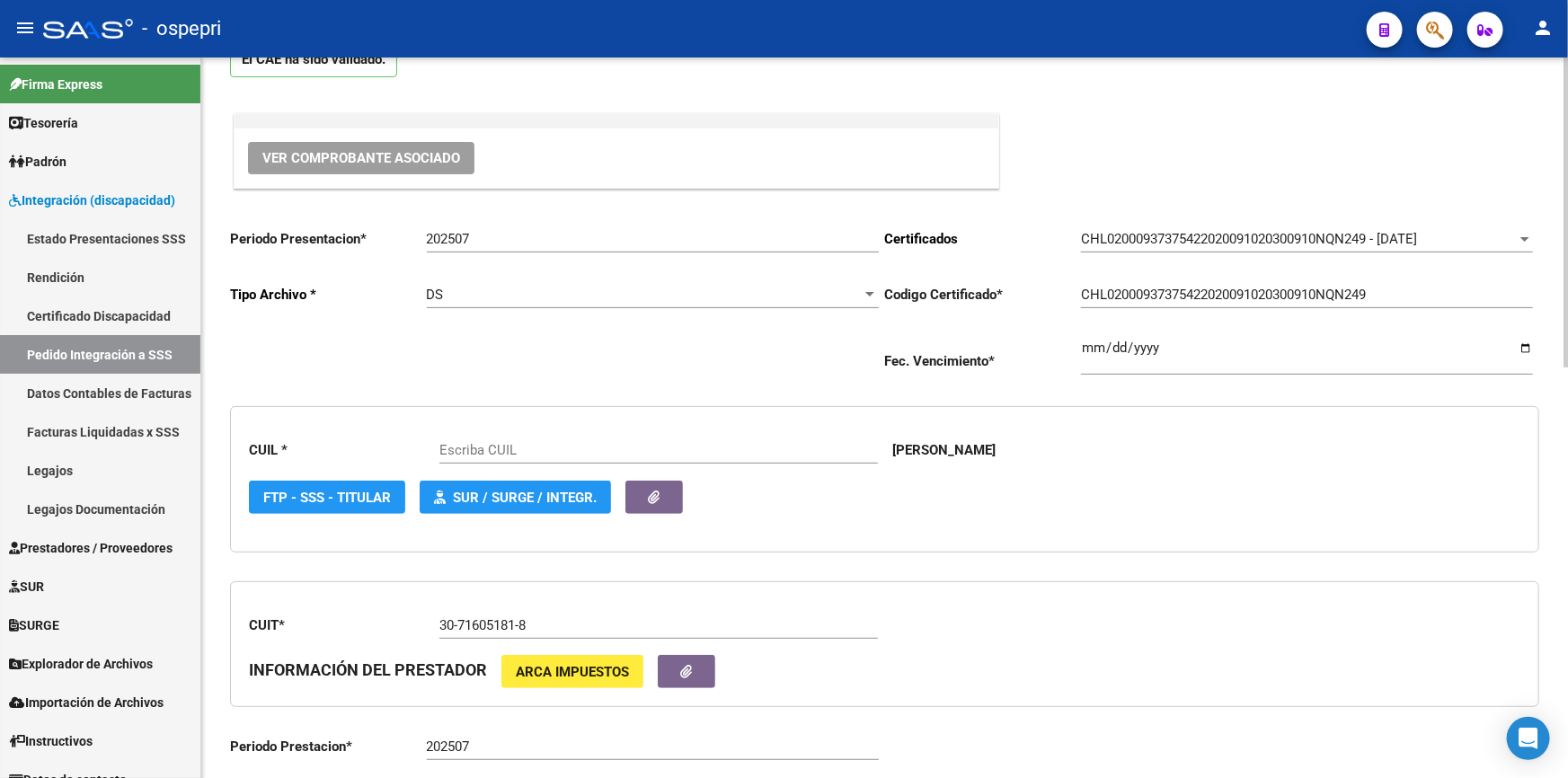
type input "20937375426"
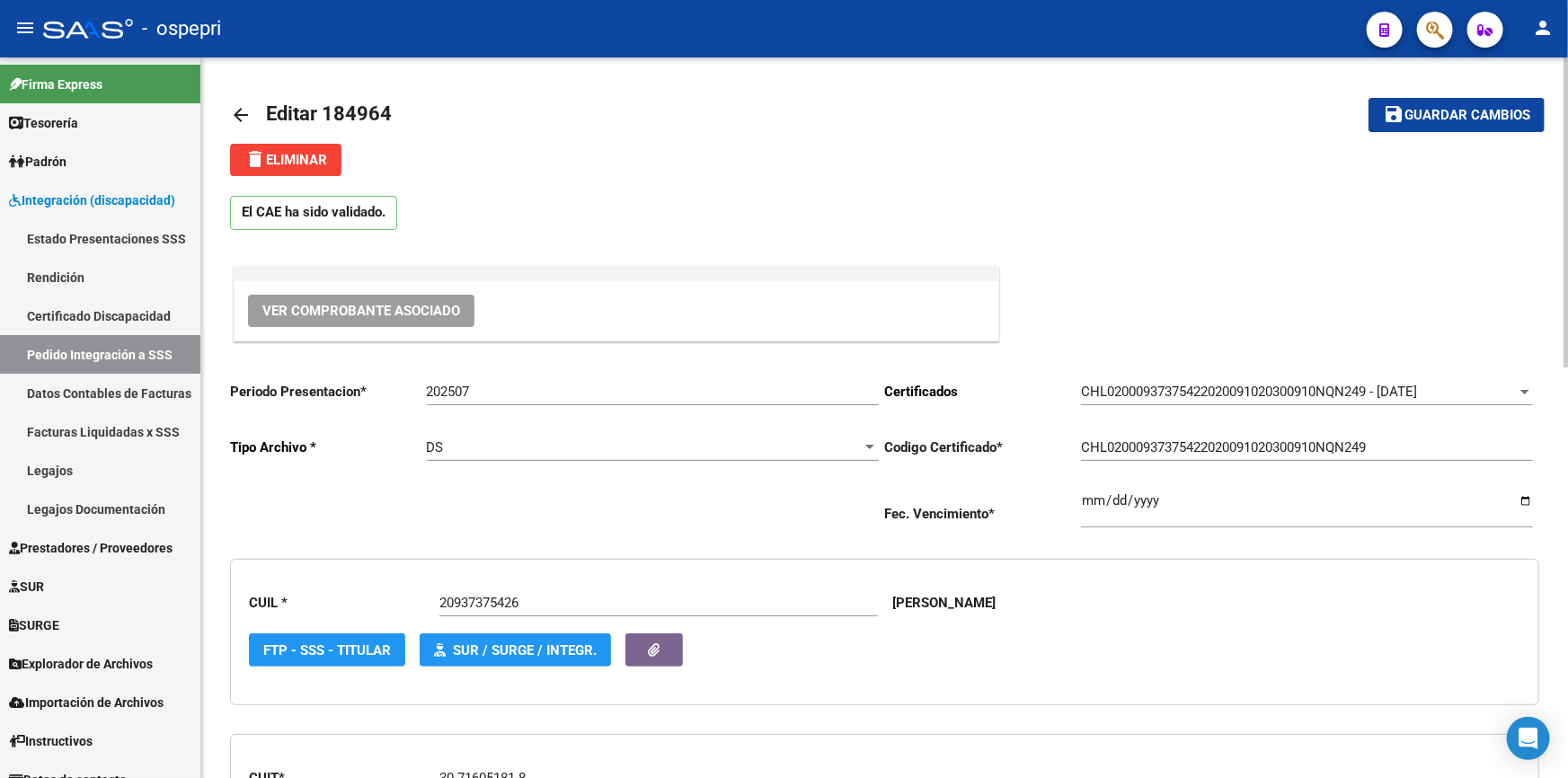
click at [1446, 113] on span "Guardar cambios" at bounding box center [1467, 116] width 125 height 17
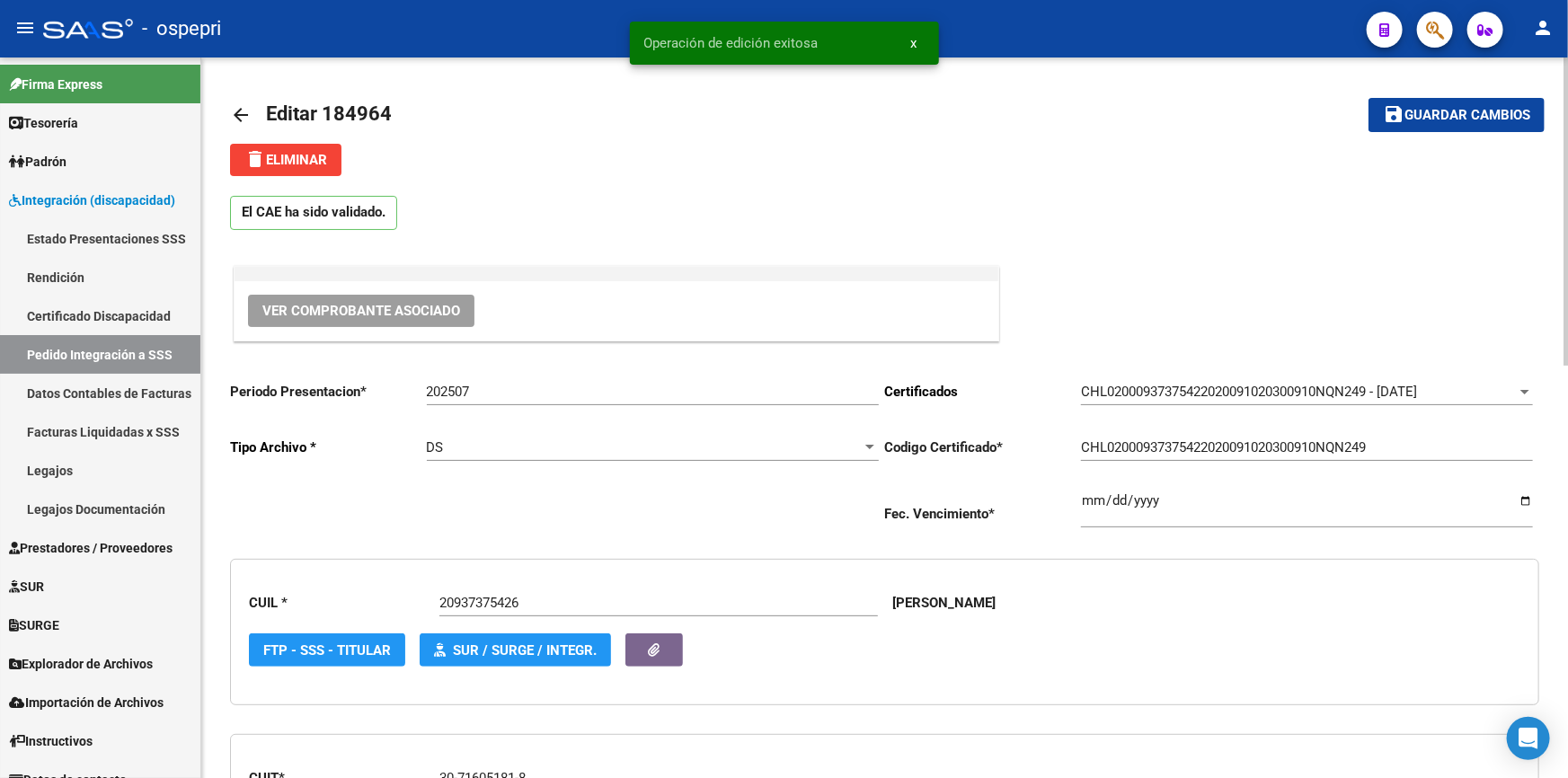
click at [237, 106] on mat-icon "arrow_back" at bounding box center [241, 115] width 21 height 21
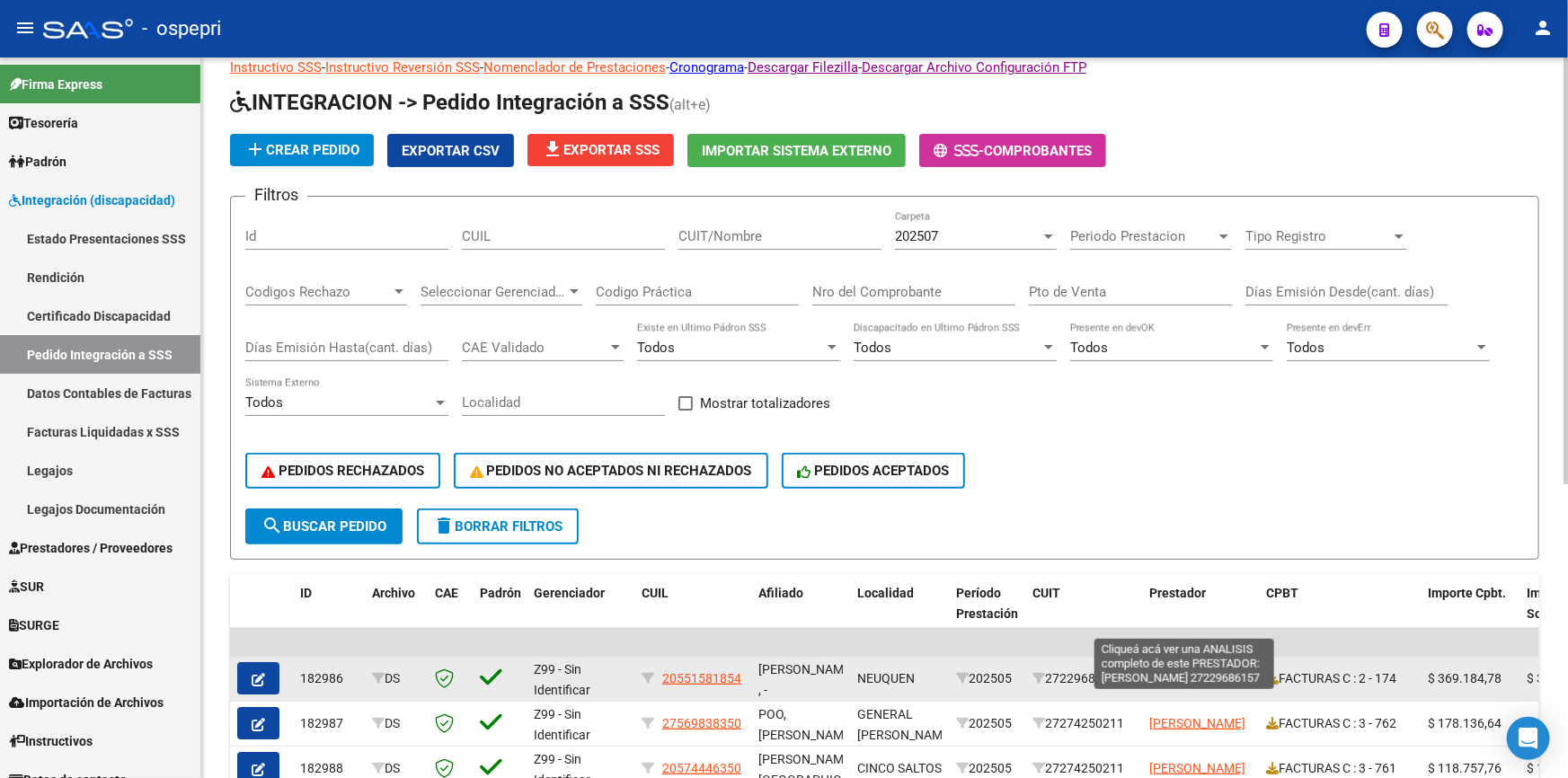
scroll to position [162, 0]
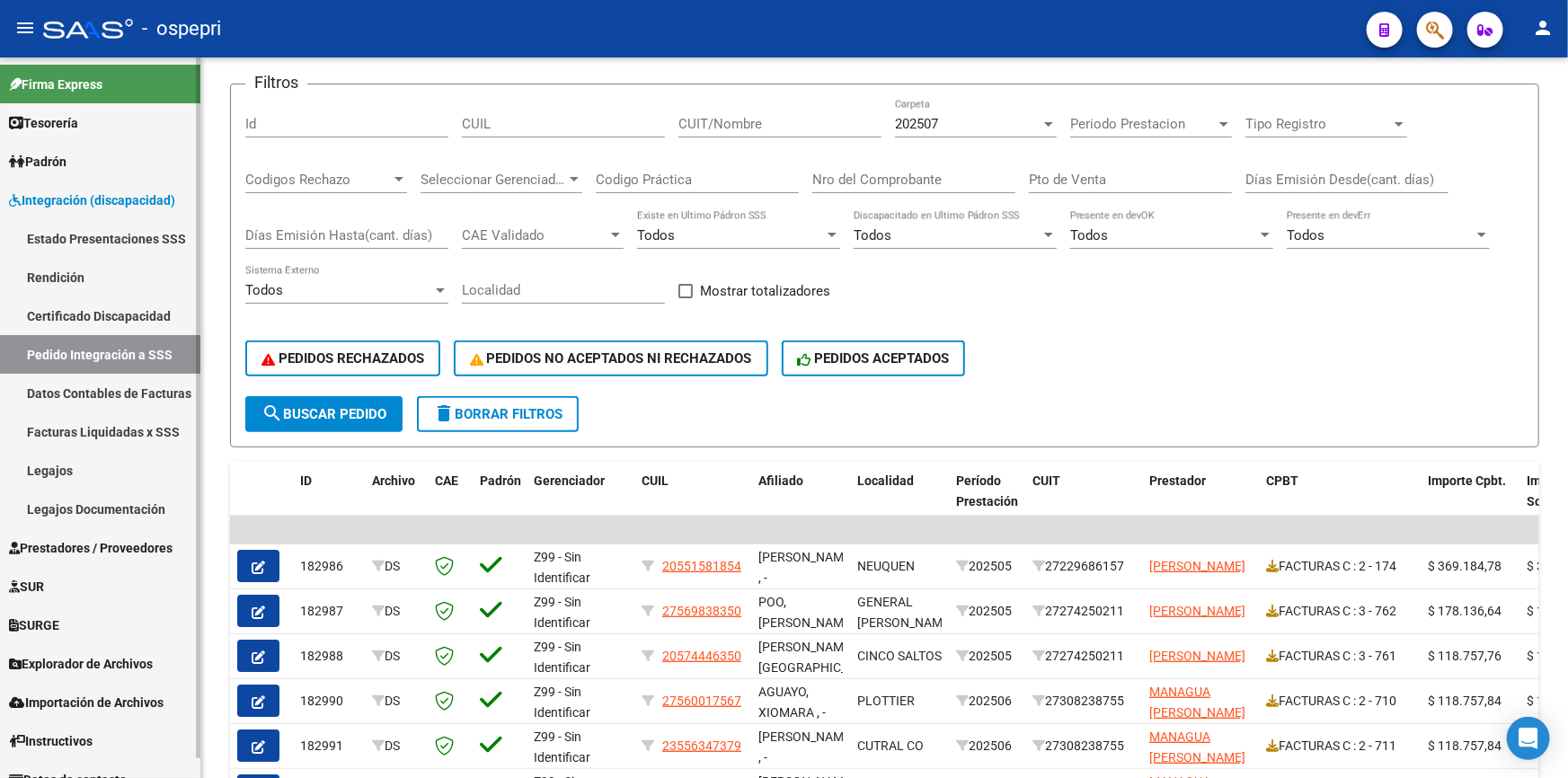
click at [56, 347] on link "Pedido Integración a SSS" at bounding box center [100, 355] width 200 height 39
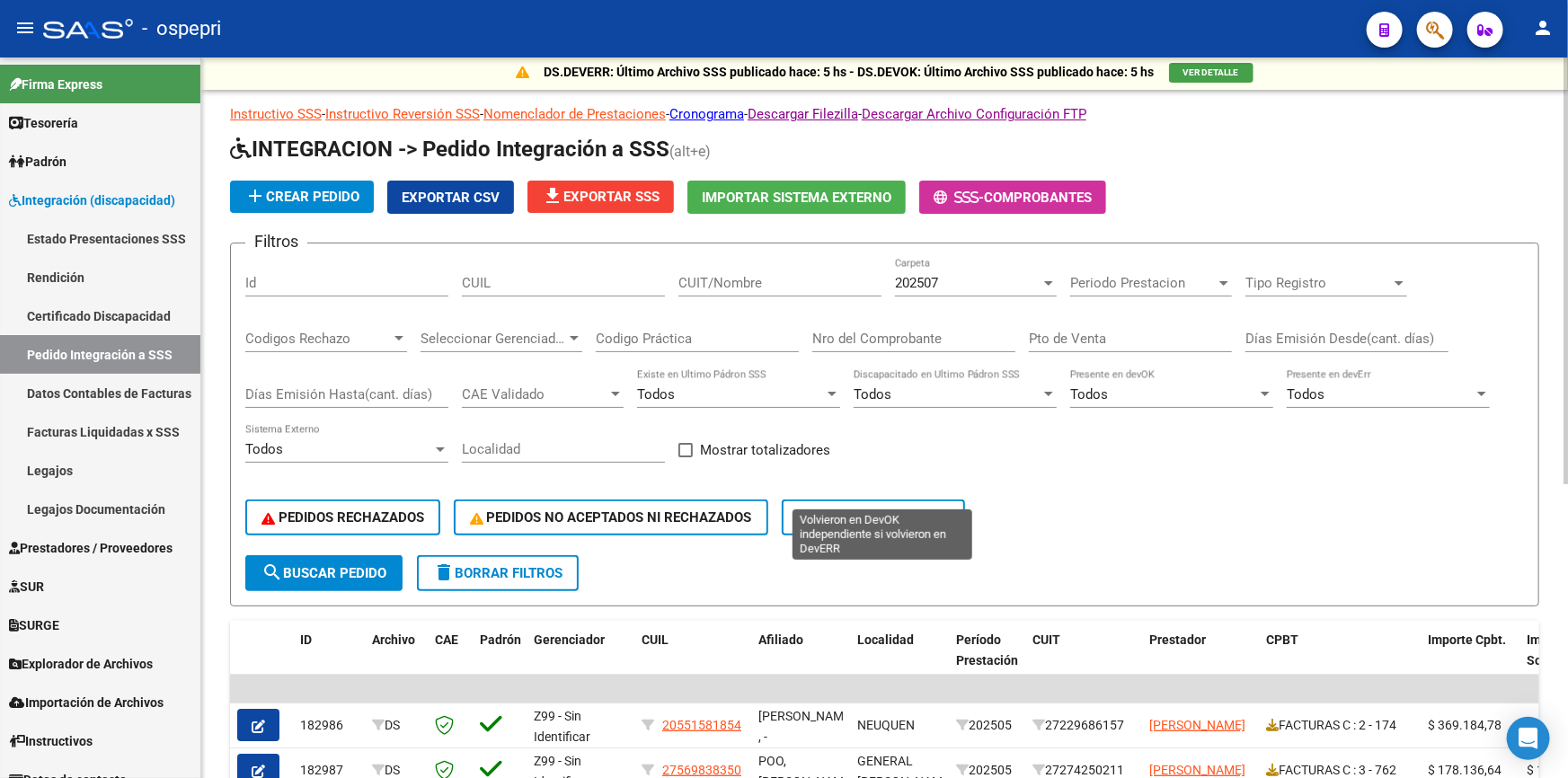
scroll to position [0, 0]
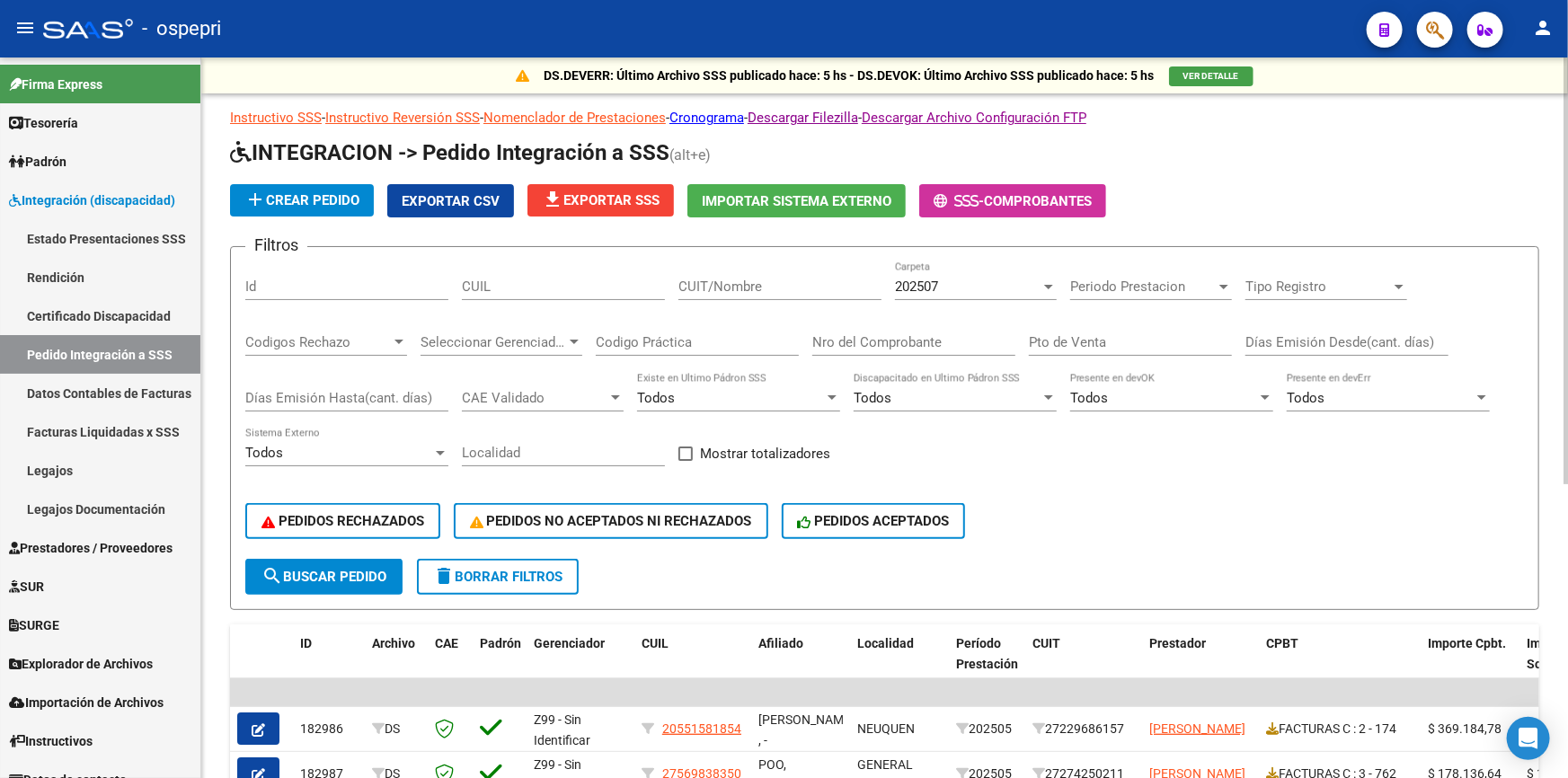
click at [926, 335] on input "Nro del Comprobante" at bounding box center [914, 342] width 203 height 17
type input "207"
click at [1078, 344] on input "Pto de Venta" at bounding box center [1130, 342] width 203 height 17
click at [1116, 335] on input "Pto de Venta" at bounding box center [1130, 342] width 203 height 17
type input "4"
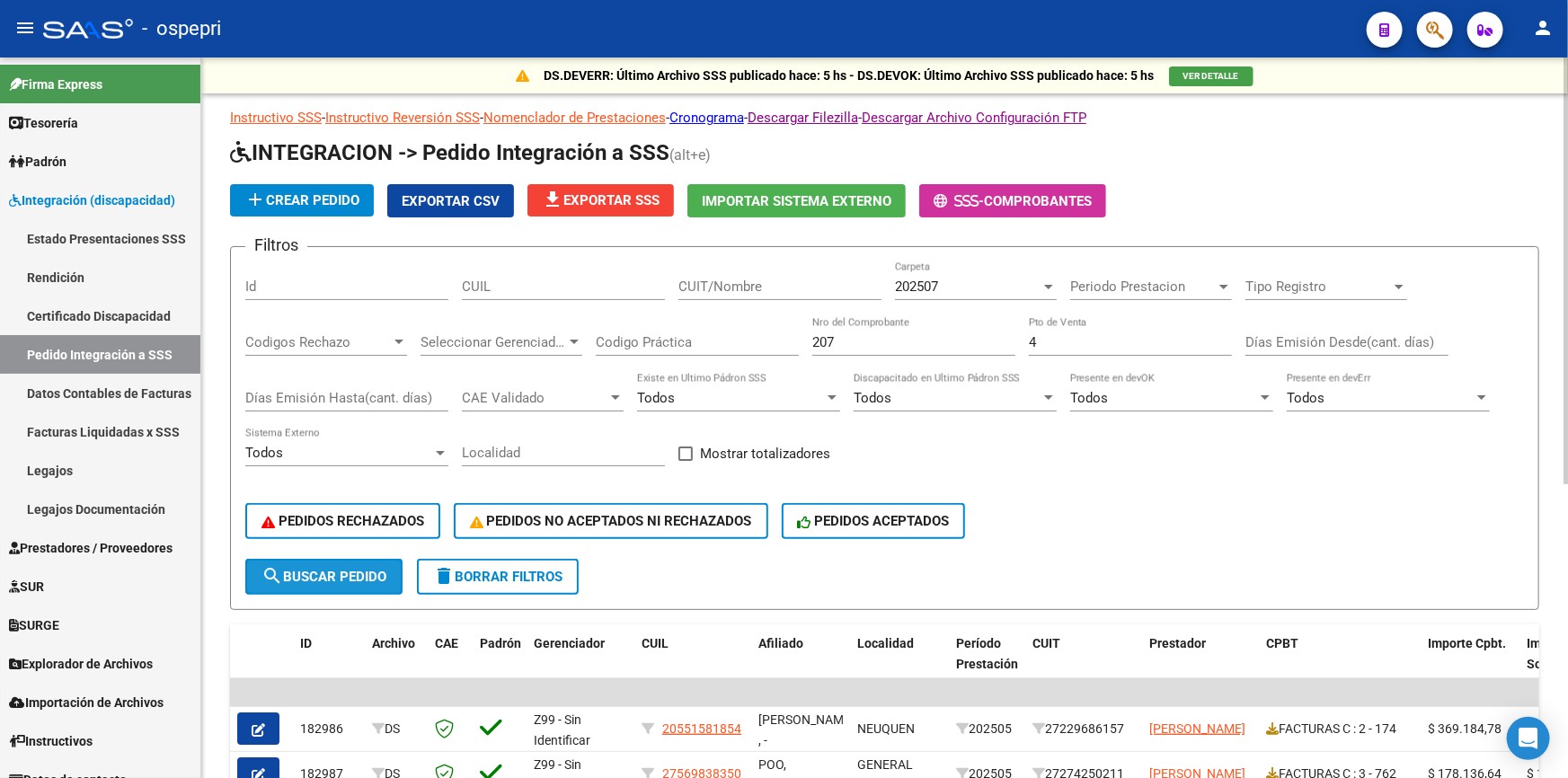
click at [359, 576] on span "search Buscar Pedido" at bounding box center [324, 577] width 124 height 17
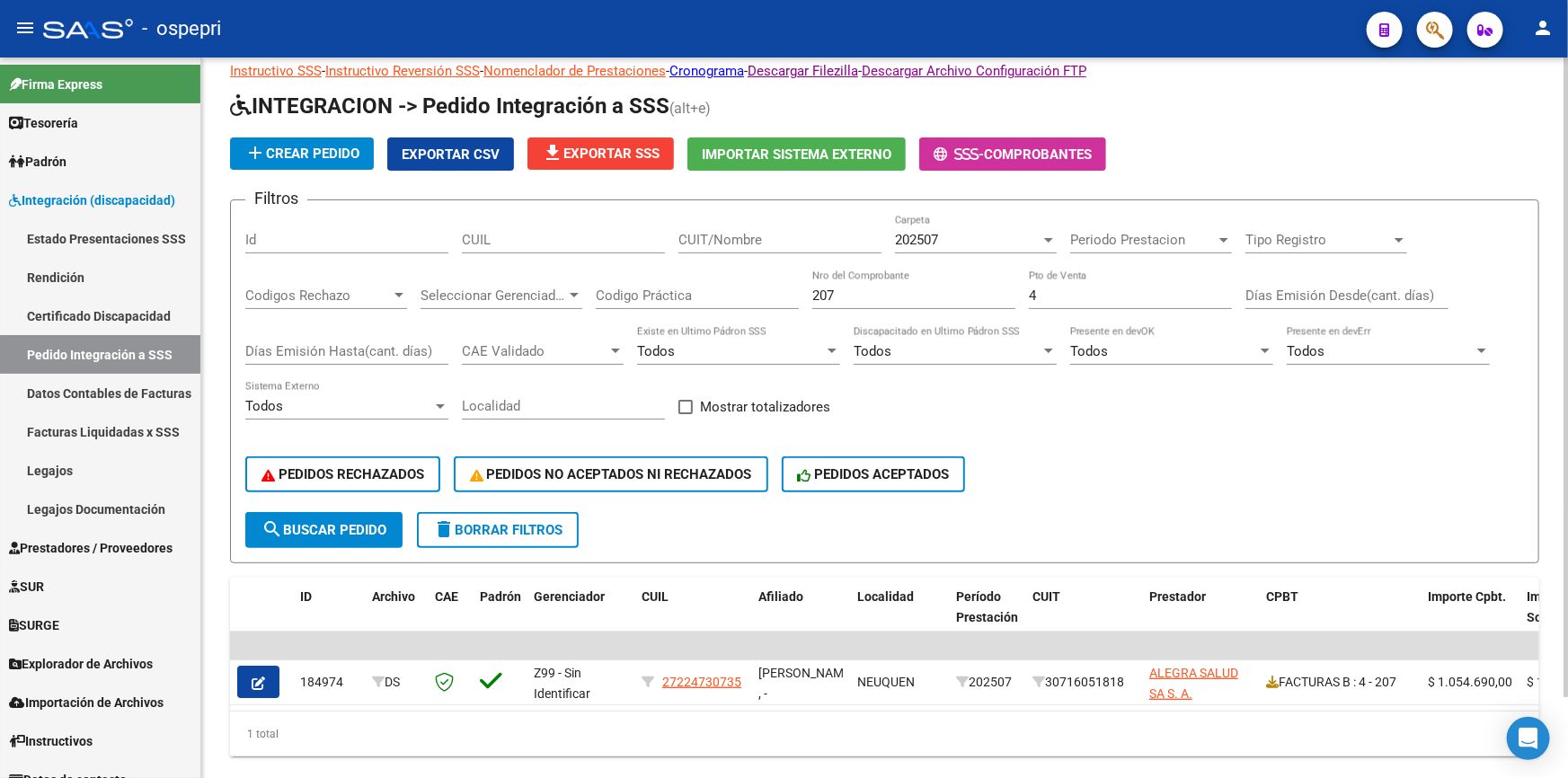
scroll to position [89, 0]
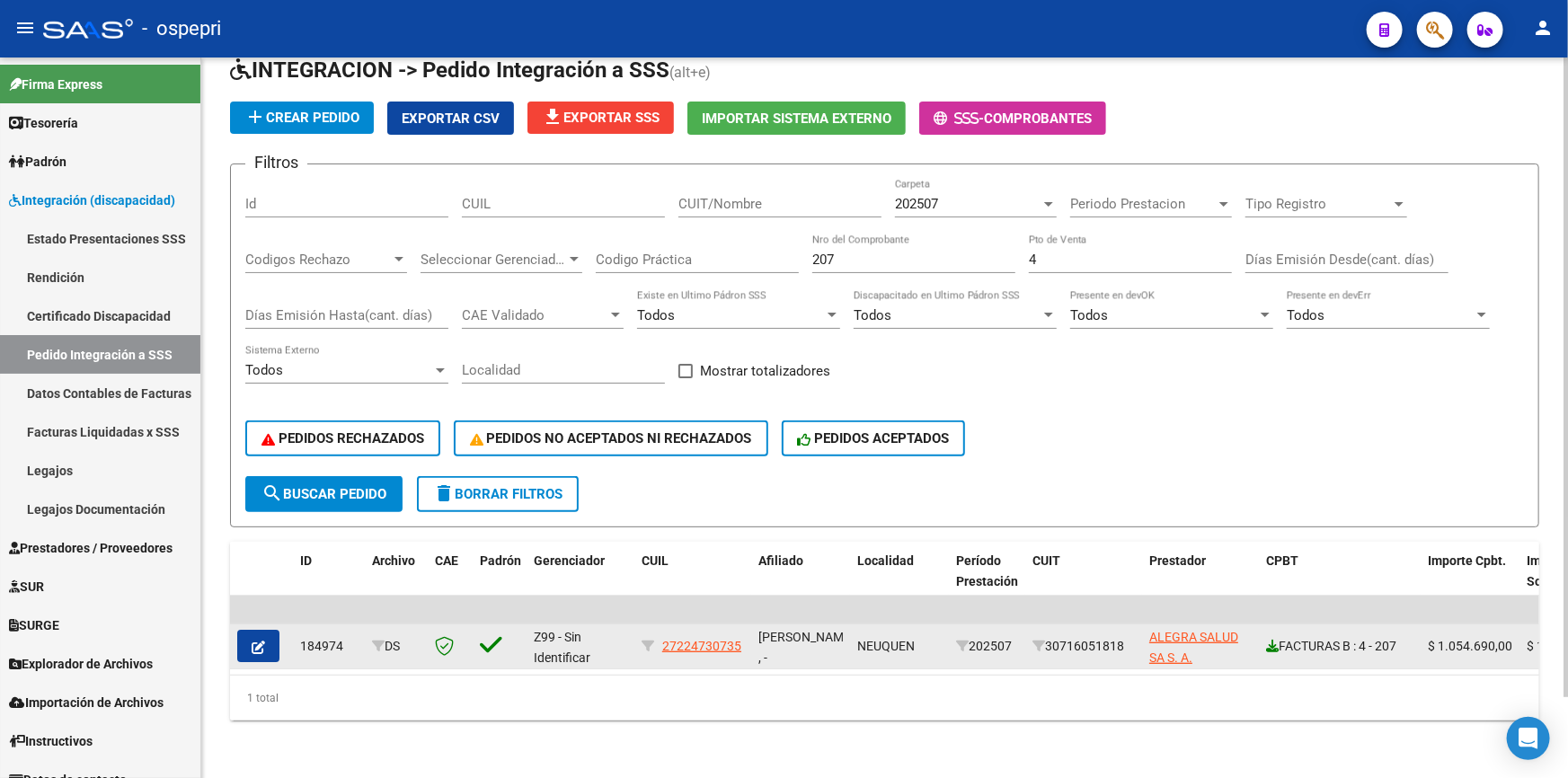
click at [1276, 640] on icon at bounding box center [1272, 646] width 13 height 13
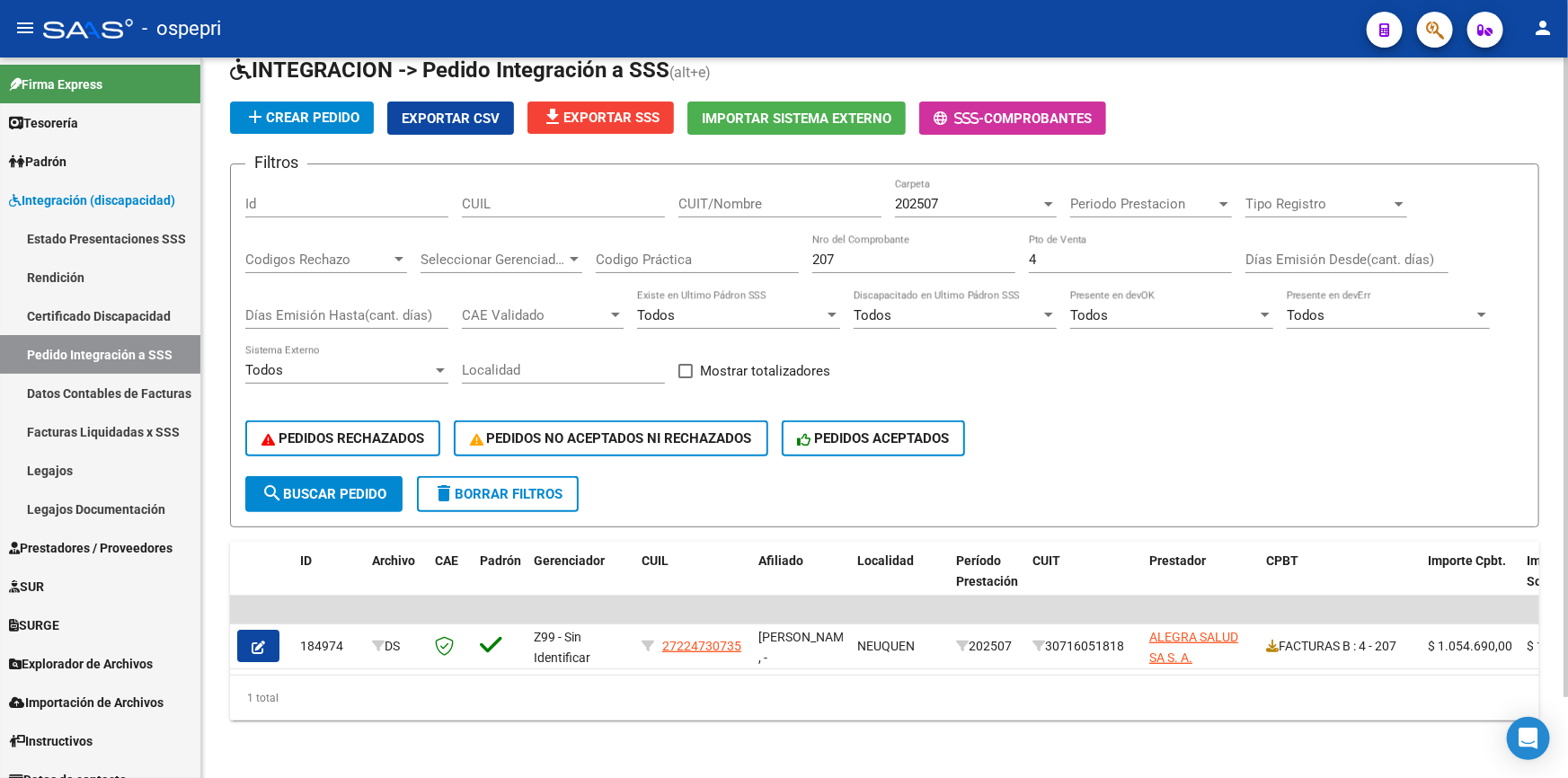
click at [1222, 401] on div "PEDIDOS RECHAZADOS PEDIDOS NO ACEPTADOS NI RECHAZADOS PEDIDOS ACEPTADOS" at bounding box center [884, 439] width 1278 height 76
click at [1162, 338] on div "Filtros Id CUIL CUIT/Nombre 202507 Carpeta Periodo Prestacion Periodo Prestacio…" at bounding box center [884, 328] width 1278 height 298
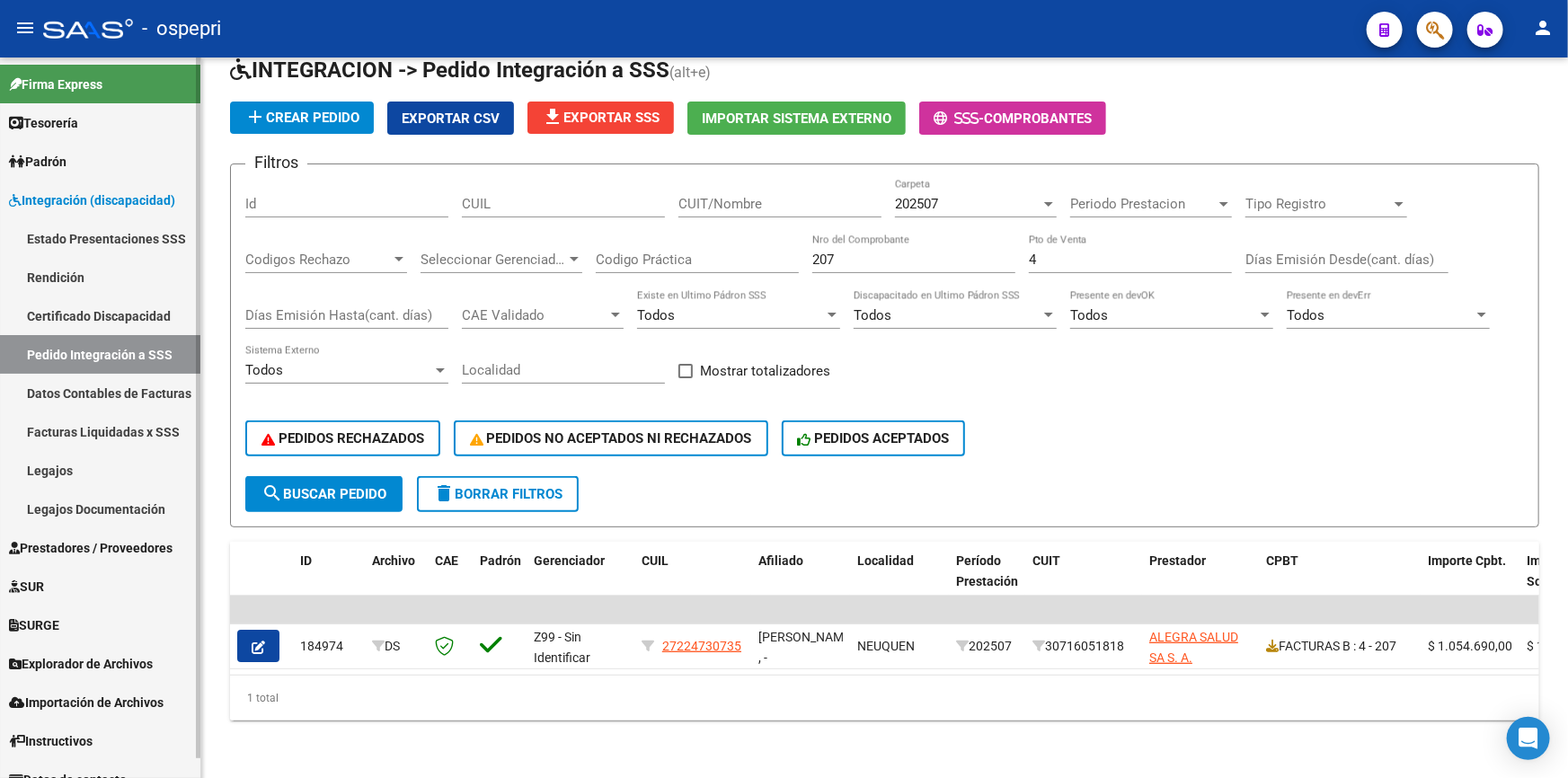
click at [80, 423] on link "Facturas Liquidadas x SSS" at bounding box center [100, 432] width 200 height 39
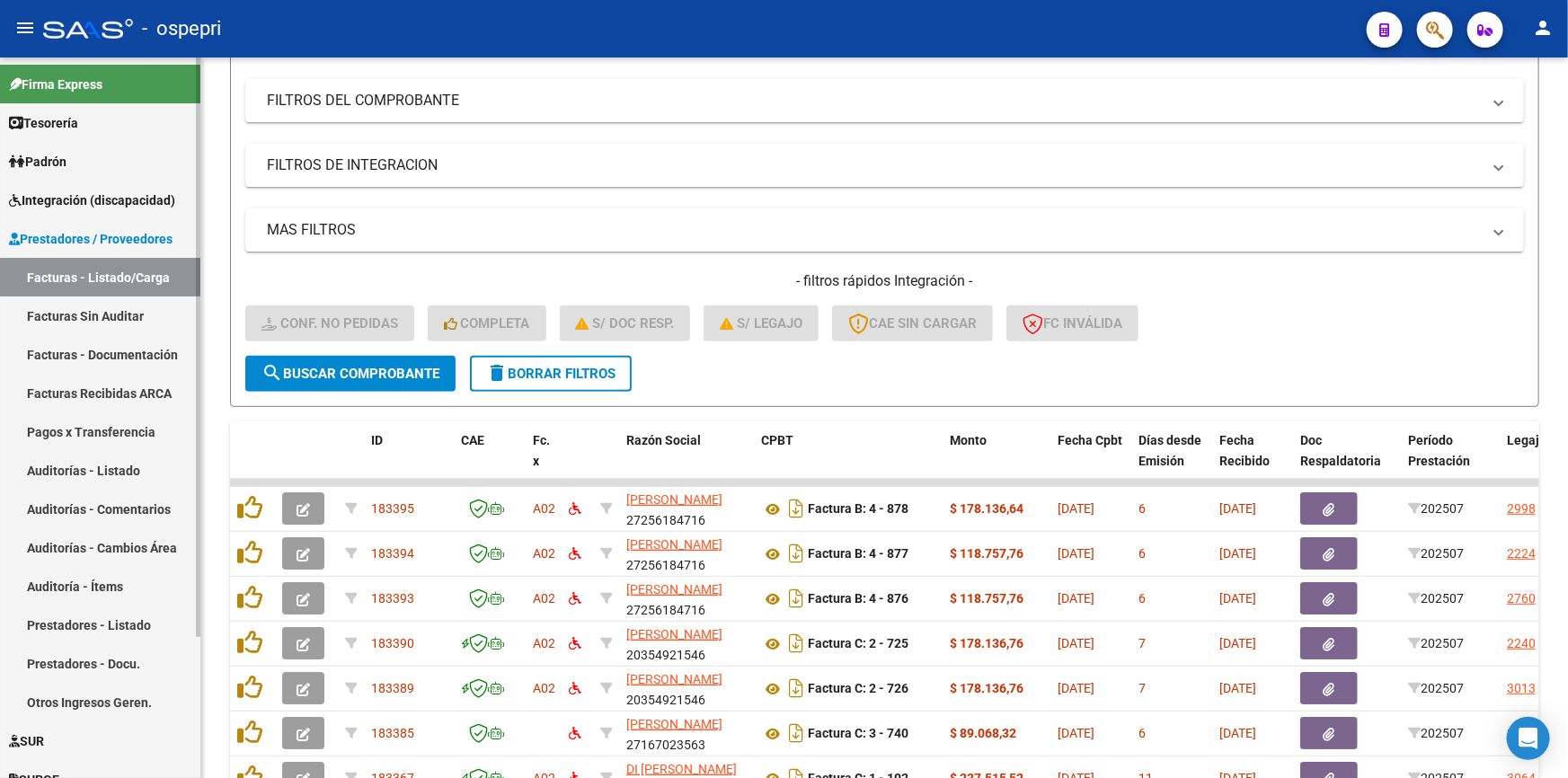
scroll to position [327, 0]
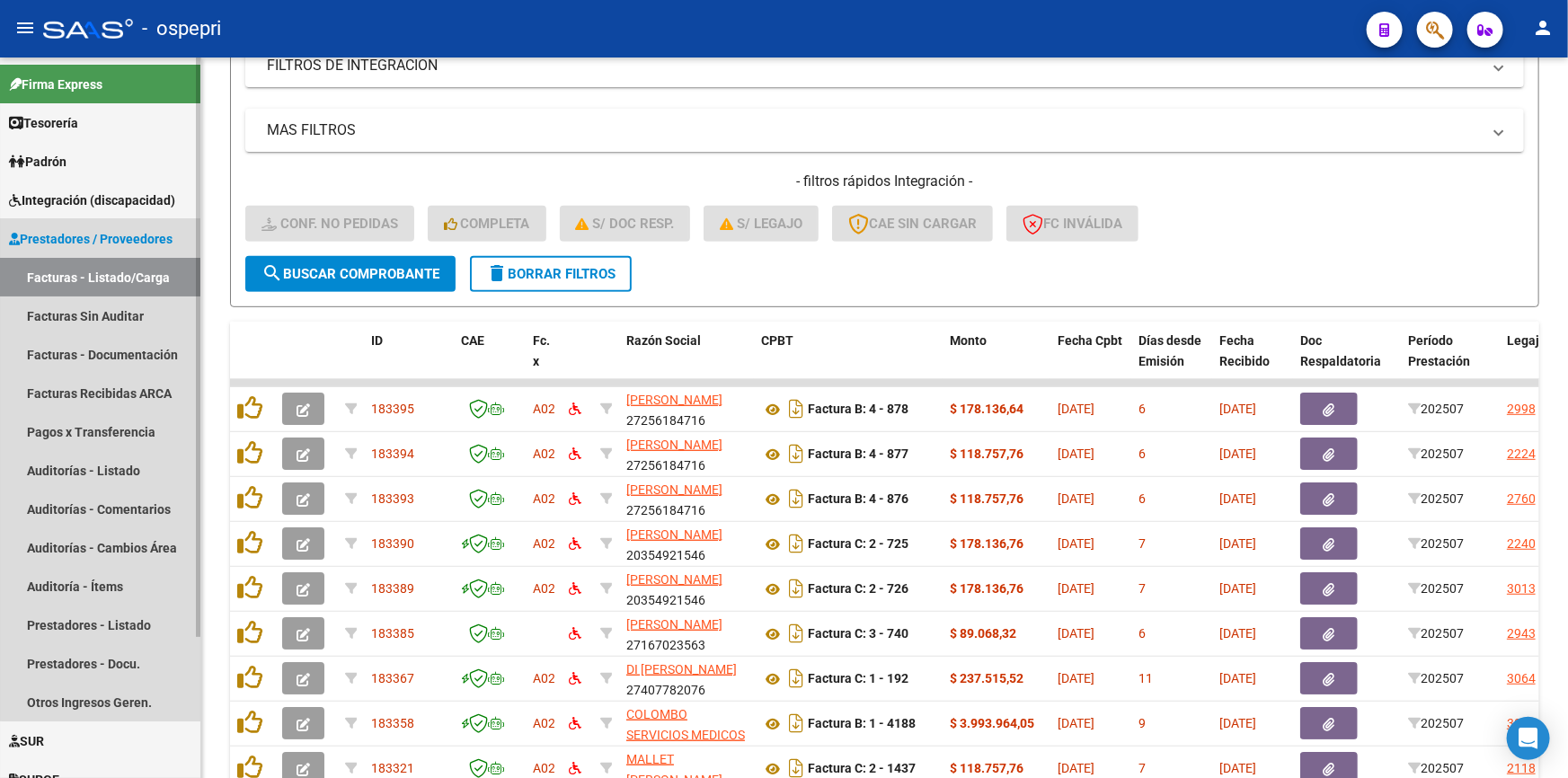
click at [107, 231] on span "Prestadores / Proveedores" at bounding box center [90, 239] width 163 height 19
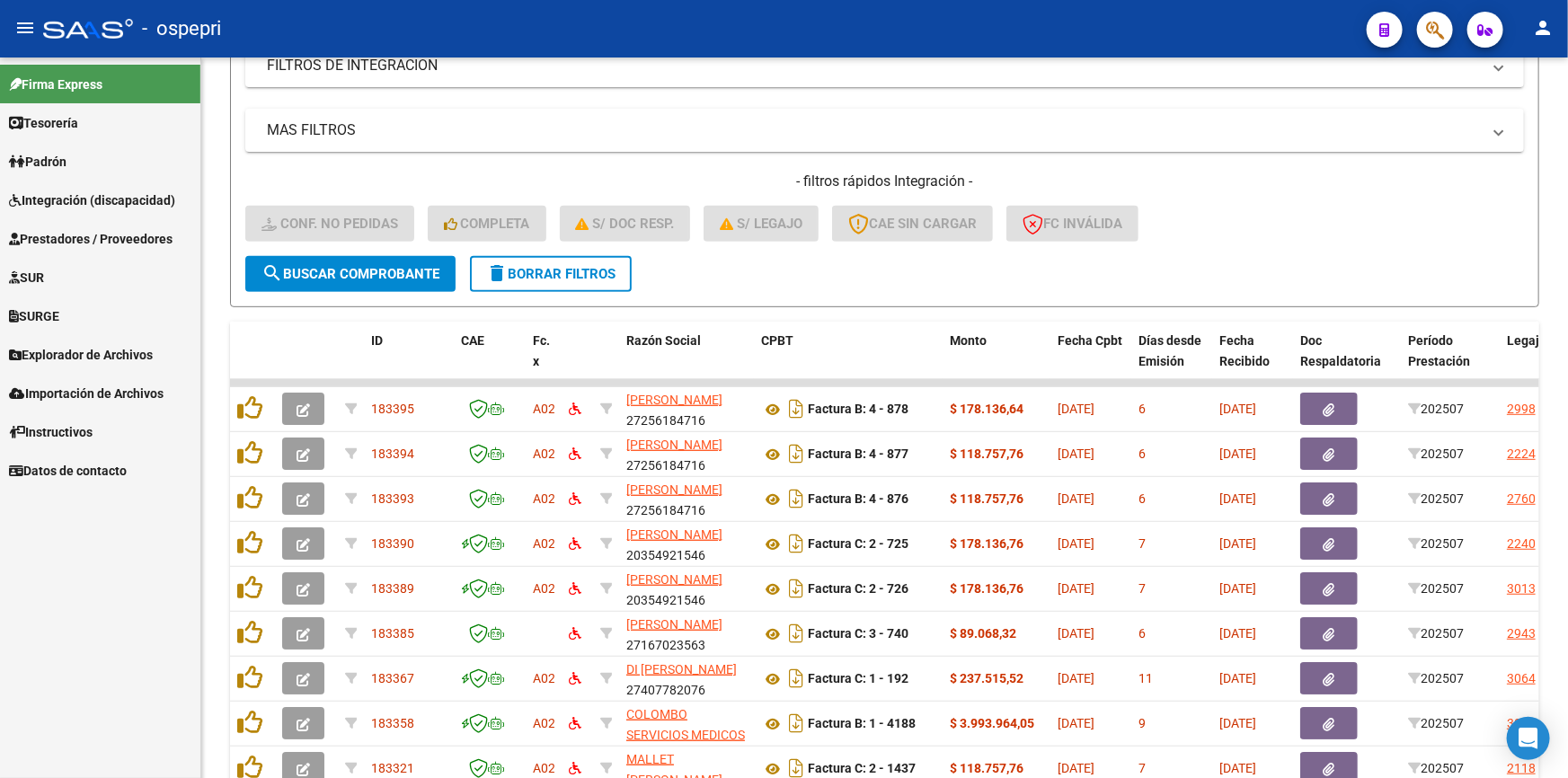
click at [87, 194] on span "Integración (discapacidad)" at bounding box center [91, 200] width 166 height 19
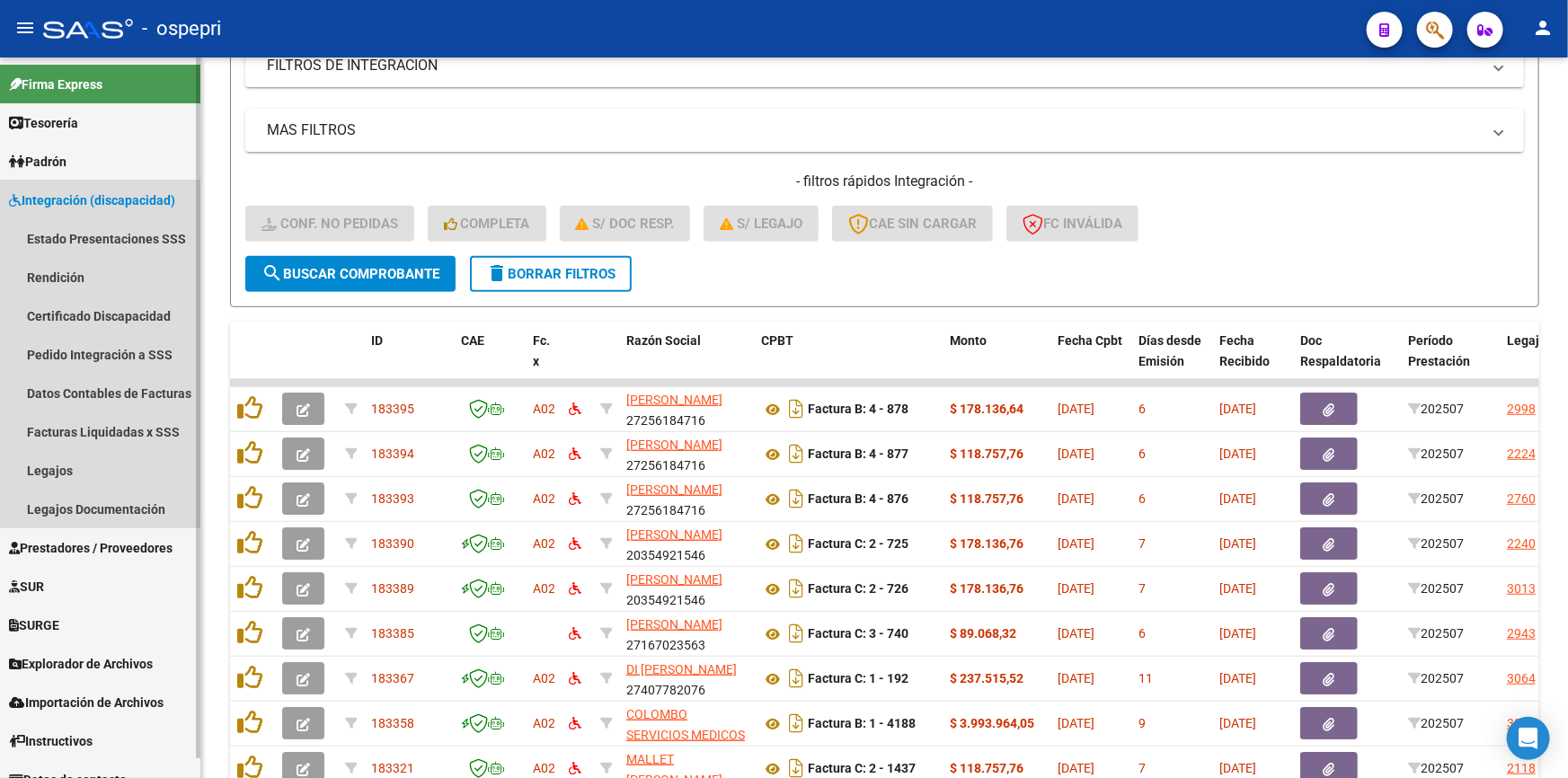
click at [65, 194] on span "Integración (discapacidad)" at bounding box center [91, 200] width 166 height 19
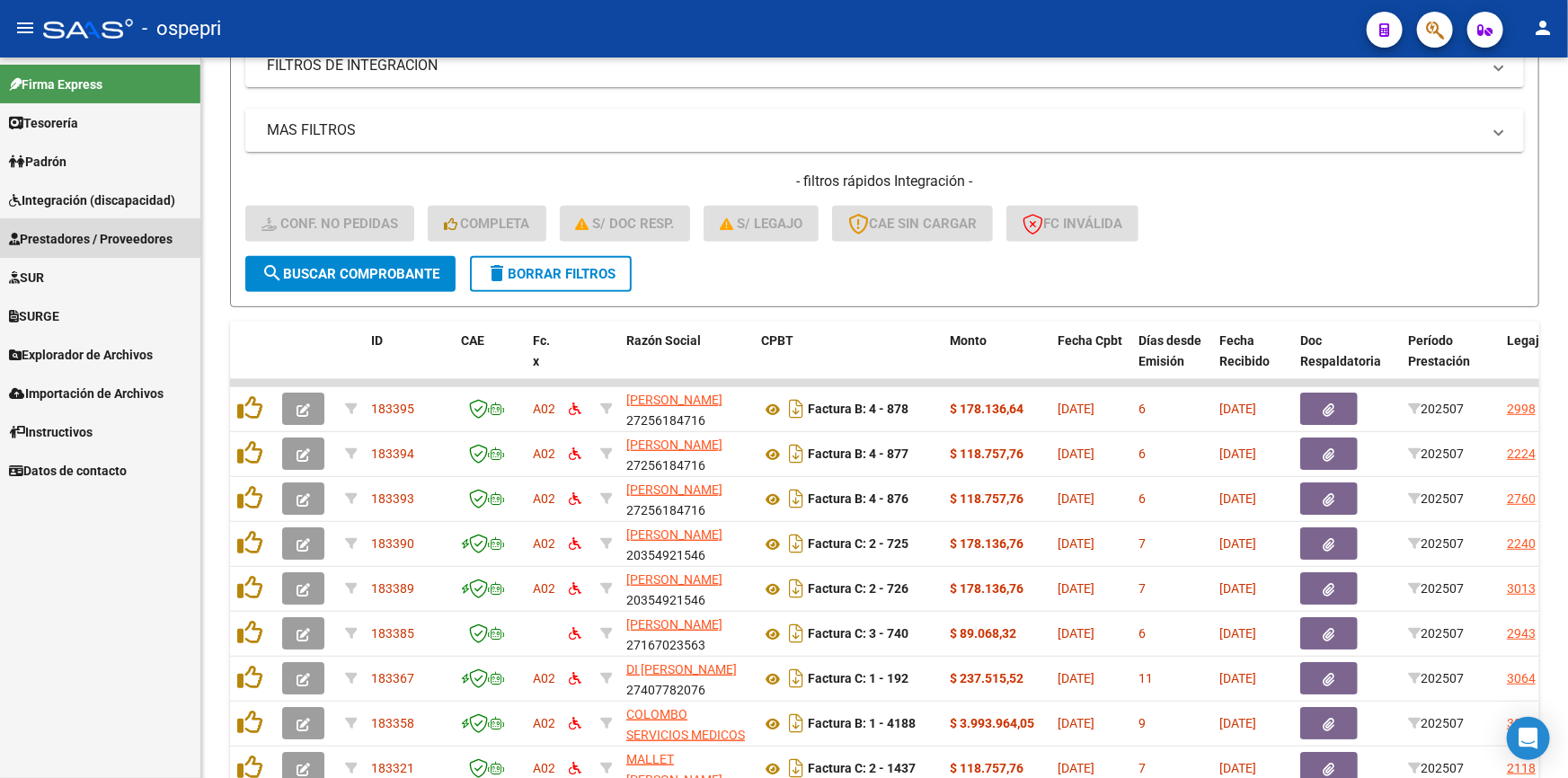
click at [66, 235] on span "Prestadores / Proveedores" at bounding box center [90, 239] width 163 height 19
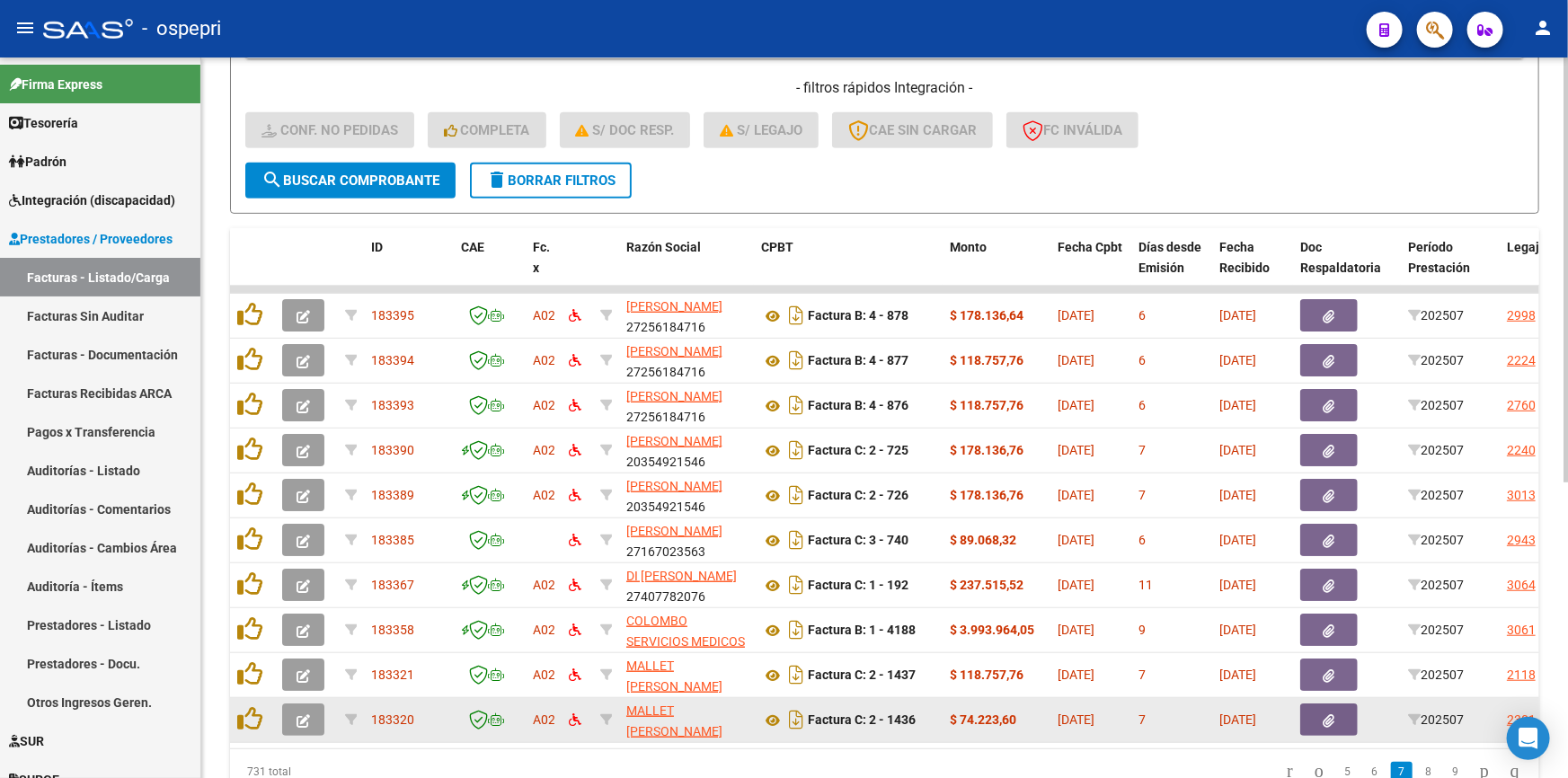
scroll to position [502, 0]
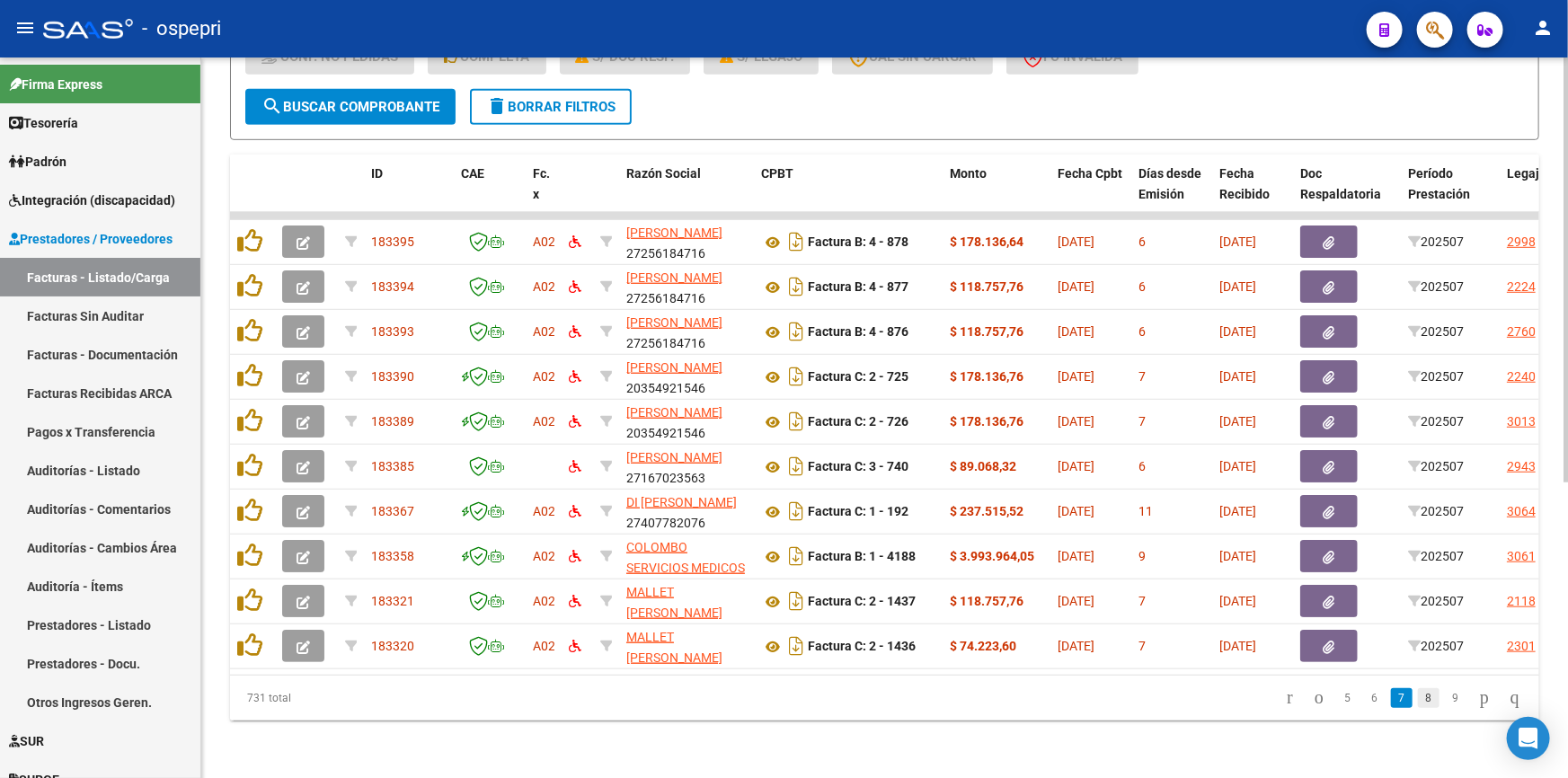
click at [1418, 692] on link "8" at bounding box center [1429, 698] width 21 height 19
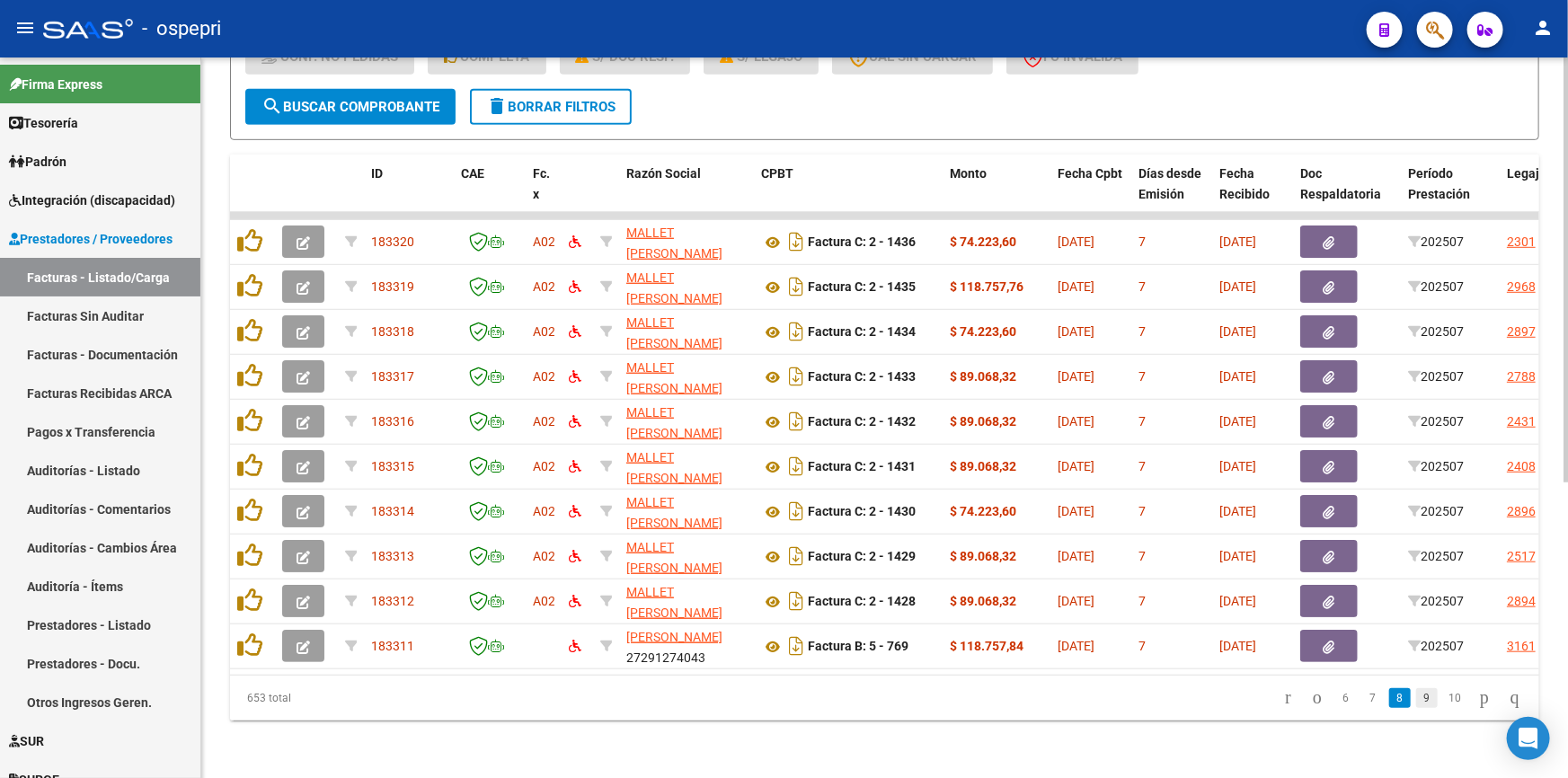
click at [1416, 694] on link "9" at bounding box center [1427, 698] width 21 height 19
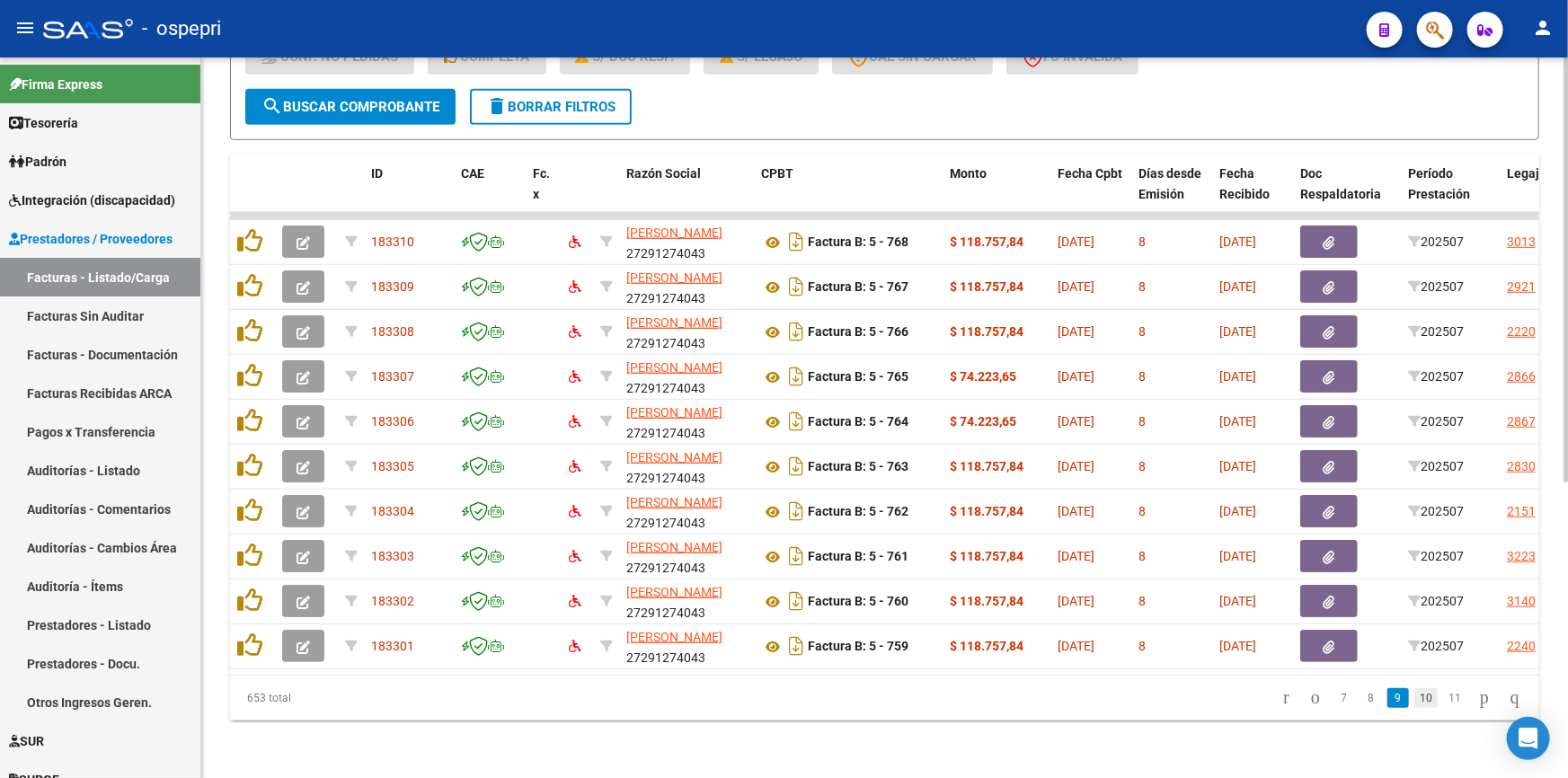
click at [1416, 692] on link "10" at bounding box center [1426, 698] width 23 height 19
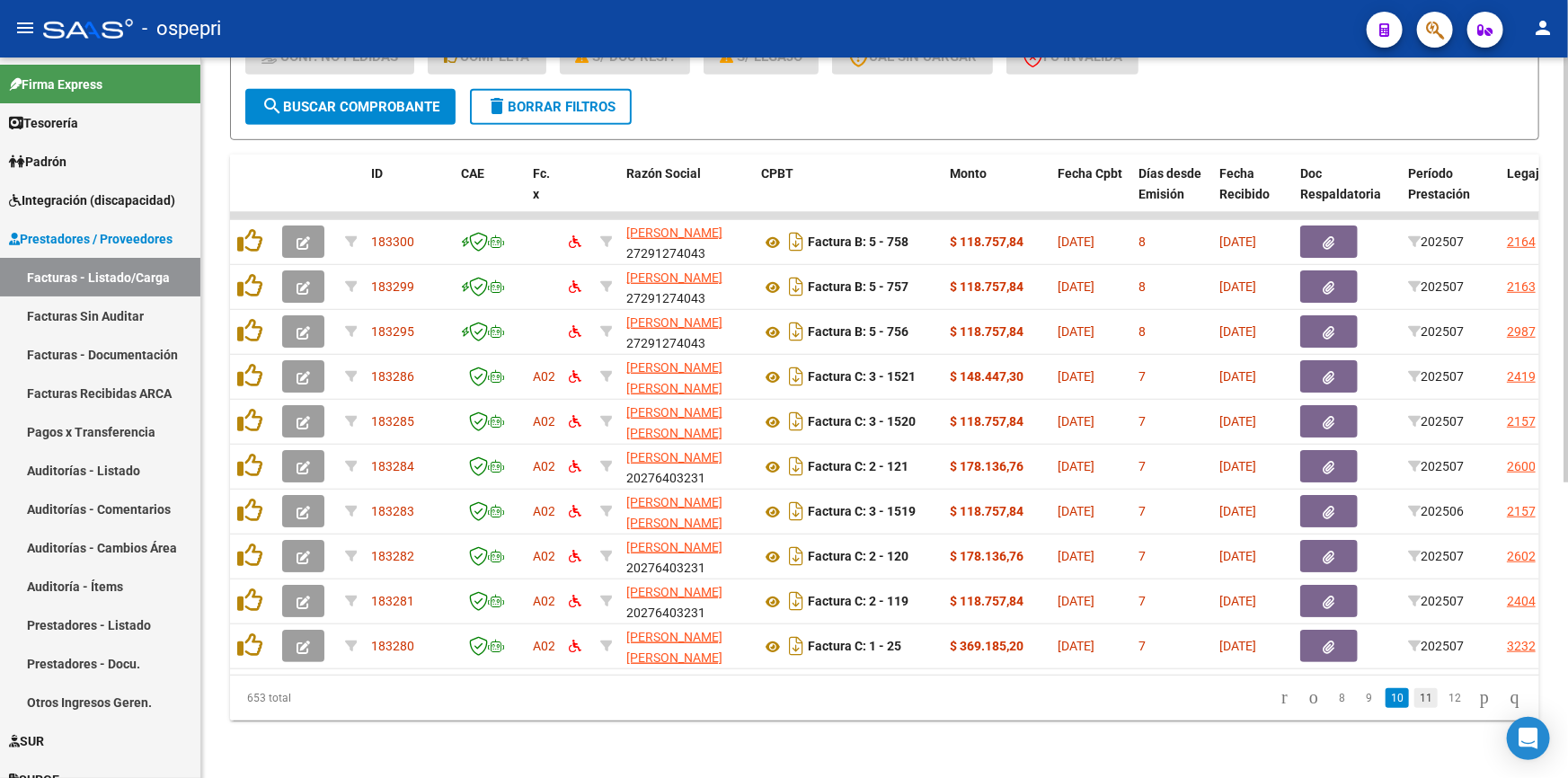
click at [1414, 694] on link "11" at bounding box center [1426, 698] width 23 height 19
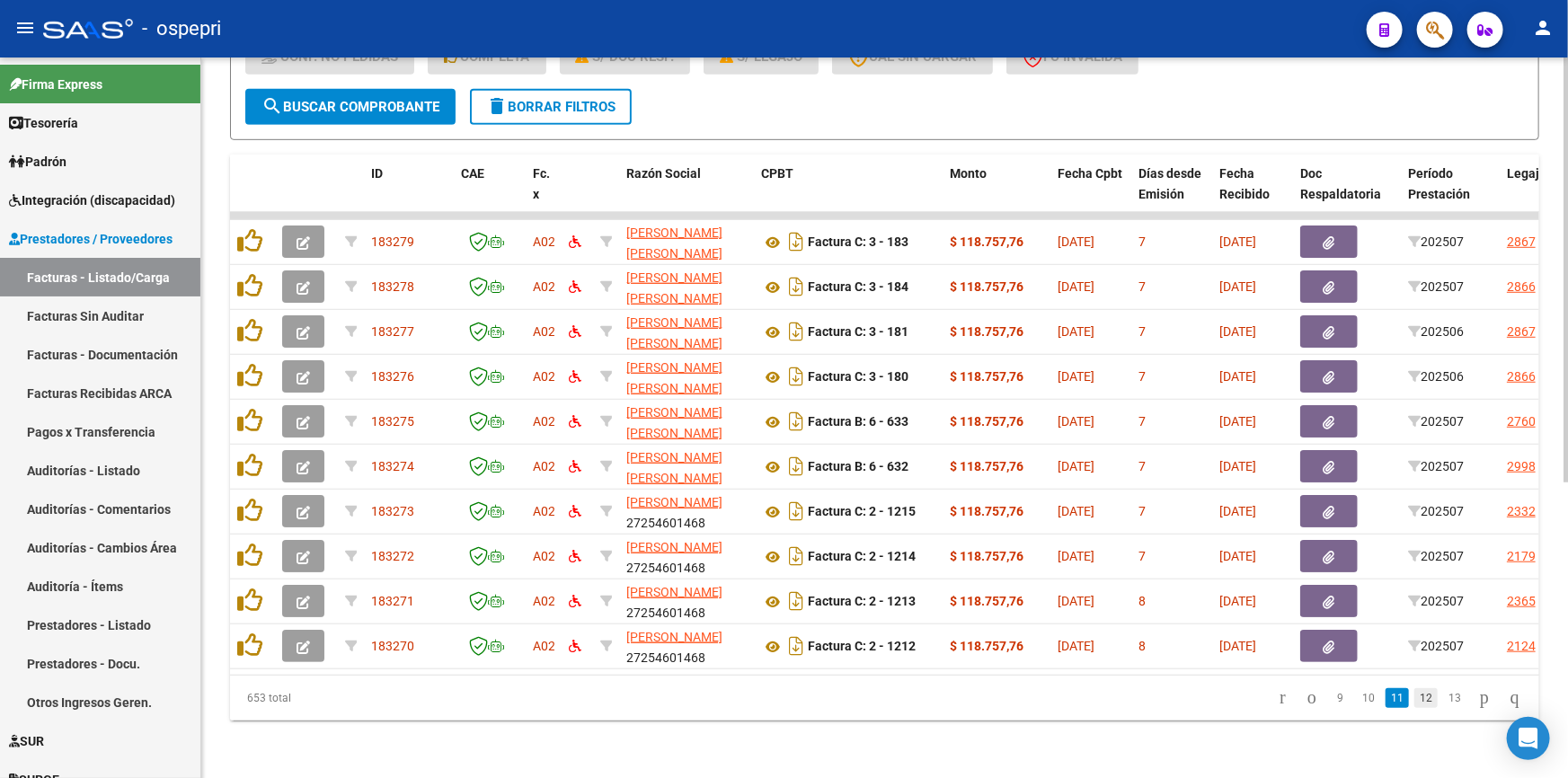
click at [1414, 692] on link "12" at bounding box center [1426, 698] width 23 height 19
